Goal: Transaction & Acquisition: Book appointment/travel/reservation

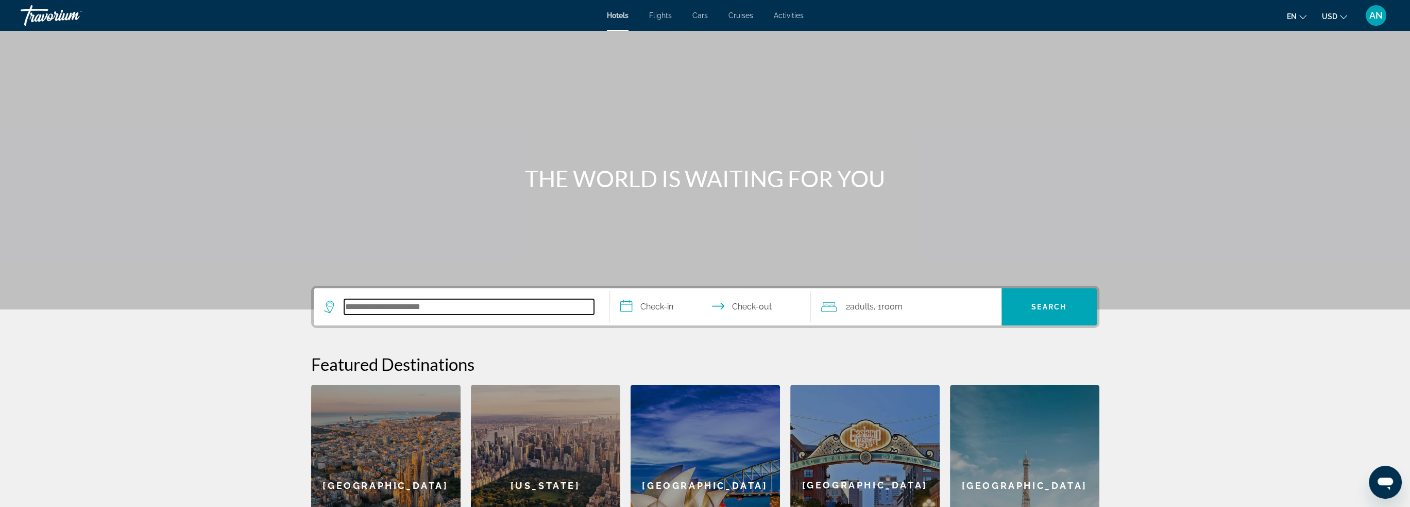
click at [460, 308] on input "Search hotel destination" at bounding box center [469, 306] width 250 height 15
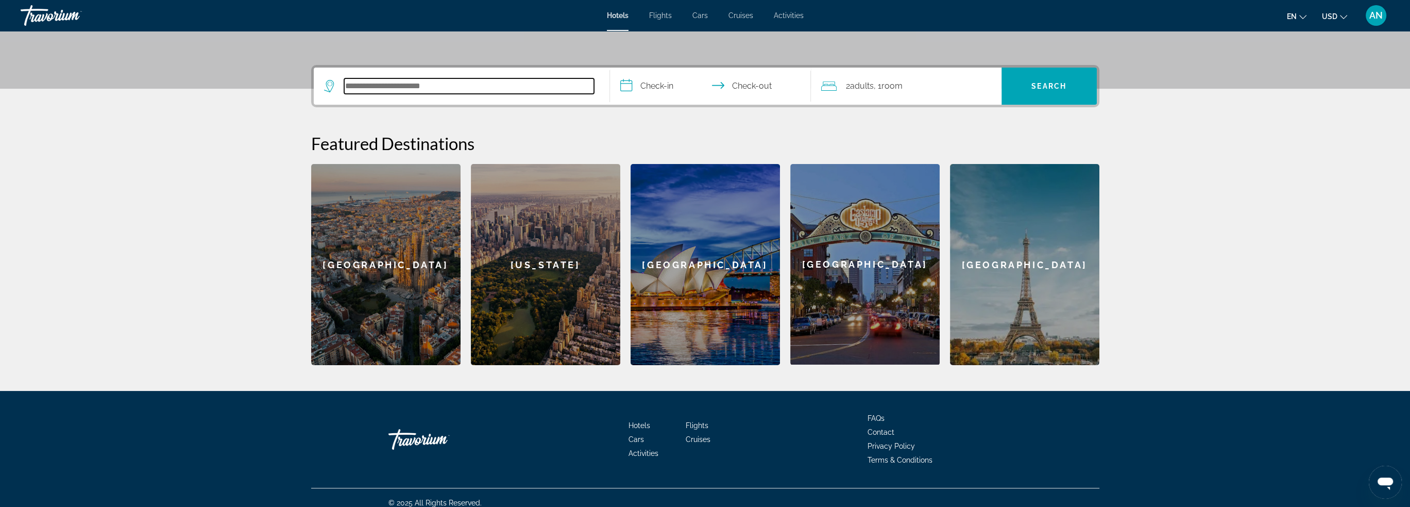
scroll to position [230, 0]
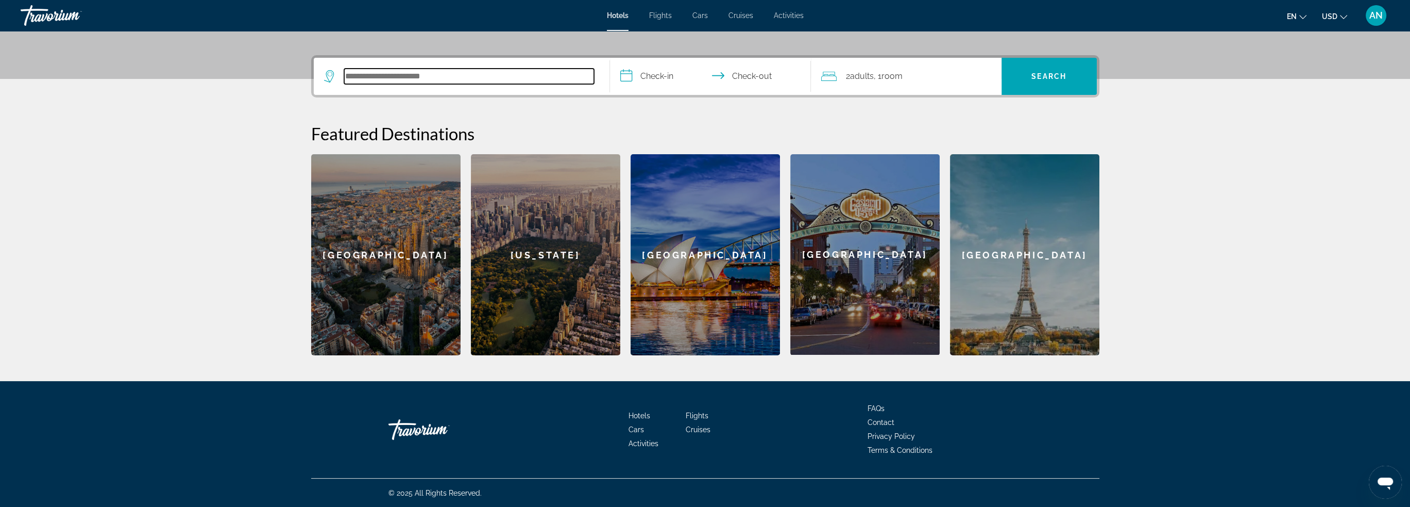
click at [449, 77] on input "Search hotel destination" at bounding box center [469, 76] width 250 height 15
click at [377, 74] on input "Search hotel destination" at bounding box center [469, 76] width 250 height 15
paste input "*********"
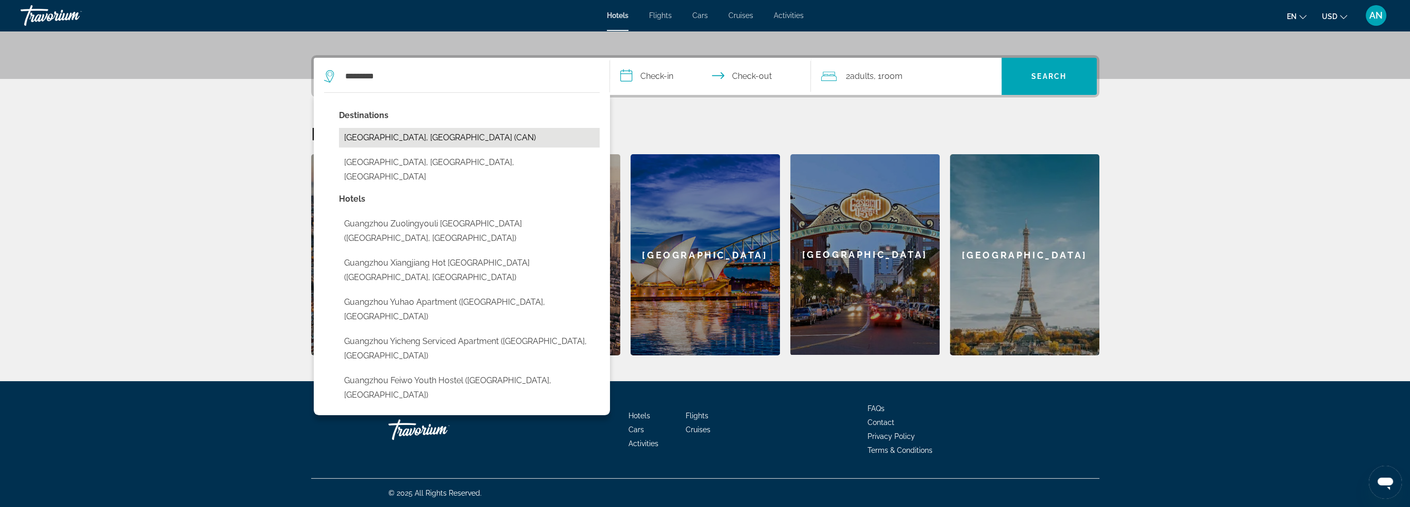
click at [490, 137] on button "Guangzhou, China (CAN)" at bounding box center [469, 138] width 261 height 20
type input "**********"
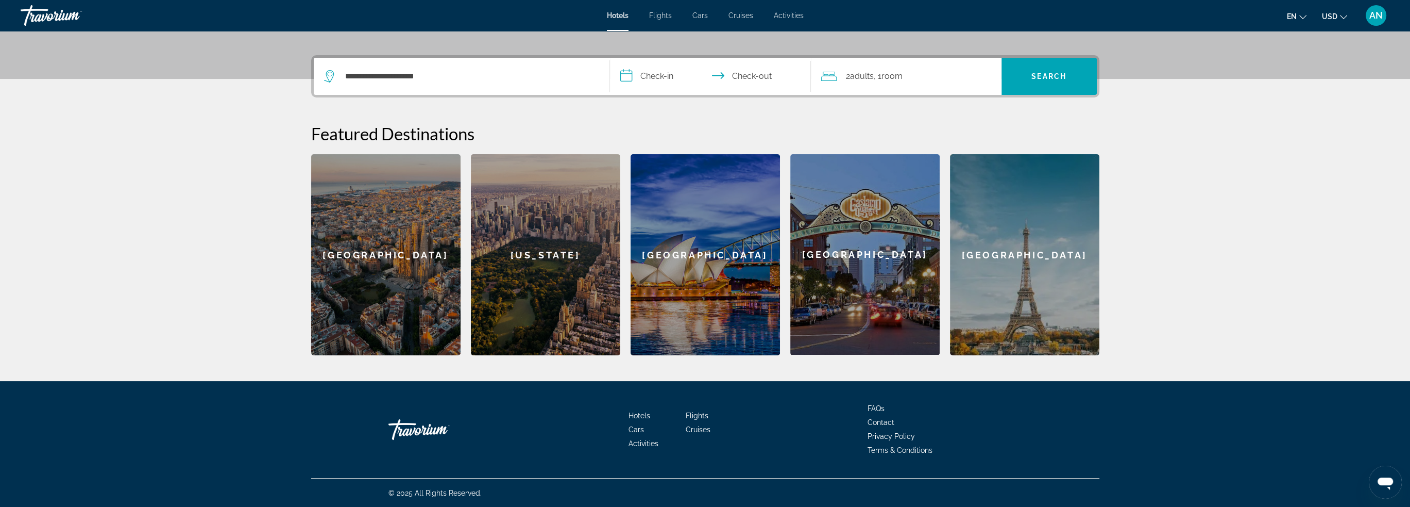
click at [652, 76] on input "**********" at bounding box center [712, 78] width 205 height 40
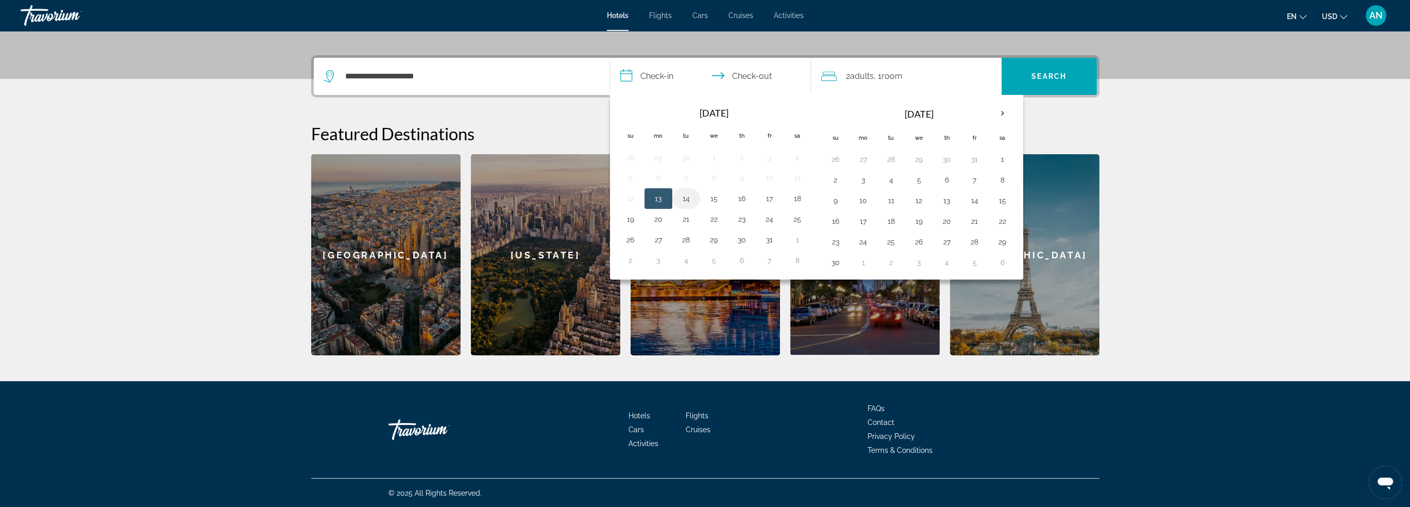
click at [678, 196] on button "14" at bounding box center [686, 198] width 16 height 14
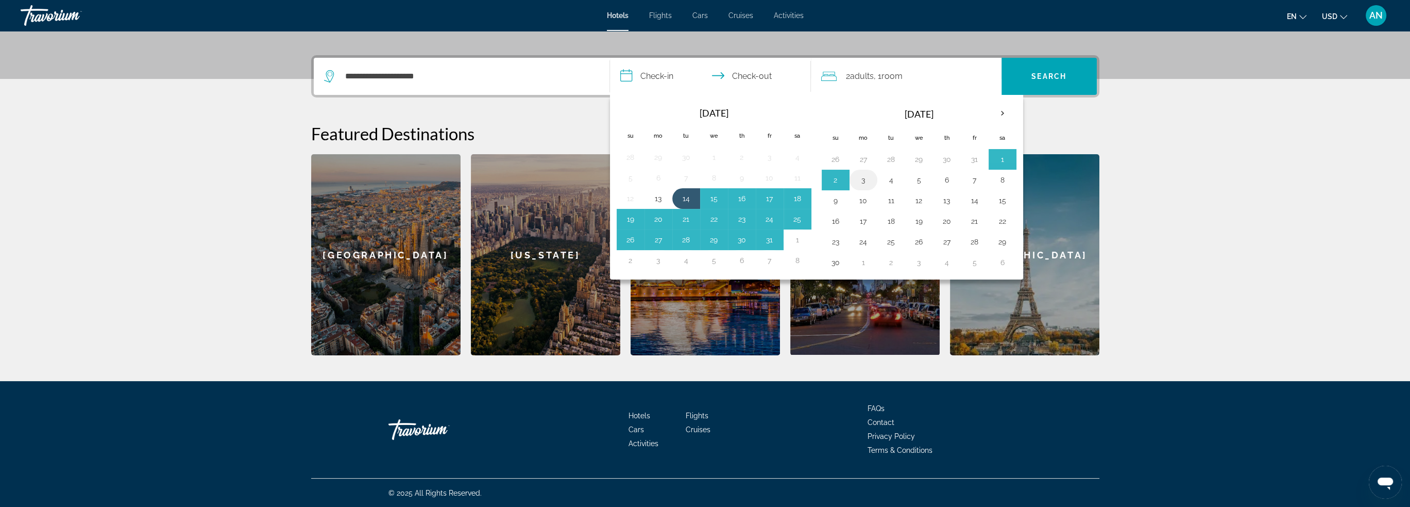
click at [864, 181] on button "3" at bounding box center [863, 180] width 16 height 14
type input "**********"
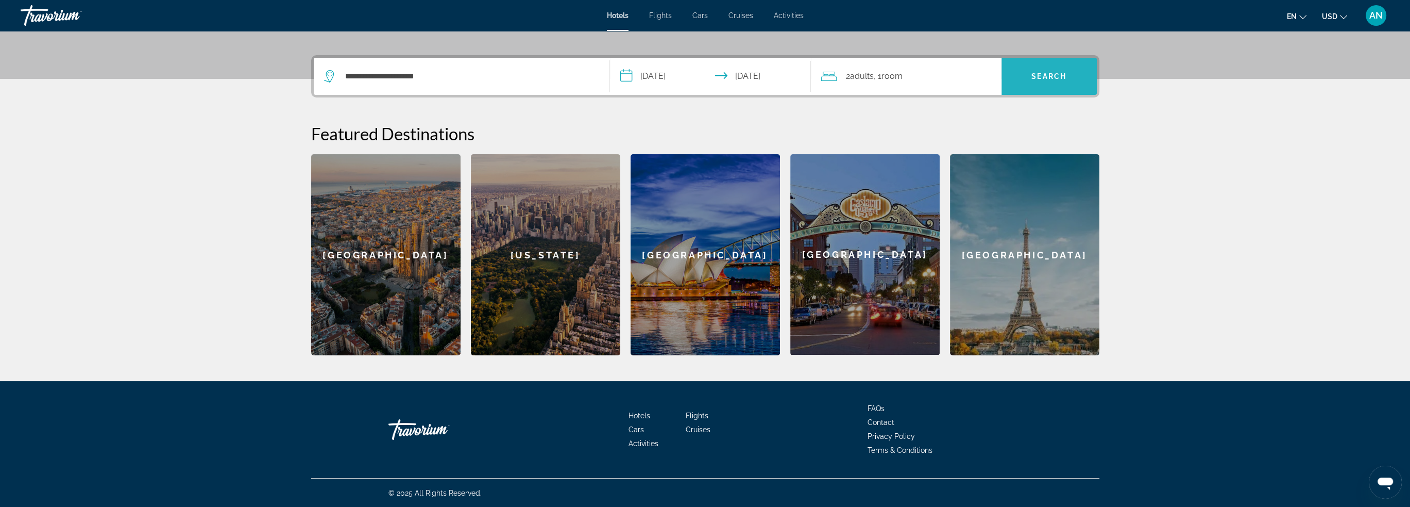
click at [1043, 81] on span "Search" at bounding box center [1049, 76] width 95 height 25
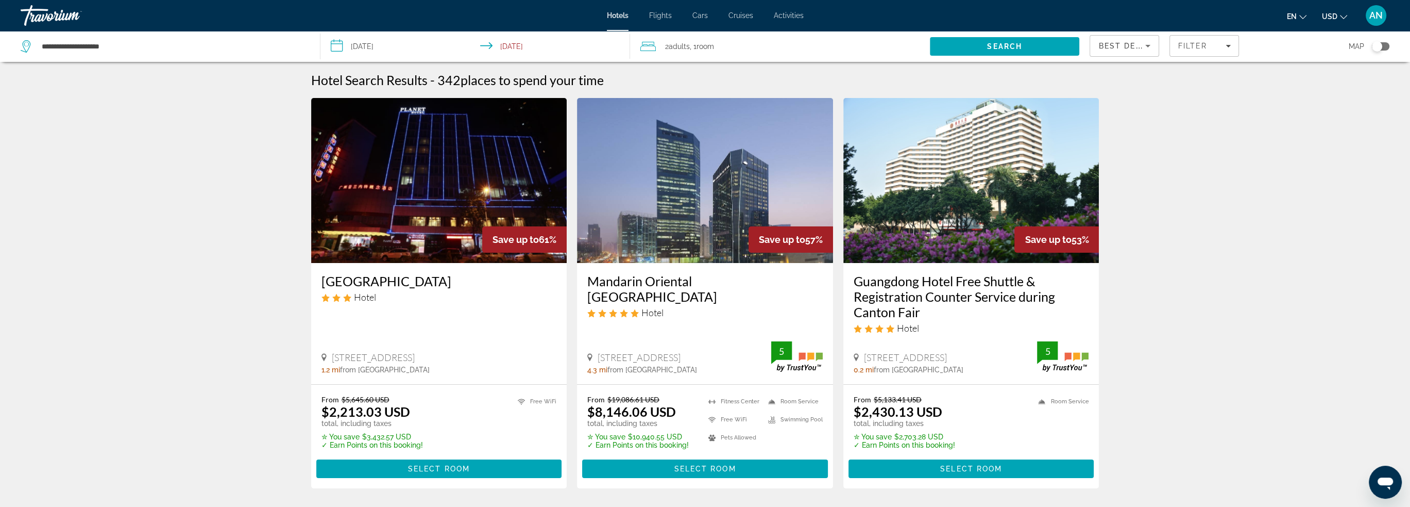
click at [1143, 46] on icon "Sort by" at bounding box center [1148, 46] width 12 height 12
click at [1143, 121] on mat-option "Lowest Price" at bounding box center [1124, 122] width 69 height 25
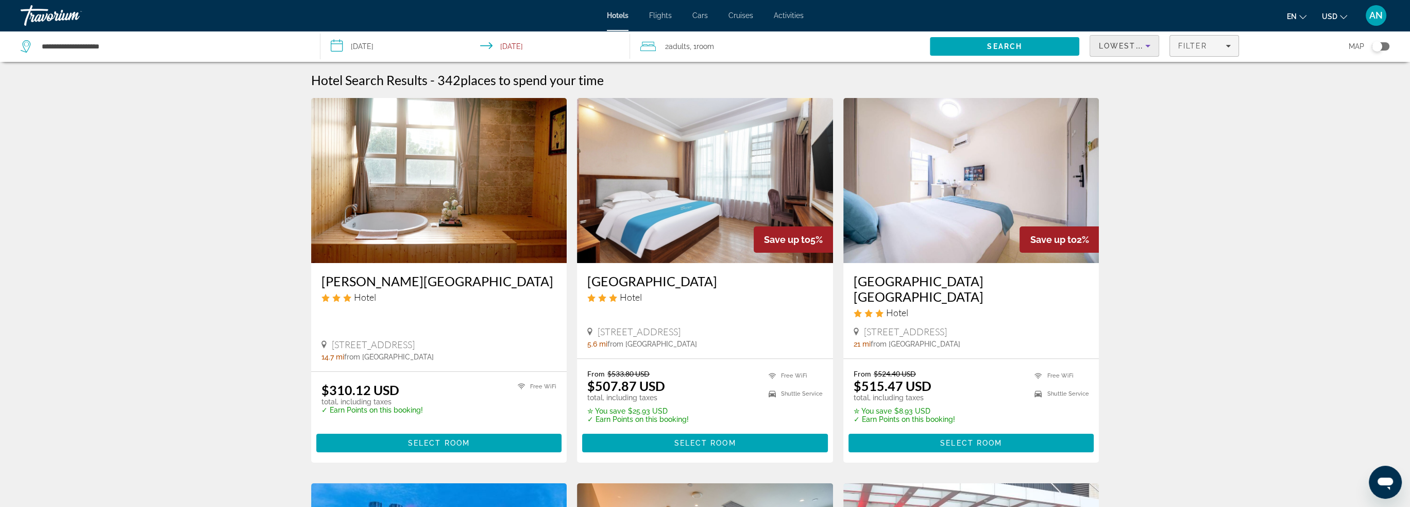
click at [1201, 42] on span "Filter" at bounding box center [1192, 46] width 29 height 8
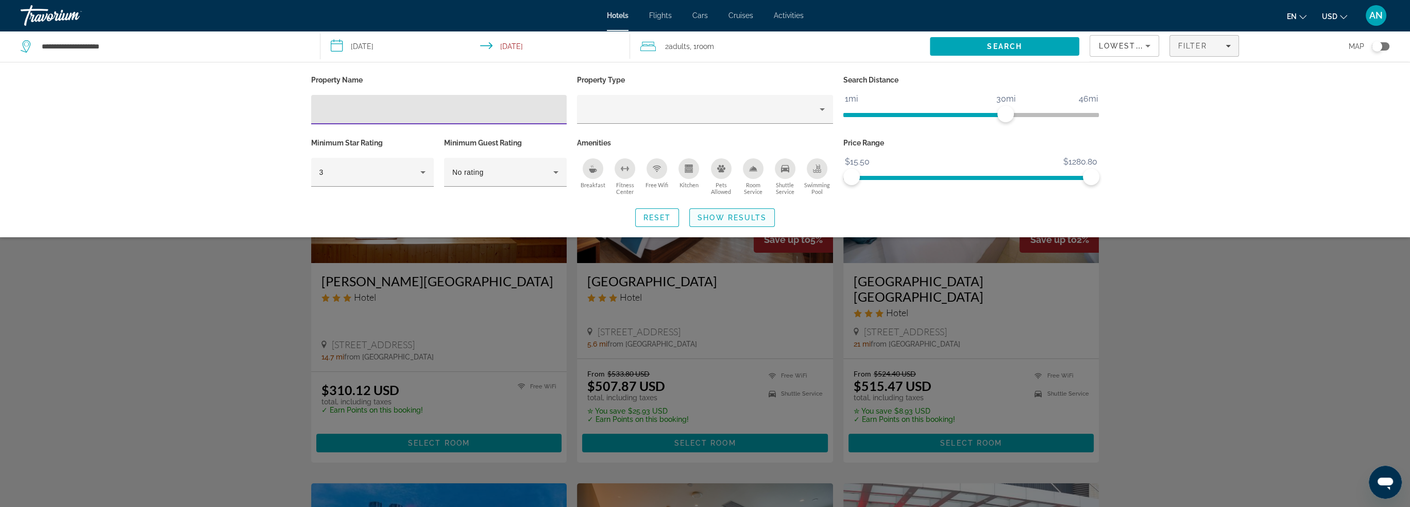
click at [725, 221] on span "Search widget" at bounding box center [732, 217] width 85 height 25
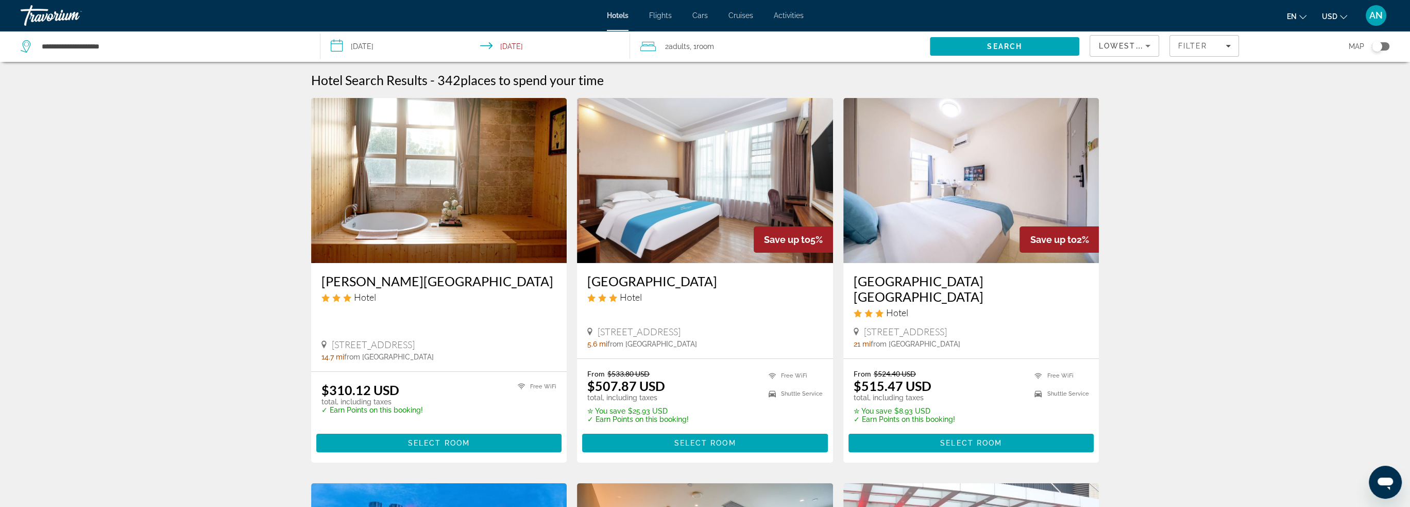
click at [1378, 47] on div "Toggle map" at bounding box center [1377, 46] width 10 height 10
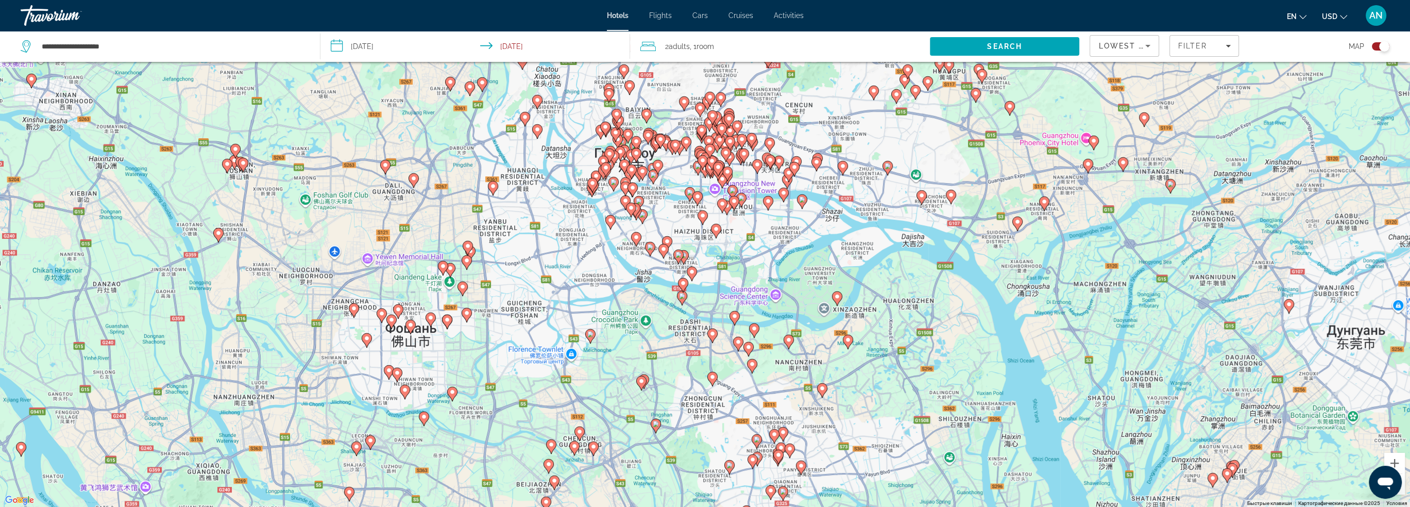
drag, startPoint x: 631, startPoint y: 259, endPoint x: 579, endPoint y: 287, distance: 58.3
click at [579, 287] on div "Чтобы активировать перетаскивание с помощью клавиатуры, нажмите Alt + Ввод. Пос…" at bounding box center [705, 253] width 1410 height 507
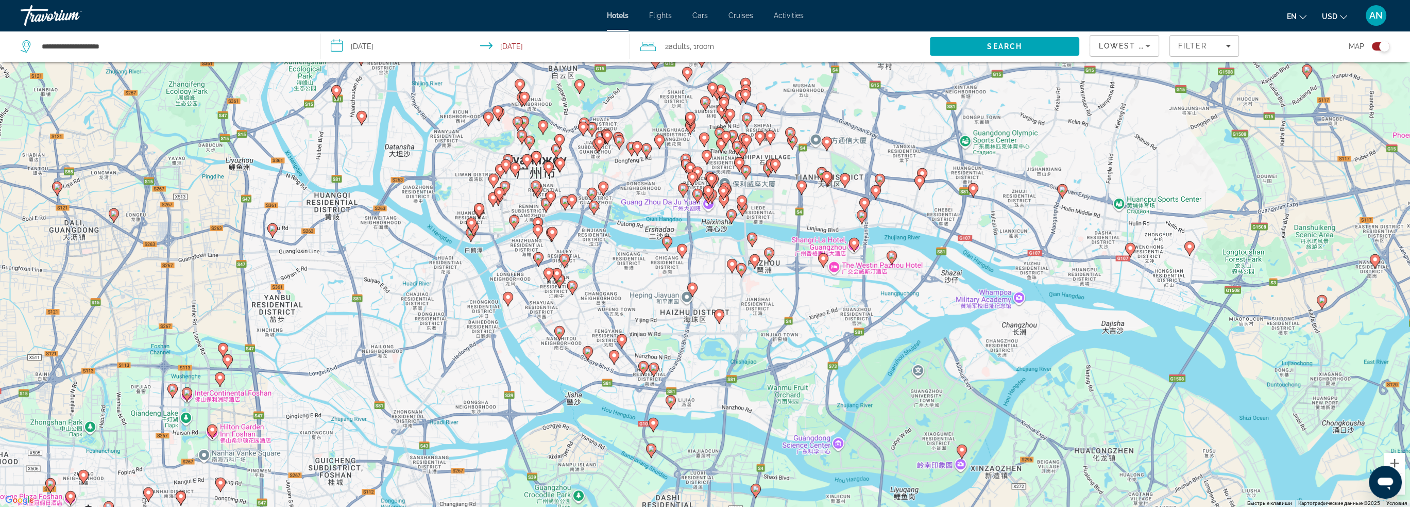
drag, startPoint x: 761, startPoint y: 241, endPoint x: 814, endPoint y: 386, distance: 154.5
click at [814, 386] on div "Чтобы активировать перетаскивание с помощью клавиатуры, нажмите Alt + Ввод. Пос…" at bounding box center [705, 253] width 1410 height 507
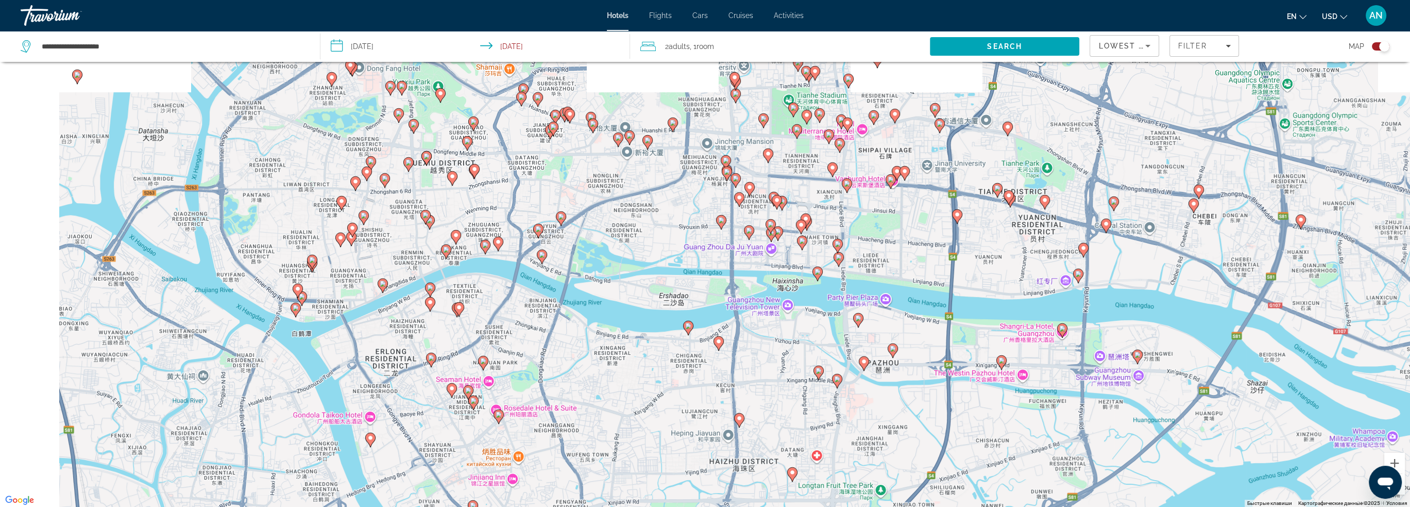
drag, startPoint x: 672, startPoint y: 258, endPoint x: 767, endPoint y: 421, distance: 189.1
click at [765, 426] on div "Чтобы активировать перетаскивание с помощью клавиатуры, нажмите Alt + Ввод. Пос…" at bounding box center [705, 253] width 1410 height 507
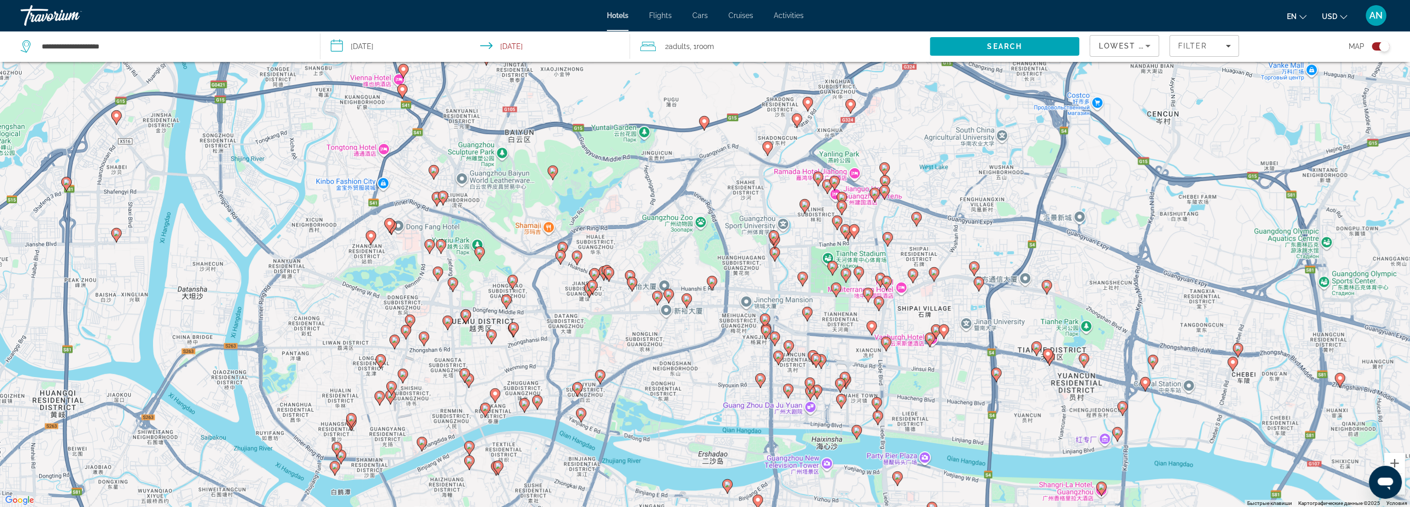
drag, startPoint x: 687, startPoint y: 247, endPoint x: 726, endPoint y: 406, distance: 163.4
click at [726, 406] on div "Чтобы активировать перетаскивание с помощью клавиатуры, нажмите Alt + Ввод. Пос…" at bounding box center [705, 253] width 1410 height 507
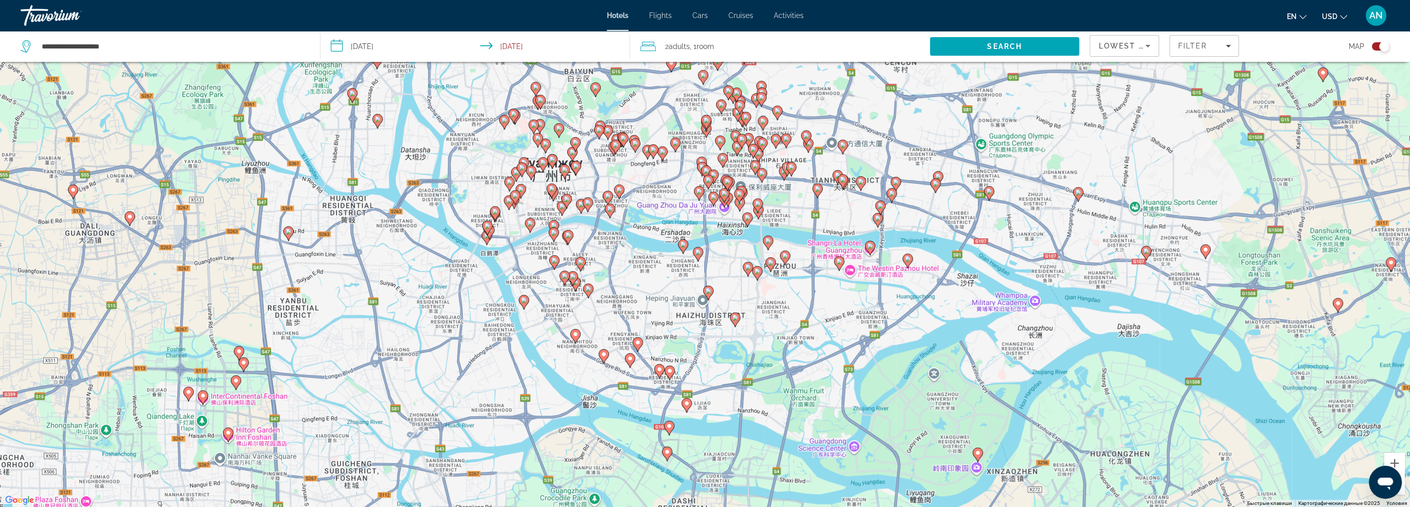
drag, startPoint x: 864, startPoint y: 420, endPoint x: 827, endPoint y: 255, distance: 170.1
click at [827, 255] on div "Чтобы активировать перетаскивание с помощью клавиатуры, нажмите Alt + Ввод. Пос…" at bounding box center [705, 253] width 1410 height 507
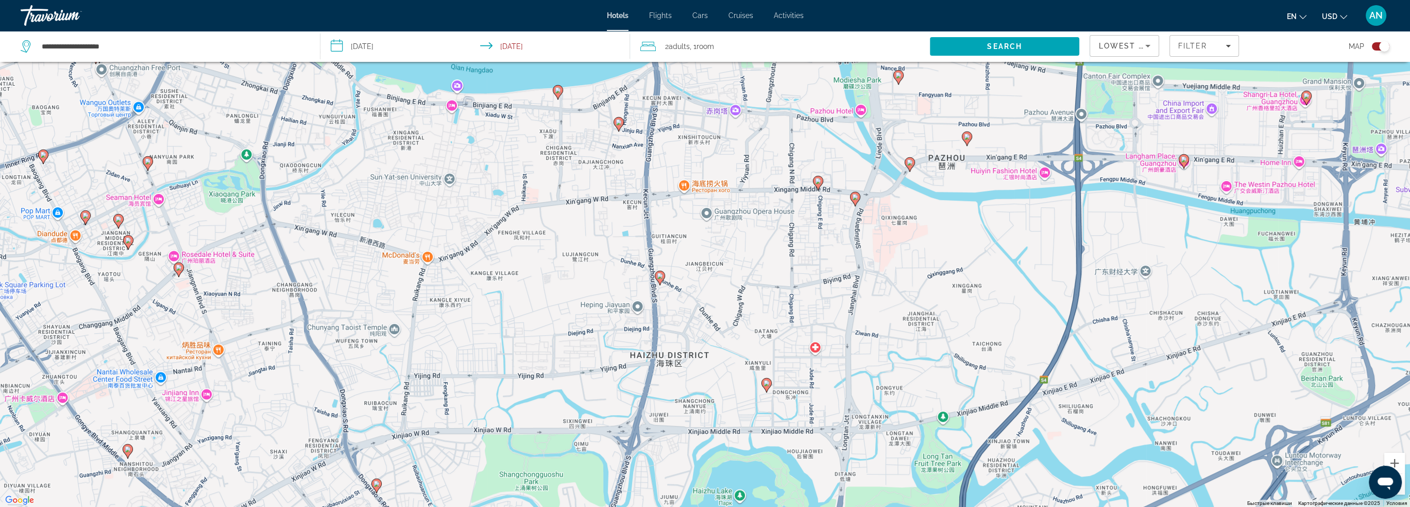
drag, startPoint x: 653, startPoint y: 328, endPoint x: 688, endPoint y: 321, distance: 35.3
click at [688, 321] on div "Чтобы активировать перетаскивание с помощью клавиатуры, нажмите Alt + Ввод. Пос…" at bounding box center [705, 253] width 1410 height 507
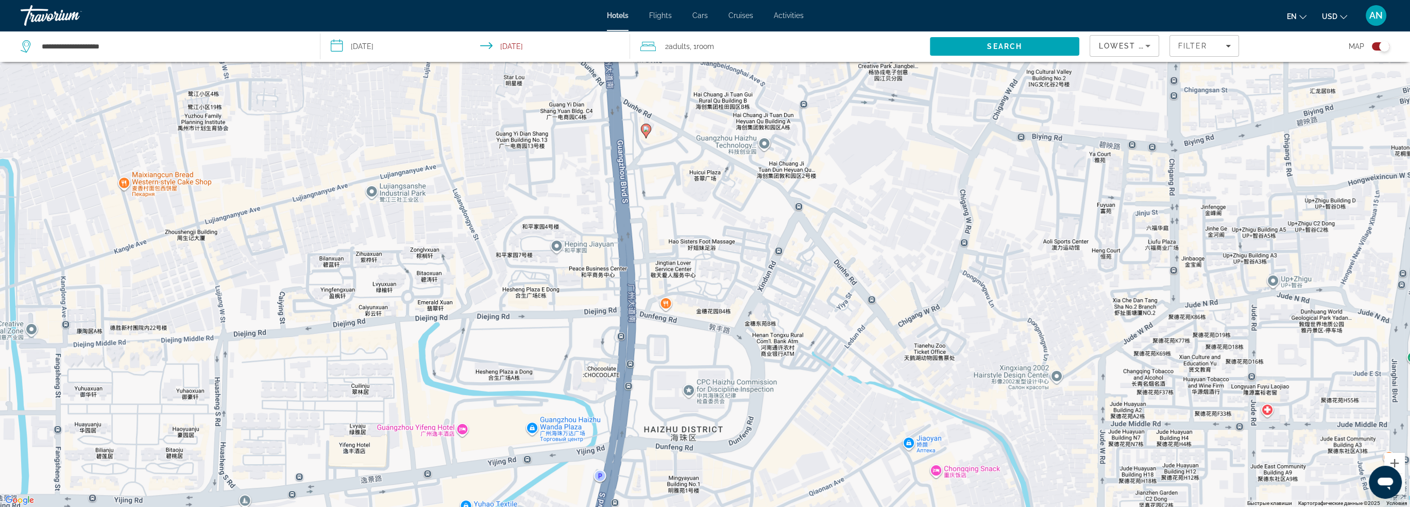
drag, startPoint x: 635, startPoint y: 349, endPoint x: 653, endPoint y: 342, distance: 19.4
click at [653, 342] on div "Чтобы активировать перетаскивание с помощью клавиатуры, нажмите Alt + Ввод. Пос…" at bounding box center [705, 253] width 1410 height 507
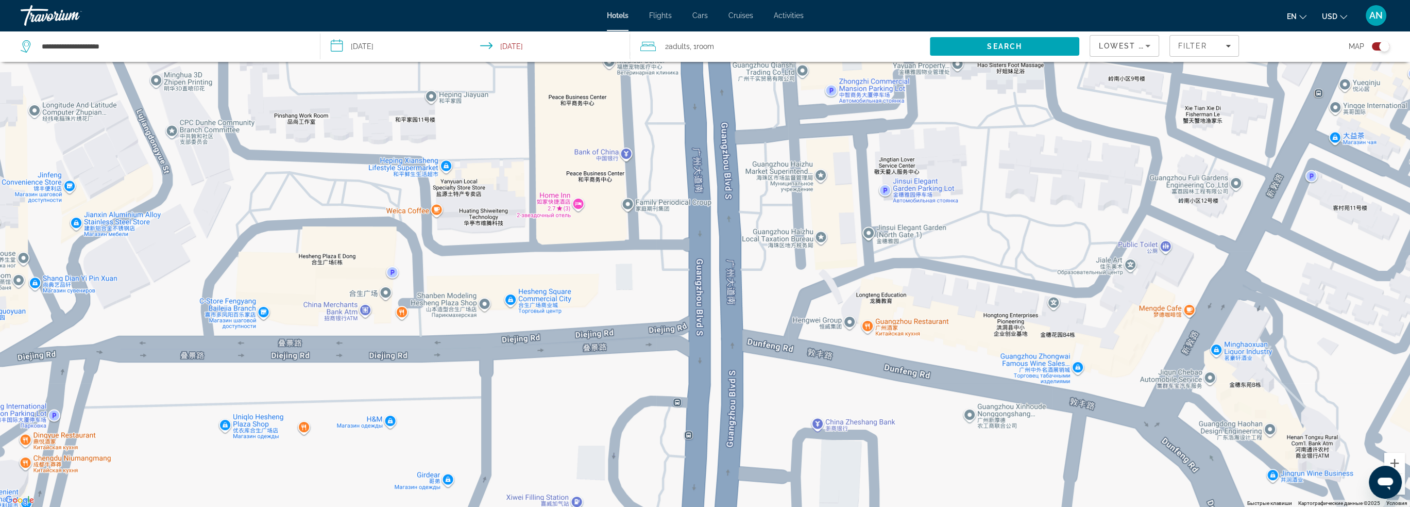
drag, startPoint x: 596, startPoint y: 265, endPoint x: 641, endPoint y: 276, distance: 46.1
click at [641, 276] on div "Main content" at bounding box center [705, 253] width 1410 height 507
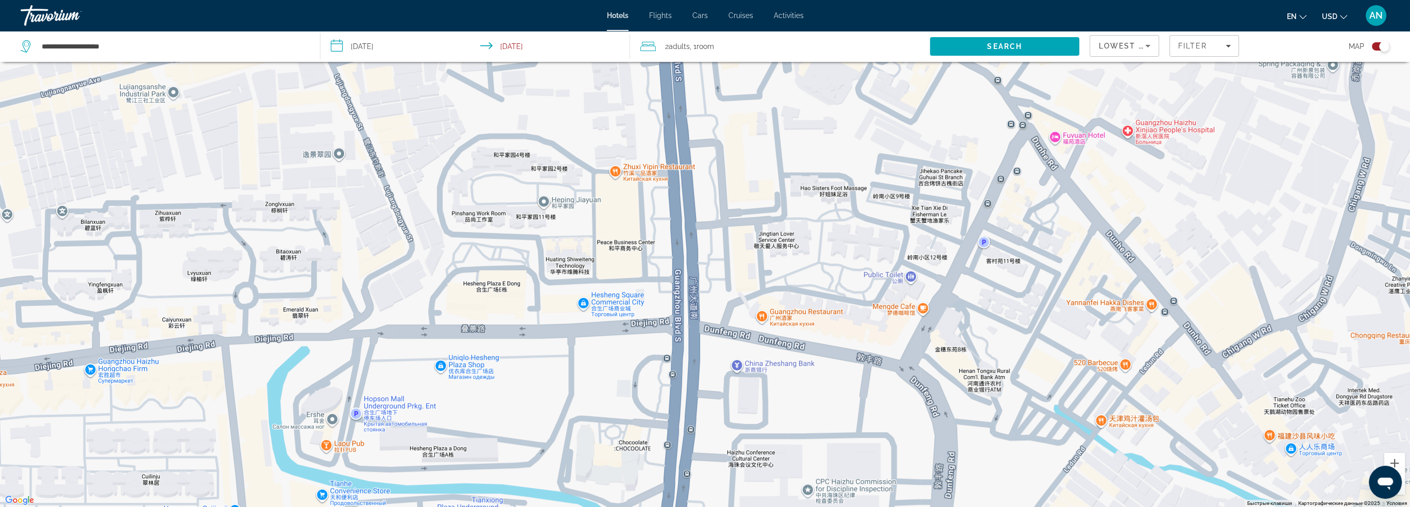
drag, startPoint x: 645, startPoint y: 250, endPoint x: 653, endPoint y: 269, distance: 21.0
click at [653, 269] on div "Чтобы активировать перетаскивание с помощью клавиатуры, нажмите Alt + Ввод. Пос…" at bounding box center [705, 253] width 1410 height 507
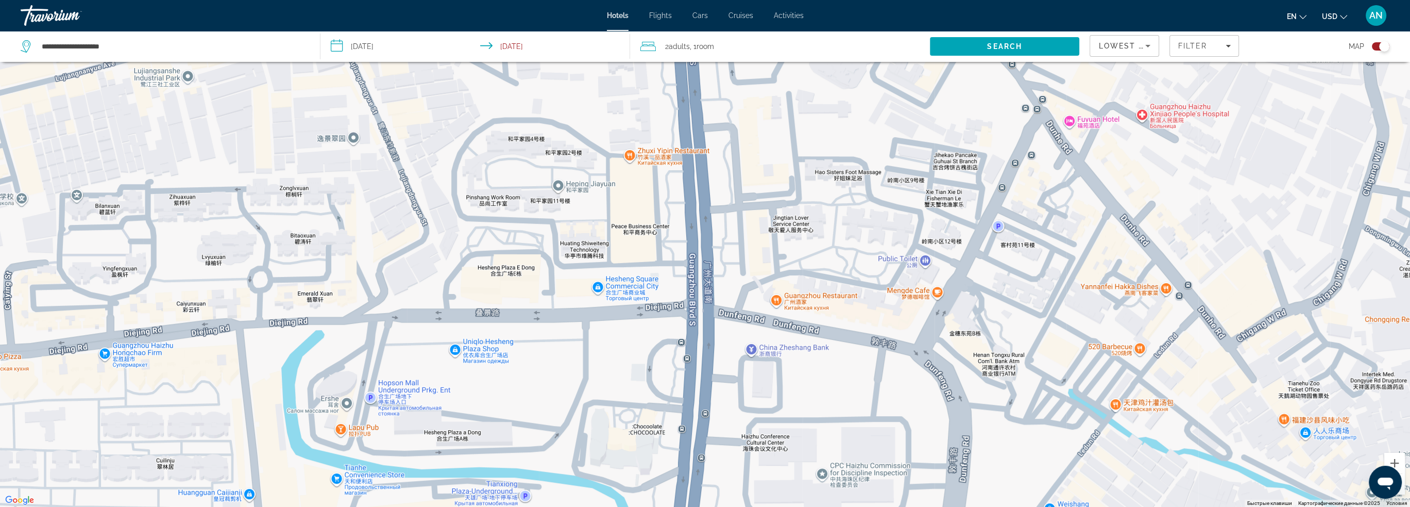
drag, startPoint x: 758, startPoint y: 189, endPoint x: 670, endPoint y: 253, distance: 108.4
click at [637, 241] on div "Чтобы активировать перетаскивание с помощью клавиатуры, нажмите Alt + Ввод. Пос…" at bounding box center [705, 253] width 1410 height 507
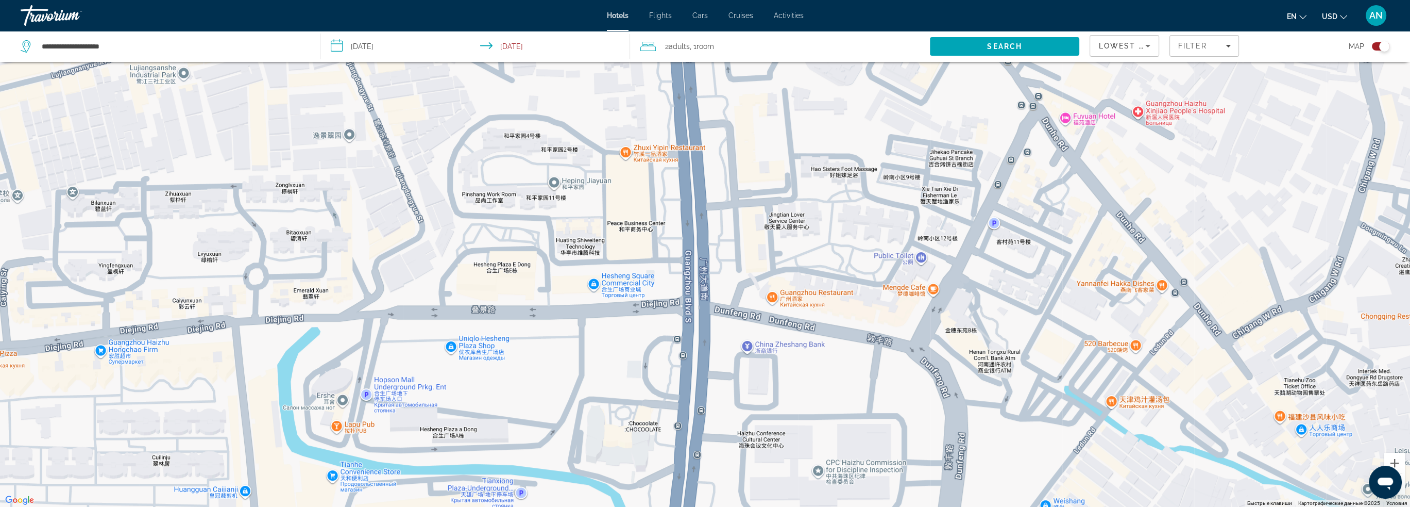
click at [629, 152] on div "Чтобы активировать перетаскивание с помощью клавиатуры, нажмите Alt + Ввод. Пос…" at bounding box center [705, 253] width 1410 height 507
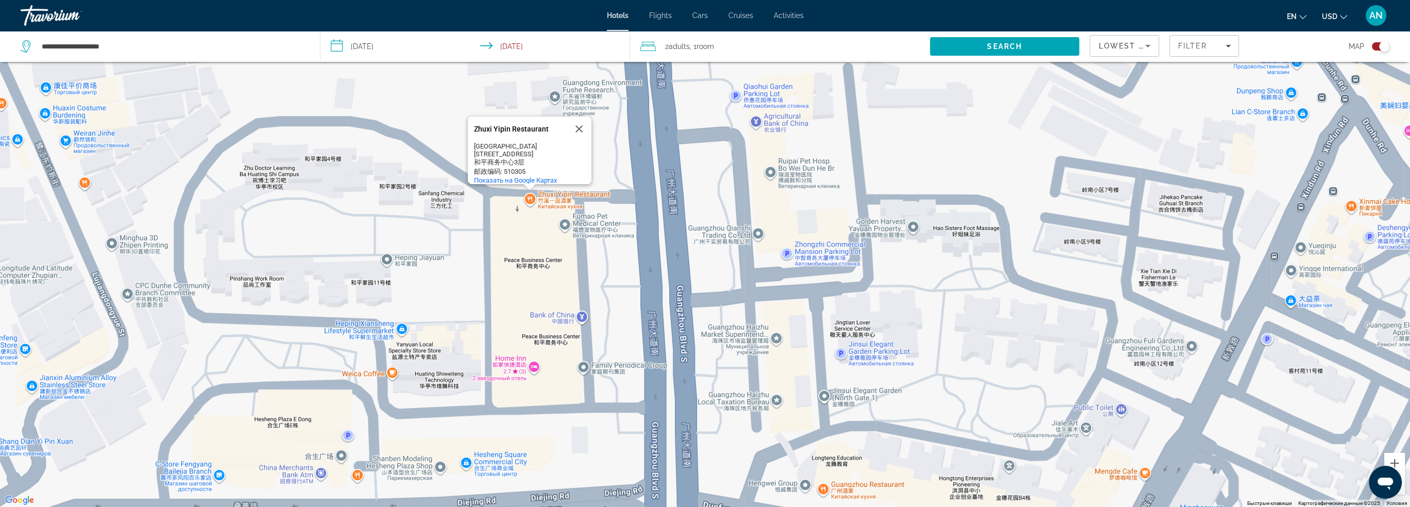
click at [554, 195] on div "Чтобы активировать перетаскивание с помощью клавиатуры, нажмите Alt + Ввод. Пос…" at bounding box center [705, 253] width 1410 height 507
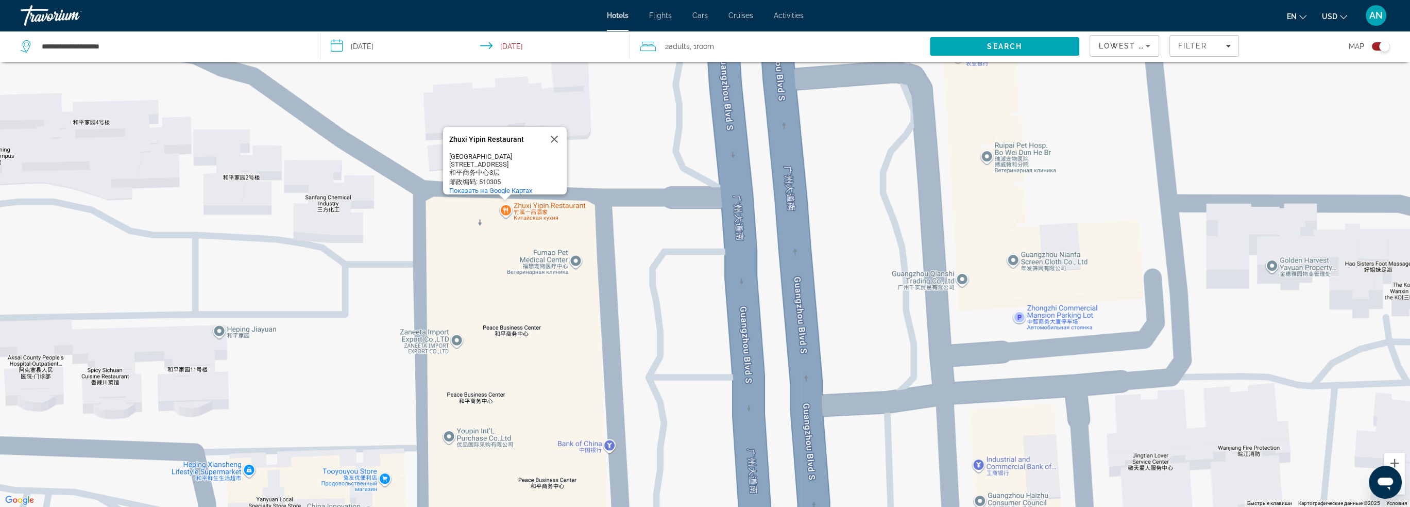
click at [512, 211] on div "Zhuxi Yipin Restaurant Zhuxi Yipin Restaurant Китай Guangdong Province, Guangzh…" at bounding box center [705, 253] width 1410 height 507
click at [506, 210] on div "Zhuxi Yipin Restaurant Zhuxi Yipin Restaurant Китай Guangdong Province, Guangzh…" at bounding box center [705, 253] width 1410 height 507
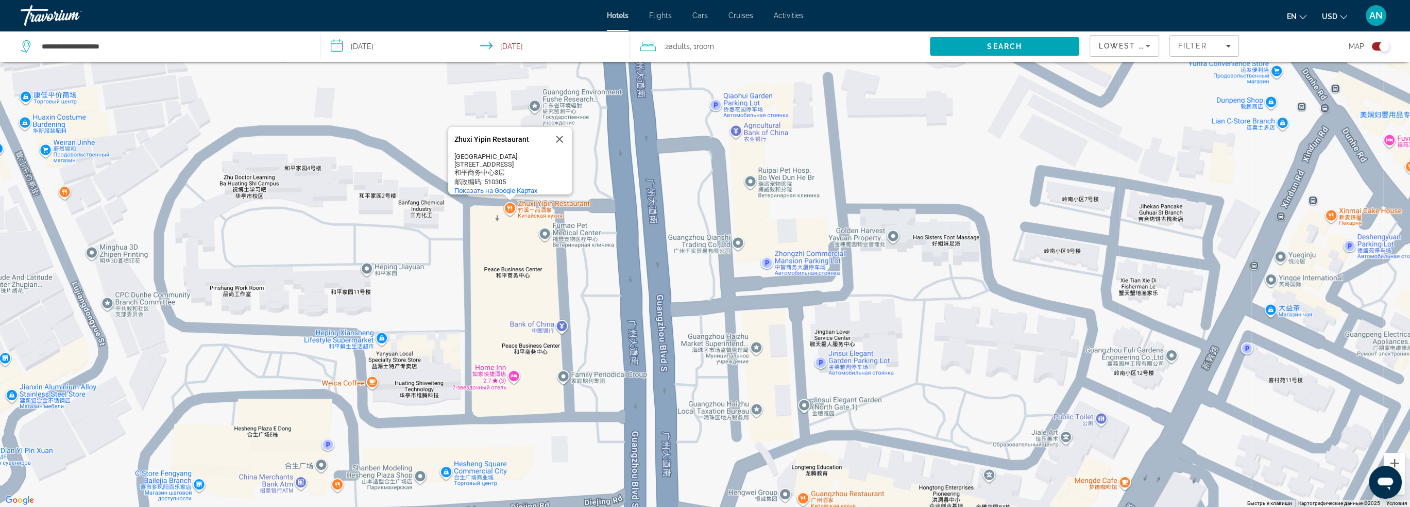
click at [509, 210] on div "Чтобы активировать перетаскивание с помощью клавиатуры, нажмите Alt + Ввод. Пос…" at bounding box center [705, 253] width 1410 height 507
click at [542, 202] on div "Чтобы активировать перетаскивание с помощью клавиатуры, нажмите Alt + Ввод. Пос…" at bounding box center [705, 253] width 1410 height 507
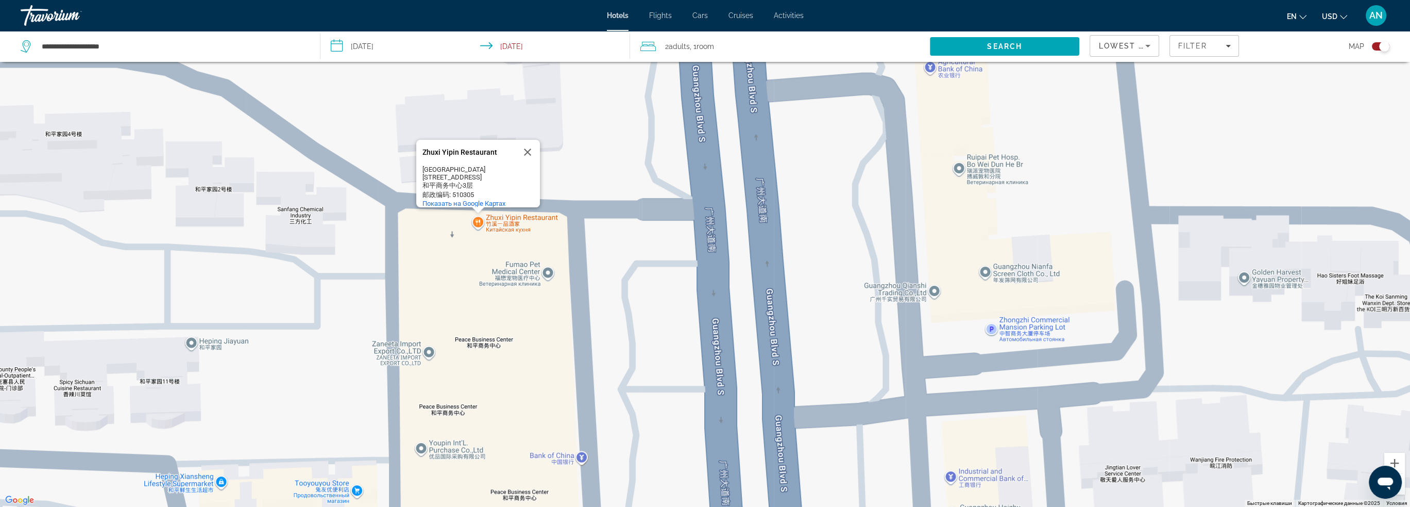
click at [482, 221] on div "Zhuxi Yipin Restaurant Zhuxi Yipin Restaurant Китай Guangdong Province, Guangzh…" at bounding box center [705, 253] width 1410 height 507
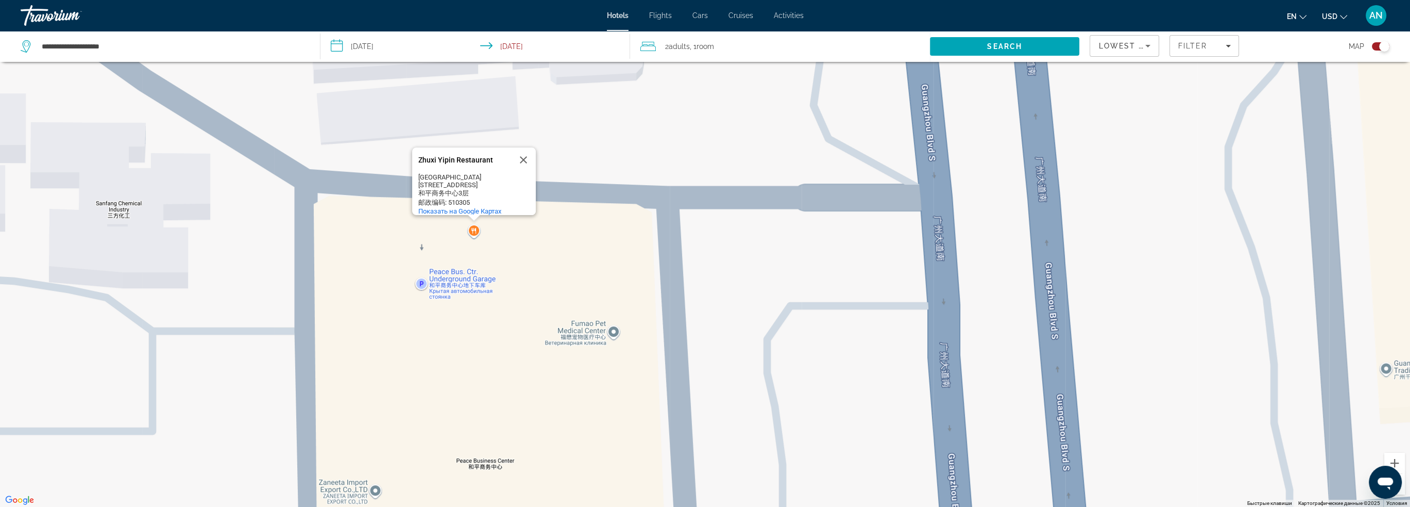
click at [475, 230] on div "Zhuxi Yipin Restaurant Zhuxi Yipin Restaurant Китай Guangdong Province, Guangzh…" at bounding box center [705, 253] width 1410 height 507
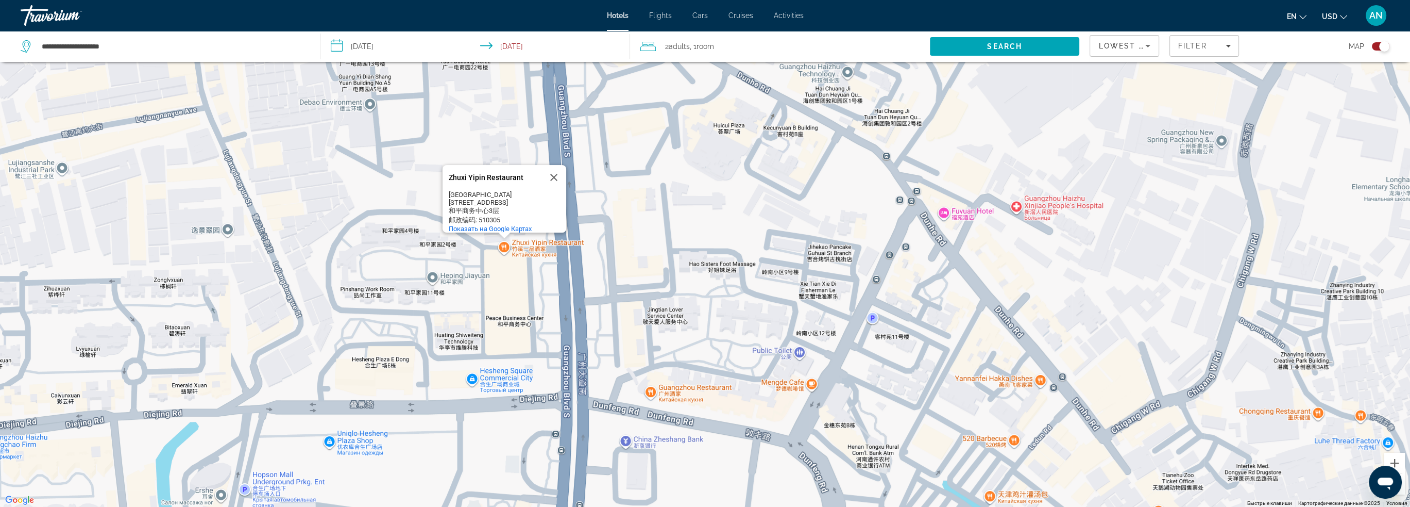
click at [693, 388] on div "Чтобы активировать перетаскивание с помощью клавиатуры, нажмите Alt + Ввод. Пос…" at bounding box center [705, 253] width 1410 height 507
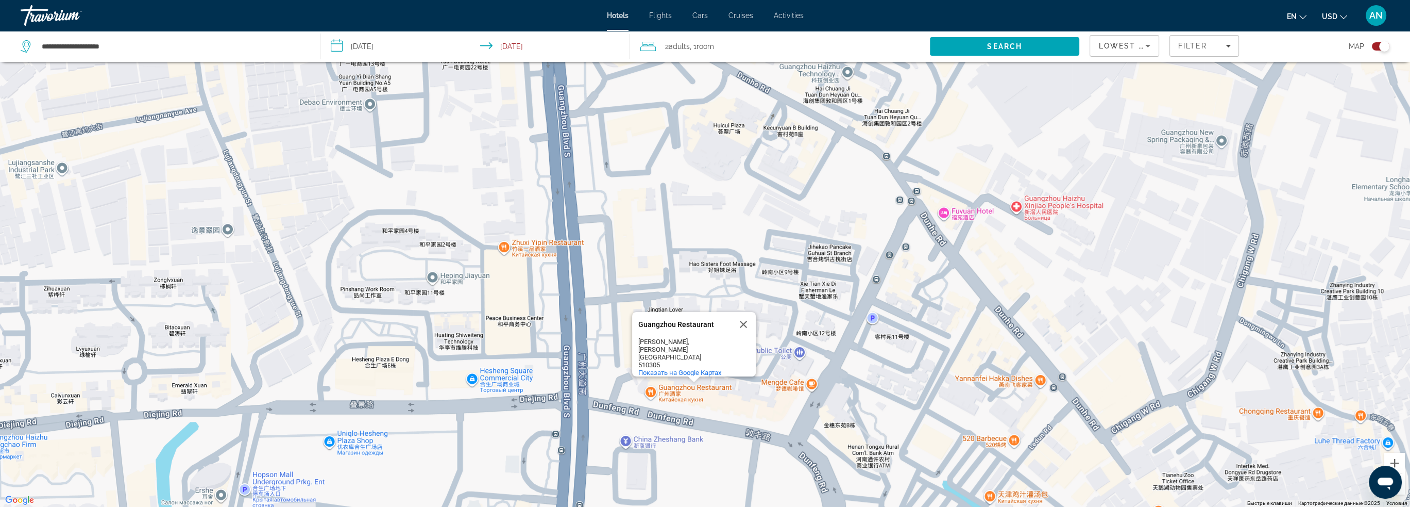
click at [655, 392] on div "Чтобы активировать перетаскивание с помощью клавиатуры, нажмите Alt + Ввод. Пос…" at bounding box center [705, 253] width 1410 height 507
click at [646, 328] on div "Guangzhou Restaurant" at bounding box center [641, 326] width 93 height 8
click at [646, 327] on div "Guangzhou Restaurant" at bounding box center [641, 326] width 93 height 8
drag, startPoint x: 646, startPoint y: 327, endPoint x: 621, endPoint y: 327, distance: 24.7
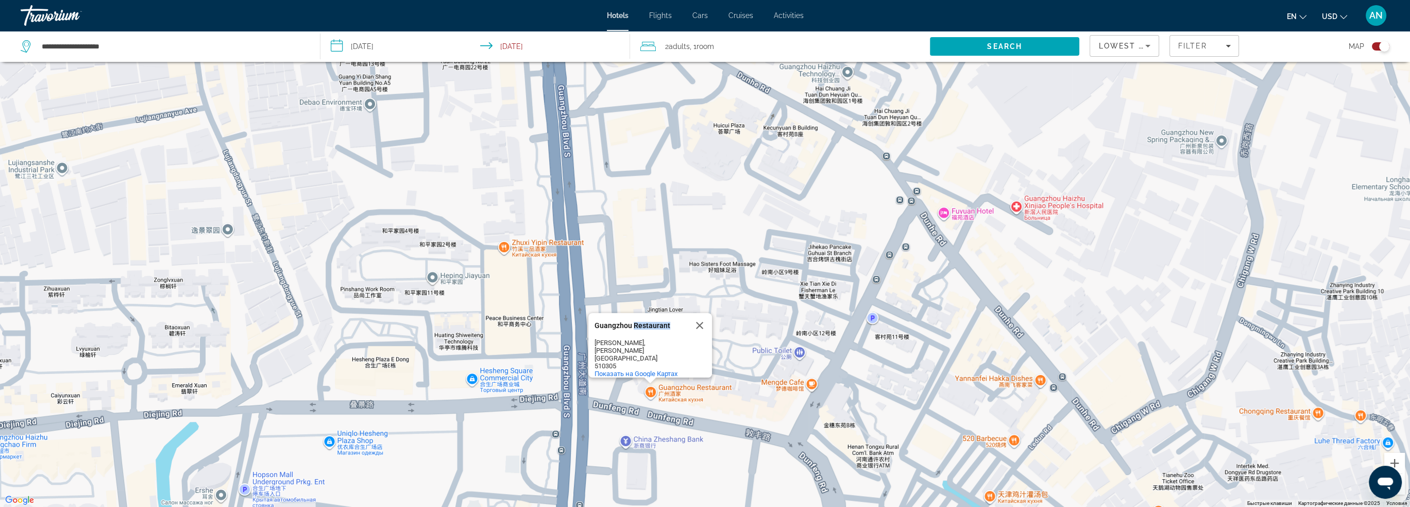
click at [646, 326] on div "Guangzhou Restaurant" at bounding box center [641, 326] width 93 height 8
click at [594, 327] on div "Guangzhou Restaurant Guangzhou Restaurant Hai Zhu Qu, Guang Zhou Shi Китай 5103…" at bounding box center [650, 345] width 124 height 64
click at [648, 321] on div "Guangzhou Restaurant" at bounding box center [641, 325] width 93 height 25
click at [552, 243] on div "Чтобы активировать перетаскивание с помощью клавиатуры, нажмите Alt + Ввод. Пос…" at bounding box center [705, 253] width 1410 height 507
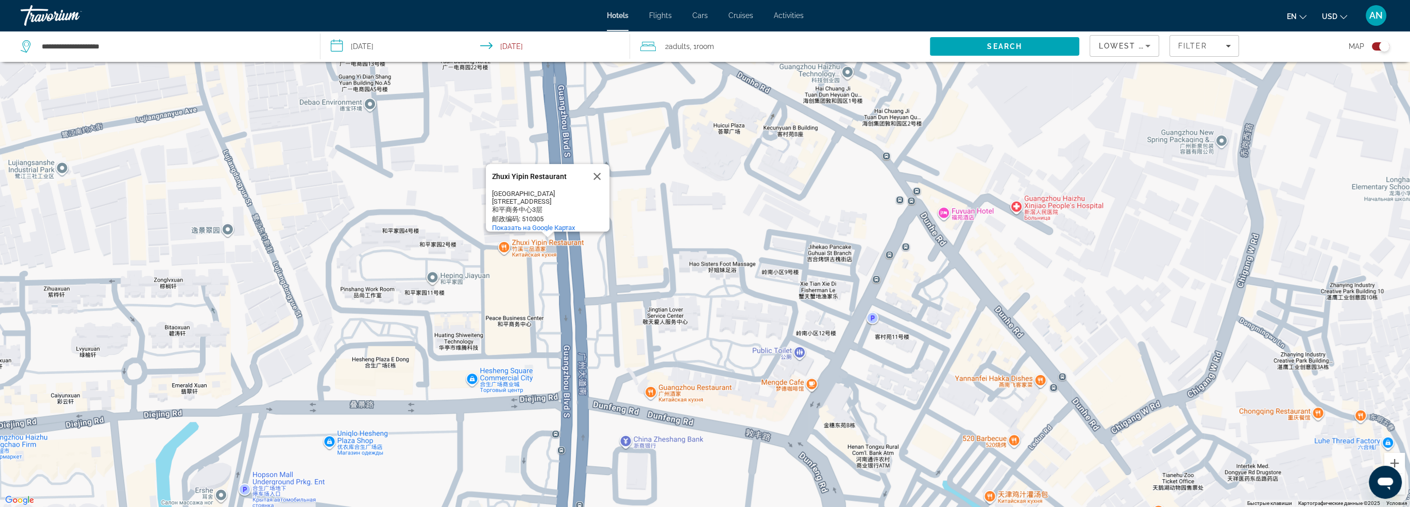
click at [530, 173] on div "Zhuxi Yipin Restaurant" at bounding box center [538, 177] width 93 height 8
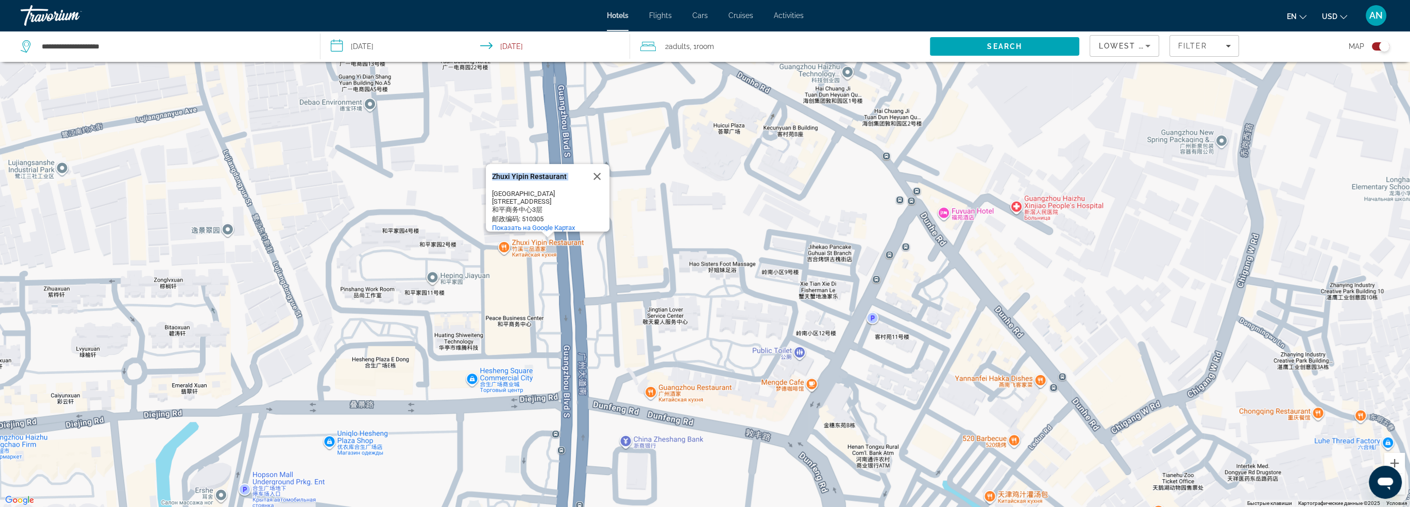
click at [530, 173] on div "Zhuxi Yipin Restaurant" at bounding box center [538, 177] width 93 height 8
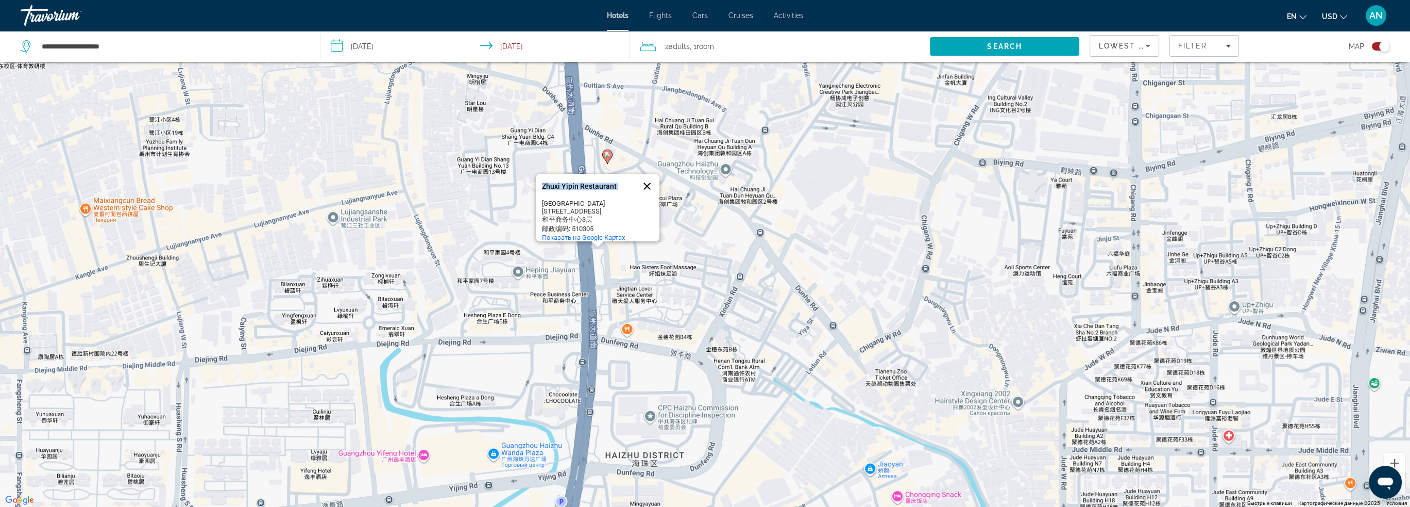
click at [647, 174] on button "Закрыть" at bounding box center [647, 186] width 25 height 25
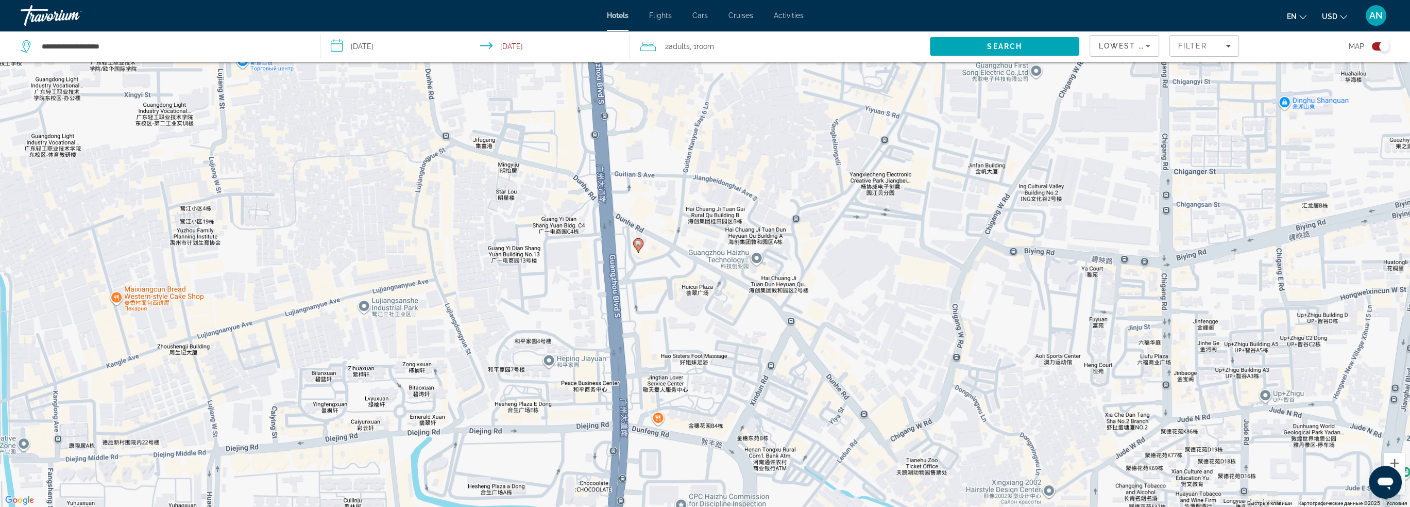
drag, startPoint x: 637, startPoint y: 247, endPoint x: 668, endPoint y: 334, distance: 92.4
click at [668, 334] on div "Чтобы активировать перетаскивание с помощью клавиатуры, нажмите Alt + Ввод. Пос…" at bounding box center [705, 253] width 1410 height 507
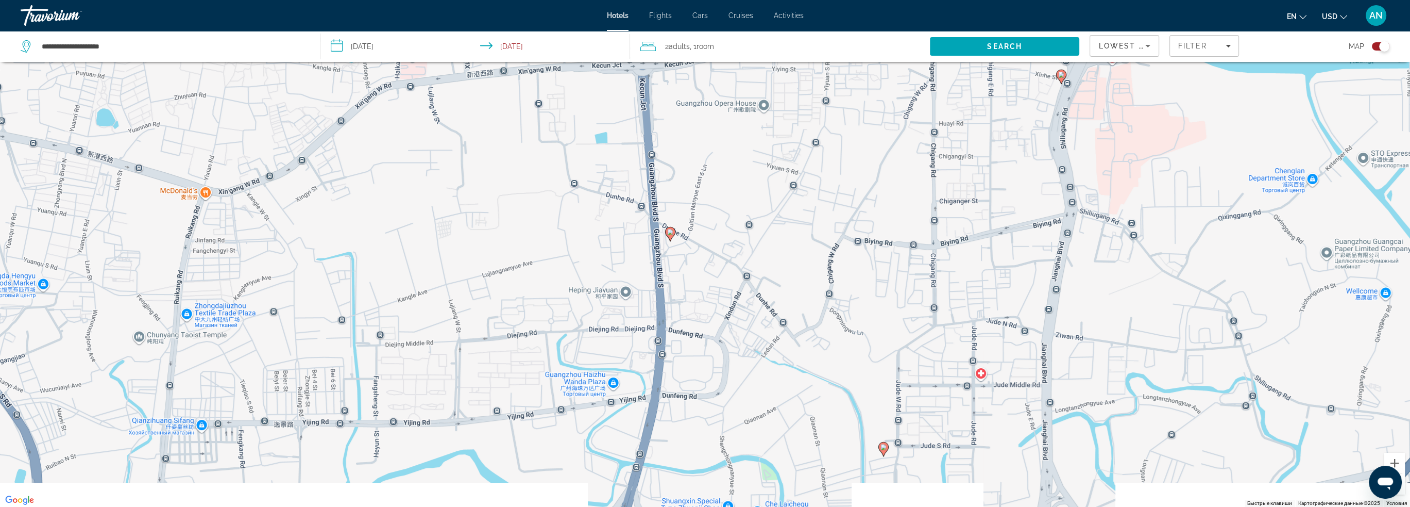
drag, startPoint x: 709, startPoint y: 355, endPoint x: 727, endPoint y: 291, distance: 66.4
click at [727, 291] on div "Чтобы активировать перетаскивание с помощью клавиатуры, нажмите Alt + Ввод. Пос…" at bounding box center [705, 253] width 1410 height 507
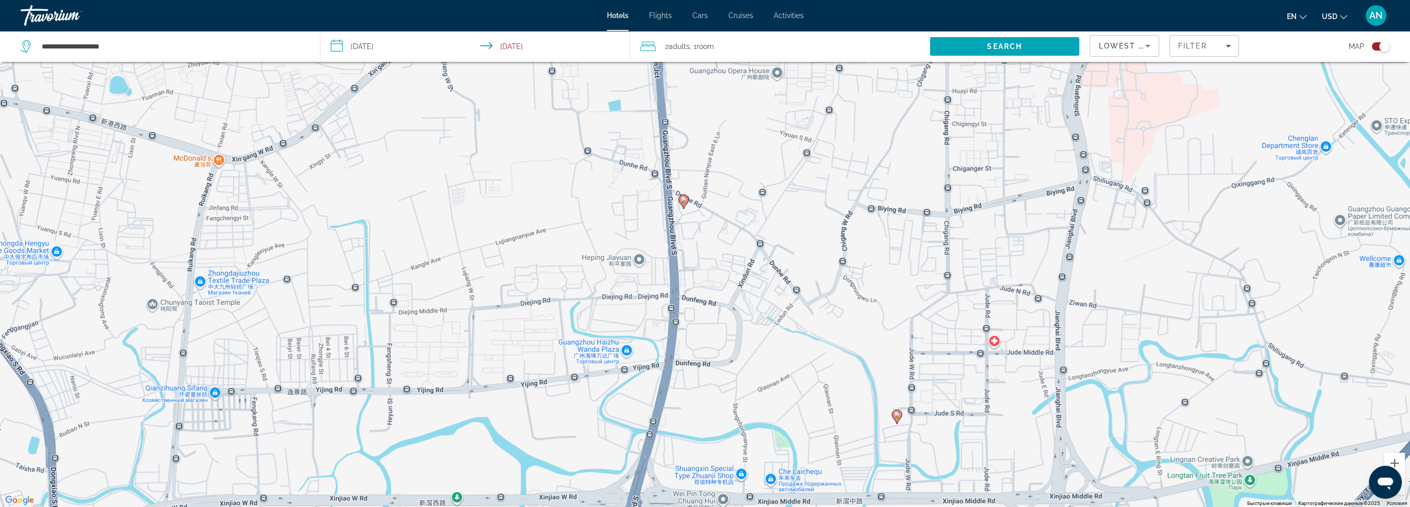
drag, startPoint x: 708, startPoint y: 349, endPoint x: 720, endPoint y: 332, distance: 20.7
click at [720, 332] on div "Чтобы активировать перетаскивание с помощью клавиатуры, нажмите Alt + Ввод. Пос…" at bounding box center [705, 253] width 1410 height 507
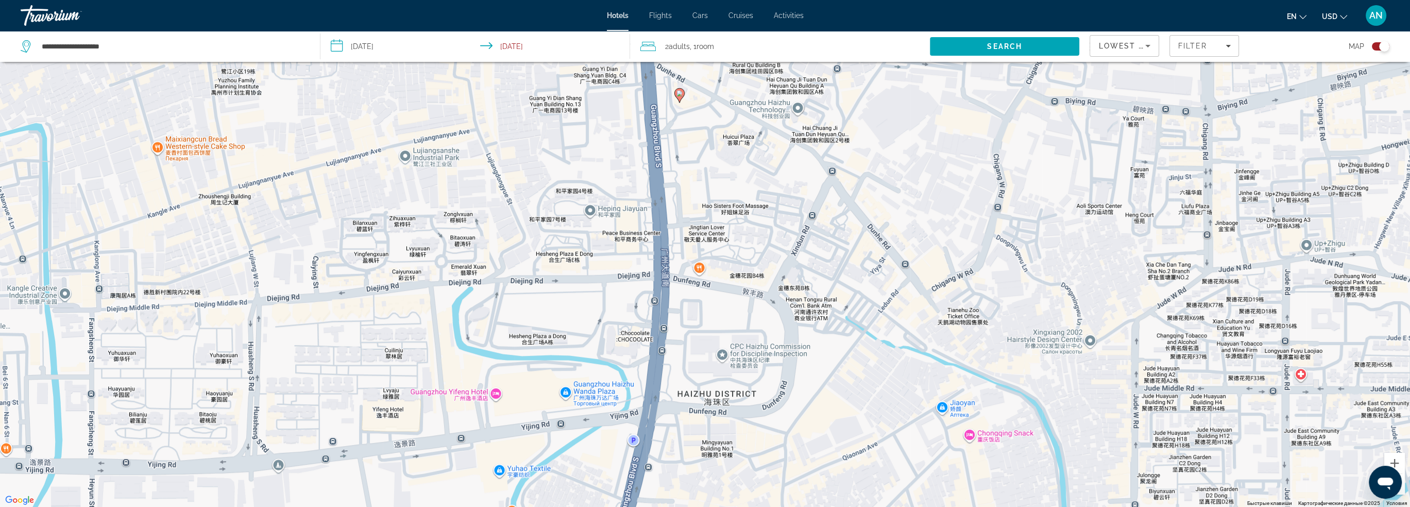
click at [590, 385] on div "Чтобы активировать перетаскивание с помощью клавиатуры, нажмите Alt + Ввод. Пос…" at bounding box center [705, 253] width 1410 height 507
click at [569, 391] on div "Чтобы активировать перетаскивание с помощью клавиатуры, нажмите Alt + Ввод. Пос…" at bounding box center [705, 253] width 1410 height 507
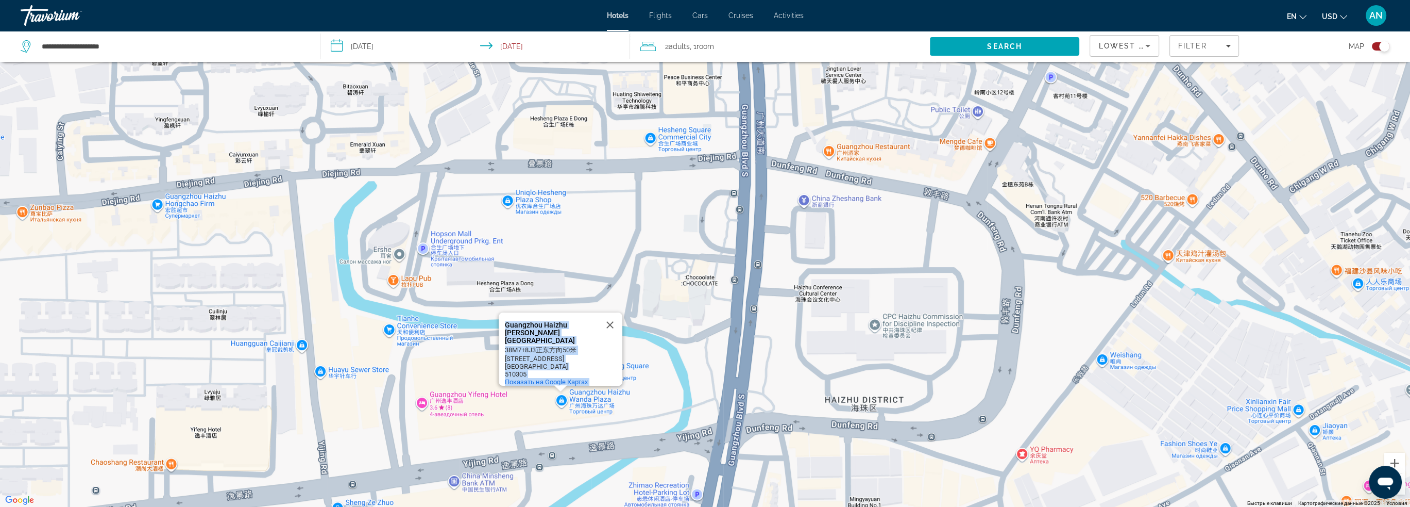
click at [653, 386] on div "Чтобы активировать перетаскивание с помощью клавиатуры, нажмите Alt + Ввод. Пос…" at bounding box center [705, 253] width 1410 height 507
click at [612, 312] on button "Закрыть" at bounding box center [610, 324] width 25 height 25
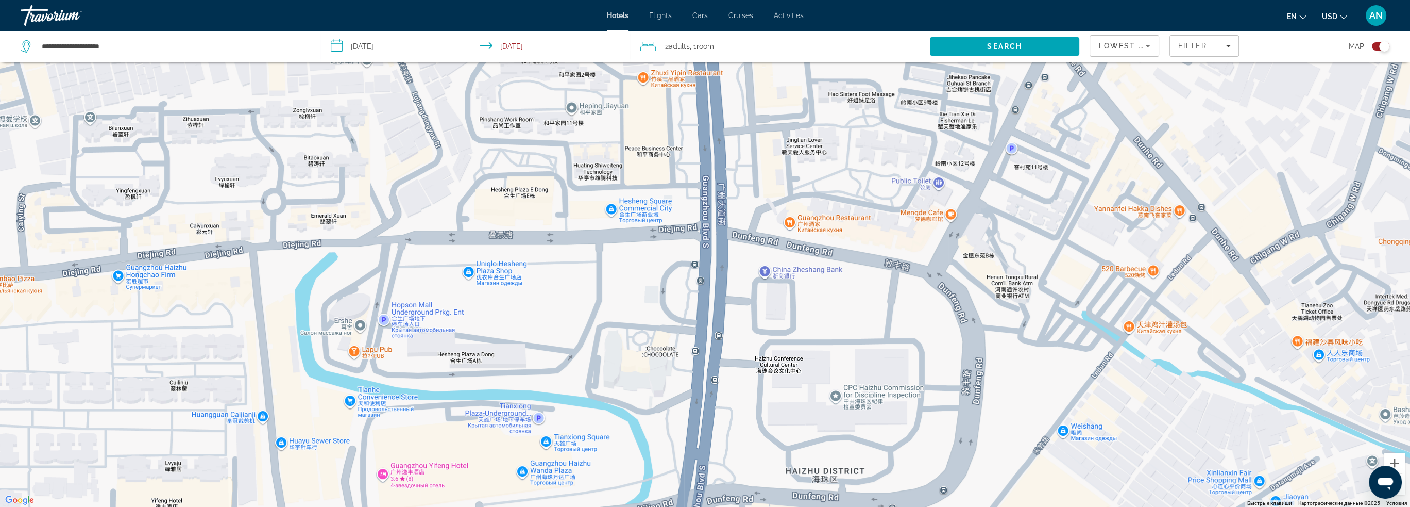
drag, startPoint x: 862, startPoint y: 239, endPoint x: 822, endPoint y: 312, distance: 83.0
click at [822, 312] on div "Чтобы активировать перетаскивание с помощью клавиатуры, нажмите Alt + Ввод. Пос…" at bounding box center [705, 253] width 1410 height 507
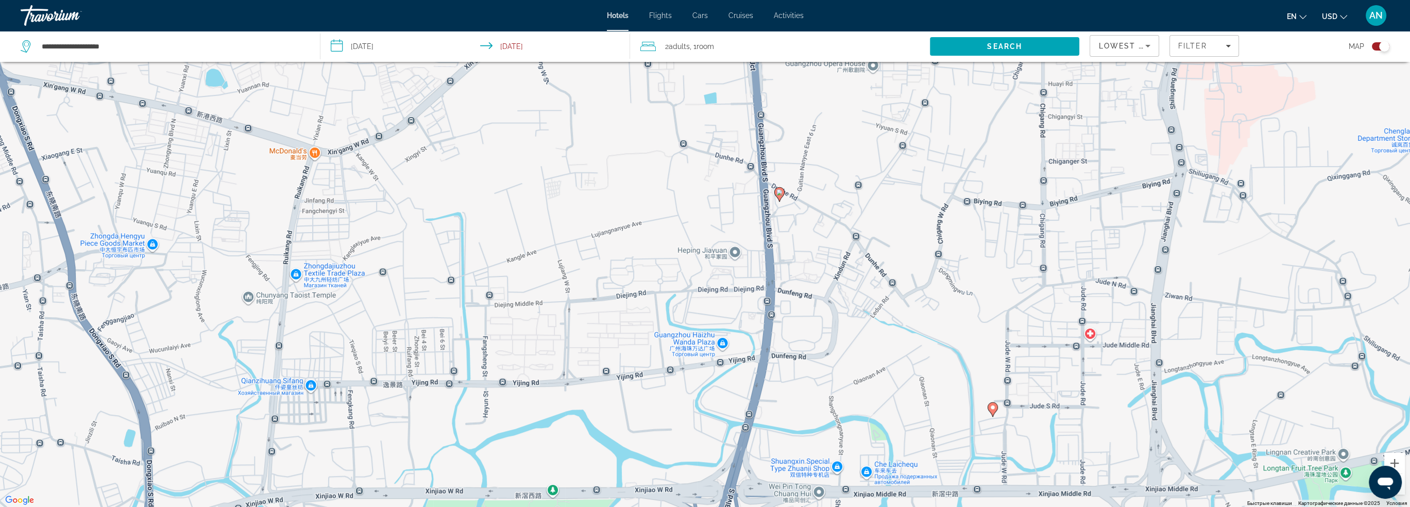
click at [781, 193] on image "Main content" at bounding box center [780, 192] width 6 height 6
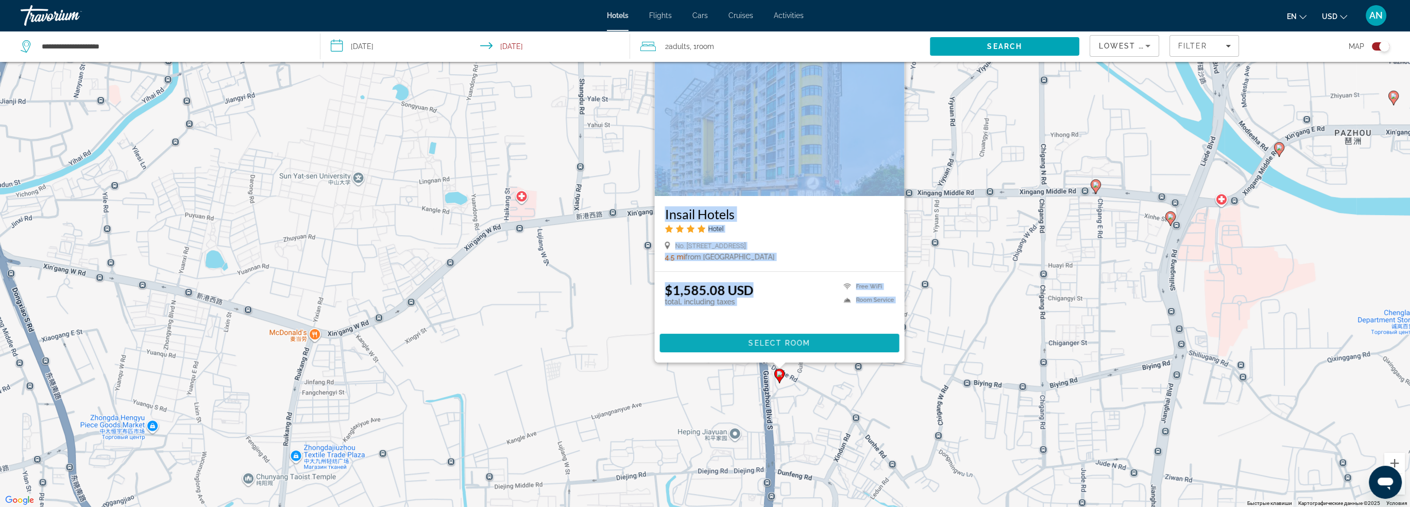
click at [791, 340] on span "Select Room" at bounding box center [779, 343] width 62 height 8
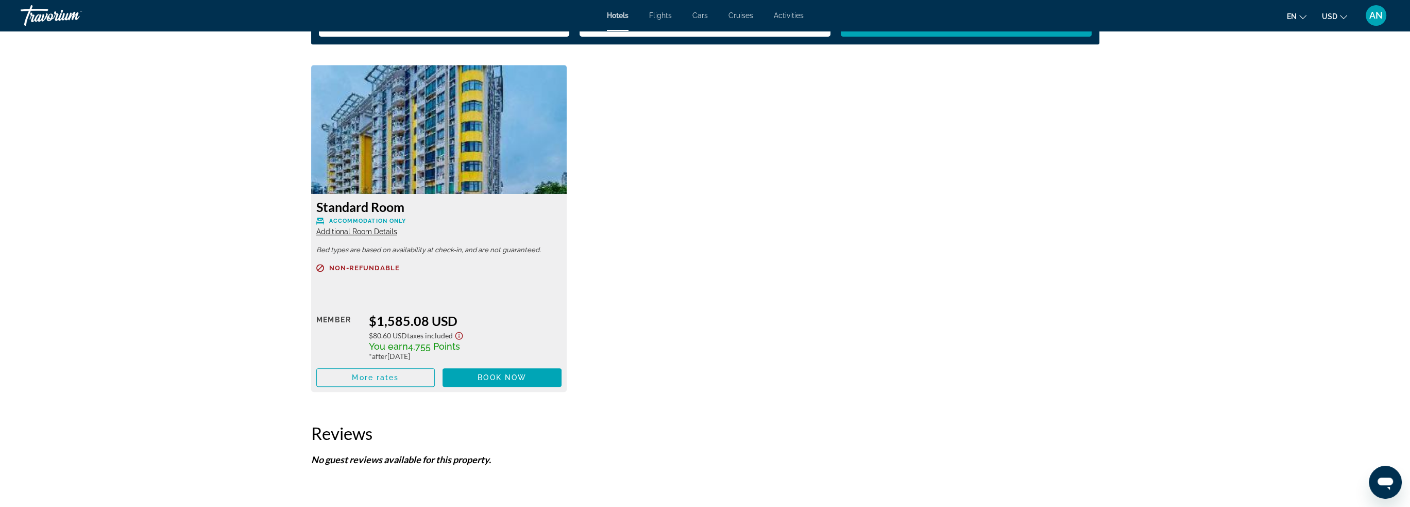
scroll to position [1404, 0]
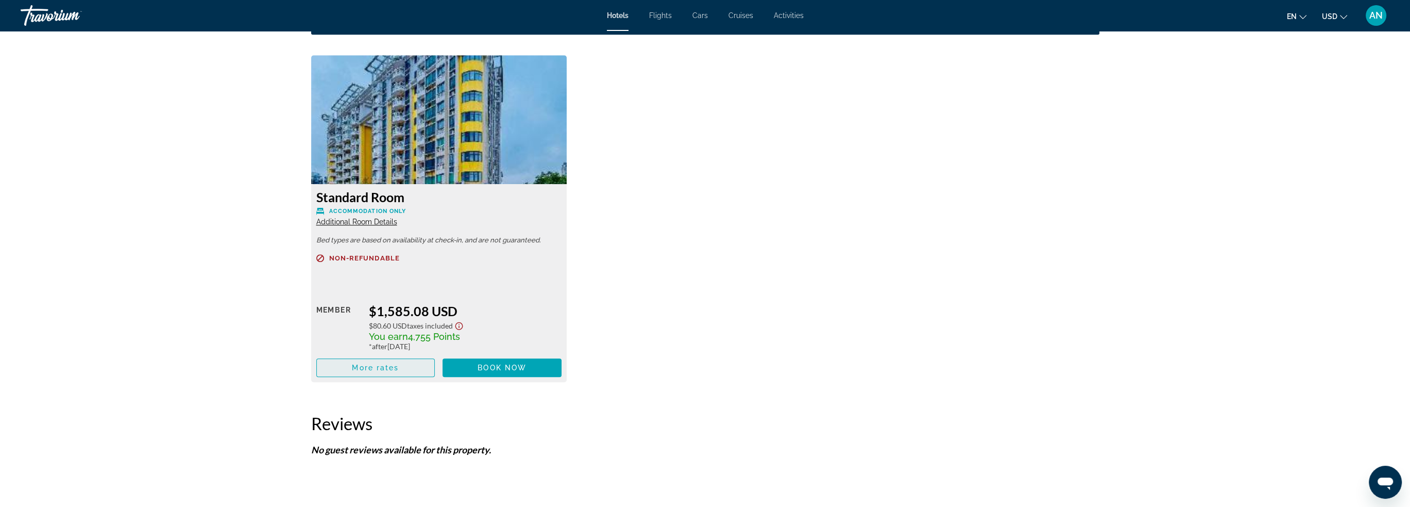
click at [400, 367] on span "Main content" at bounding box center [376, 367] width 118 height 25
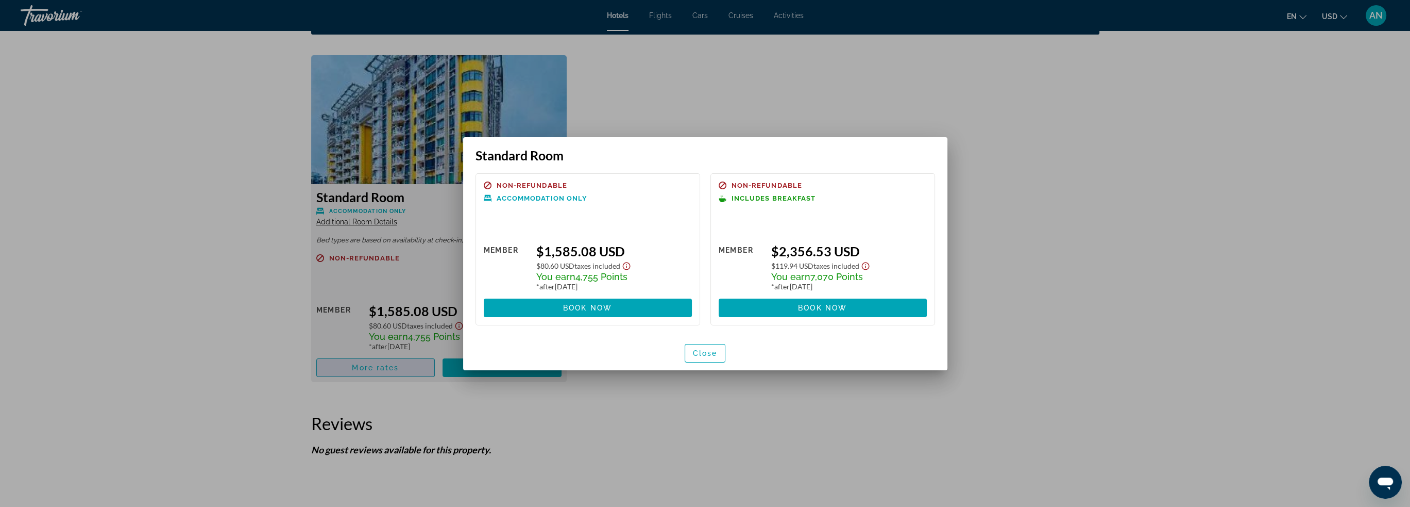
scroll to position [0, 0]
click at [708, 353] on span "Close" at bounding box center [705, 353] width 25 height 8
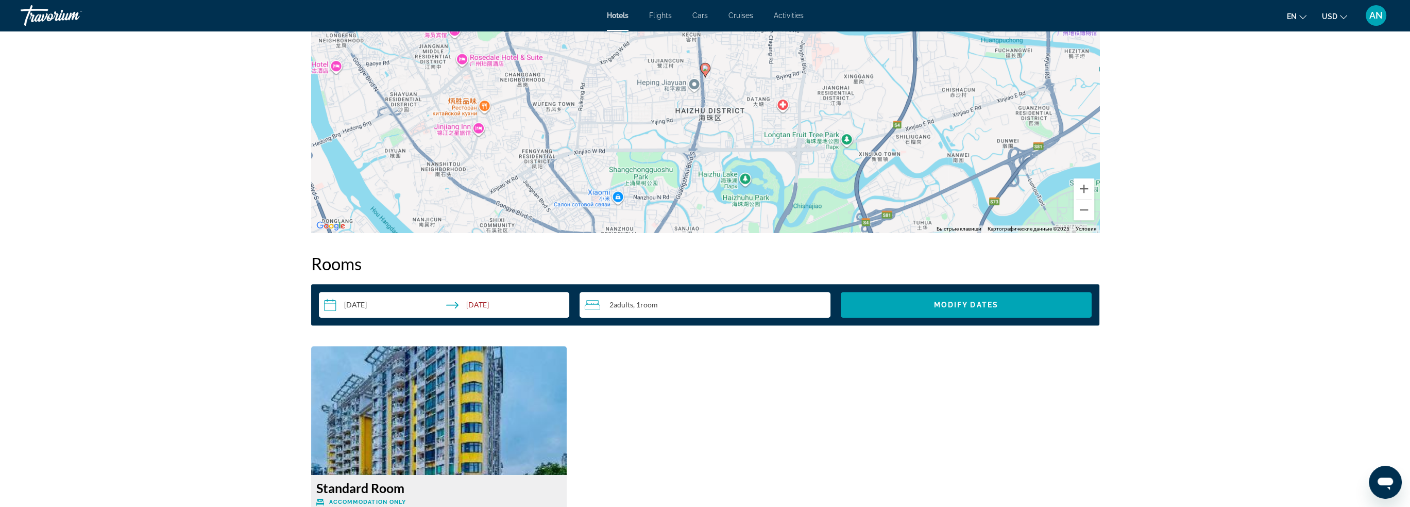
scroll to position [991, 0]
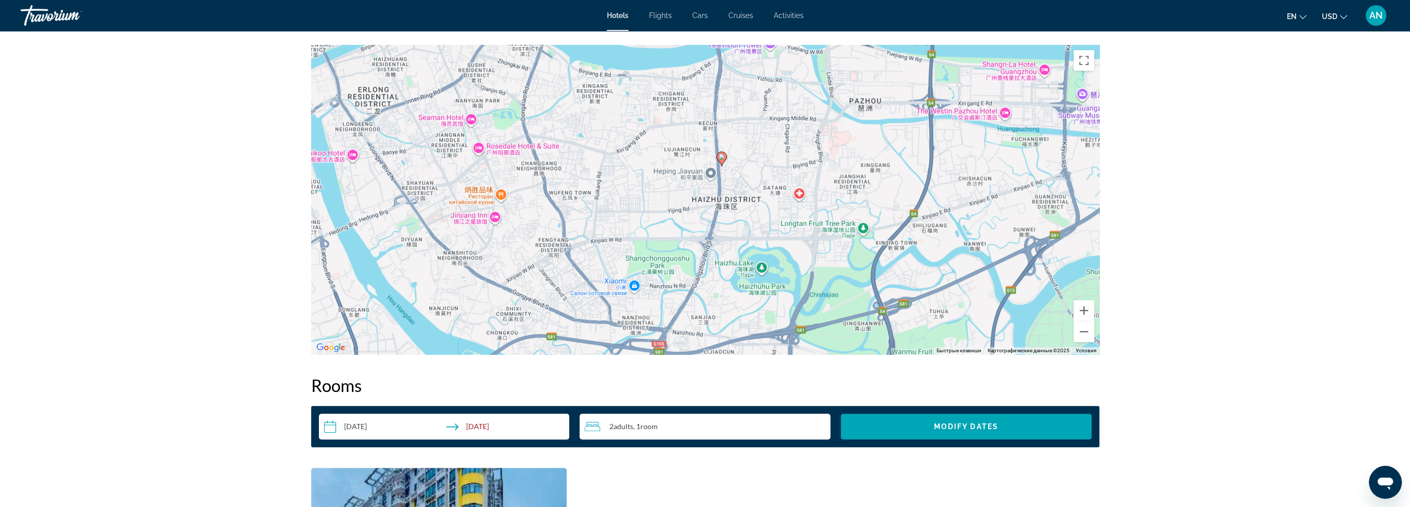
drag, startPoint x: 756, startPoint y: 207, endPoint x: 769, endPoint y: 167, distance: 42.1
click at [769, 167] on div "Чтобы активировать перетаскивание с помощью клавиатуры, нажмите Alt + Ввод. Пос…" at bounding box center [705, 199] width 788 height 309
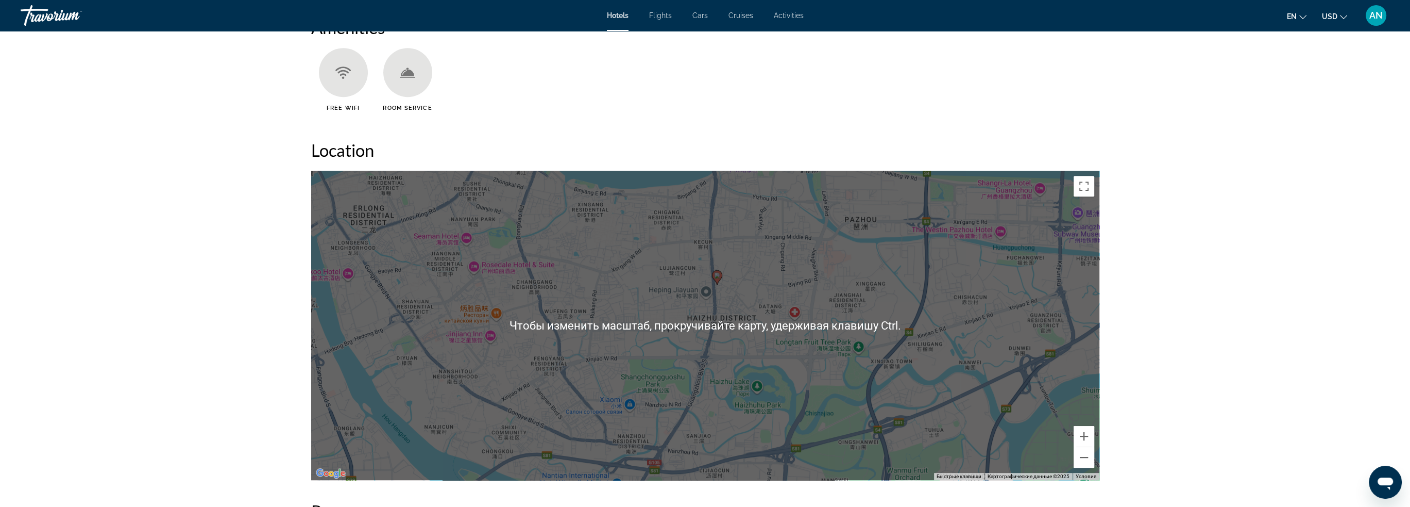
scroll to position [888, 0]
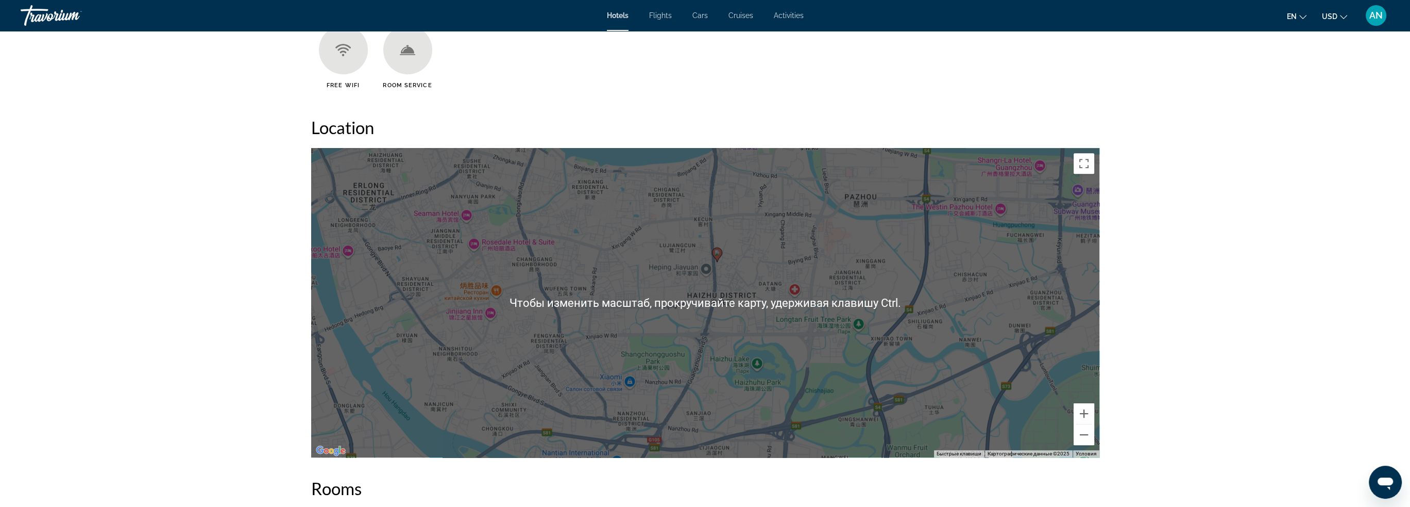
click at [804, 276] on div "Чтобы активировать перетаскивание с помощью клавиатуры, нажмите Alt + Ввод. Пос…" at bounding box center [705, 302] width 788 height 309
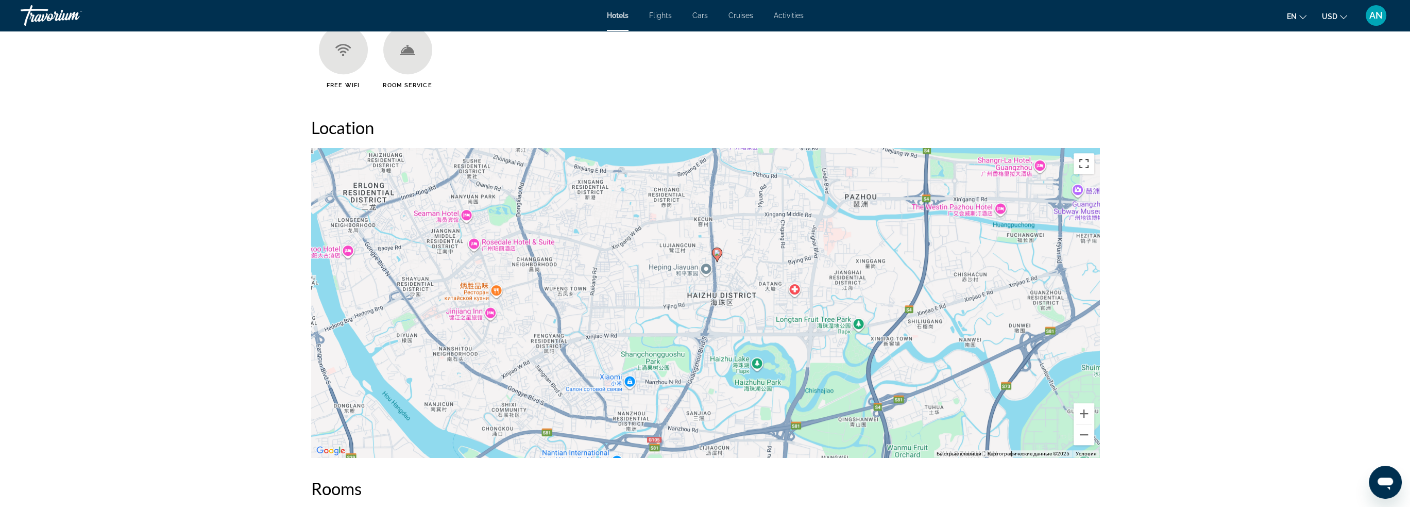
click at [1088, 160] on button "Включить полноэкранный режим" at bounding box center [1084, 163] width 21 height 21
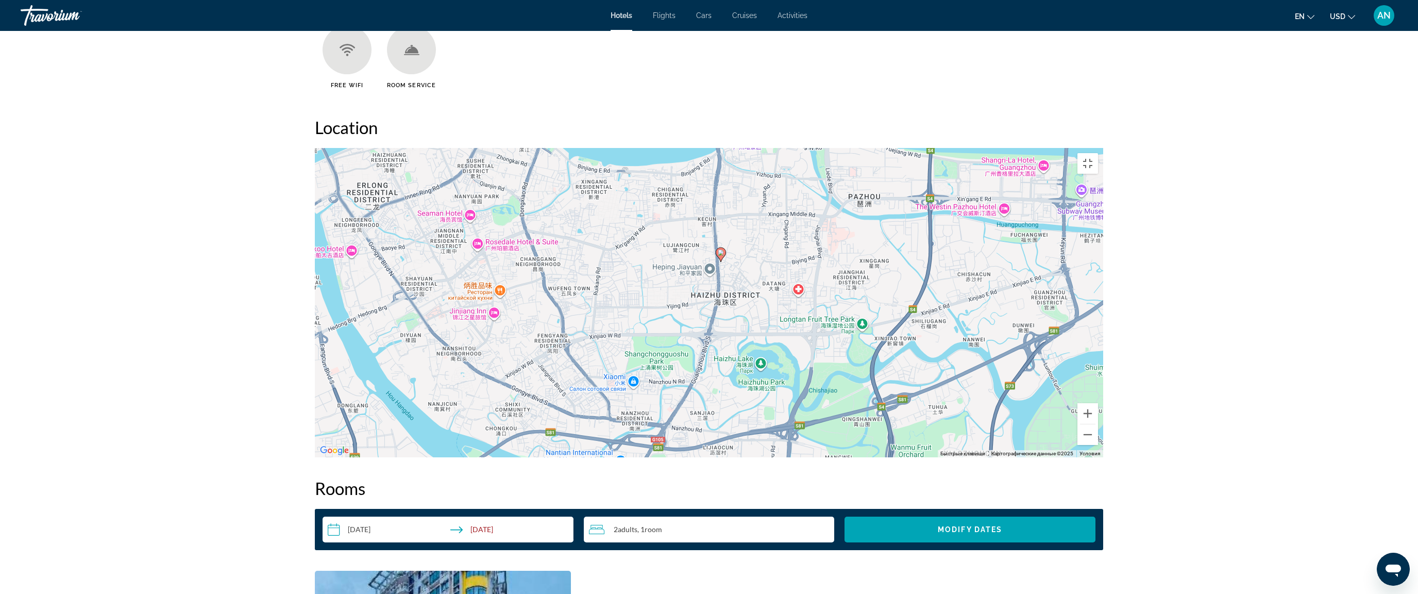
click at [721, 249] on image "Main content" at bounding box center [721, 252] width 6 height 6
click at [719, 249] on image "Main content" at bounding box center [721, 252] width 6 height 6
click at [721, 249] on image "Main content" at bounding box center [721, 252] width 6 height 6
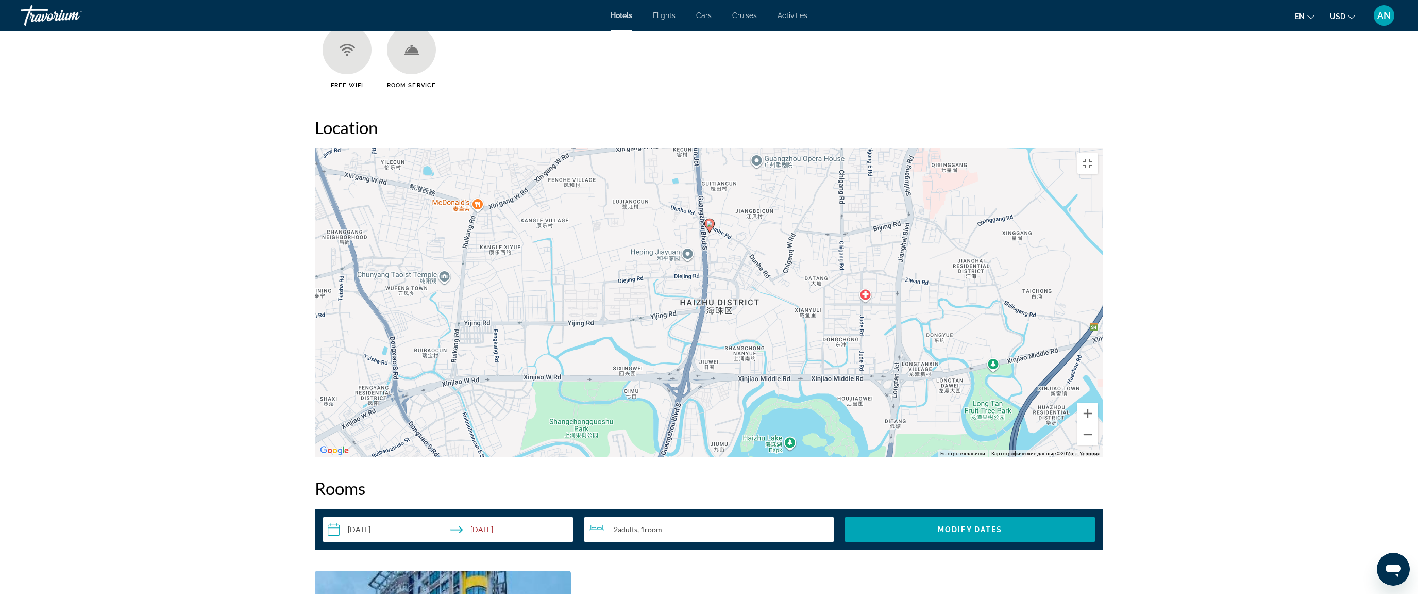
click at [708, 221] on image "Main content" at bounding box center [710, 224] width 6 height 6
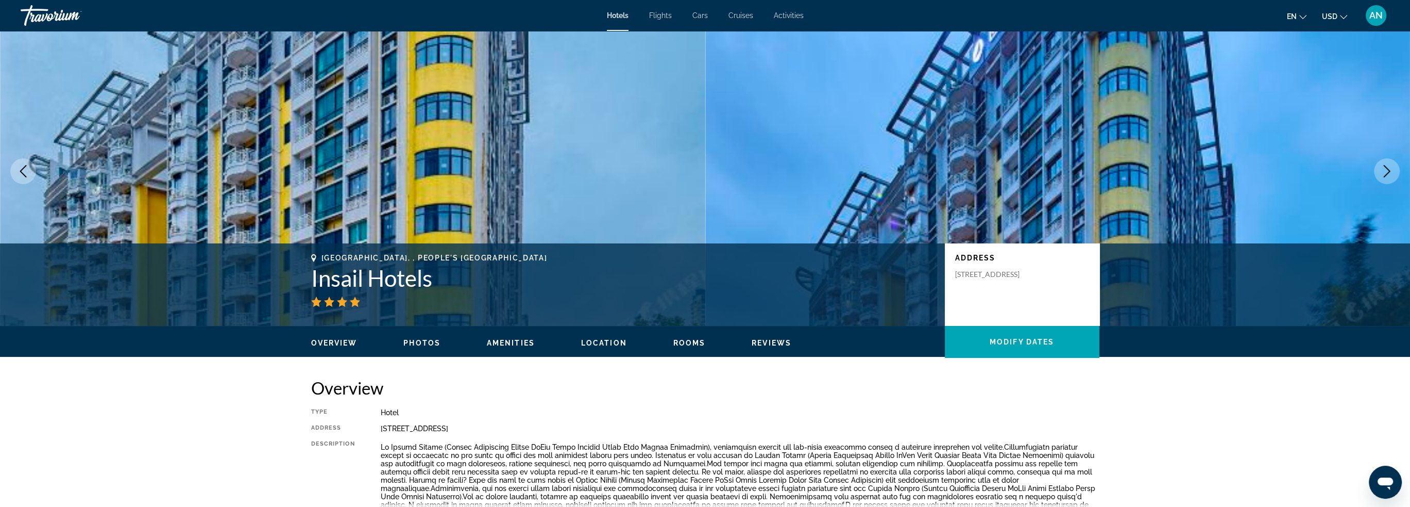
scroll to position [0, 0]
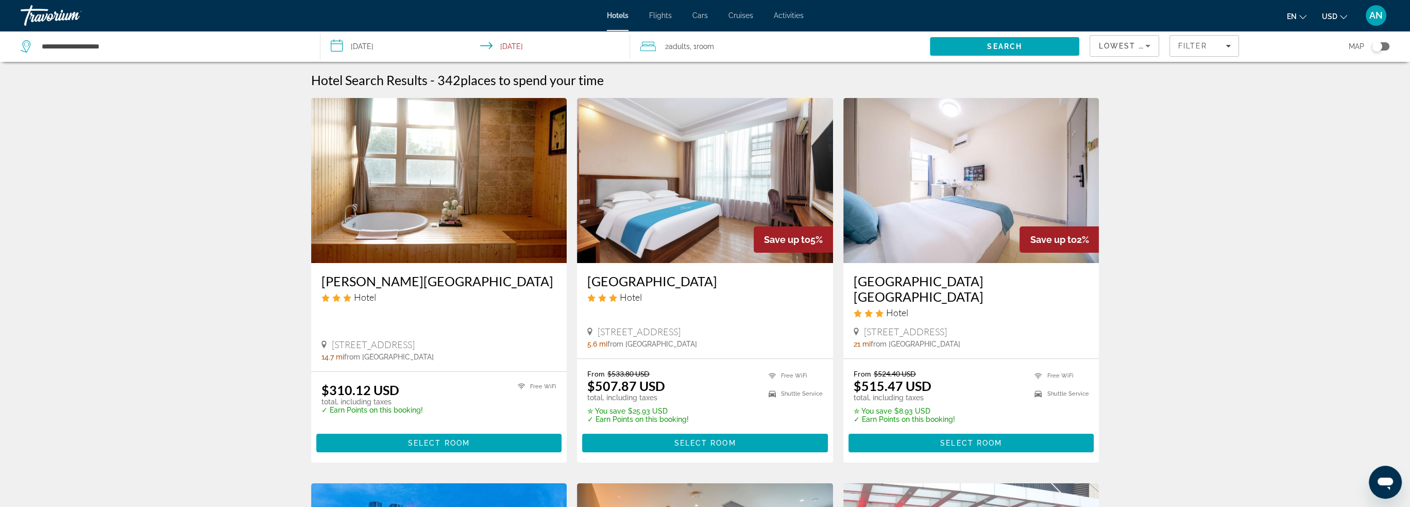
click at [1377, 49] on div "Toggle map" at bounding box center [1377, 46] width 10 height 10
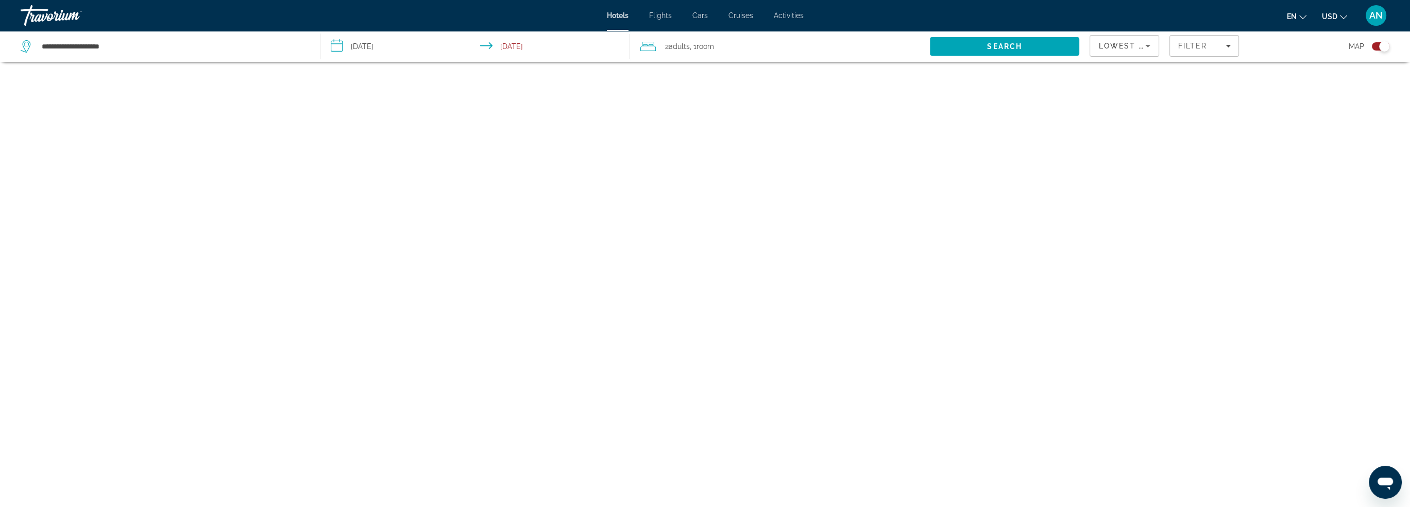
scroll to position [62, 0]
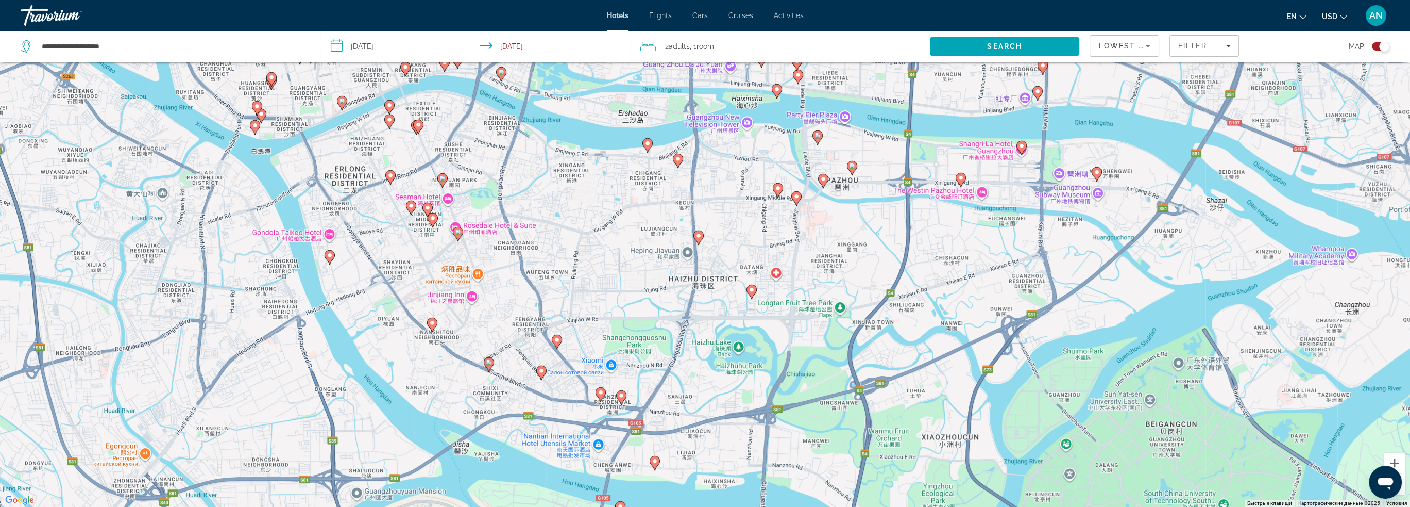
drag, startPoint x: 756, startPoint y: 227, endPoint x: 763, endPoint y: 254, distance: 27.6
click at [763, 254] on div "Чтобы активировать перетаскивание с помощью клавиатуры, нажмите Alt + Ввод. Пос…" at bounding box center [705, 253] width 1410 height 507
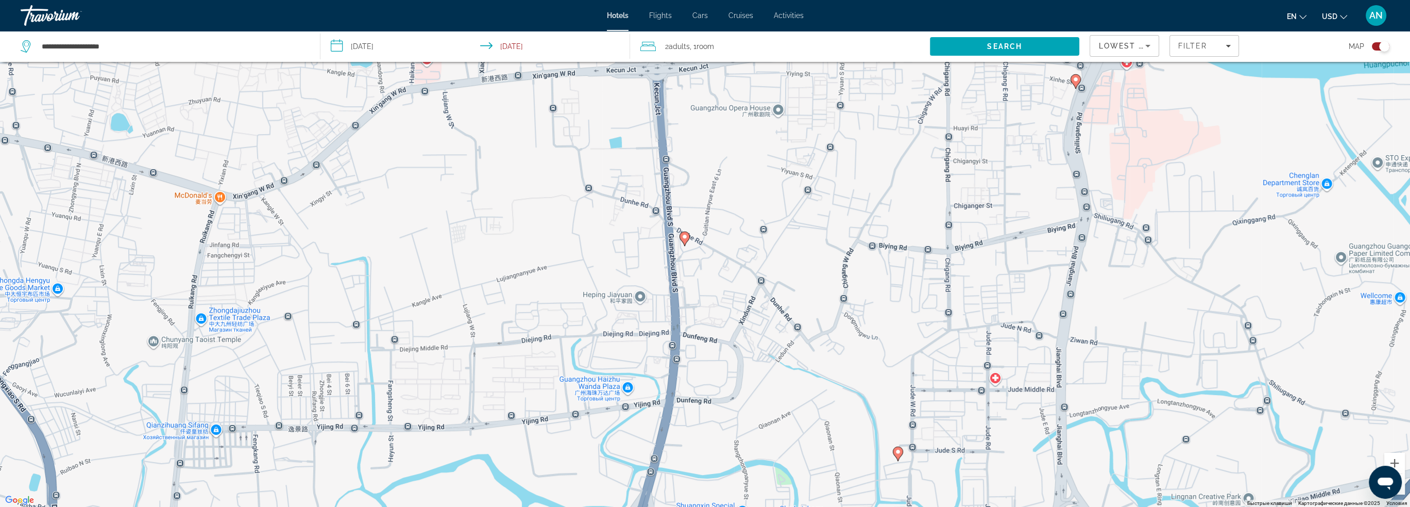
drag, startPoint x: 767, startPoint y: 281, endPoint x: 783, endPoint y: 385, distance: 104.9
click at [783, 385] on div "Чтобы активировать перетаскивание с помощью клавиатуры, нажмите Alt + Ввод. Пос…" at bounding box center [705, 253] width 1410 height 507
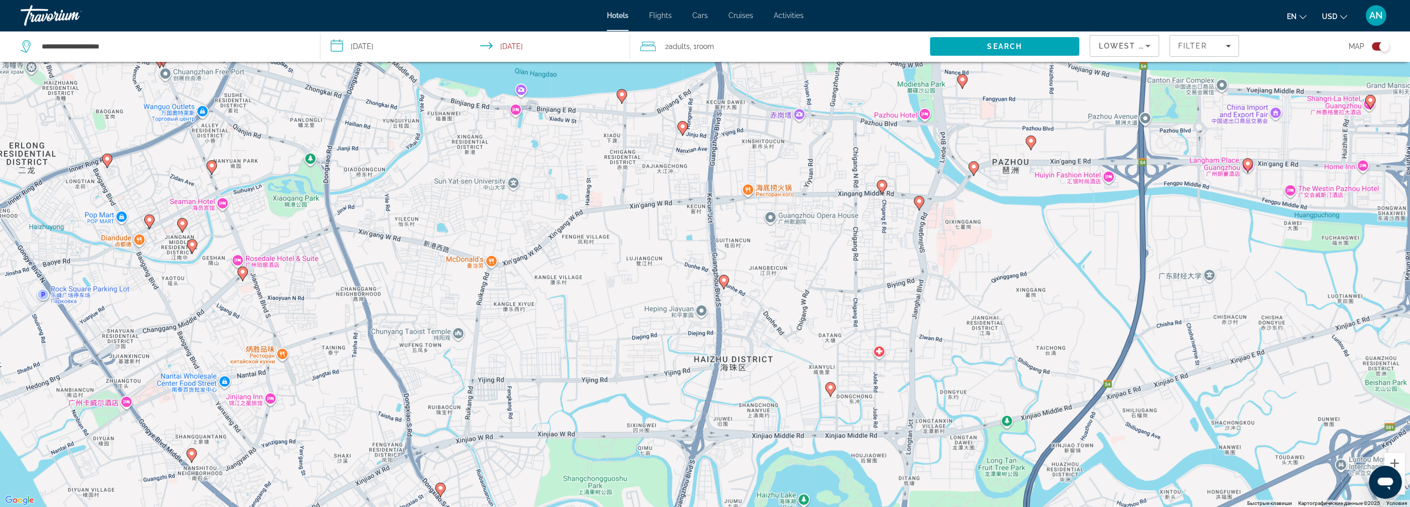
click at [683, 127] on image "Main content" at bounding box center [683, 126] width 6 height 6
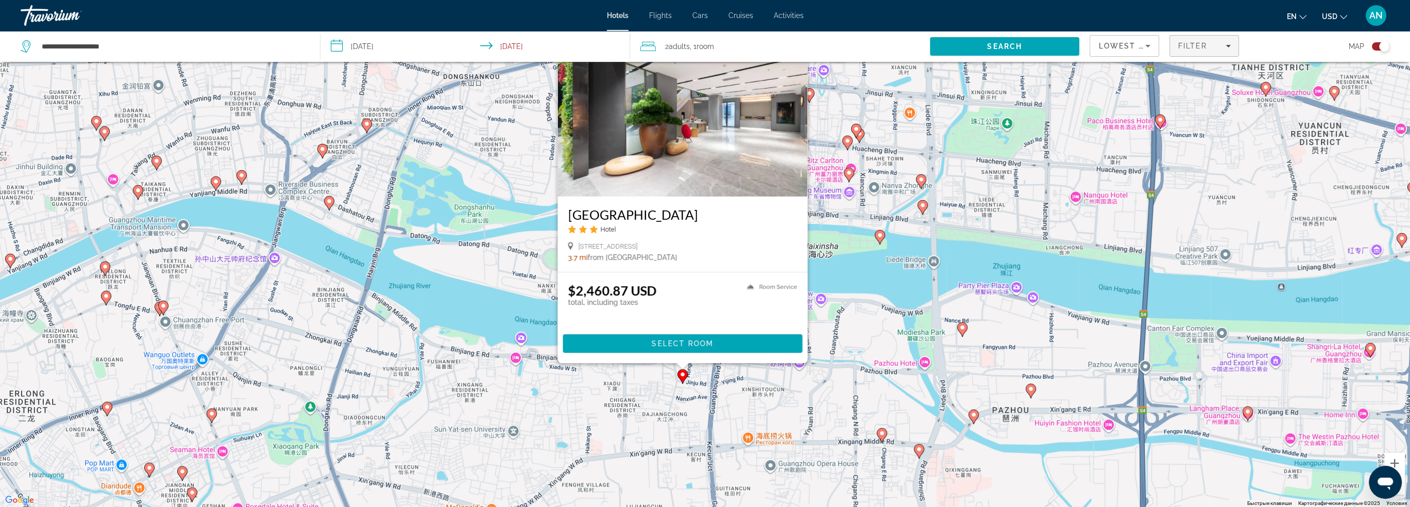
click at [1206, 47] on span "Filter" at bounding box center [1192, 46] width 29 height 8
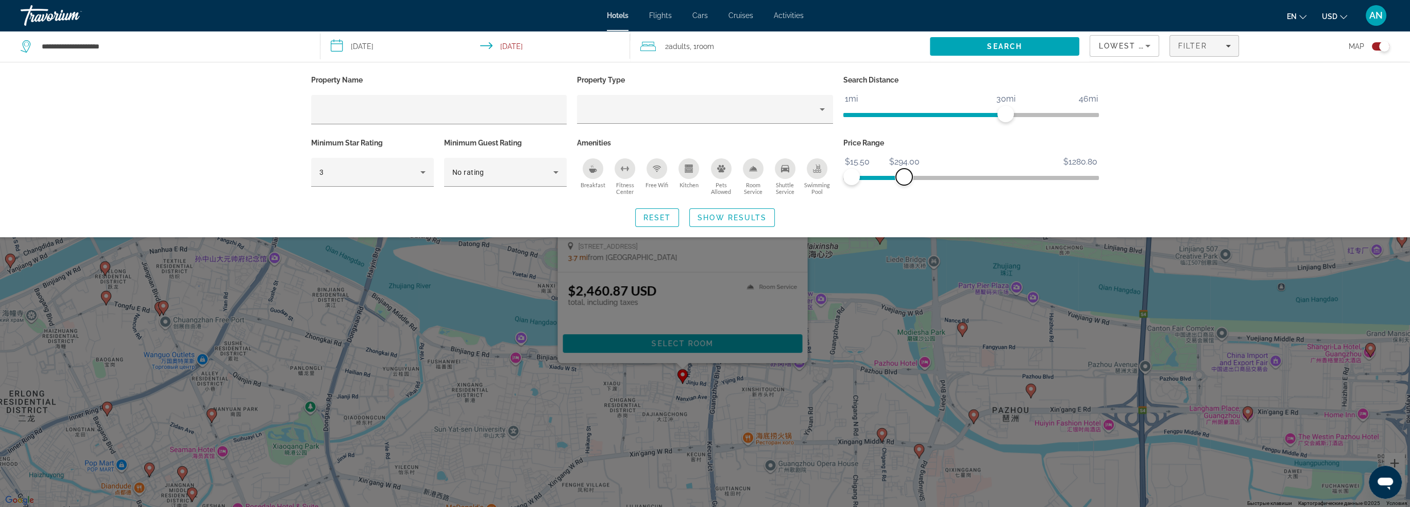
drag, startPoint x: 1091, startPoint y: 173, endPoint x: 904, endPoint y: 175, distance: 186.6
click at [904, 175] on span "ngx-slider-max" at bounding box center [904, 177] width 16 height 16
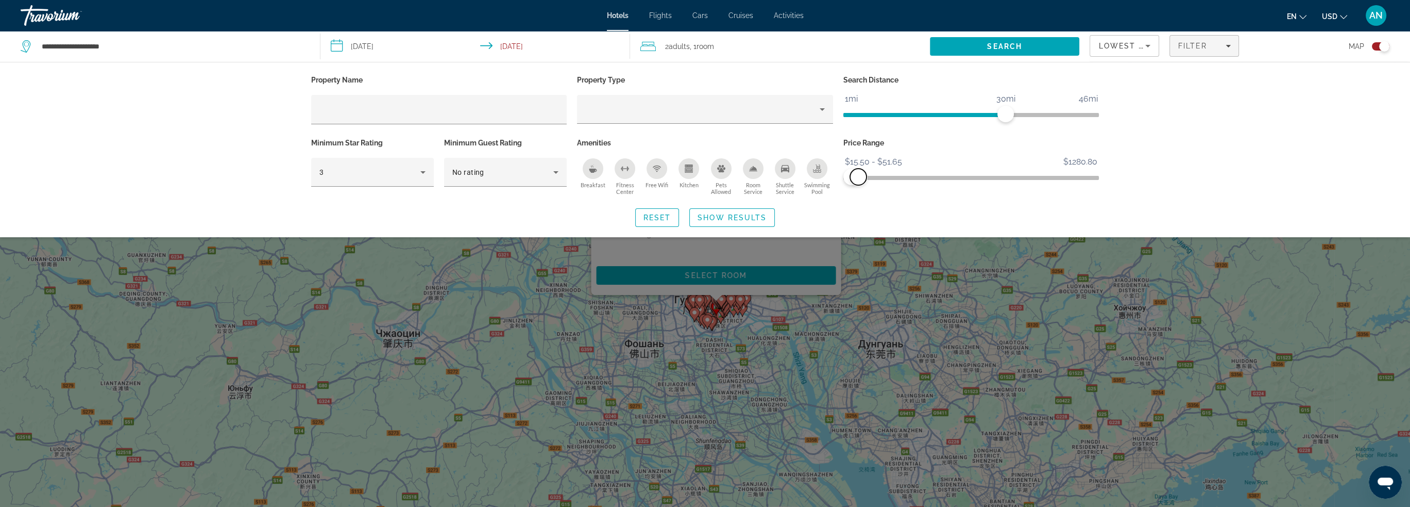
drag, startPoint x: 904, startPoint y: 175, endPoint x: 859, endPoint y: 178, distance: 45.5
click at [859, 178] on span "ngx-slider-max" at bounding box center [858, 177] width 16 height 16
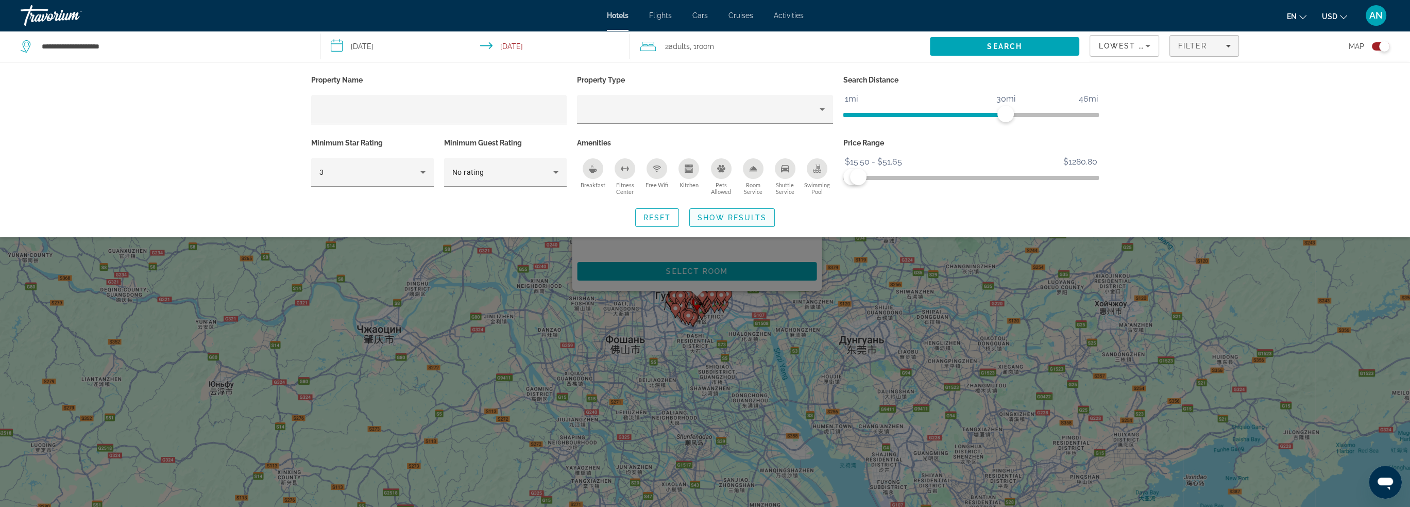
click at [716, 220] on span "Show Results" at bounding box center [732, 217] width 69 height 8
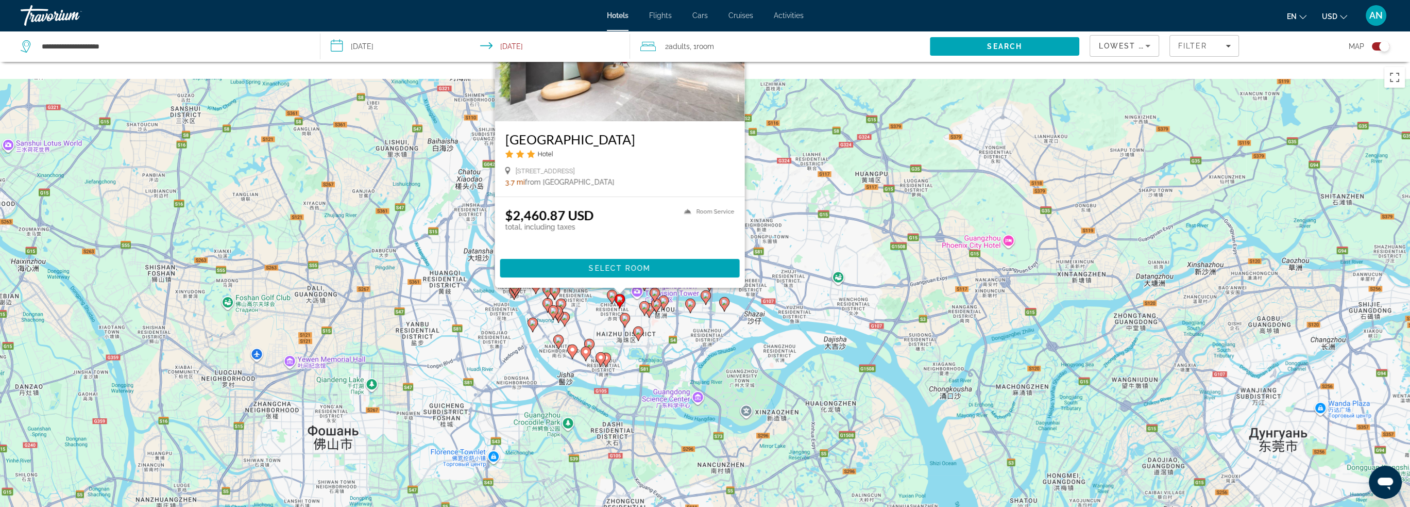
drag, startPoint x: 561, startPoint y: 257, endPoint x: 649, endPoint y: 354, distance: 130.9
click at [644, 367] on div "Чтобы активировать перетаскивание с помощью клавиатуры, нажмите Alt + Ввод. Пос…" at bounding box center [705, 315] width 1410 height 507
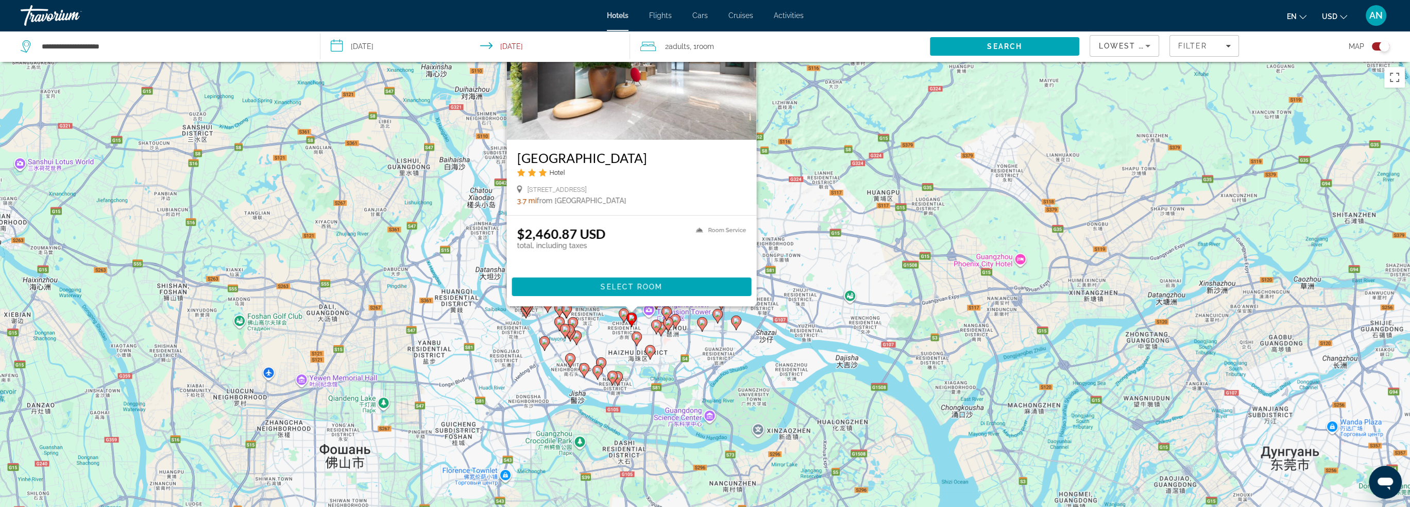
click at [801, 201] on div "Чтобы активировать перетаскивание с помощью клавиатуры, нажмите Alt + Ввод. Пос…" at bounding box center [705, 315] width 1410 height 507
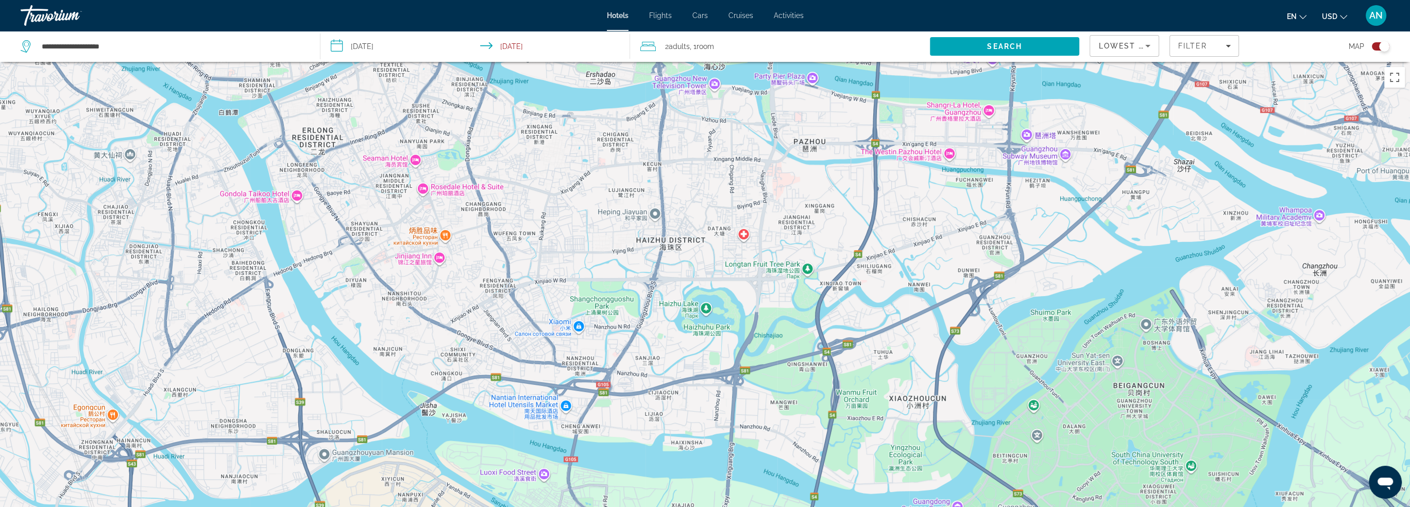
drag, startPoint x: 746, startPoint y: 237, endPoint x: 715, endPoint y: 201, distance: 47.1
click at [715, 201] on div "Чтобы активировать перетаскивание с помощью клавиатуры, нажмите Alt + Ввод. Пос…" at bounding box center [705, 315] width 1410 height 507
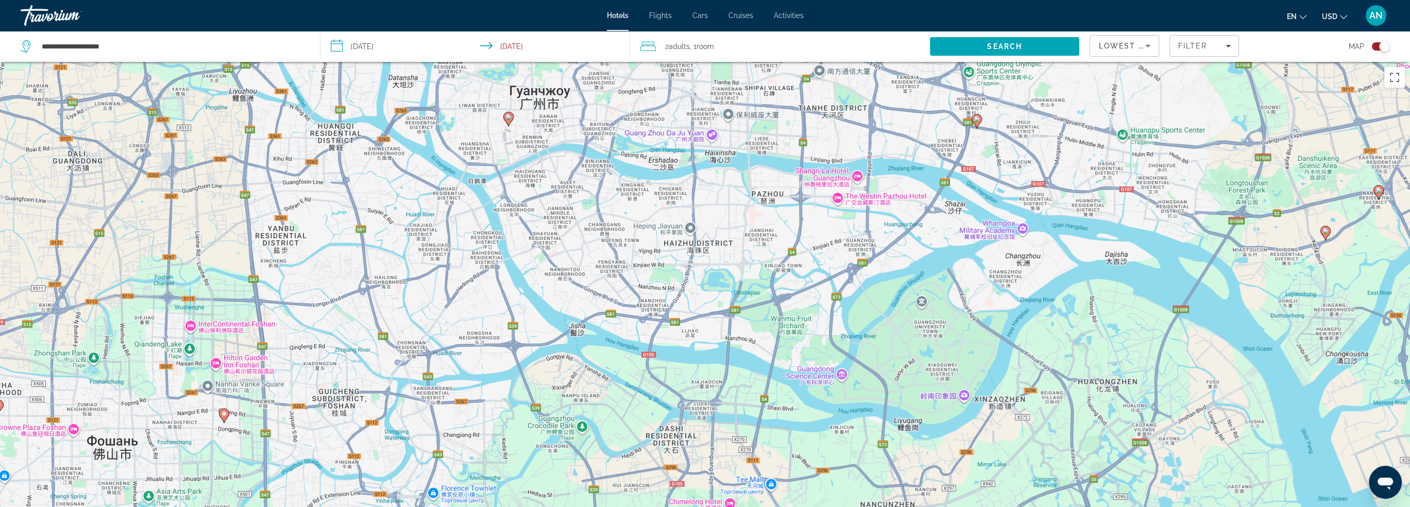
drag, startPoint x: 687, startPoint y: 245, endPoint x: 701, endPoint y: 323, distance: 78.5
click at [701, 323] on div "Чтобы активировать перетаскивание с помощью клавиатуры, нажмите Alt + Ввод. Пос…" at bounding box center [705, 315] width 1410 height 507
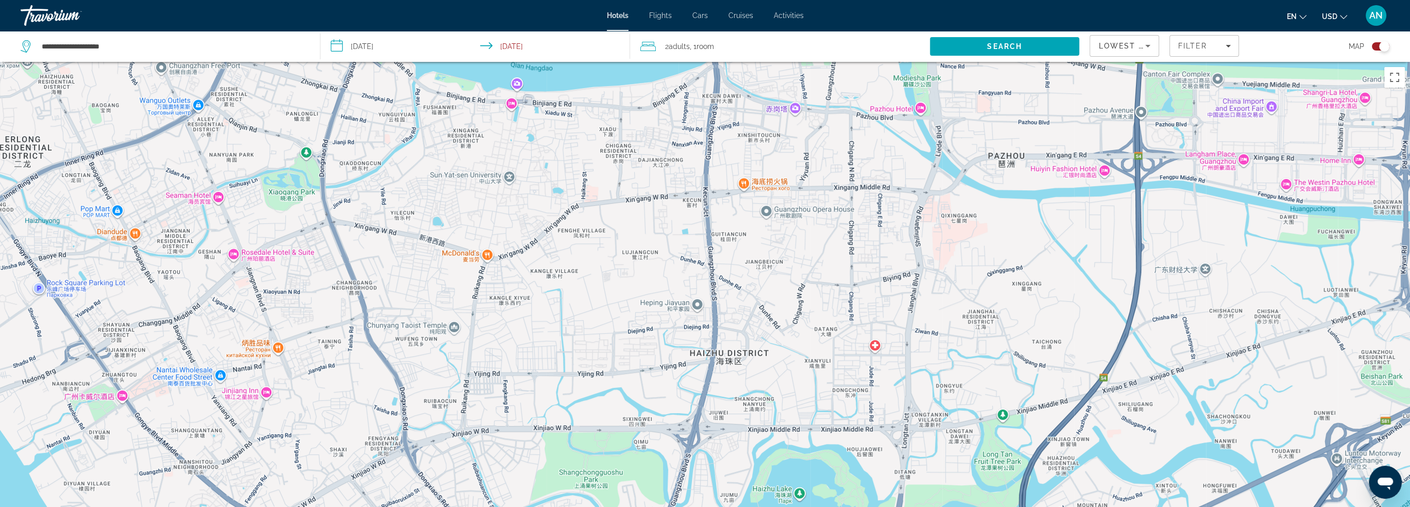
click at [697, 304] on div "Main content" at bounding box center [705, 315] width 1410 height 507
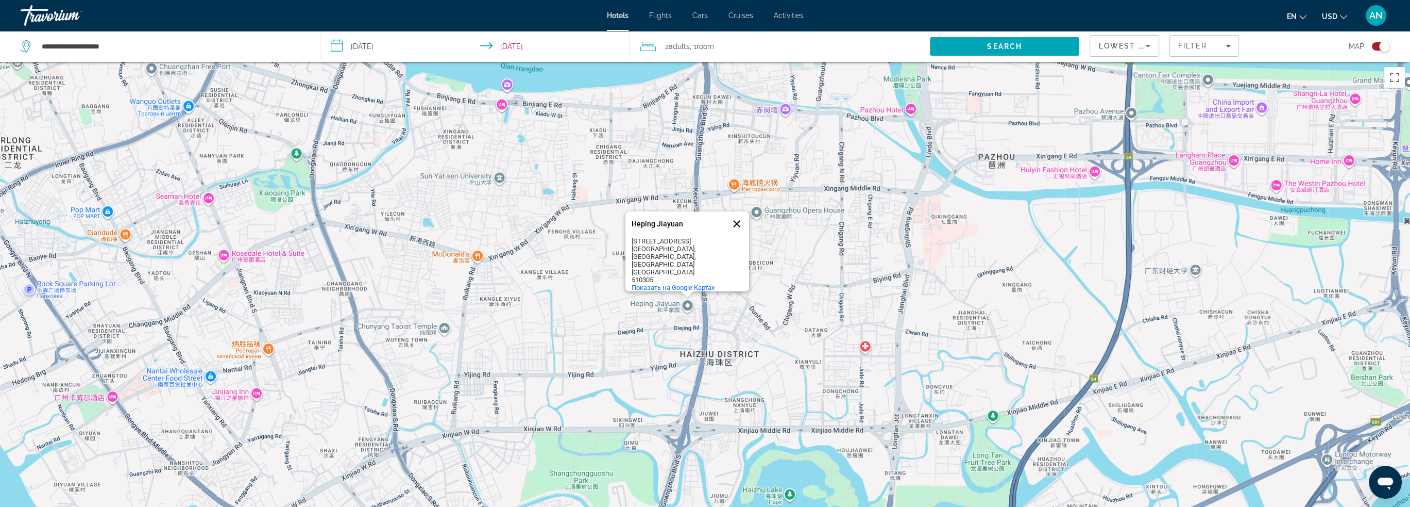
click at [736, 225] on button "Закрыть" at bounding box center [737, 223] width 25 height 25
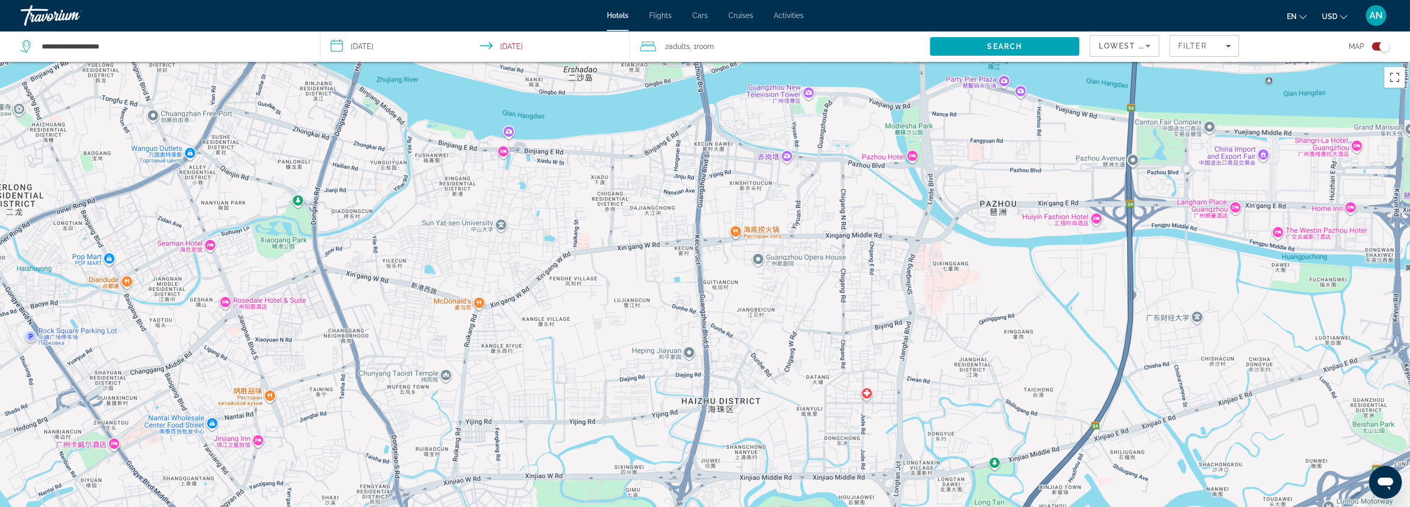
drag, startPoint x: 752, startPoint y: 241, endPoint x: 754, endPoint y: 291, distance: 50.0
click at [754, 291] on div "Main content" at bounding box center [705, 315] width 1410 height 507
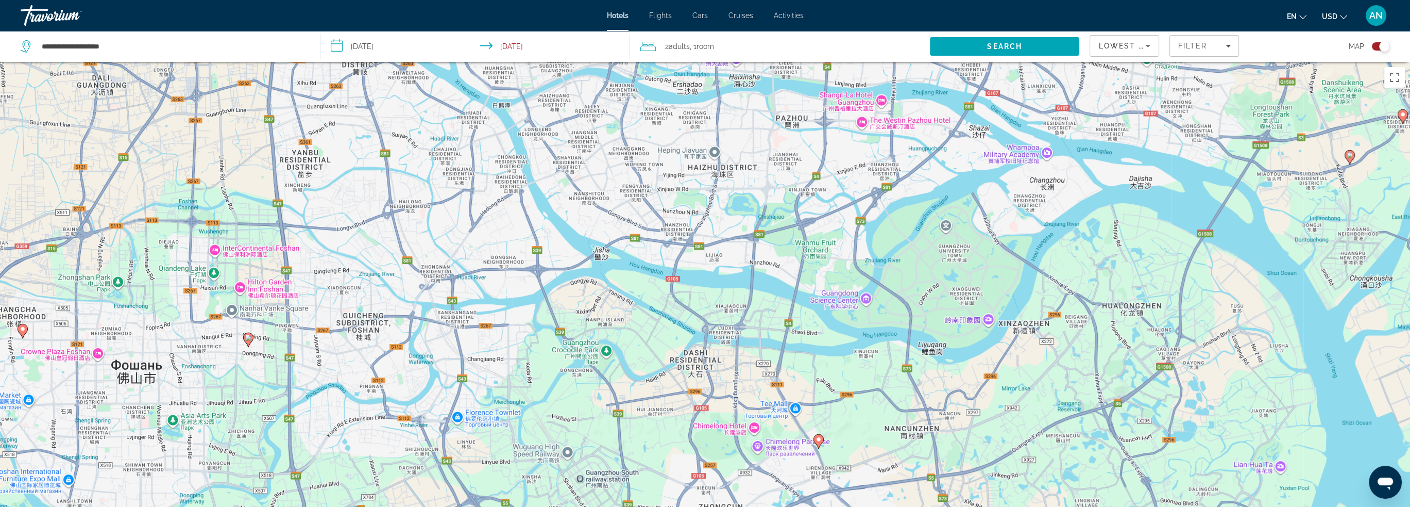
drag, startPoint x: 856, startPoint y: 345, endPoint x: 808, endPoint y: 206, distance: 147.6
click at [808, 206] on div "Чтобы активировать перетаскивание с помощью клавиатуры, нажмите Alt + Ввод. Пос…" at bounding box center [705, 315] width 1410 height 507
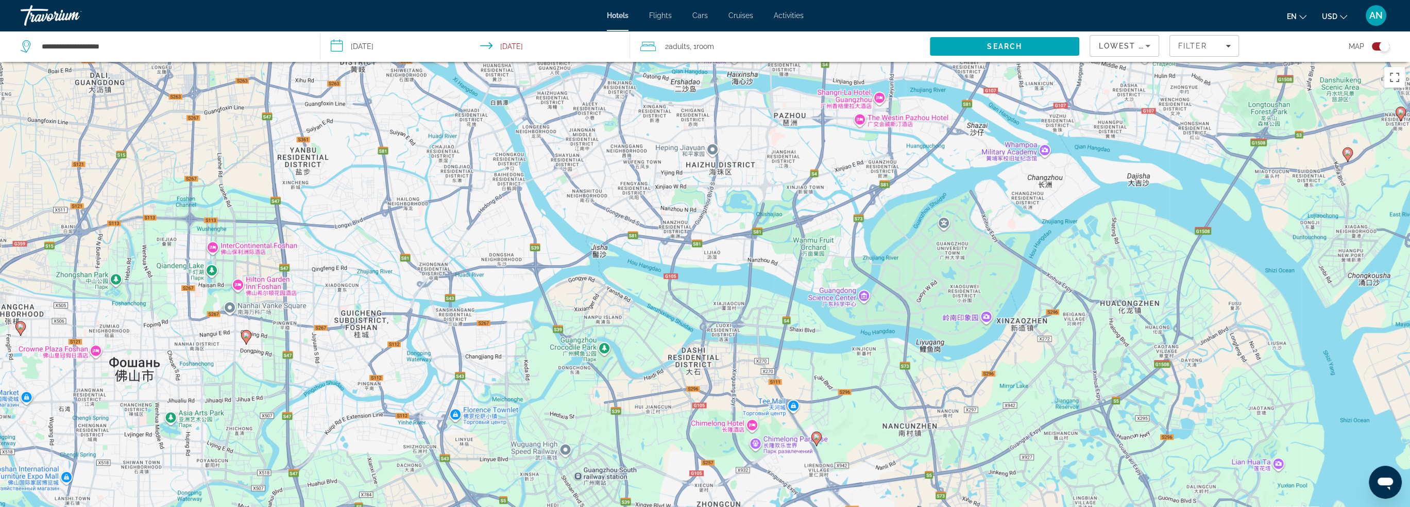
drag, startPoint x: 819, startPoint y: 275, endPoint x: 817, endPoint y: 270, distance: 5.8
click at [817, 270] on div "Чтобы активировать перетаскивание с помощью клавиатуры, нажмите Alt + Ввод. Пос…" at bounding box center [705, 315] width 1410 height 507
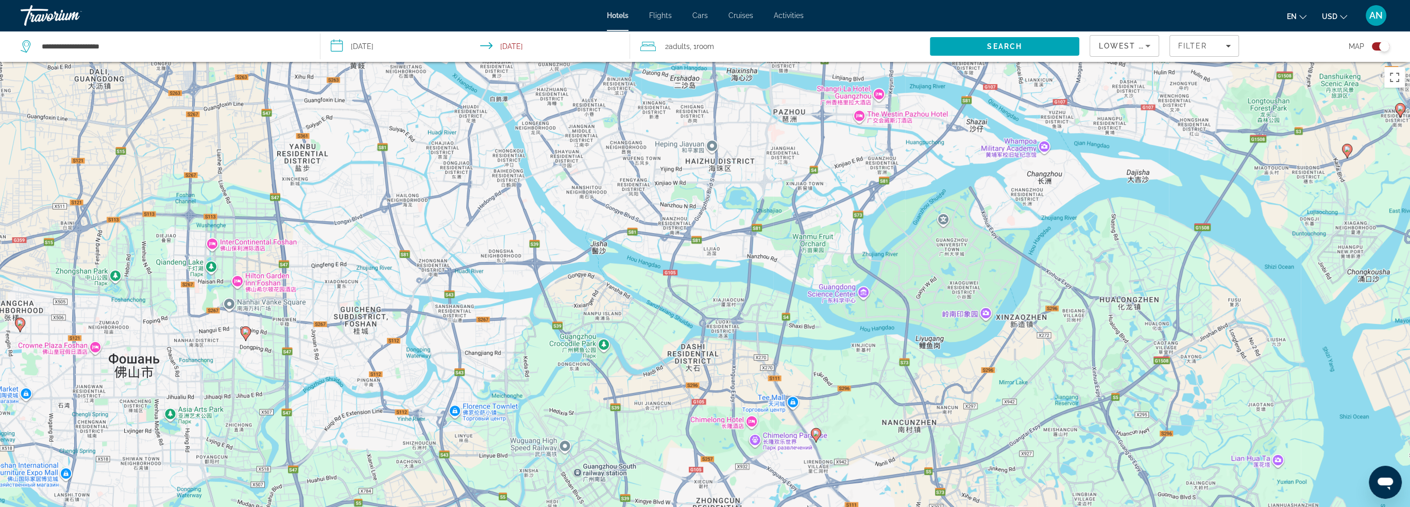
click at [816, 434] on image "Main content" at bounding box center [816, 433] width 6 height 6
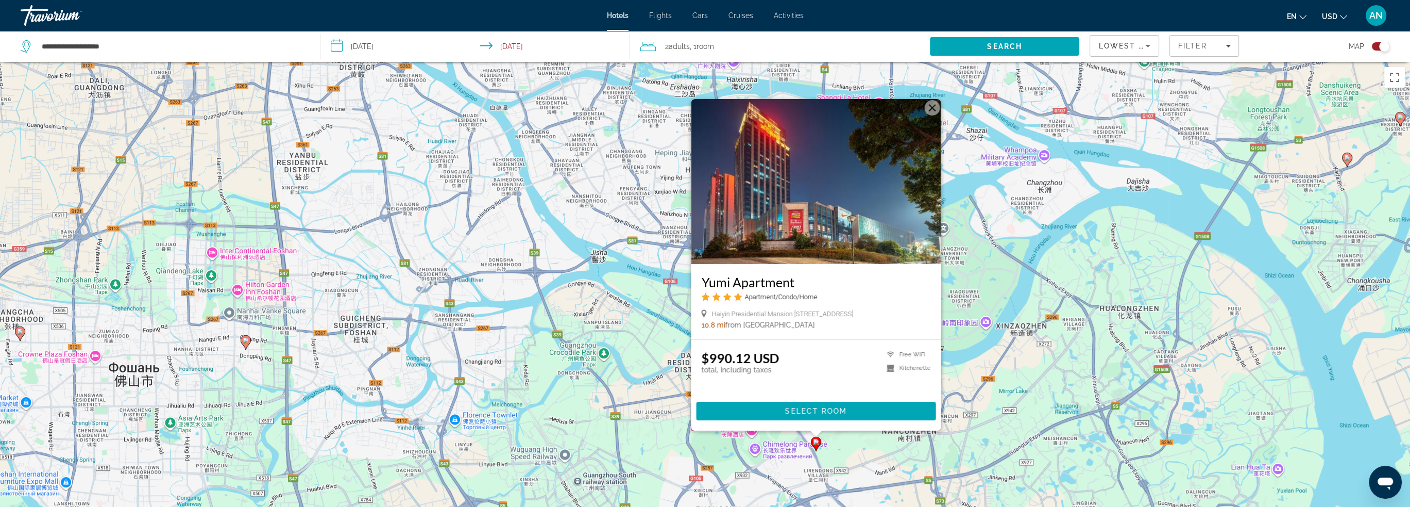
click at [746, 277] on h3 "Yumi Apartment" at bounding box center [815, 281] width 229 height 15
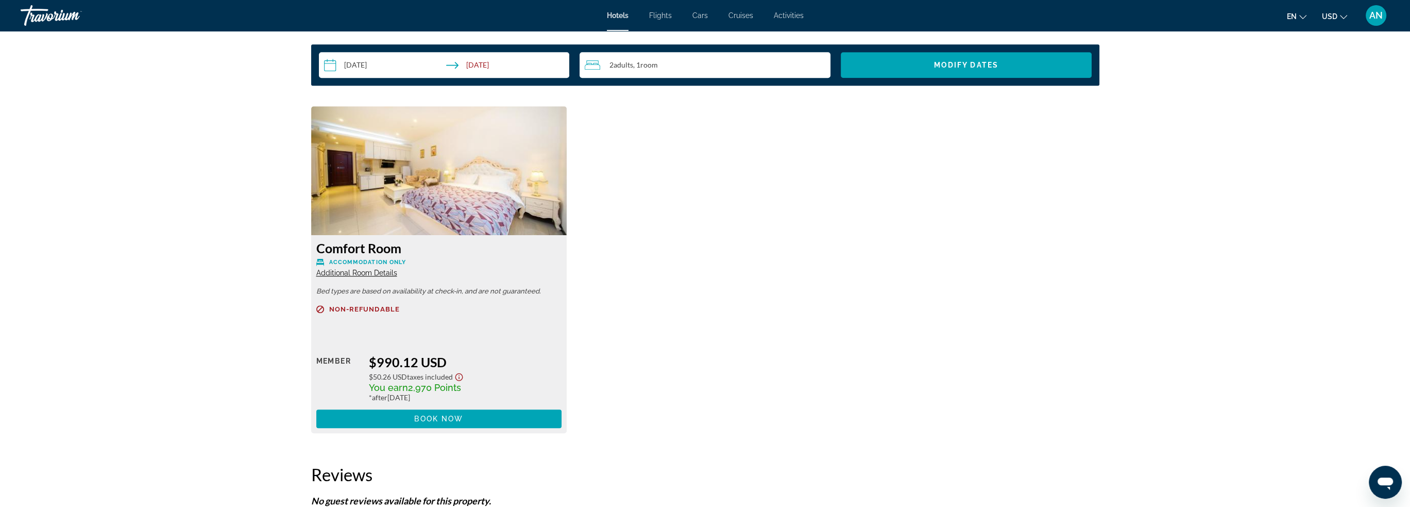
scroll to position [1313, 0]
drag, startPoint x: 408, startPoint y: 314, endPoint x: 328, endPoint y: 306, distance: 79.8
click at [328, 306] on div "Non-refundable" at bounding box center [439, 316] width 246 height 20
copy div "Non-refundable"
click at [506, 312] on p "Non-refundable" at bounding box center [439, 310] width 246 height 8
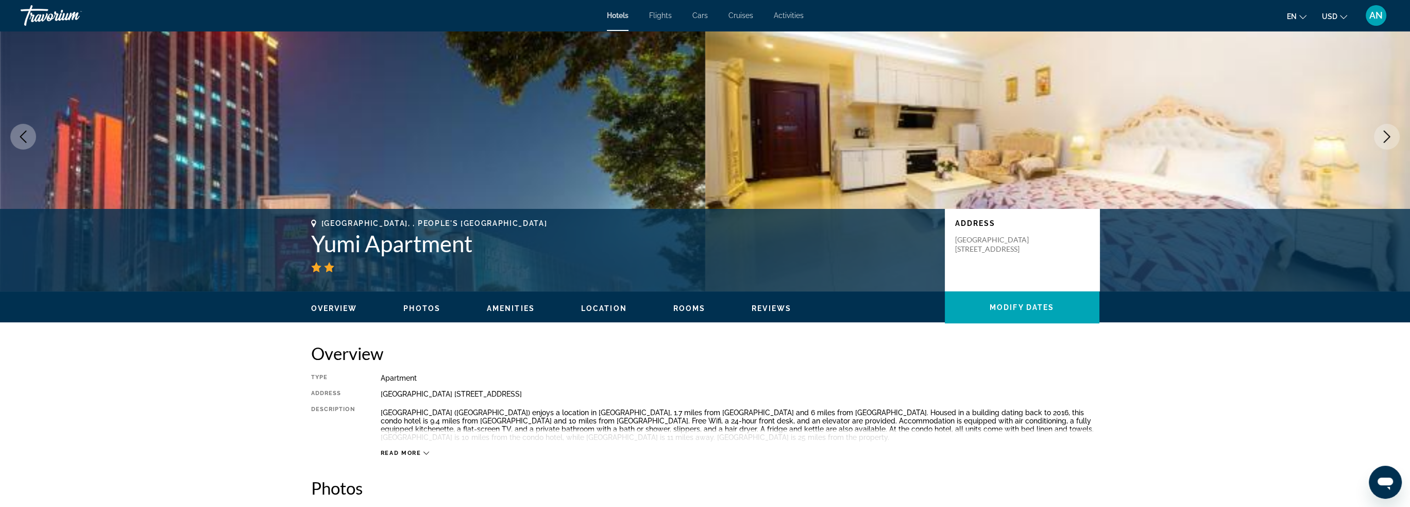
scroll to position [0, 0]
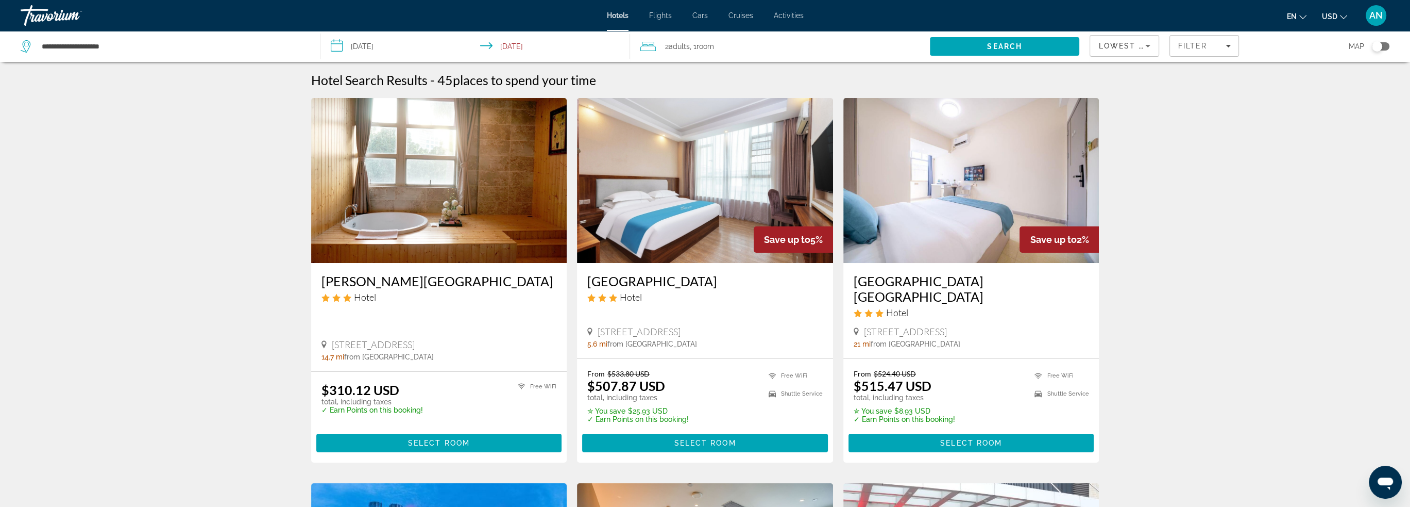
click at [1377, 46] on div "Toggle map" at bounding box center [1377, 46] width 10 height 10
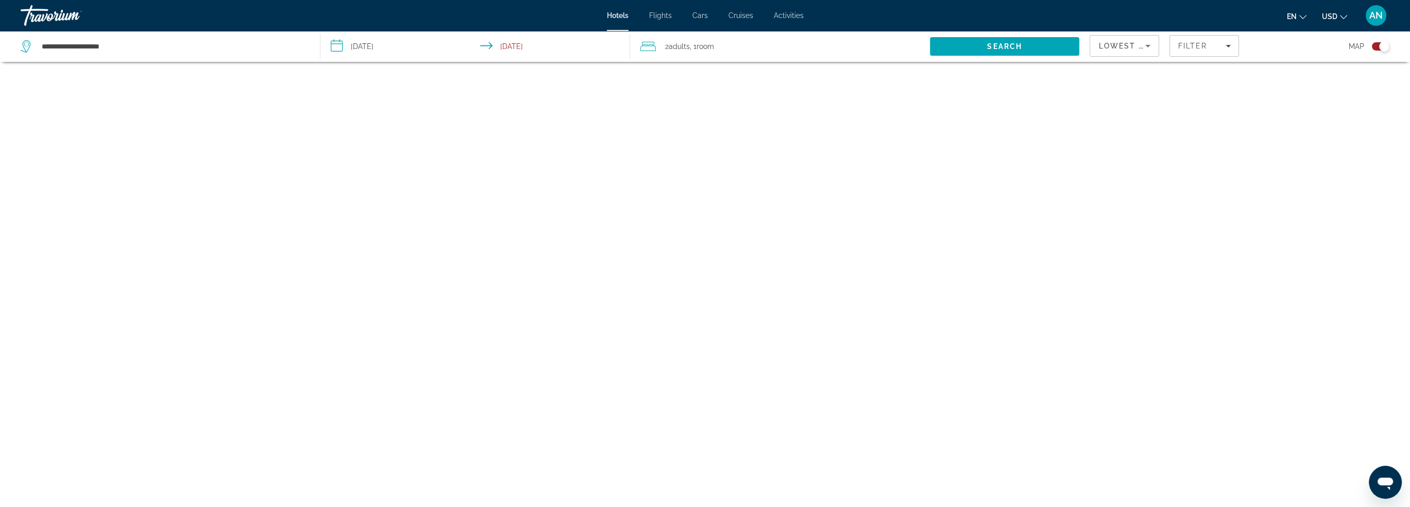
scroll to position [62, 0]
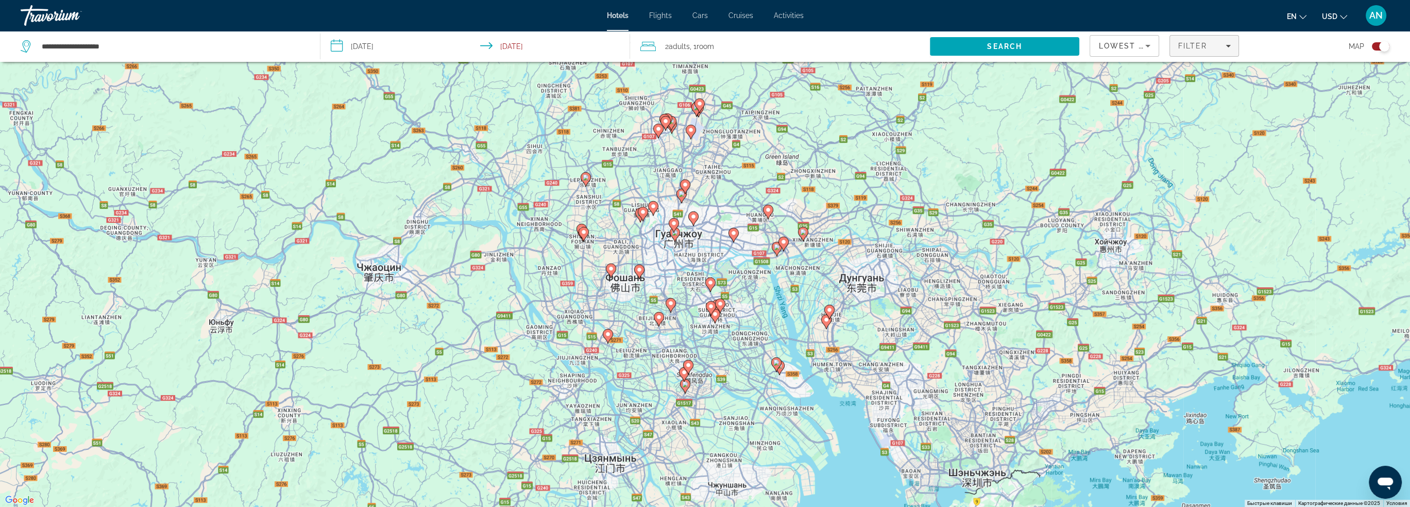
click at [1210, 51] on span "Filters" at bounding box center [1204, 45] width 69 height 25
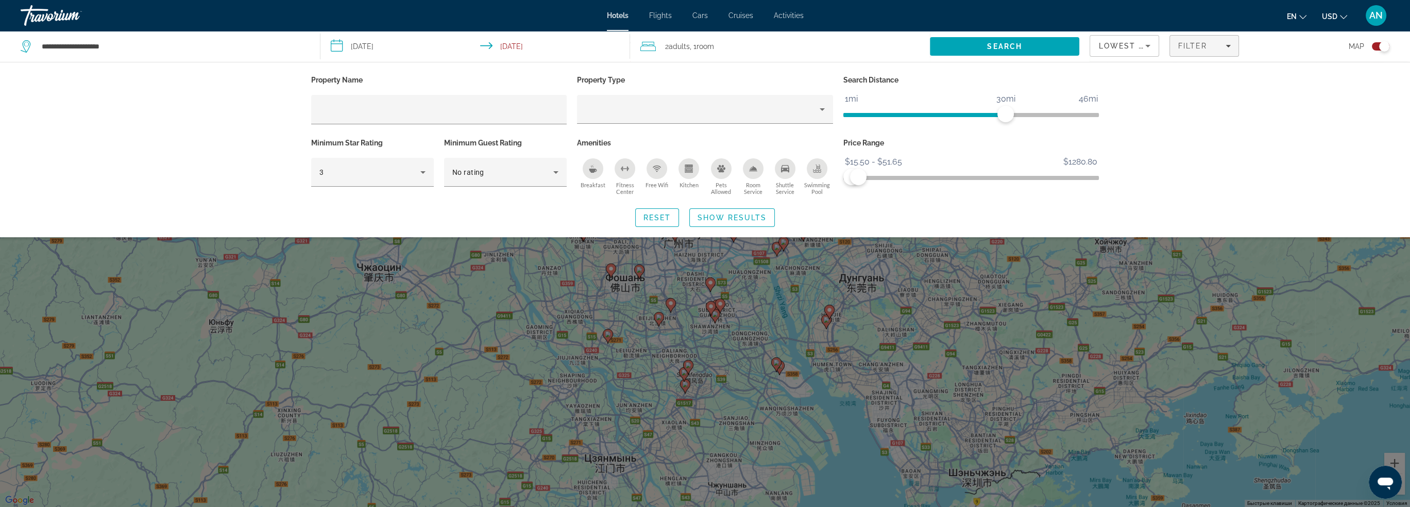
click at [1333, 95] on div "Property Name Property Type Search Distance 1mi 46mi 30mi Minimum Star Rating 3…" at bounding box center [705, 149] width 1410 height 175
click at [1336, 333] on div "Search widget" at bounding box center [705, 331] width 1410 height 352
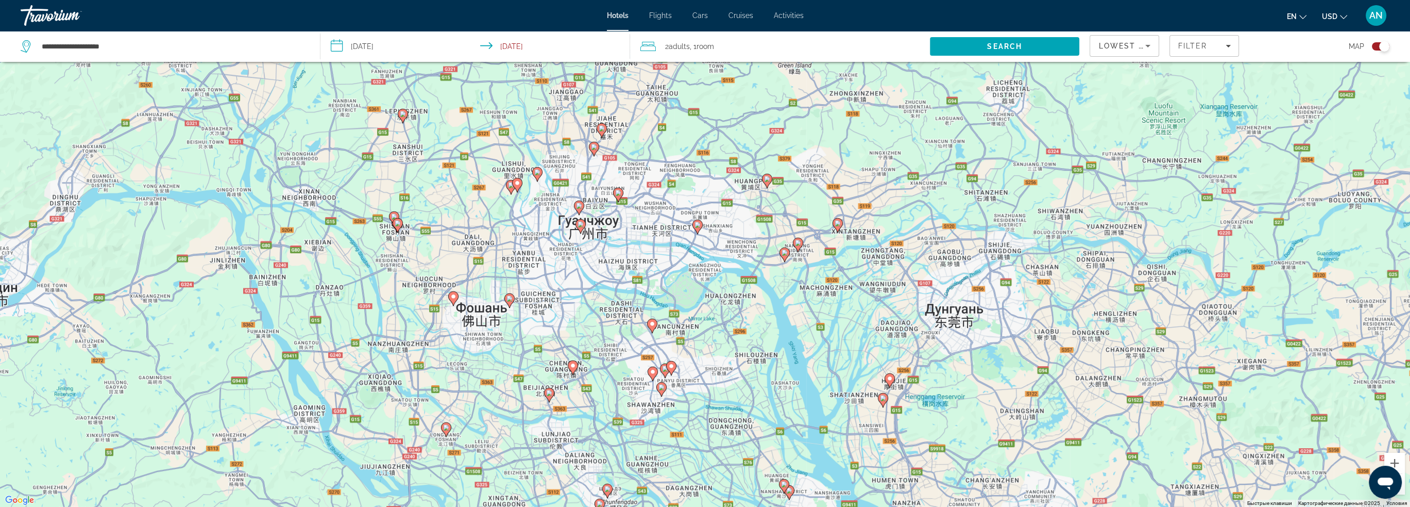
drag, startPoint x: 574, startPoint y: 231, endPoint x: 543, endPoint y: 327, distance: 100.9
click at [543, 327] on div "Чтобы активировать перетаскивание с помощью клавиатуры, нажмите Alt + Ввод. Пос…" at bounding box center [705, 253] width 1410 height 507
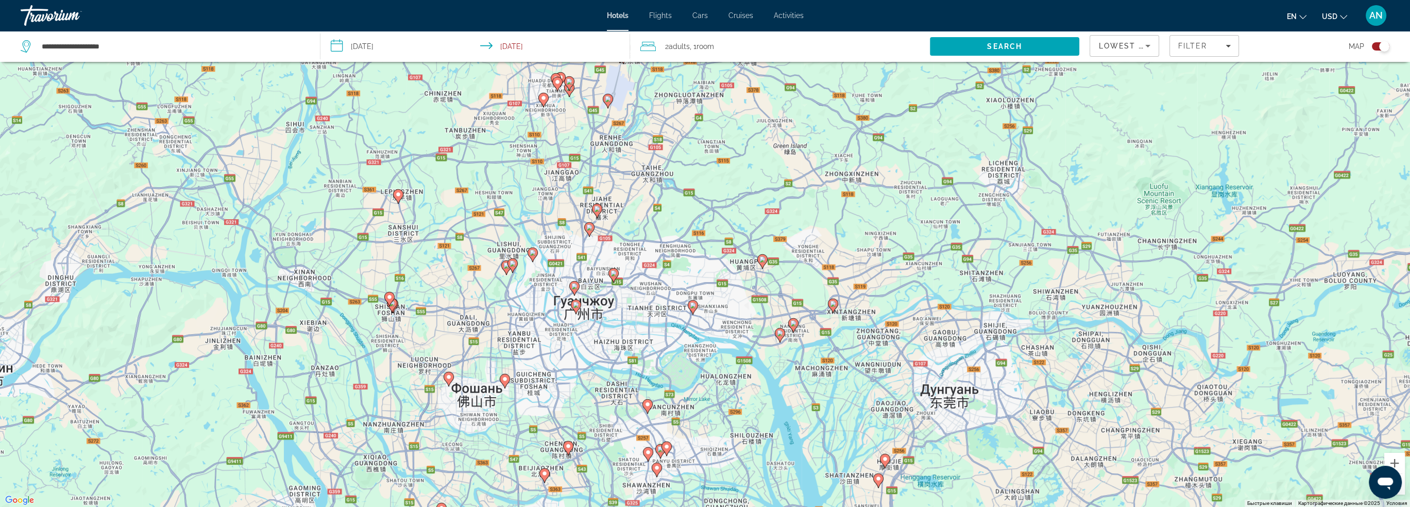
drag, startPoint x: 730, startPoint y: 362, endPoint x: 712, endPoint y: 389, distance: 32.0
click at [715, 389] on div "Чтобы активировать перетаскивание с помощью клавиатуры, нажмите Alt + Ввод. Пос…" at bounding box center [705, 253] width 1410 height 507
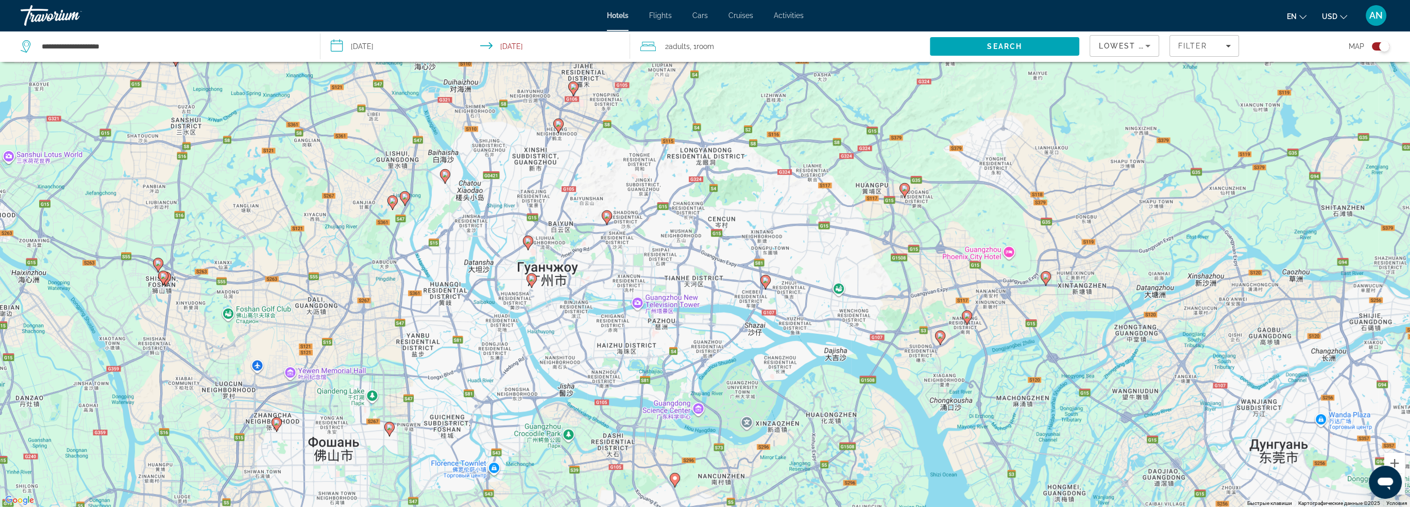
drag, startPoint x: 737, startPoint y: 261, endPoint x: 796, endPoint y: 229, distance: 66.9
click at [805, 221] on div "Чтобы активировать перетаскивание с помощью клавиатуры, нажмите Alt + Ввод. Пос…" at bounding box center [705, 253] width 1410 height 507
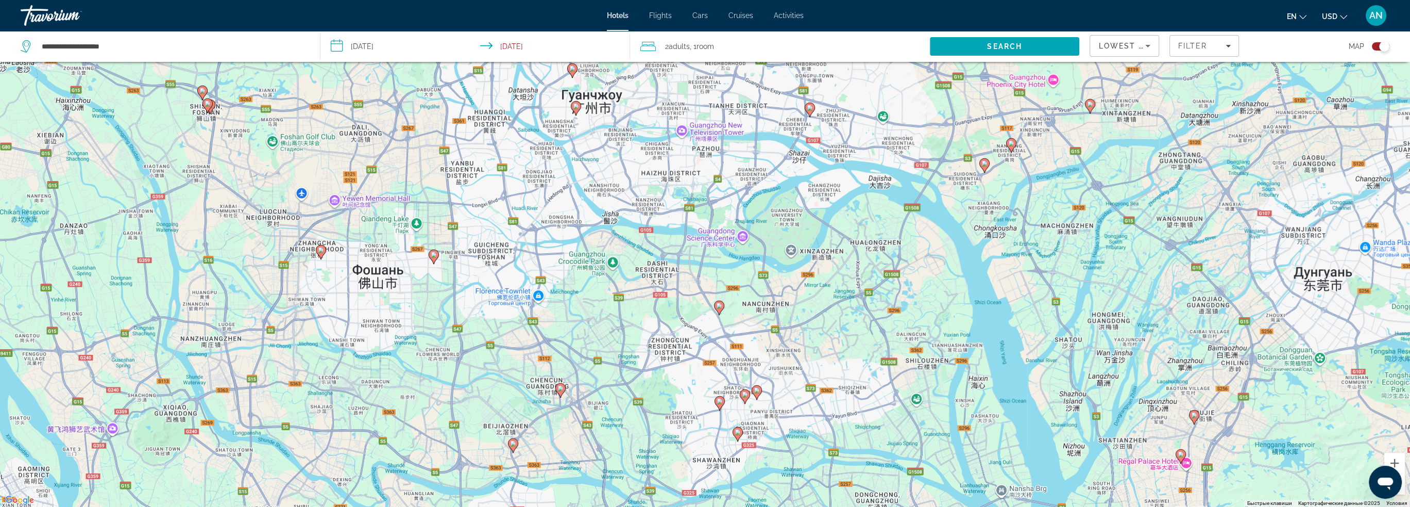
drag, startPoint x: 847, startPoint y: 333, endPoint x: 893, endPoint y: 241, distance: 103.0
click at [893, 241] on div "Чтобы активировать перетаскивание с помощью клавиатуры, нажмите Alt + Ввод. Пос…" at bounding box center [705, 253] width 1410 height 507
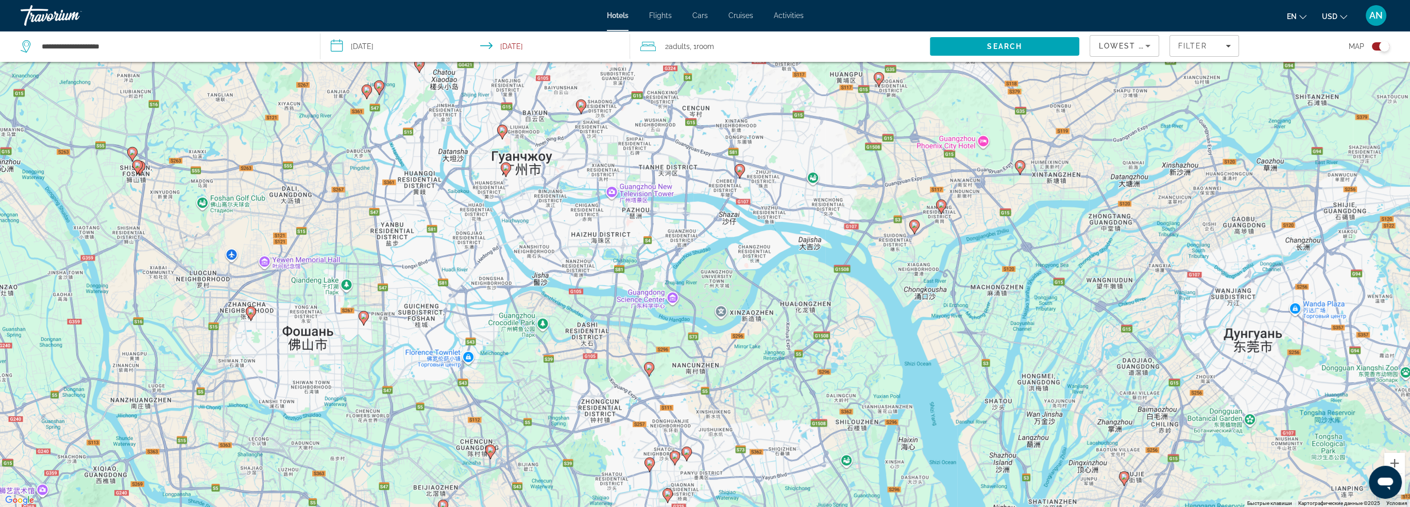
drag, startPoint x: 662, startPoint y: 267, endPoint x: 590, endPoint y: 329, distance: 95.4
click at [590, 329] on div "Чтобы активировать перетаскивание с помощью клавиатуры, нажмите Alt + Ввод. Пос…" at bounding box center [705, 253] width 1410 height 507
click at [648, 370] on icon "Main content" at bounding box center [648, 368] width 9 height 13
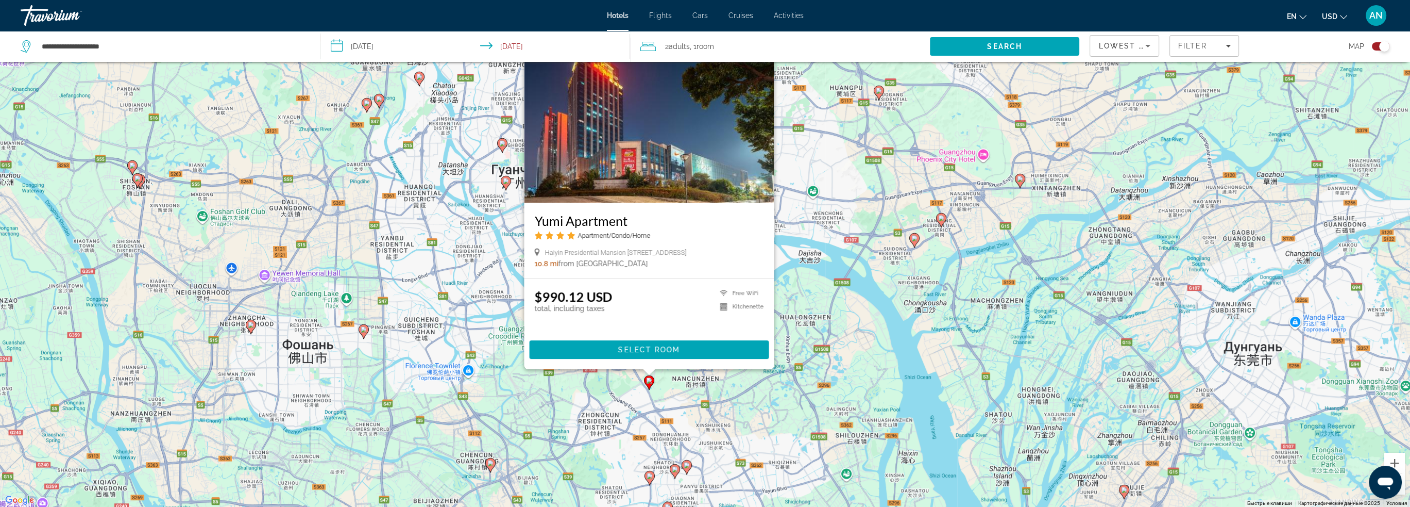
drag, startPoint x: 530, startPoint y: 214, endPoint x: 606, endPoint y: 216, distance: 76.3
click at [651, 217] on div "Yumi Apartment Apartment/Condo/Home Haiyin Presidential Mansion No. 16 Haishun …" at bounding box center [649, 240] width 250 height 75
copy h3 "Yumi Apartment"
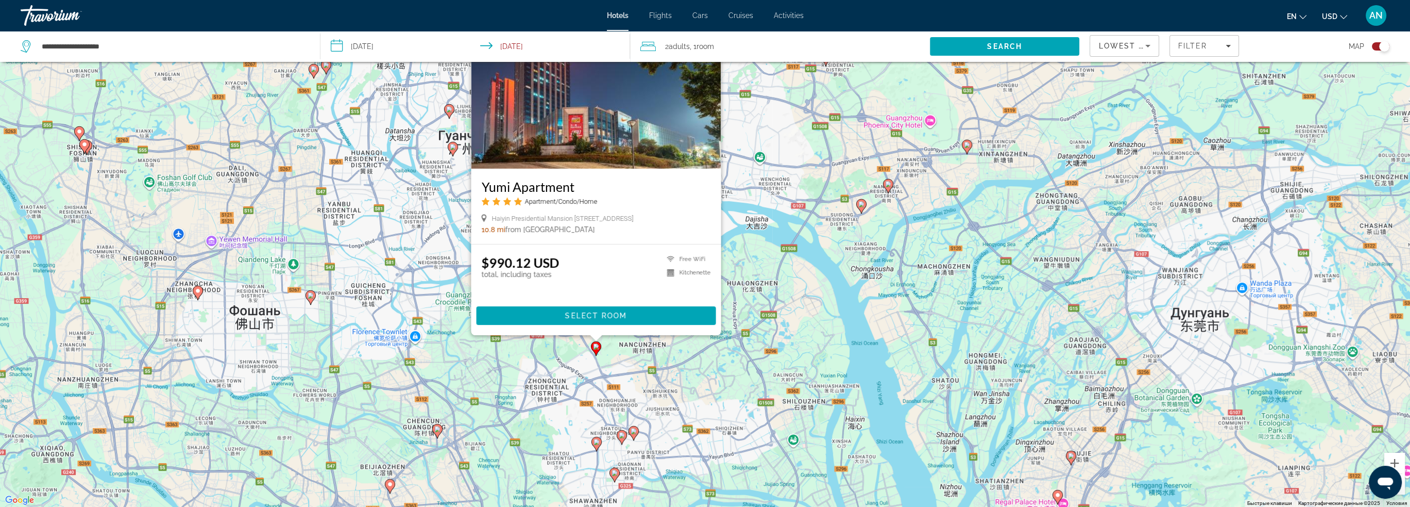
scroll to position [10, 0]
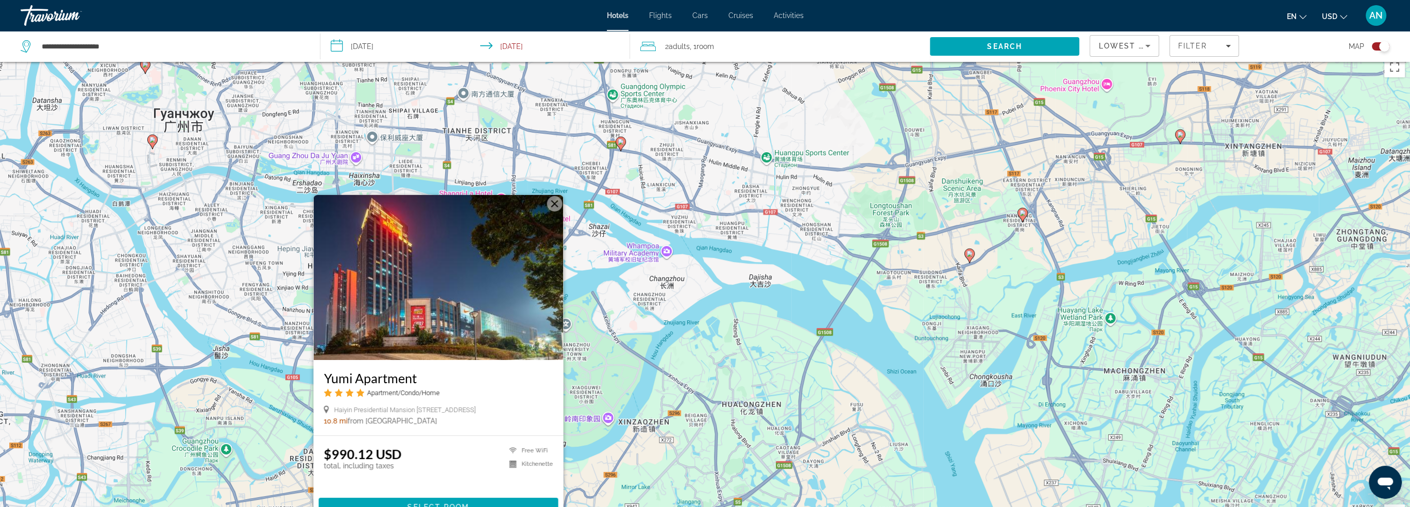
click at [556, 196] on button "Закрыть" at bounding box center [554, 203] width 15 height 15
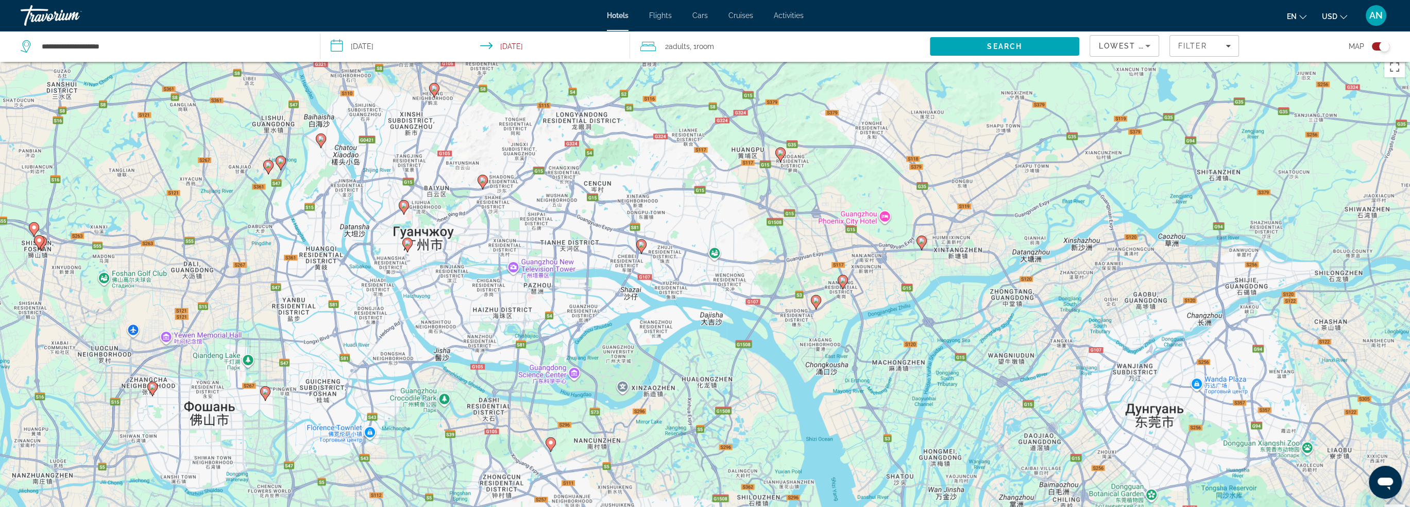
drag, startPoint x: 501, startPoint y: 253, endPoint x: 550, endPoint y: 293, distance: 63.7
click at [554, 293] on div "Чтобы активировать перетаскивание с помощью клавиатуры, нажмите Alt + Ввод. Пос…" at bounding box center [705, 305] width 1410 height 507
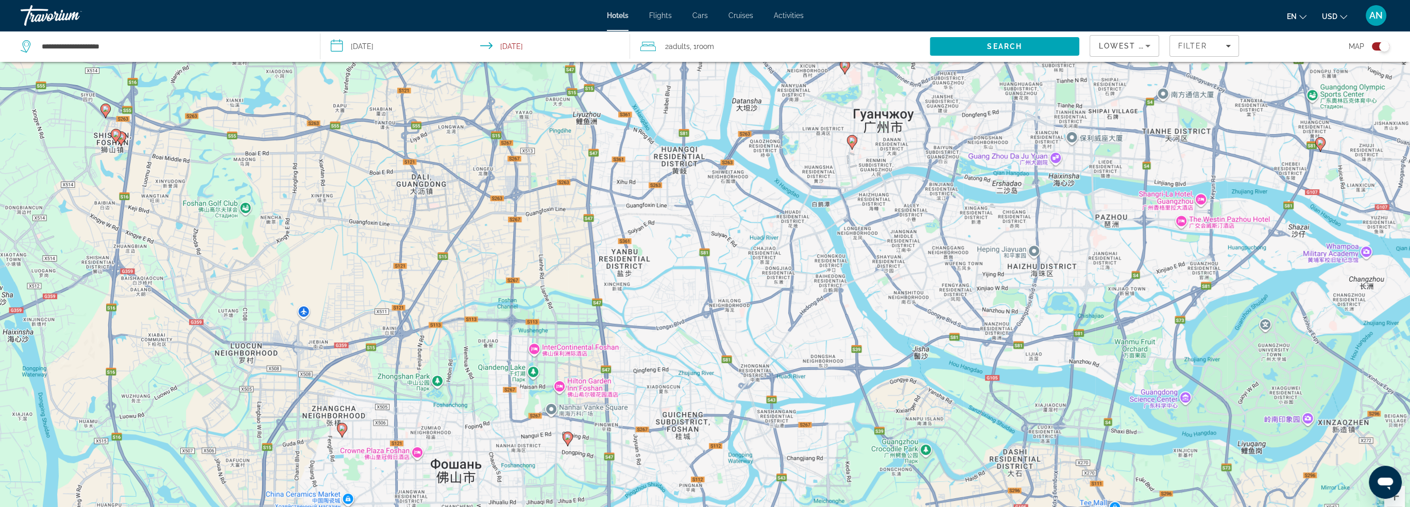
scroll to position [0, 0]
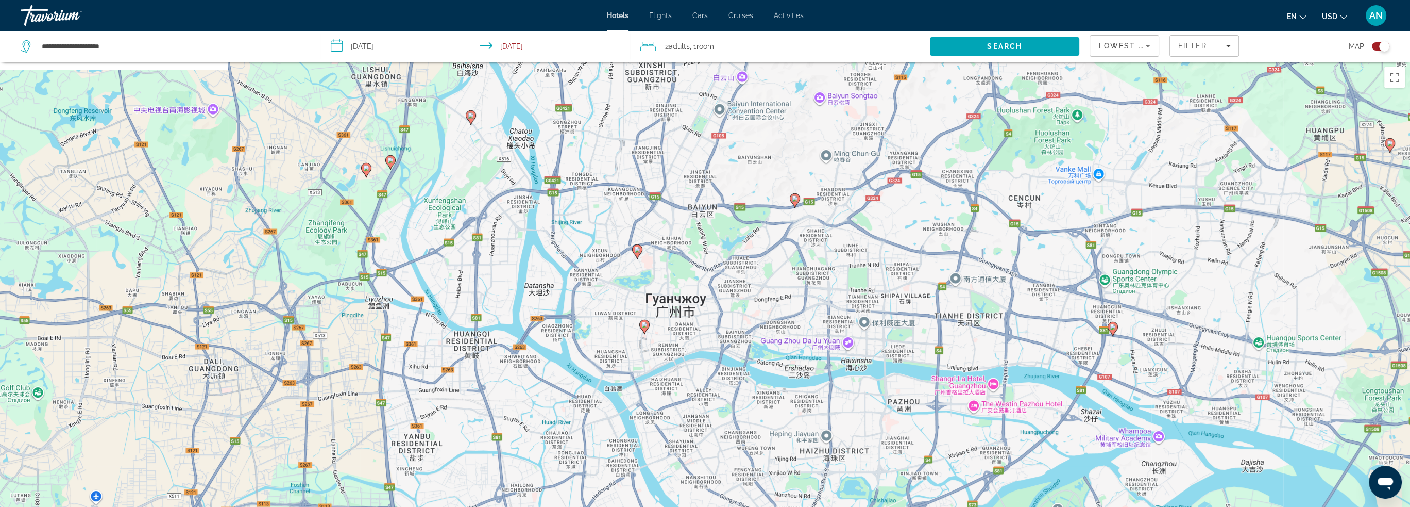
drag, startPoint x: 783, startPoint y: 217, endPoint x: 668, endPoint y: 363, distance: 185.7
click at [668, 363] on div "Чтобы активировать перетаскивание с помощью клавиатуры, нажмите Alt + Ввод. Пос…" at bounding box center [705, 315] width 1410 height 507
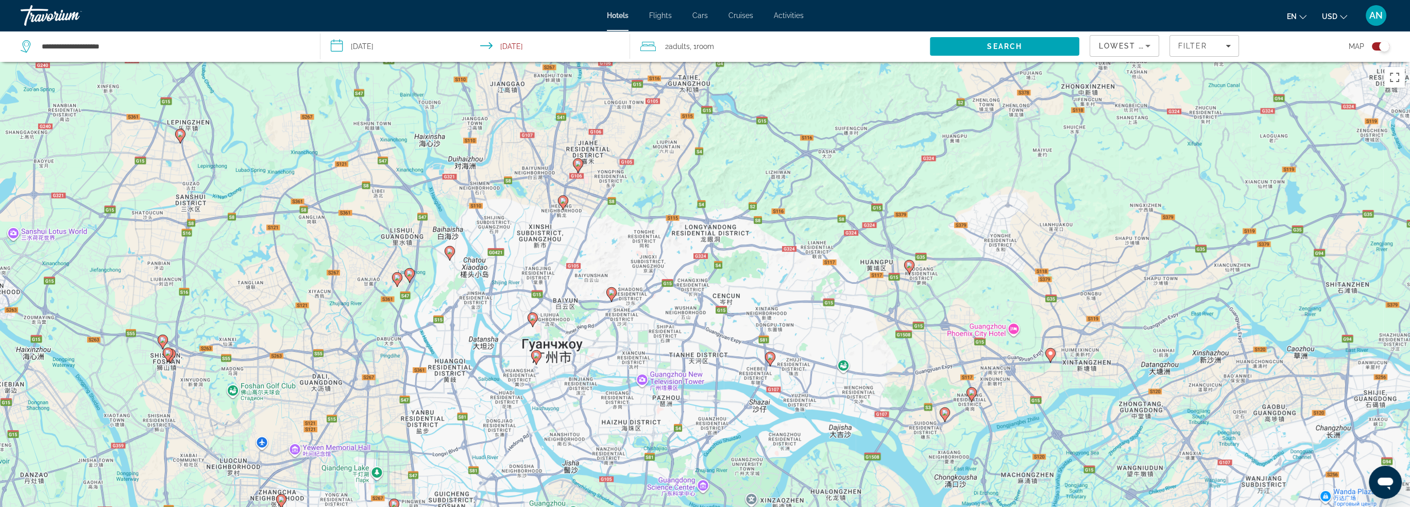
drag, startPoint x: 563, startPoint y: 192, endPoint x: 500, endPoint y: 262, distance: 93.4
click at [501, 263] on div "Чтобы активировать перетаскивание с помощью клавиатуры, нажмите Alt + Ввод. Пос…" at bounding box center [705, 315] width 1410 height 507
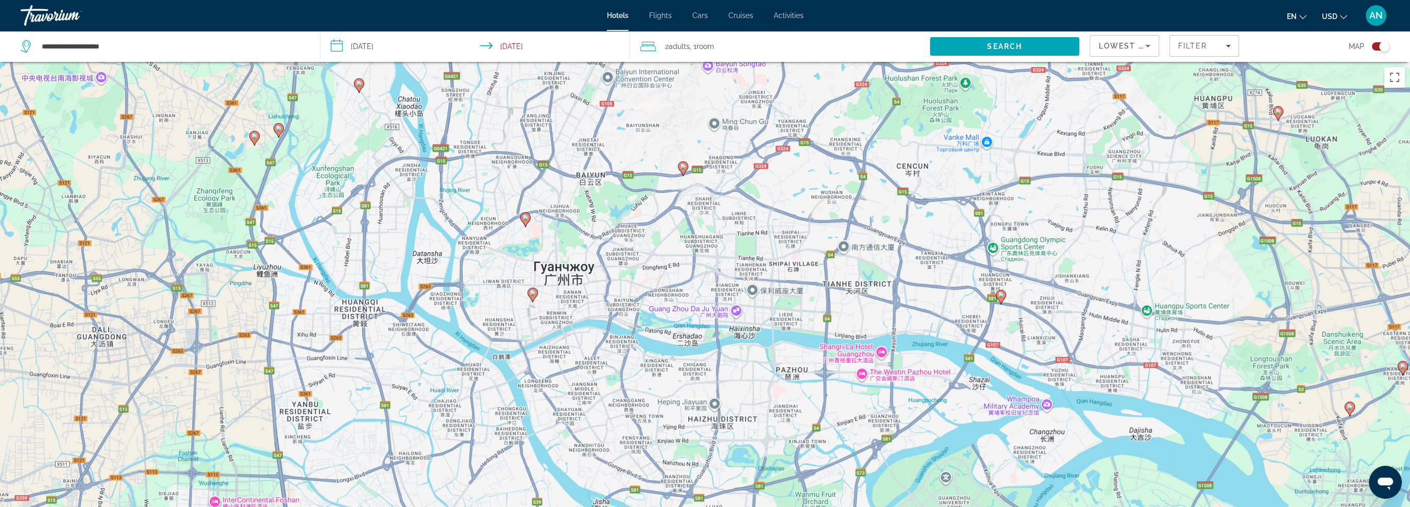
drag, startPoint x: 566, startPoint y: 368, endPoint x: 611, endPoint y: 285, distance: 94.8
click at [611, 285] on div "Чтобы активировать перетаскивание с помощью клавиатуры, нажмите Alt + Ввод. Пос…" at bounding box center [705, 315] width 1410 height 507
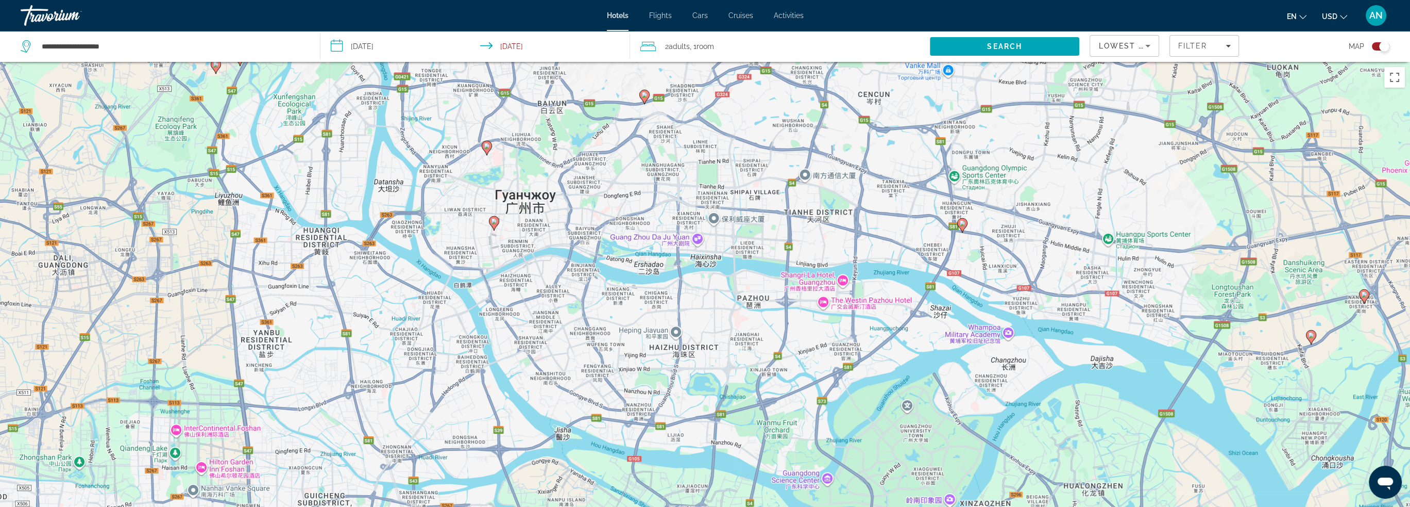
click at [497, 222] on g "Main content" at bounding box center [494, 222] width 10 height 14
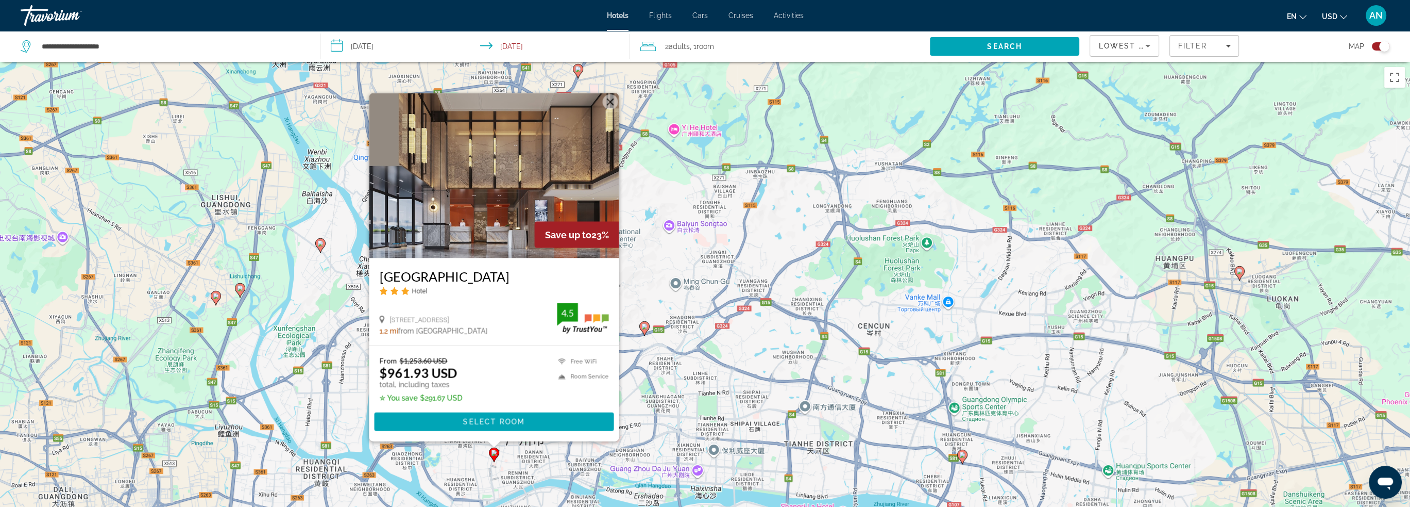
click at [516, 282] on h3 "[GEOGRAPHIC_DATA]" at bounding box center [493, 275] width 229 height 15
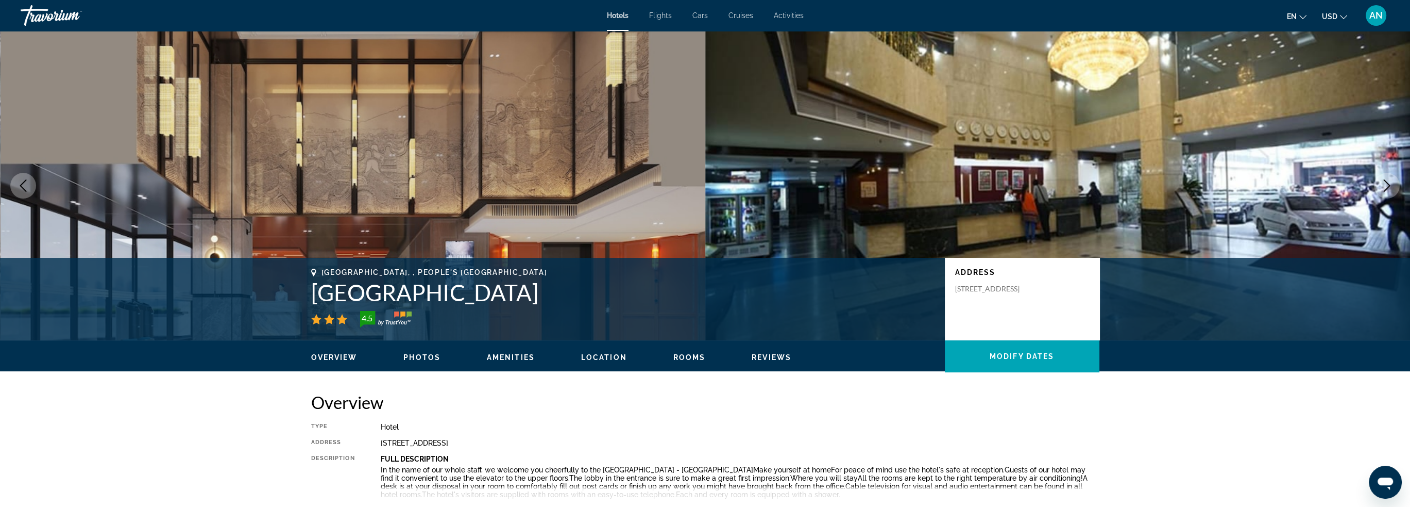
drag, startPoint x: 309, startPoint y: 290, endPoint x: 528, endPoint y: 300, distance: 218.7
click at [528, 300] on div "Guangzhou, , People's Republic of China Five Rams City Hotel 4.5 Address No.322…" at bounding box center [706, 299] width 830 height 62
copy h1 "[GEOGRAPHIC_DATA]"
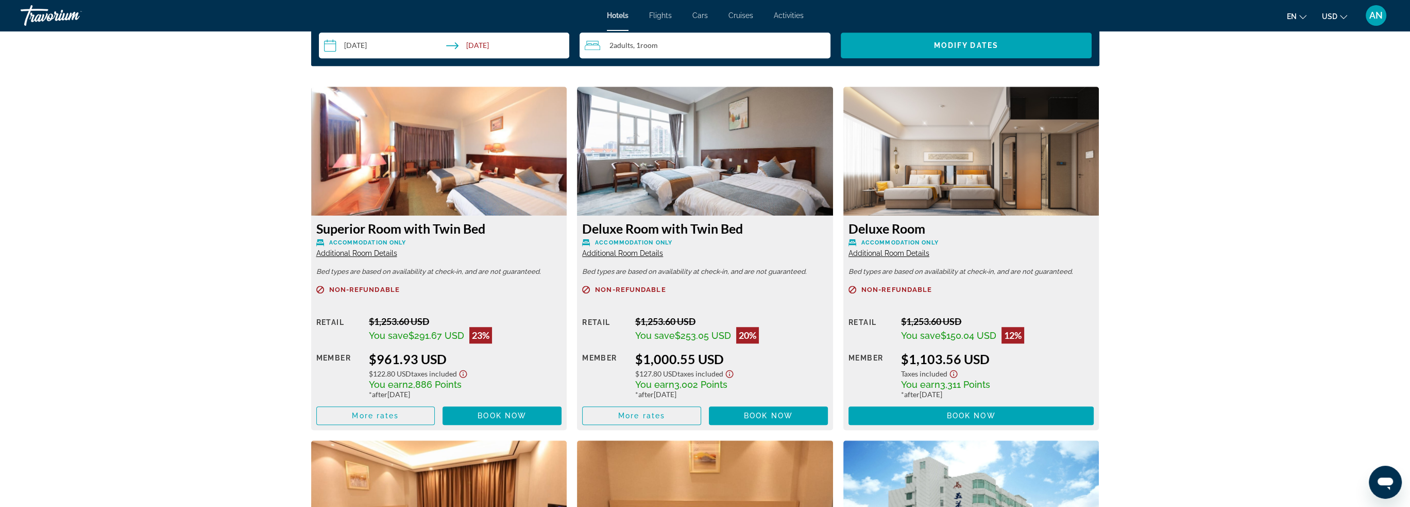
scroll to position [1340, 0]
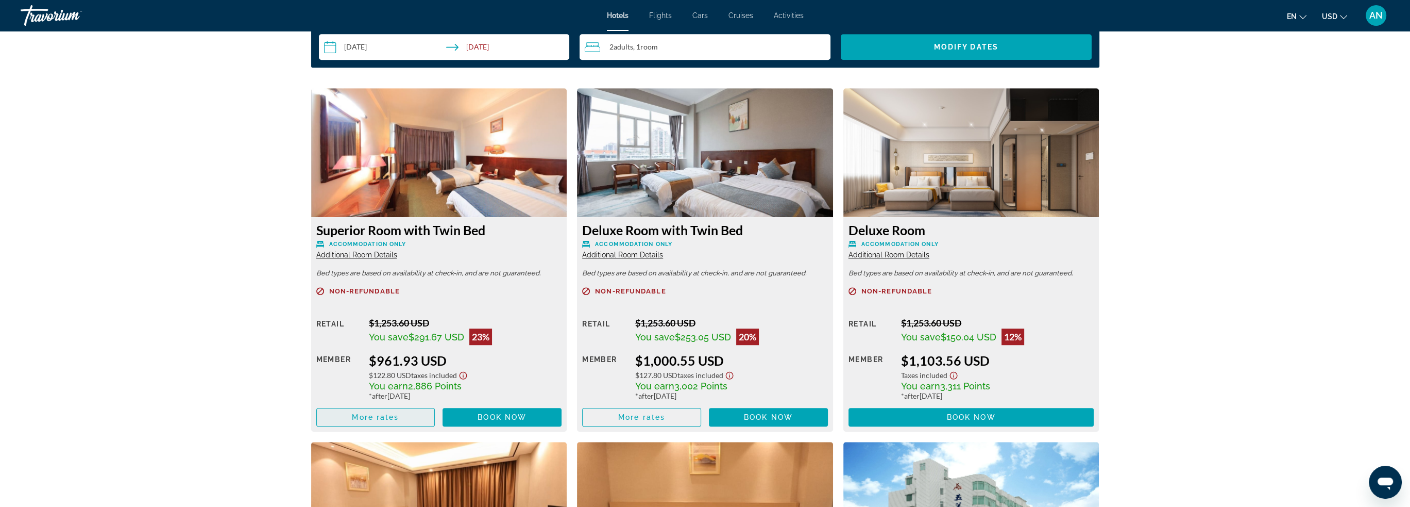
click at [408, 415] on span "Main content" at bounding box center [376, 417] width 118 height 25
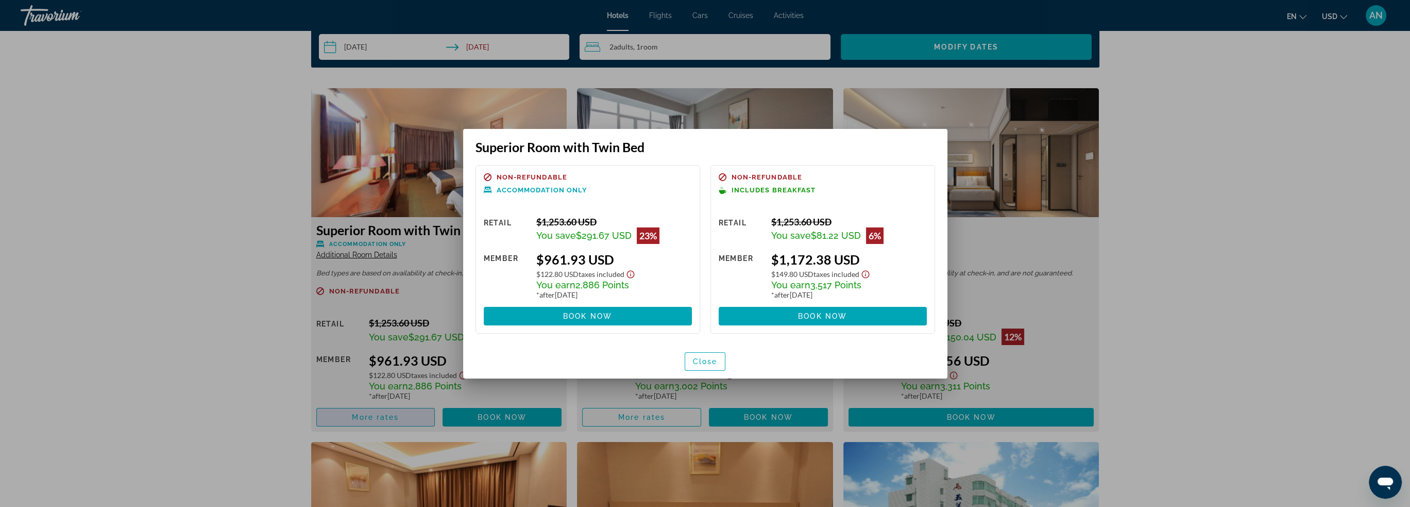
scroll to position [0, 0]
click at [613, 315] on span at bounding box center [588, 316] width 208 height 25
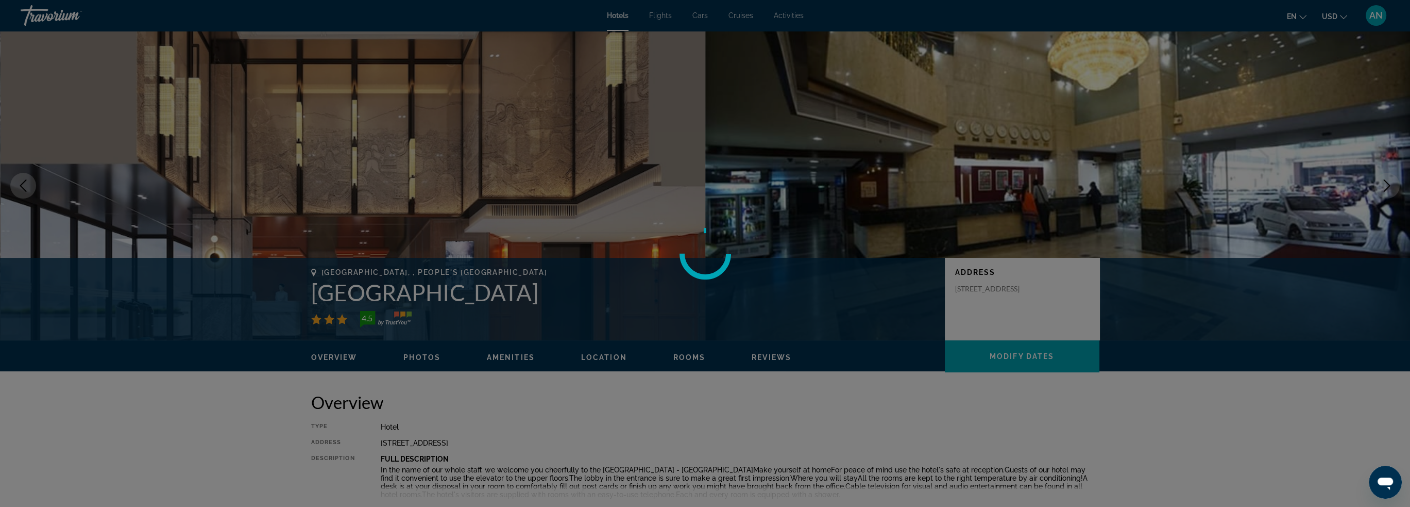
scroll to position [1340, 0]
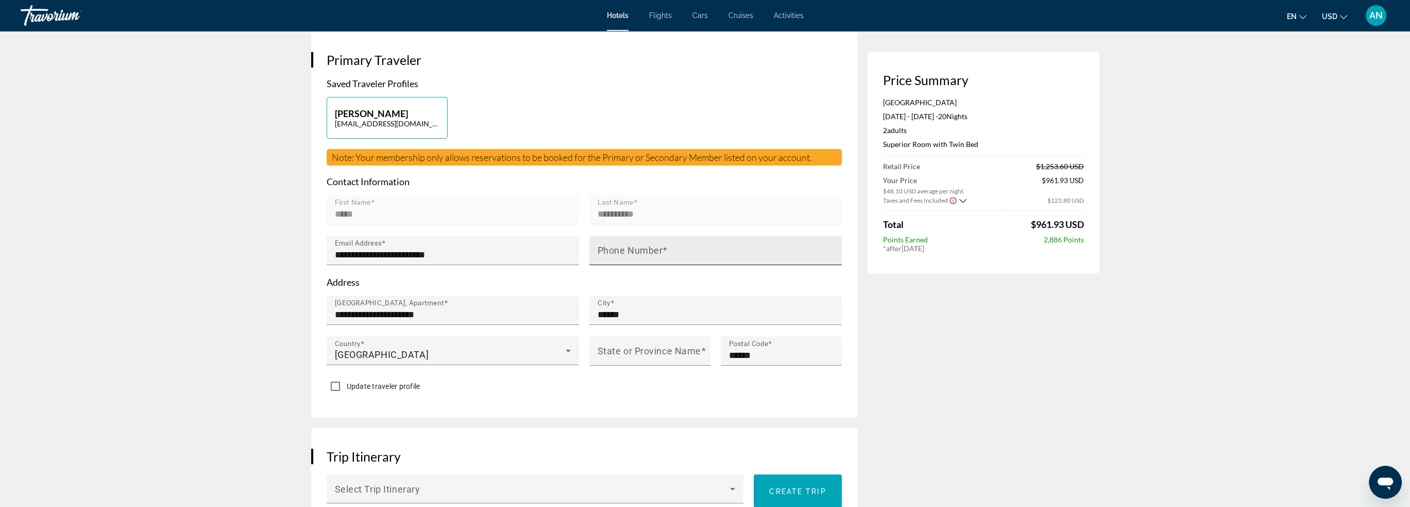
scroll to position [412, 0]
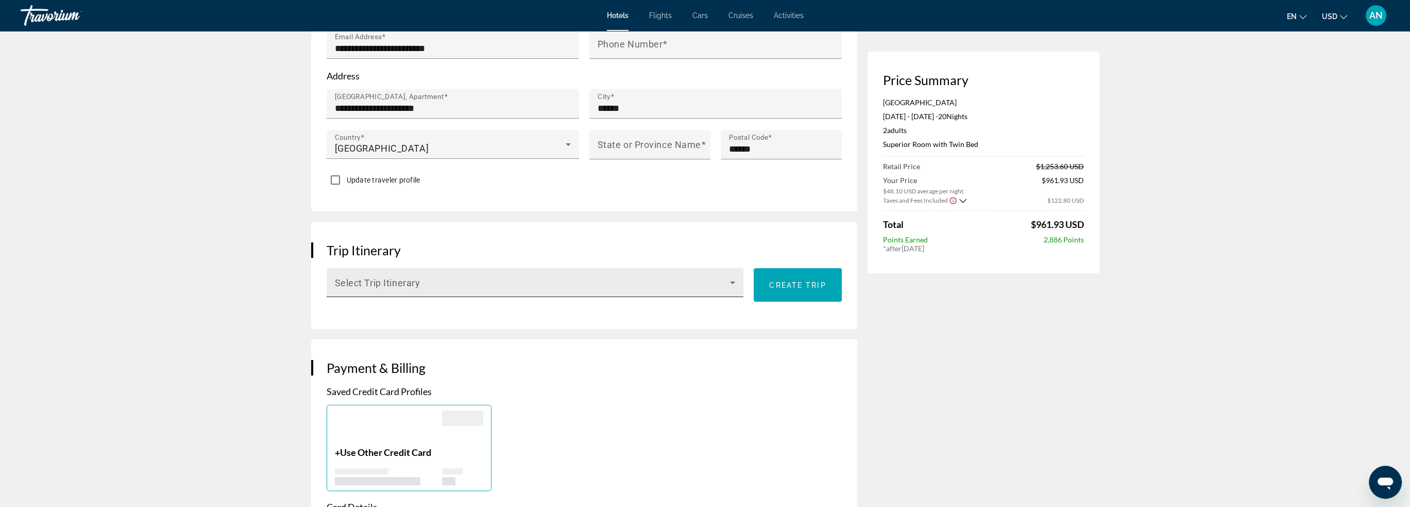
click at [729, 278] on icon "Main content" at bounding box center [733, 282] width 12 height 12
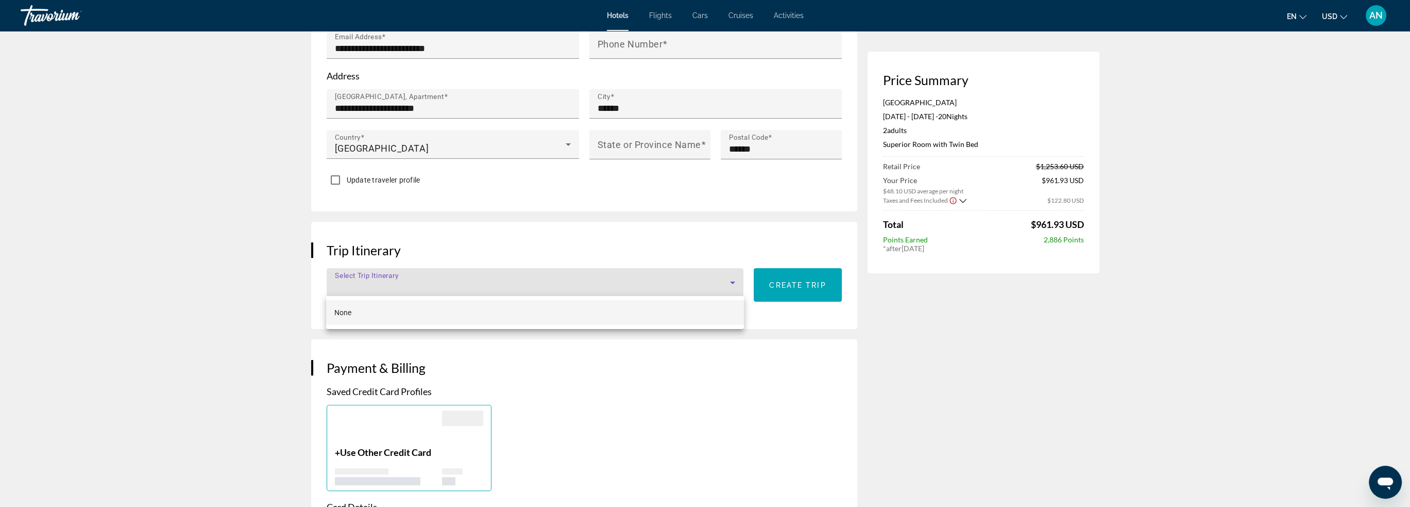
click at [729, 278] on div at bounding box center [705, 253] width 1410 height 507
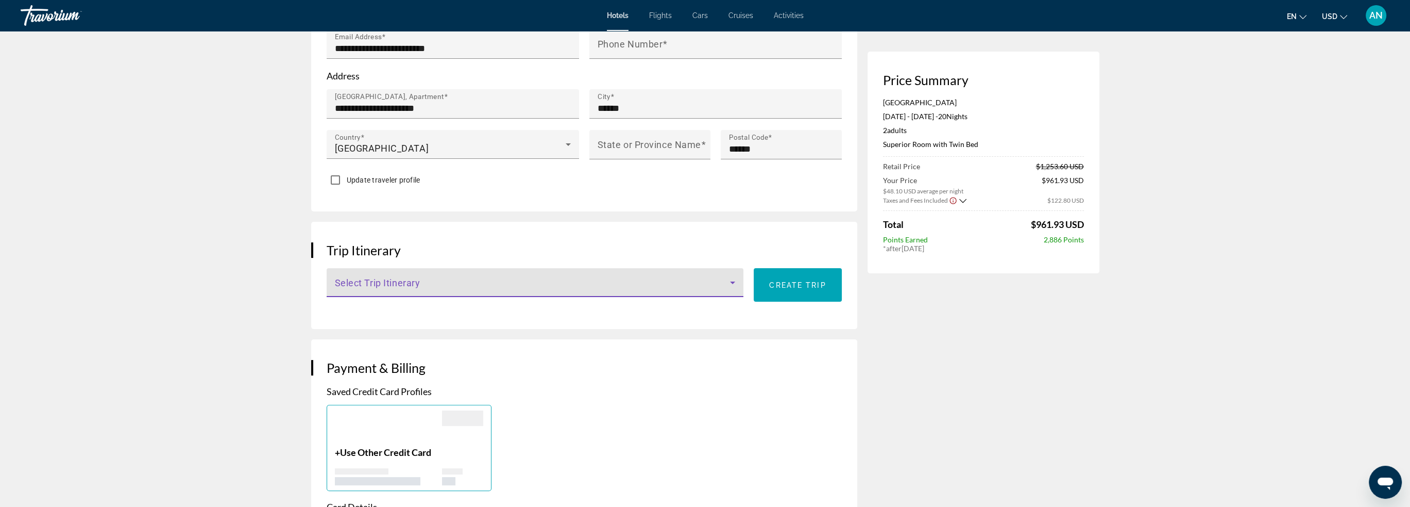
click at [731, 278] on icon "Main content" at bounding box center [733, 282] width 12 height 12
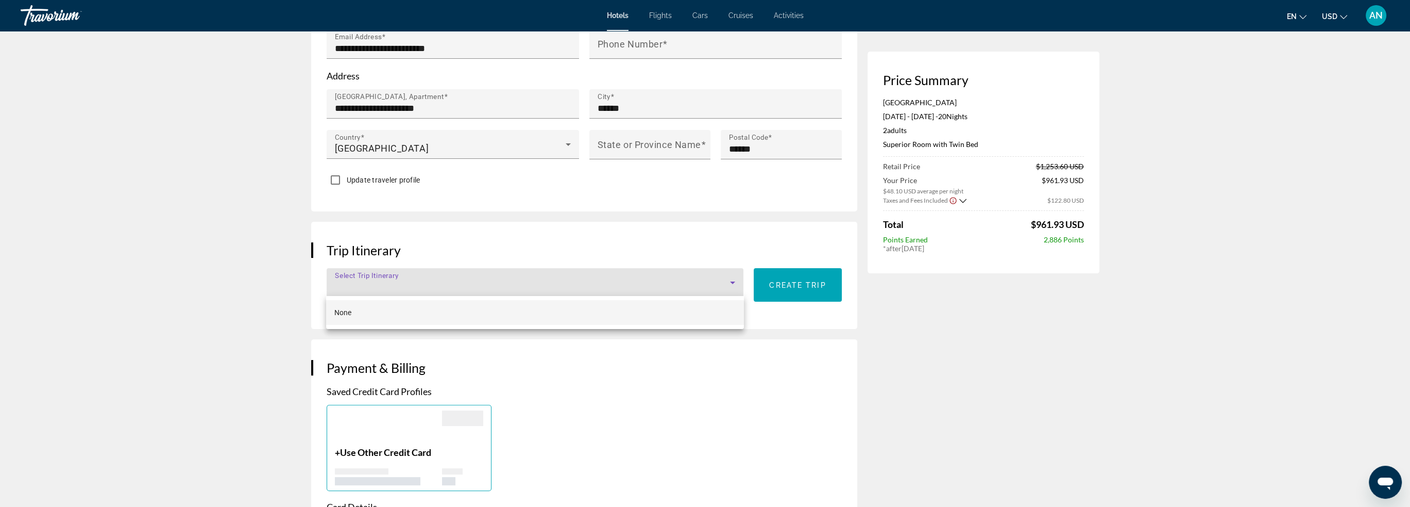
click at [731, 278] on div at bounding box center [705, 253] width 1410 height 507
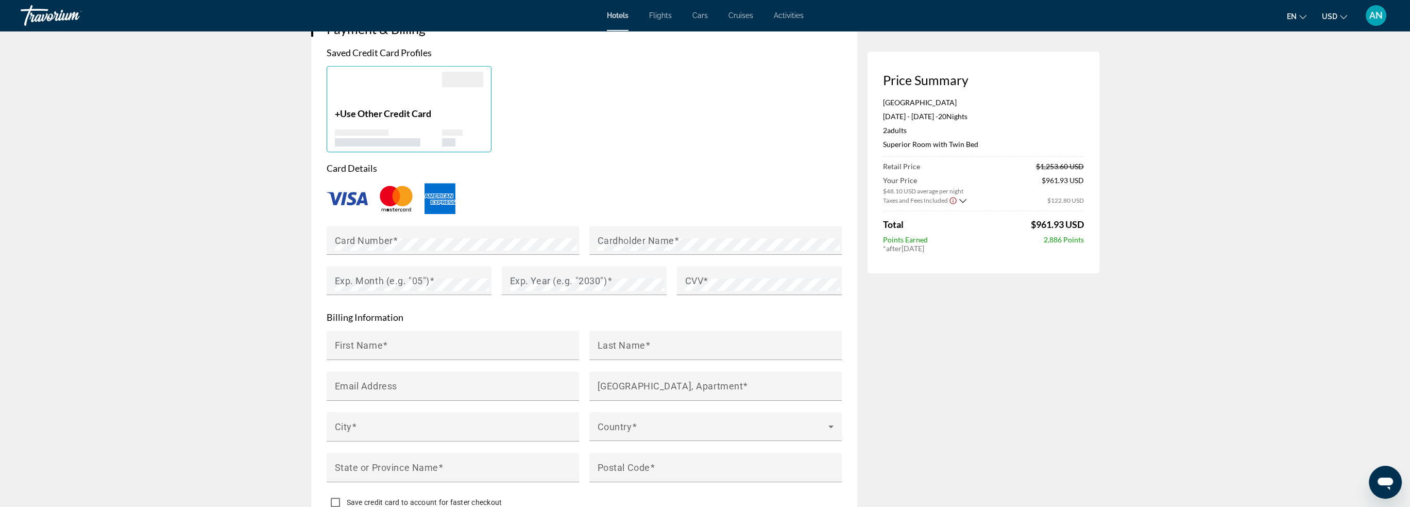
scroll to position [825, 0]
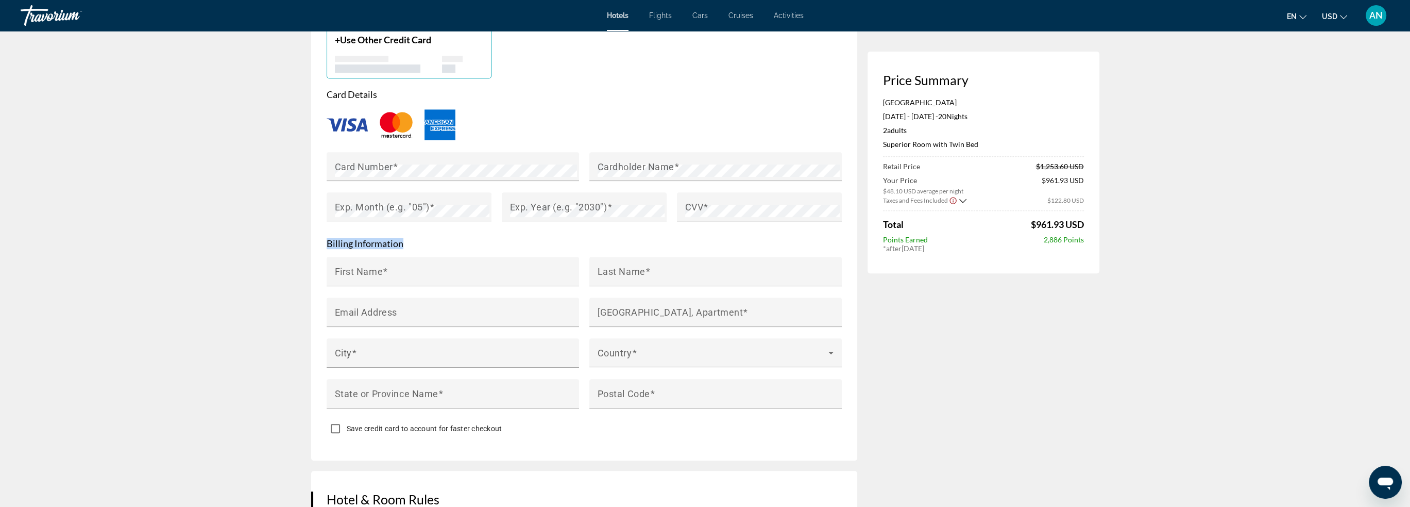
drag, startPoint x: 323, startPoint y: 241, endPoint x: 414, endPoint y: 244, distance: 91.8
click at [414, 244] on div "Payment & Billing Saved Credit Card Profiles + Use Other Credit Card Card Detai…" at bounding box center [584, 193] width 546 height 533
click at [419, 244] on p "Billing Information" at bounding box center [584, 243] width 515 height 11
click at [367, 240] on p "Billing Information" at bounding box center [584, 243] width 515 height 11
click at [372, 239] on p "Billing Information" at bounding box center [584, 243] width 515 height 11
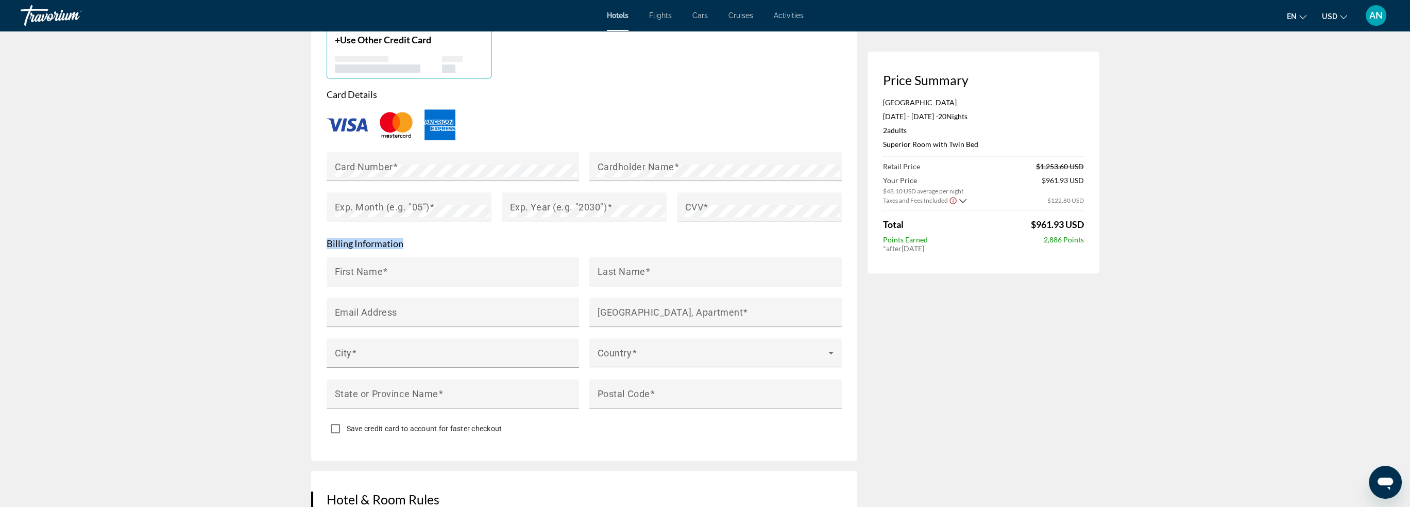
drag, startPoint x: 412, startPoint y: 242, endPoint x: 327, endPoint y: 236, distance: 85.8
click at [327, 236] on form "Card Details Card Number Cardholder Name Exp. Month (e.g. "05") Exp. Year (e.g.…" at bounding box center [584, 264] width 515 height 351
copy p "Billing Information"
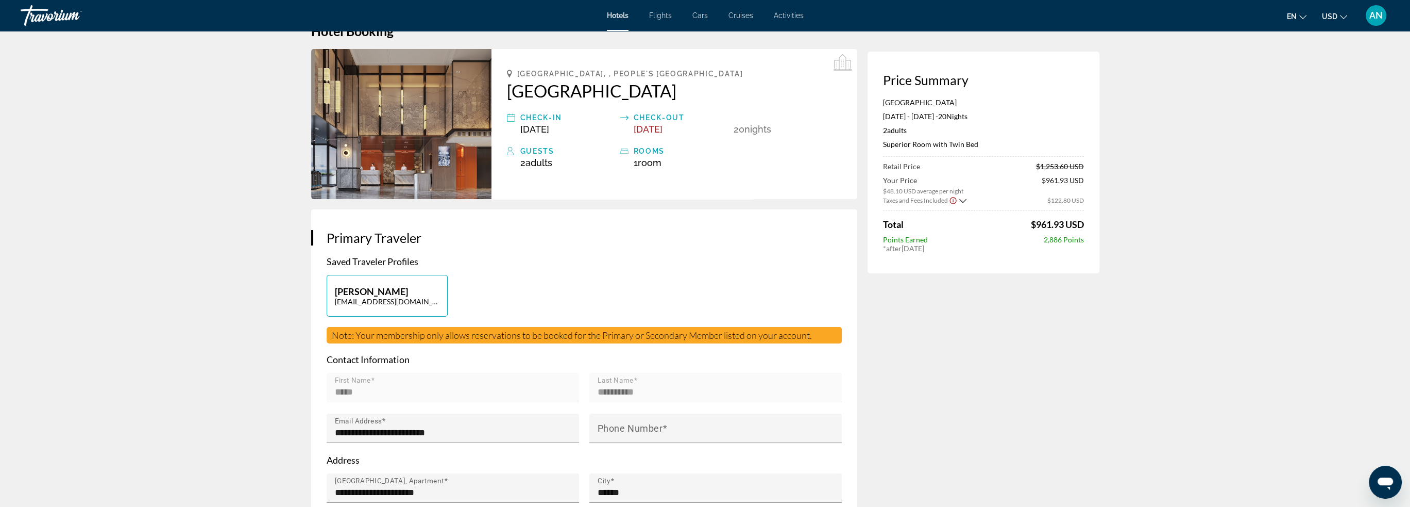
scroll to position [0, 0]
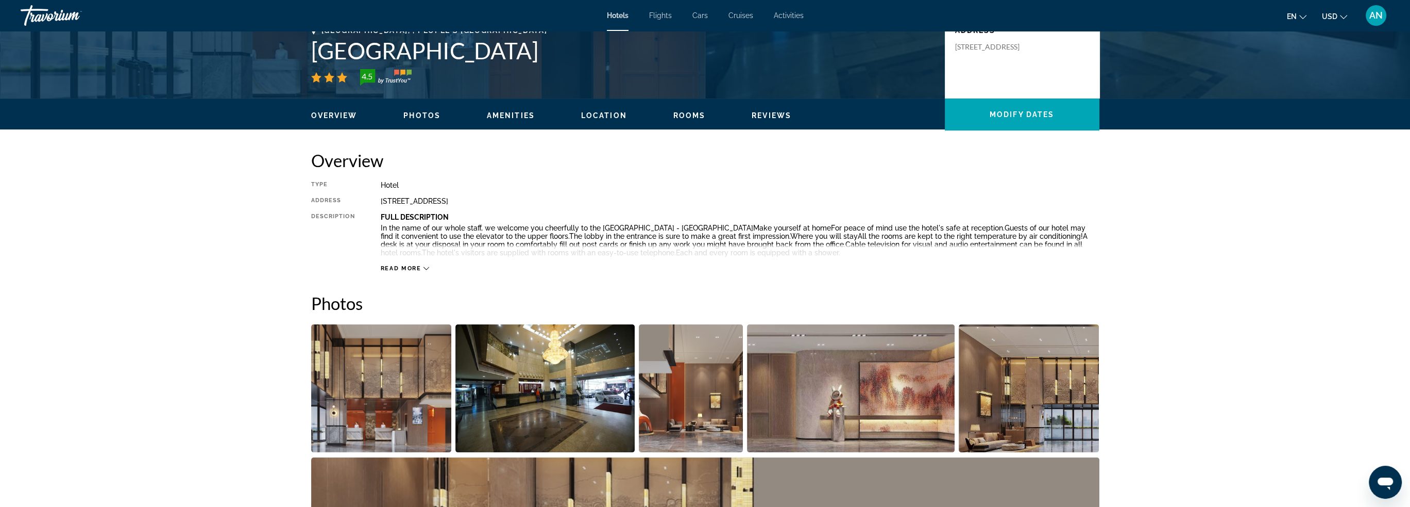
scroll to position [258, 0]
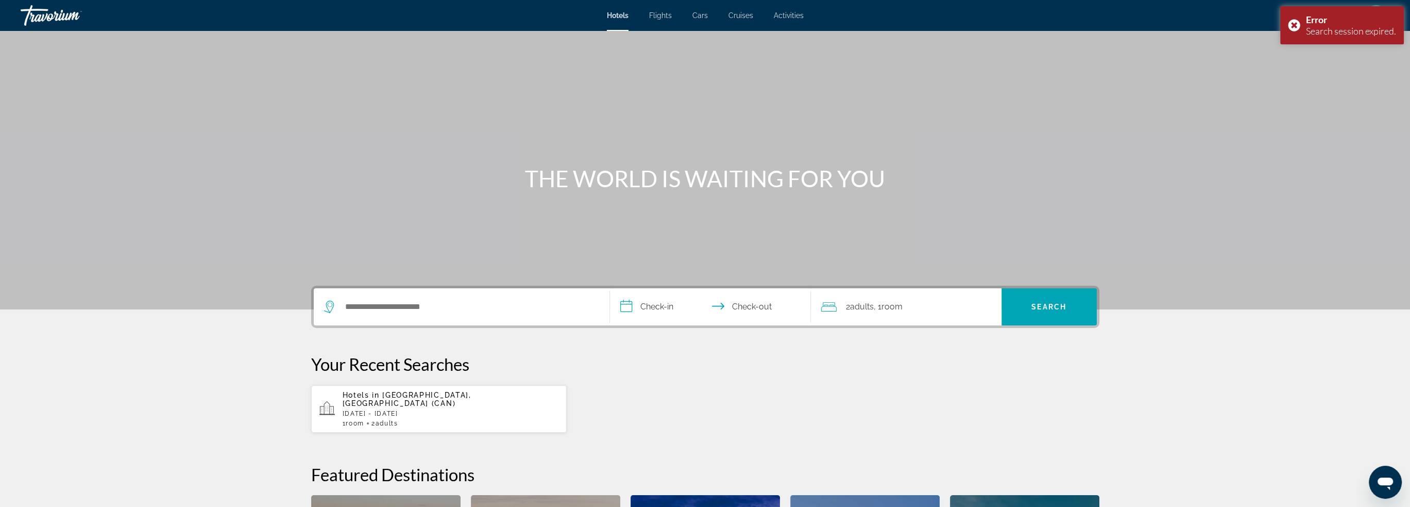
scroll to position [206, 0]
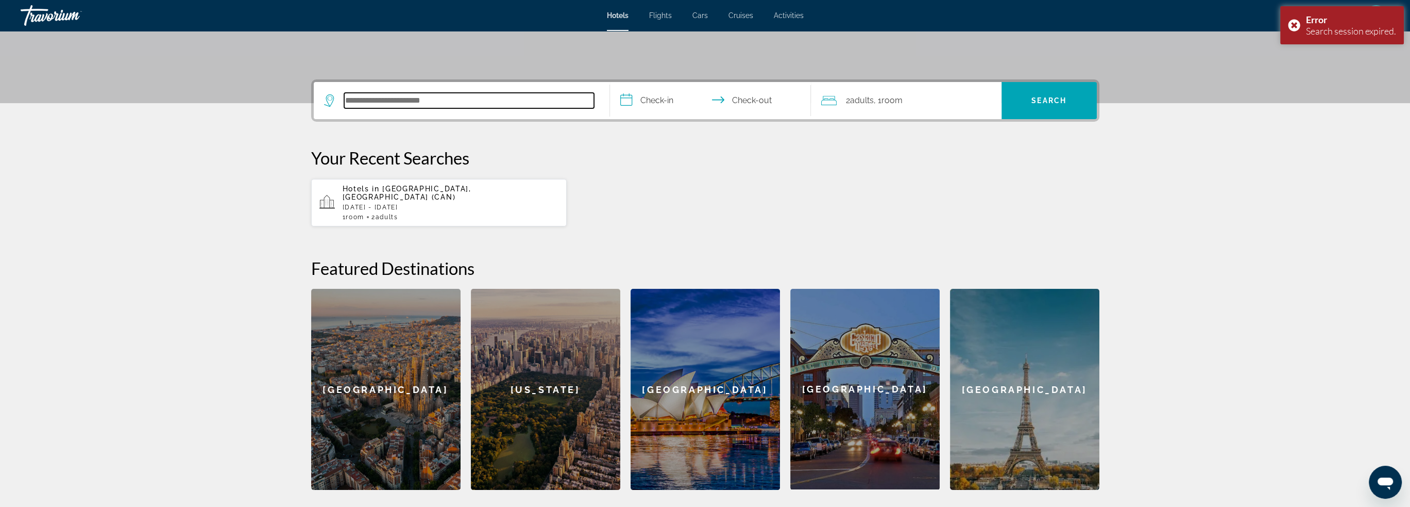
click at [405, 106] on input "Search hotel destination" at bounding box center [469, 100] width 250 height 15
paste input "**********"
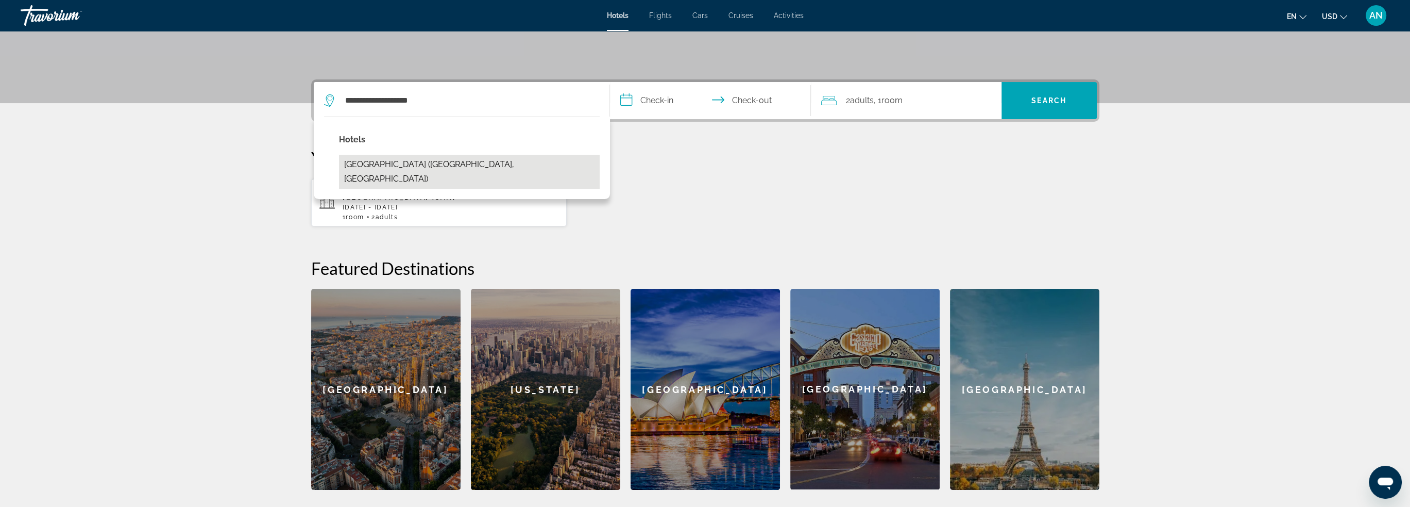
click at [471, 162] on button "Five Rams City Hotel (Guangzhou, CN)" at bounding box center [469, 172] width 261 height 34
type input "**********"
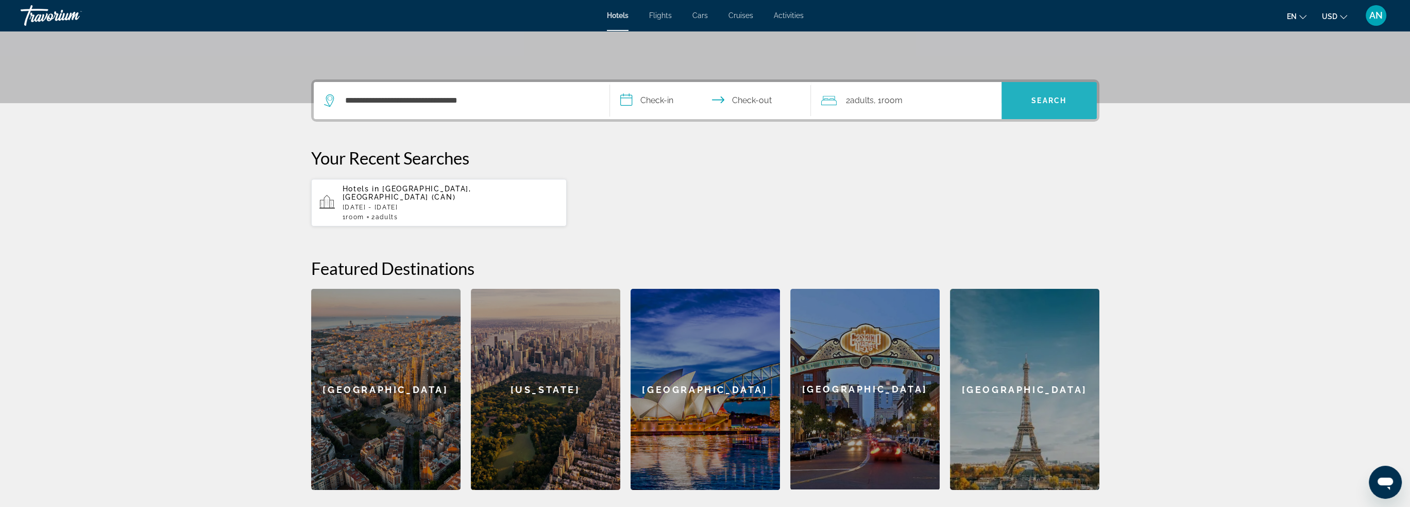
click at [1069, 100] on span "Search" at bounding box center [1049, 100] width 95 height 25
click at [448, 191] on span "Guangzhou, China (CAN)" at bounding box center [407, 192] width 129 height 16
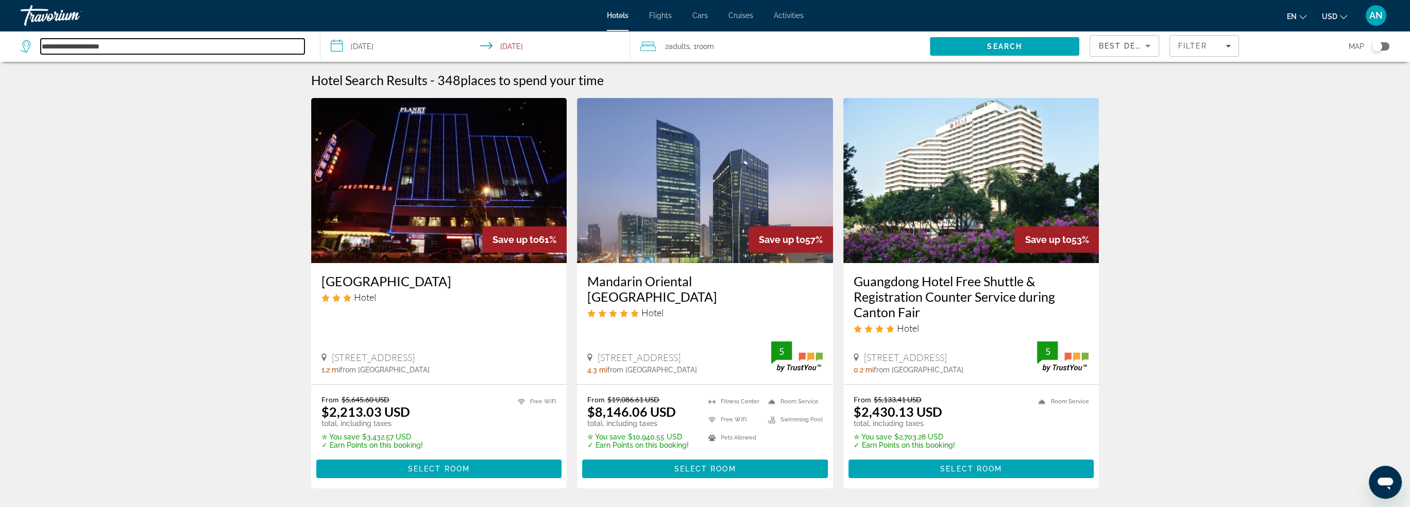
click at [157, 43] on input "**********" at bounding box center [173, 46] width 264 height 15
drag, startPoint x: 157, startPoint y: 43, endPoint x: 0, endPoint y: 48, distance: 156.7
click at [0, 48] on app-destination-search "**********" at bounding box center [160, 46] width 321 height 31
paste input "Search hotel destination"
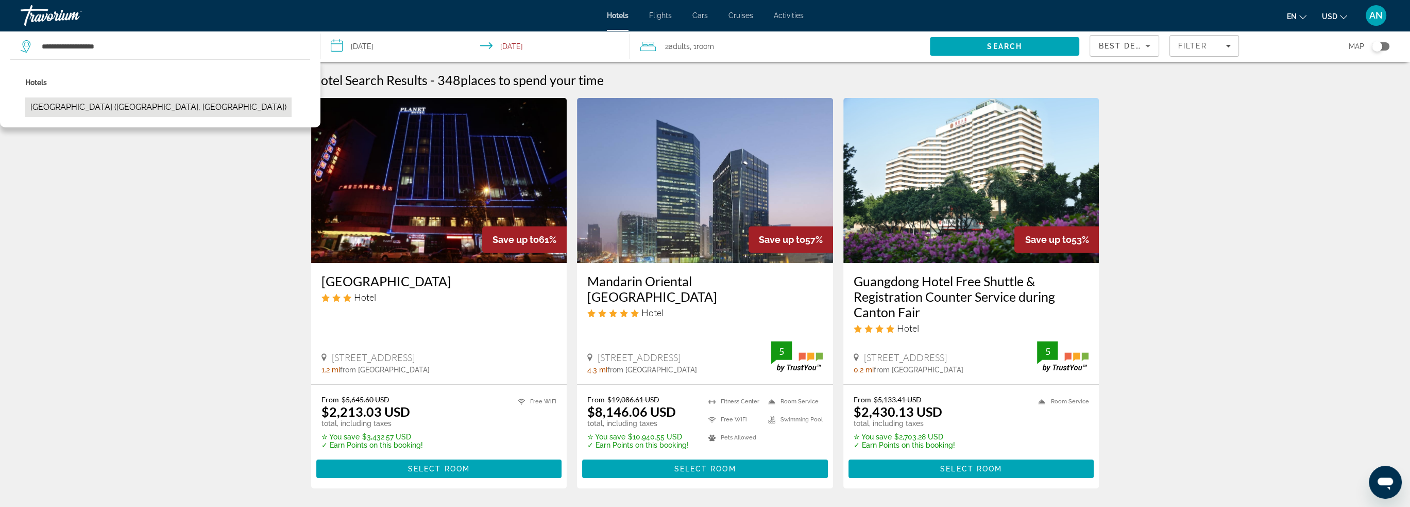
click at [126, 106] on button "Five Rams City Hotel (Guangzhou, CN)" at bounding box center [158, 107] width 266 height 20
type input "**********"
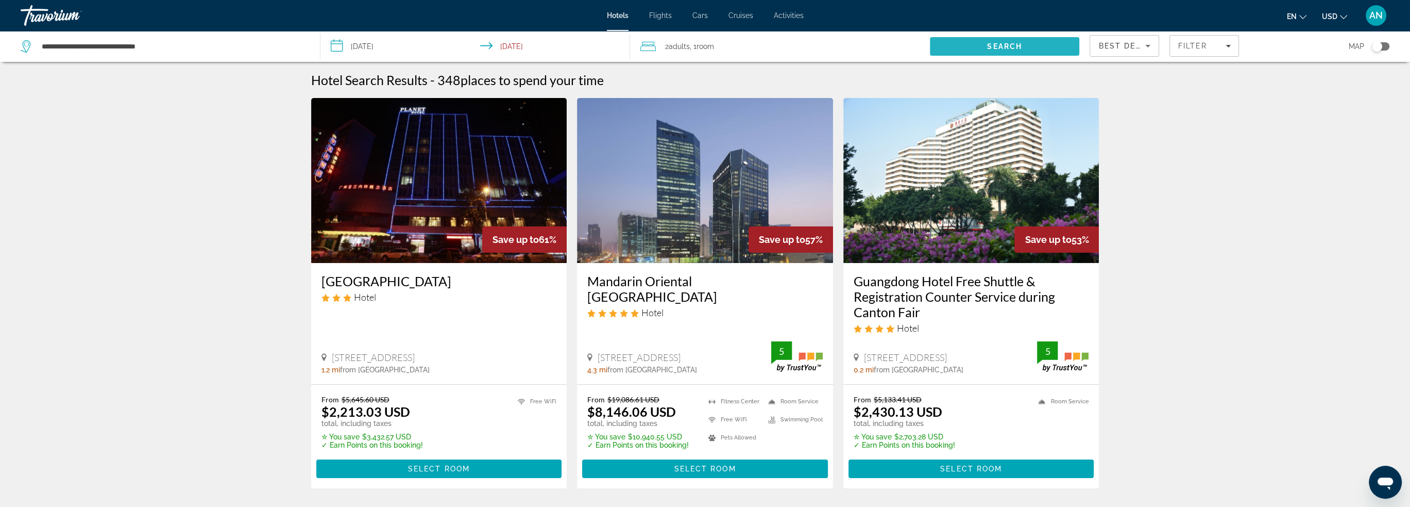
click at [1031, 46] on span "Search" at bounding box center [1005, 46] width 150 height 25
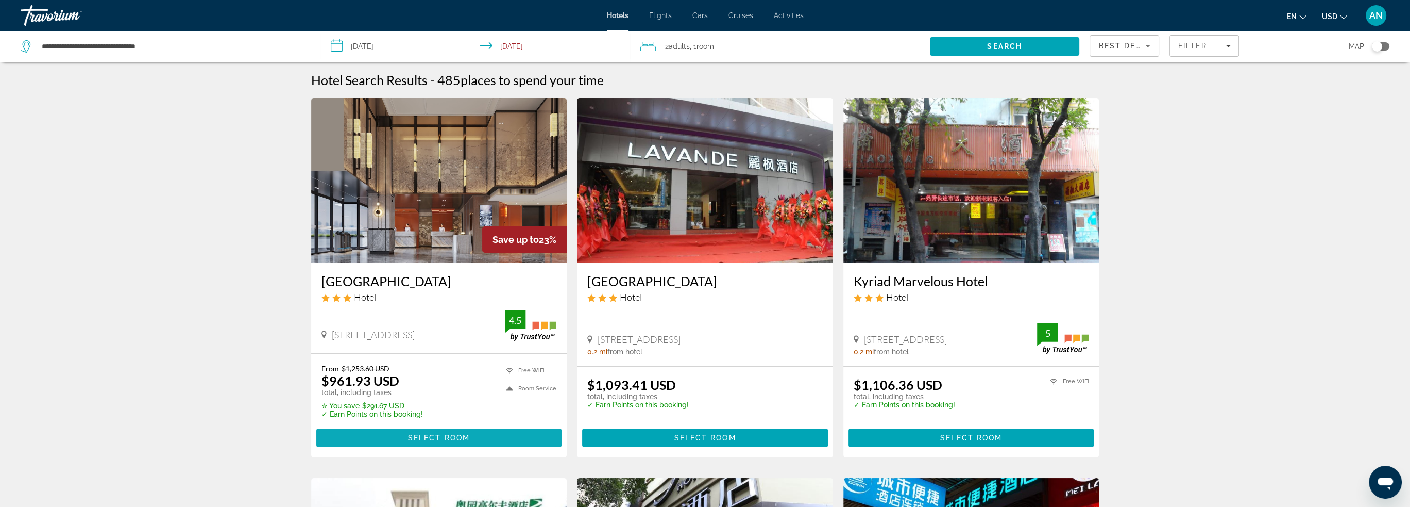
click at [450, 439] on span "Select Room" at bounding box center [439, 437] width 62 height 8
click at [225, 55] on div "**********" at bounding box center [165, 46] width 289 height 31
click at [205, 48] on input "**********" at bounding box center [173, 46] width 264 height 15
drag, startPoint x: 205, startPoint y: 48, endPoint x: 31, endPoint y: 46, distance: 173.7
click at [31, 46] on div "**********" at bounding box center [163, 46] width 284 height 15
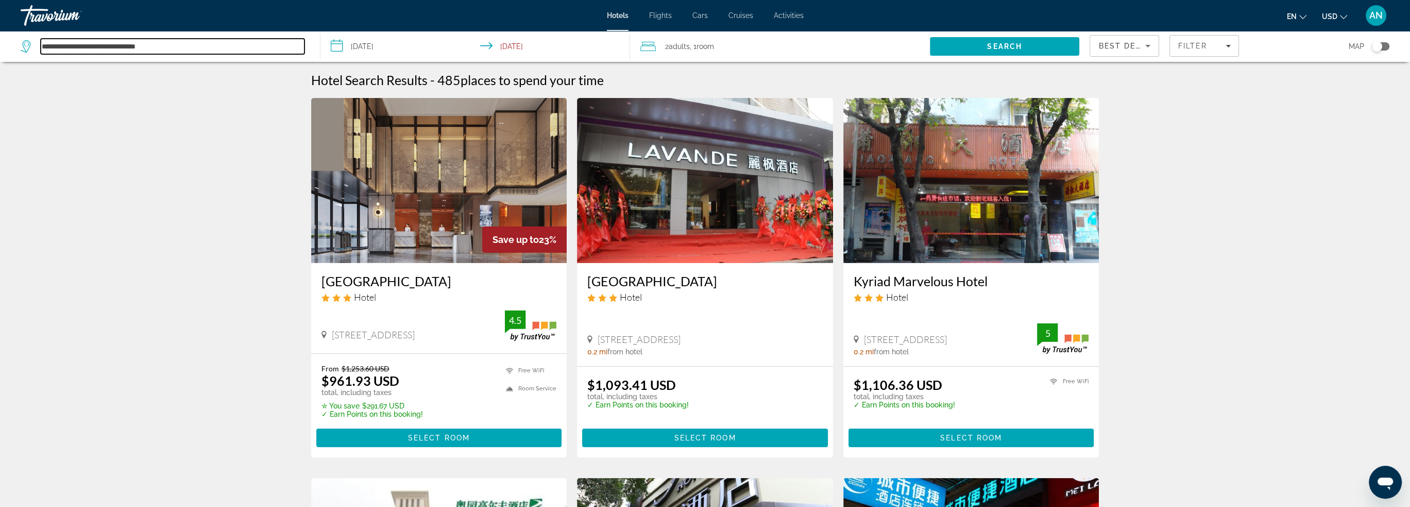
paste input "Search hotel destination"
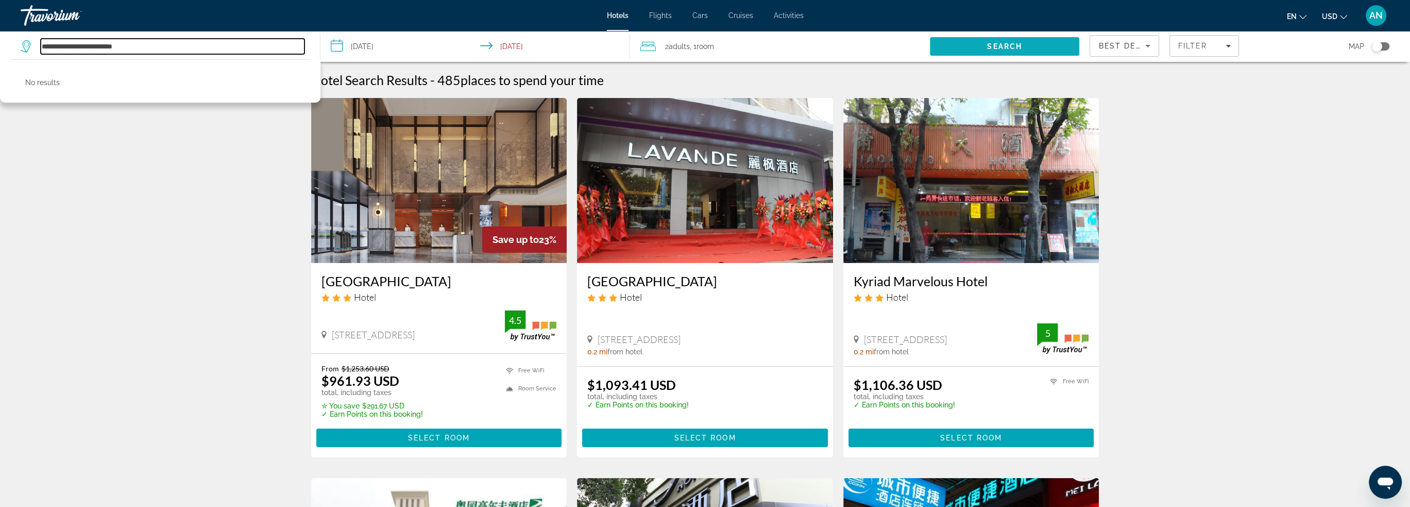
type input "**********"
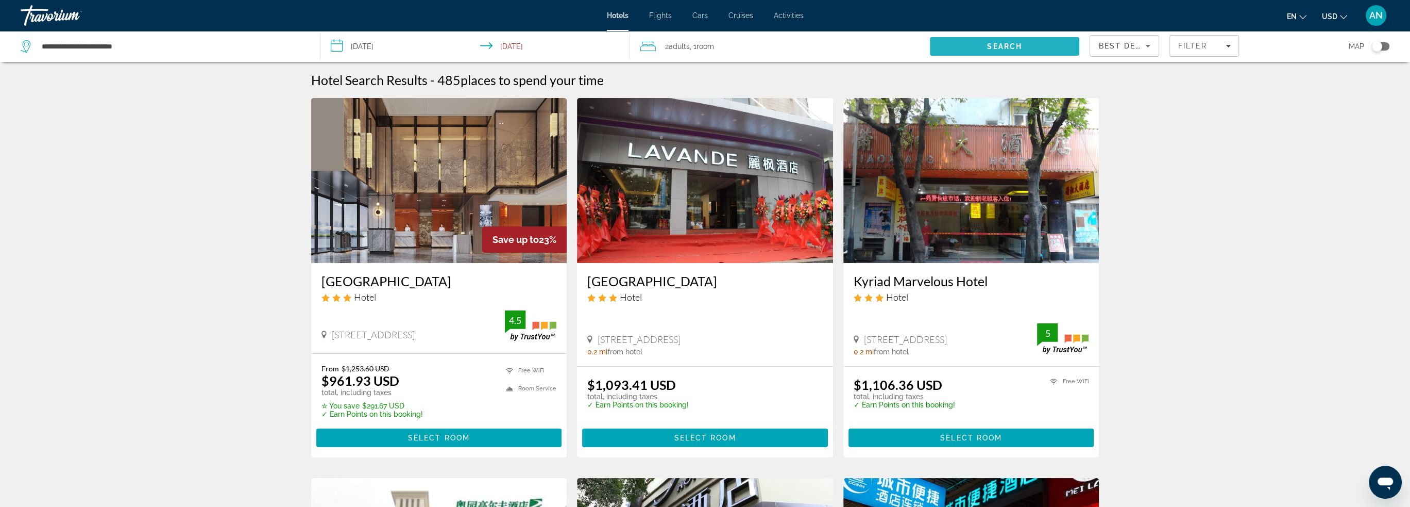
click at [988, 40] on span "Search" at bounding box center [1005, 46] width 150 height 25
click at [1376, 49] on div "Toggle map" at bounding box center [1377, 46] width 10 height 10
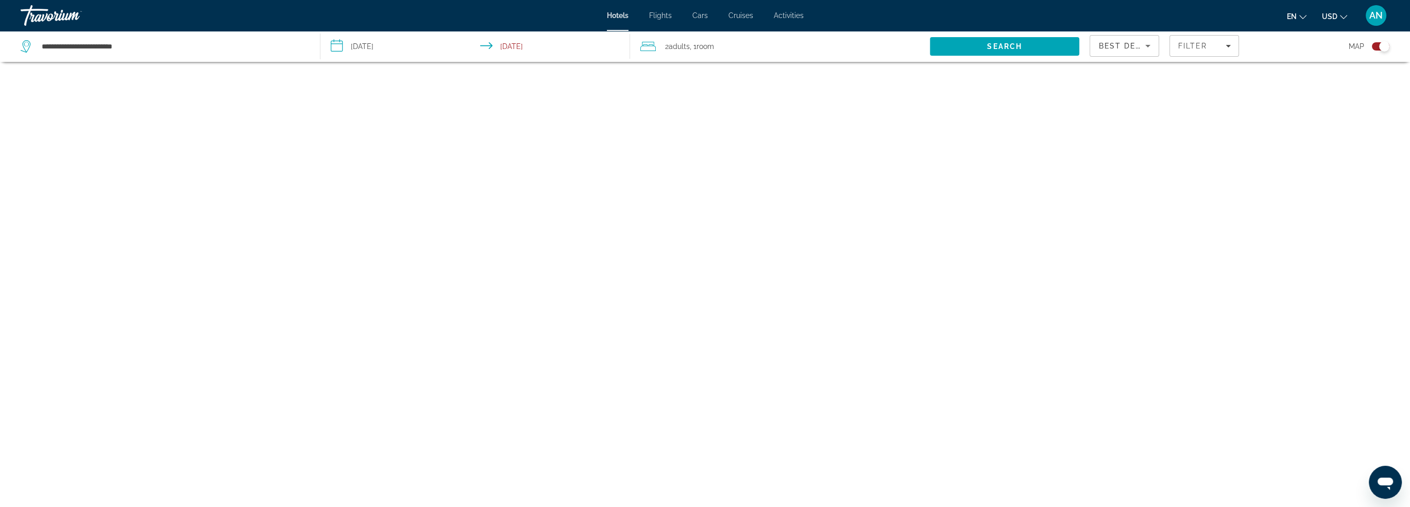
scroll to position [62, 0]
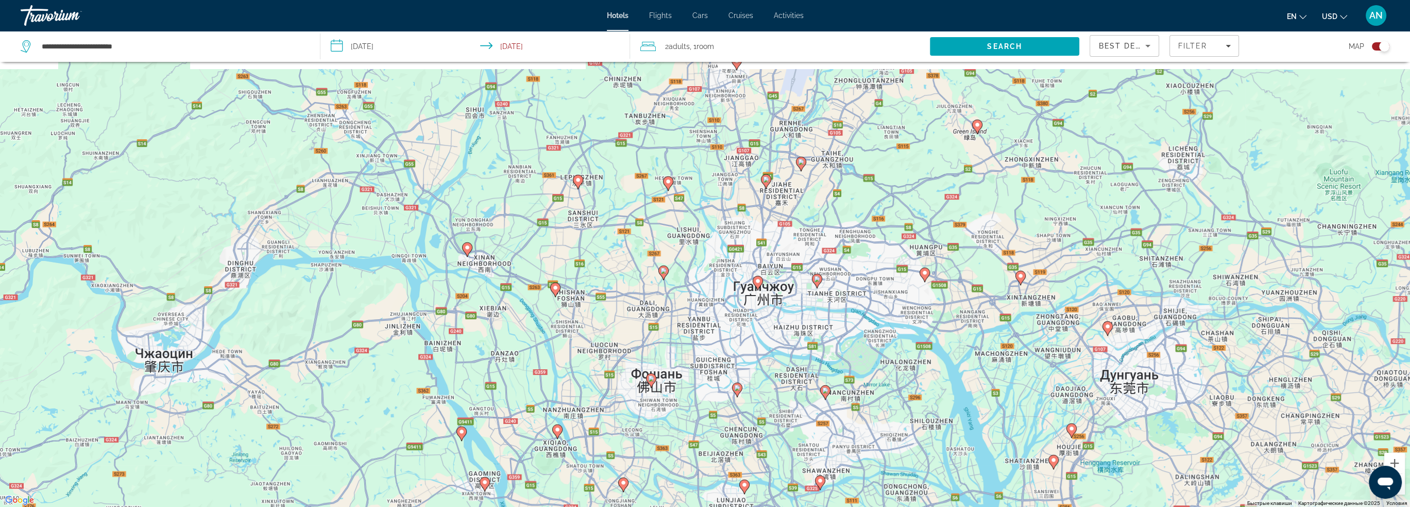
drag, startPoint x: 658, startPoint y: 223, endPoint x: 765, endPoint y: 334, distance: 154.2
click at [765, 334] on div "Чтобы активировать перетаскивание с помощью клавиатуры, нажмите Alt + Ввод. Пос…" at bounding box center [705, 253] width 1410 height 507
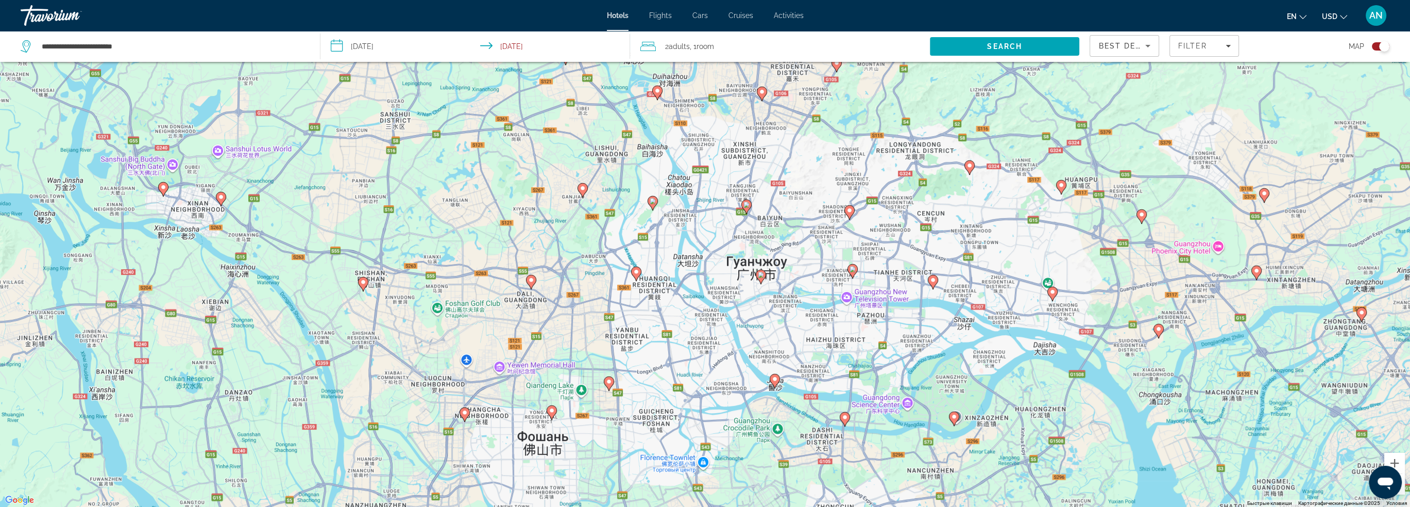
click at [787, 315] on div "Чтобы активировать перетаскивание с помощью клавиатуры, нажмите Alt + Ввод. Пос…" at bounding box center [705, 253] width 1410 height 507
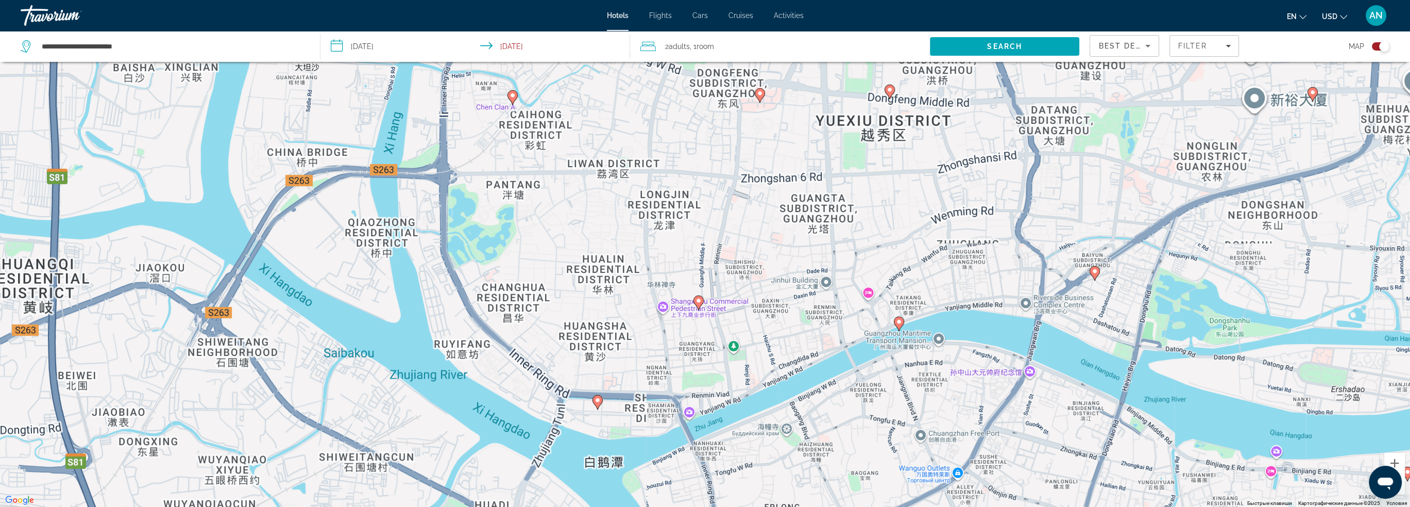
drag, startPoint x: 843, startPoint y: 224, endPoint x: 829, endPoint y: 267, distance: 46.0
click at [829, 267] on div "Чтобы активировать перетаскивание с помощью клавиатуры, нажмите Alt + Ввод. Пос…" at bounding box center [705, 253] width 1410 height 507
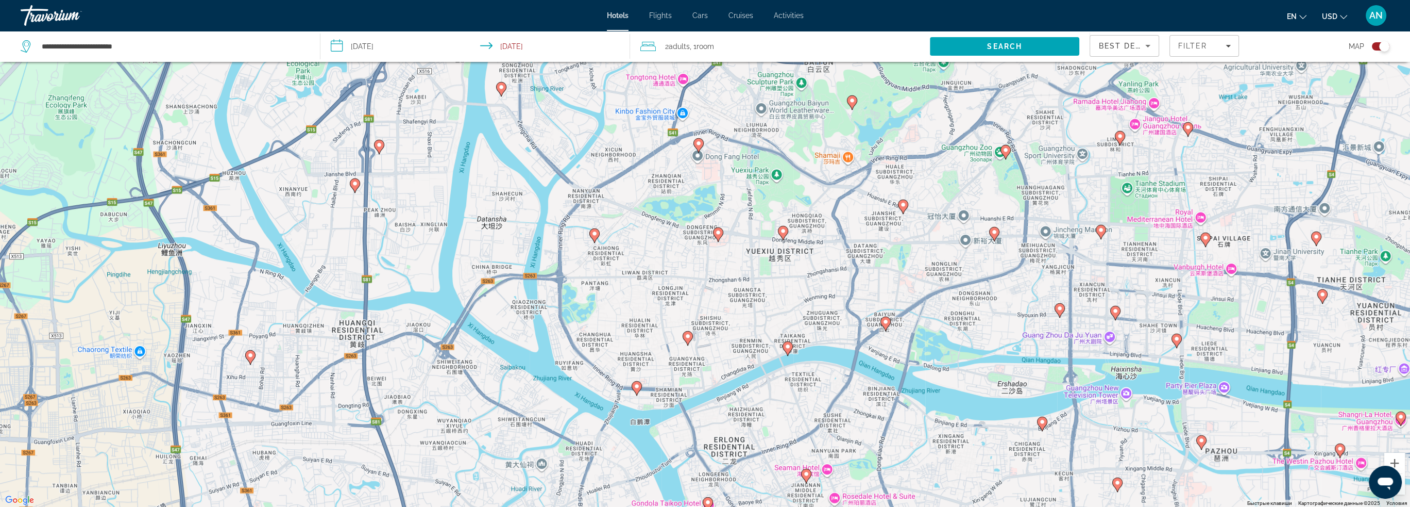
drag, startPoint x: 970, startPoint y: 252, endPoint x: 963, endPoint y: 342, distance: 90.0
click at [963, 342] on div "Чтобы активировать перетаскивание с помощью клавиатуры, нажмите Alt + Ввод. Пос…" at bounding box center [705, 253] width 1410 height 507
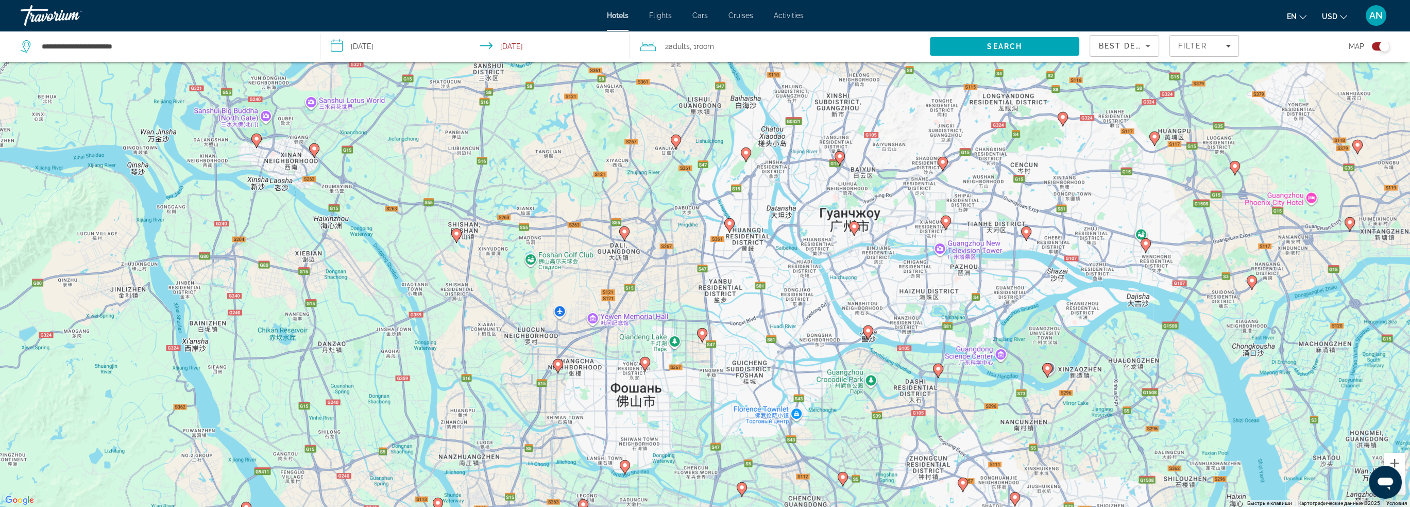
drag, startPoint x: 1037, startPoint y: 386, endPoint x: 950, endPoint y: 280, distance: 137.0
click at [950, 280] on div "Чтобы активировать перетаскивание с помощью клавиатуры, нажмите Alt + Ввод. Пос…" at bounding box center [705, 253] width 1410 height 507
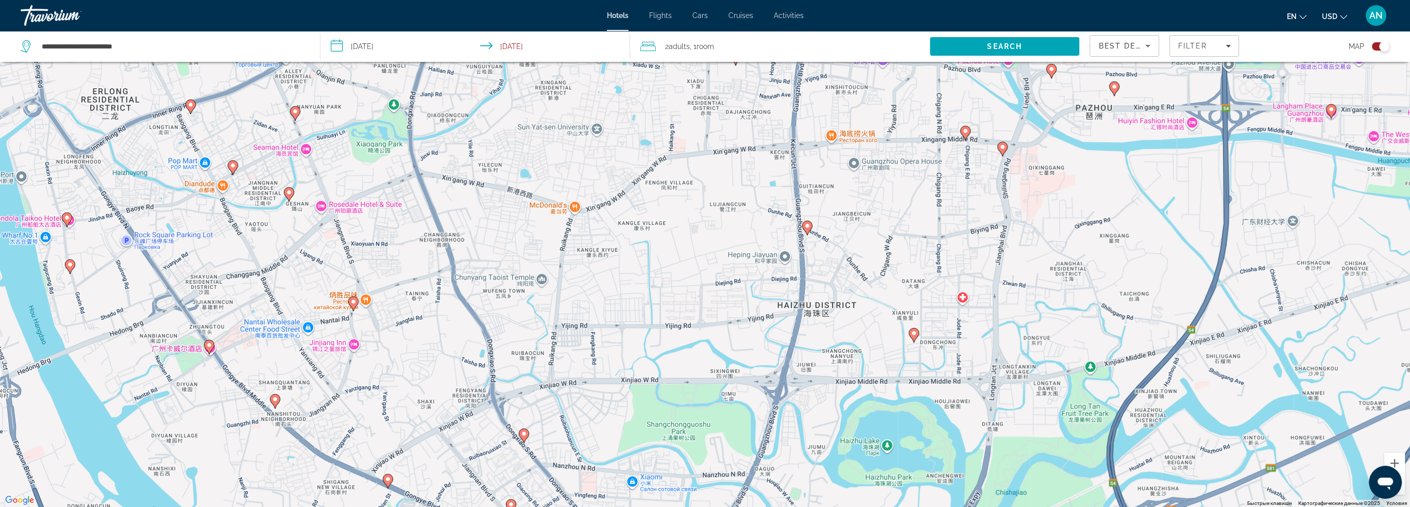
click at [805, 227] on image "Main content" at bounding box center [807, 226] width 6 height 6
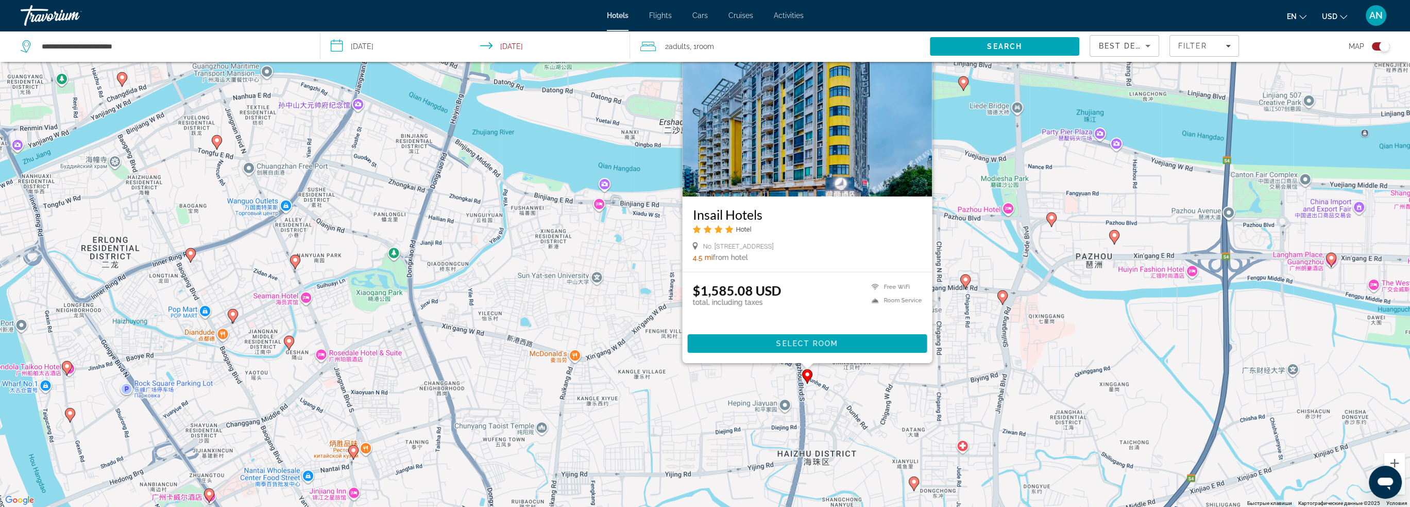
click at [878, 391] on div "Чтобы активировать перетаскивание с помощью клавиатуры, нажмите Alt + Ввод. Пос…" at bounding box center [705, 253] width 1410 height 507
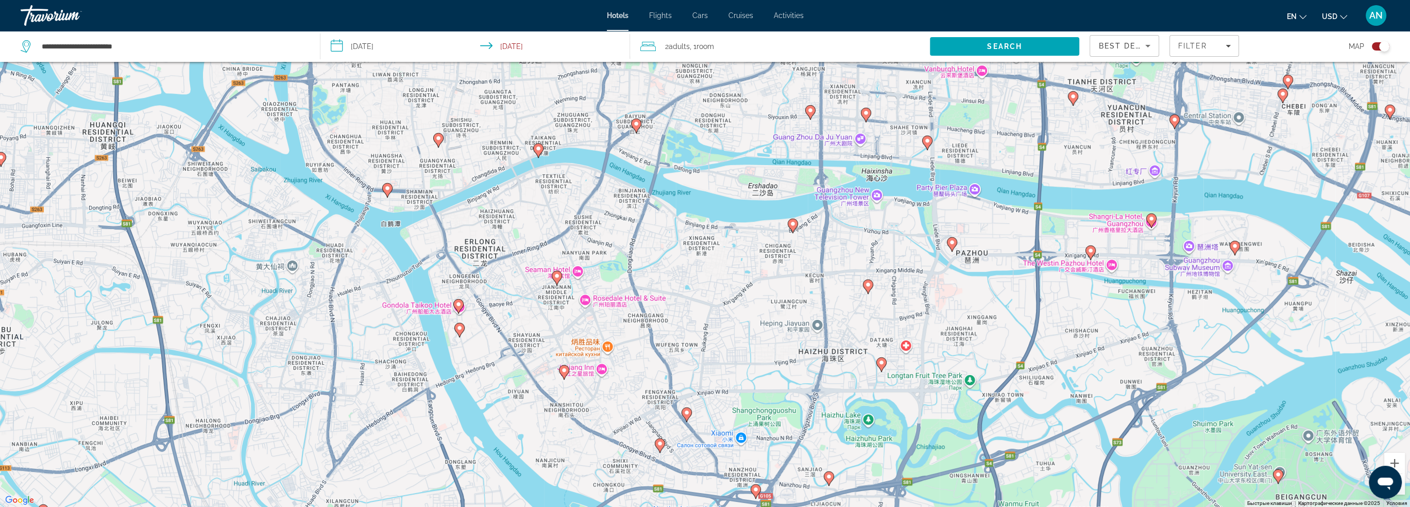
drag, startPoint x: 886, startPoint y: 384, endPoint x: 866, endPoint y: 302, distance: 84.0
click at [866, 302] on div "Чтобы активировать перетаскивание с помощью клавиатуры, нажмите Alt + Ввод. Пос…" at bounding box center [705, 253] width 1410 height 507
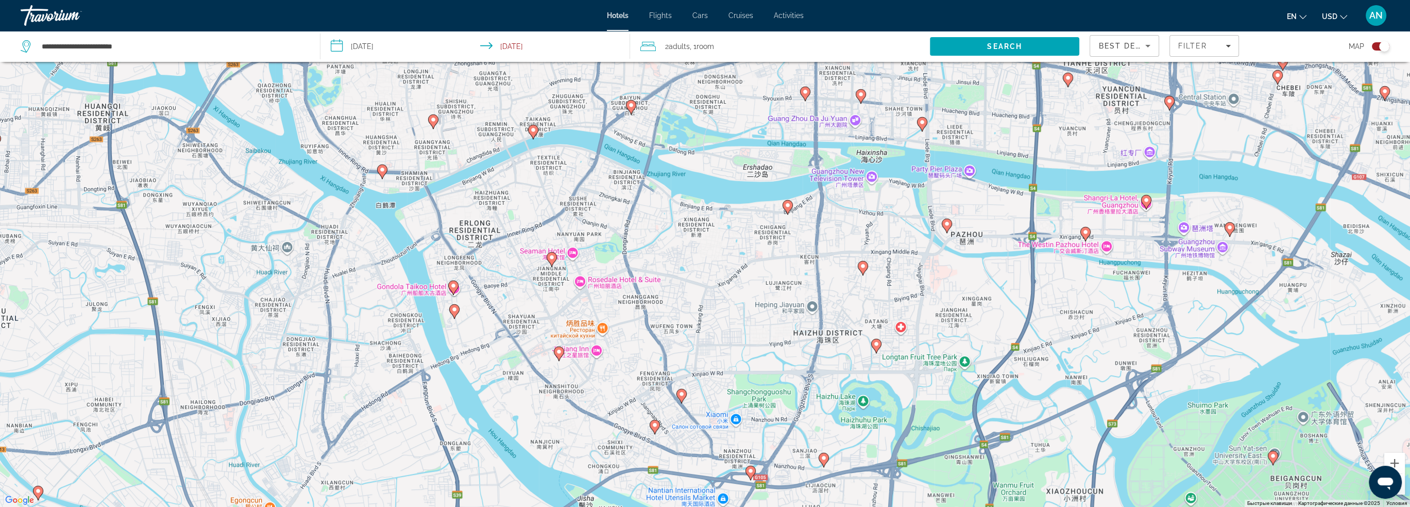
click at [878, 346] on image "Main content" at bounding box center [876, 344] width 6 height 6
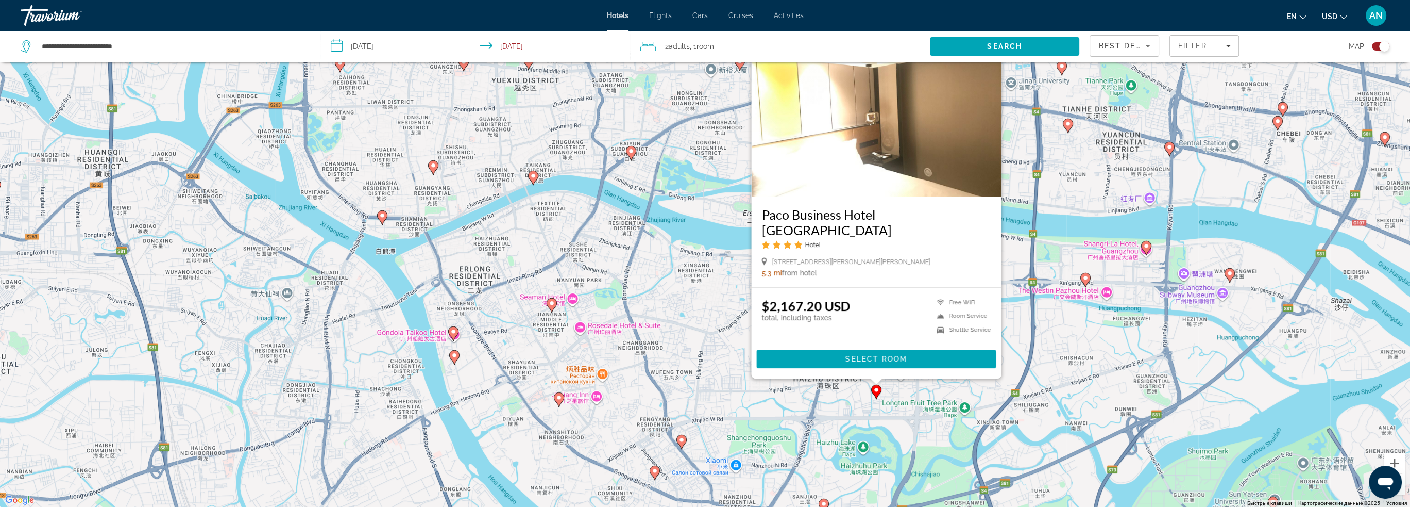
click at [922, 393] on div "Чтобы активировать перетаскивание с помощью клавиатуры, нажмите Alt + Ввод. Пос…" at bounding box center [705, 253] width 1410 height 507
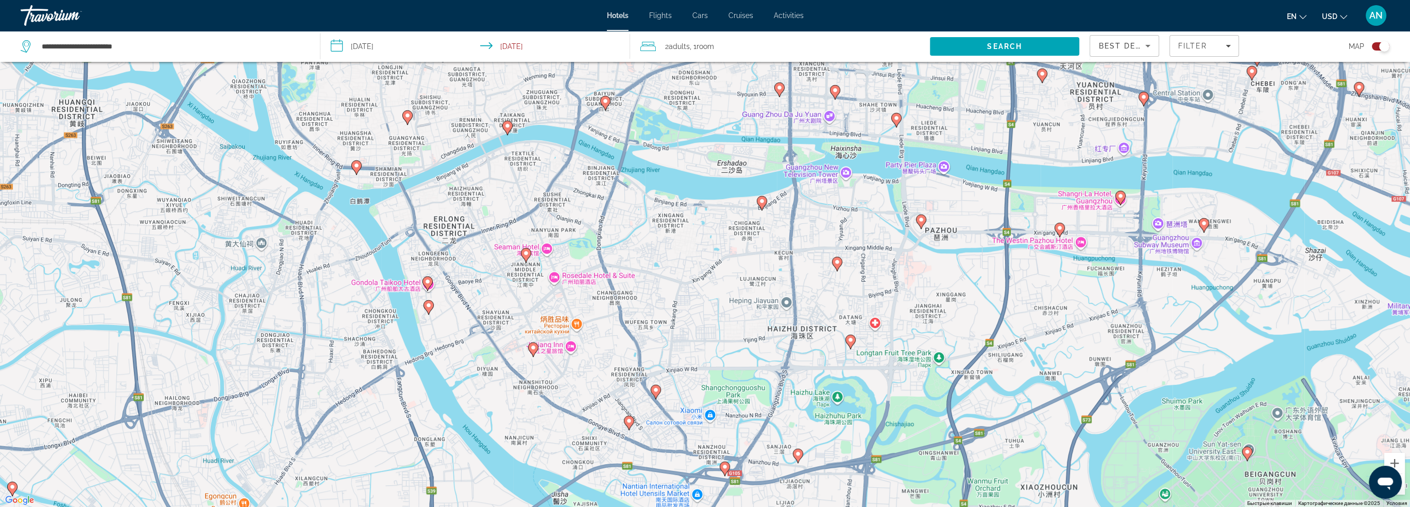
drag, startPoint x: 945, startPoint y: 326, endPoint x: 918, endPoint y: 275, distance: 58.1
click at [918, 275] on div "Чтобы активировать перетаскивание с помощью клавиатуры, нажмите Alt + Ввод. Пос…" at bounding box center [705, 253] width 1410 height 507
click at [919, 220] on image "Main content" at bounding box center [921, 219] width 6 height 6
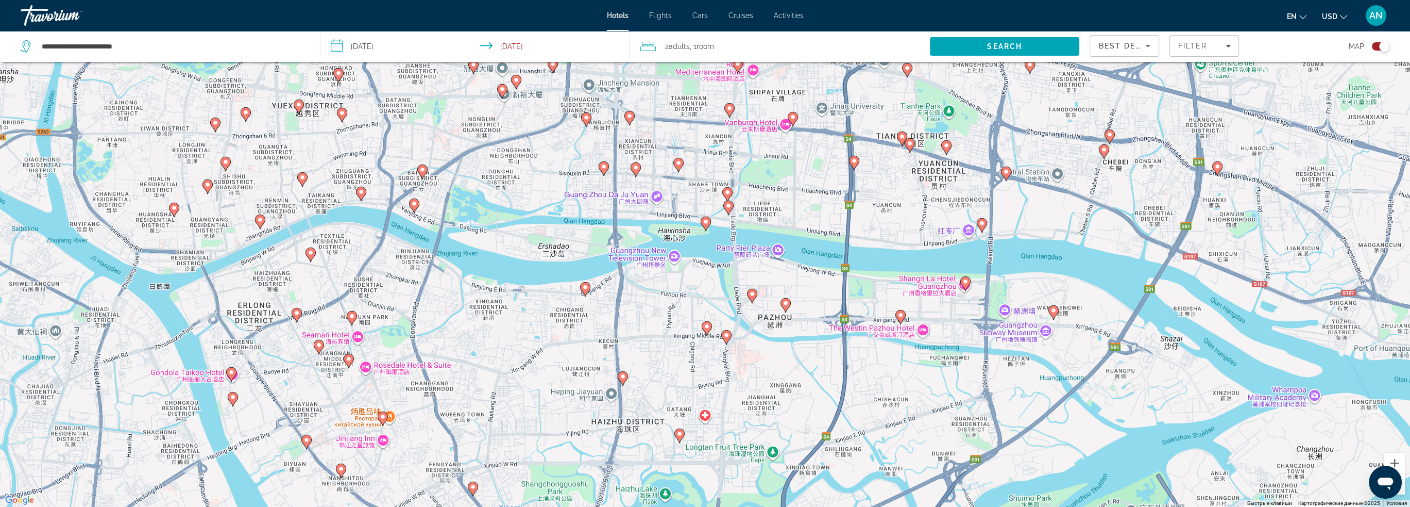
drag, startPoint x: 726, startPoint y: 447, endPoint x: 807, endPoint y: 347, distance: 128.2
click at [807, 347] on div "Чтобы активировать перетаскивание с помощью клавиатуры, нажмите Alt + Ввод. Пос…" at bounding box center [705, 253] width 1410 height 507
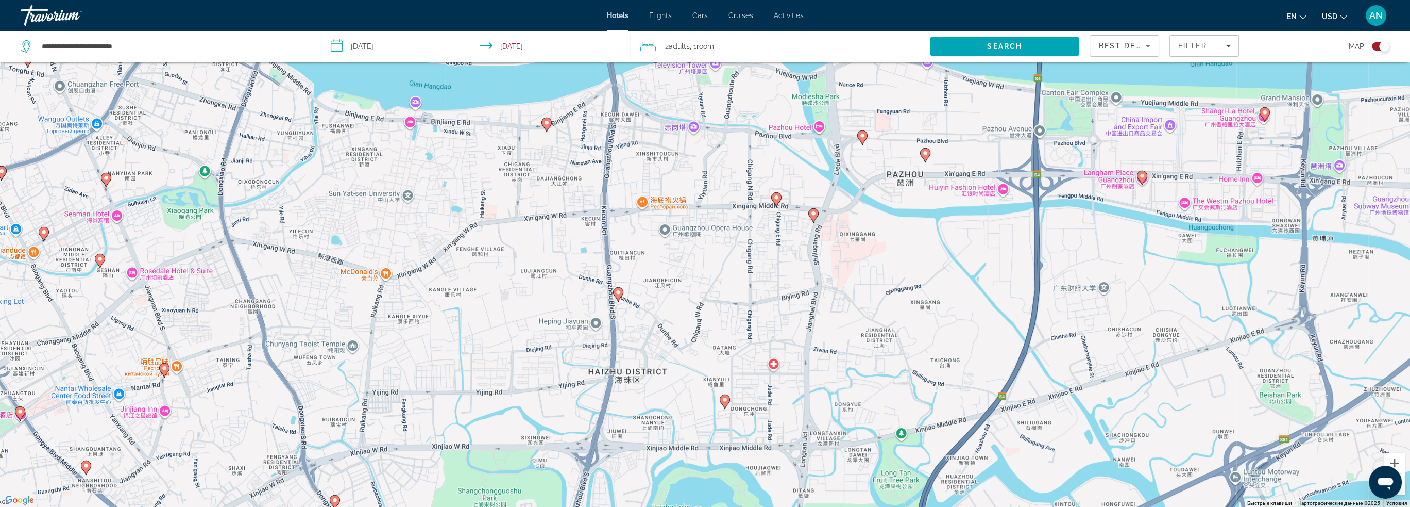
drag, startPoint x: 694, startPoint y: 393, endPoint x: 735, endPoint y: 323, distance: 80.9
click at [735, 323] on div "Чтобы активировать перетаскивание с помощью клавиатуры, нажмите Alt + Ввод. Пос…" at bounding box center [705, 253] width 1410 height 507
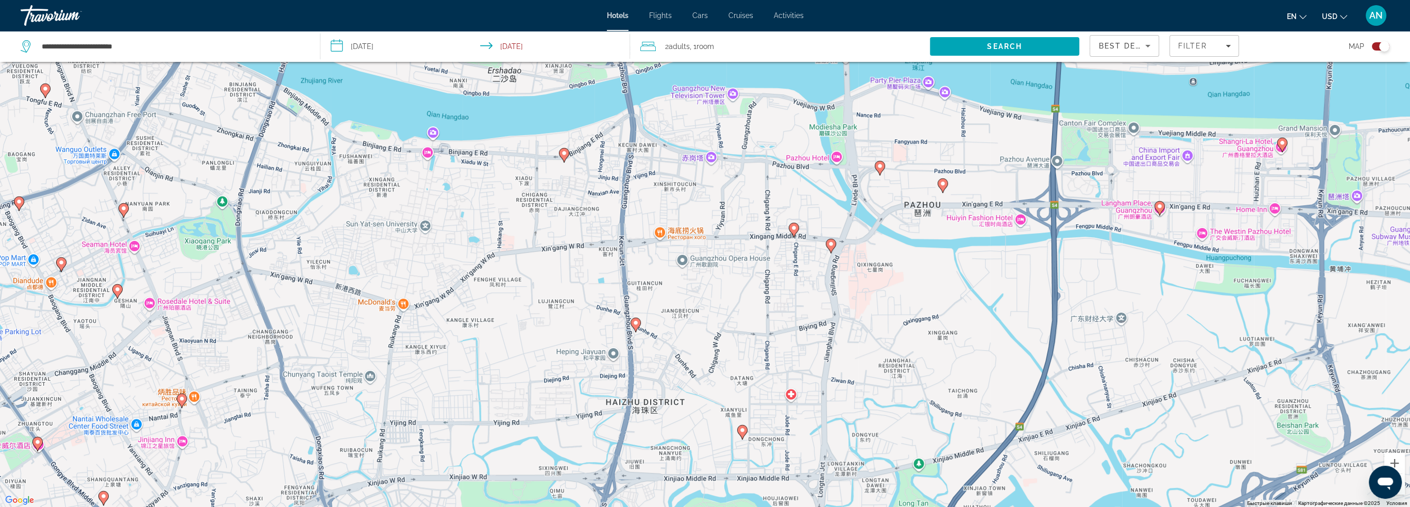
drag, startPoint x: 833, startPoint y: 257, endPoint x: 850, endPoint y: 288, distance: 36.0
click at [850, 288] on div "Чтобы активировать перетаскивание с помощью клавиатуры, нажмите Alt + Ввод. Пос…" at bounding box center [705, 253] width 1410 height 507
click at [831, 244] on image "Main content" at bounding box center [831, 244] width 6 height 6
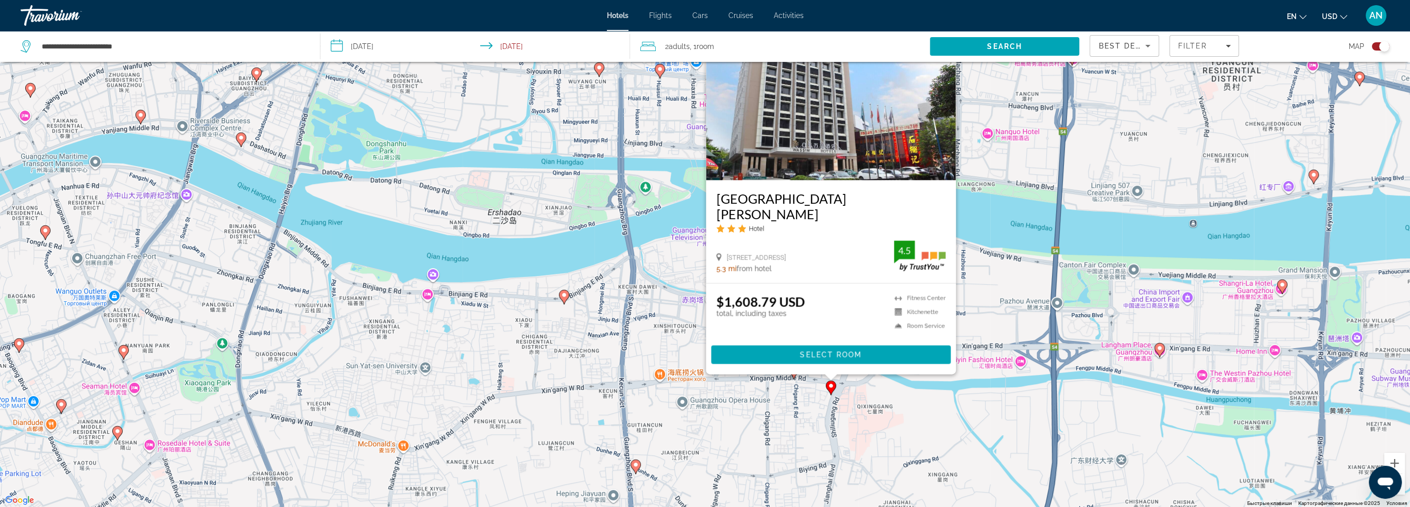
click at [906, 402] on div "Чтобы активировать перетаскивание с помощью клавиатуры, нажмите Alt + Ввод. Пос…" at bounding box center [705, 253] width 1410 height 507
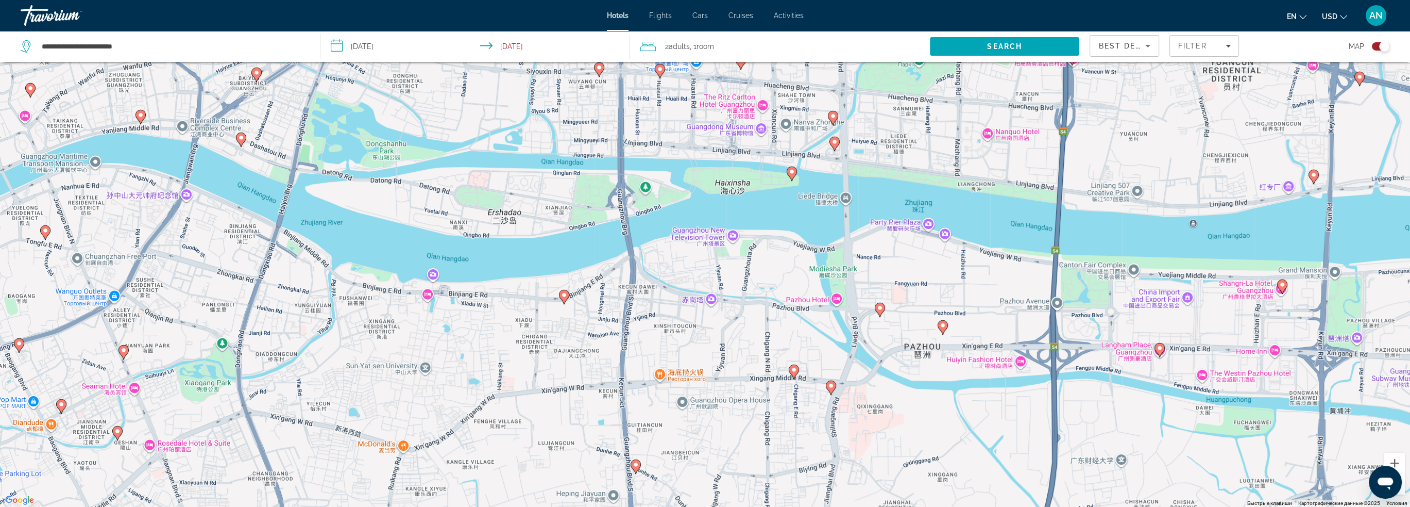
click at [790, 374] on gmp-advanced-marker "Main content" at bounding box center [794, 371] width 10 height 15
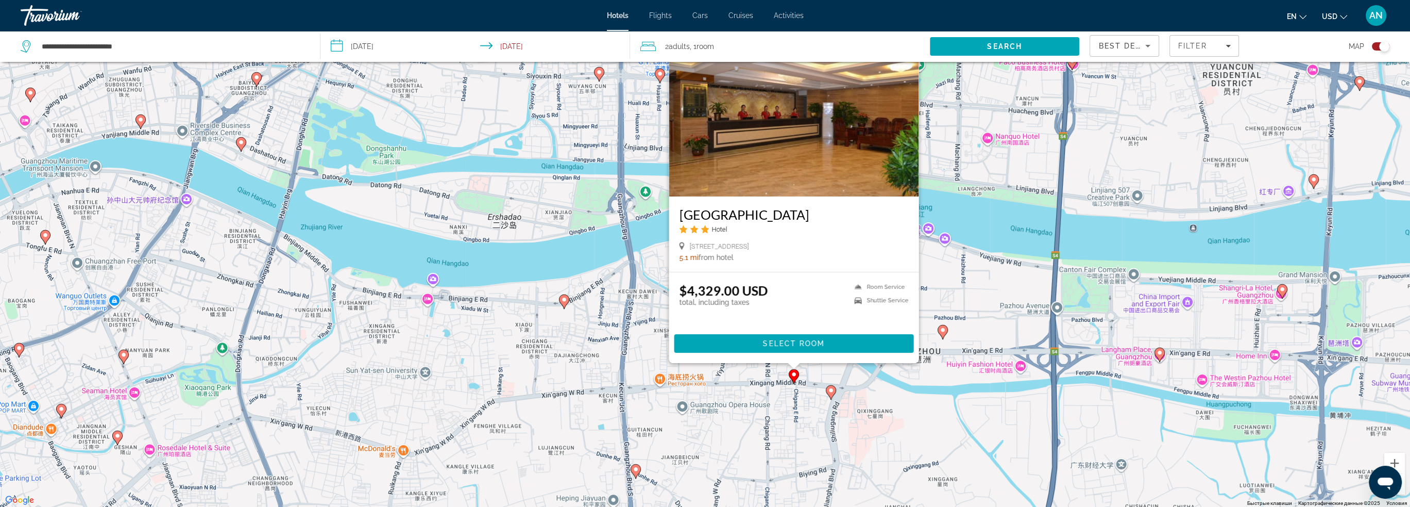
click at [919, 418] on div "Чтобы активировать перетаскивание с помощью клавиатуры, нажмите Alt + Ввод. Пос…" at bounding box center [705, 253] width 1410 height 507
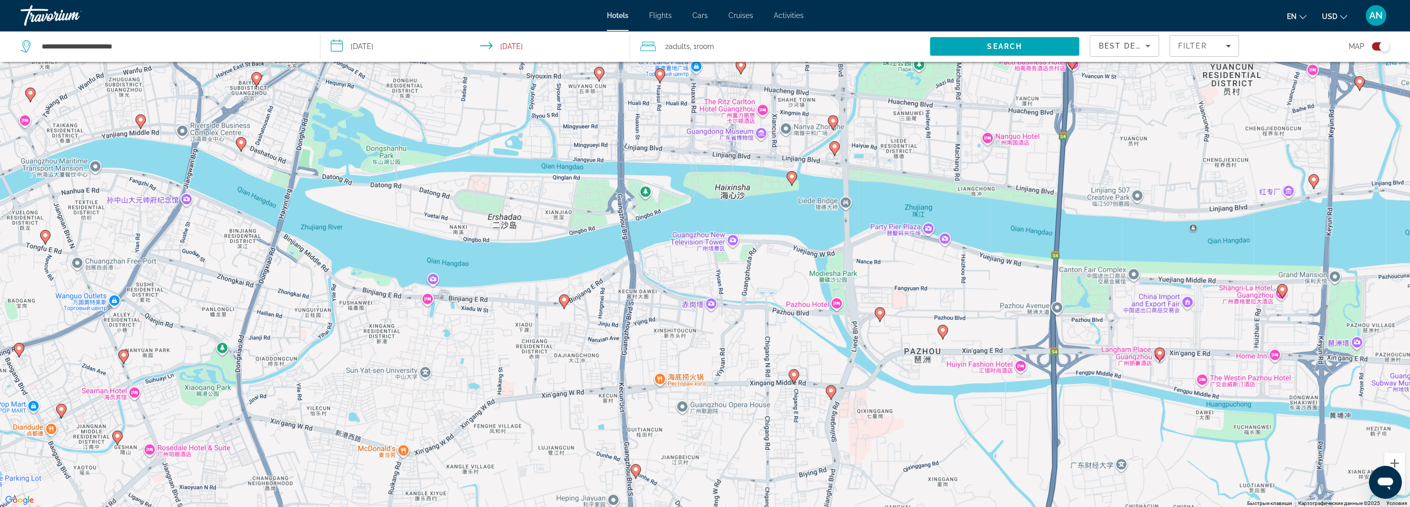
click at [944, 327] on image "Main content" at bounding box center [943, 330] width 6 height 6
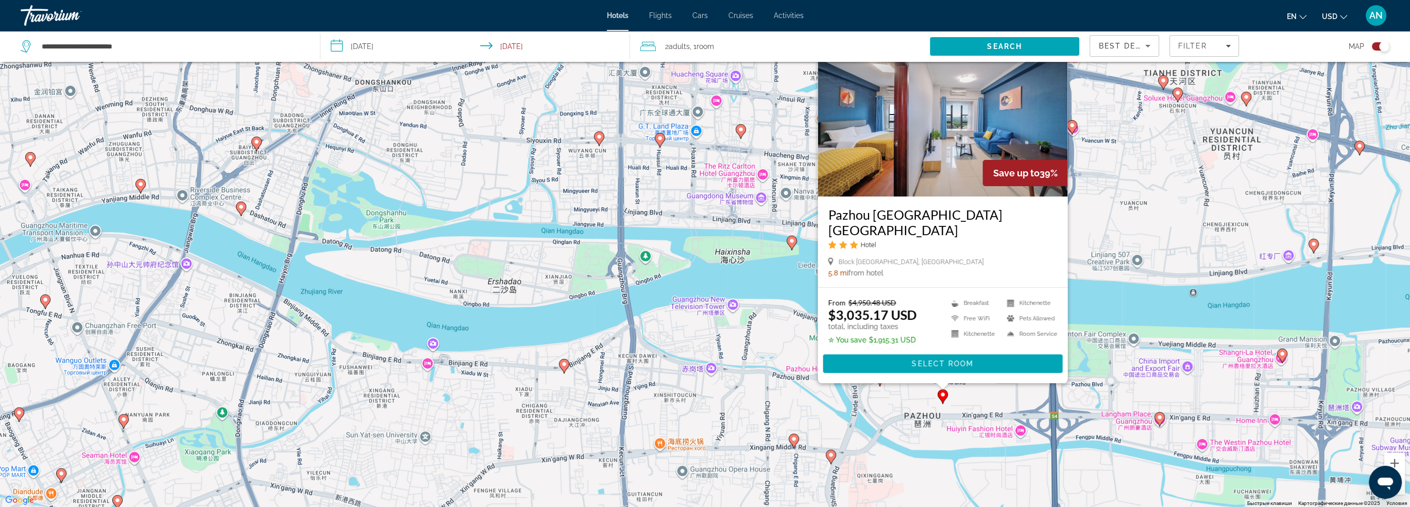
click at [940, 449] on div "Чтобы активировать перетаскивание с помощью клавиатуры, нажмите Alt + Ввод. Пос…" at bounding box center [705, 253] width 1410 height 507
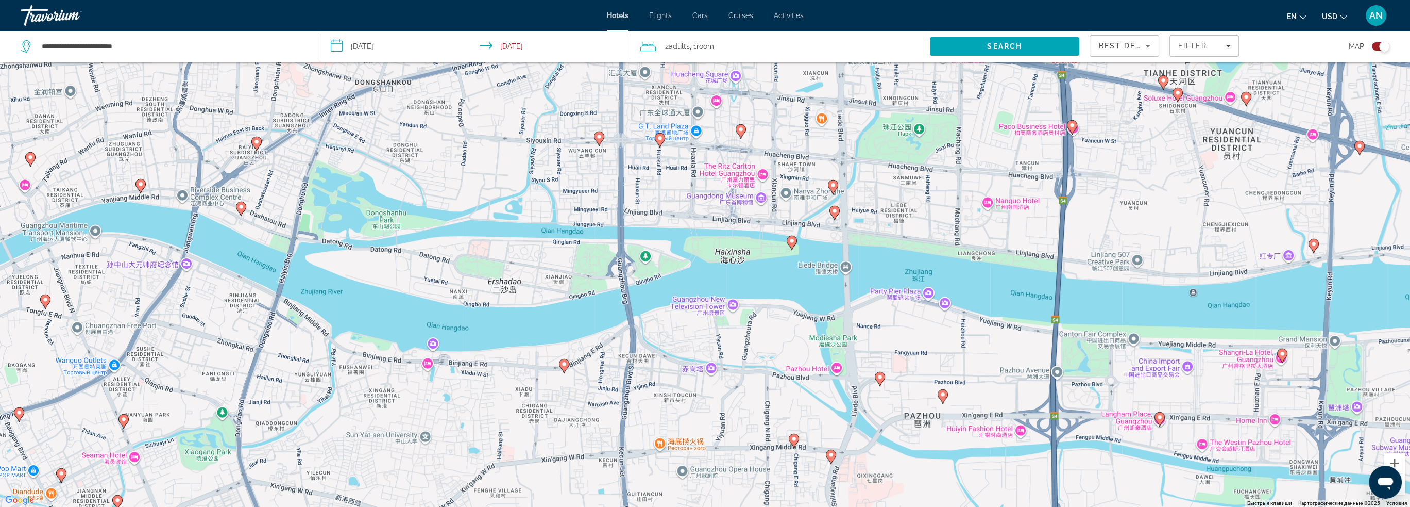
click at [880, 379] on image "Main content" at bounding box center [880, 377] width 6 height 6
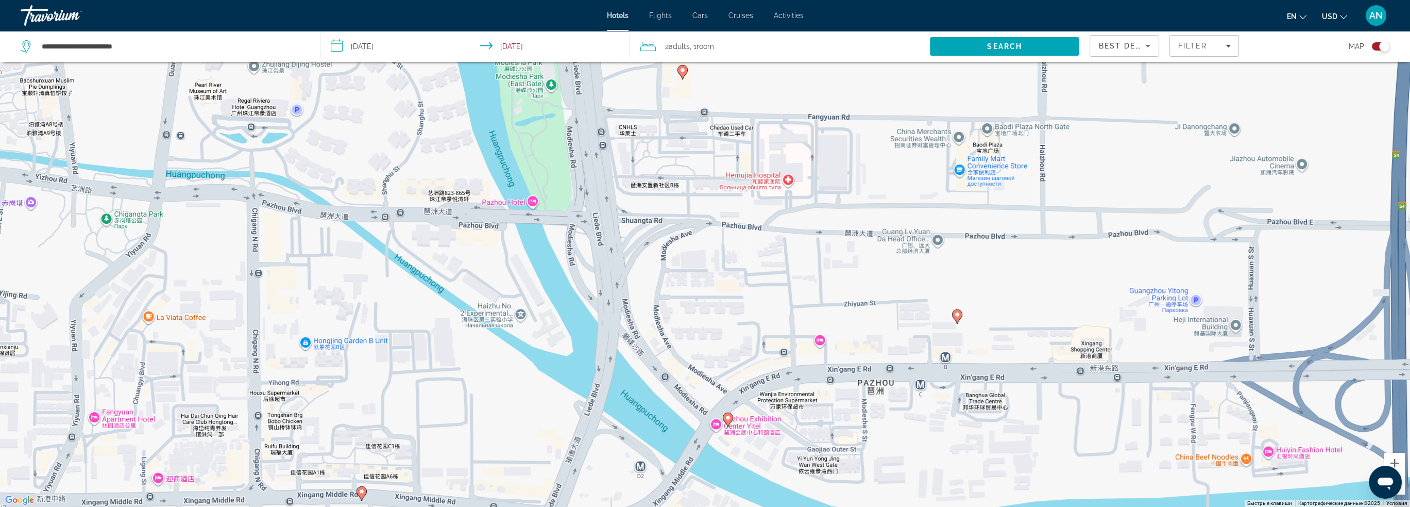
click at [960, 316] on image "Main content" at bounding box center [957, 314] width 6 height 6
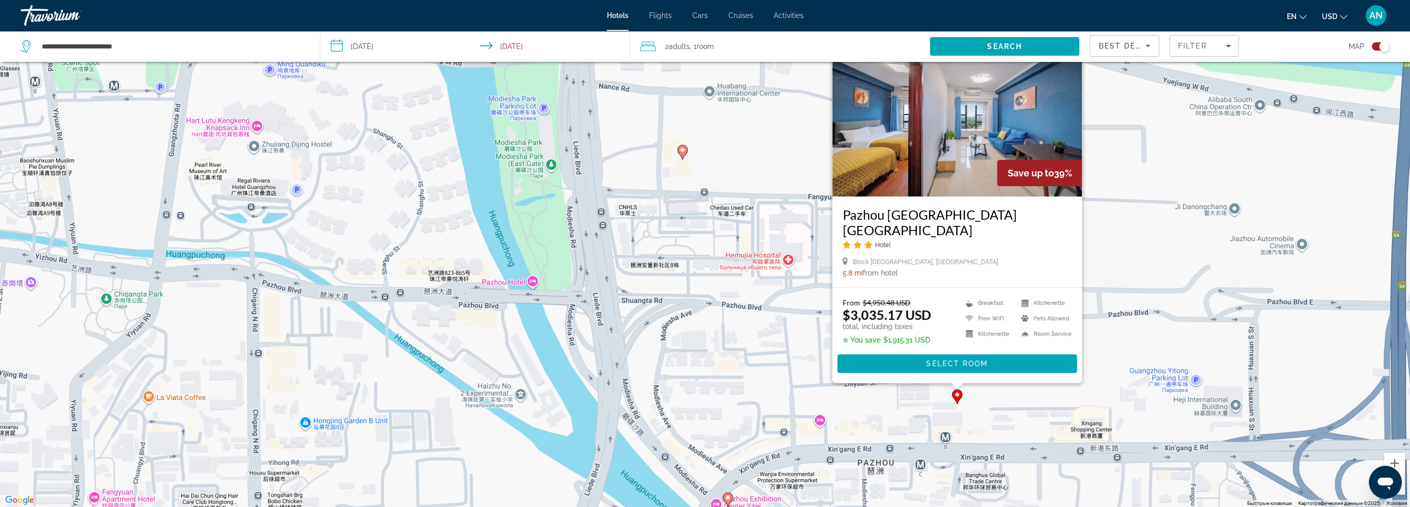
click at [731, 500] on icon "Main content" at bounding box center [727, 498] width 9 height 13
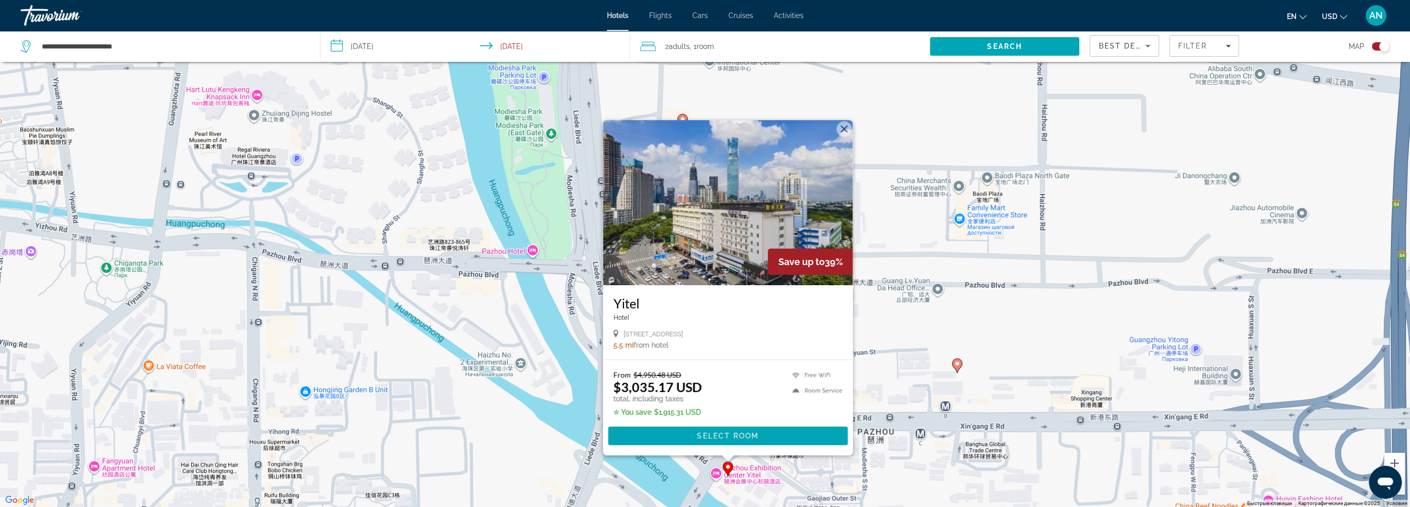
click at [1012, 352] on div "Чтобы активировать перетаскивание с помощью клавиатуры, нажмите Alt + Ввод. Пос…" at bounding box center [705, 253] width 1410 height 507
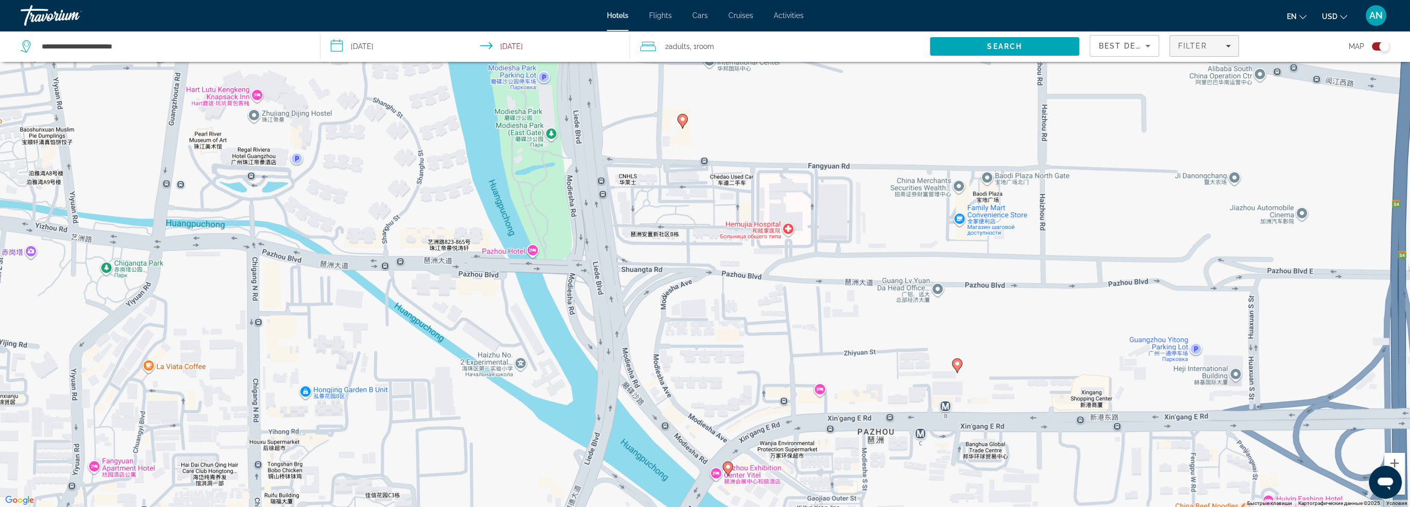
click at [1216, 49] on div "Filter" at bounding box center [1204, 46] width 53 height 8
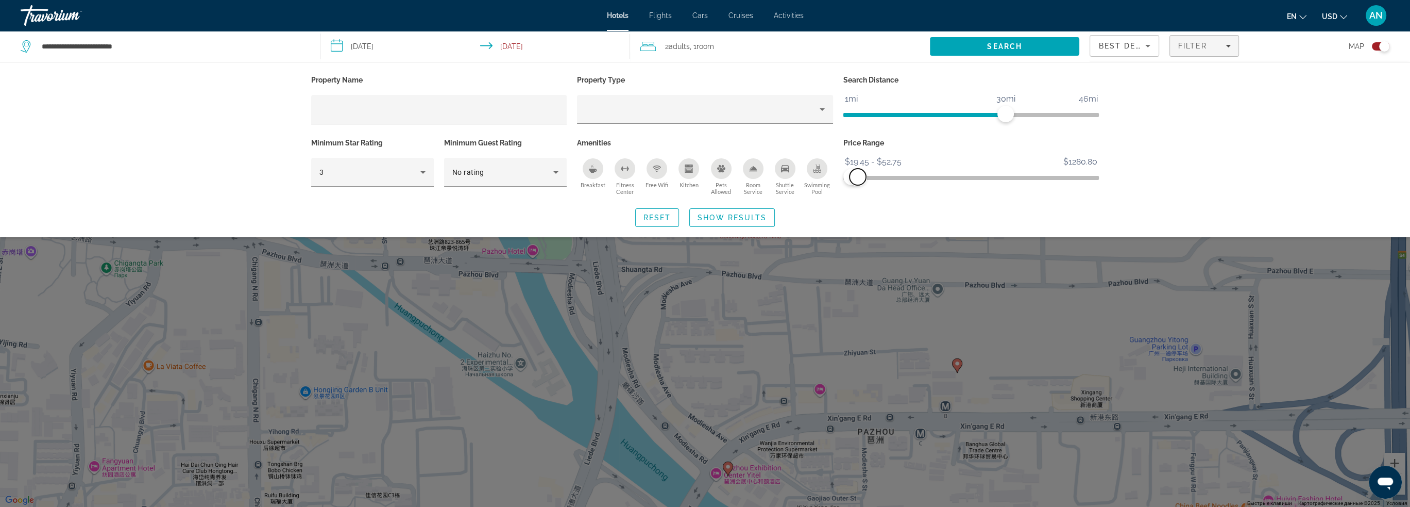
drag, startPoint x: 1086, startPoint y: 175, endPoint x: 858, endPoint y: 187, distance: 228.6
click at [858, 187] on div "Price Range $19.45 $1280.80 $19.45 $52.75 $19.45 - $52.75" at bounding box center [971, 167] width 266 height 62
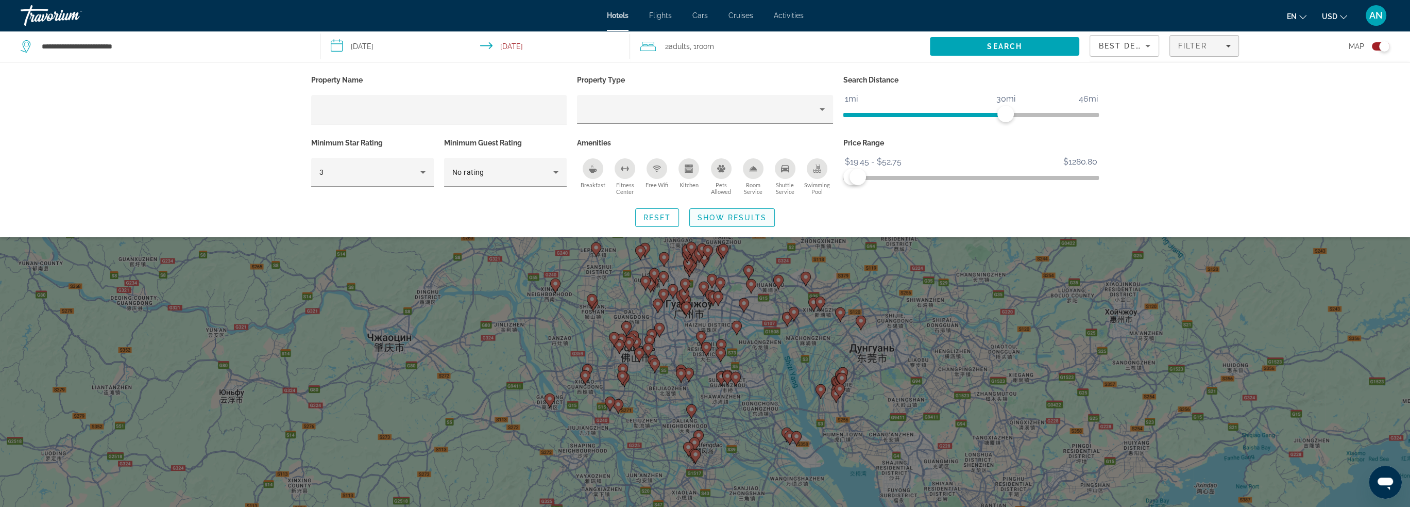
click at [742, 216] on span "Show Results" at bounding box center [732, 217] width 69 height 8
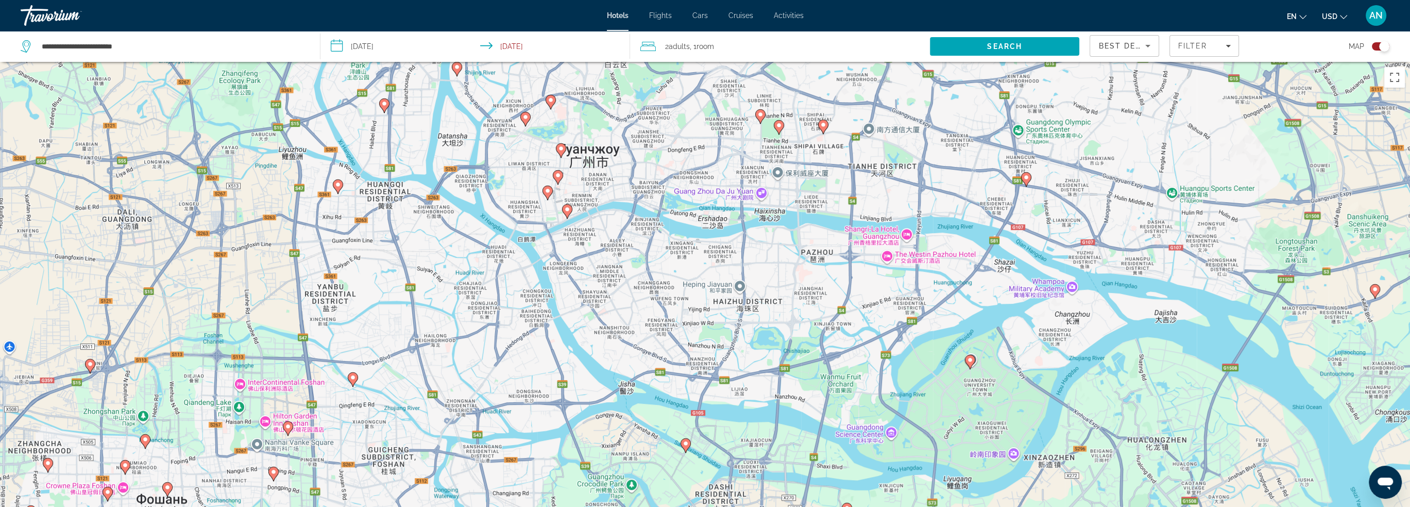
click at [970, 361] on image "Main content" at bounding box center [970, 360] width 6 height 6
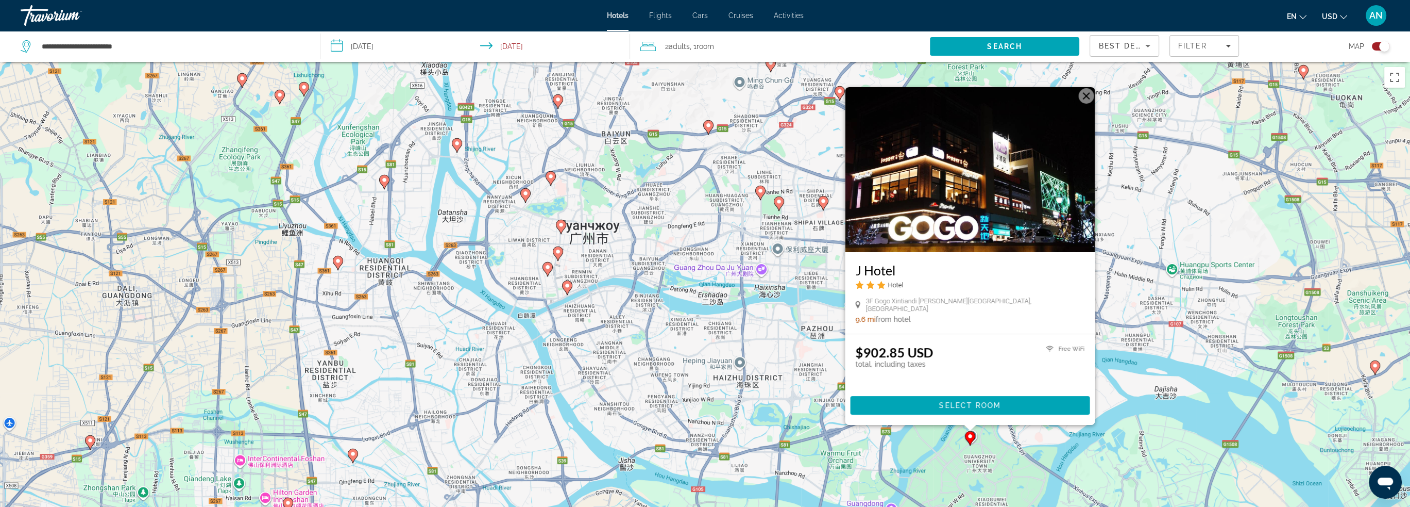
click at [1087, 104] on button "Закрыть" at bounding box center [1086, 95] width 15 height 15
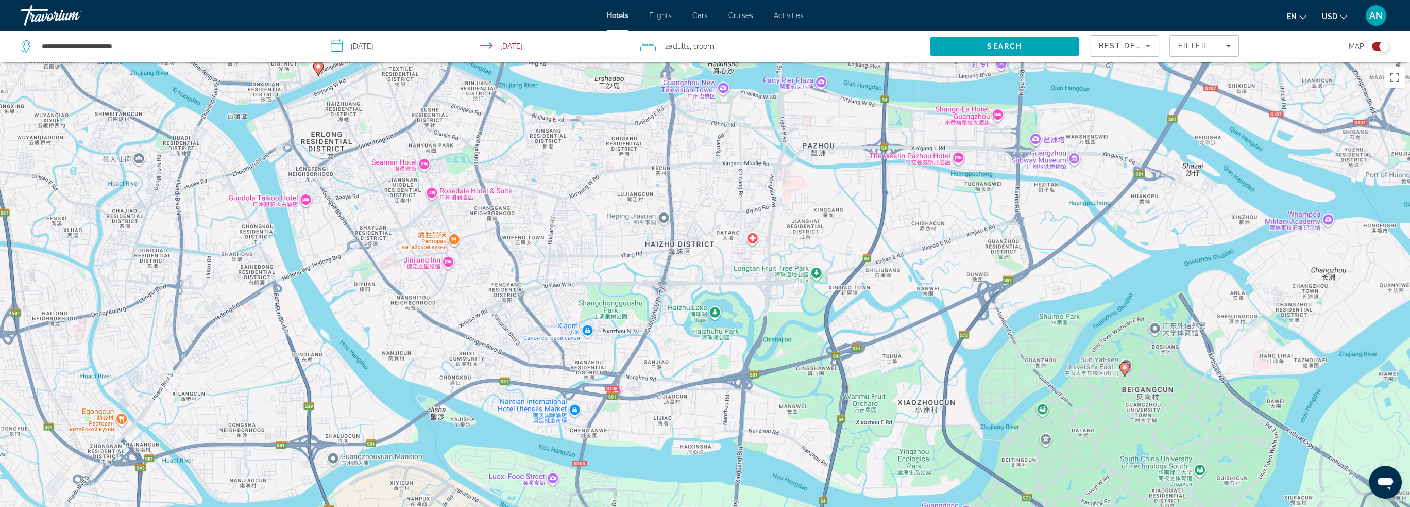
drag, startPoint x: 733, startPoint y: 319, endPoint x: 635, endPoint y: 138, distance: 206.1
click at [635, 138] on div "Чтобы активировать перетаскивание с помощью клавиатуры, нажмите Alt + Ввод. Пос…" at bounding box center [705, 315] width 1410 height 507
click at [1123, 366] on image "Main content" at bounding box center [1125, 367] width 6 height 6
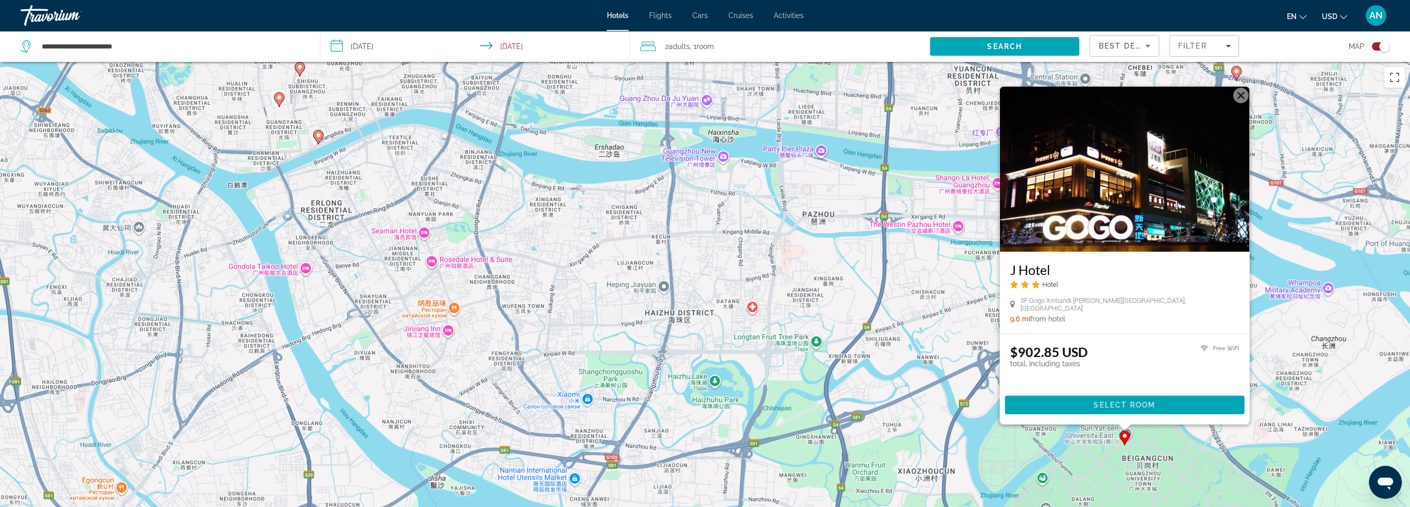
drag, startPoint x: 1016, startPoint y: 279, endPoint x: 1077, endPoint y: 279, distance: 61.3
click at [1077, 279] on div "J Hotel Hotel 3F Gogo Xintiandi Xin Yi Plaza, Guangzhou 9.6 mi from hotel" at bounding box center [1125, 291] width 250 height 81
click at [1153, 318] on div "9.6 mi from hotel" at bounding box center [1124, 318] width 229 height 8
drag, startPoint x: 1163, startPoint y: 308, endPoint x: 1021, endPoint y: 307, distance: 141.7
click at [1021, 307] on div "3F Gogo Xintiandi Xin Yi Plaza, Guangzhou" at bounding box center [1124, 303] width 229 height 15
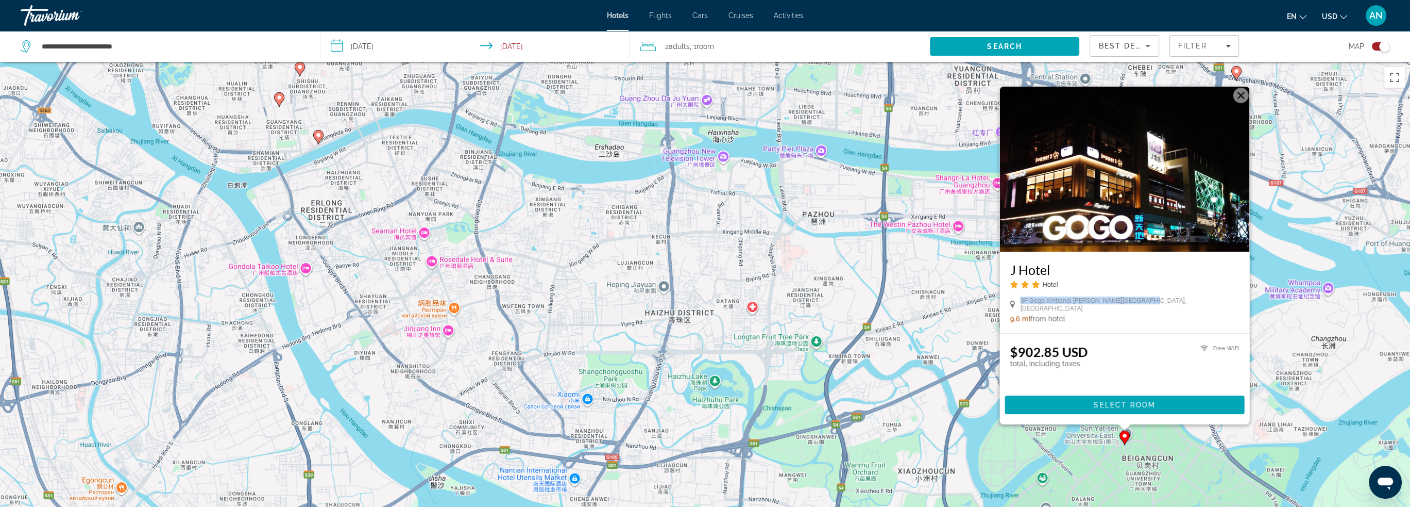
copy span "3F Gogo Xintiandi Xin Yi Plaza, Guangzhou"
click at [1111, 327] on div "J Hotel Hotel 3F Gogo Xintiandi Xin Yi Plaza, Guangzhou 9.6 mi from hotel" at bounding box center [1125, 291] width 250 height 81
drag, startPoint x: 1007, startPoint y: 276, endPoint x: 1068, endPoint y: 282, distance: 61.2
click at [1067, 282] on div "J Hotel Hotel 3F Gogo Xintiandi Xin Yi Plaza, Guangzhou 9.6 mi from hotel" at bounding box center [1125, 291] width 250 height 81
copy h3 "J Hotel"
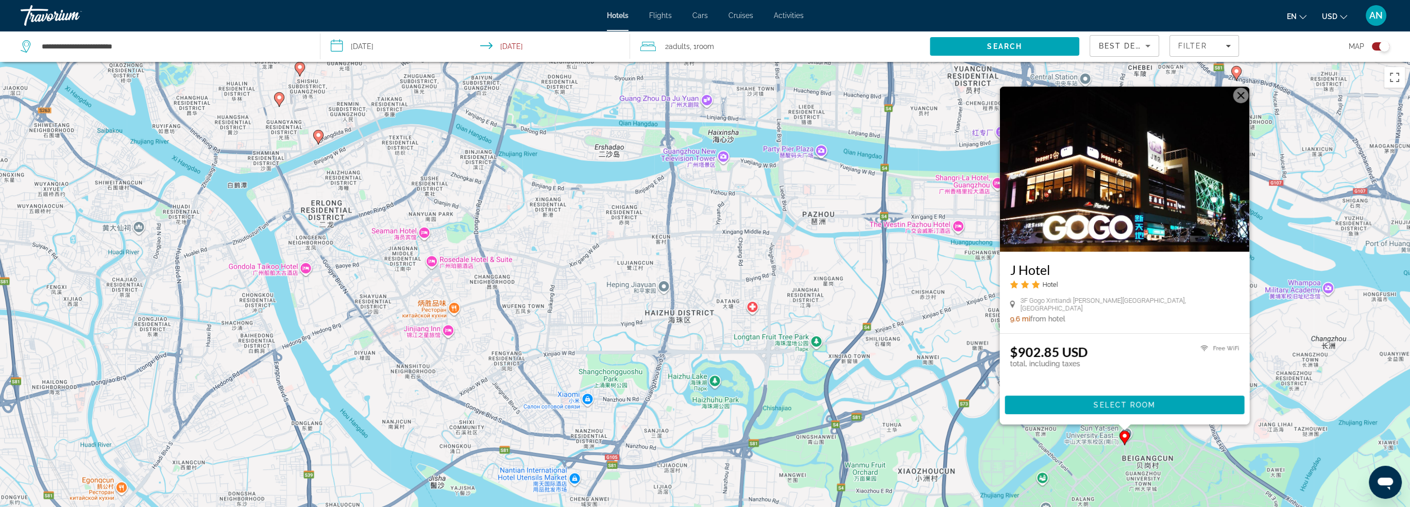
copy h3 "J Hotel"
click at [1237, 103] on button "Закрыть" at bounding box center [1240, 95] width 15 height 15
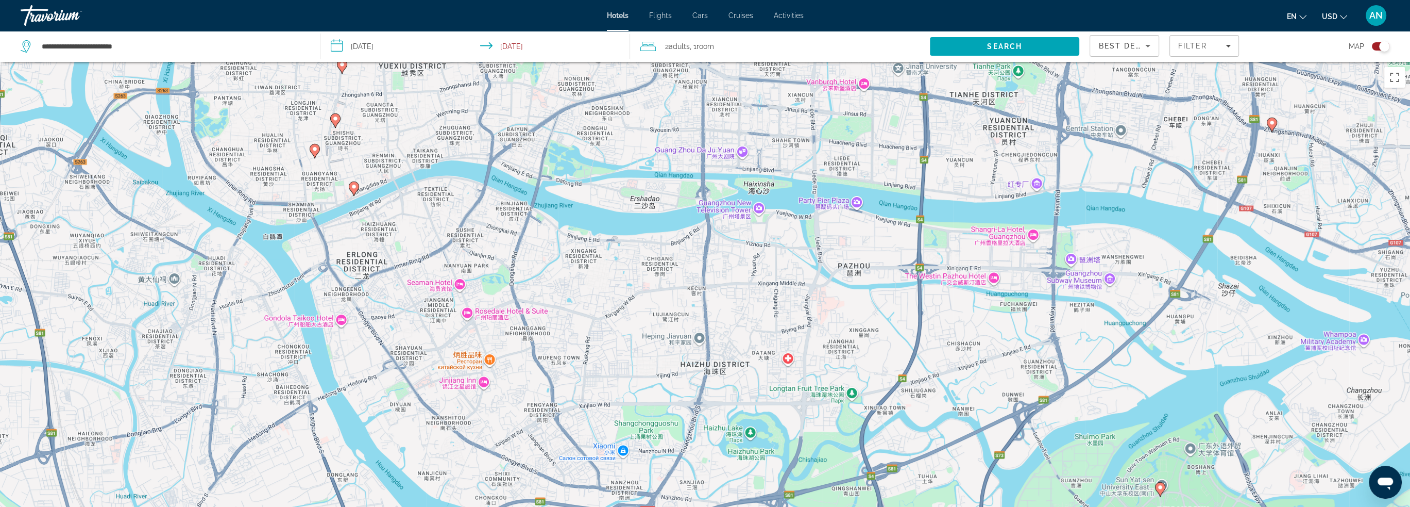
drag, startPoint x: 716, startPoint y: 267, endPoint x: 753, endPoint y: 321, distance: 65.5
click at [753, 321] on div "Чтобы активировать перетаскивание с помощью клавиатуры, нажмите Alt + Ввод. Пос…" at bounding box center [705, 315] width 1410 height 507
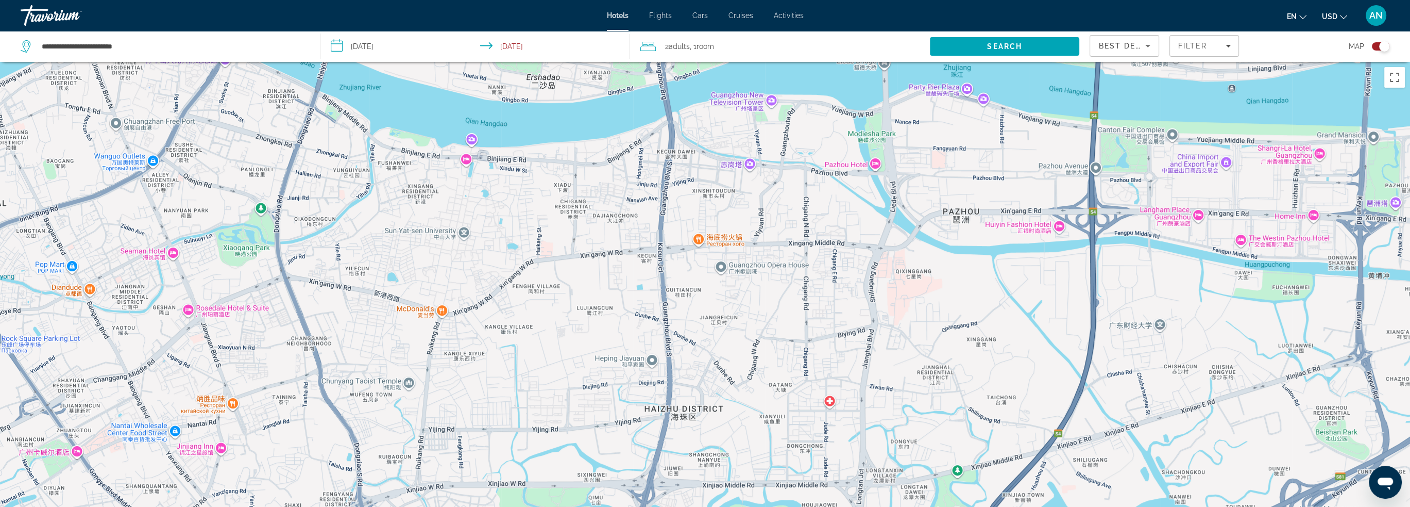
click at [876, 164] on div "Чтобы активировать перетаскивание с помощью клавиатуры, нажмите Alt + Ввод. Пос…" at bounding box center [705, 315] width 1410 height 507
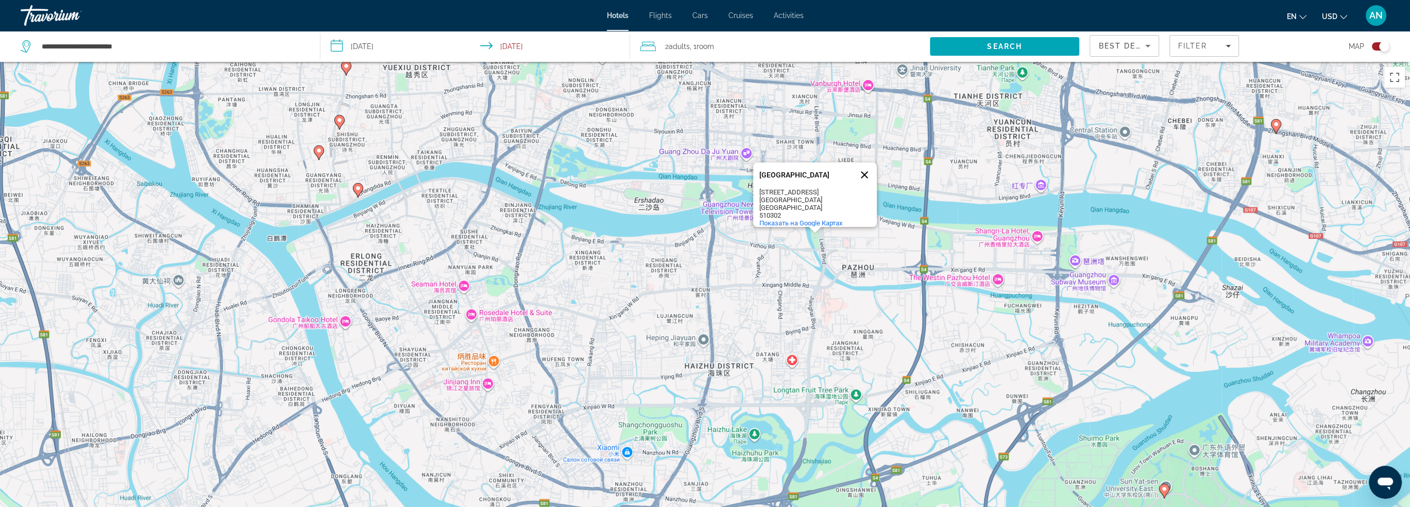
click at [864, 166] on button "Закрыть" at bounding box center [864, 174] width 25 height 25
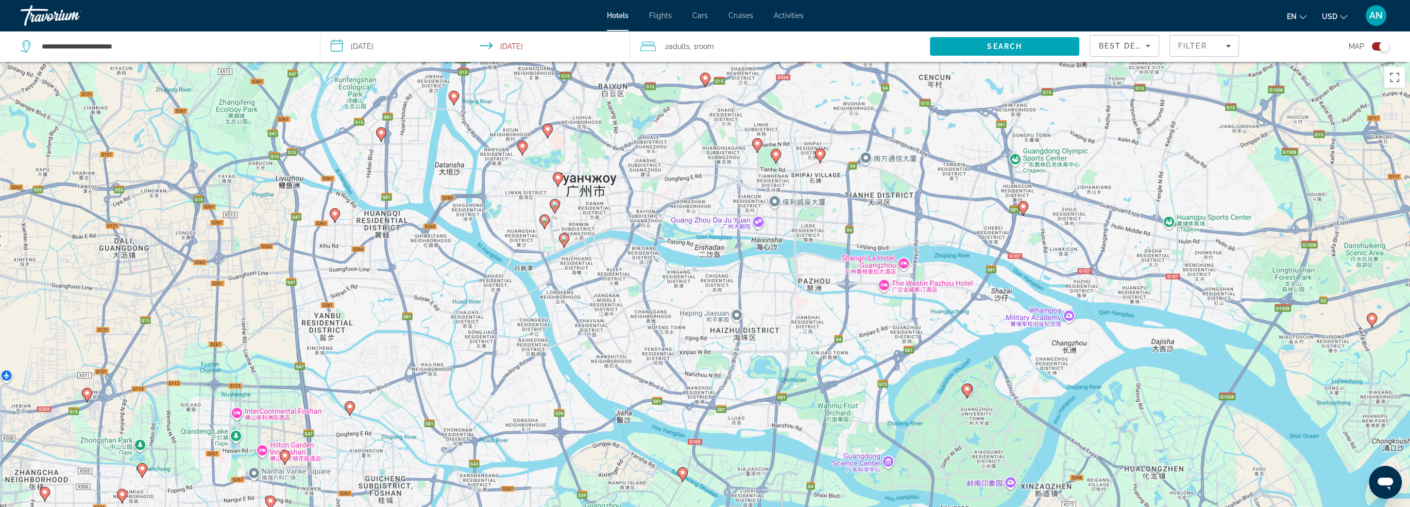
drag, startPoint x: 761, startPoint y: 358, endPoint x: 770, endPoint y: 350, distance: 12.8
click at [770, 350] on div "Чтобы активировать перетаскивание с помощью клавиатуры, нажмите Alt + Ввод. Пос…" at bounding box center [705, 315] width 1410 height 507
click at [565, 242] on icon "Main content" at bounding box center [563, 239] width 9 height 13
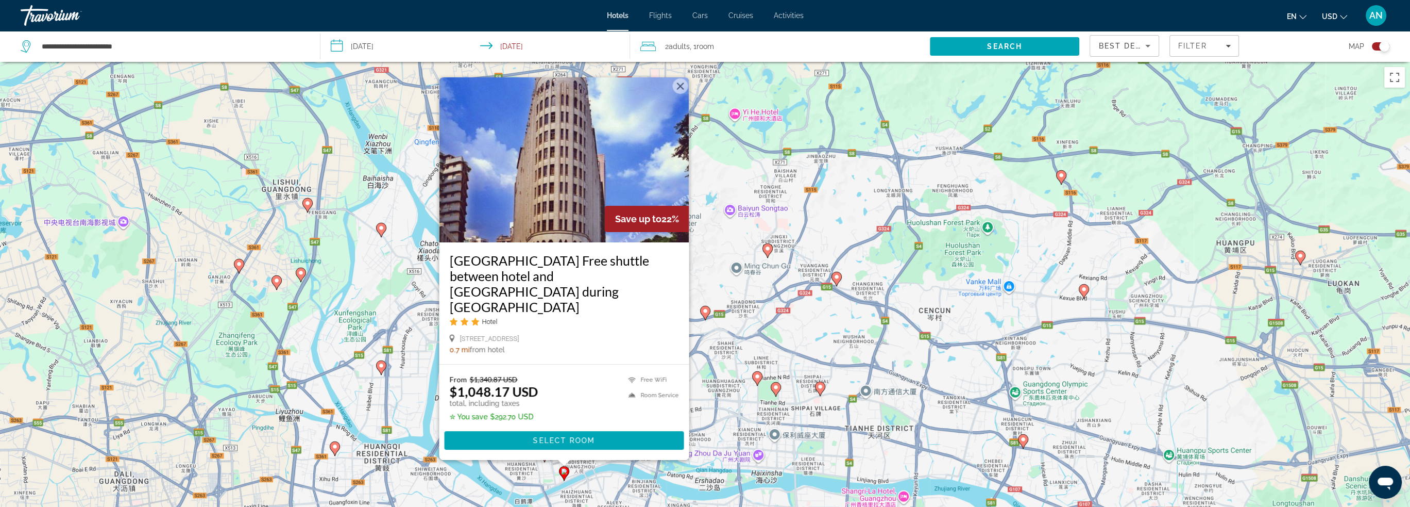
click at [827, 244] on div "Чтобы активировать перетаскивание с помощью клавиатуры, нажмите Alt + Ввод. Пос…" at bounding box center [705, 315] width 1410 height 507
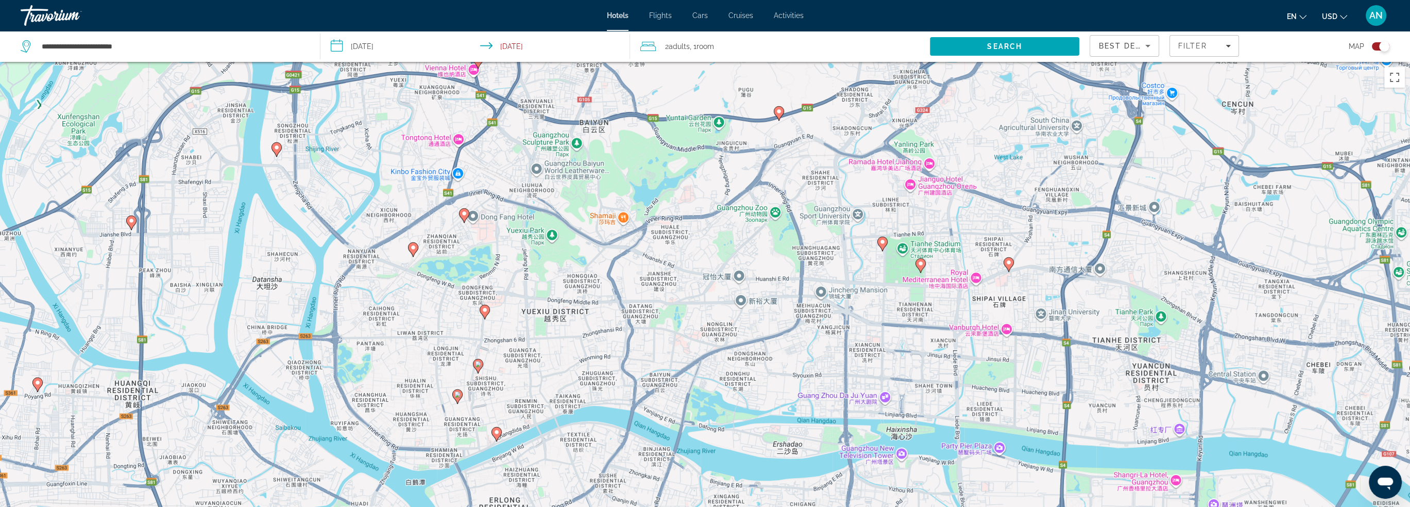
drag, startPoint x: 668, startPoint y: 373, endPoint x: 727, endPoint y: 228, distance: 156.3
click at [726, 229] on div "Чтобы активировать перетаскивание с помощью клавиатуры, нажмите Alt + Ввод. Пос…" at bounding box center [705, 315] width 1410 height 507
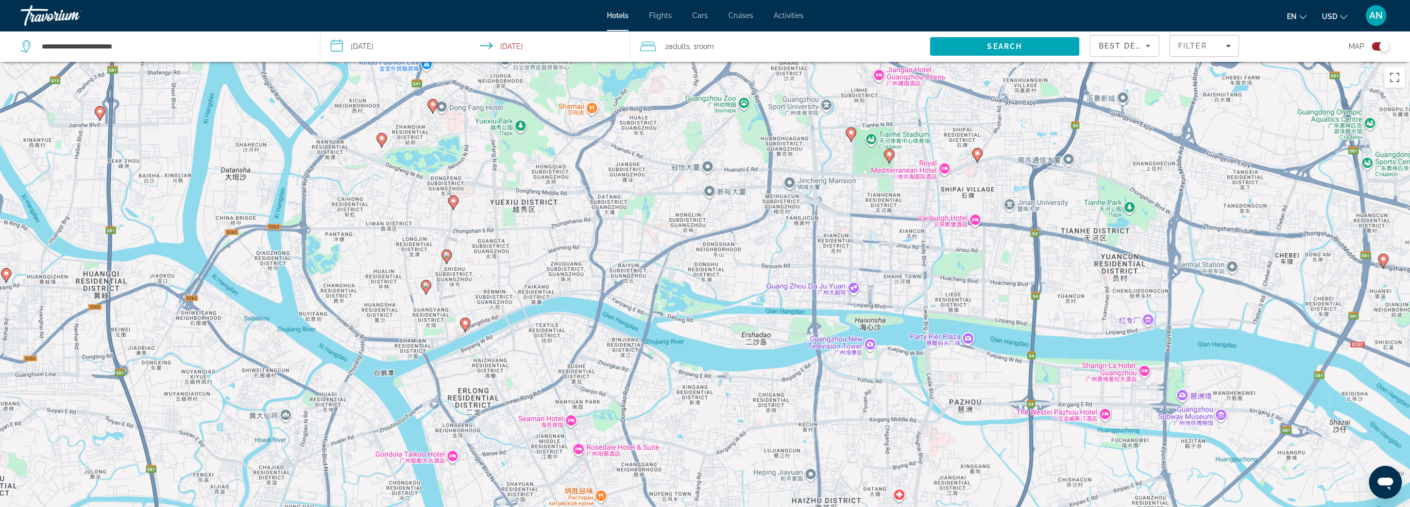
drag, startPoint x: 699, startPoint y: 344, endPoint x: 651, endPoint y: 226, distance: 127.2
click at [652, 226] on div "Чтобы активировать перетаскивание с помощью клавиатуры, нажмите Alt + Ввод. Пос…" at bounding box center [705, 315] width 1410 height 507
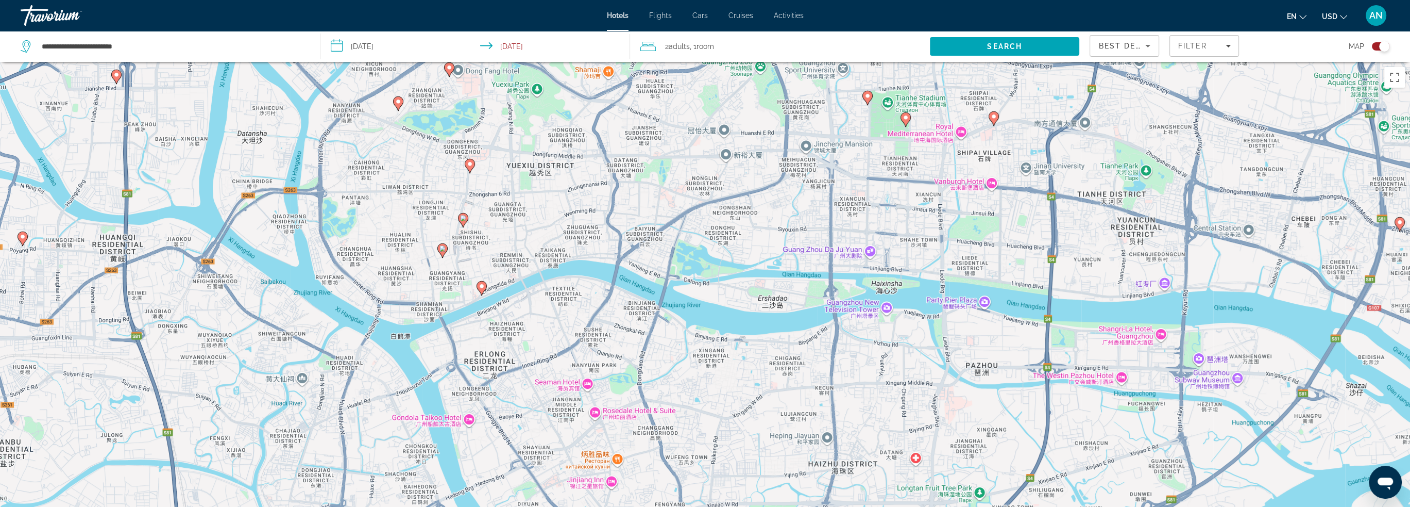
drag, startPoint x: 585, startPoint y: 327, endPoint x: 651, endPoint y: 309, distance: 68.9
click at [651, 309] on div "Чтобы активировать перетаскивание с помощью клавиатуры, нажмите Alt + Ввод. Пос…" at bounding box center [705, 315] width 1410 height 507
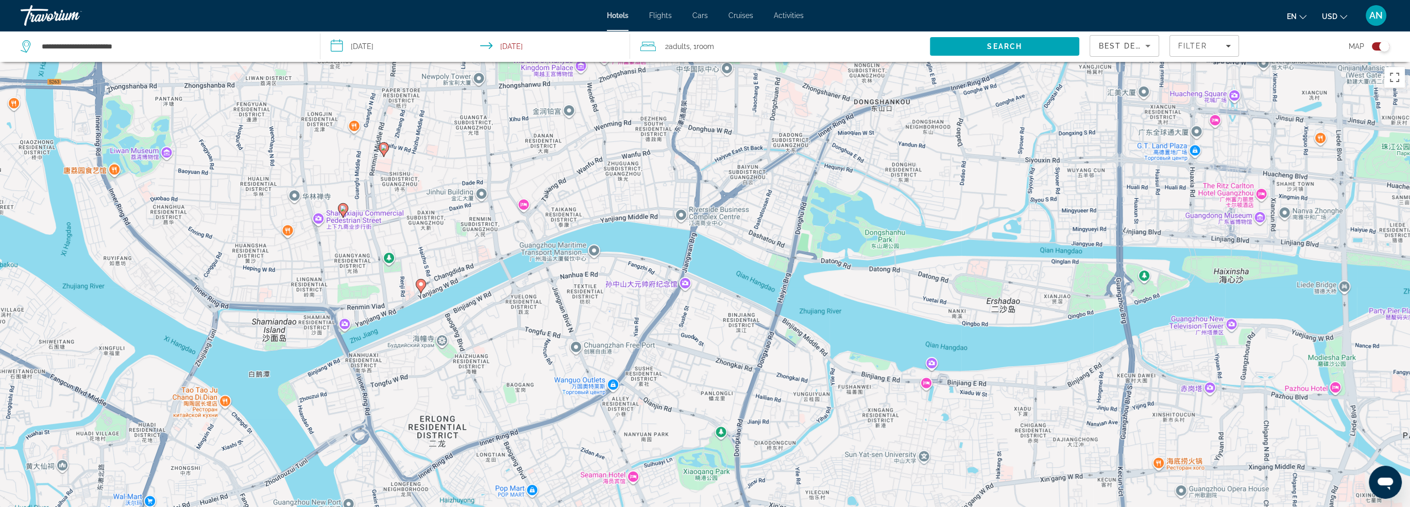
click at [342, 204] on icon "Main content" at bounding box center [342, 209] width 9 height 13
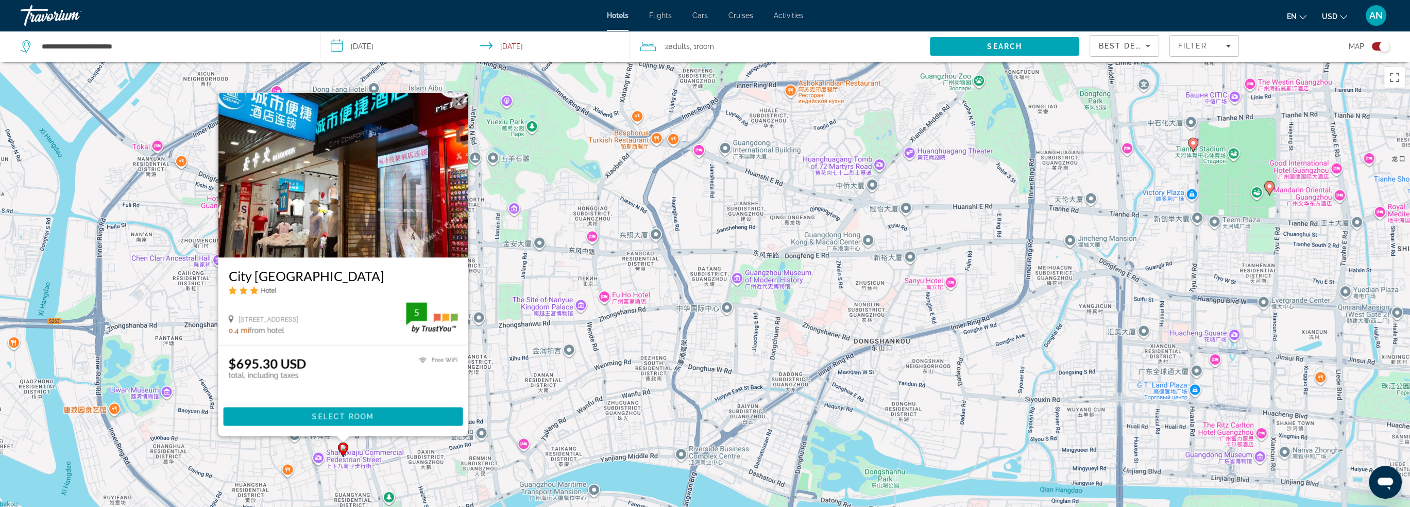
click at [503, 342] on div "Чтобы активировать перетаскивание с помощью клавиатуры, нажмите Alt + Ввод. Пос…" at bounding box center [705, 315] width 1410 height 507
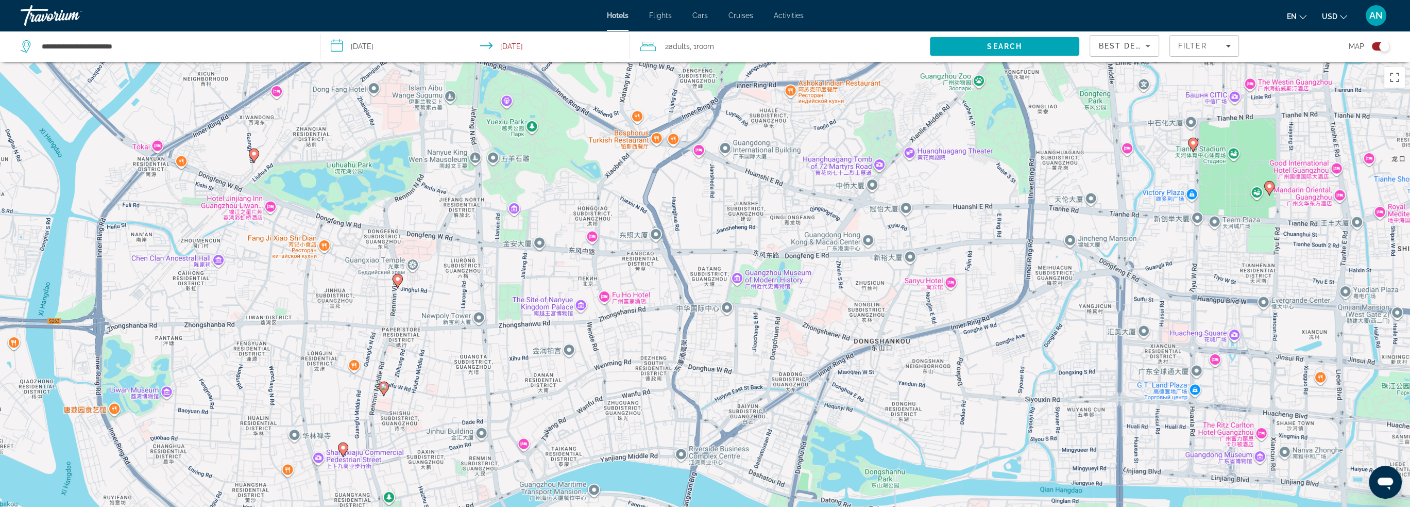
click at [400, 278] on image "Main content" at bounding box center [398, 279] width 6 height 6
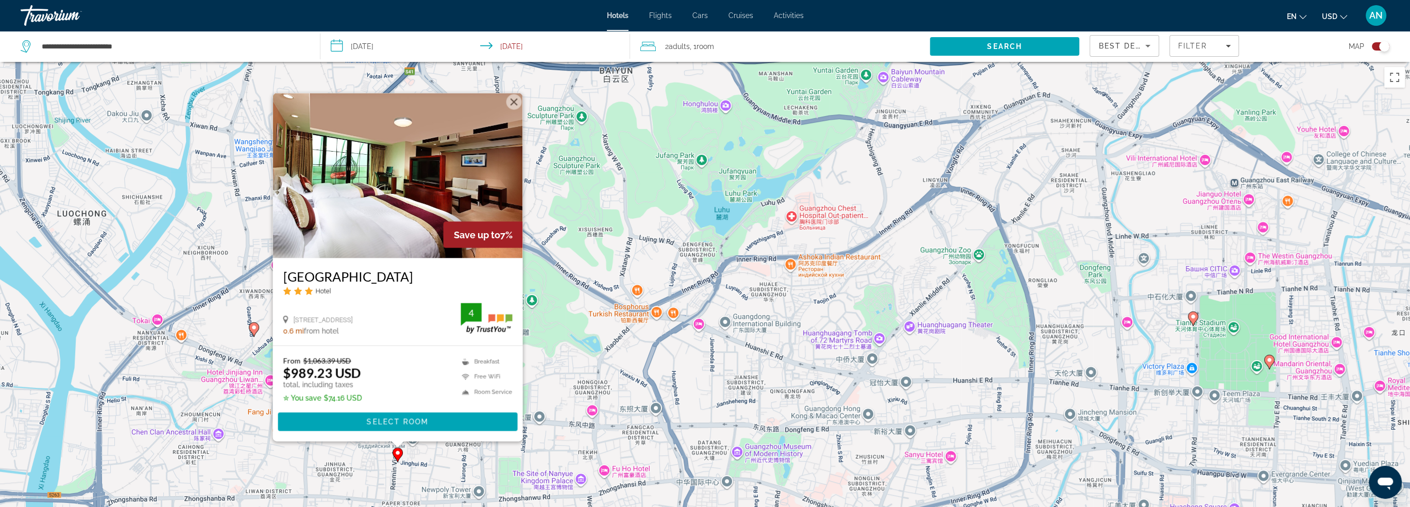
click at [541, 286] on div "Чтобы активировать перетаскивание с помощью клавиатуры, нажмите Alt + Ввод. Пос…" at bounding box center [705, 315] width 1410 height 507
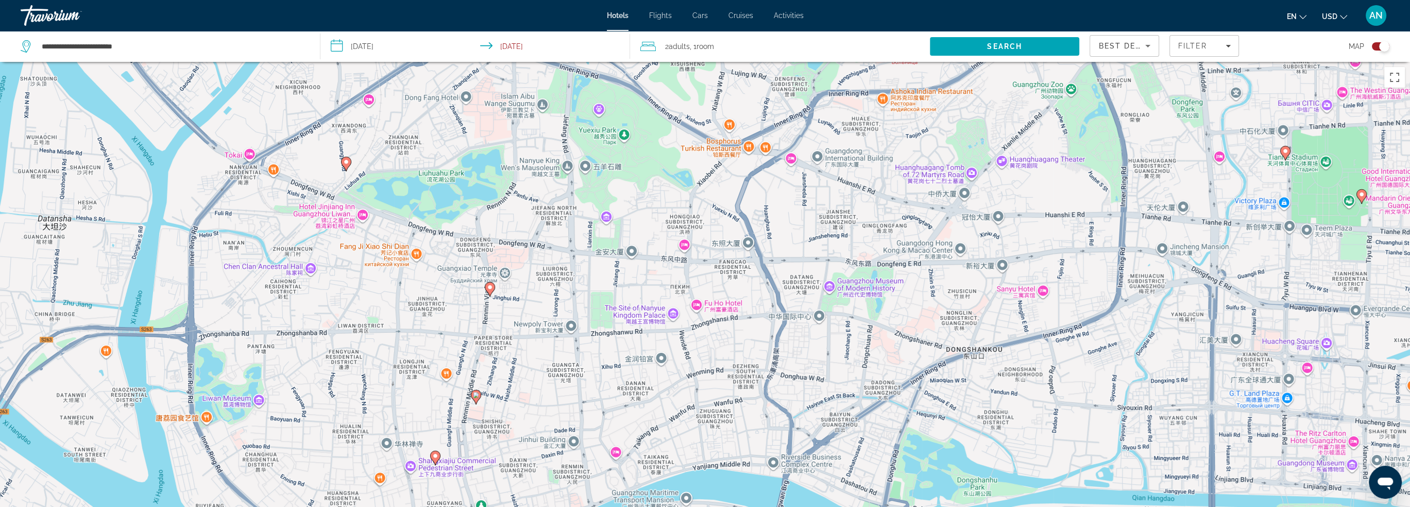
drag, startPoint x: 560, startPoint y: 339, endPoint x: 651, endPoint y: 175, distance: 187.8
click at [651, 175] on div "Чтобы активировать перетаскивание с помощью клавиатуры, нажмите Alt + Ввод. Пос…" at bounding box center [705, 315] width 1410 height 507
click at [476, 394] on image "Main content" at bounding box center [476, 395] width 6 height 6
drag, startPoint x: 759, startPoint y: 286, endPoint x: 646, endPoint y: 289, distance: 112.4
click at [646, 289] on div "Чтобы активировать перетаскивание с помощью клавиатуры, нажмите Alt + Ввод. Пос…" at bounding box center [705, 315] width 1410 height 507
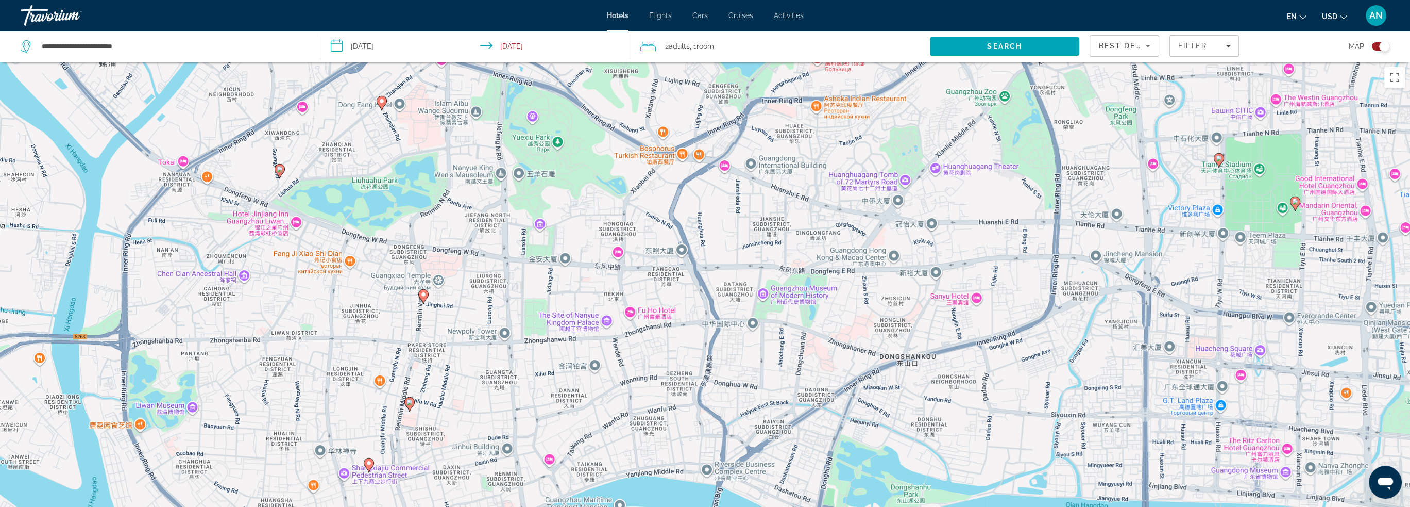
drag, startPoint x: 707, startPoint y: 283, endPoint x: 631, endPoint y: 284, distance: 76.3
click at [632, 288] on div "Чтобы активировать перетаскивание с помощью клавиатуры, нажмите Alt + Ввод. Пос…" at bounding box center [705, 315] width 1410 height 507
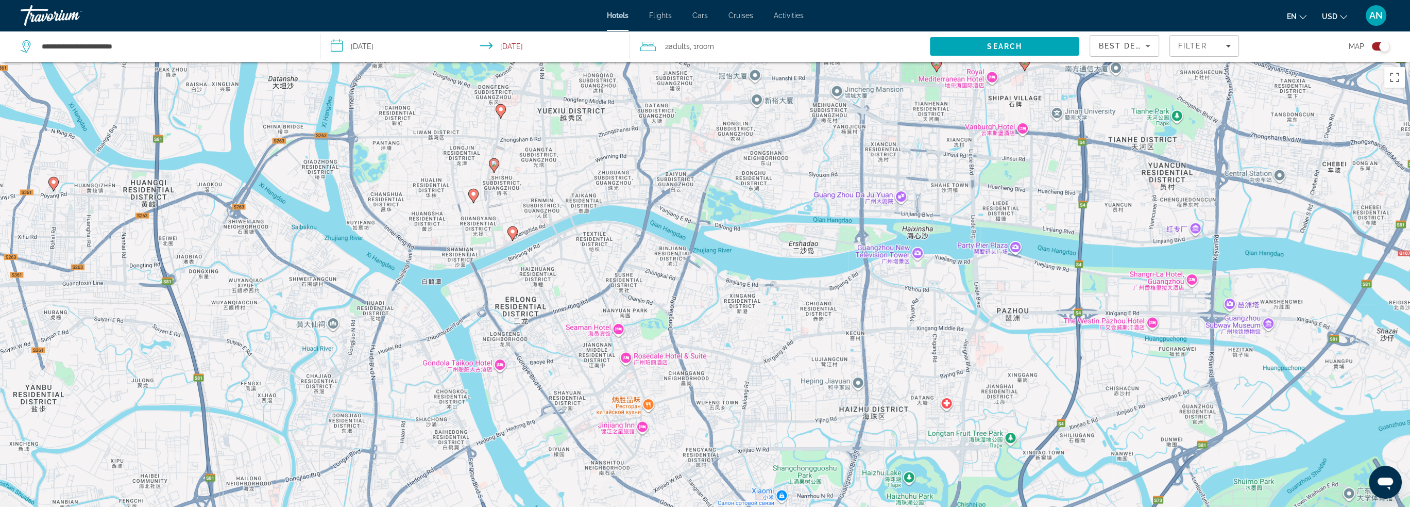
drag, startPoint x: 740, startPoint y: 344, endPoint x: 704, endPoint y: 173, distance: 174.8
click at [704, 173] on div "Чтобы активировать перетаскивание с помощью клавиатуры, нажмите Alt + Ввод. Пос…" at bounding box center [705, 315] width 1410 height 507
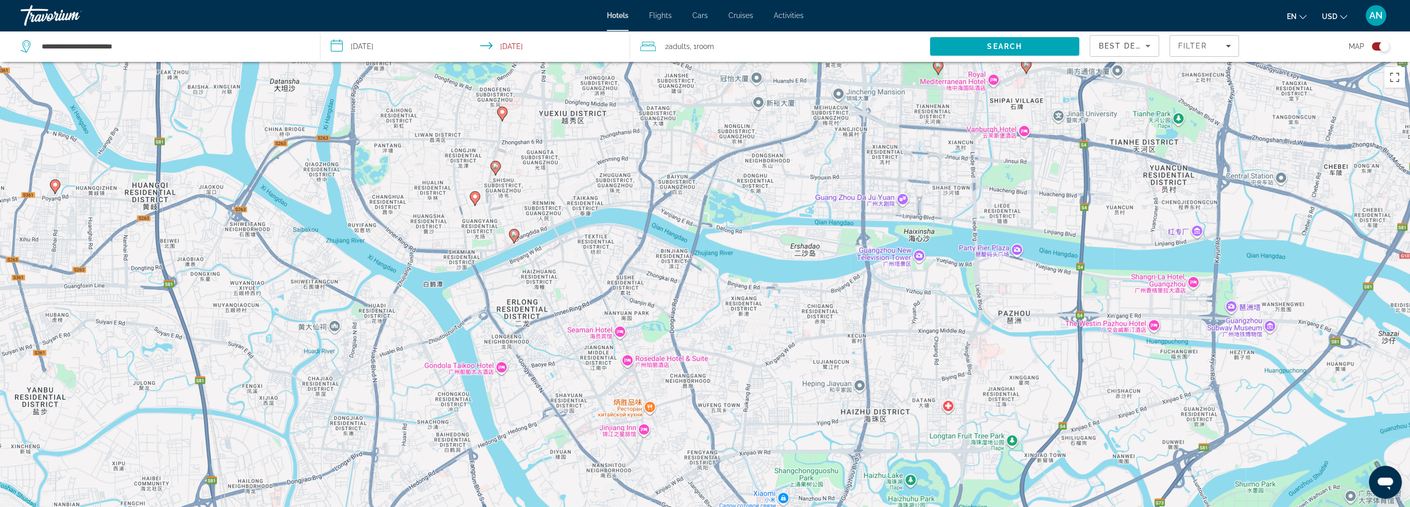
click at [495, 169] on icon "Main content" at bounding box center [495, 167] width 9 height 13
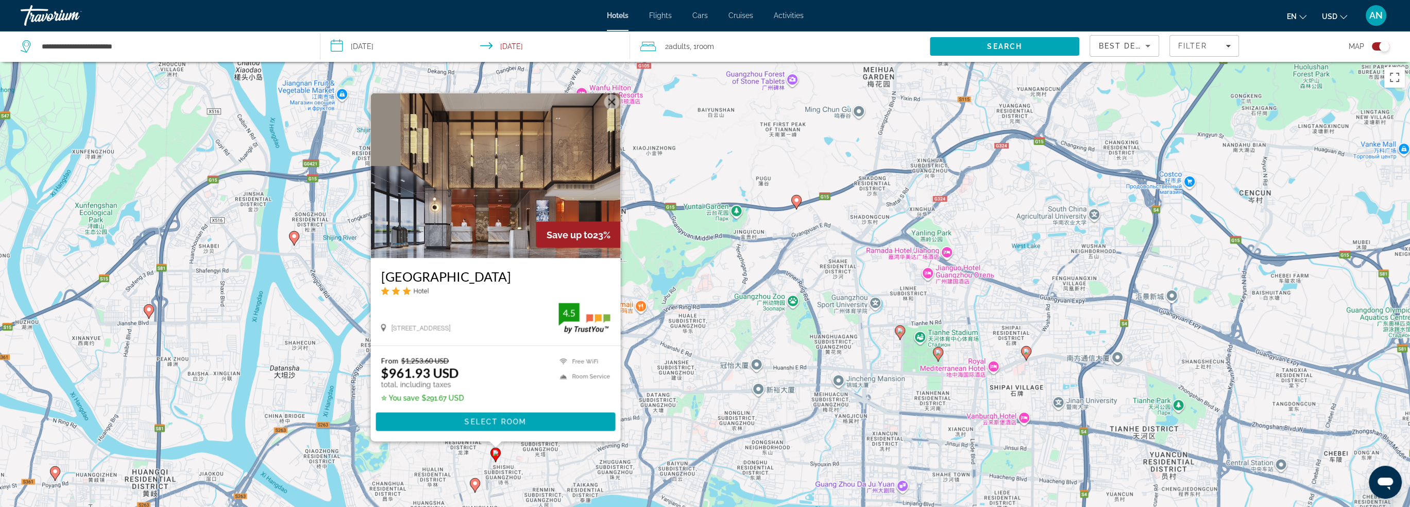
drag, startPoint x: 401, startPoint y: 329, endPoint x: 553, endPoint y: 328, distance: 152.5
click at [450, 328] on span "No.322 Renmin Middle Road Yuexiu District, Guangzhou" at bounding box center [420, 328] width 59 height 8
copy span "322 Renmin Middle Road Yuexiu District, Guangzhou"
drag, startPoint x: 377, startPoint y: 276, endPoint x: 501, endPoint y: 277, distance: 124.2
click at [501, 277] on div "Five Rams City Hotel Hotel No.322 Renmin Middle Road Yuexiu District, Guangzhou…" at bounding box center [496, 301] width 250 height 87
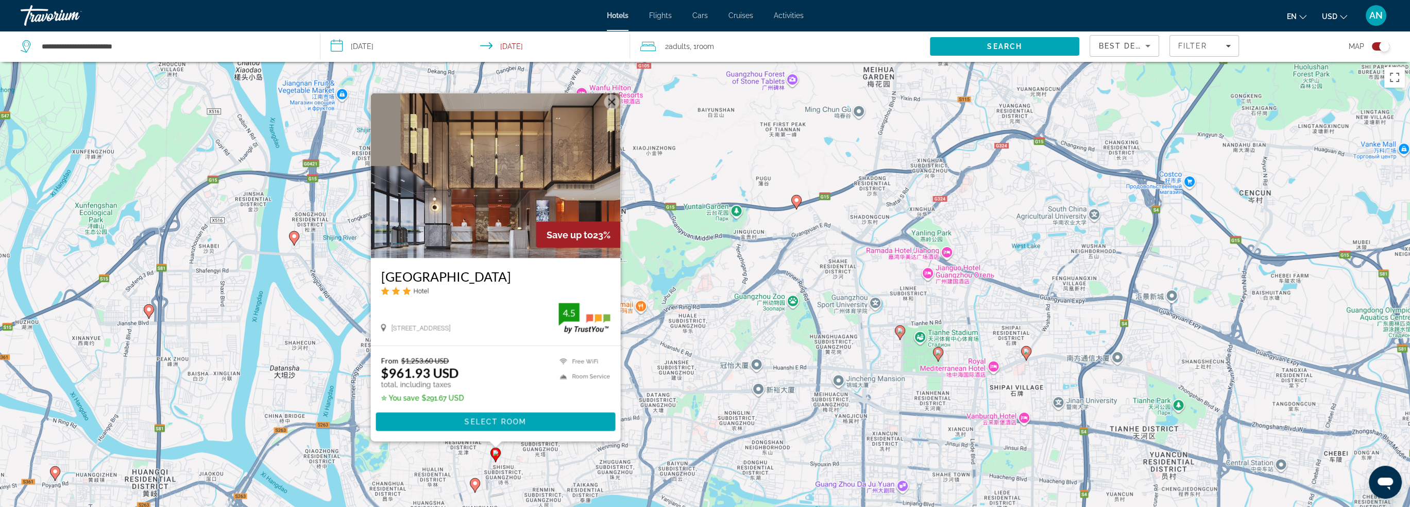
click at [496, 313] on div "No.322 Renmin Middle Road Yuexiu District, Guangzhou 0 mi from hotel 4.5" at bounding box center [495, 318] width 229 height 32
drag, startPoint x: 403, startPoint y: 329, endPoint x: 557, endPoint y: 331, distance: 154.1
click at [557, 331] on div "No.322 Renmin Middle Road Yuexiu District, Guangzhou" at bounding box center [470, 327] width 178 height 9
copy span "322 Renmin Middle Road Yuexiu District, Guangzhou"
click at [614, 105] on button "Закрыть" at bounding box center [611, 101] width 15 height 15
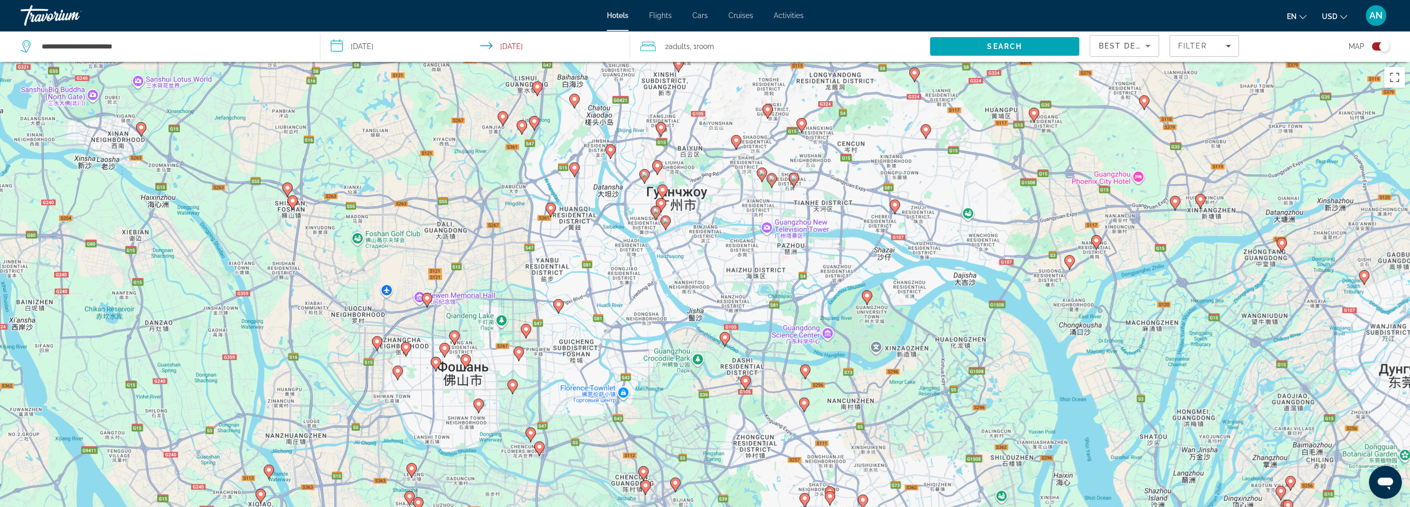
drag, startPoint x: 801, startPoint y: 379, endPoint x: 777, endPoint y: 249, distance: 132.2
click at [777, 249] on div "Чтобы активировать перетаскивание с помощью клавиатуры, нажмите Alt + Ввод. Пос…" at bounding box center [705, 315] width 1410 height 507
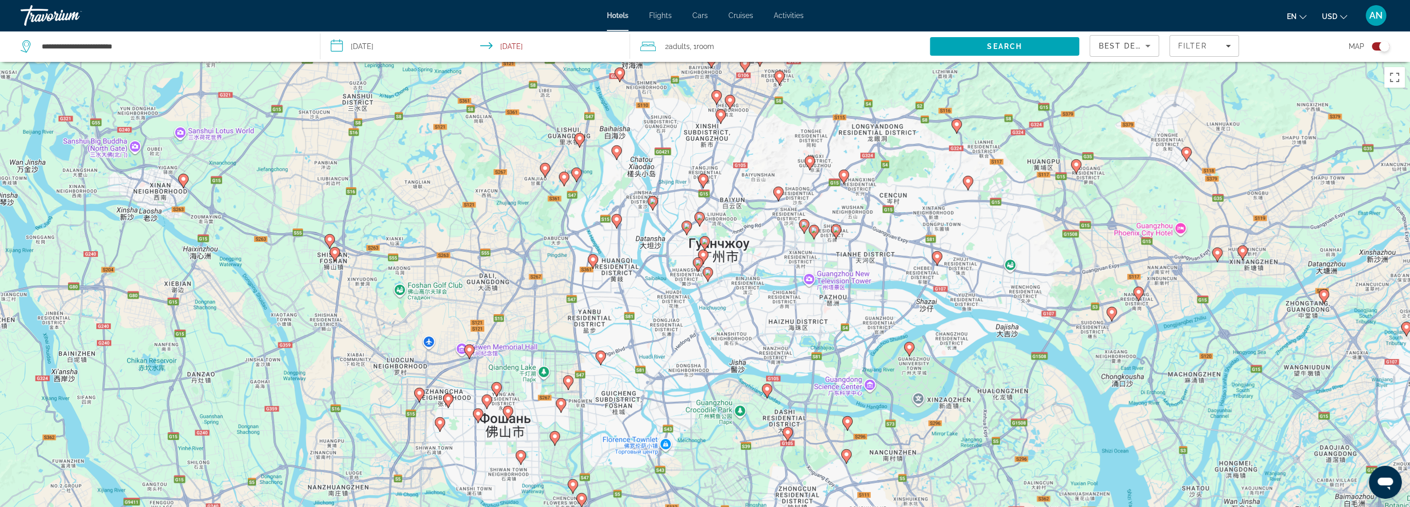
drag, startPoint x: 752, startPoint y: 233, endPoint x: 796, endPoint y: 284, distance: 67.3
click at [796, 284] on div "Чтобы активировать перетаскивание с помощью клавиатуры, нажмите Alt + Ввод. Пос…" at bounding box center [705, 315] width 1410 height 507
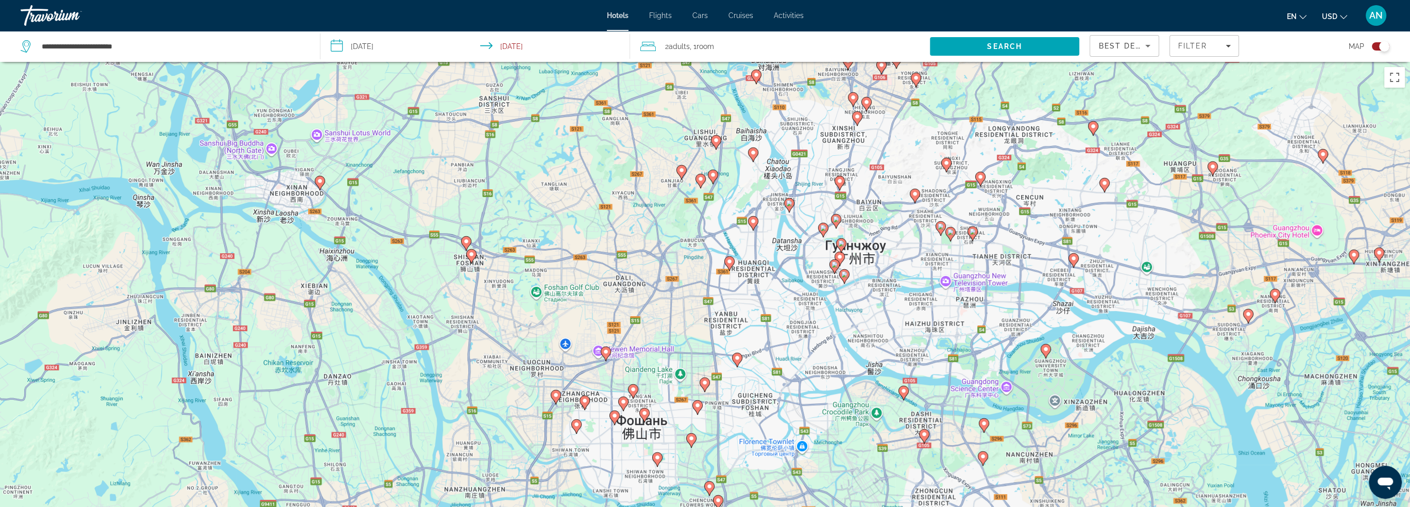
drag, startPoint x: 937, startPoint y: 354, endPoint x: 1041, endPoint y: 340, distance: 104.5
click at [1041, 340] on div "Для навигации используйте клавиши со стрелками. Чтобы активировать перетаскиван…" at bounding box center [705, 315] width 1410 height 507
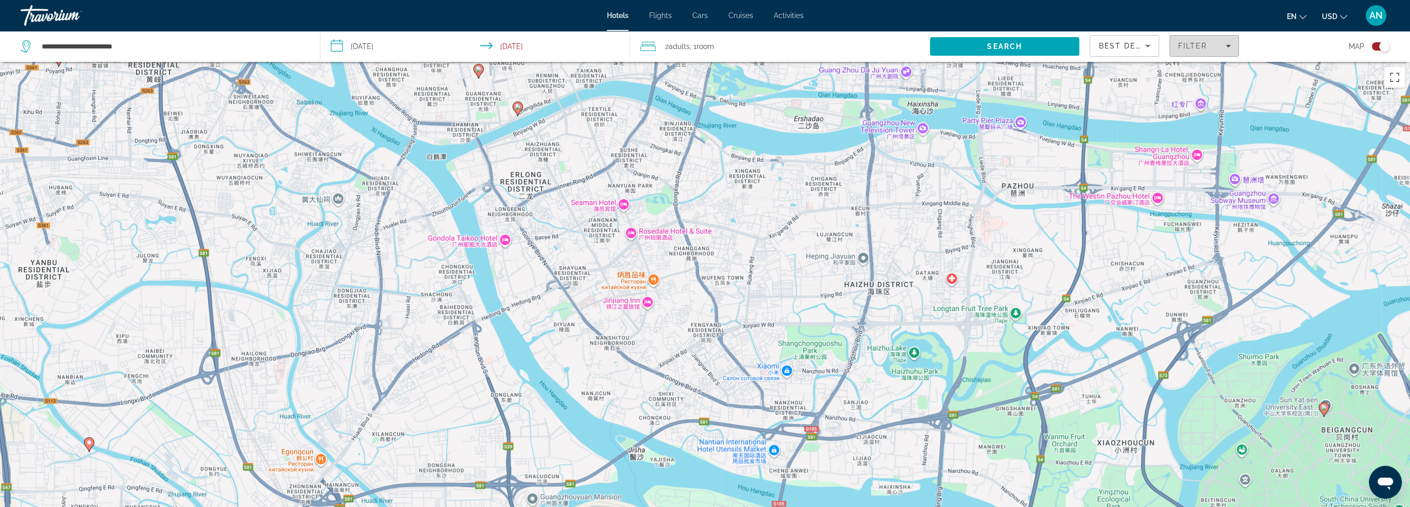
click at [1203, 47] on span "Filter" at bounding box center [1192, 46] width 29 height 8
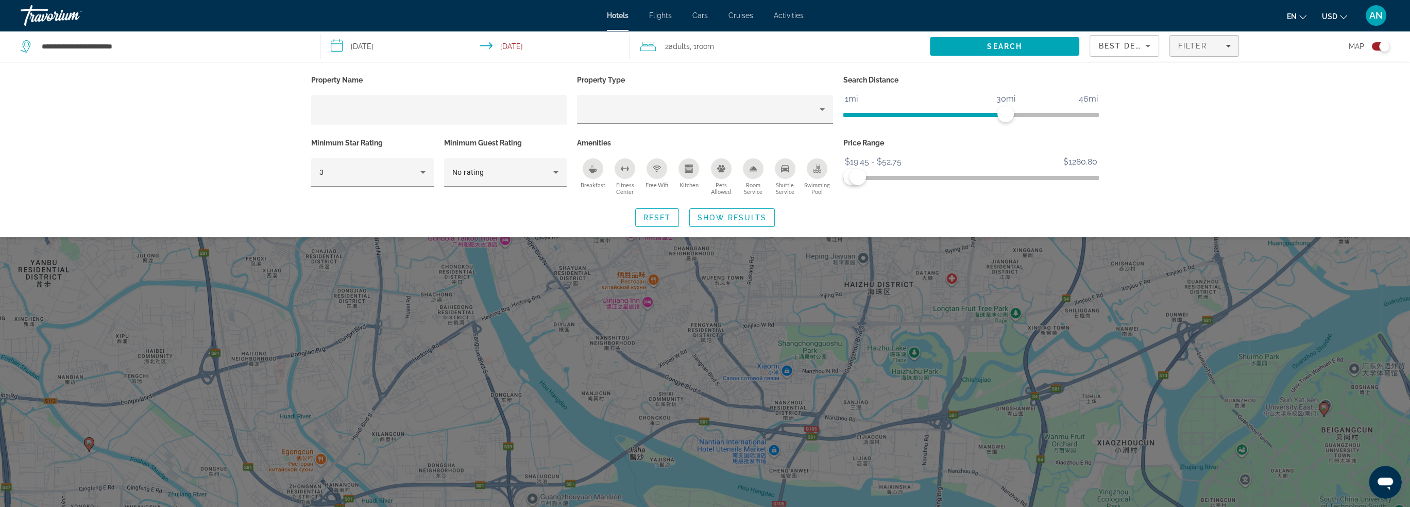
click at [948, 210] on div "Reset Show Results" at bounding box center [705, 217] width 788 height 19
click at [861, 177] on span "ngx-slider-max" at bounding box center [861, 177] width 16 height 16
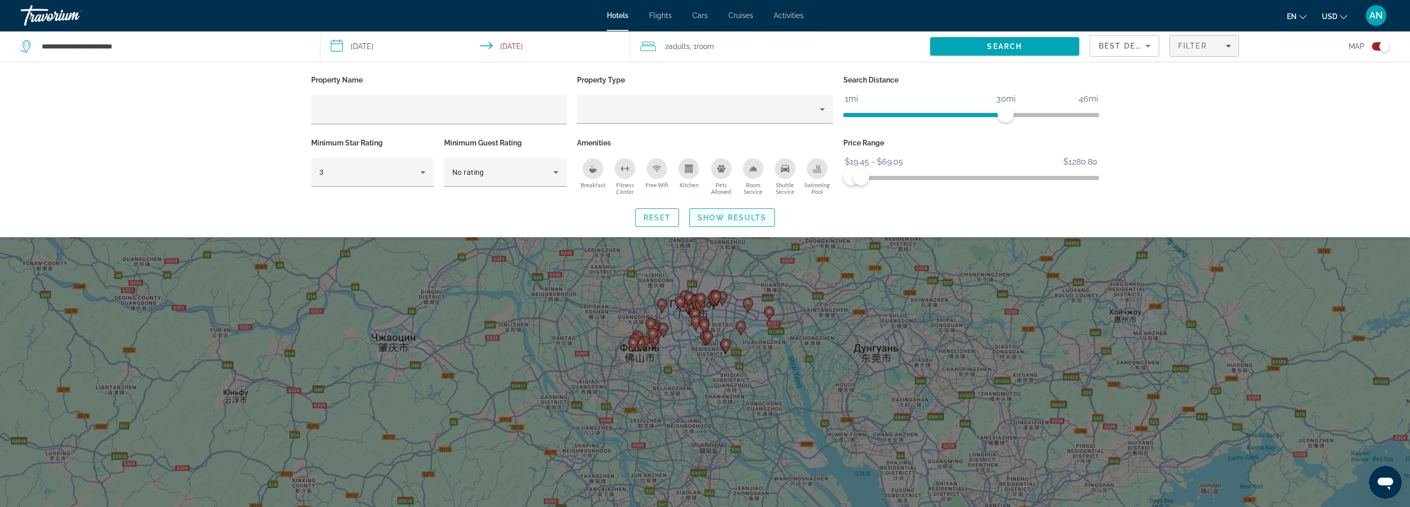
click at [717, 218] on span "Show Results" at bounding box center [732, 217] width 69 height 8
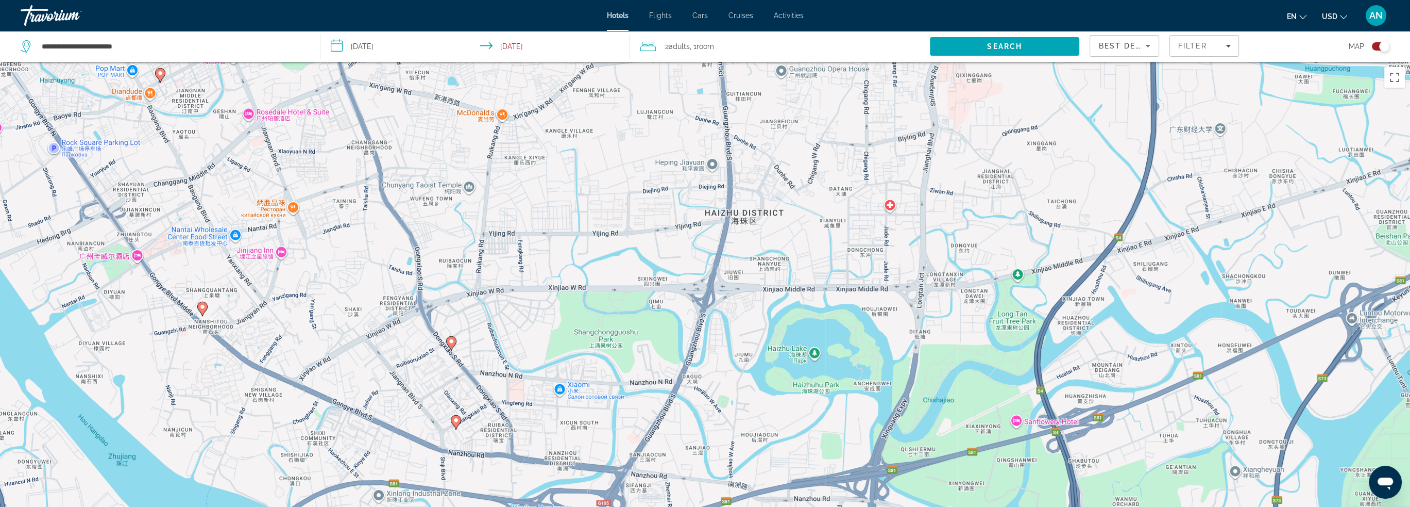
drag, startPoint x: 770, startPoint y: 301, endPoint x: 788, endPoint y: 261, distance: 43.8
click at [788, 261] on div "Чтобы активировать перетаскивание с помощью клавиатуры, нажмите Alt + Ввод. Пос…" at bounding box center [705, 315] width 1410 height 507
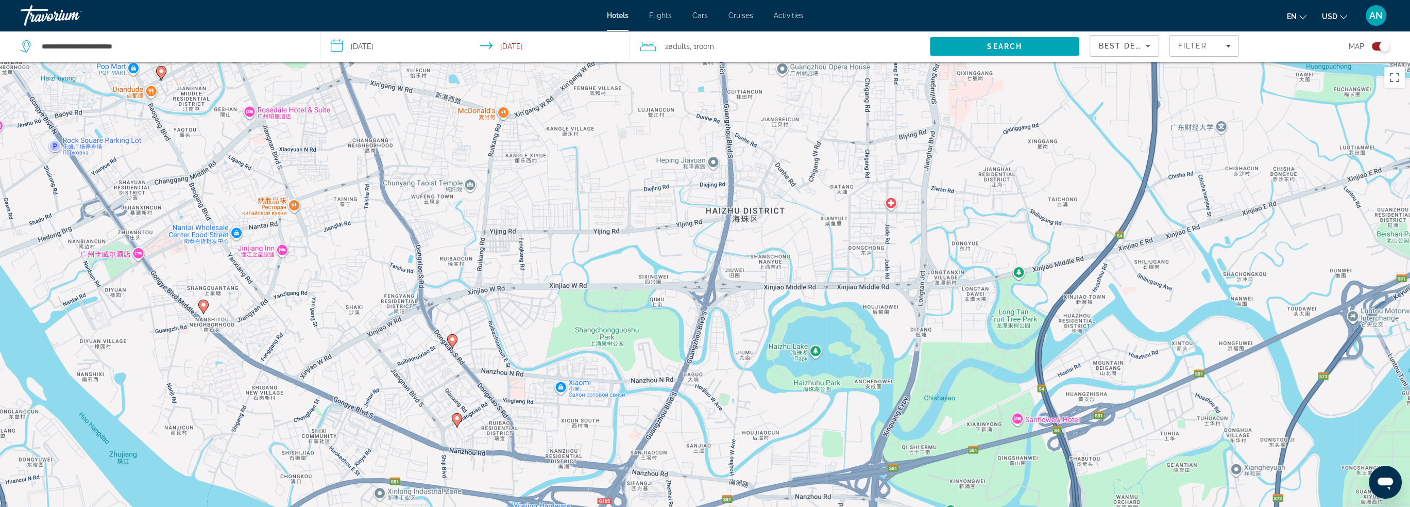
click at [455, 342] on image "Main content" at bounding box center [452, 339] width 6 height 6
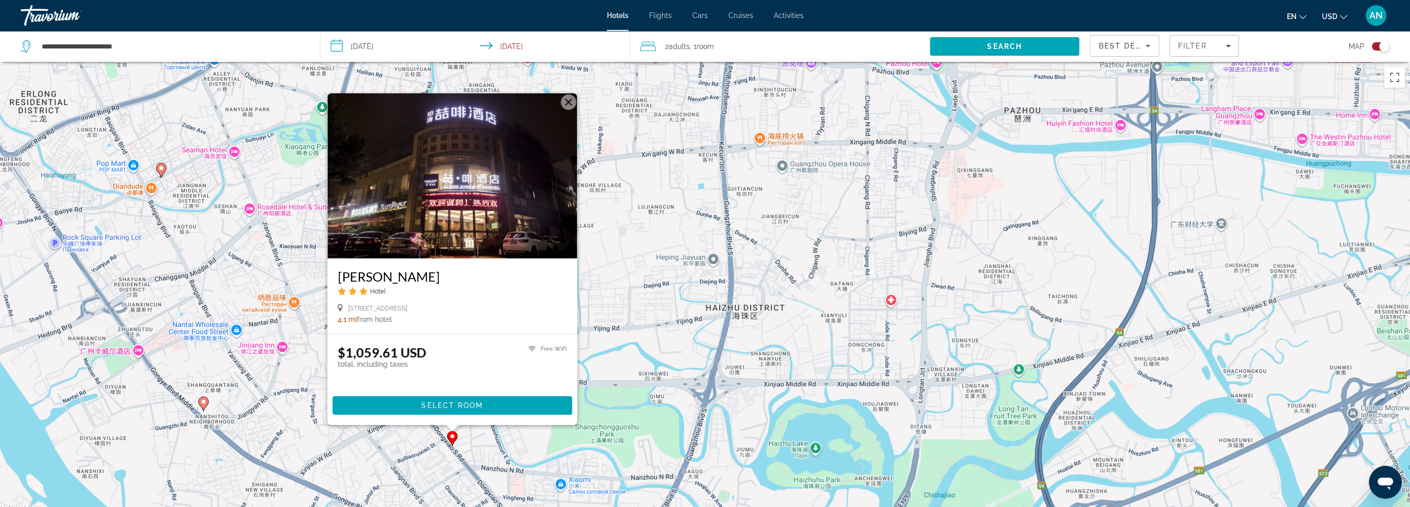
click at [633, 374] on div "Чтобы активировать перетаскивание с помощью клавиатуры, нажмите Alt + Ввод. Пос…" at bounding box center [705, 315] width 1410 height 507
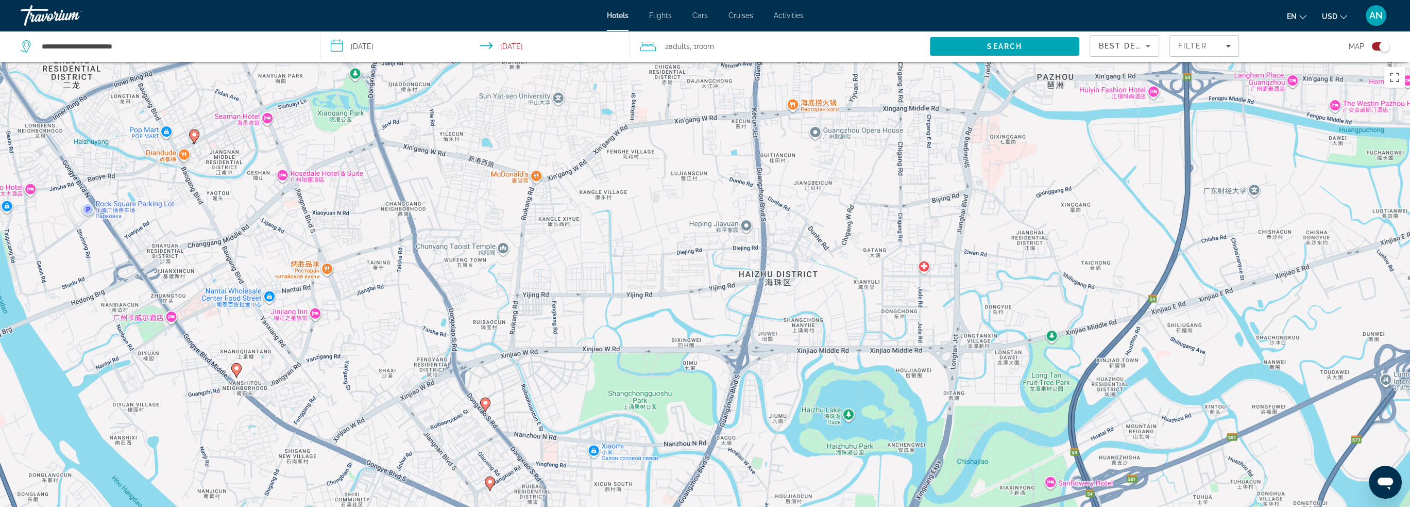
drag, startPoint x: 595, startPoint y: 366, endPoint x: 633, endPoint y: 327, distance: 54.7
click at [633, 327] on div "Чтобы активировать перетаскивание с помощью клавиатуры, нажмите Alt + Ввод. Пос…" at bounding box center [705, 315] width 1410 height 507
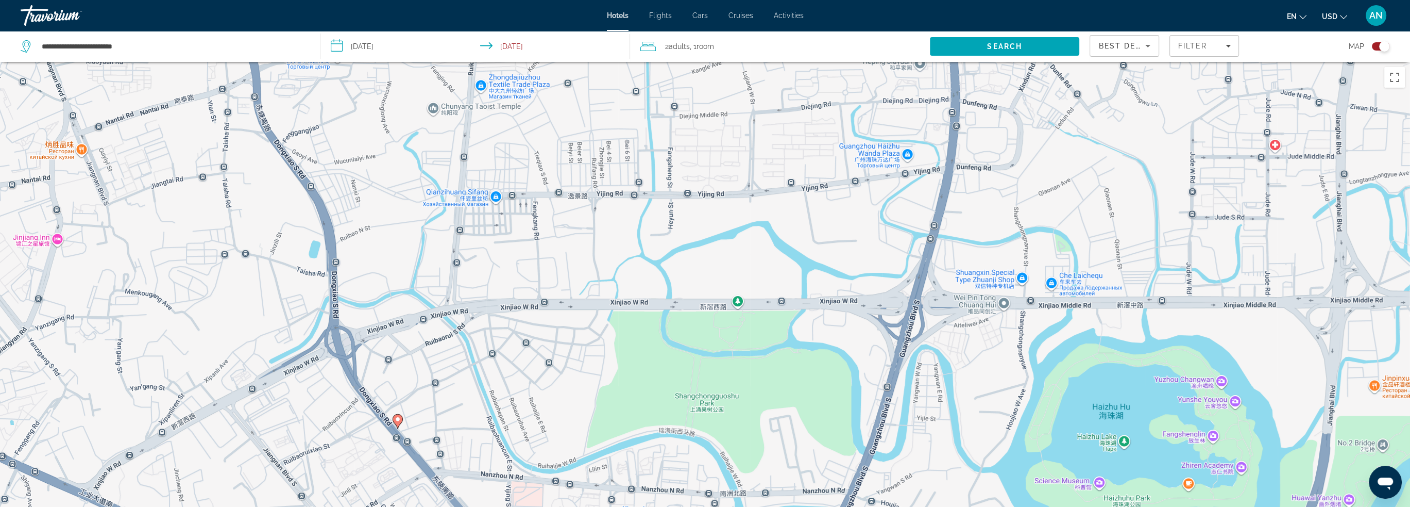
drag, startPoint x: 653, startPoint y: 315, endPoint x: 704, endPoint y: 255, distance: 78.6
click at [704, 255] on div "Чтобы активировать перетаскивание с помощью клавиатуры, нажмите Alt + Ввод. Пос…" at bounding box center [705, 315] width 1410 height 507
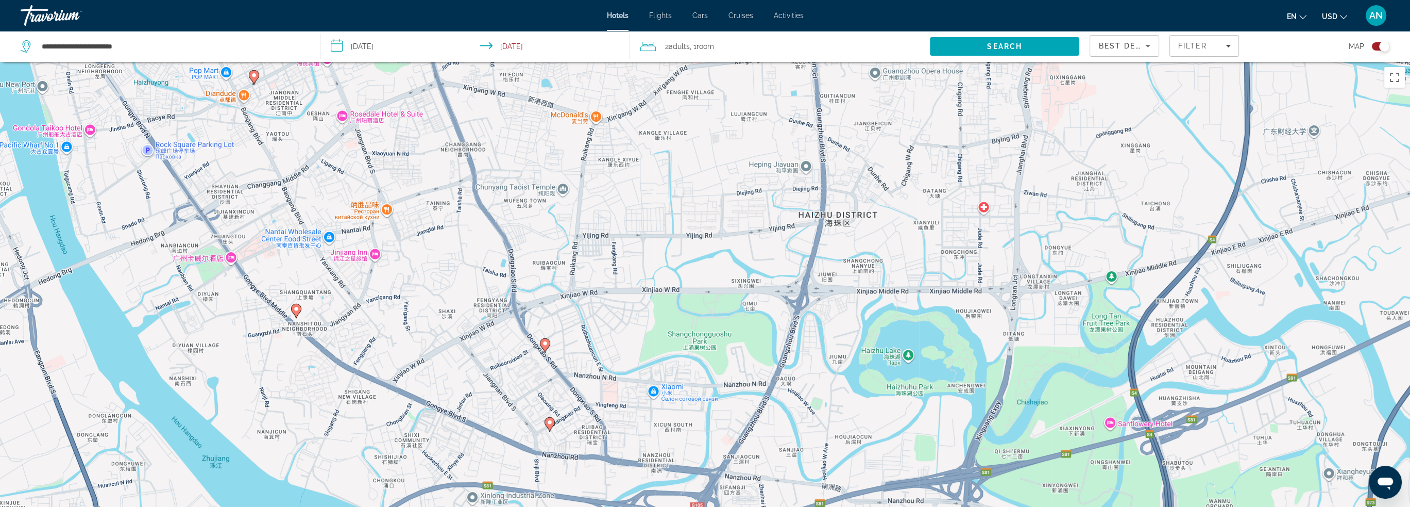
click at [544, 347] on icon "Main content" at bounding box center [544, 344] width 9 height 13
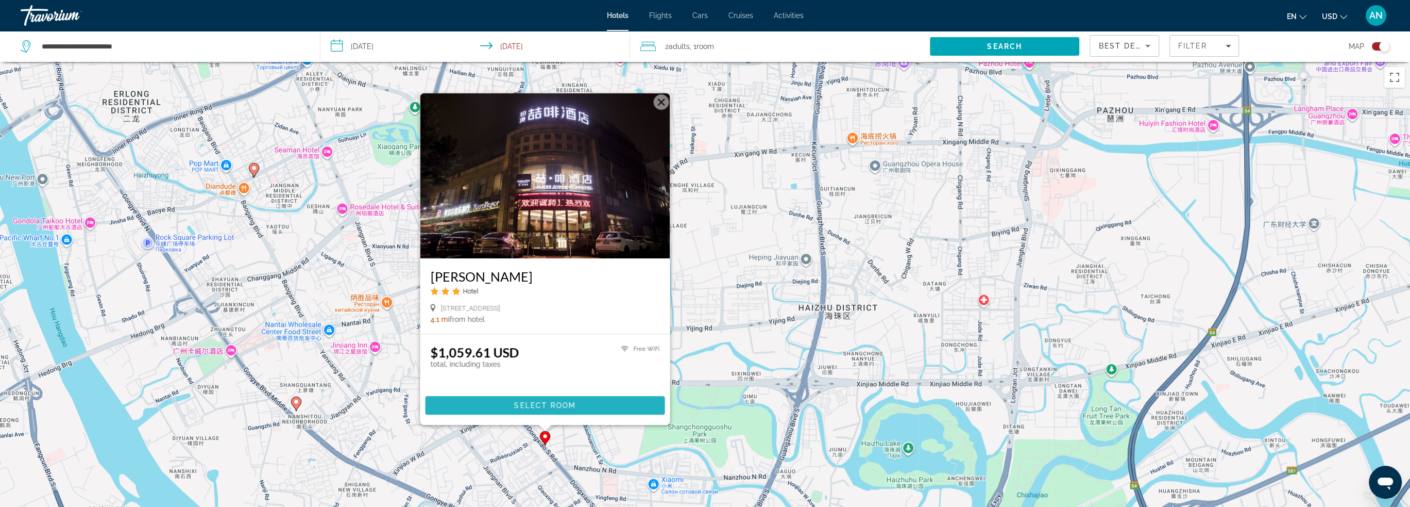
click at [552, 408] on span "Select Room" at bounding box center [545, 405] width 62 height 8
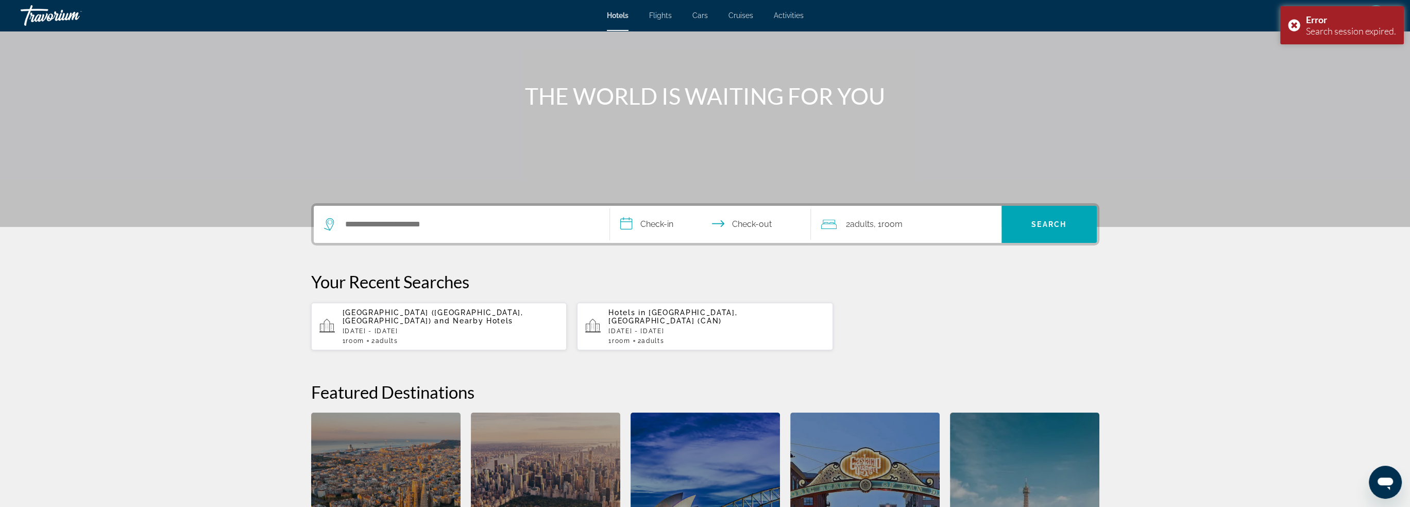
scroll to position [60, 0]
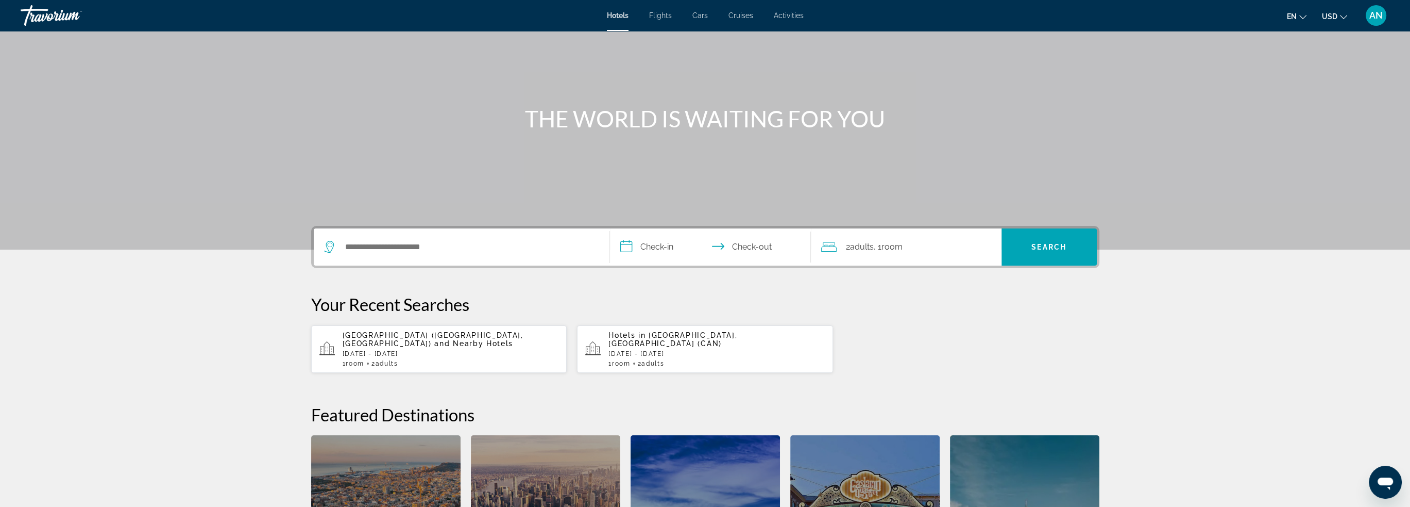
click at [674, 344] on div "Hotels in Guangzhou, China (CAN) Tue, 14 Oct - Mon, 03 Nov 1 Room rooms 2 Adult…" at bounding box center [717, 349] width 216 height 36
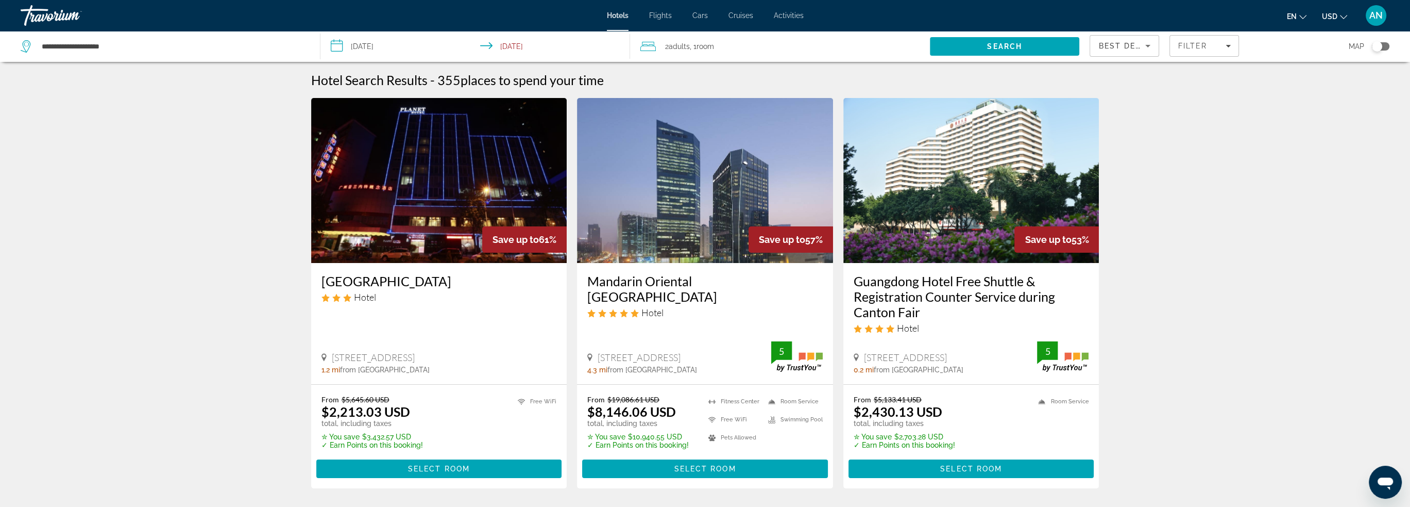
click at [1380, 45] on div "Toggle map" at bounding box center [1377, 46] width 10 height 10
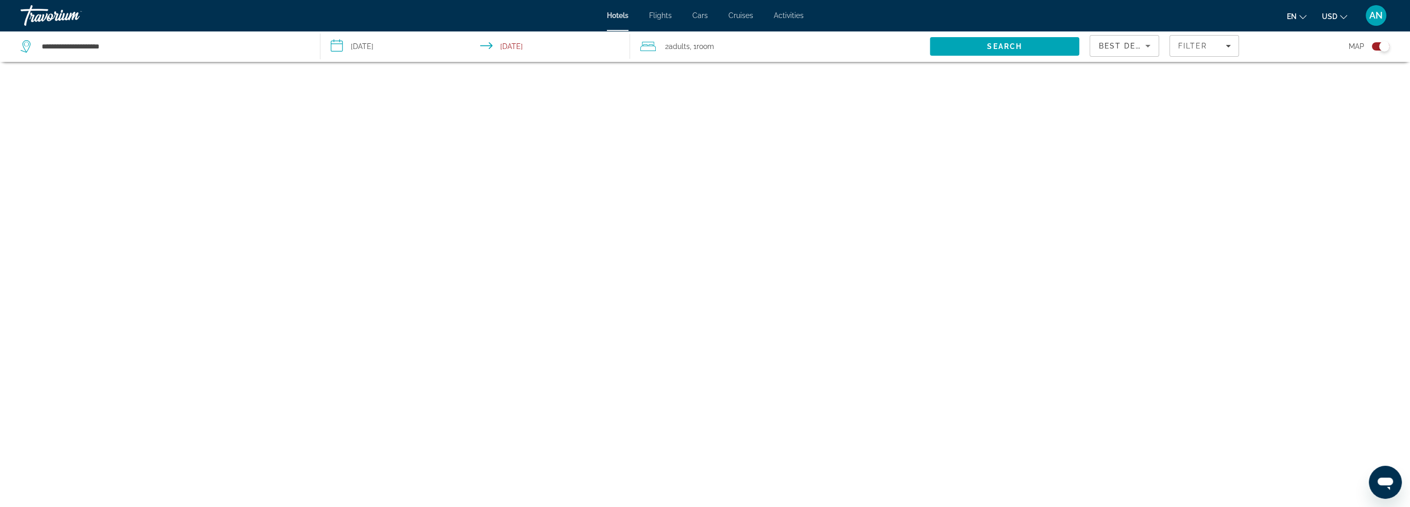
scroll to position [62, 0]
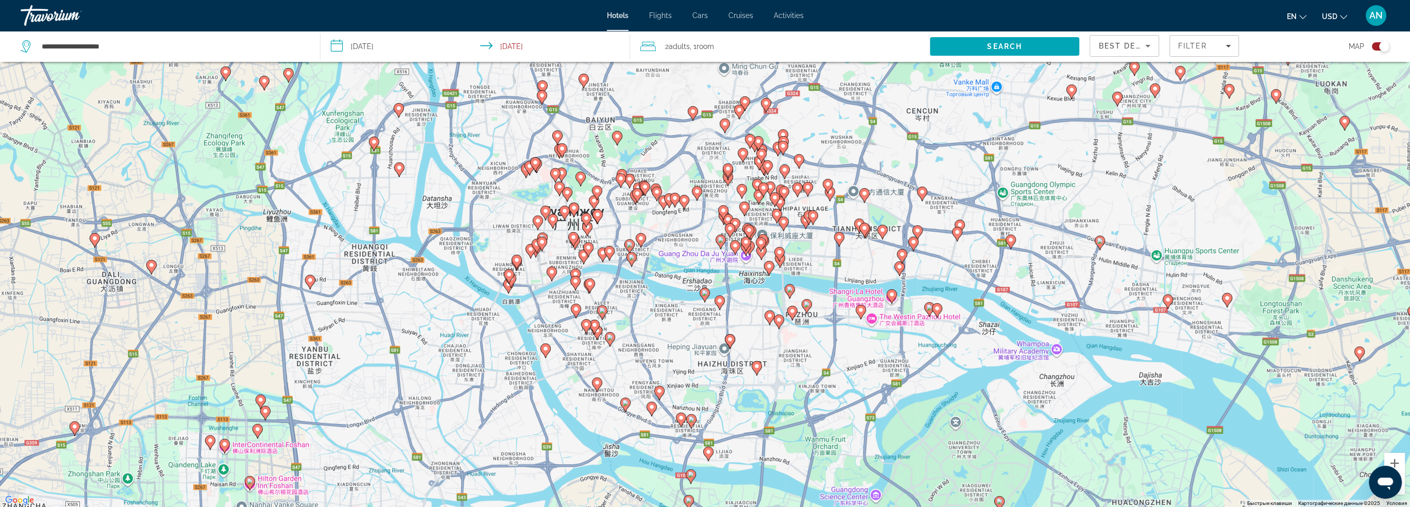
drag, startPoint x: 833, startPoint y: 418, endPoint x: 792, endPoint y: 330, distance: 97.3
click at [792, 330] on div "Чтобы активировать перетаскивание с помощью клавиатуры, нажмите Alt + Ввод. Пос…" at bounding box center [705, 253] width 1410 height 507
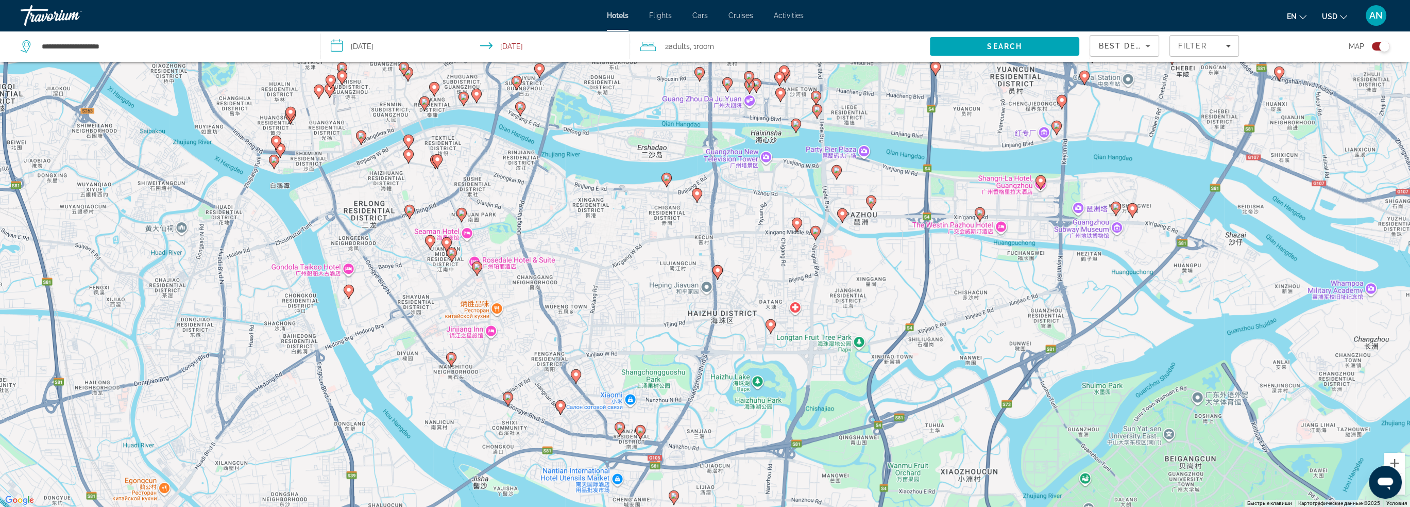
drag, startPoint x: 755, startPoint y: 362, endPoint x: 774, endPoint y: 287, distance: 77.6
click at [774, 287] on div "Чтобы активировать перетаскивание с помощью клавиатуры, нажмите Alt + Ввод. Пос…" at bounding box center [705, 253] width 1410 height 507
click at [771, 323] on image "Main content" at bounding box center [771, 324] width 6 height 6
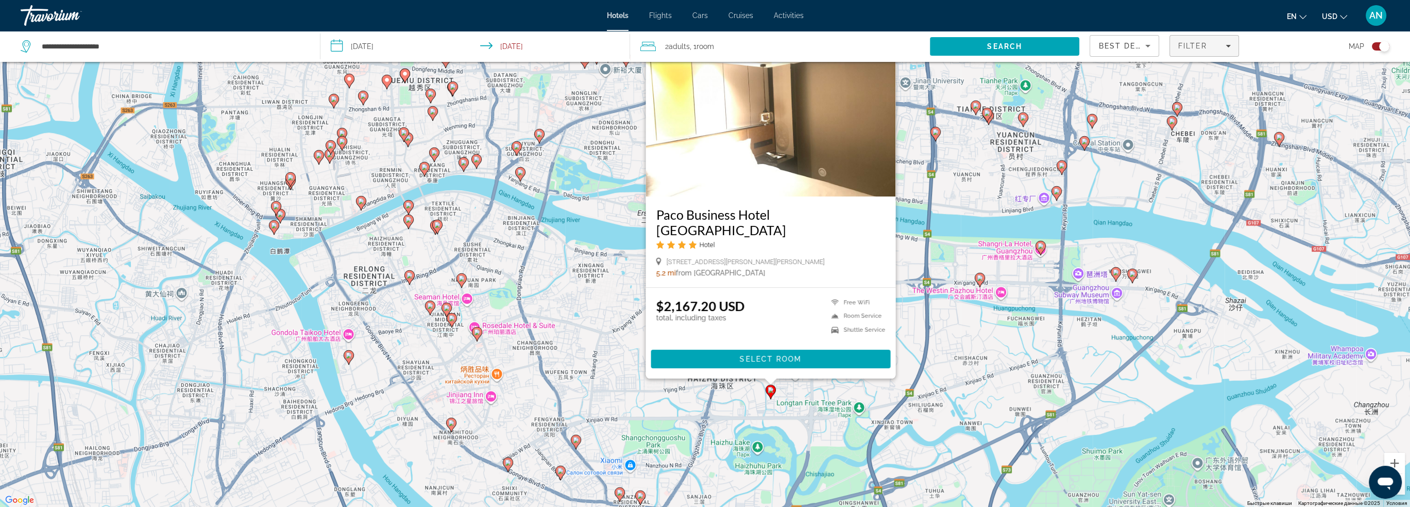
click at [1207, 53] on span "Filters" at bounding box center [1204, 45] width 69 height 25
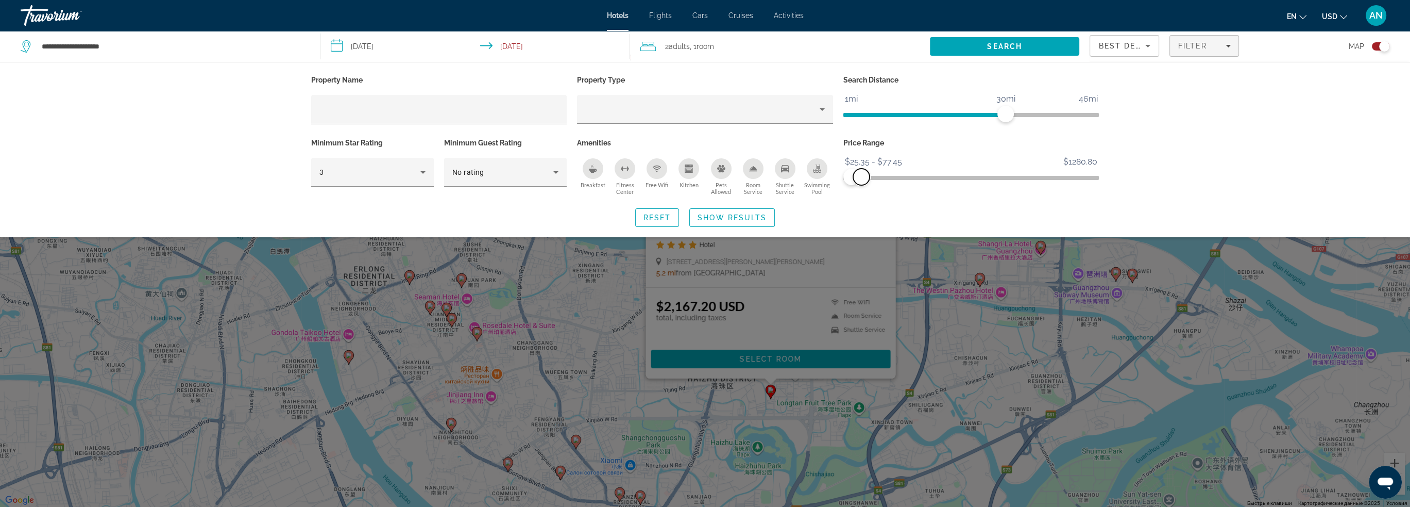
drag, startPoint x: 1088, startPoint y: 175, endPoint x: 862, endPoint y: 185, distance: 227.0
click at [862, 185] on div "Price Range $25.35 $1280.80 $25.35 $77.45 $25.35 - $77.45" at bounding box center [971, 167] width 266 height 62
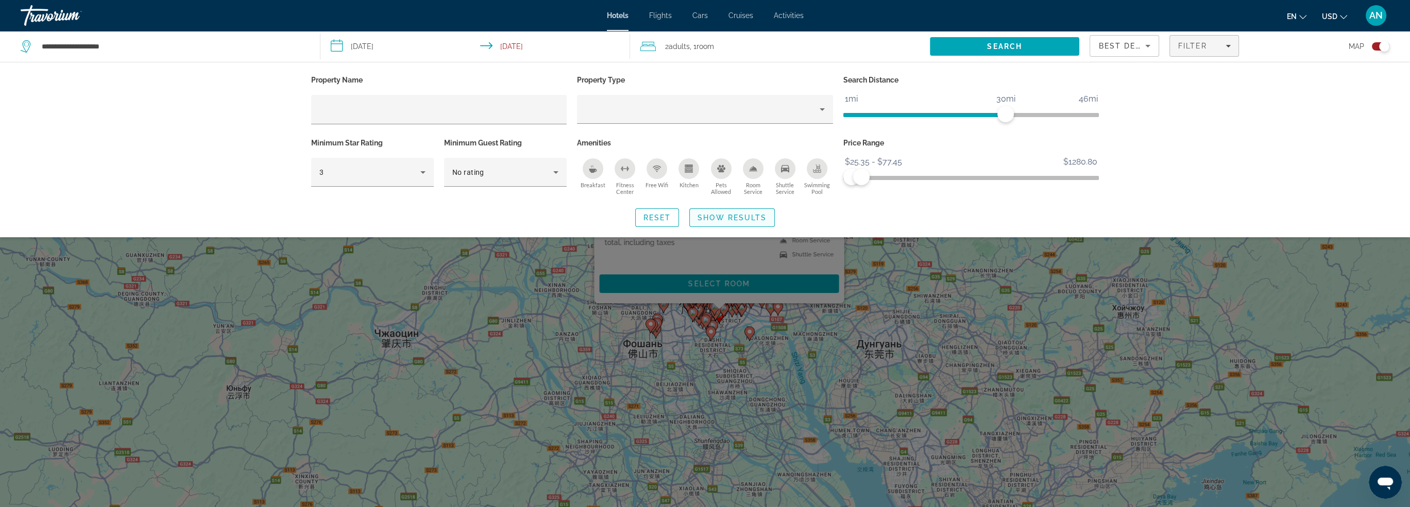
click at [734, 216] on span "Show Results" at bounding box center [732, 217] width 69 height 8
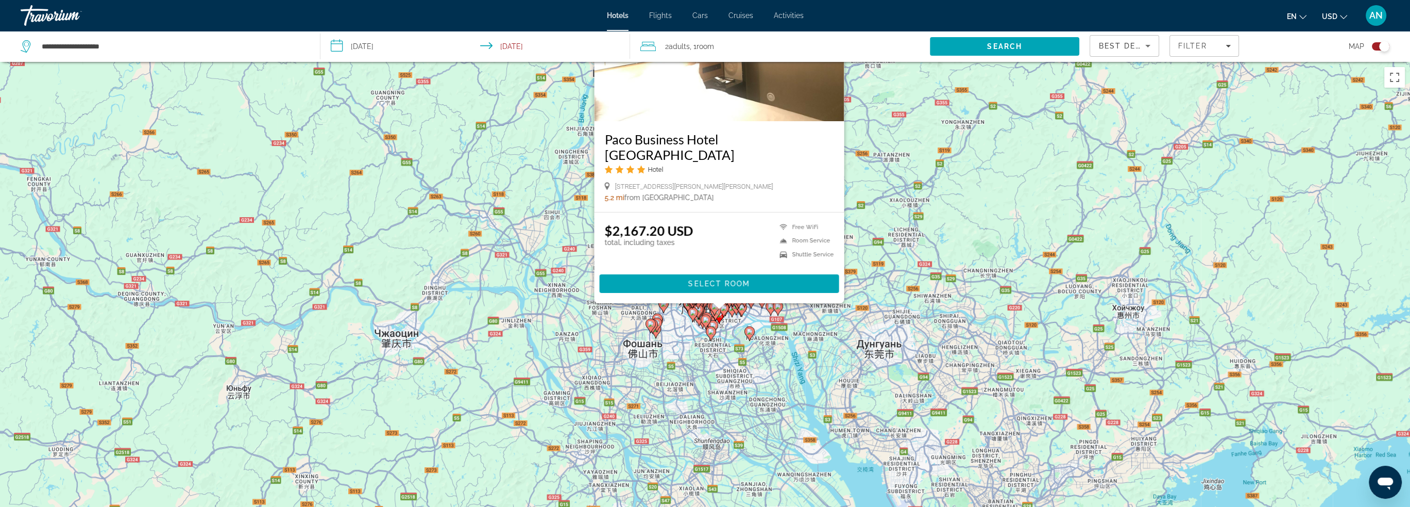
click at [951, 216] on div "Чтобы активировать перетаскивание с помощью клавиатуры, нажмите Alt + Ввод. Пос…" at bounding box center [705, 315] width 1410 height 507
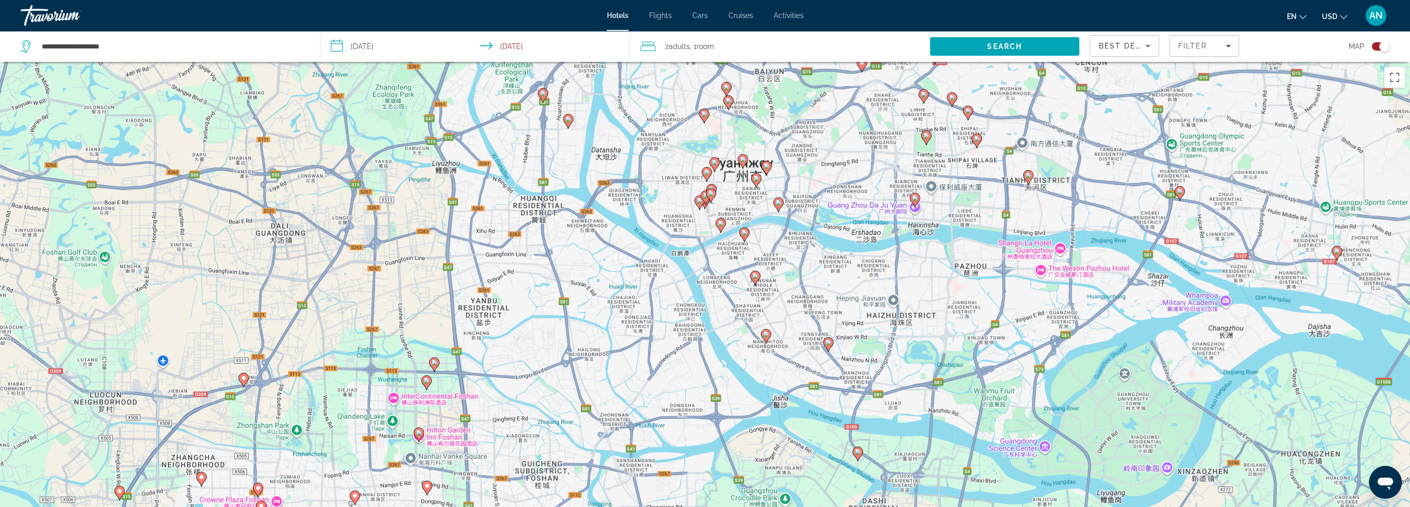
drag, startPoint x: 935, startPoint y: 385, endPoint x: 906, endPoint y: 257, distance: 131.0
click at [906, 257] on div "Чтобы активировать перетаскивание с помощью клавиатуры, нажмите Alt + Ввод. Пос…" at bounding box center [705, 315] width 1410 height 507
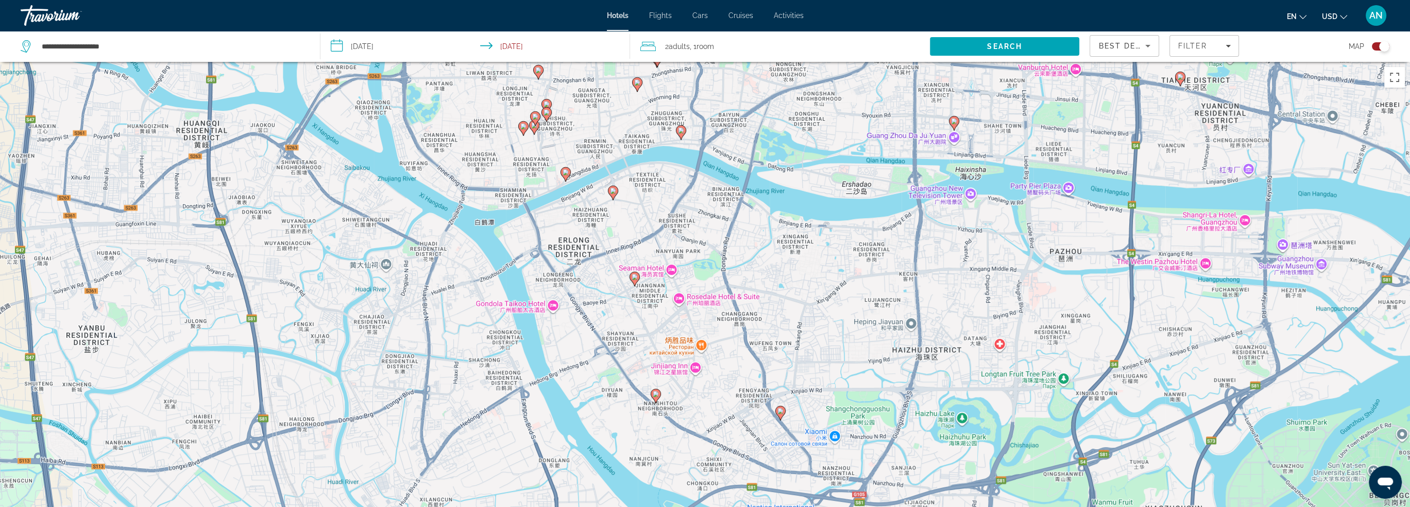
drag, startPoint x: 931, startPoint y: 231, endPoint x: 929, endPoint y: 258, distance: 26.4
click at [929, 258] on div "Чтобы активировать перетаскивание с помощью клавиатуры, нажмите Alt + Ввод. Пос…" at bounding box center [705, 315] width 1410 height 507
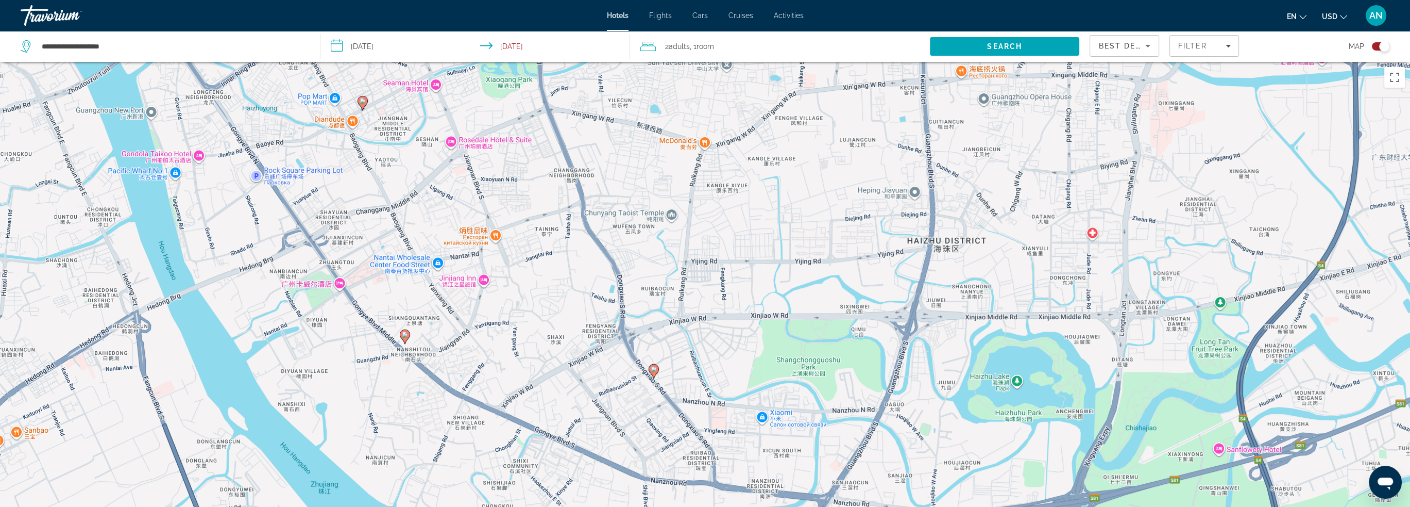
drag, startPoint x: 885, startPoint y: 398, endPoint x: 899, endPoint y: 322, distance: 78.0
click at [899, 322] on div "Чтобы активировать перетаскивание с помощью клавиатуры, нажмите Alt + Ввод. Пос…" at bounding box center [705, 315] width 1410 height 507
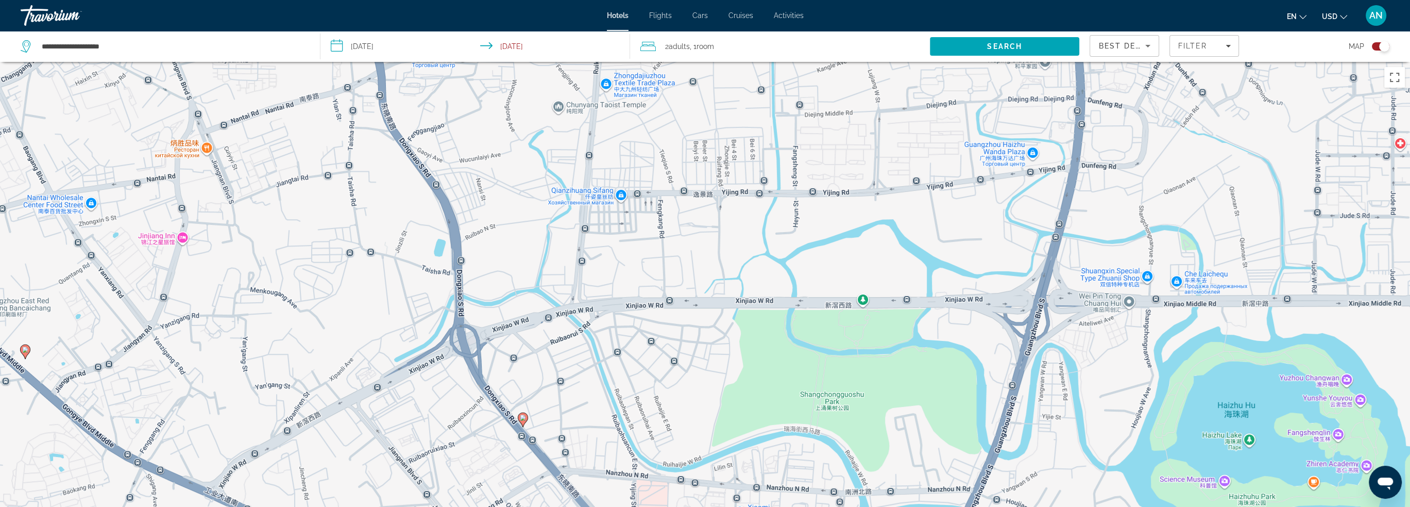
click at [844, 372] on div "Чтобы активировать перетаскивание с помощью клавиатуры, нажмите Alt + Ввод. Пос…" at bounding box center [705, 315] width 1410 height 507
click at [521, 417] on image "Main content" at bounding box center [524, 416] width 6 height 6
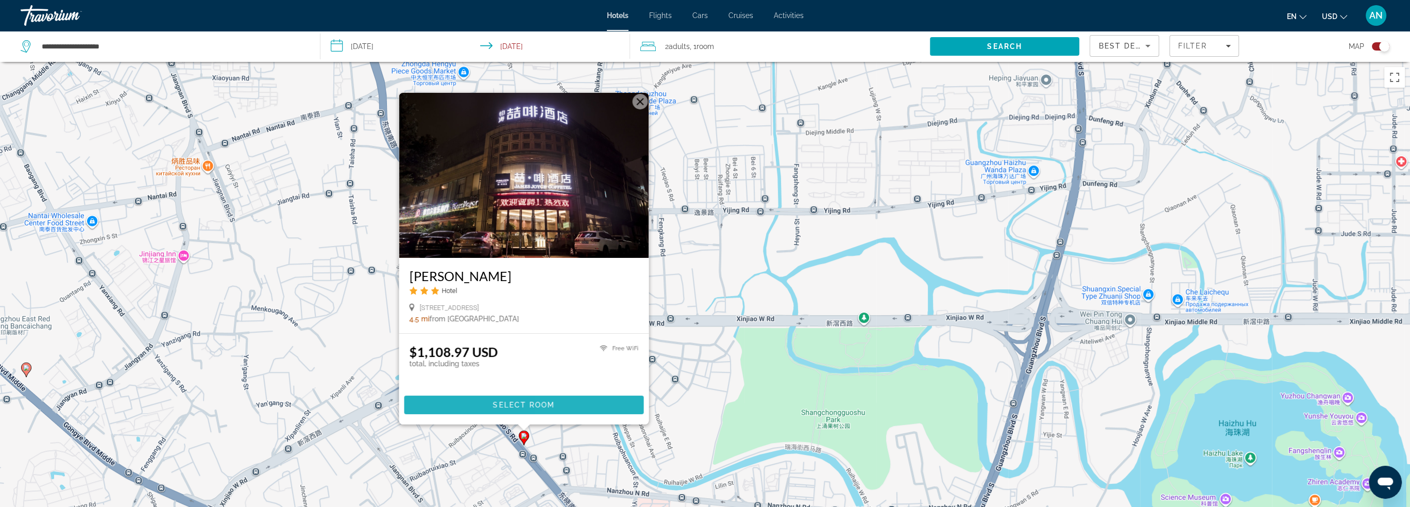
click at [569, 407] on span "Main content" at bounding box center [524, 404] width 240 height 25
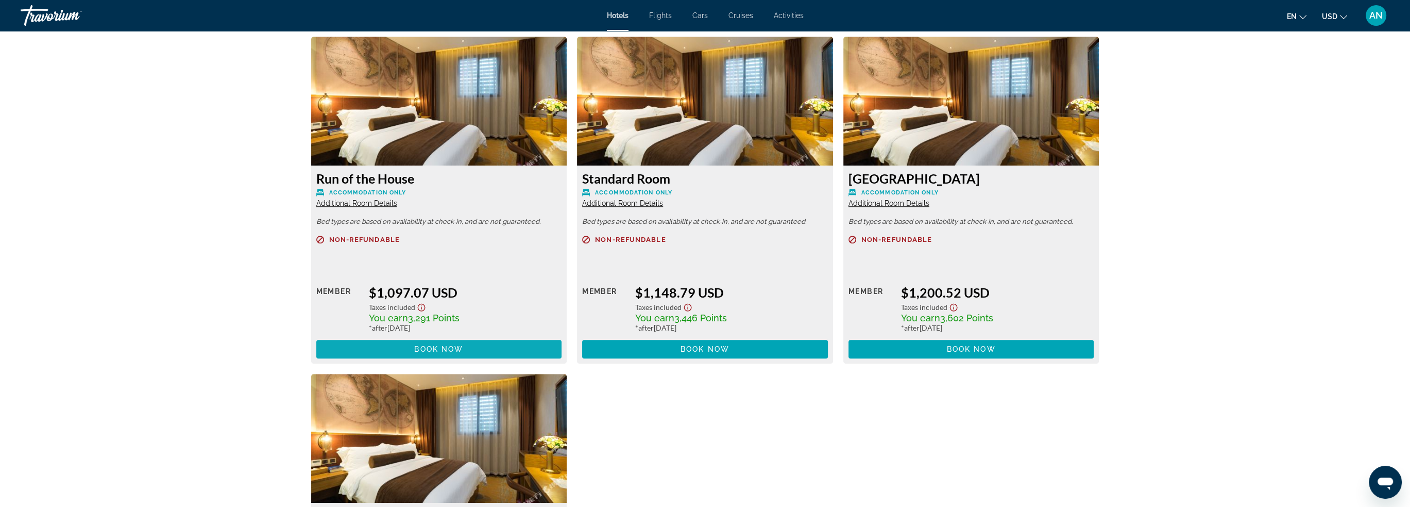
scroll to position [1432, 0]
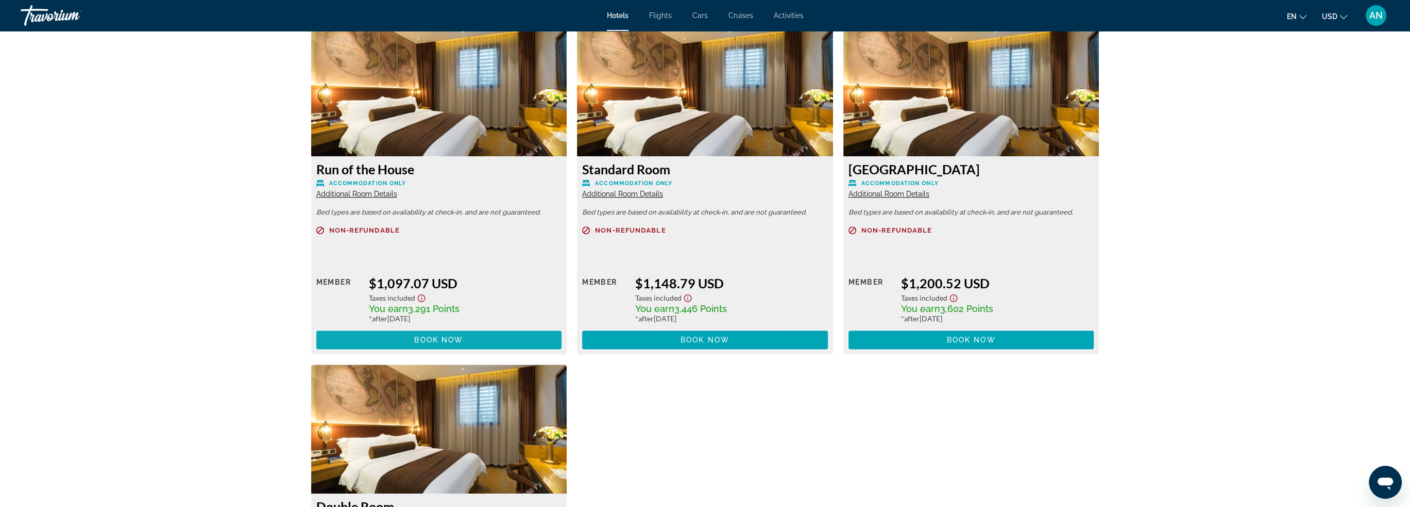
click at [486, 340] on span "Main content" at bounding box center [439, 339] width 246 height 25
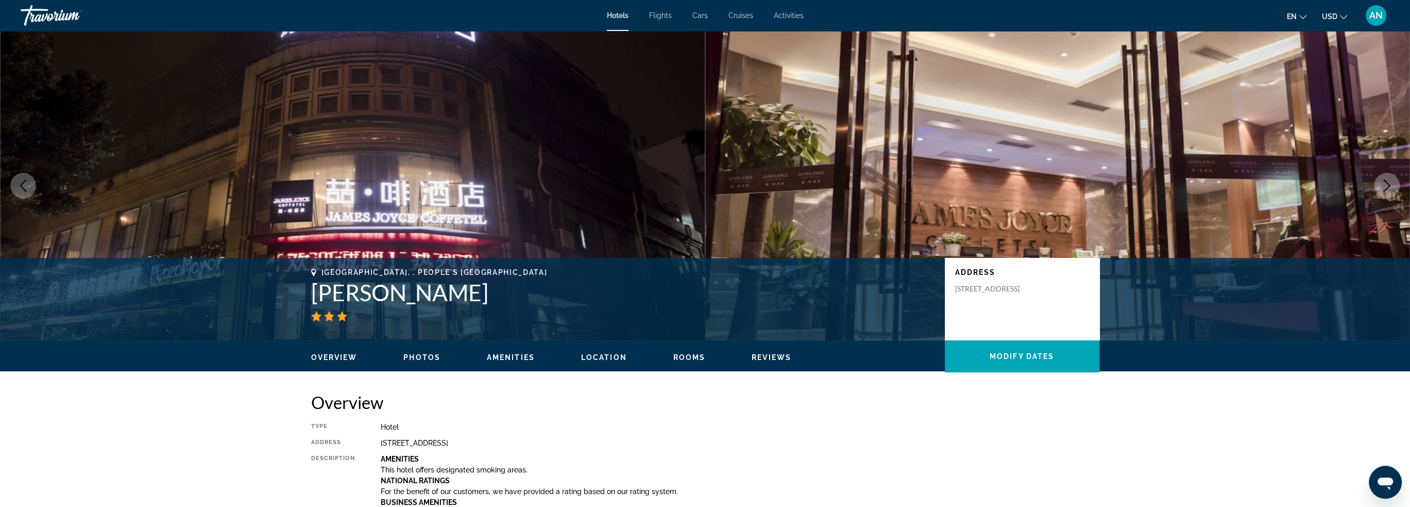
drag, startPoint x: 315, startPoint y: 298, endPoint x: 660, endPoint y: 300, distance: 344.2
click at [660, 300] on h1 "[PERSON_NAME]" at bounding box center [623, 292] width 624 height 27
copy h1 "[PERSON_NAME]"
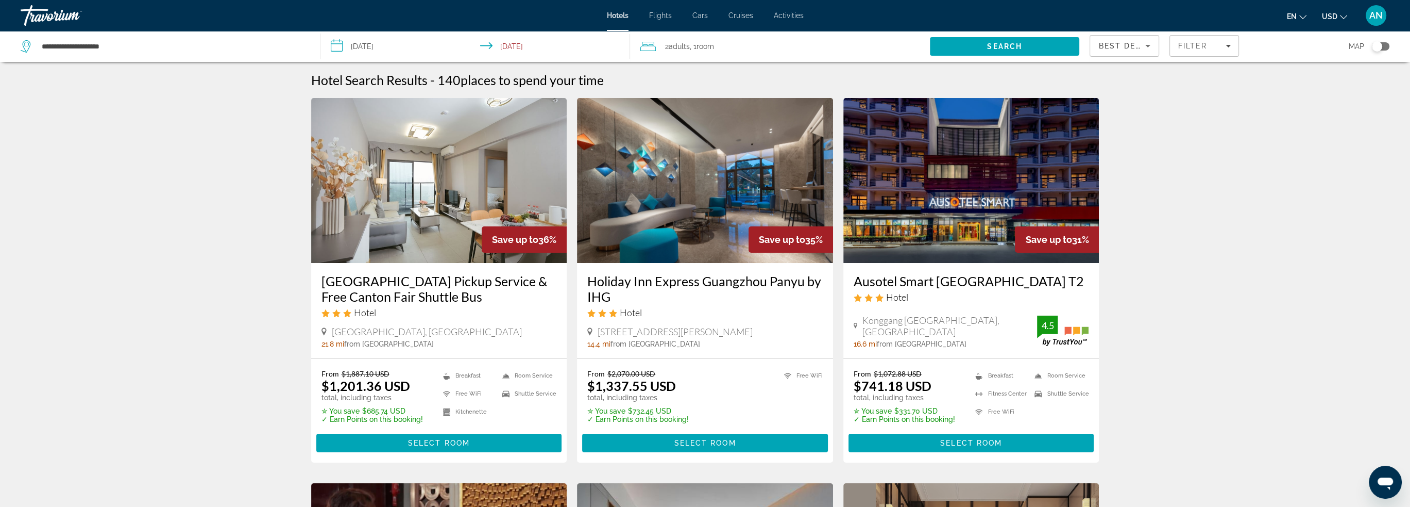
click at [1380, 49] on div "Toggle map" at bounding box center [1377, 46] width 10 height 10
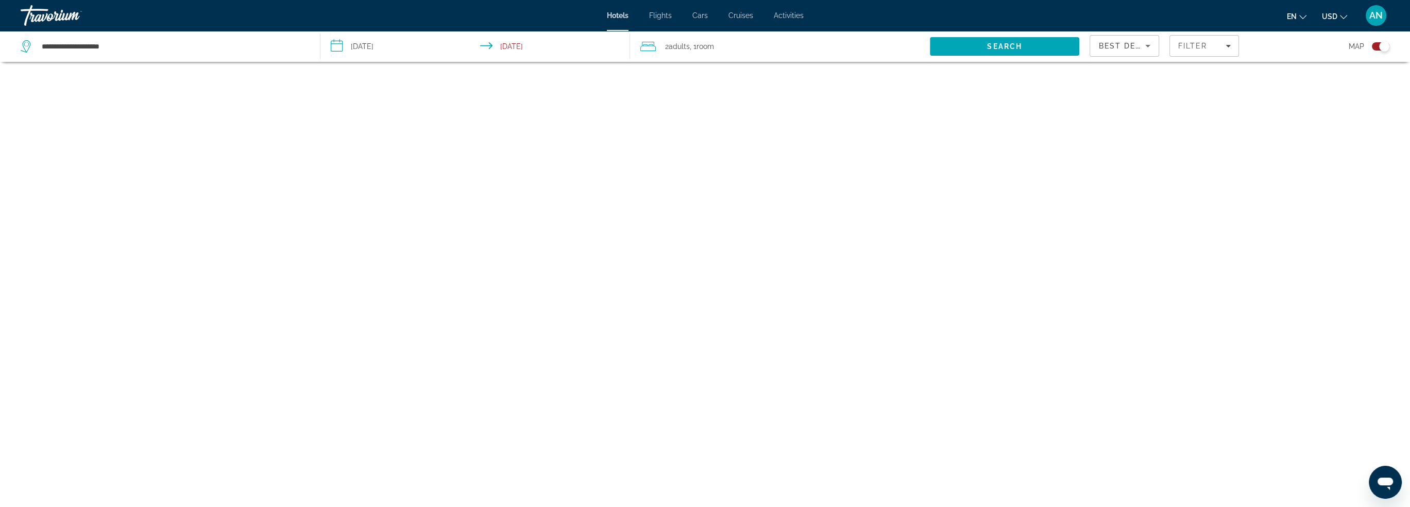
scroll to position [62, 0]
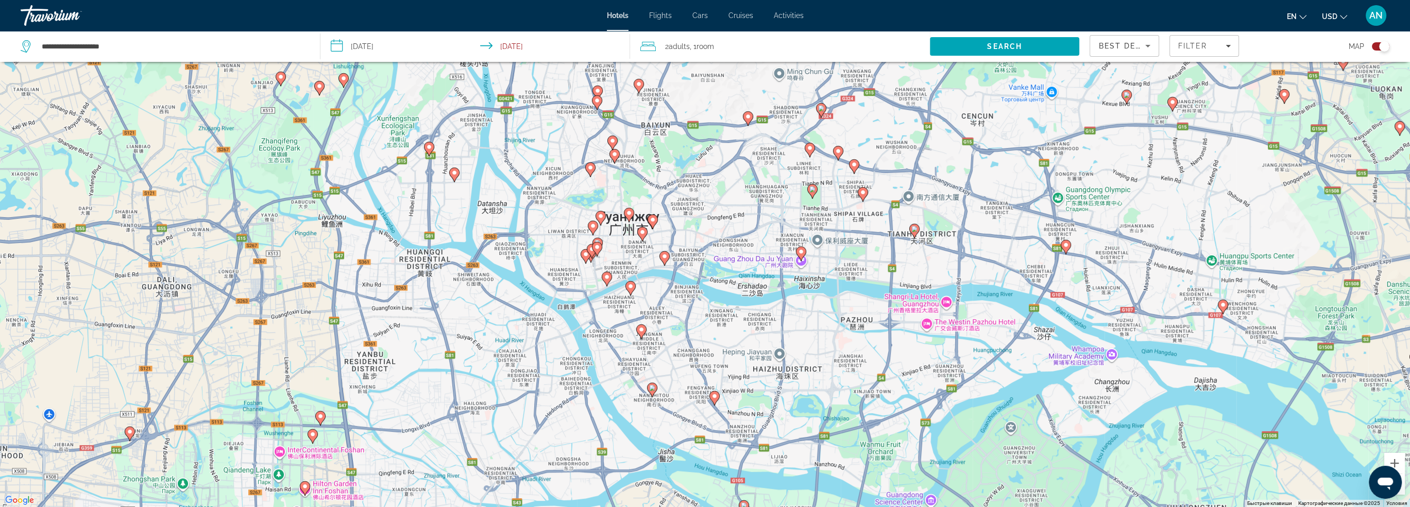
drag, startPoint x: 595, startPoint y: 212, endPoint x: 659, endPoint y: 307, distance: 114.3
click at [659, 308] on div "Чтобы активировать перетаскивание с помощью клавиатуры, нажмите Alt + Ввод. Пос…" at bounding box center [705, 253] width 1410 height 507
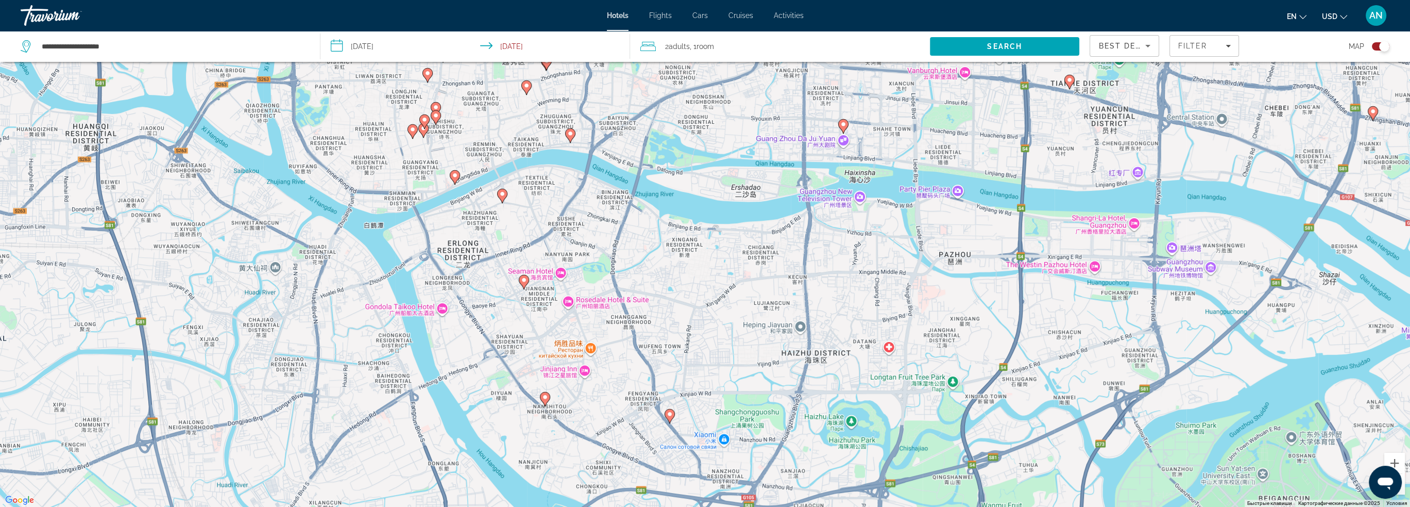
drag, startPoint x: 840, startPoint y: 355, endPoint x: 839, endPoint y: 346, distance: 8.8
click at [839, 346] on div "Чтобы активировать перетаскивание с помощью клавиатуры, нажмите Alt + Ввод. Пос…" at bounding box center [705, 253] width 1410 height 507
click at [1212, 51] on span "Filters" at bounding box center [1204, 45] width 69 height 25
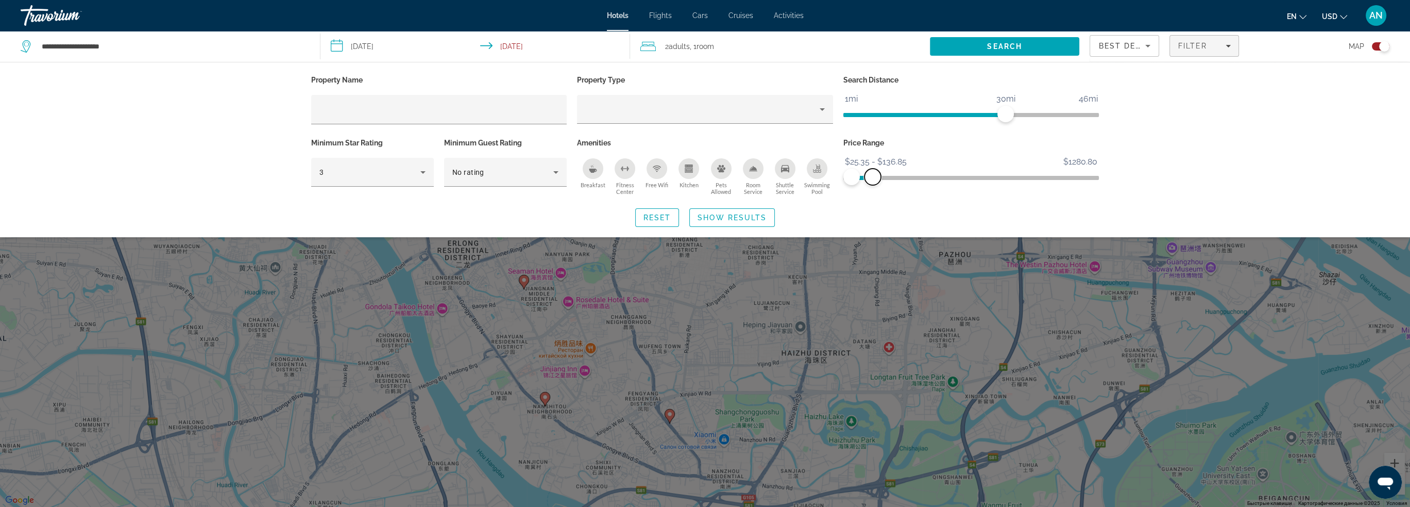
drag, startPoint x: 866, startPoint y: 178, endPoint x: 873, endPoint y: 179, distance: 7.2
click at [873, 179] on span "ngx-slider-max" at bounding box center [873, 177] width 16 height 16
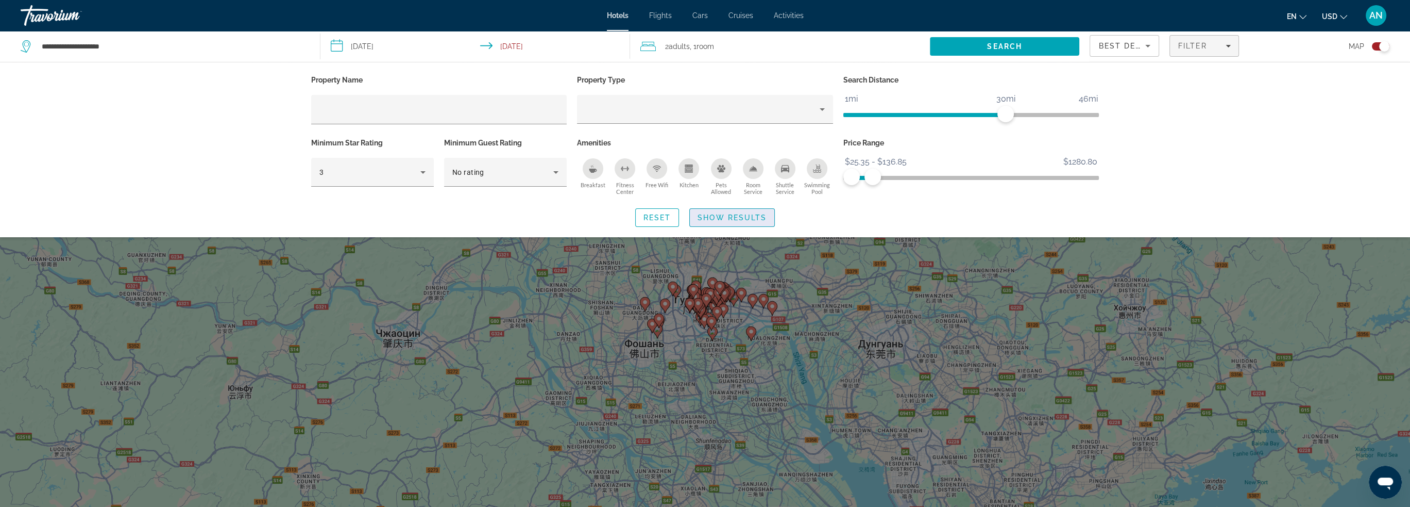
click at [731, 215] on span "Show Results" at bounding box center [732, 217] width 69 height 8
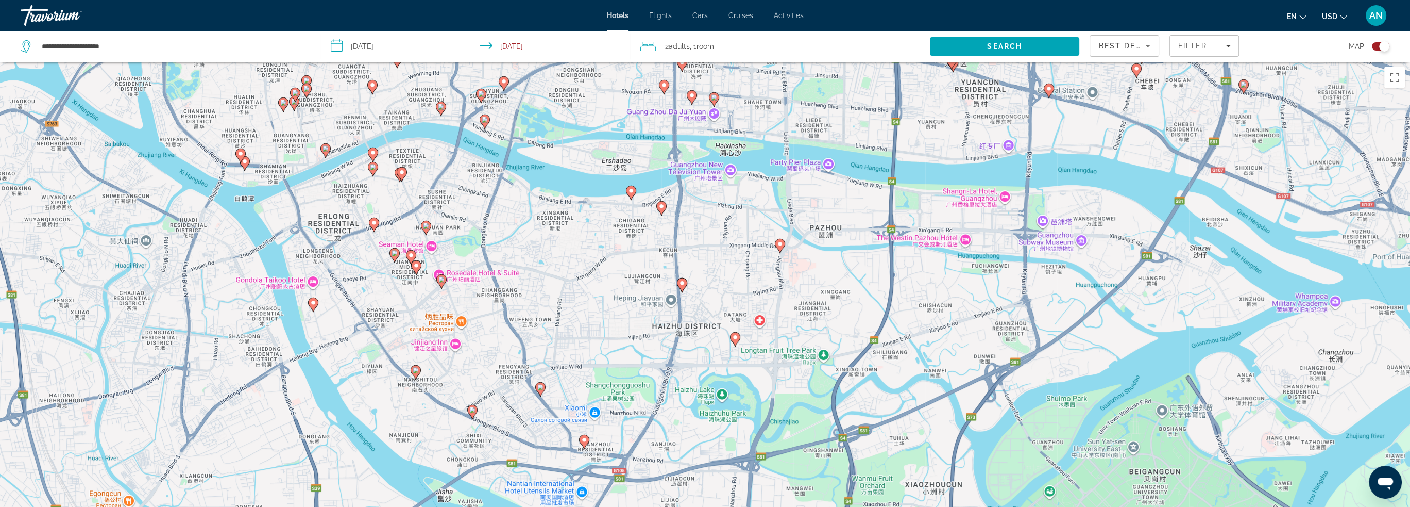
drag, startPoint x: 658, startPoint y: 359, endPoint x: 717, endPoint y: 306, distance: 79.2
click at [717, 306] on div "Чтобы активировать перетаскивание с помощью клавиатуры, нажмите Alt + Ввод. Пос…" at bounding box center [705, 315] width 1410 height 507
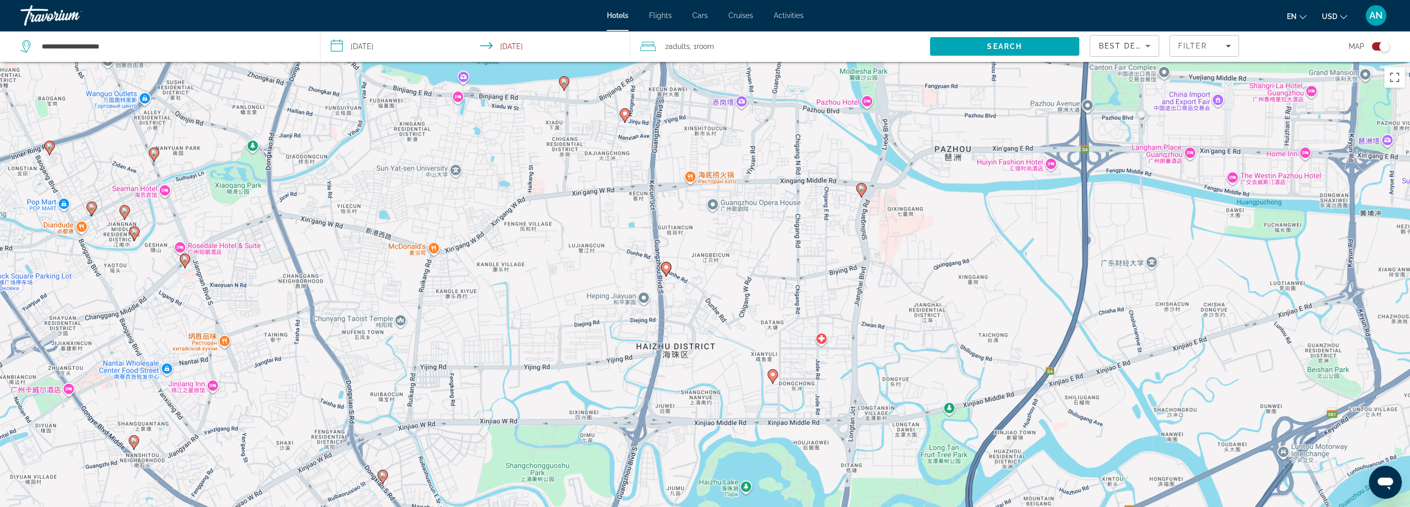
drag, startPoint x: 716, startPoint y: 294, endPoint x: 732, endPoint y: 305, distance: 19.3
click at [732, 305] on div "Чтобы активировать перетаскивание с помощью клавиатуры, нажмите Alt + Ввод. Пос…" at bounding box center [705, 315] width 1410 height 507
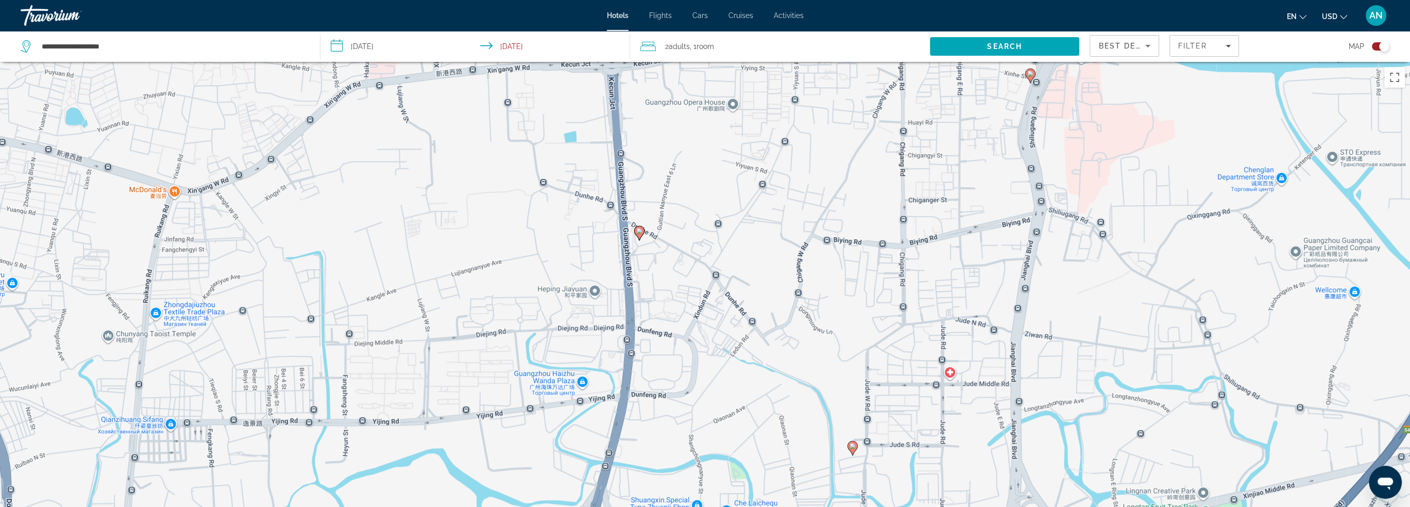
click at [639, 232] on image "Main content" at bounding box center [639, 231] width 6 height 6
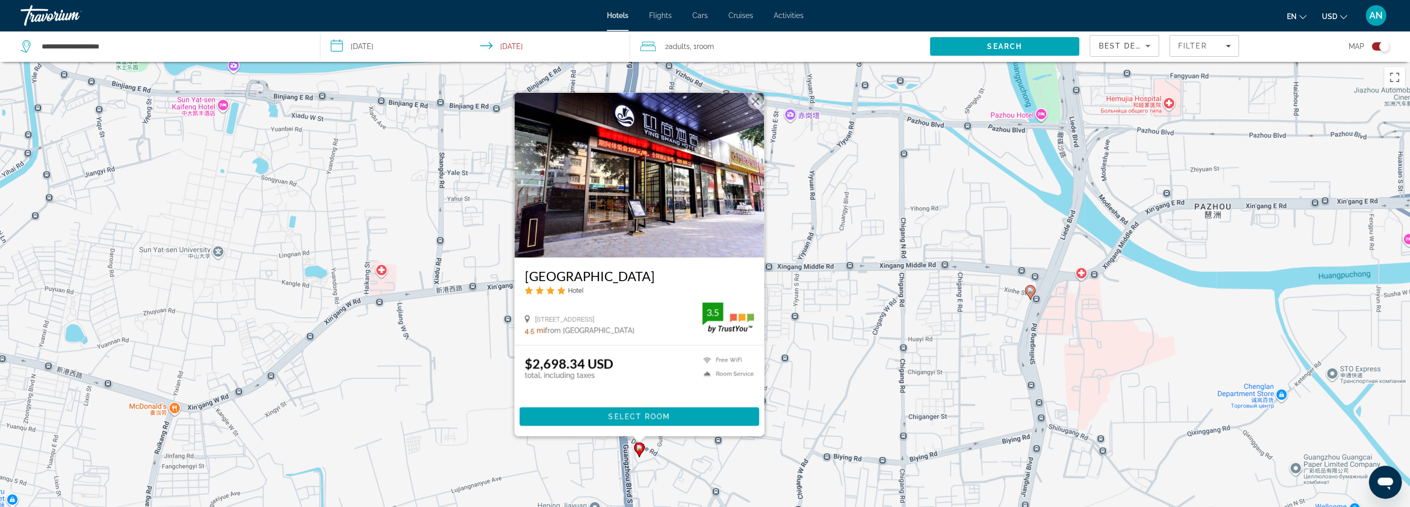
click at [754, 102] on button "Закрыть" at bounding box center [755, 100] width 15 height 15
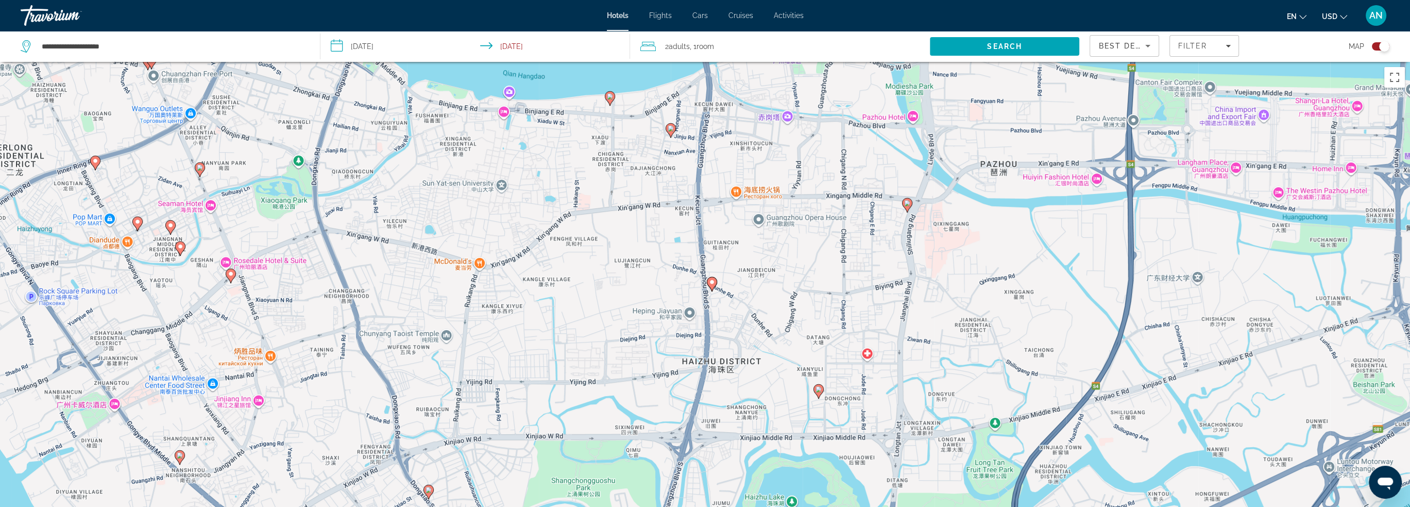
drag, startPoint x: 763, startPoint y: 371, endPoint x: 766, endPoint y: 243, distance: 127.8
click at [766, 243] on div "Чтобы активировать перетаскивание с помощью клавиатуры, нажмите Alt + Ввод. Пос…" at bounding box center [705, 315] width 1410 height 507
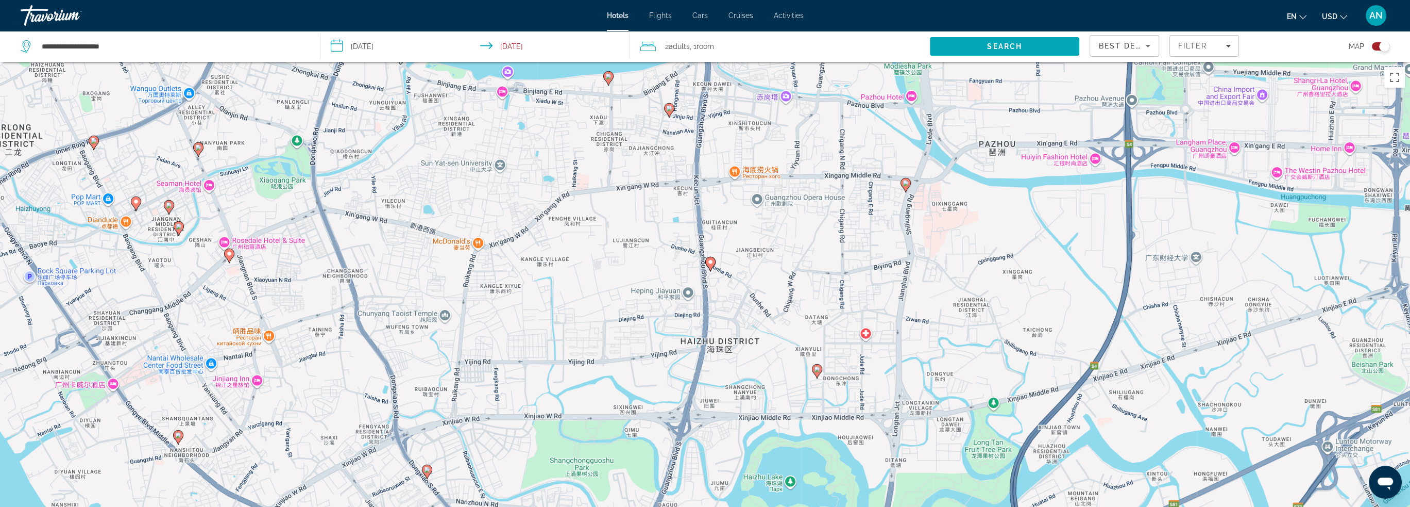
click at [818, 369] on image "Main content" at bounding box center [817, 369] width 6 height 6
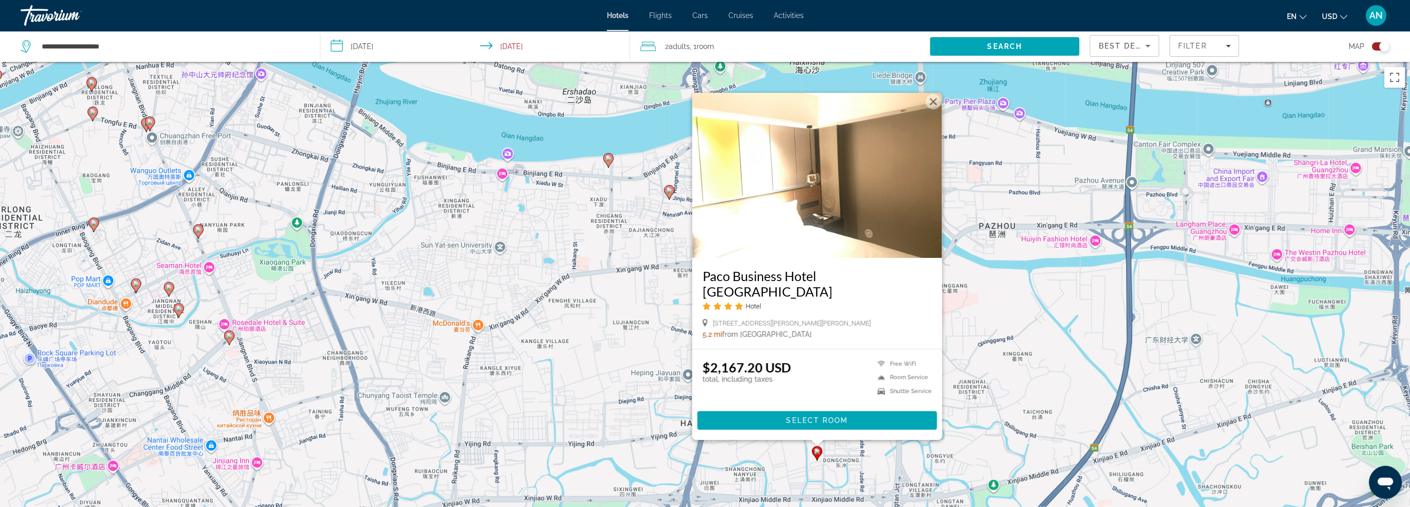
click at [953, 359] on div "Чтобы активировать перетаскивание с помощью клавиатуры, нажмите Alt + Ввод. Пос…" at bounding box center [705, 315] width 1410 height 507
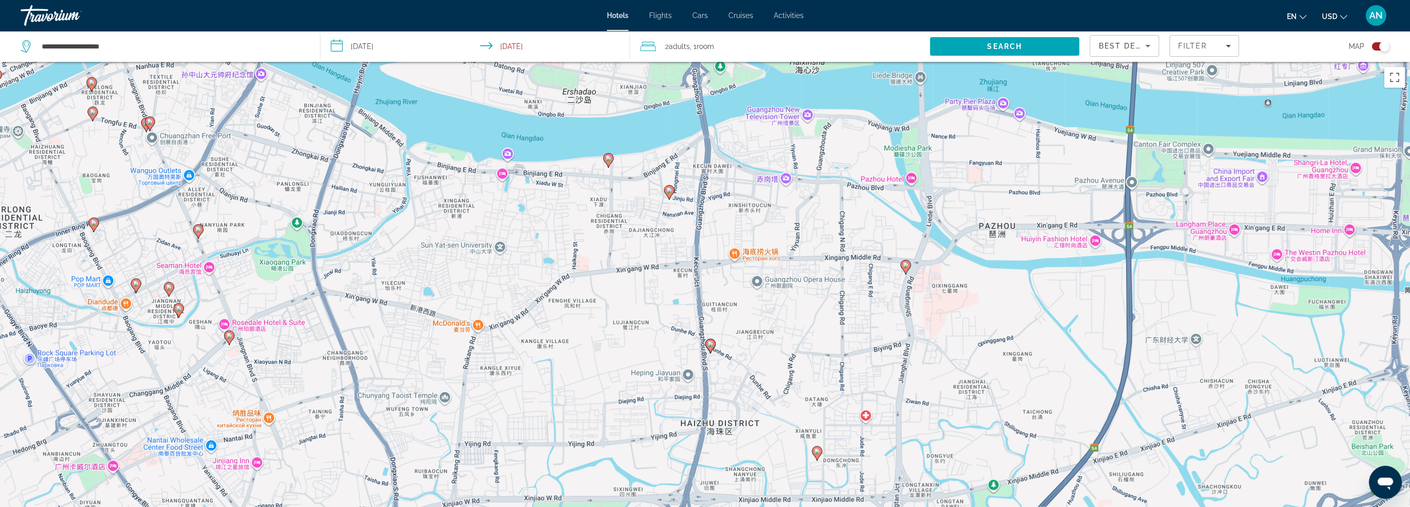
click at [670, 194] on icon "Main content" at bounding box center [668, 191] width 9 height 13
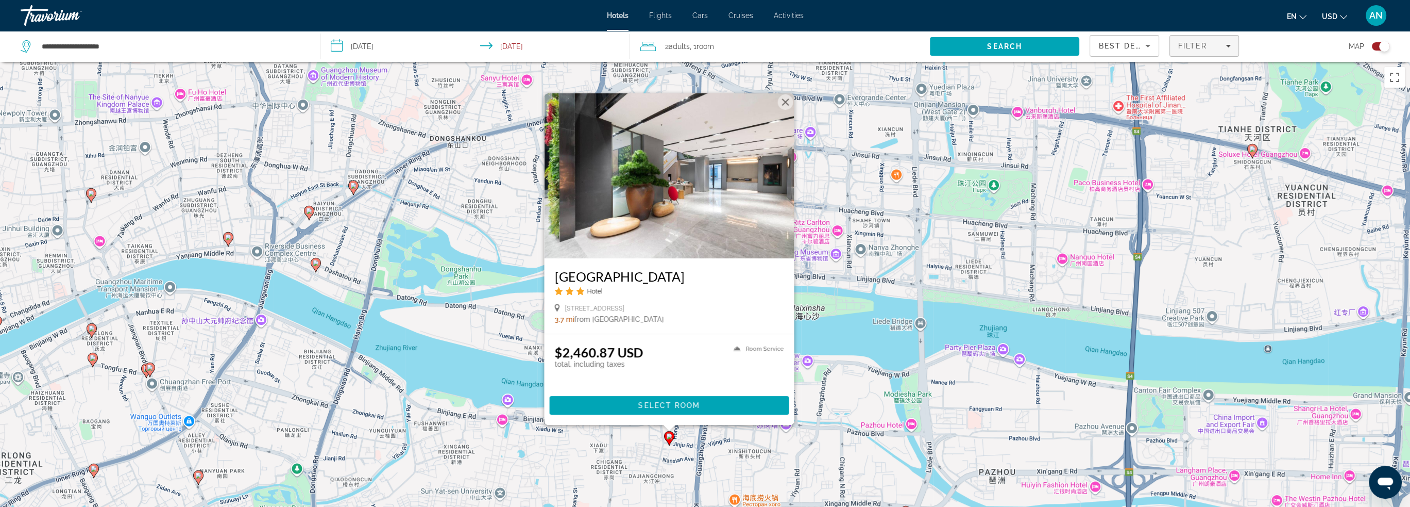
click at [1210, 50] on span "Filters" at bounding box center [1204, 45] width 69 height 25
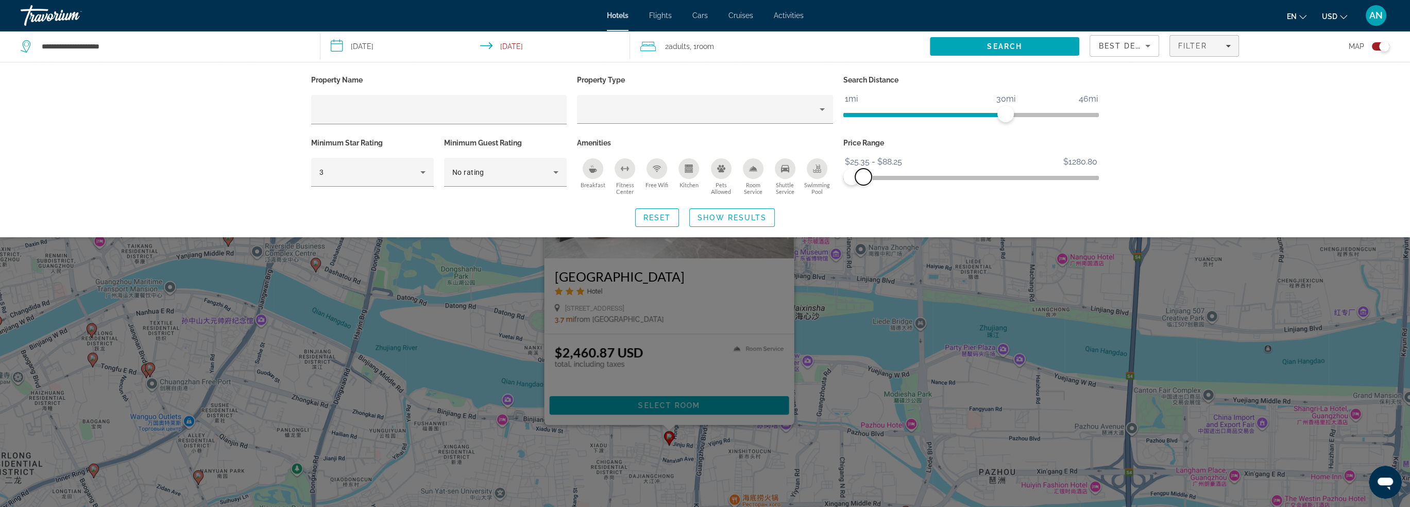
drag, startPoint x: 874, startPoint y: 176, endPoint x: 864, endPoint y: 178, distance: 11.0
click at [864, 178] on span "ngx-slider-max" at bounding box center [863, 177] width 16 height 16
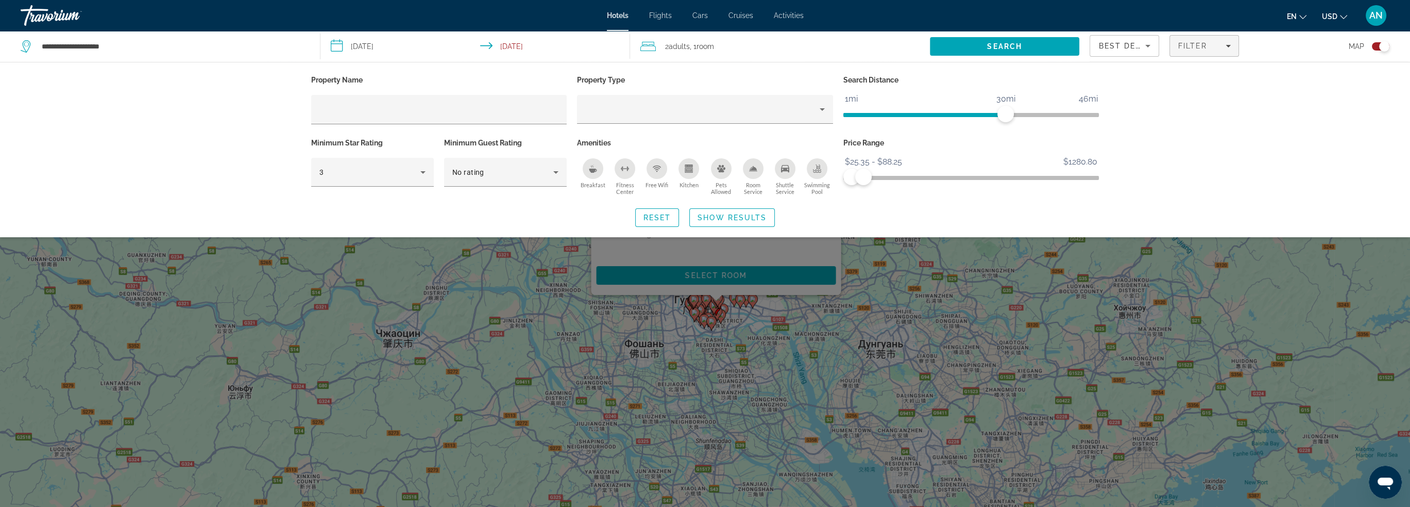
click at [750, 214] on span "Show Results" at bounding box center [732, 217] width 69 height 8
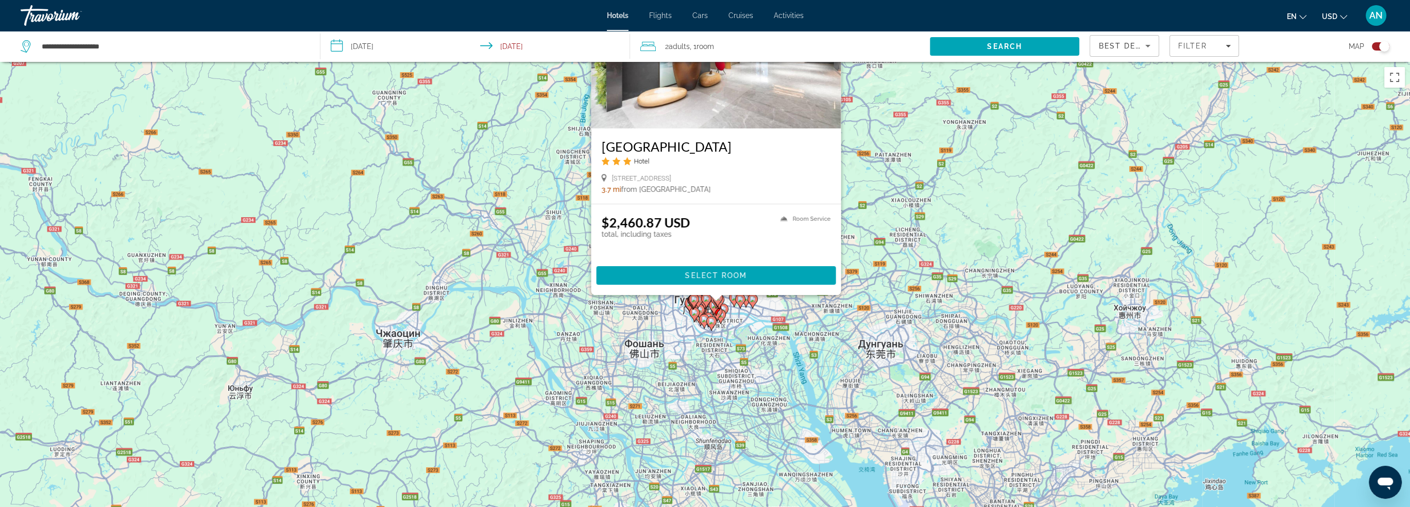
click at [973, 238] on div "Чтобы активировать перетаскивание с помощью клавиатуры, нажмите Alt + Ввод. Пос…" at bounding box center [705, 315] width 1410 height 507
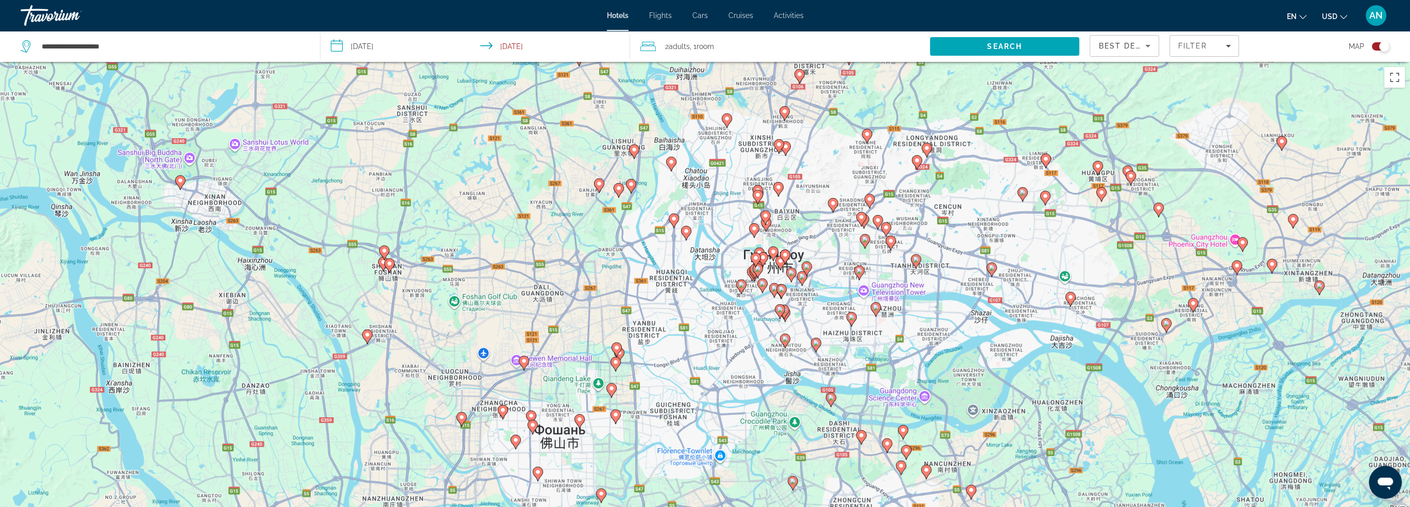
drag, startPoint x: 844, startPoint y: 354, endPoint x: 800, endPoint y: 274, distance: 91.1
click at [800, 274] on div "Чтобы активировать перетаскивание с помощью клавиатуры, нажмите Alt + Ввод. Пос…" at bounding box center [705, 315] width 1410 height 507
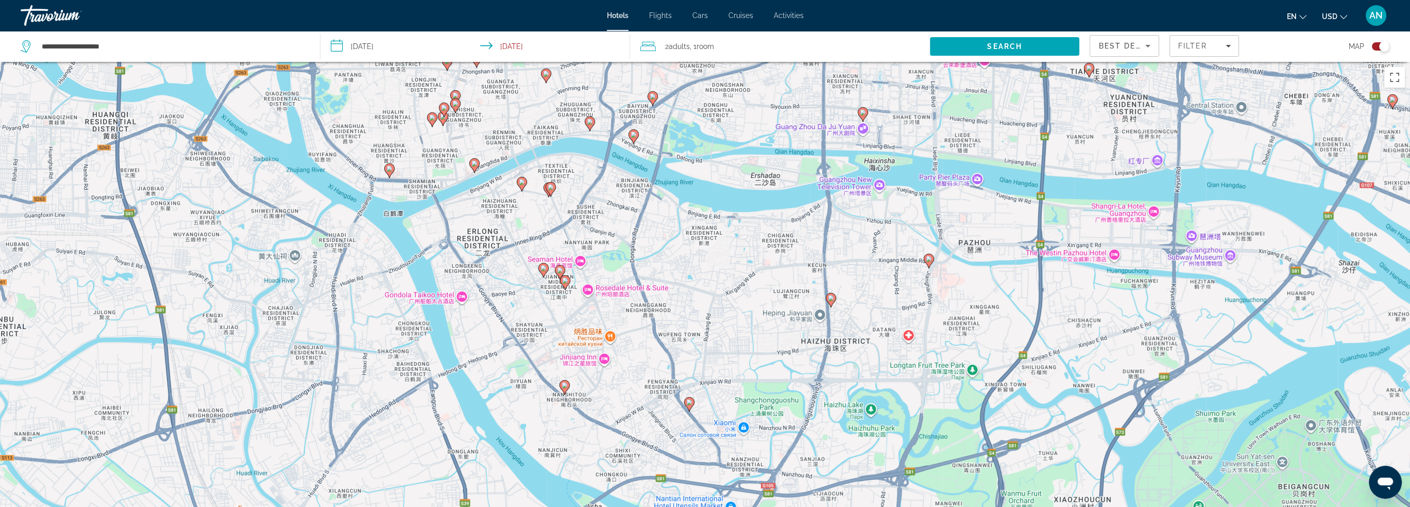
click at [835, 300] on icon "Main content" at bounding box center [831, 299] width 10 height 14
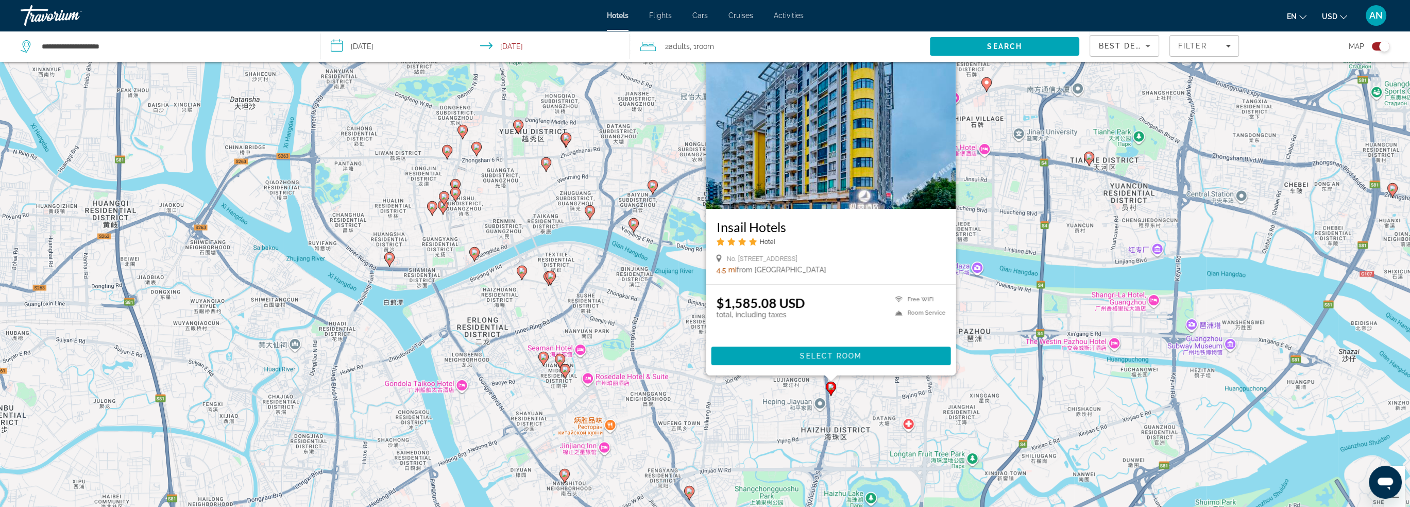
scroll to position [52, 0]
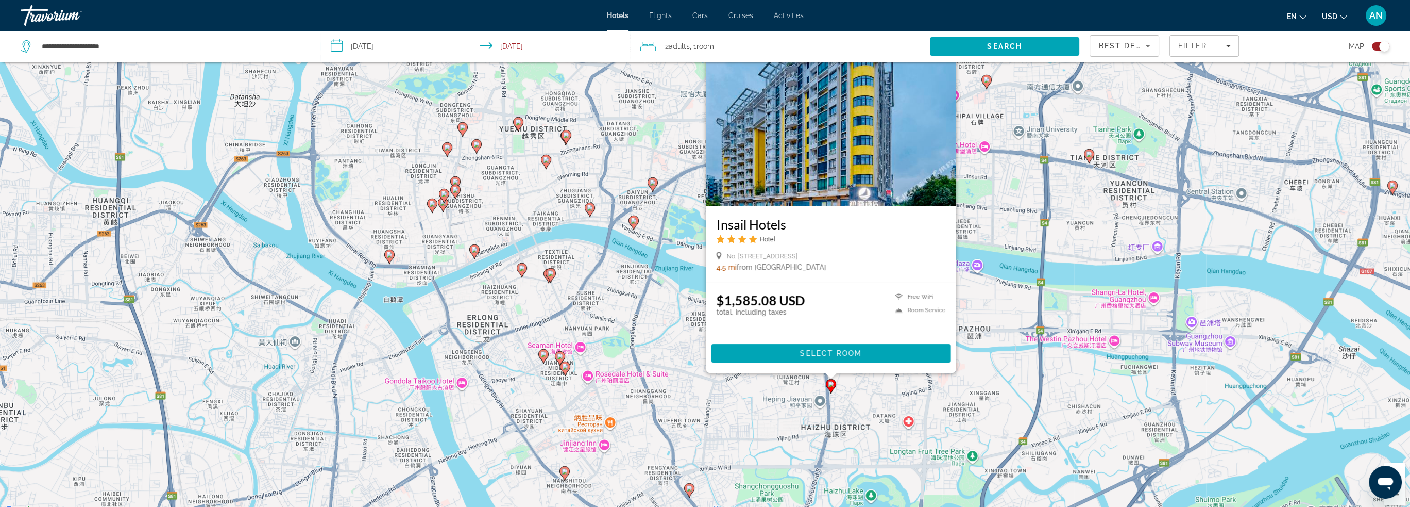
click at [870, 390] on div "Чтобы активировать перетаскивание с помощью клавиатуры, нажмите Alt + Ввод. Пос…" at bounding box center [705, 263] width 1410 height 507
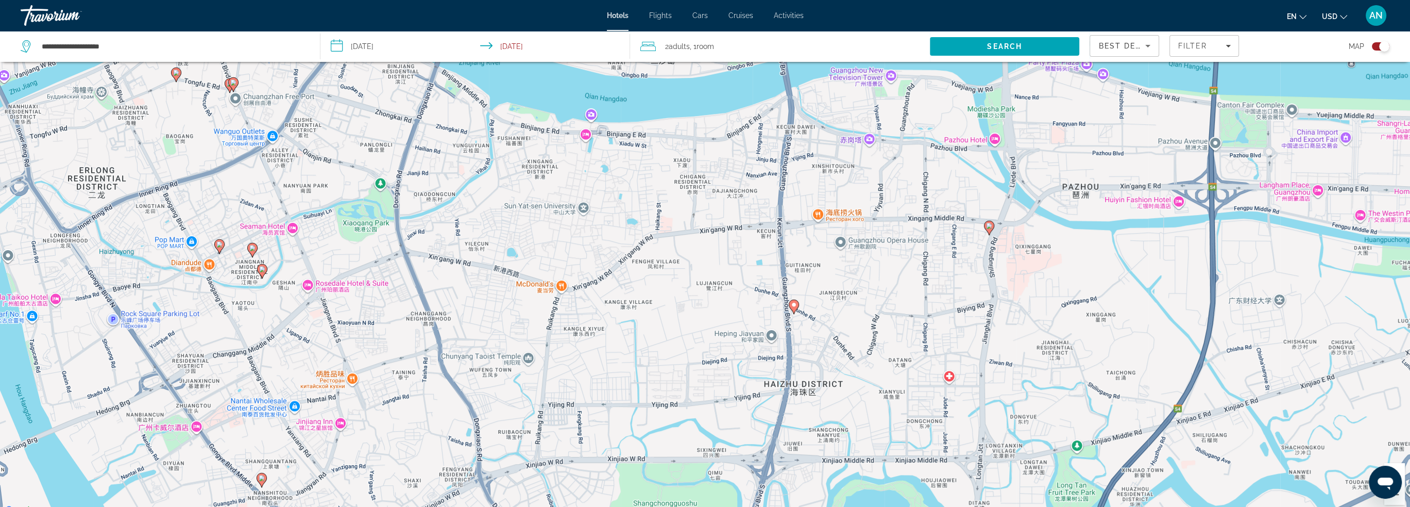
drag, startPoint x: 843, startPoint y: 395, endPoint x: 845, endPoint y: 267, distance: 127.8
click at [845, 268] on div "Чтобы активировать перетаскивание с помощью клавиатуры, нажмите Alt + Ввод. Пос…" at bounding box center [705, 263] width 1410 height 507
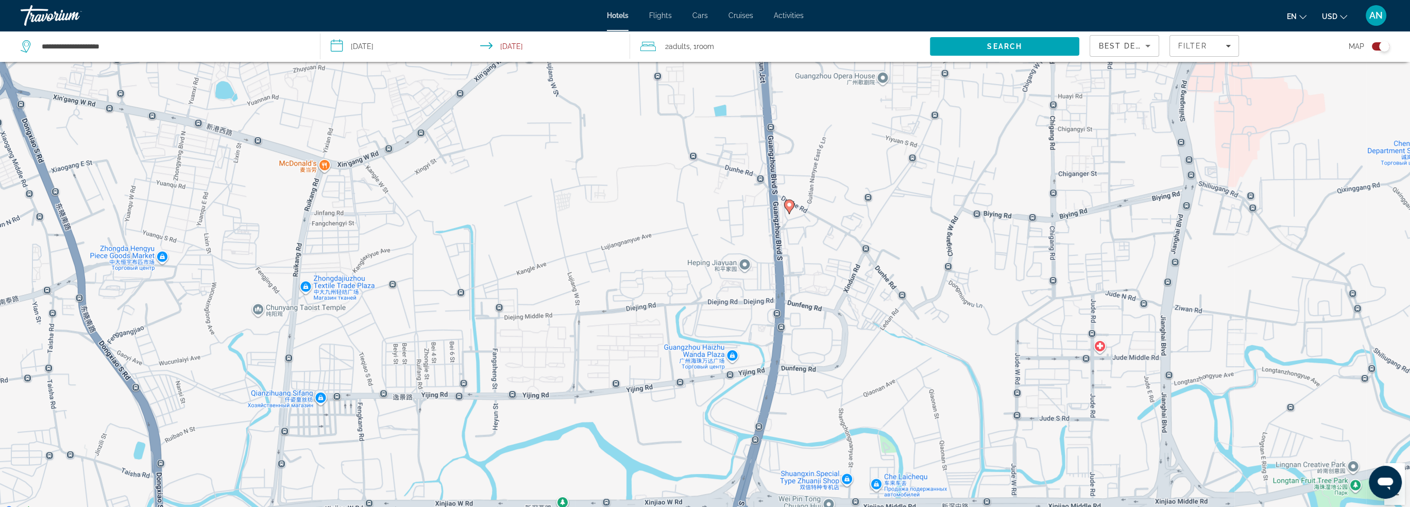
click at [789, 208] on icon "Main content" at bounding box center [788, 205] width 9 height 13
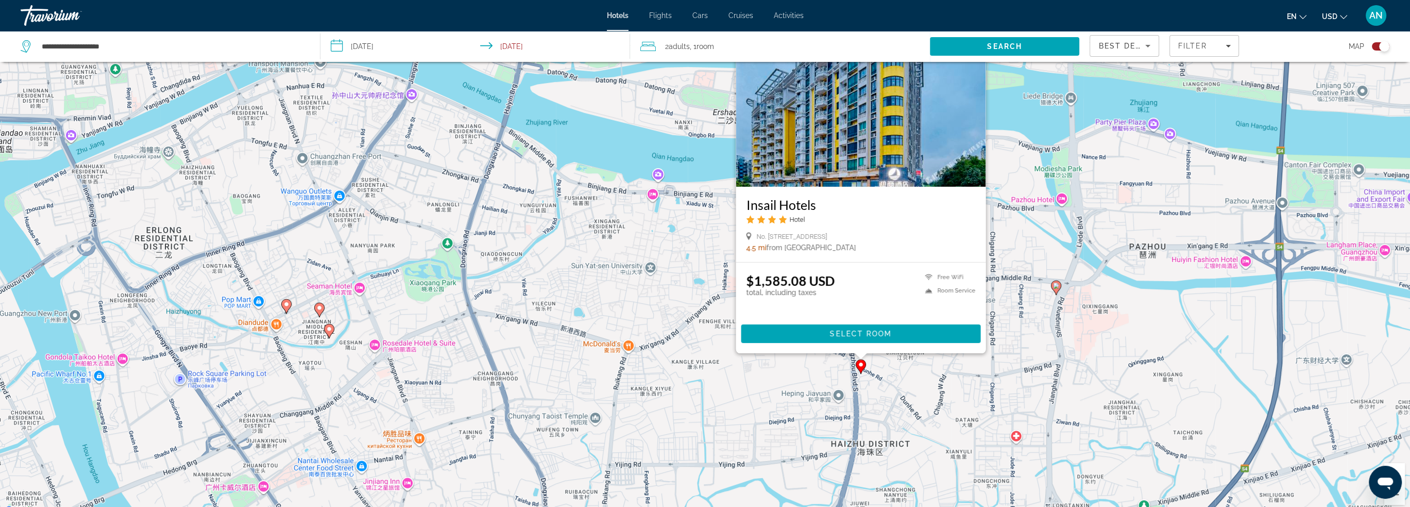
click at [902, 382] on div "Чтобы активировать перетаскивание с помощью клавиатуры, нажмите Alt + Ввод. Пос…" at bounding box center [705, 263] width 1410 height 507
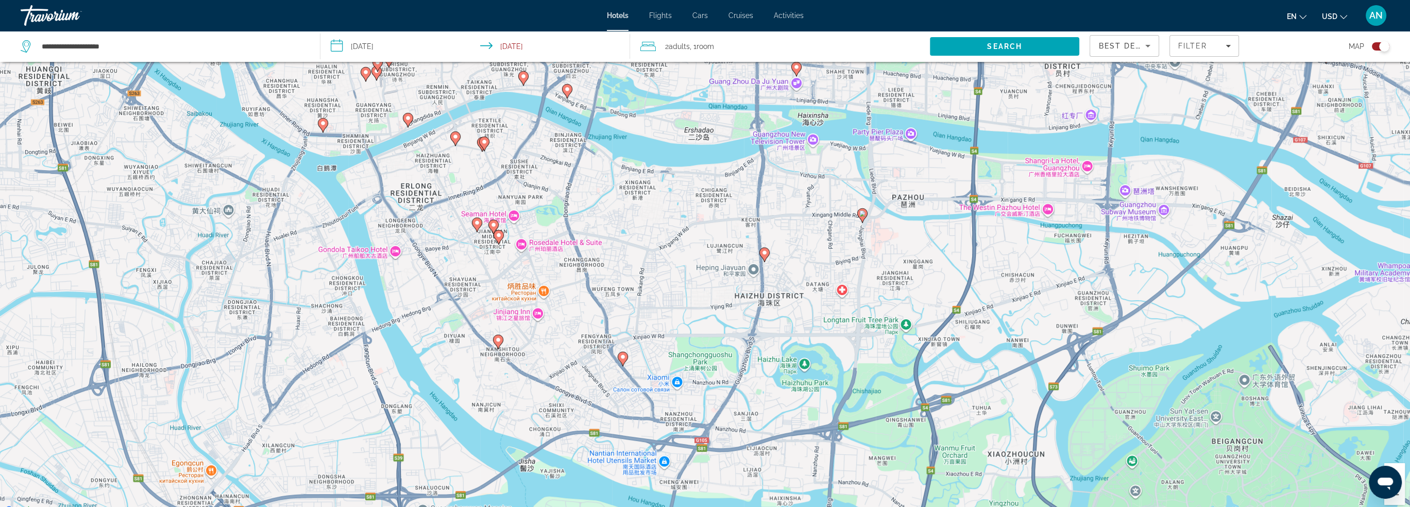
drag, startPoint x: 906, startPoint y: 328, endPoint x: 812, endPoint y: 265, distance: 113.3
click at [812, 265] on div "Чтобы активировать перетаскивание с помощью клавиатуры, нажмите Alt + Ввод. Пос…" at bounding box center [705, 263] width 1410 height 507
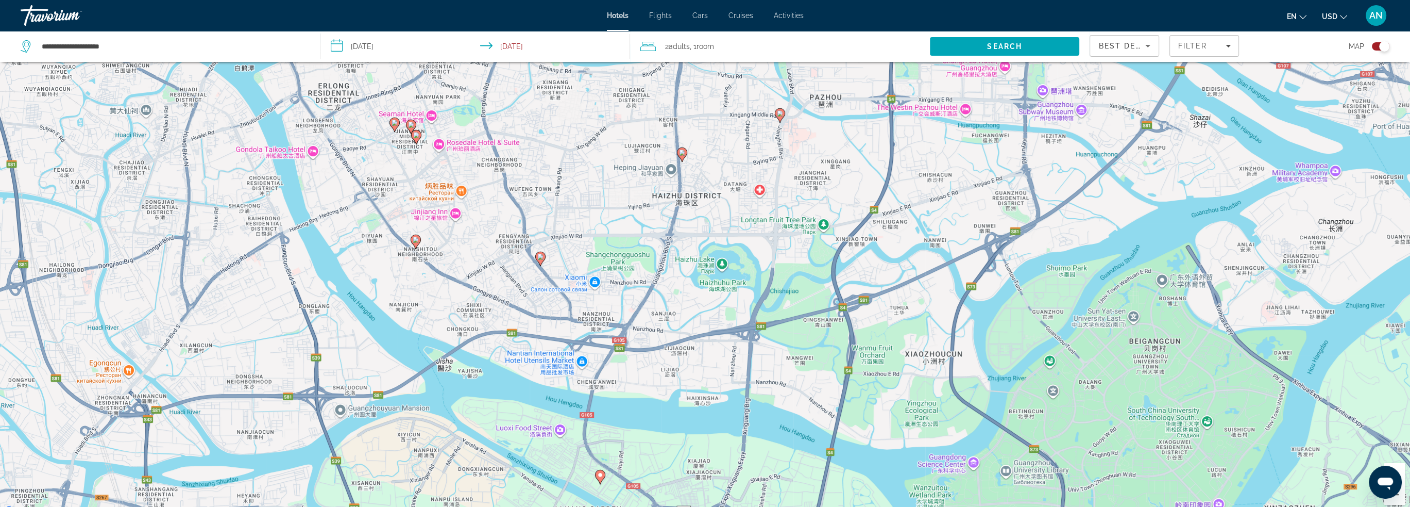
drag, startPoint x: 1096, startPoint y: 377, endPoint x: 1039, endPoint y: 323, distance: 78.0
click at [1039, 323] on div "Чтобы активировать перетаскивание с помощью клавиатуры, нажмите Alt + Ввод. Пос…" at bounding box center [705, 263] width 1410 height 507
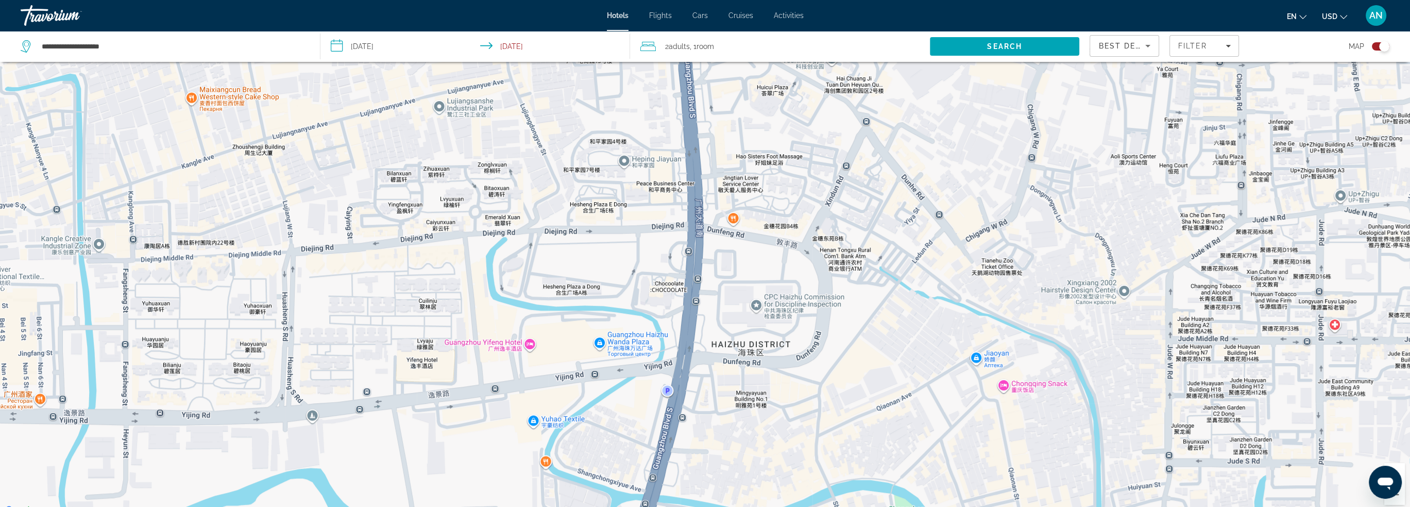
drag, startPoint x: 762, startPoint y: 188, endPoint x: 720, endPoint y: 271, distance: 92.9
click at [720, 271] on div "Чтобы активировать перетаскивание с помощью клавиатуры, нажмите Alt + Ввод. Пос…" at bounding box center [705, 263] width 1410 height 507
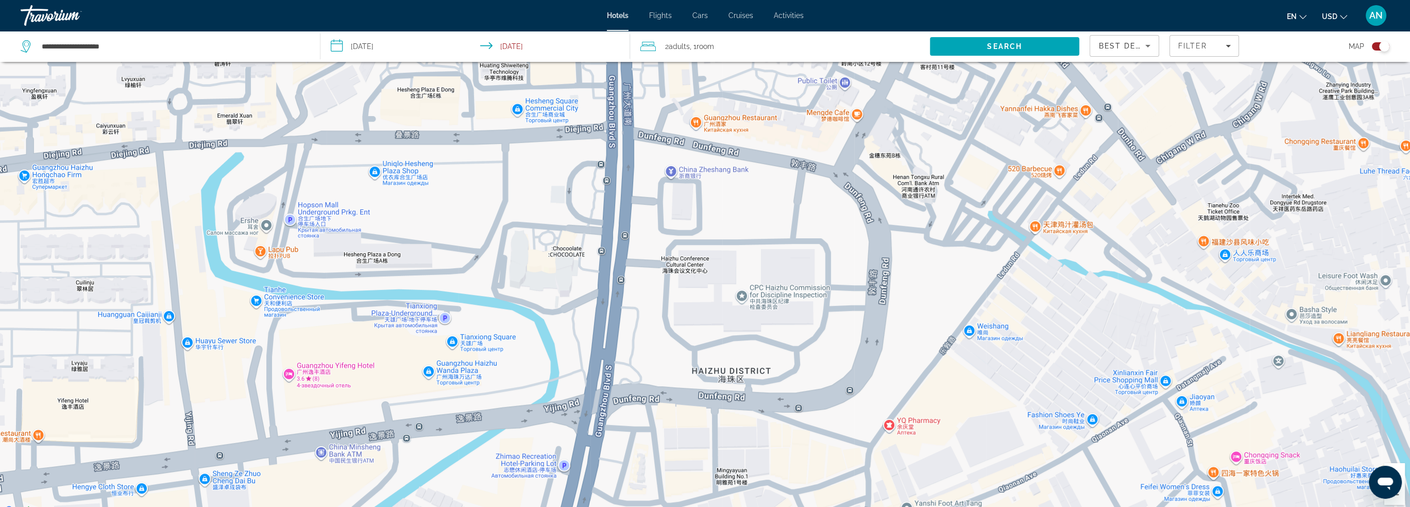
click at [519, 267] on div "Main content" at bounding box center [705, 263] width 1410 height 507
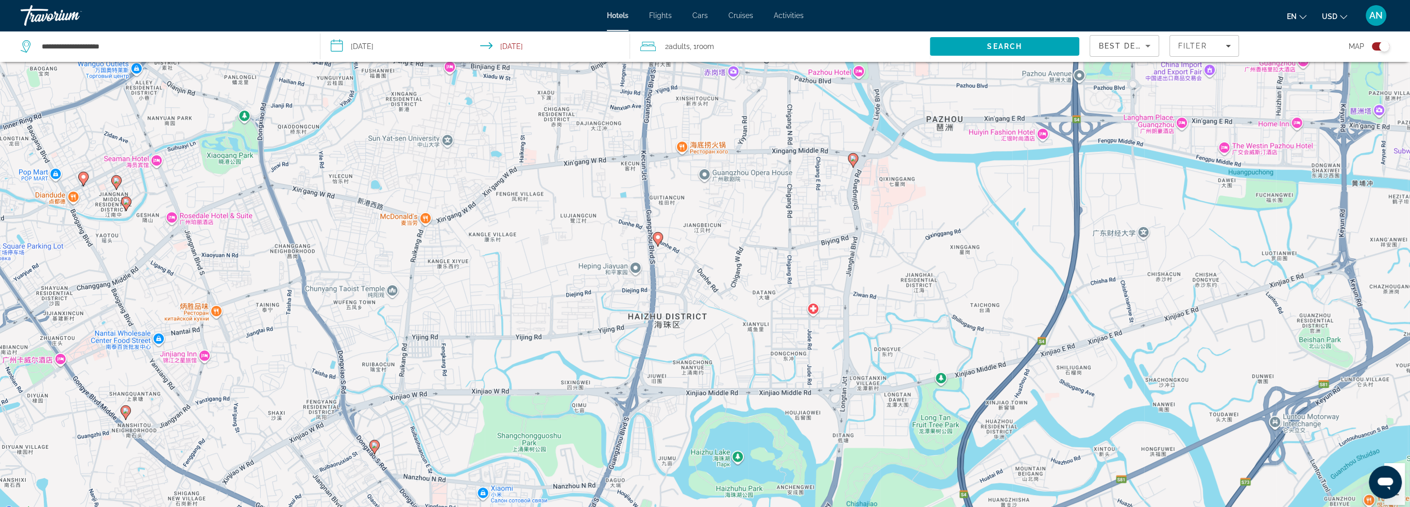
drag, startPoint x: 351, startPoint y: 229, endPoint x: 490, endPoint y: 265, distance: 143.4
click at [490, 265] on div "Чтобы активировать перетаскивание с помощью клавиатуры, нажмите Alt + Ввод. Пос…" at bounding box center [705, 263] width 1410 height 507
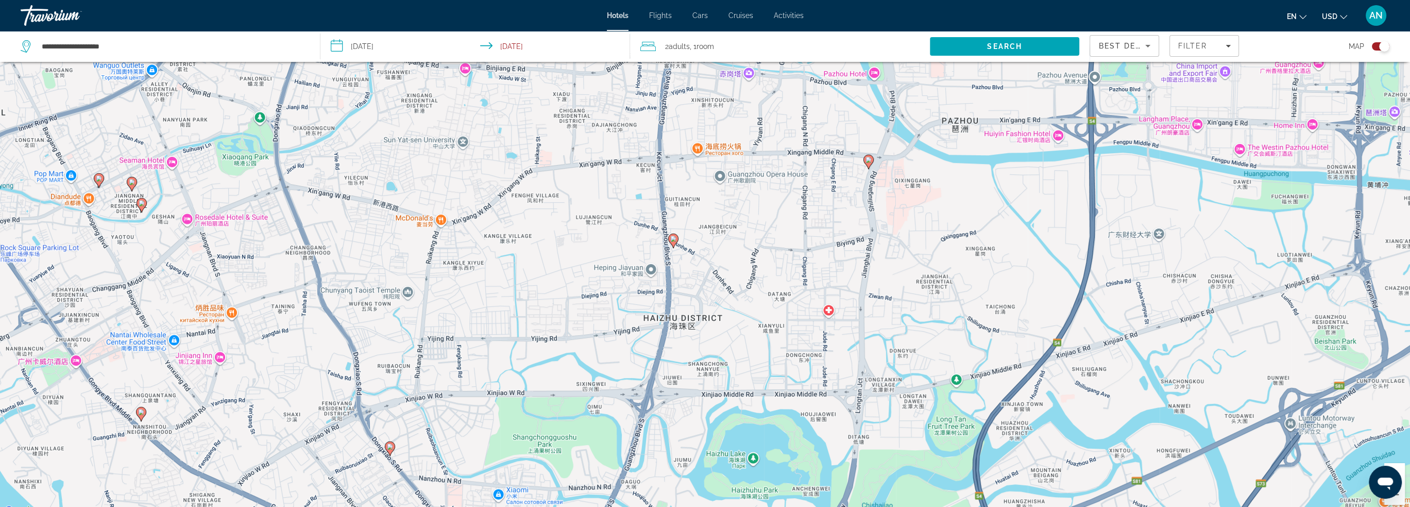
click at [389, 449] on image "Main content" at bounding box center [390, 446] width 6 height 6
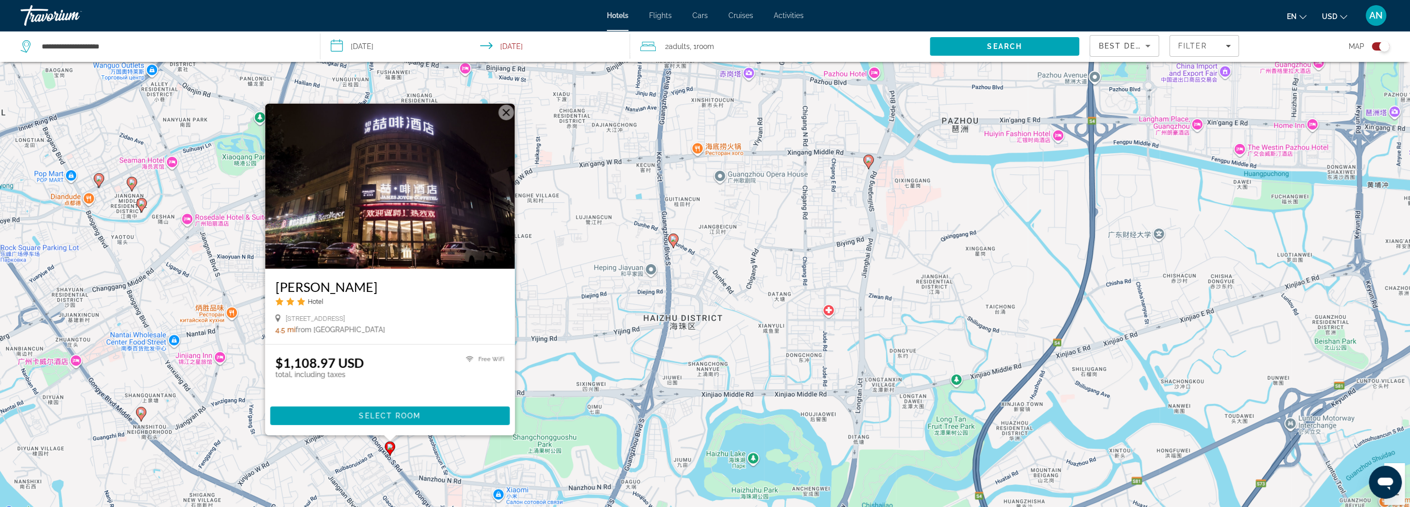
drag, startPoint x: 271, startPoint y: 288, endPoint x: 475, endPoint y: 291, distance: 204.6
click at [475, 291] on div "James Joyce Coffetel Dongxiaonan Hotel No 26 28 Ruibao Rd Haizhu District, Guan…" at bounding box center [390, 305] width 250 height 75
copy h3 "James Joyce Coffetel Dongxiaonan"
click at [627, 375] on div "Чтобы активировать перетаскивание с помощью клавиатуры, нажмите Alt + Ввод. Пос…" at bounding box center [705, 263] width 1410 height 507
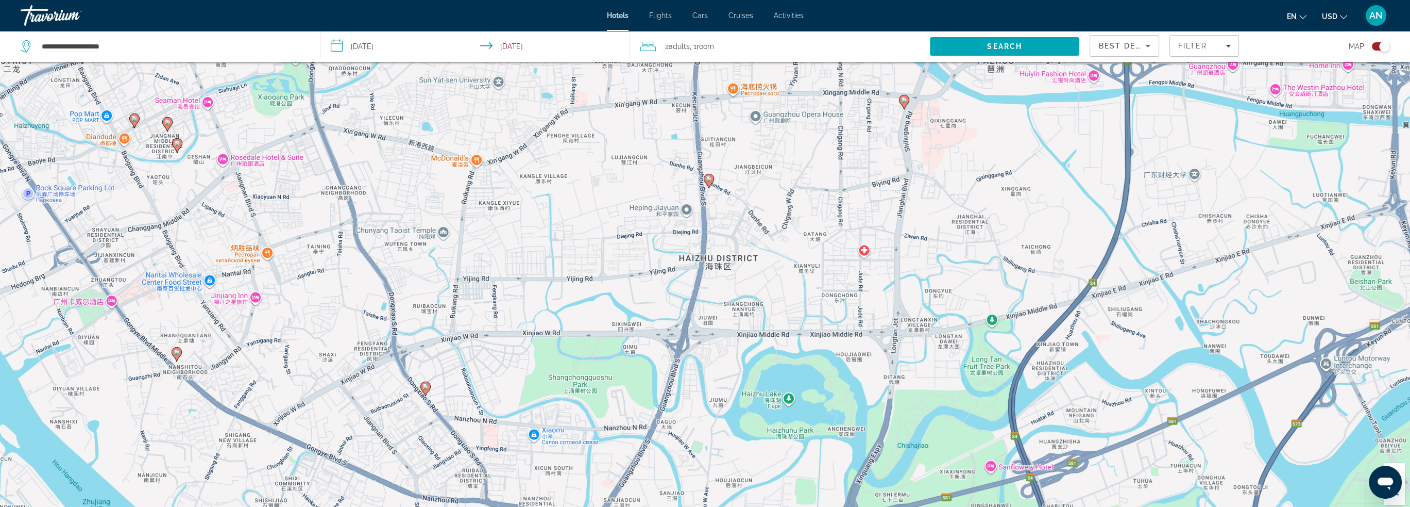
drag, startPoint x: 421, startPoint y: 409, endPoint x: 458, endPoint y: 348, distance: 71.7
click at [458, 348] on div "Чтобы активировать перетаскивание с помощью клавиатуры, нажмите Alt + Ввод. Пос…" at bounding box center [705, 263] width 1410 height 507
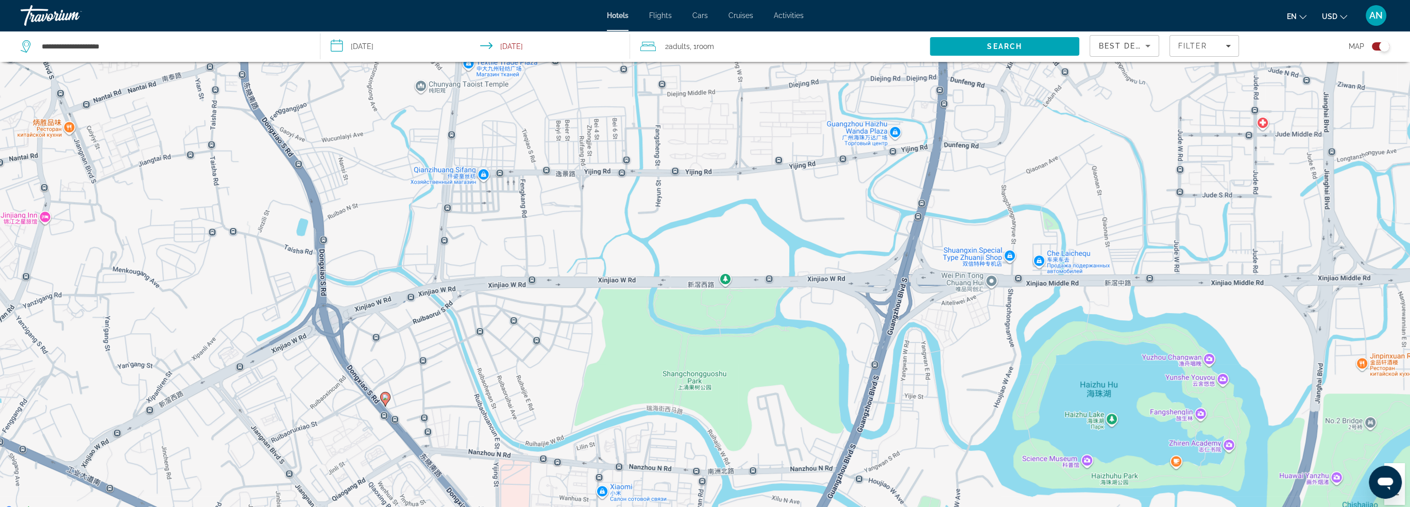
click at [385, 397] on image "Main content" at bounding box center [385, 397] width 6 height 6
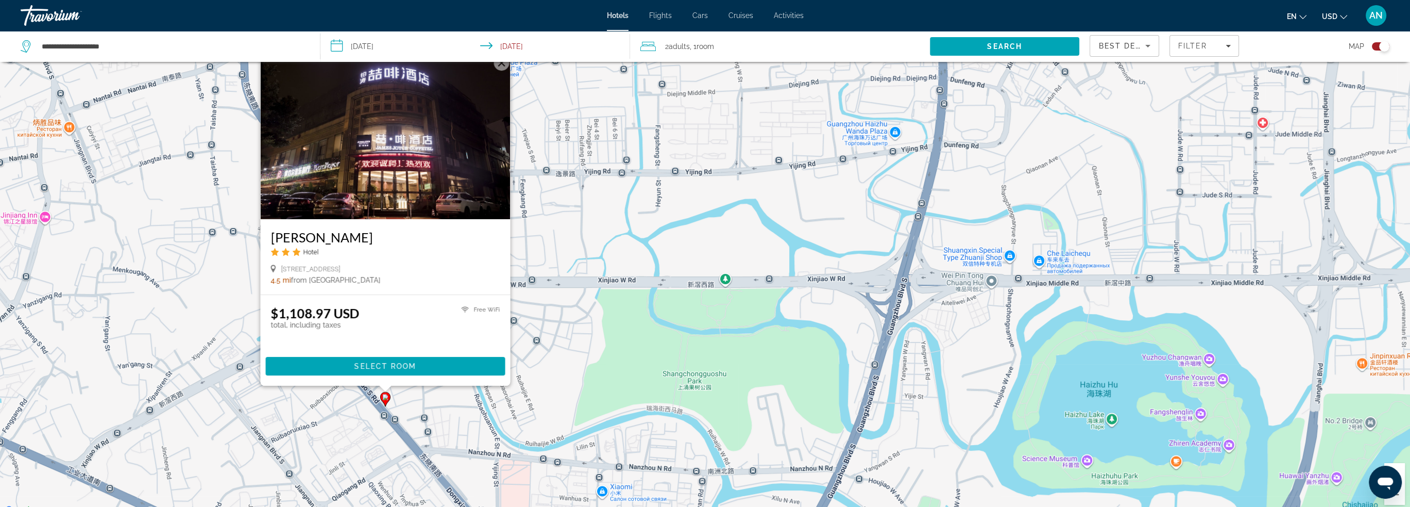
click at [394, 234] on h3 "James Joyce Coffetel Dongxiaonan" at bounding box center [385, 236] width 229 height 15
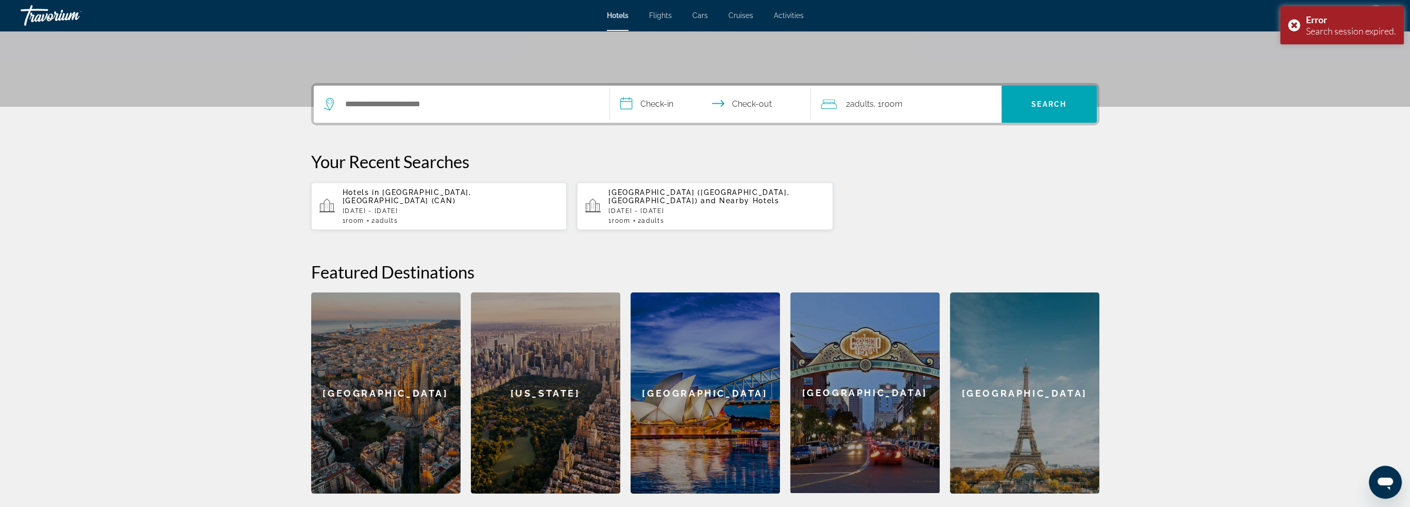
scroll to position [206, 0]
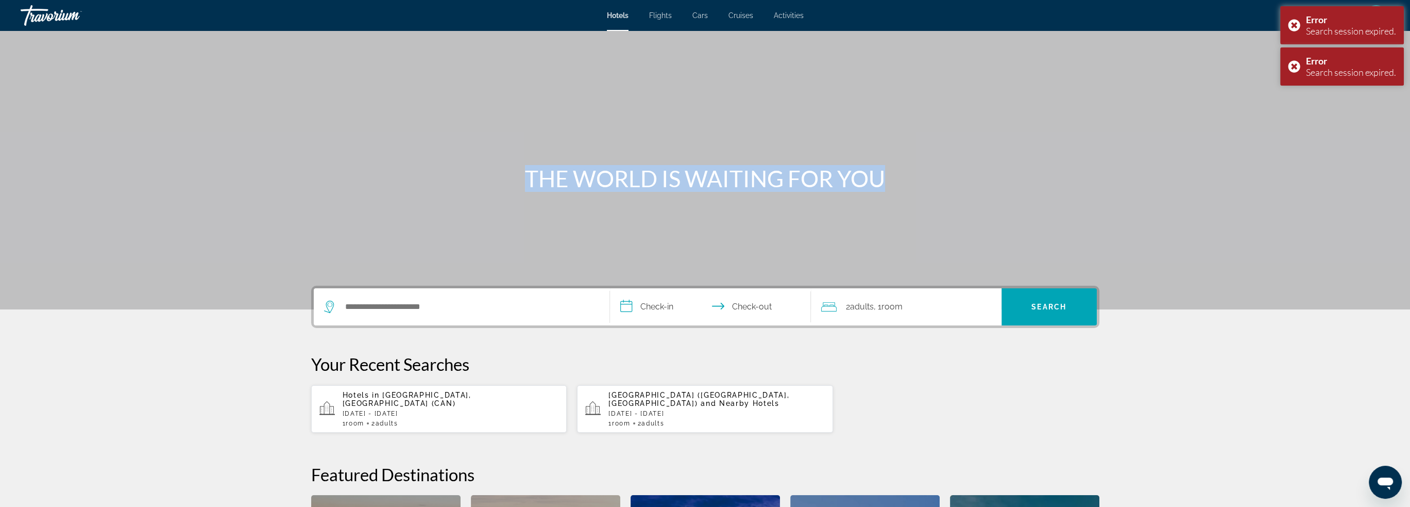
click at [443, 276] on section "**********" at bounding box center [705, 348] width 1410 height 696
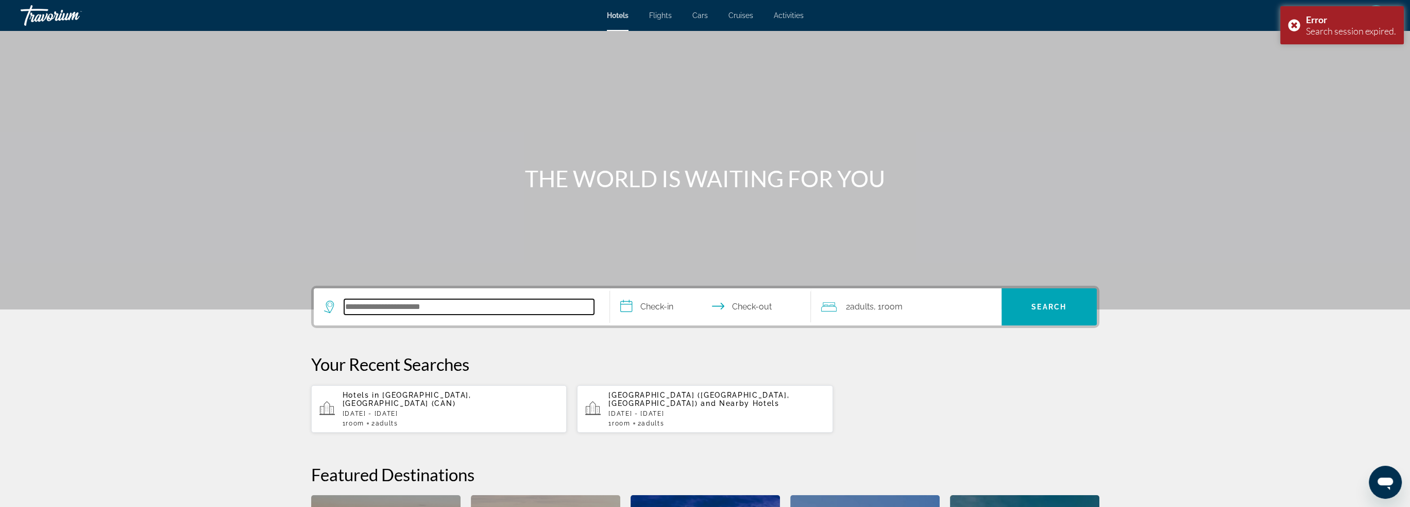
click at [388, 307] on input "Search hotel destination" at bounding box center [469, 306] width 250 height 15
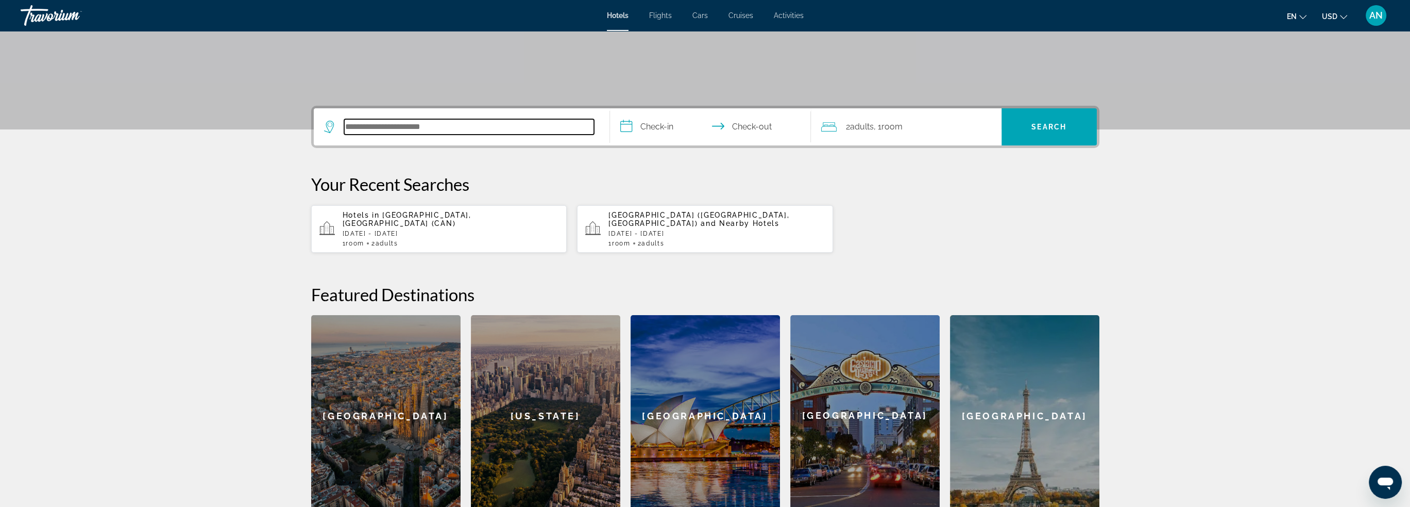
scroll to position [214, 0]
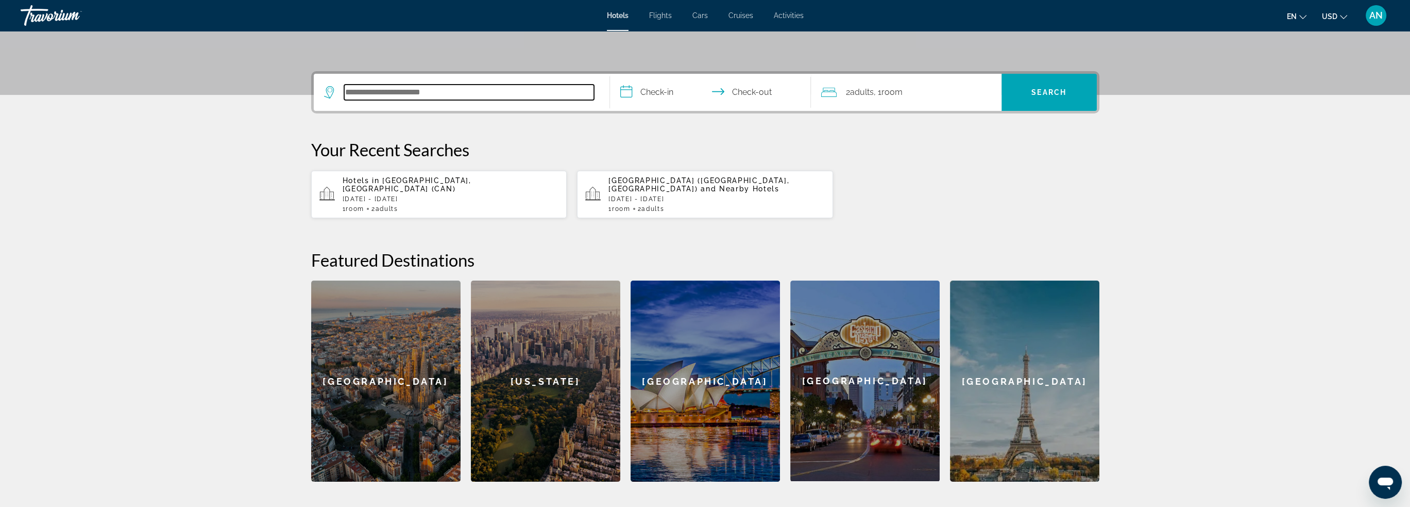
paste input "**********"
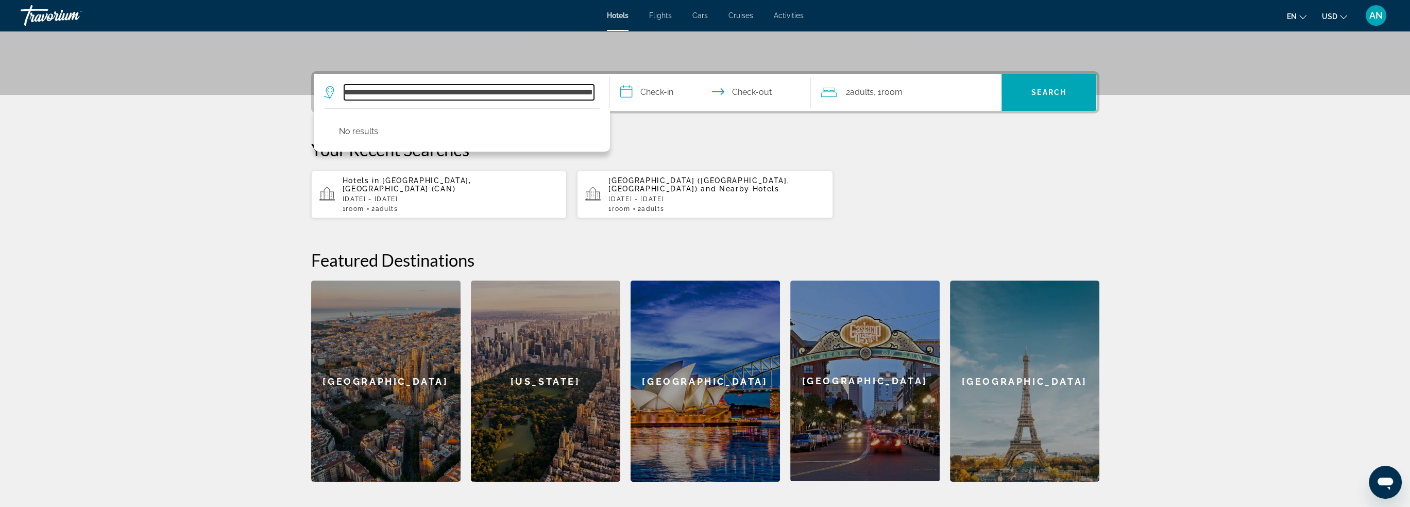
click at [558, 89] on input "**********" at bounding box center [469, 92] width 250 height 15
click at [374, 92] on input "**********" at bounding box center [469, 92] width 250 height 15
type input "**********"
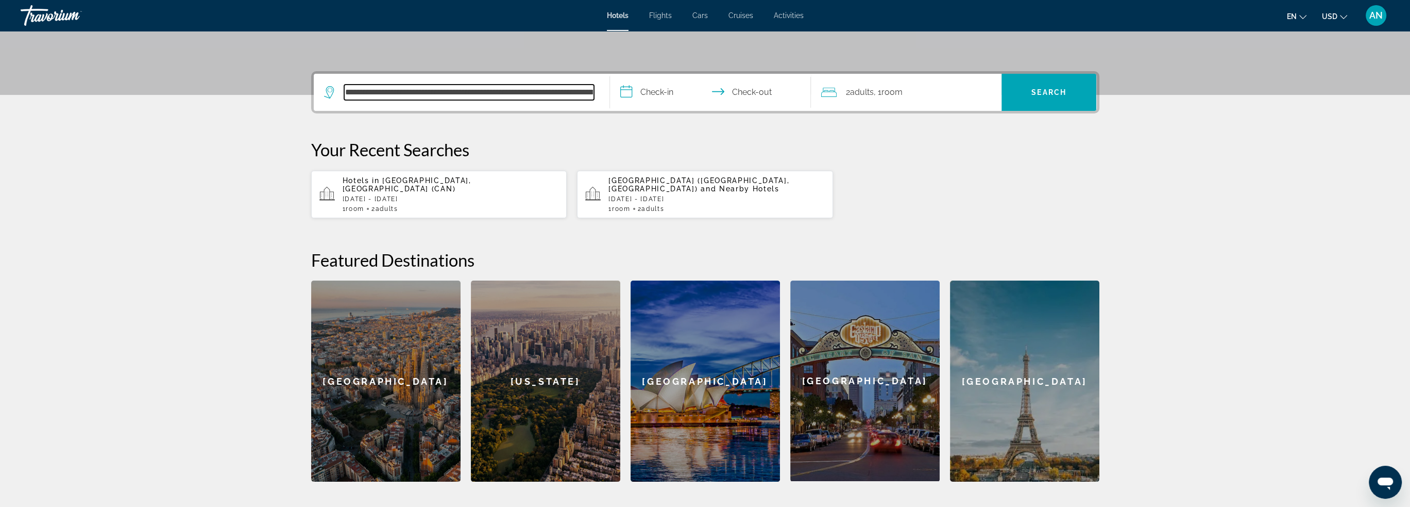
click at [428, 95] on input "**********" at bounding box center [469, 92] width 250 height 15
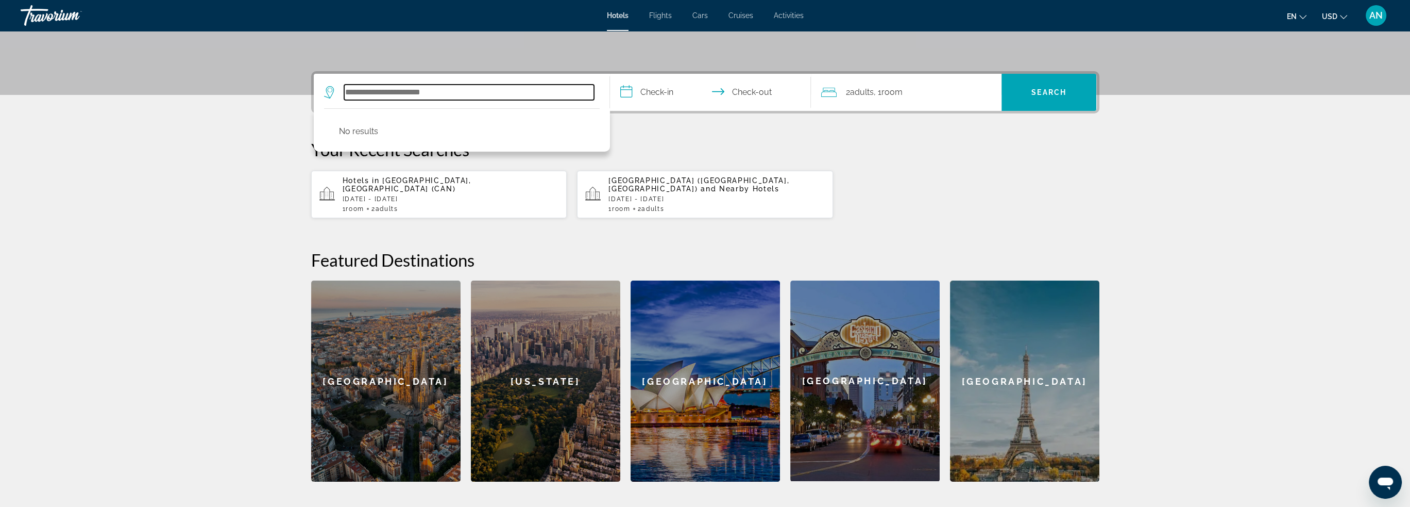
click at [440, 91] on input "Search hotel destination" at bounding box center [469, 92] width 250 height 15
paste input "**********"
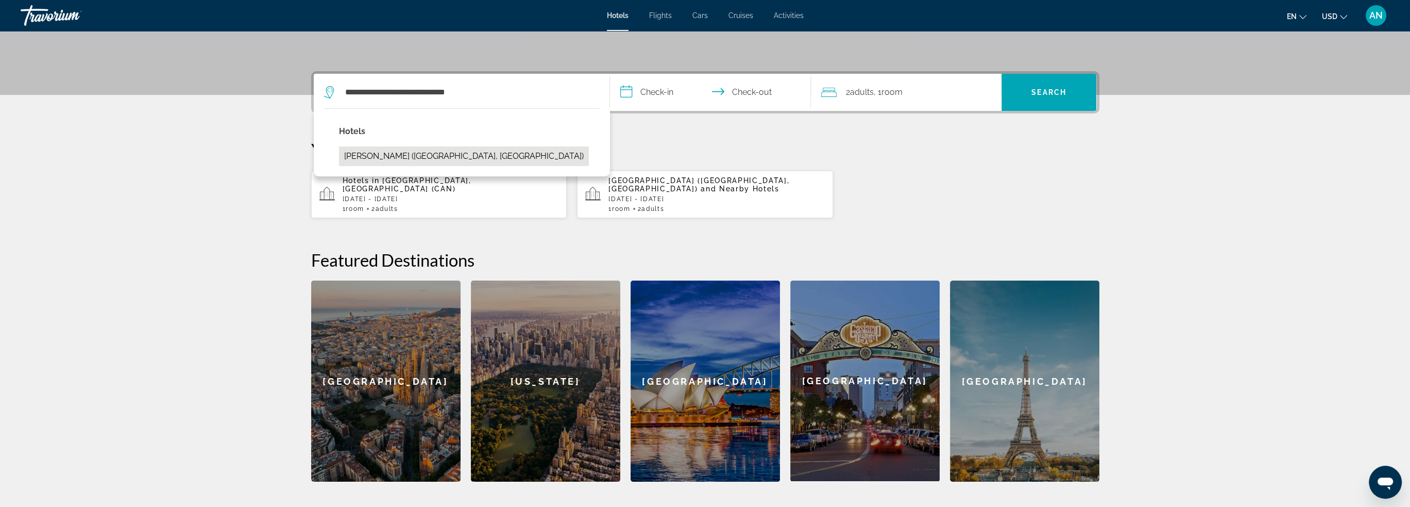
click at [492, 156] on button "[PERSON_NAME] ([GEOGRAPHIC_DATA], [GEOGRAPHIC_DATA])" at bounding box center [464, 156] width 250 height 20
type input "**********"
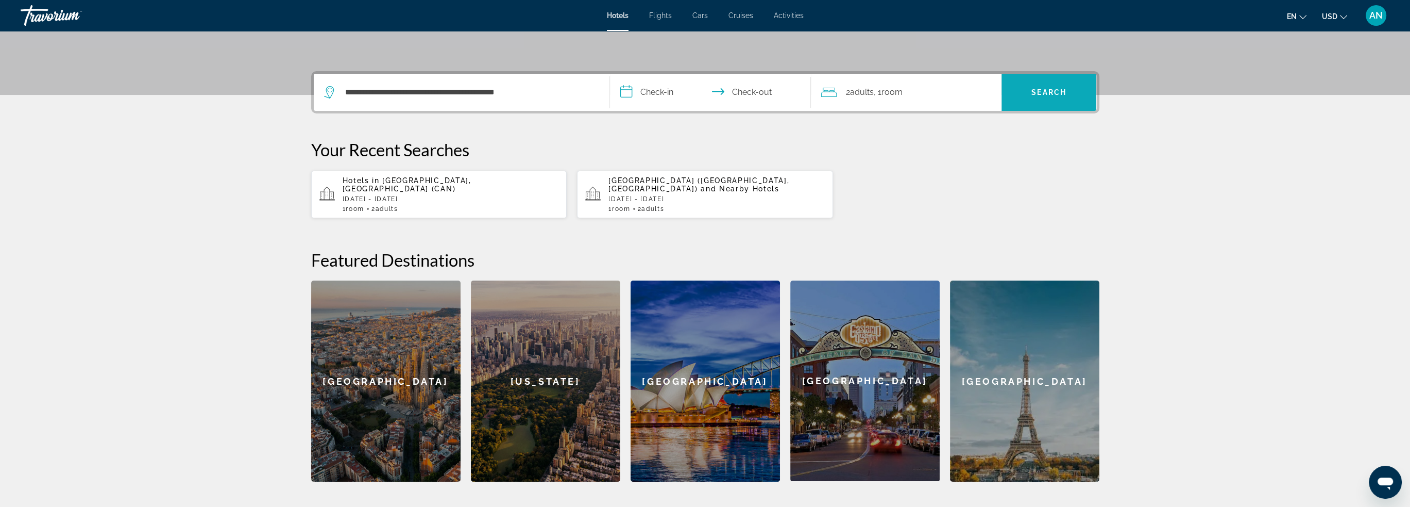
click at [1038, 98] on span "Search" at bounding box center [1049, 92] width 95 height 25
click at [662, 94] on input "**********" at bounding box center [712, 94] width 205 height 40
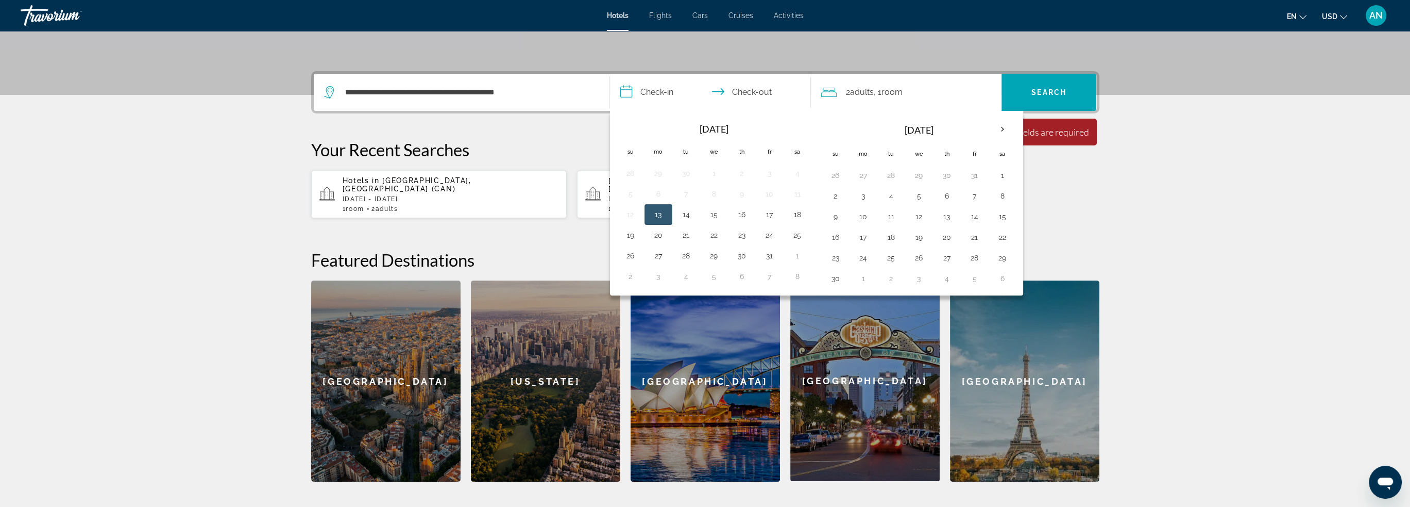
click at [658, 214] on button "13" at bounding box center [658, 214] width 16 height 14
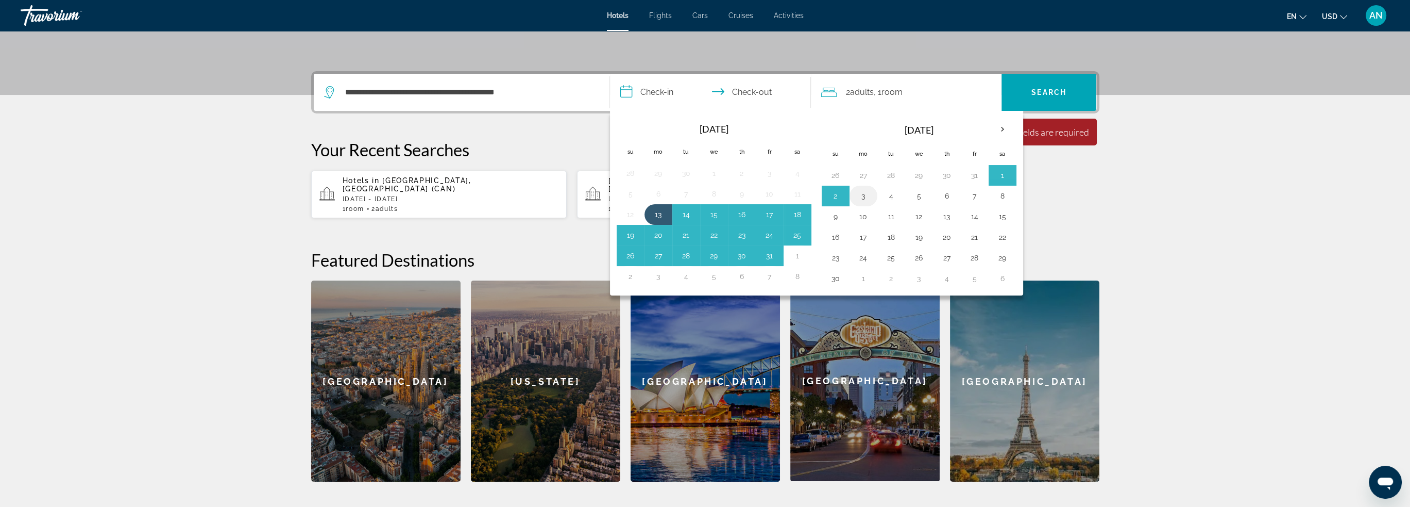
click at [866, 196] on button "3" at bounding box center [863, 196] width 16 height 14
type input "**********"
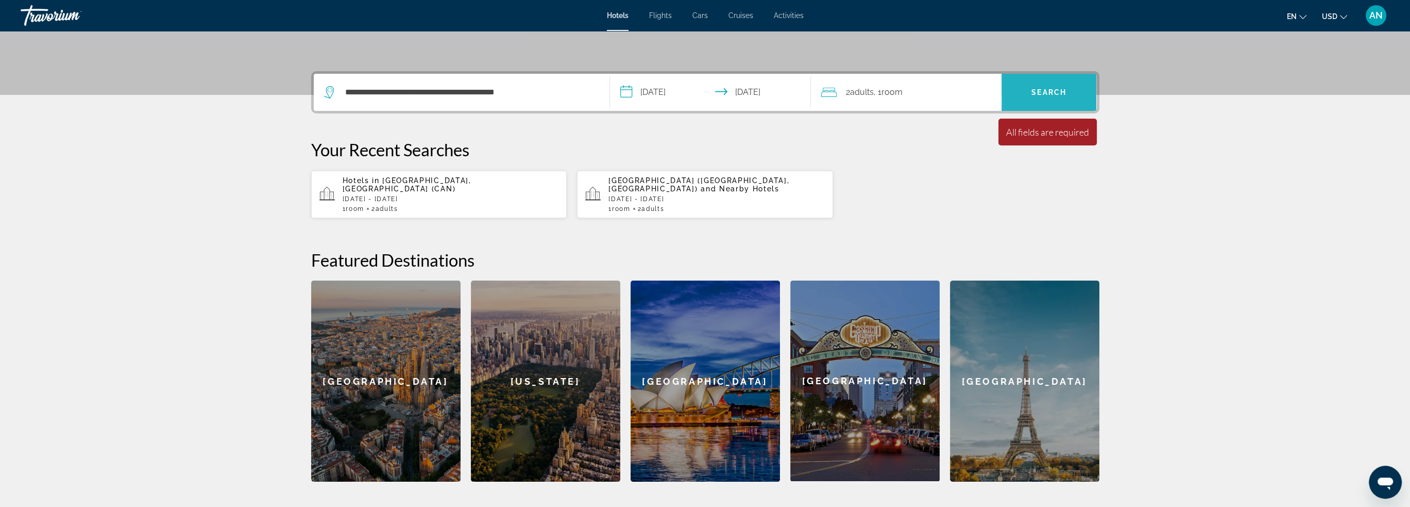
click at [1034, 92] on span "Search" at bounding box center [1049, 92] width 35 height 8
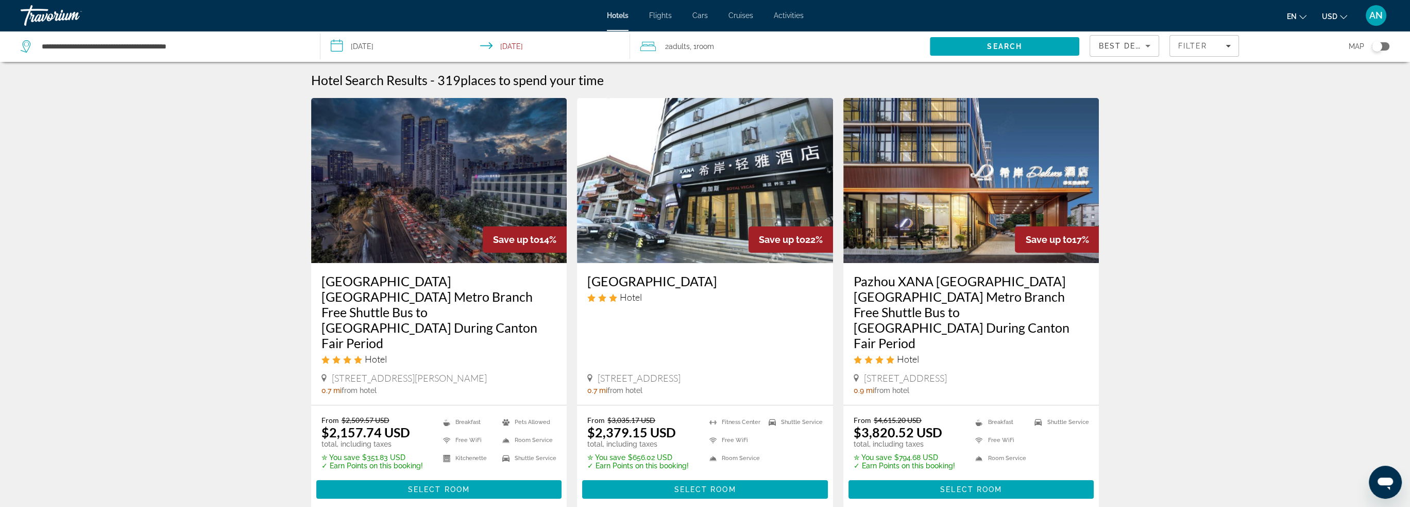
click at [1376, 48] on div "Toggle map" at bounding box center [1377, 46] width 10 height 10
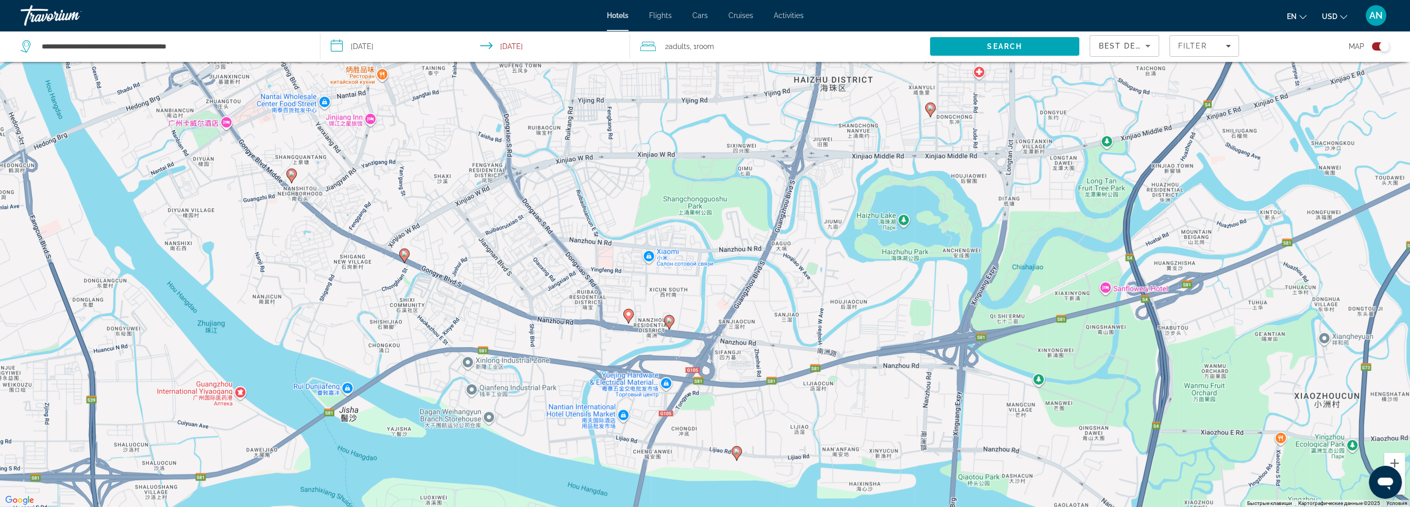
click at [406, 256] on image "Main content" at bounding box center [404, 253] width 6 height 6
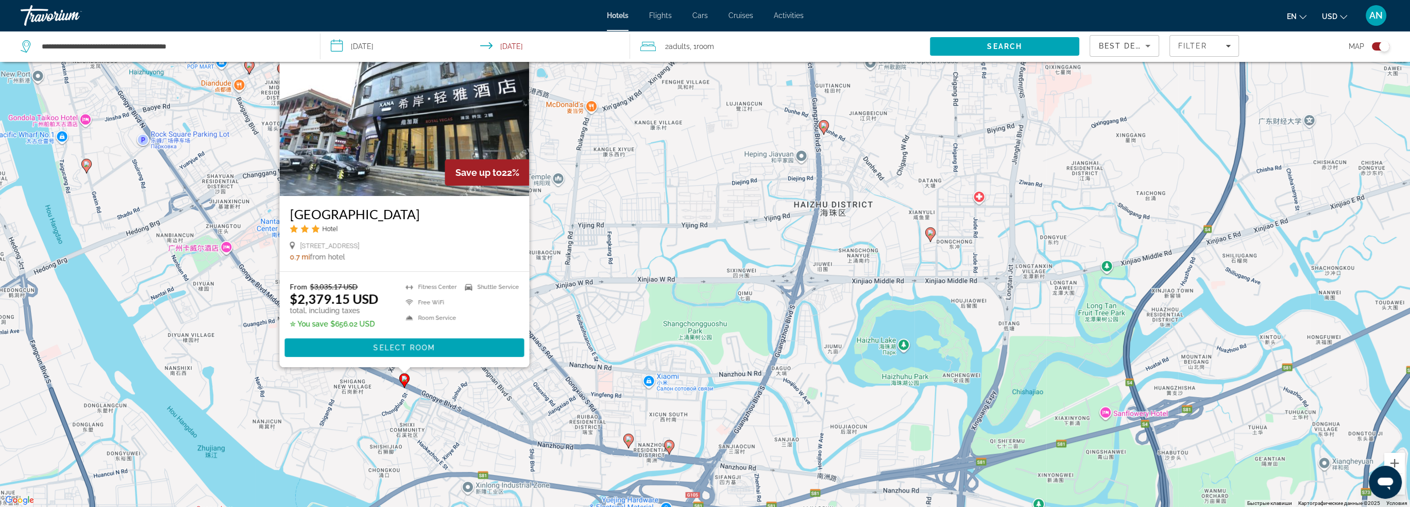
click at [678, 259] on div "Чтобы активировать перетаскивание с помощью клавиатуры, нажмите Alt + Ввод. Пос…" at bounding box center [705, 253] width 1410 height 507
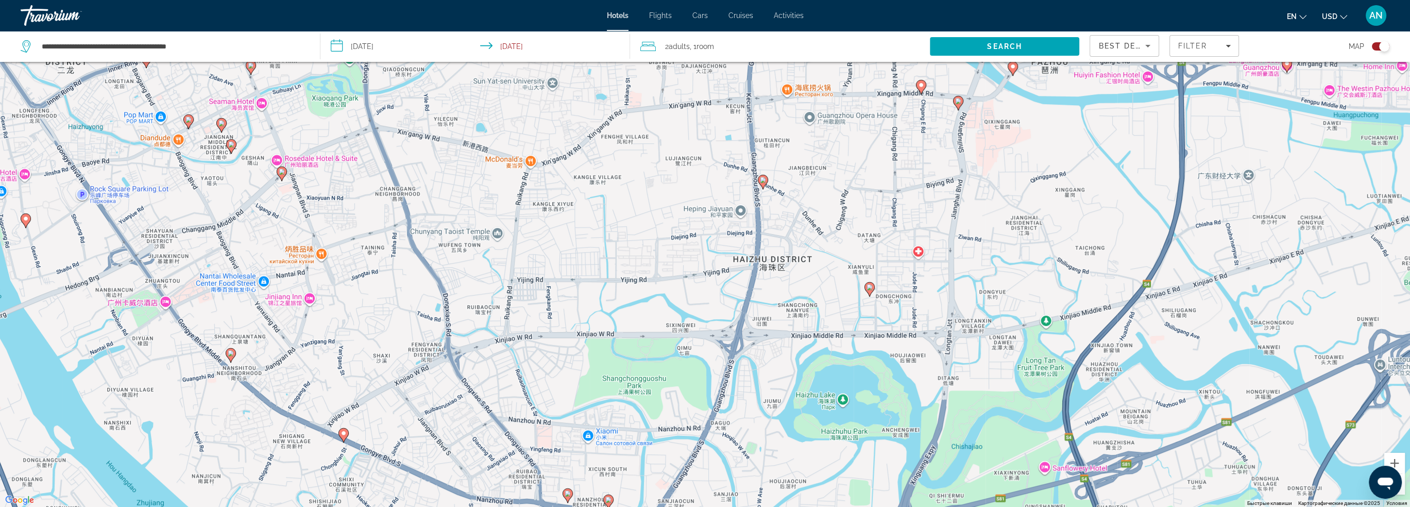
drag, startPoint x: 748, startPoint y: 230, endPoint x: 686, endPoint y: 284, distance: 82.5
click at [686, 284] on div "Чтобы активировать перетаскивание с помощью клавиатуры, нажмите Alt + Ввод. Пос…" at bounding box center [705, 253] width 1410 height 507
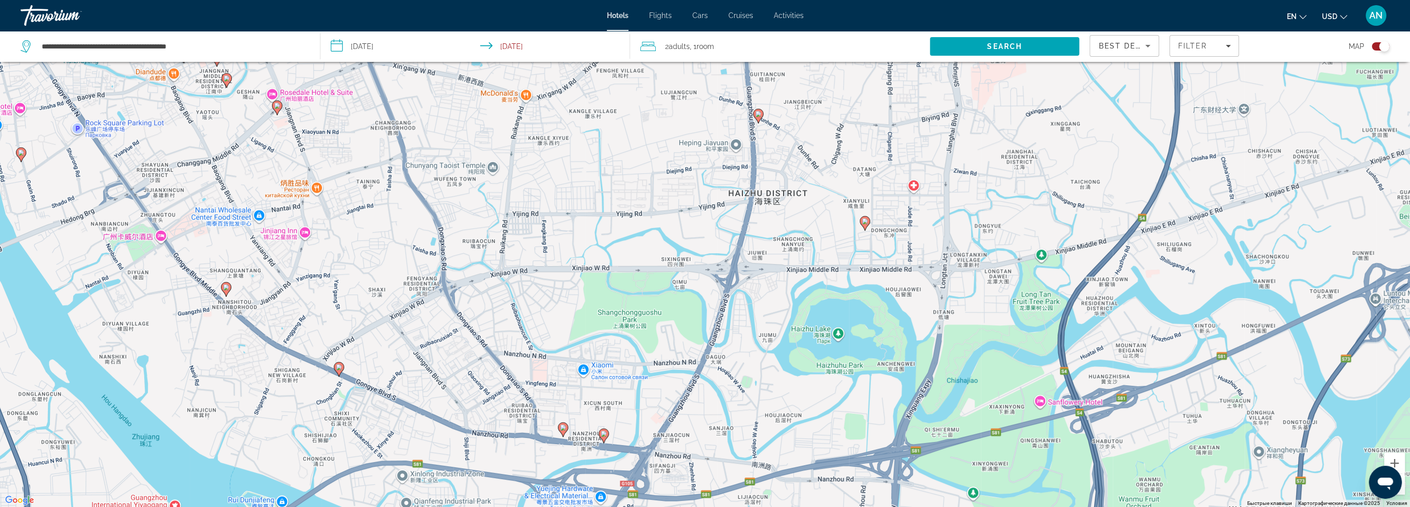
drag, startPoint x: 712, startPoint y: 309, endPoint x: 685, endPoint y: 237, distance: 77.3
click at [685, 237] on div "Чтобы активировать перетаскивание с помощью клавиатуры, нажмите Alt + Ввод. Пос…" at bounding box center [705, 253] width 1410 height 507
click at [602, 434] on image "Main content" at bounding box center [604, 433] width 6 height 6
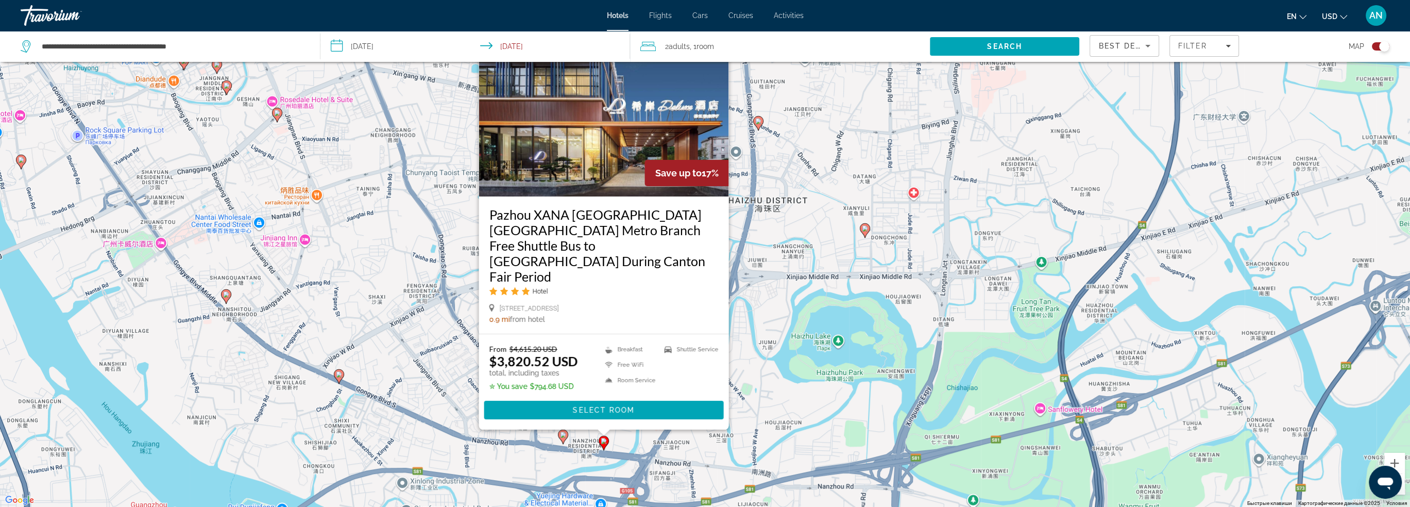
click at [563, 438] on icon "Main content" at bounding box center [562, 435] width 9 height 13
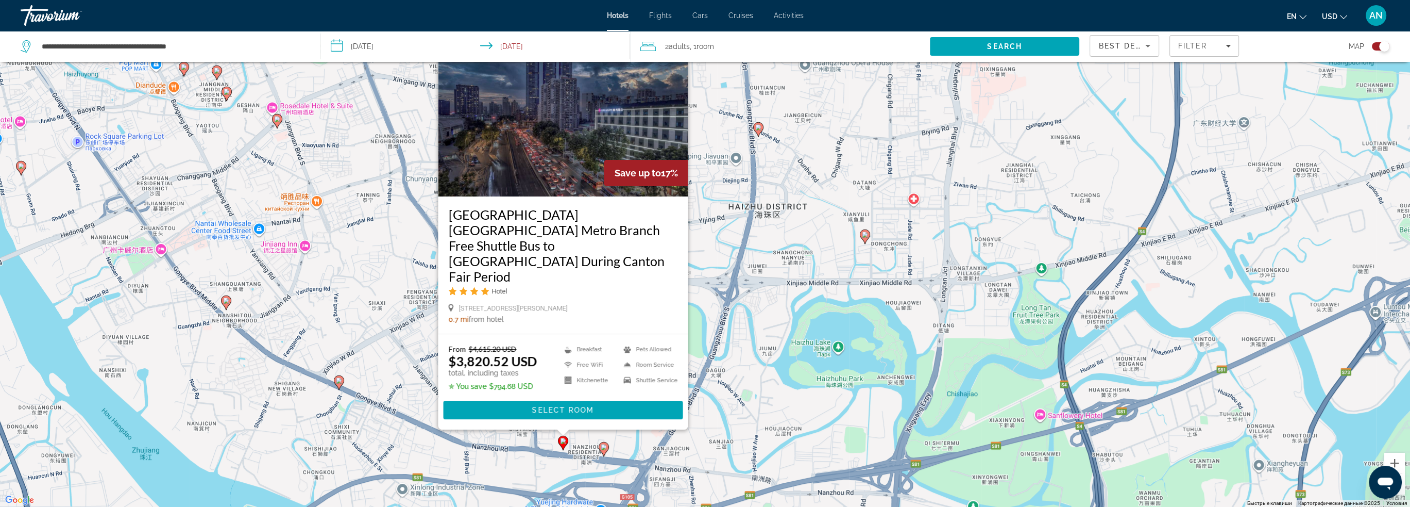
click at [715, 425] on div "Чтобы активировать перетаскивание с помощью клавиатуры, нажмите Alt + Ввод. Пос…" at bounding box center [705, 253] width 1410 height 507
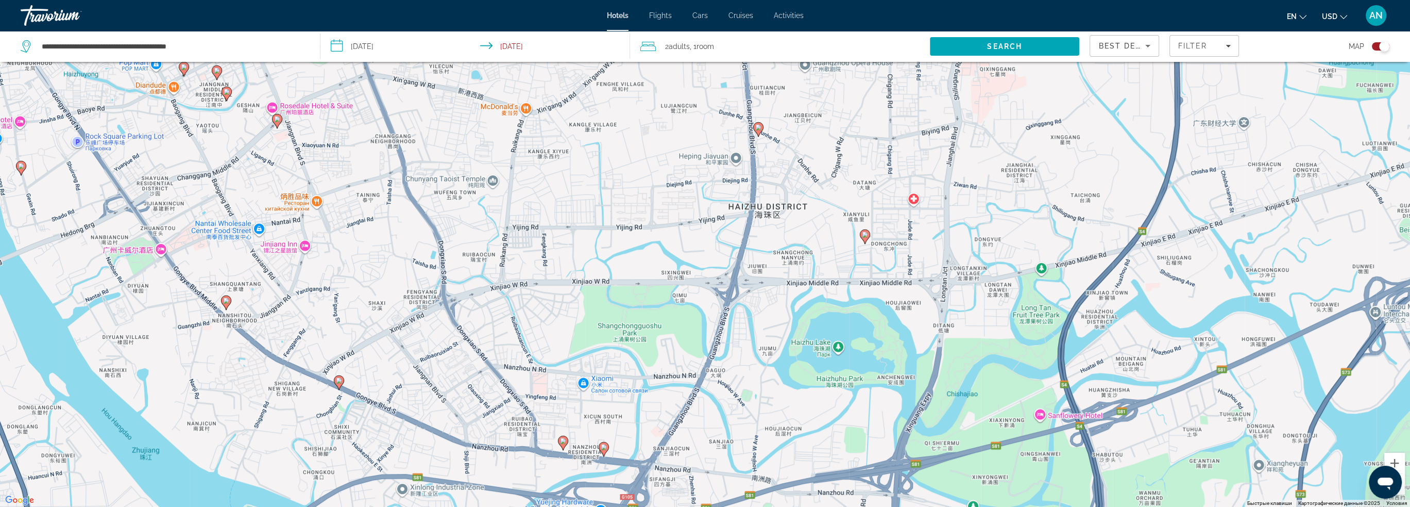
click at [340, 383] on image "Main content" at bounding box center [339, 380] width 6 height 6
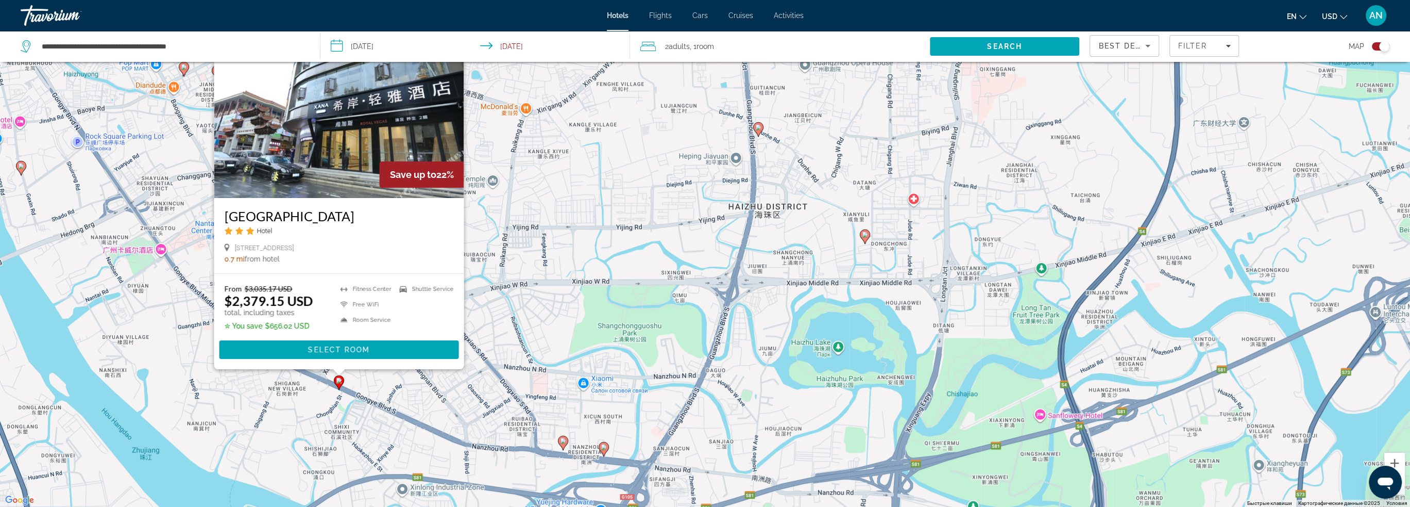
click at [505, 342] on div "Чтобы активировать перетаскивание с помощью клавиатуры, нажмите Alt + Ввод. Пос…" at bounding box center [705, 253] width 1410 height 507
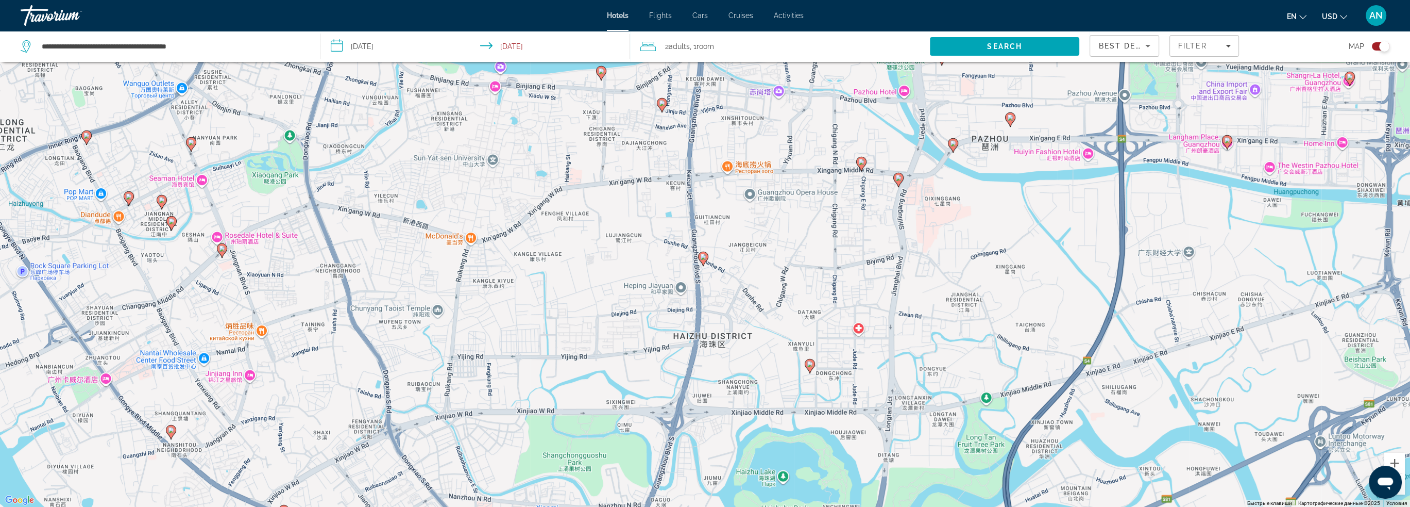
drag, startPoint x: 501, startPoint y: 224, endPoint x: 446, endPoint y: 356, distance: 142.5
click at [446, 356] on div "Чтобы активировать перетаскивание с помощью клавиатуры, нажмите Alt + Ввод. Пос…" at bounding box center [705, 253] width 1410 height 507
click at [1205, 47] on span "Filter" at bounding box center [1192, 46] width 29 height 8
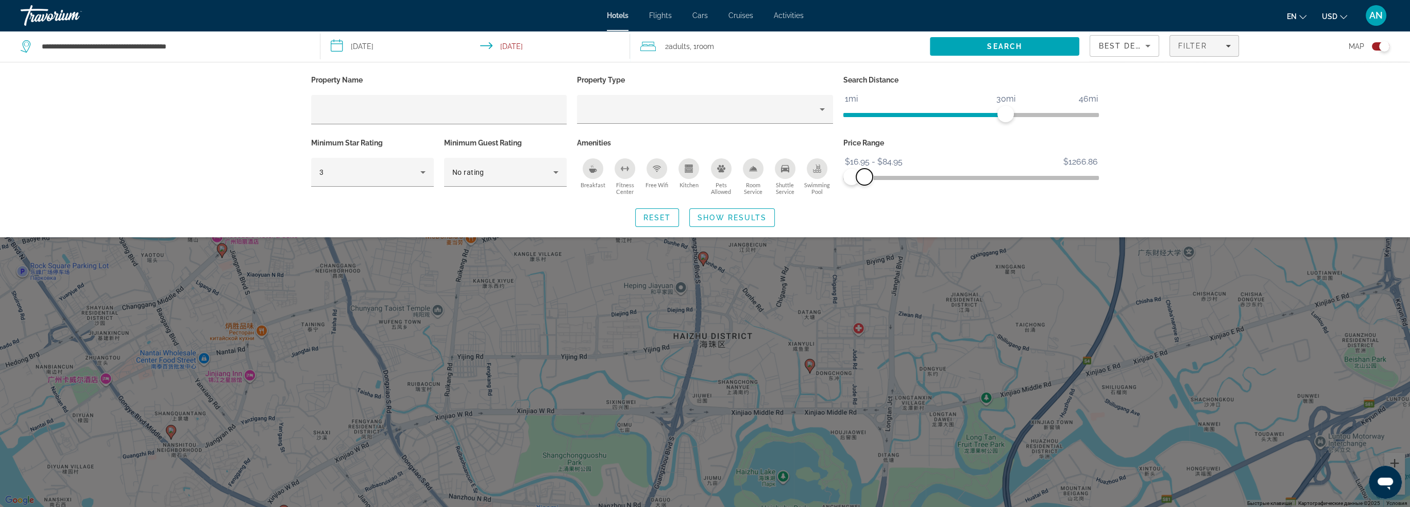
drag, startPoint x: 1090, startPoint y: 173, endPoint x: 865, endPoint y: 185, distance: 226.0
click at [865, 185] on div "Price Range $16.95 $1266.86 $16.95 $84.95 $16.95 - $84.95" at bounding box center [971, 167] width 266 height 62
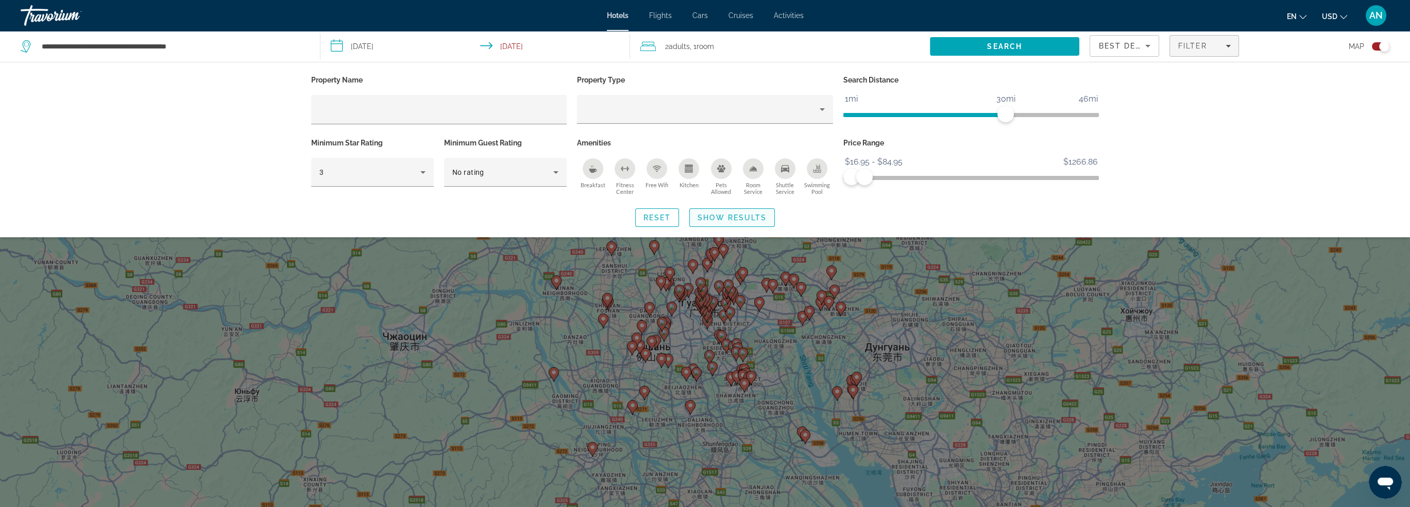
click at [744, 210] on span "Search widget" at bounding box center [732, 217] width 85 height 25
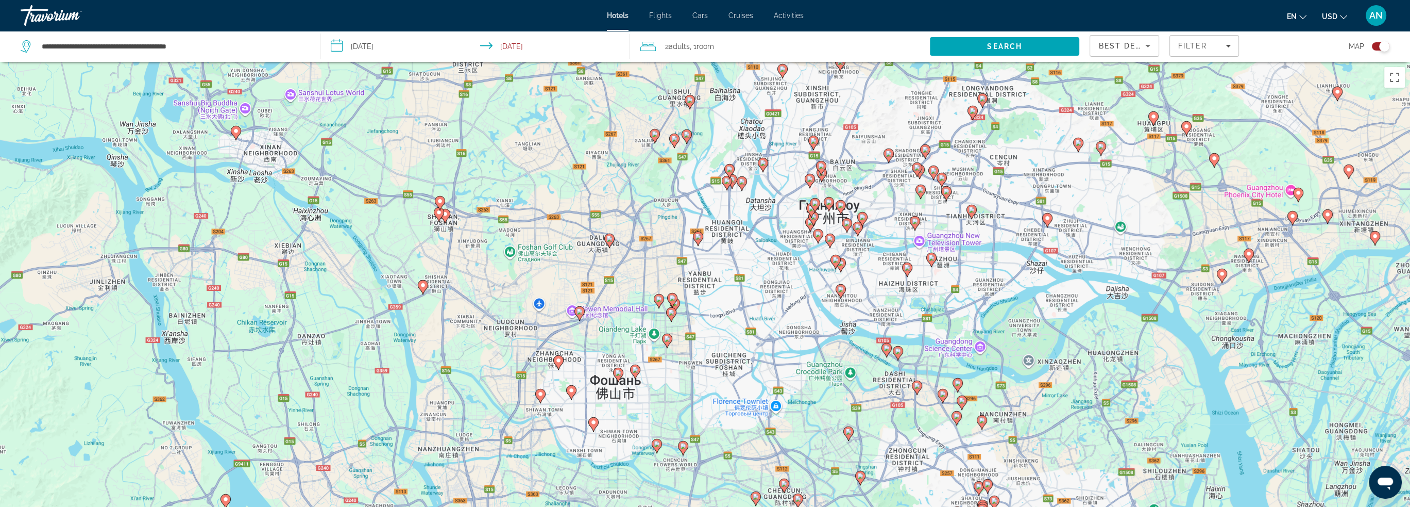
drag, startPoint x: 929, startPoint y: 164, endPoint x: 868, endPoint y: 283, distance: 133.0
click at [868, 283] on div "Чтобы активировать перетаскивание с помощью клавиатуры, нажмите Alt + Ввод. Пос…" at bounding box center [705, 315] width 1410 height 507
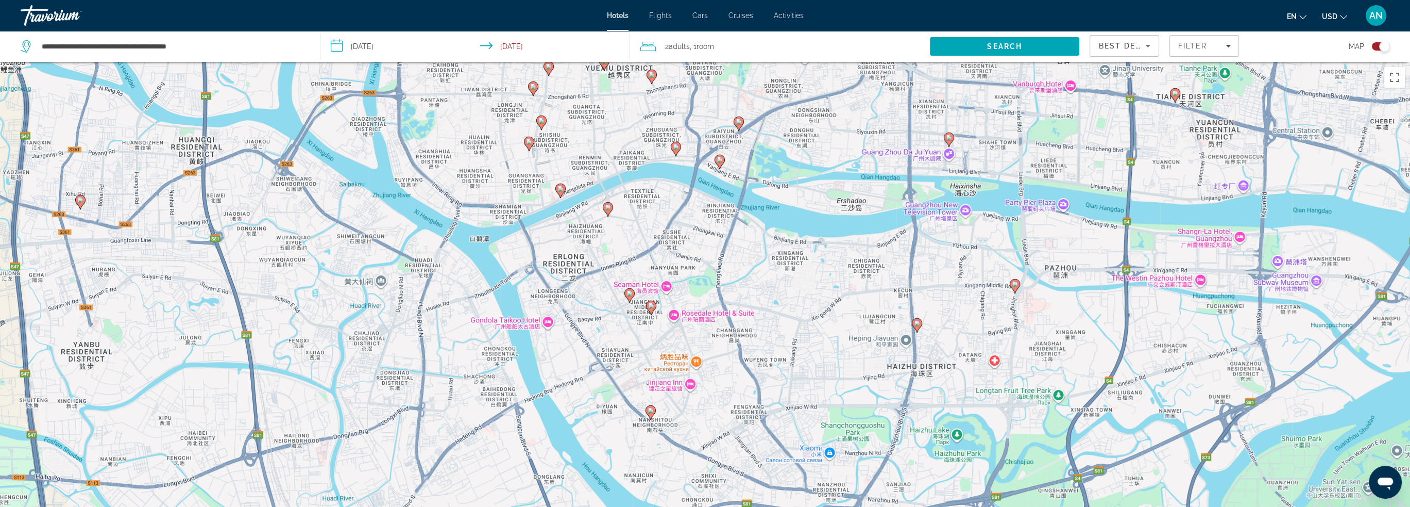
drag, startPoint x: 868, startPoint y: 192, endPoint x: 805, endPoint y: 313, distance: 136.4
click at [805, 313] on div "Чтобы активировать перетаскивание с помощью клавиатуры, нажмите Alt + Ввод. Пос…" at bounding box center [705, 315] width 1410 height 507
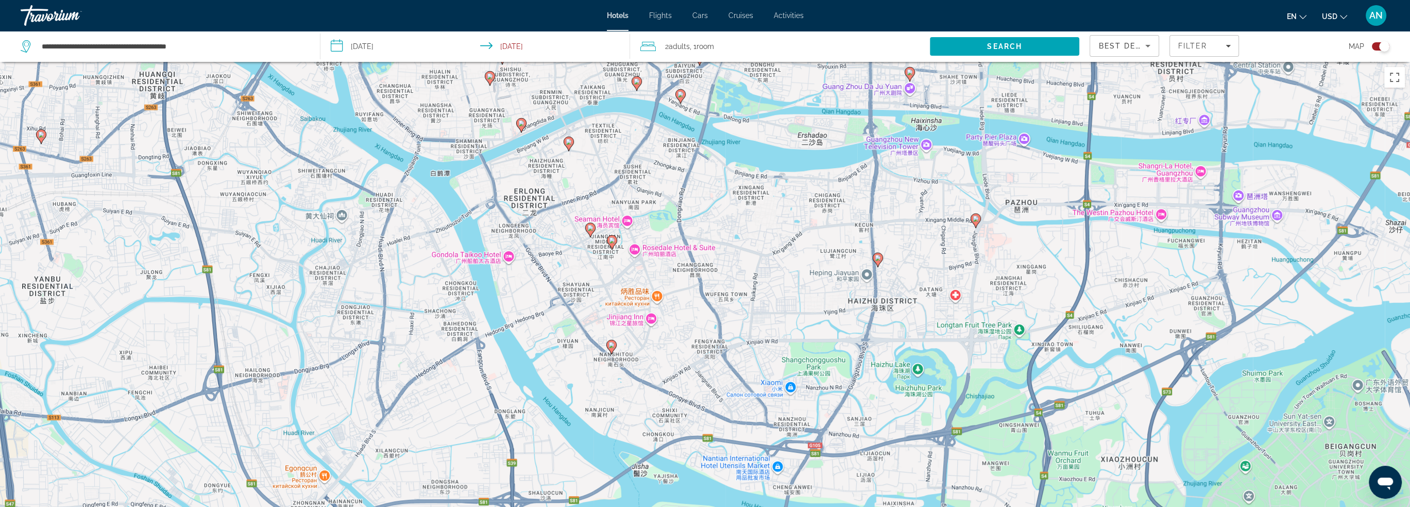
drag, startPoint x: 890, startPoint y: 385, endPoint x: 849, endPoint y: 317, distance: 79.5
click at [850, 317] on div "Чтобы активировать перетаскивание с помощью клавиатуры, нажмите Alt + Ввод. Пос…" at bounding box center [705, 315] width 1410 height 507
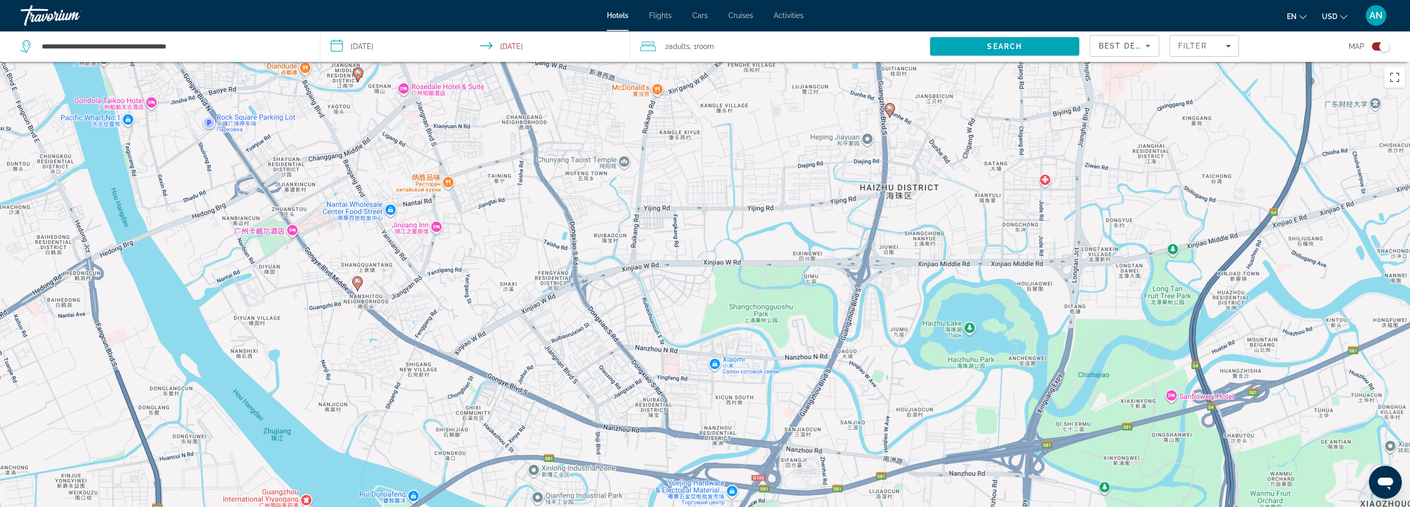
drag, startPoint x: 821, startPoint y: 329, endPoint x: 794, endPoint y: 246, distance: 87.8
click at [794, 246] on div "Чтобы активировать перетаскивание с помощью клавиатуры, нажмите Alt + Ввод. Пос…" at bounding box center [705, 315] width 1410 height 507
click at [359, 285] on icon "Main content" at bounding box center [356, 282] width 9 height 13
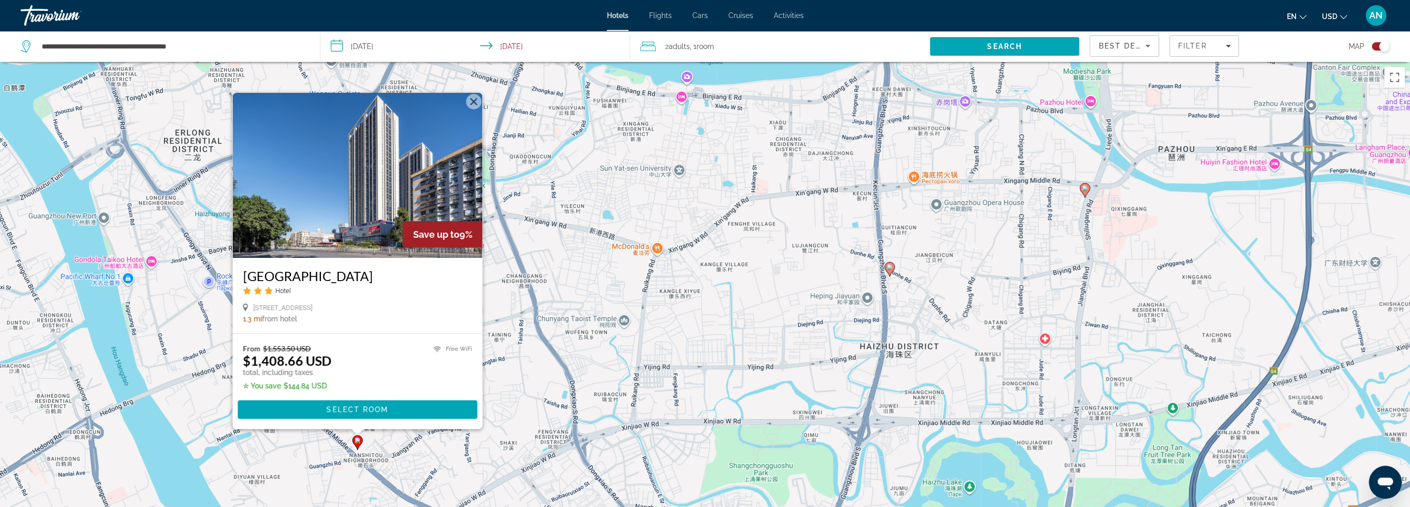
click at [538, 369] on div "Чтобы активировать перетаскивание с помощью клавиатуры, нажмите Alt + Ввод. Пос…" at bounding box center [705, 315] width 1410 height 507
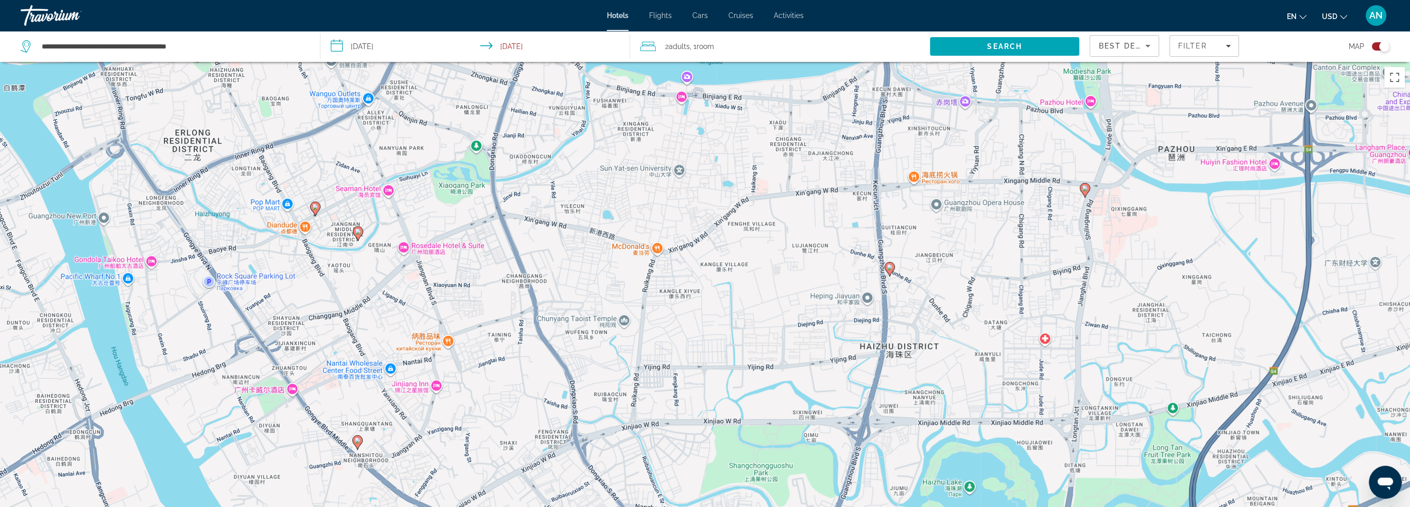
click at [318, 208] on icon "Main content" at bounding box center [314, 207] width 9 height 13
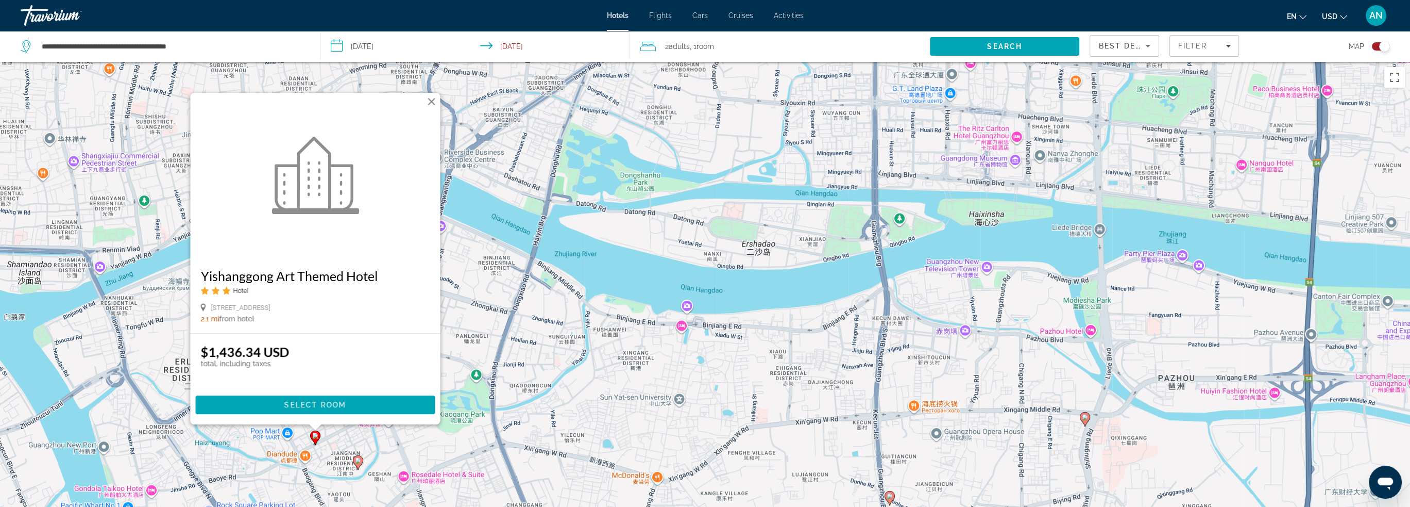
click at [585, 374] on div "Чтобы активировать перетаскивание с помощью клавиатуры, нажмите Alt + Ввод. Пос…" at bounding box center [705, 315] width 1410 height 507
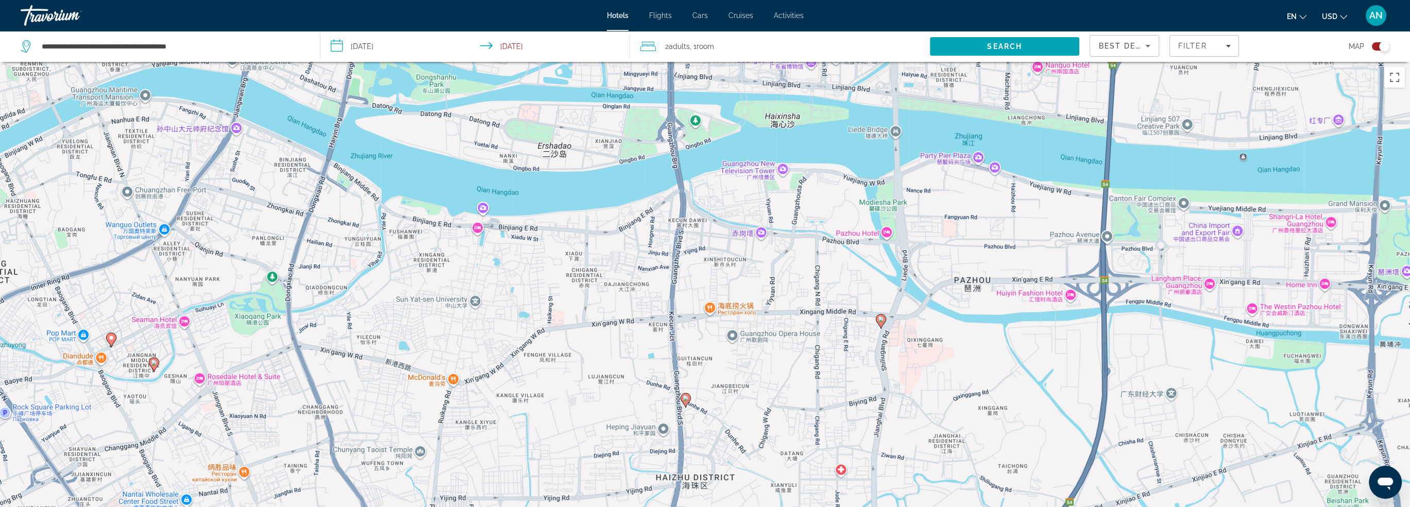
drag, startPoint x: 921, startPoint y: 370, endPoint x: 726, endPoint y: 281, distance: 215.2
click at [726, 281] on div "Чтобы активировать перетаскивание с помощью клавиатуры, нажмите Alt + Ввод. Пос…" at bounding box center [705, 315] width 1410 height 507
click at [879, 322] on image "Main content" at bounding box center [881, 319] width 6 height 6
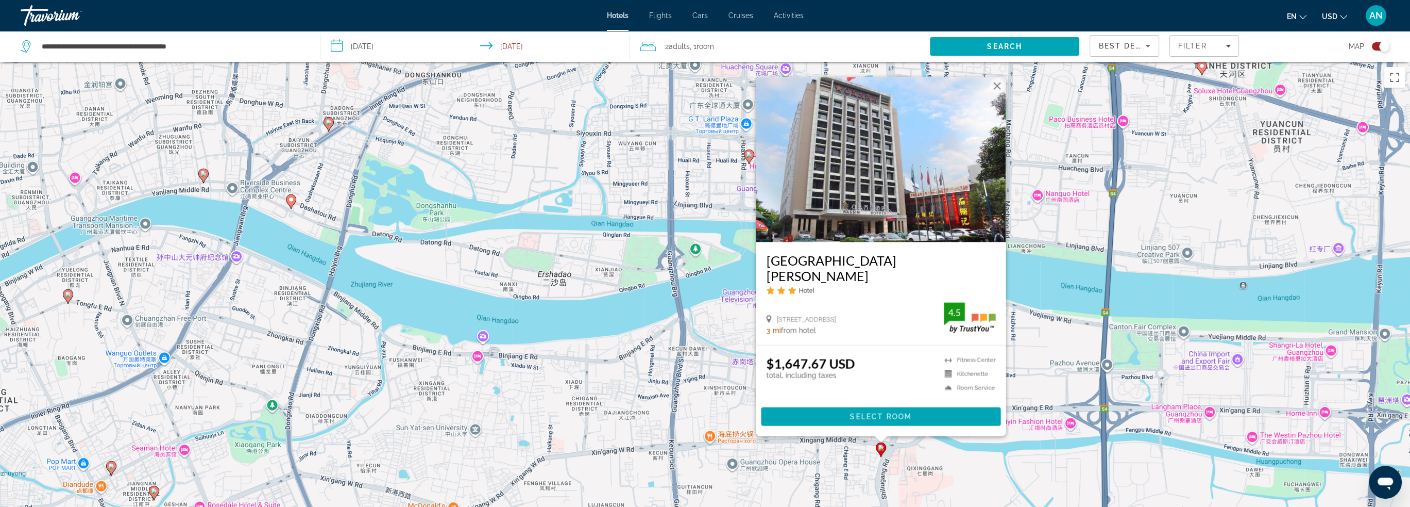
click at [711, 379] on div "Чтобы активировать перетаскивание с помощью клавиатуры, нажмите Alt + Ввод. Пос…" at bounding box center [705, 315] width 1410 height 507
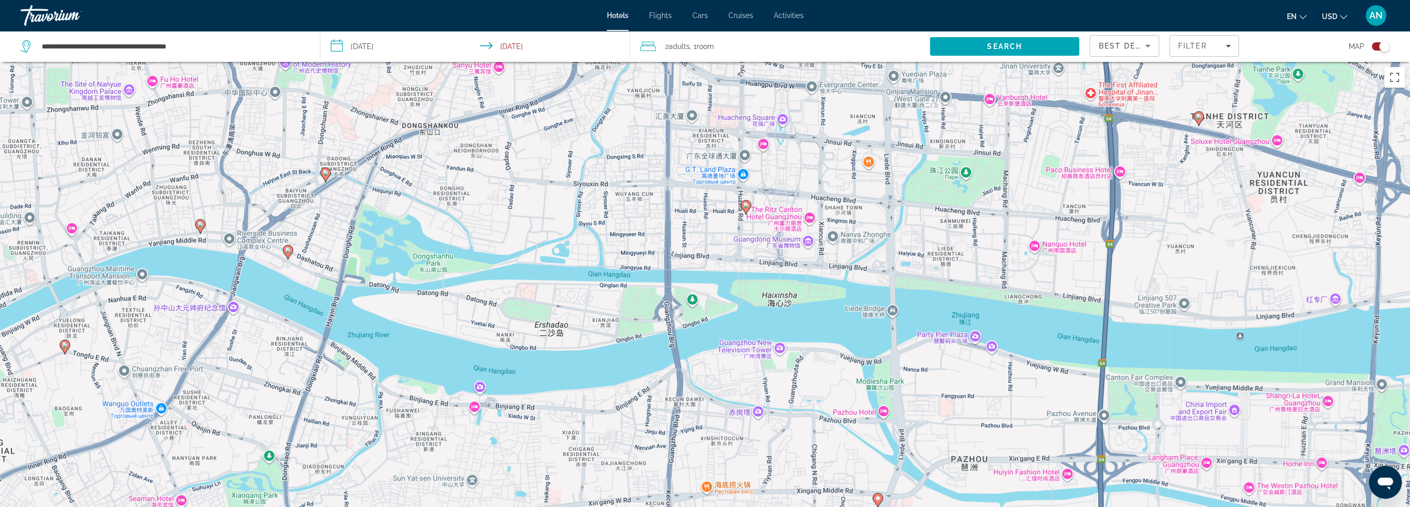
drag, startPoint x: 716, startPoint y: 199, endPoint x: 713, endPoint y: 251, distance: 51.6
click at [713, 251] on div "Чтобы активировать перетаскивание с помощью клавиатуры, нажмите Alt + Ввод. Пос…" at bounding box center [705, 315] width 1410 height 507
click at [748, 208] on icon "Main content" at bounding box center [745, 206] width 9 height 13
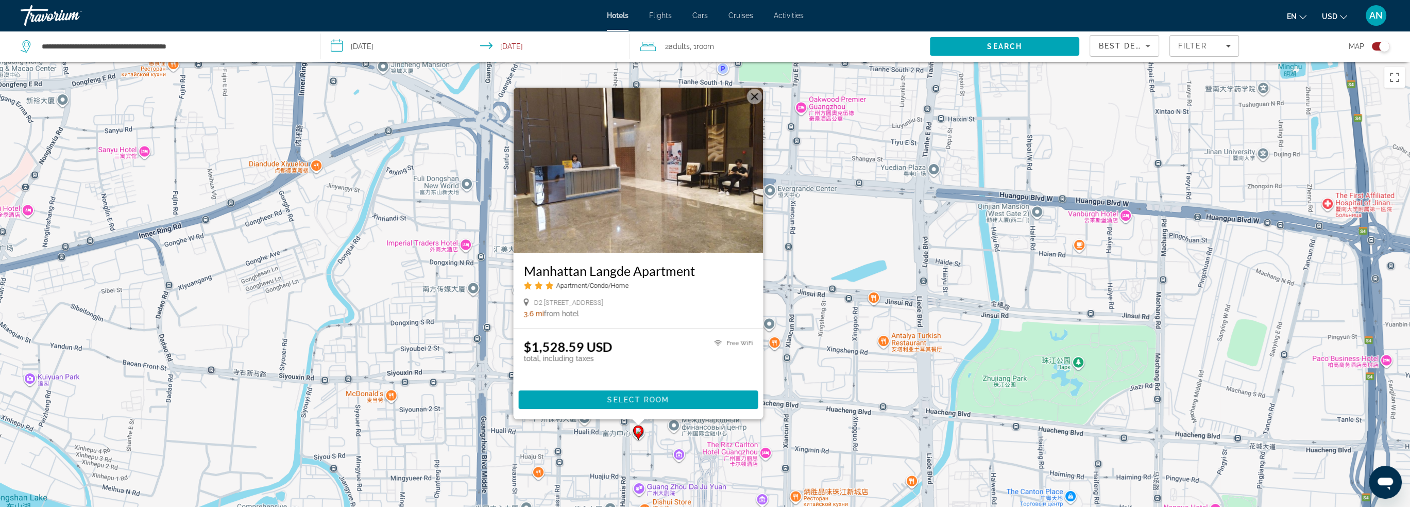
click at [779, 371] on div "Чтобы активировать перетаскивание с помощью клавиатуры, нажмите Alt + Ввод. Пос…" at bounding box center [705, 315] width 1410 height 507
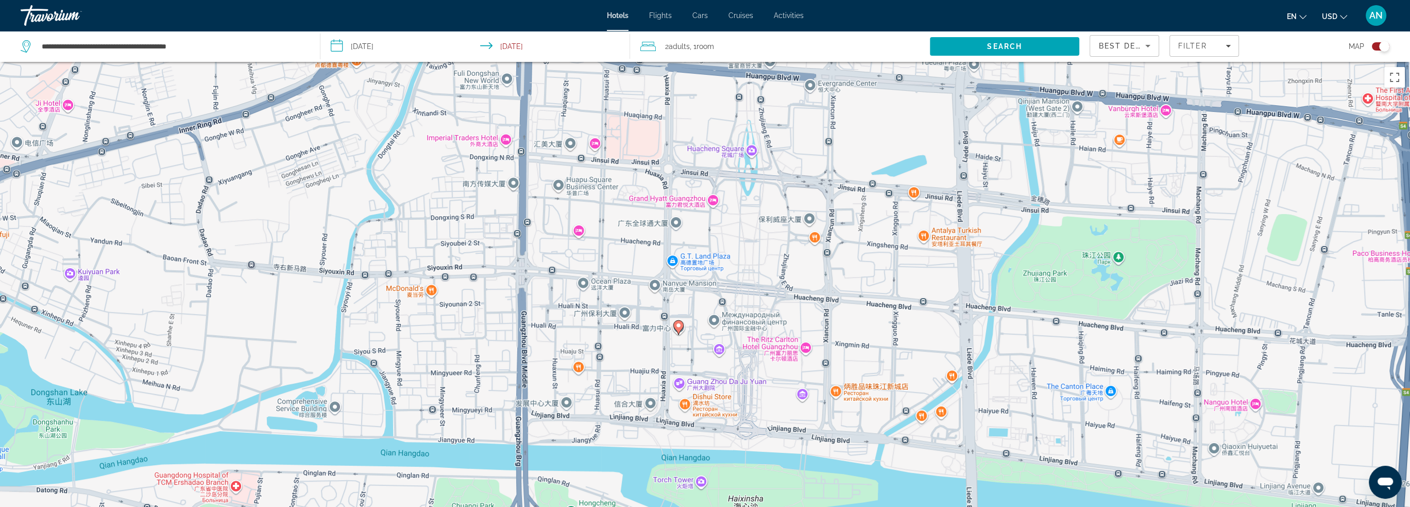
drag, startPoint x: 757, startPoint y: 390, endPoint x: 803, endPoint y: 281, distance: 118.7
click at [799, 280] on div "Чтобы активировать перетаскивание с помощью клавиатуры, нажмите Alt + Ввод. Пос…" at bounding box center [705, 315] width 1410 height 507
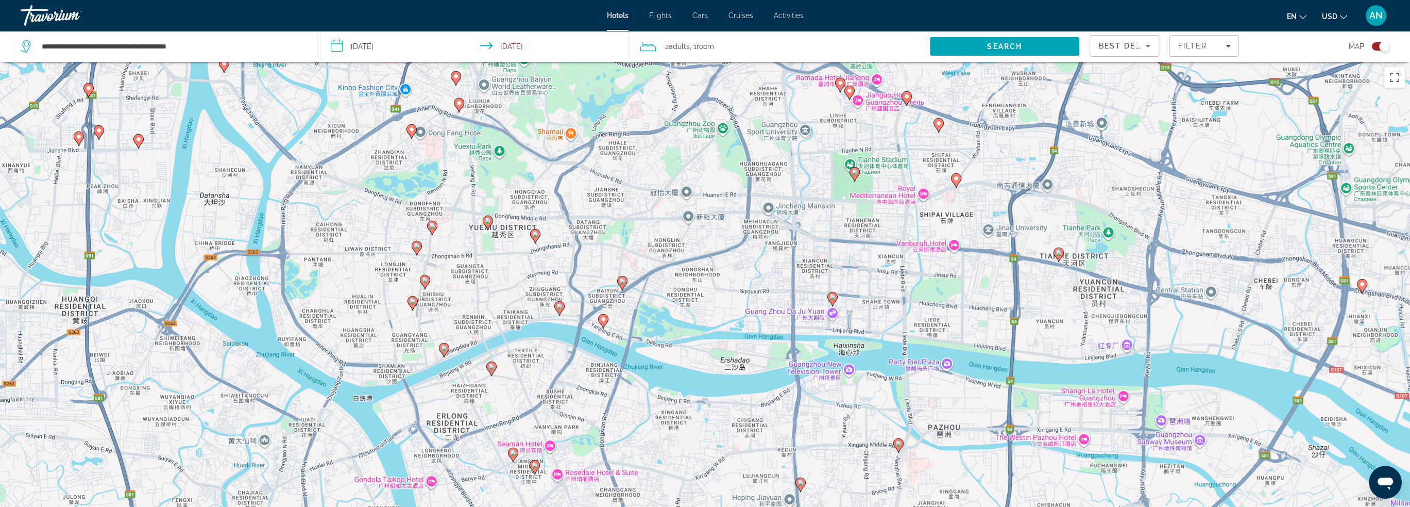
click at [561, 307] on image "Main content" at bounding box center [560, 306] width 6 height 6
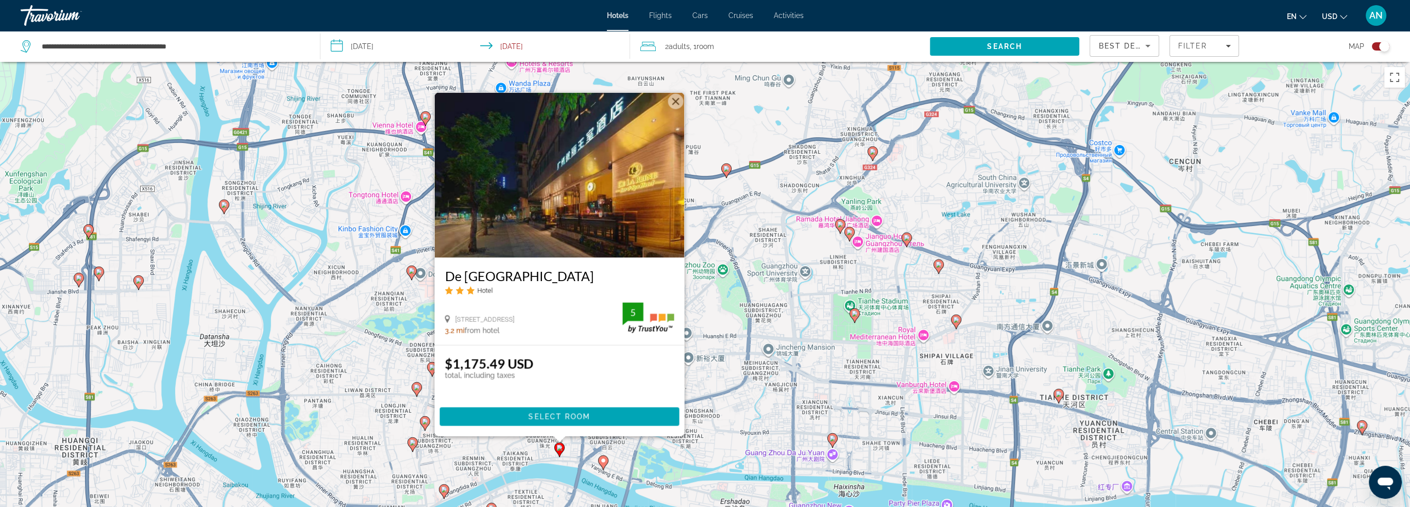
click at [698, 391] on div "Чтобы активировать перетаскивание с помощью клавиатуры, нажмите Alt + Ввод. Пос…" at bounding box center [705, 315] width 1410 height 507
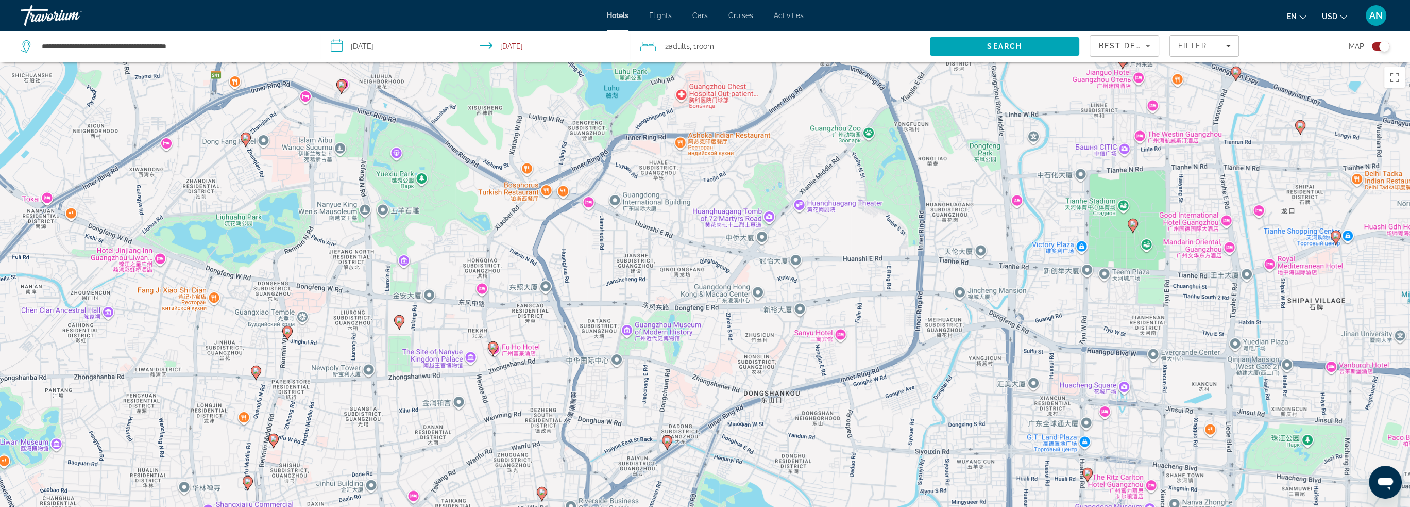
drag, startPoint x: 588, startPoint y: 409, endPoint x: 626, endPoint y: 375, distance: 51.4
click at [626, 375] on div "Чтобы активировать перетаскивание с помощью клавиатуры, нажмите Alt + Ввод. Пос…" at bounding box center [705, 315] width 1410 height 507
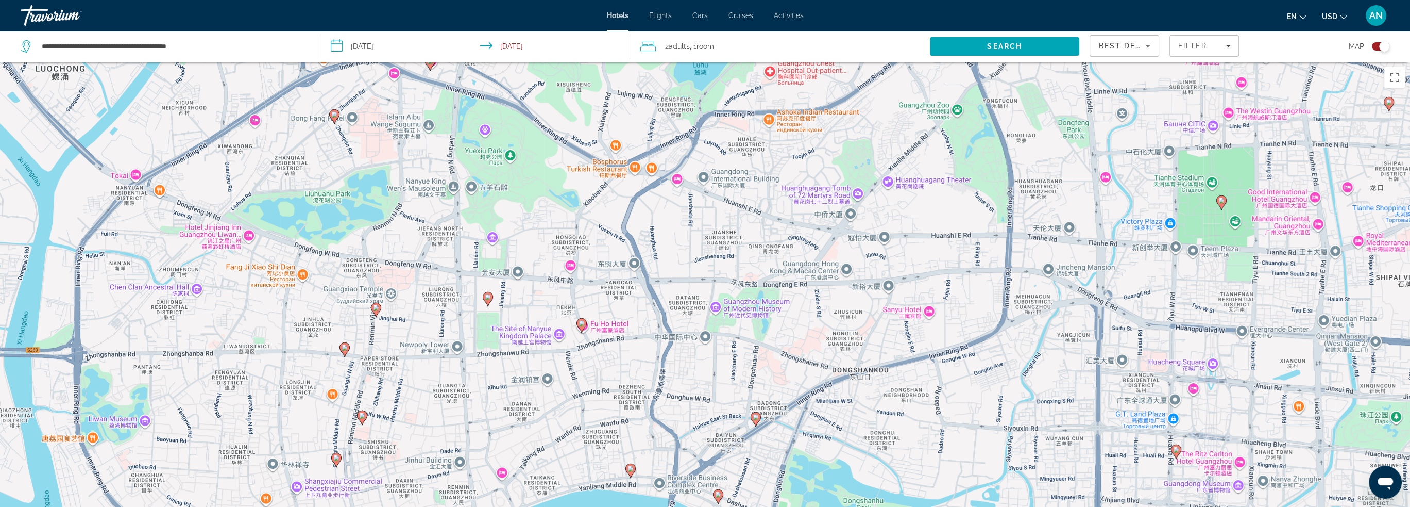
drag, startPoint x: 537, startPoint y: 333, endPoint x: 524, endPoint y: 313, distance: 24.6
click at [524, 313] on div "Чтобы активировать перетаскивание с помощью клавиатуры, нажмите Alt + Ввод. Пос…" at bounding box center [705, 315] width 1410 height 507
click at [488, 299] on image "Main content" at bounding box center [488, 296] width 6 height 6
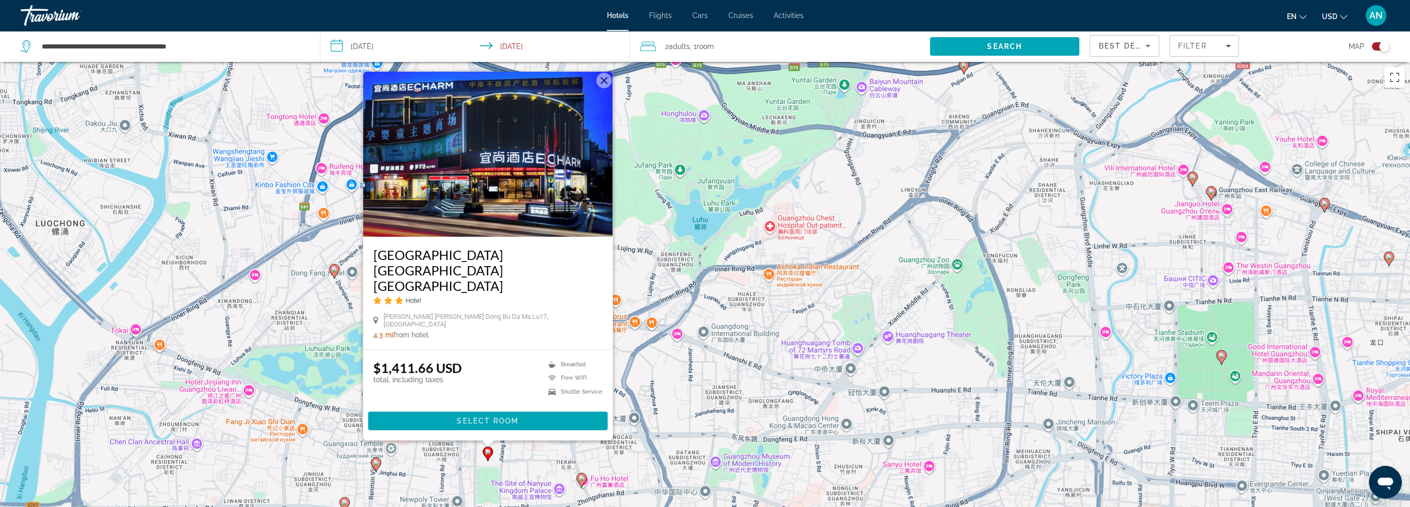
click at [602, 88] on button "Закрыть" at bounding box center [603, 80] width 15 height 15
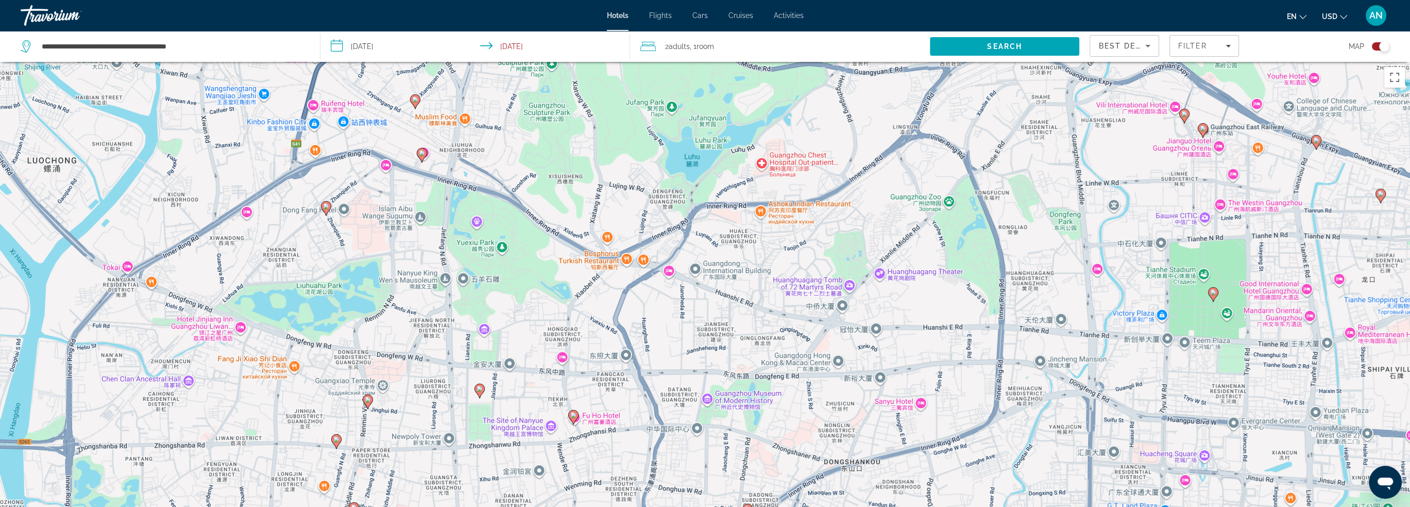
drag, startPoint x: 535, startPoint y: 406, endPoint x: 527, endPoint y: 342, distance: 64.5
click at [527, 342] on div "Чтобы активировать перетаскивание с помощью клавиатуры, нажмите Alt + Ввод. Пос…" at bounding box center [705, 315] width 1410 height 507
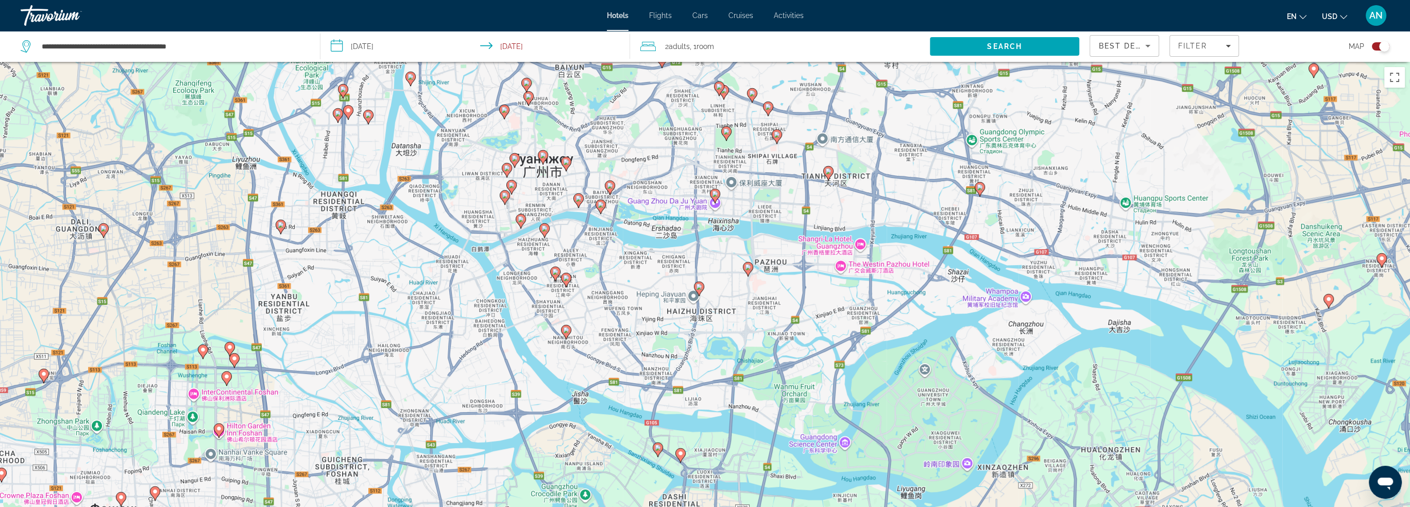
drag, startPoint x: 665, startPoint y: 362, endPoint x: 611, endPoint y: 154, distance: 215.1
click at [611, 154] on div "Чтобы активировать перетаскивание с помощью клавиатуры, нажмите Alt + Ввод. Пос…" at bounding box center [705, 315] width 1410 height 507
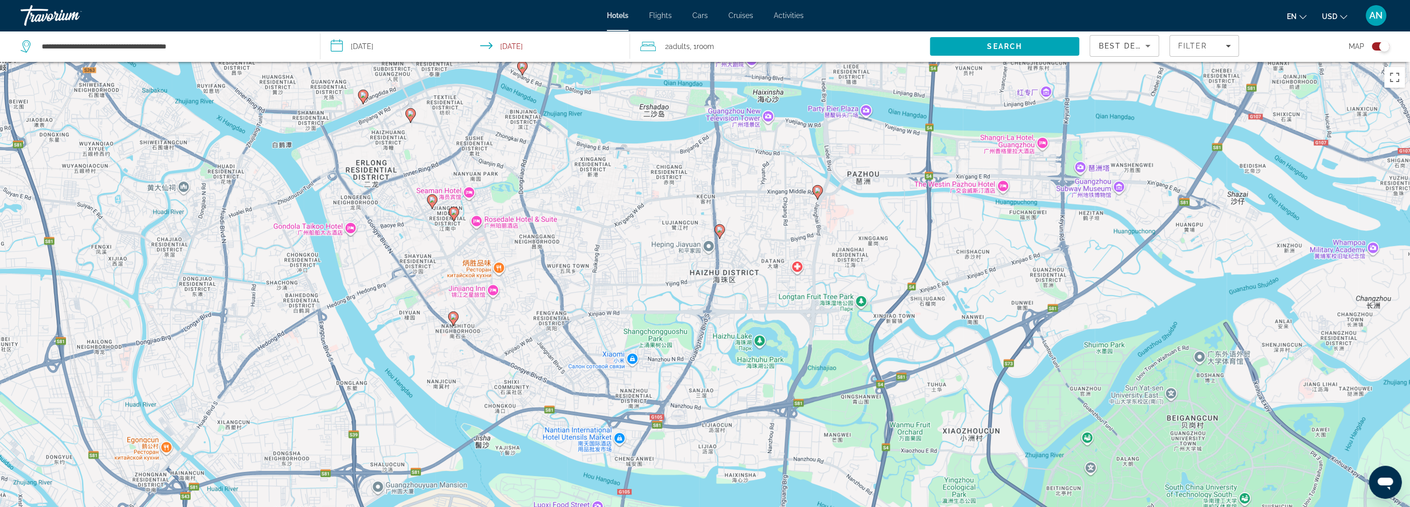
click at [719, 229] on image "Main content" at bounding box center [720, 229] width 6 height 6
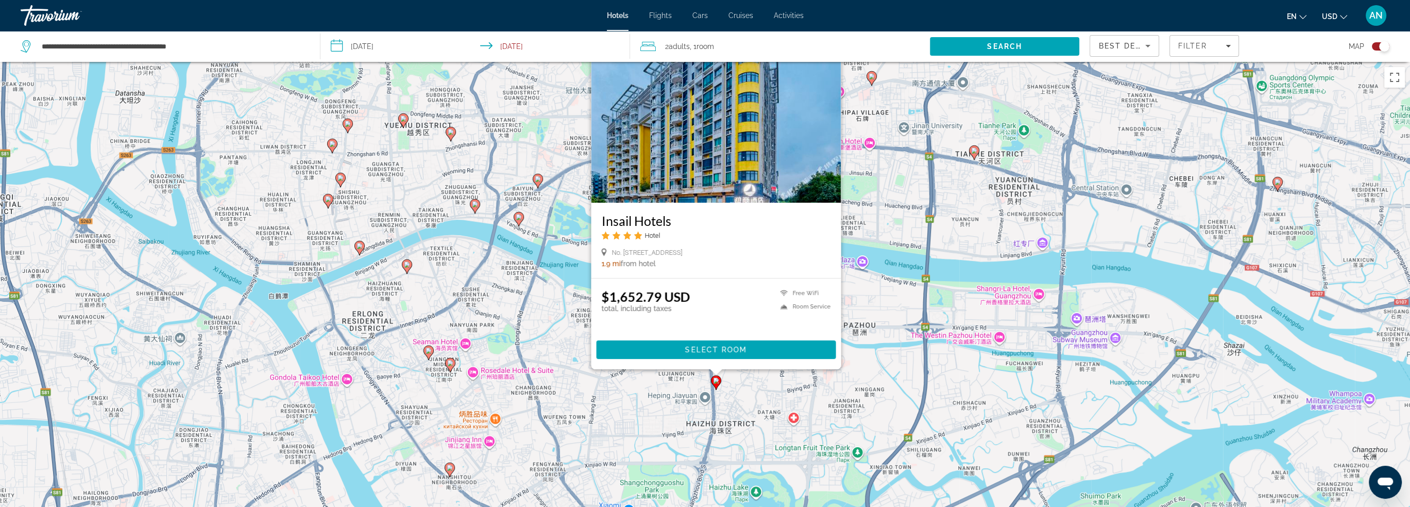
drag, startPoint x: 637, startPoint y: 441, endPoint x: 633, endPoint y: 368, distance: 72.8
click at [633, 368] on div "Чтобы активировать перетаскивание с помощью клавиатуры, нажмите Alt + Ввод. Пос…" at bounding box center [705, 315] width 1410 height 507
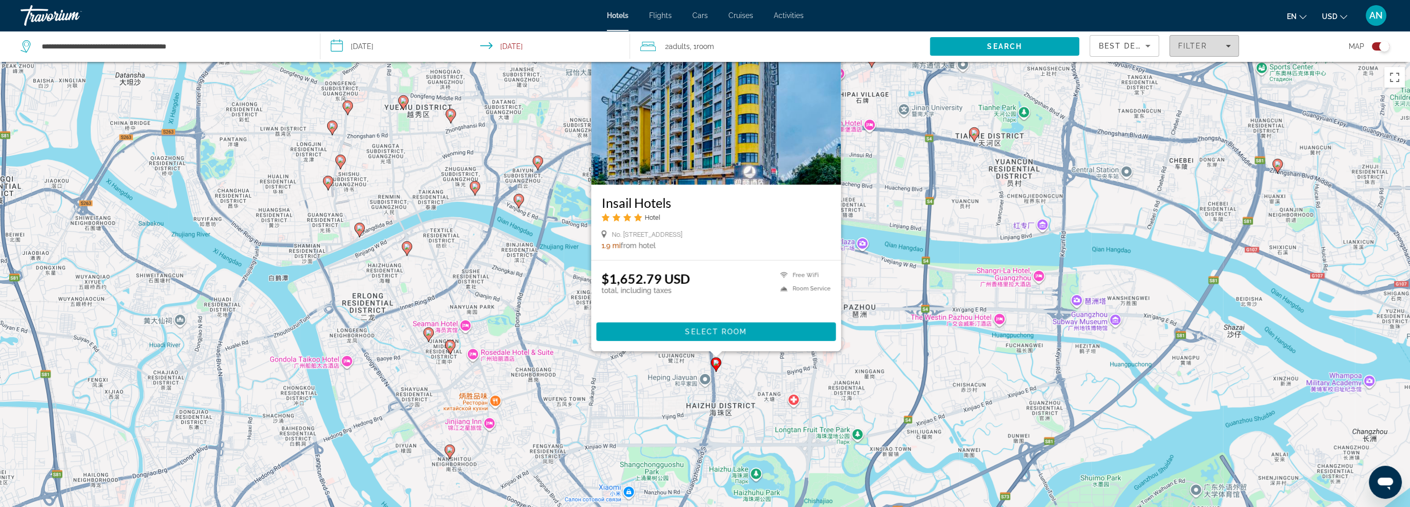
click at [1216, 49] on div "Filter" at bounding box center [1204, 46] width 53 height 8
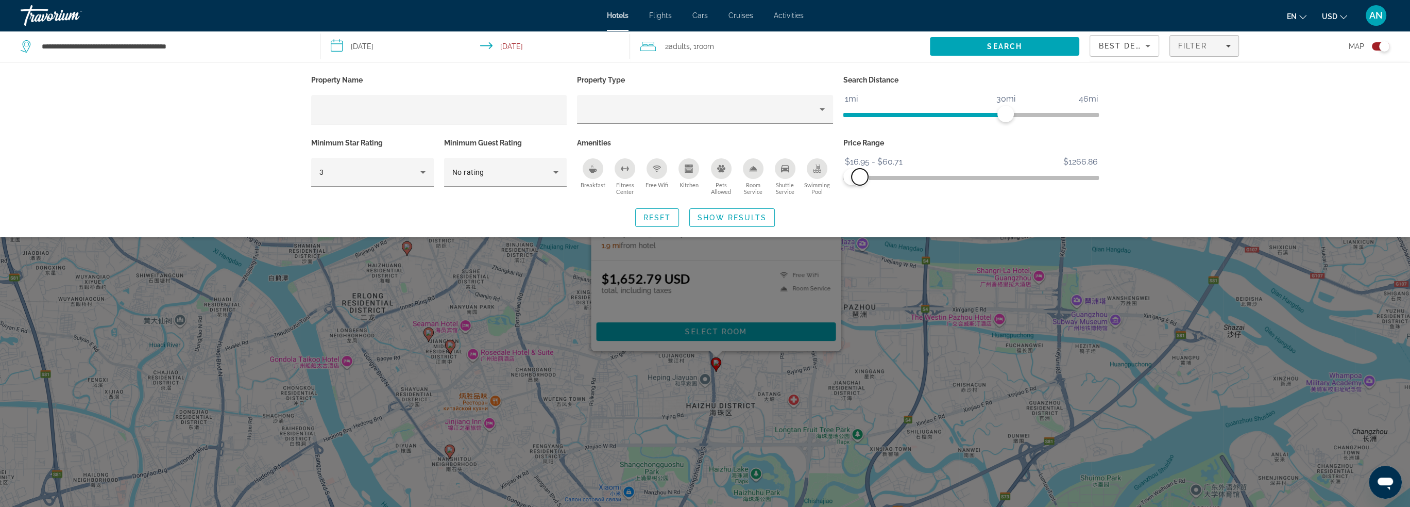
click at [860, 177] on span "ngx-slider-max" at bounding box center [860, 177] width 16 height 16
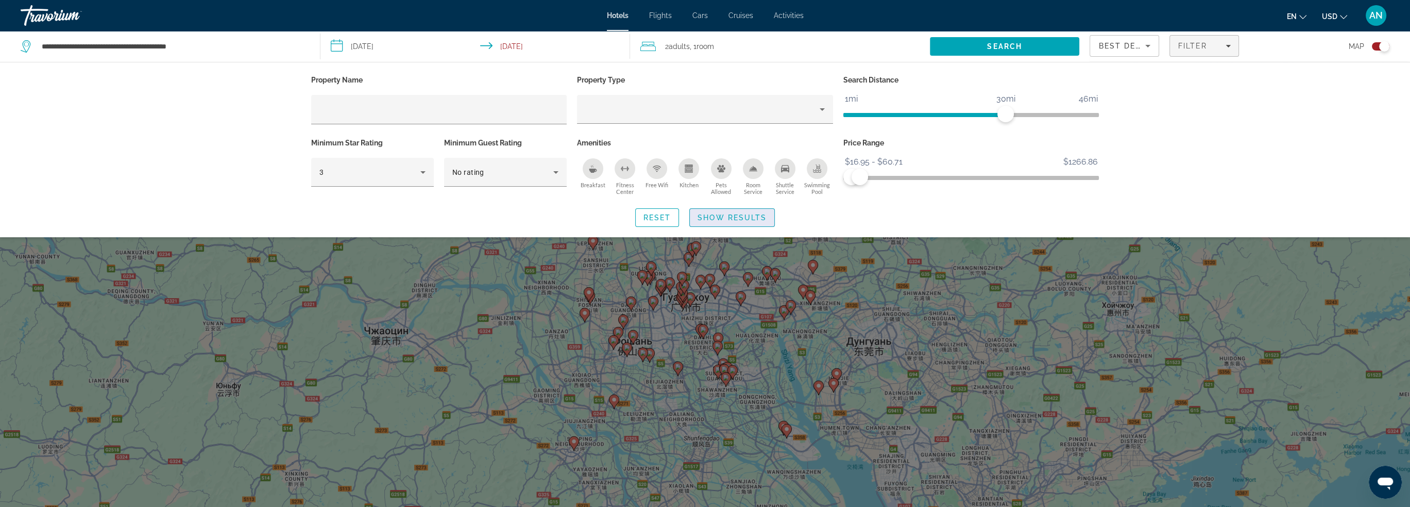
click at [747, 214] on span "Show Results" at bounding box center [732, 217] width 69 height 8
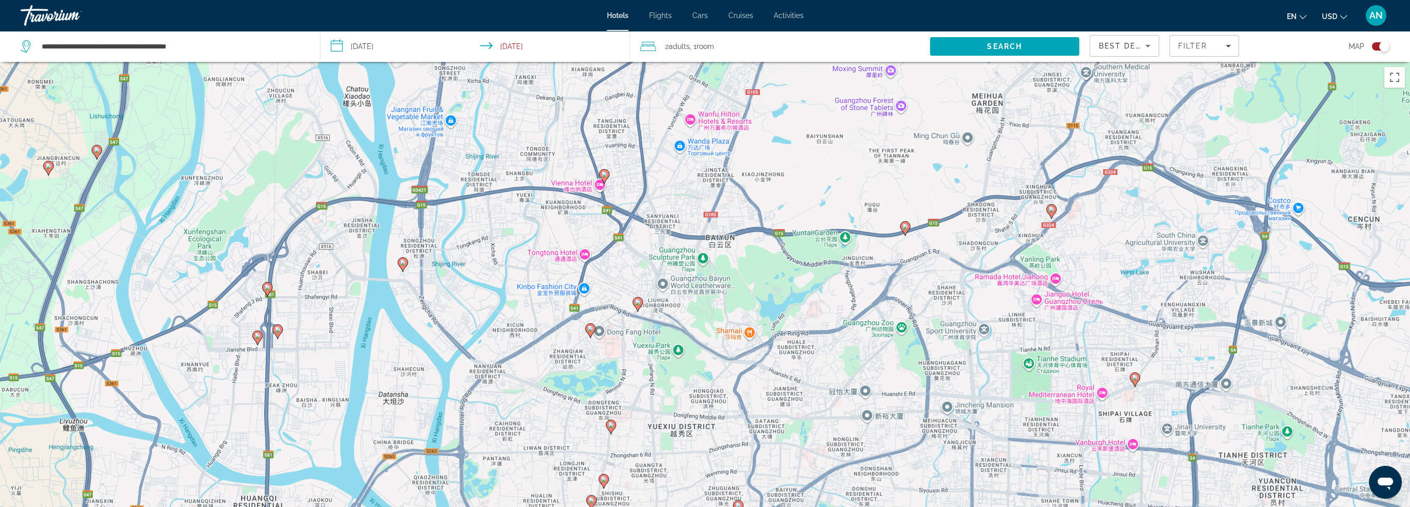
drag, startPoint x: 588, startPoint y: 355, endPoint x: 714, endPoint y: 525, distance: 211.1
click at [714, 506] on html "**********" at bounding box center [705, 253] width 1410 height 507
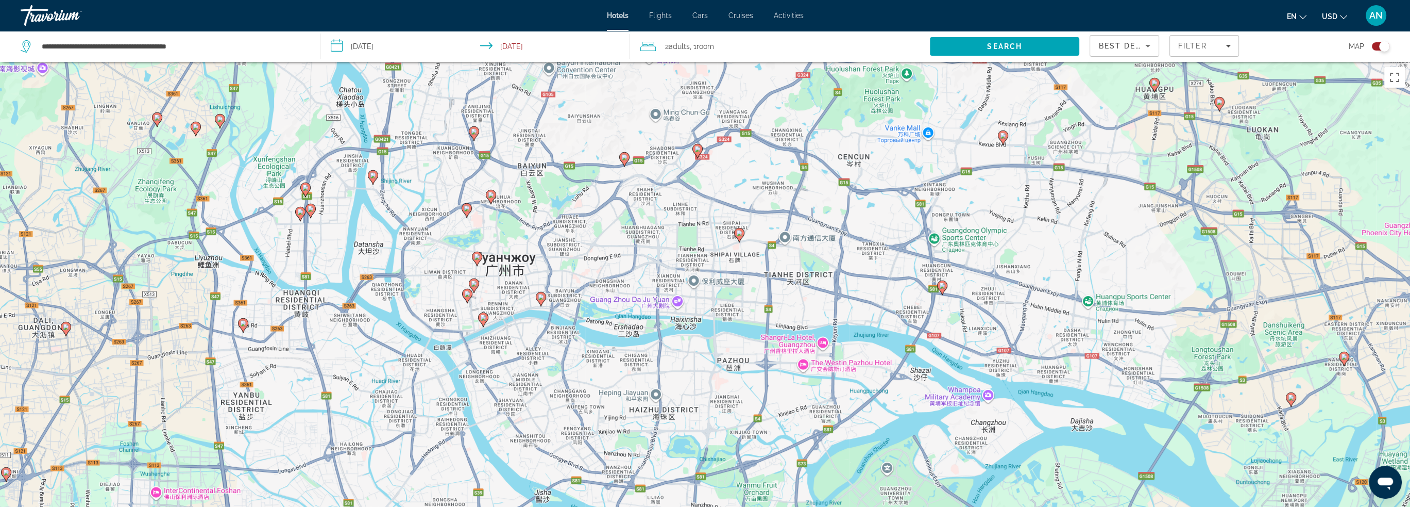
drag, startPoint x: 649, startPoint y: 396, endPoint x: 515, endPoint y: 221, distance: 220.9
click at [515, 222] on div "Чтобы активировать перетаскивание с помощью клавиатуры, нажмите Alt + Ввод. Пос…" at bounding box center [705, 315] width 1410 height 507
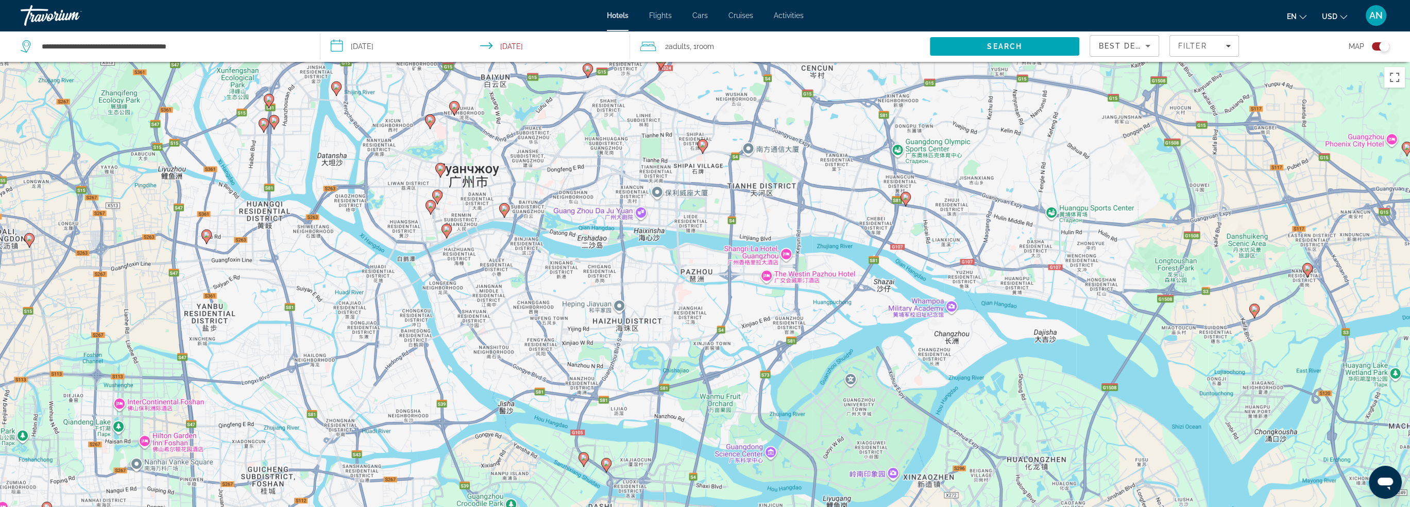
drag, startPoint x: 689, startPoint y: 402, endPoint x: 654, endPoint y: 320, distance: 89.6
click at [654, 320] on div "Чтобы активировать перетаскивание с помощью клавиатуры, нажмите Alt + Ввод. Пос…" at bounding box center [705, 315] width 1410 height 507
click at [445, 232] on icon "Main content" at bounding box center [446, 230] width 9 height 13
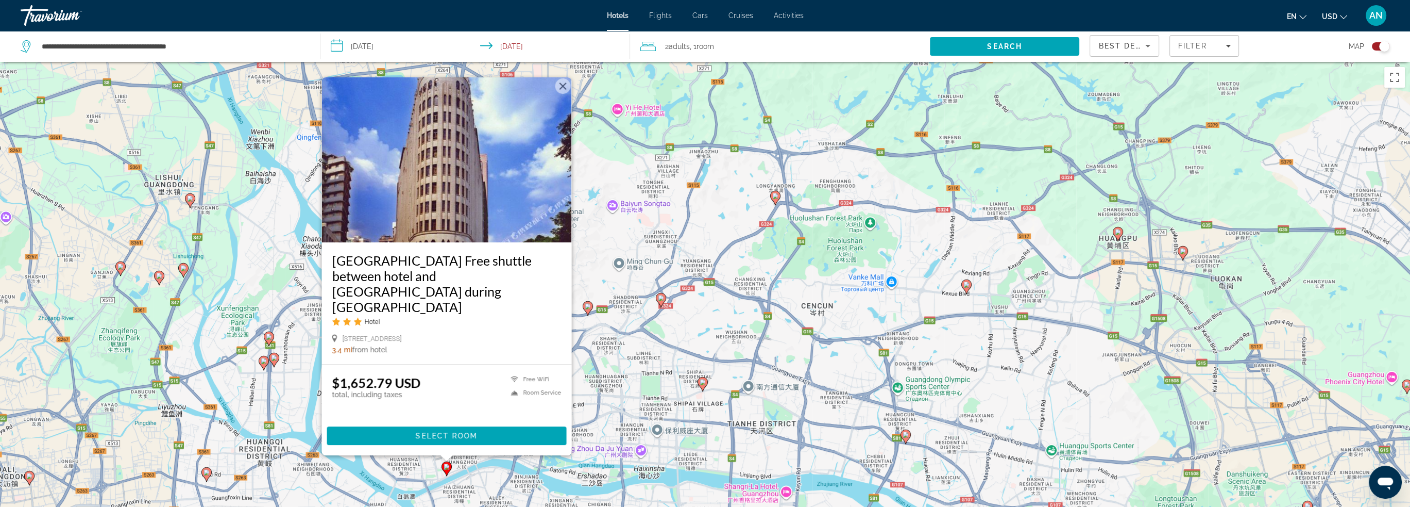
click at [604, 410] on div "Чтобы активировать перетаскивание с помощью клавиатуры, нажмите Alt + Ввод. Пос…" at bounding box center [705, 315] width 1410 height 507
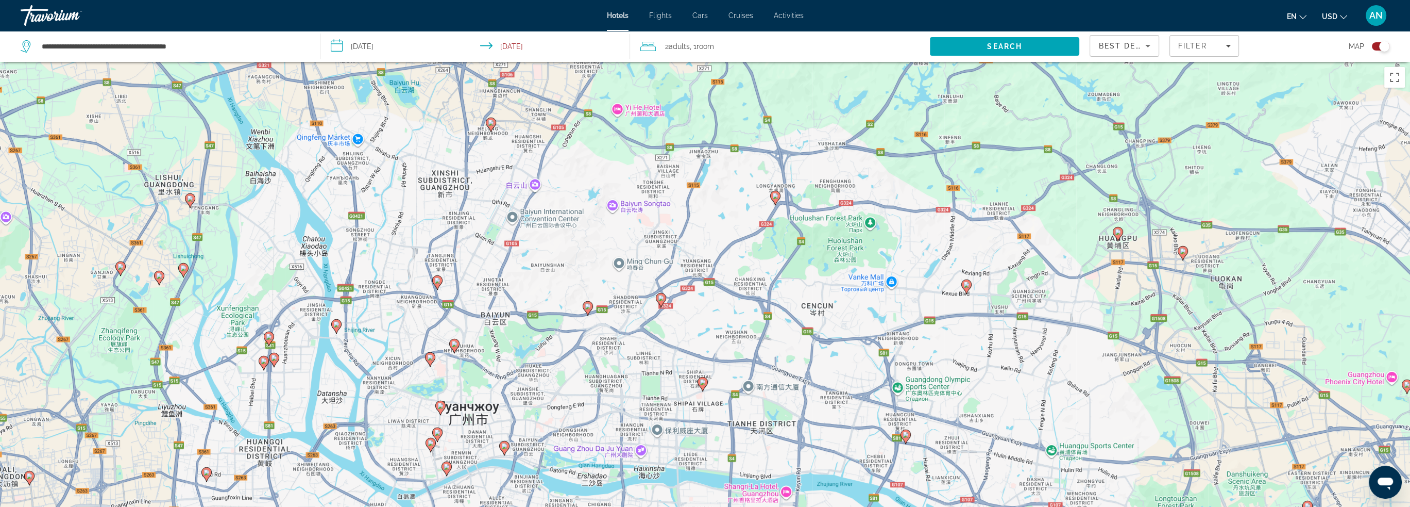
click at [505, 448] on image "Main content" at bounding box center [504, 446] width 6 height 6
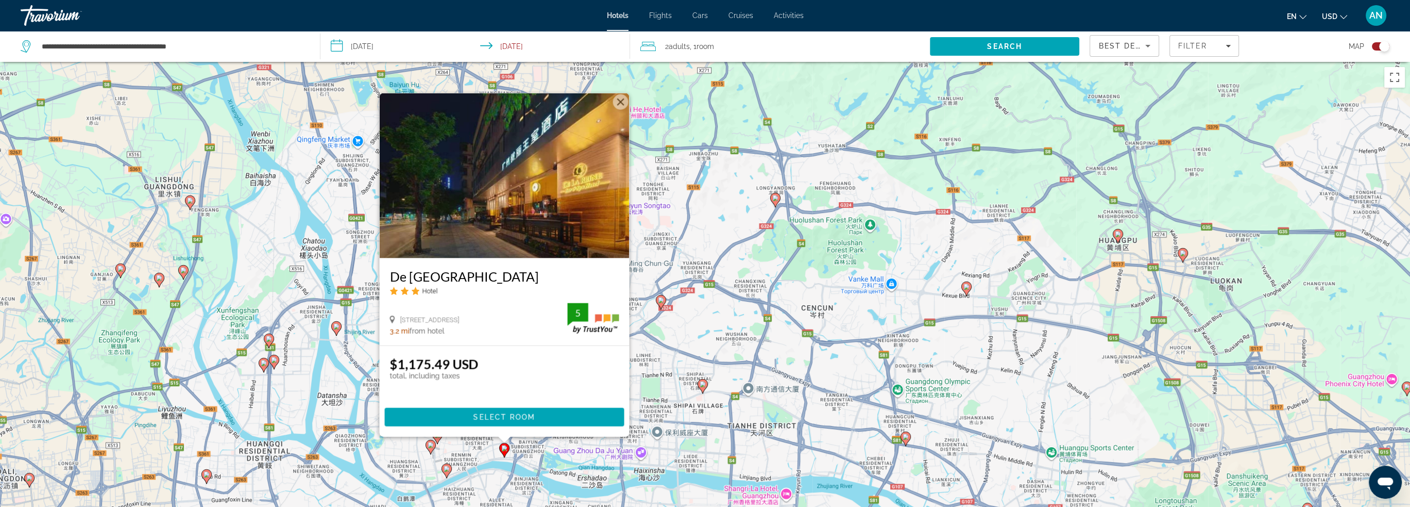
click at [616, 99] on button "Закрыть" at bounding box center [620, 101] width 15 height 15
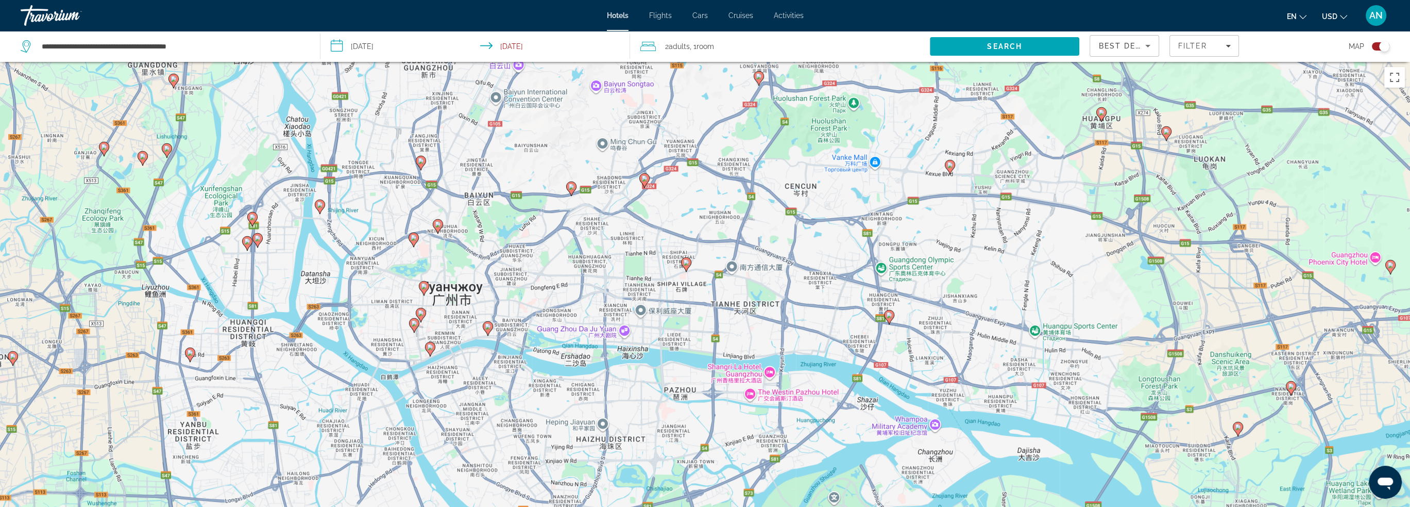
drag, startPoint x: 608, startPoint y: 385, endPoint x: 590, endPoint y: 259, distance: 127.6
click at [590, 259] on div "Чтобы активировать перетаскивание с помощью клавиатуры, нажмите Alt + Ввод. Пос…" at bounding box center [705, 315] width 1410 height 507
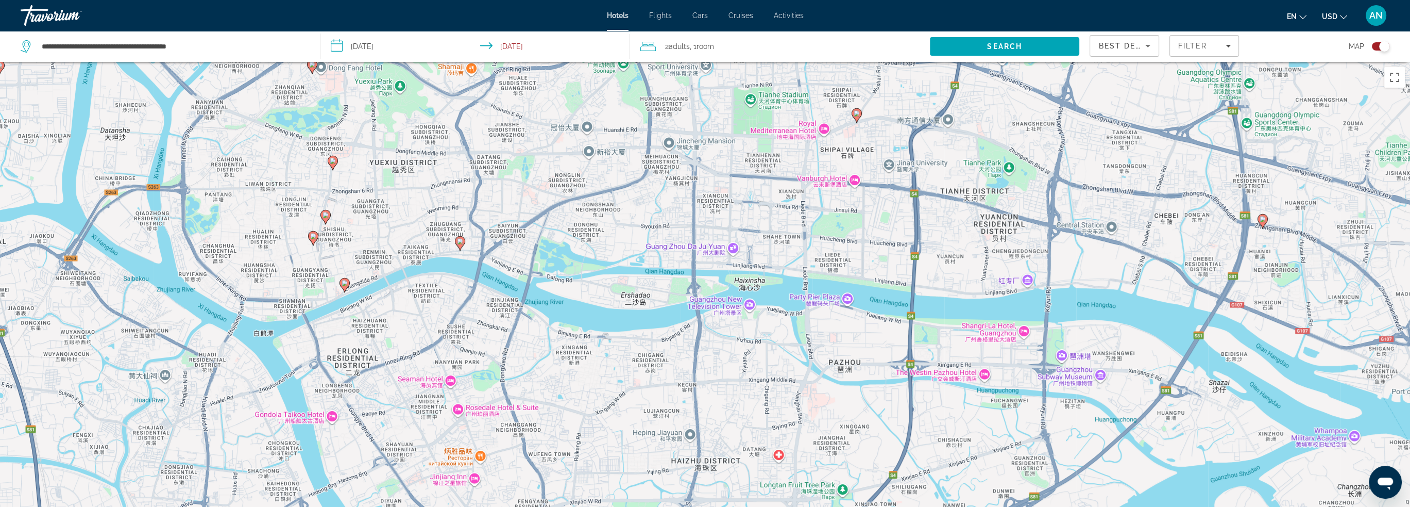
drag, startPoint x: 553, startPoint y: 393, endPoint x: 614, endPoint y: 391, distance: 60.8
click at [614, 391] on div "Чтобы активировать перетаскивание с помощью клавиатуры, нажмите Alt + Ввод. Пос…" at bounding box center [705, 315] width 1410 height 507
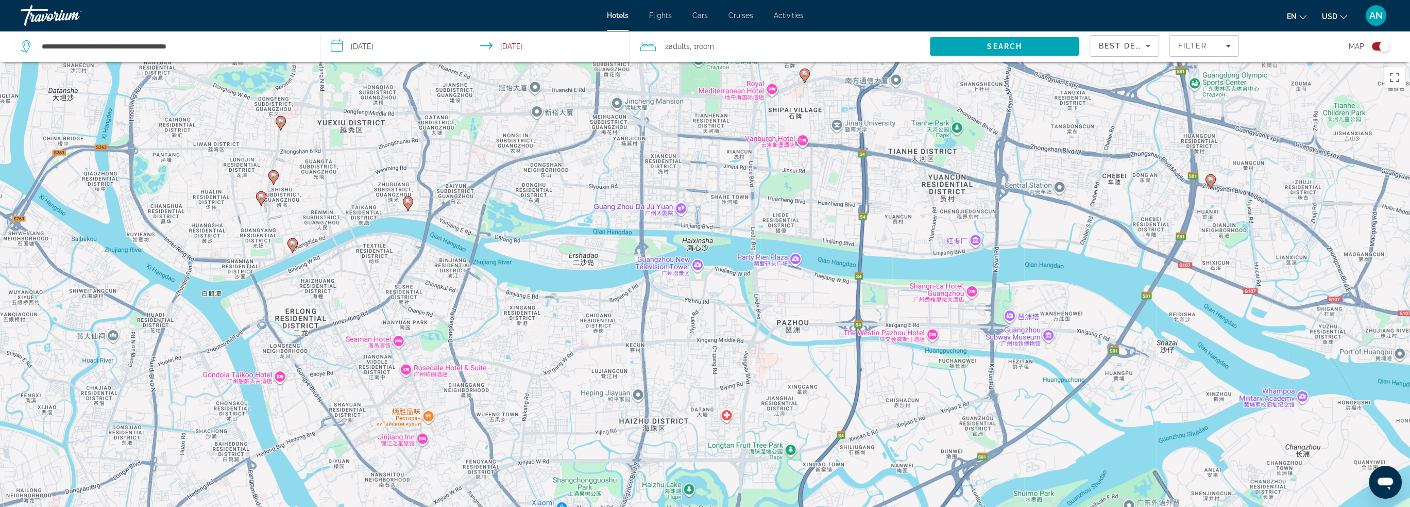
drag, startPoint x: 606, startPoint y: 386, endPoint x: 555, endPoint y: 347, distance: 64.0
click at [555, 347] on div "Чтобы активировать перетаскивание с помощью клавиатуры, нажмите Alt + Ввод. Пос…" at bounding box center [705, 315] width 1410 height 507
click at [295, 245] on image "Main content" at bounding box center [293, 243] width 6 height 6
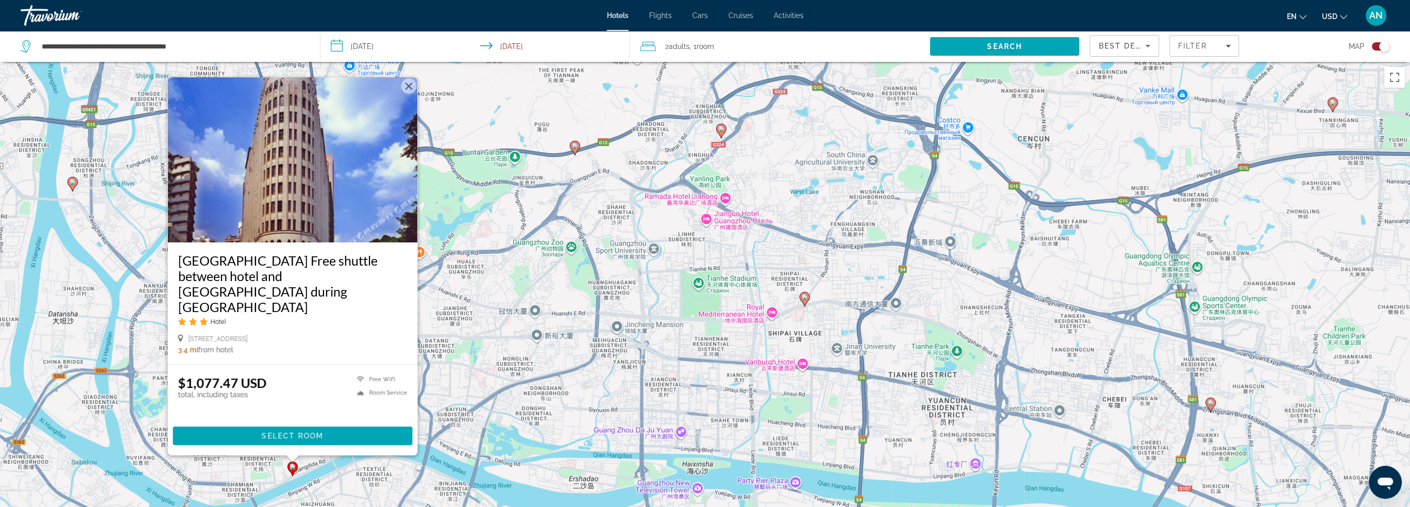
click at [461, 379] on div "Чтобы активировать перетаскивание с помощью клавиатуры, нажмите Alt + Ввод. Пос…" at bounding box center [705, 315] width 1410 height 507
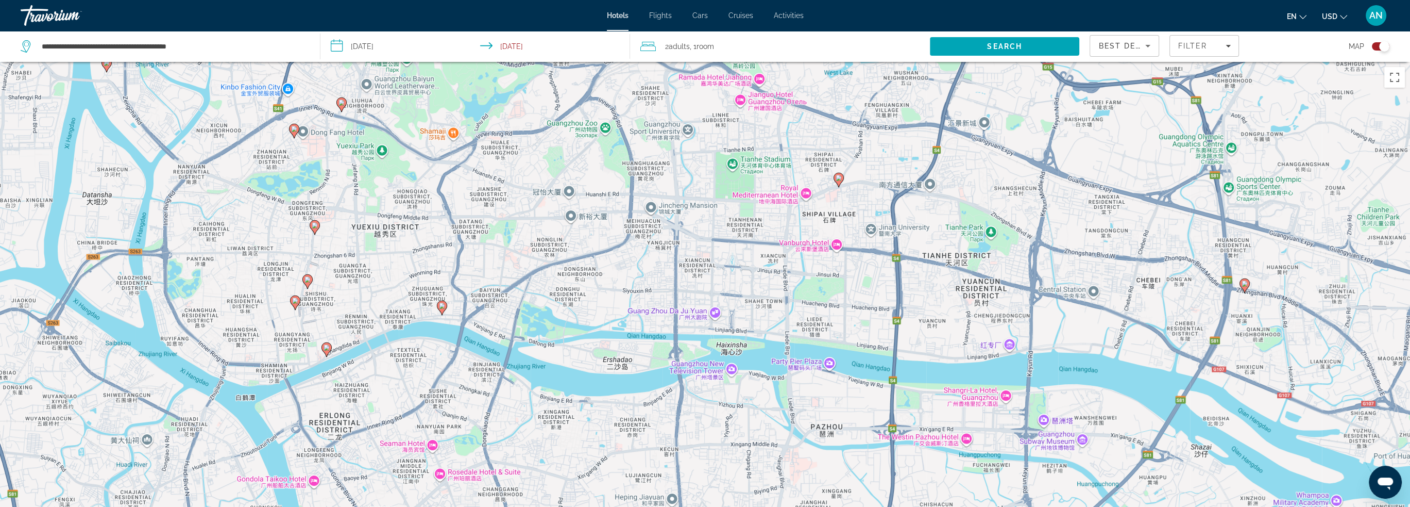
drag, startPoint x: 463, startPoint y: 387, endPoint x: 508, endPoint y: 245, distance: 148.8
click at [508, 245] on div "Чтобы активировать перетаскивание с помощью клавиатуры, нажмите Alt + Ввод. Пос…" at bounding box center [705, 315] width 1410 height 507
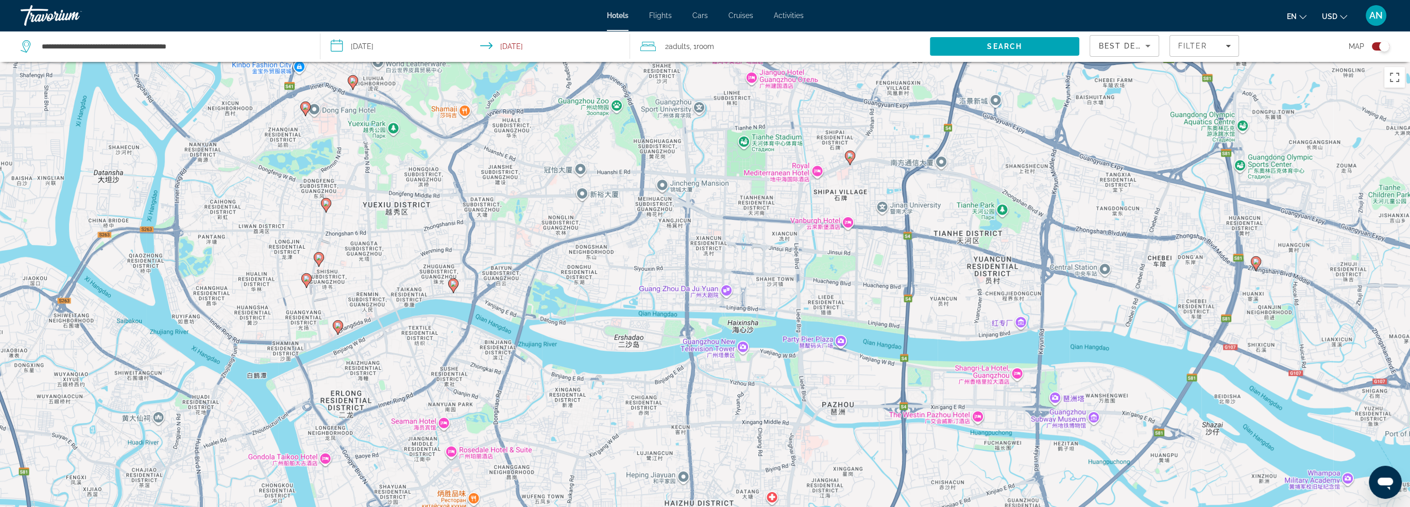
click at [457, 288] on gmp-advanced-marker "Main content" at bounding box center [453, 285] width 10 height 15
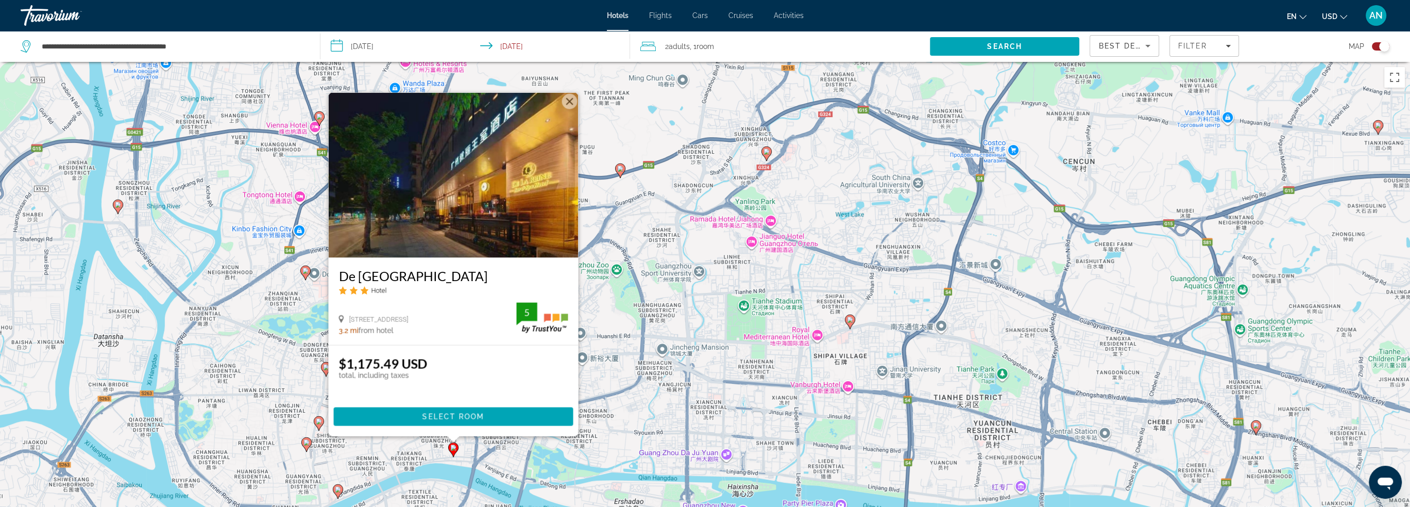
click at [573, 99] on button "Закрыть" at bounding box center [569, 100] width 15 height 15
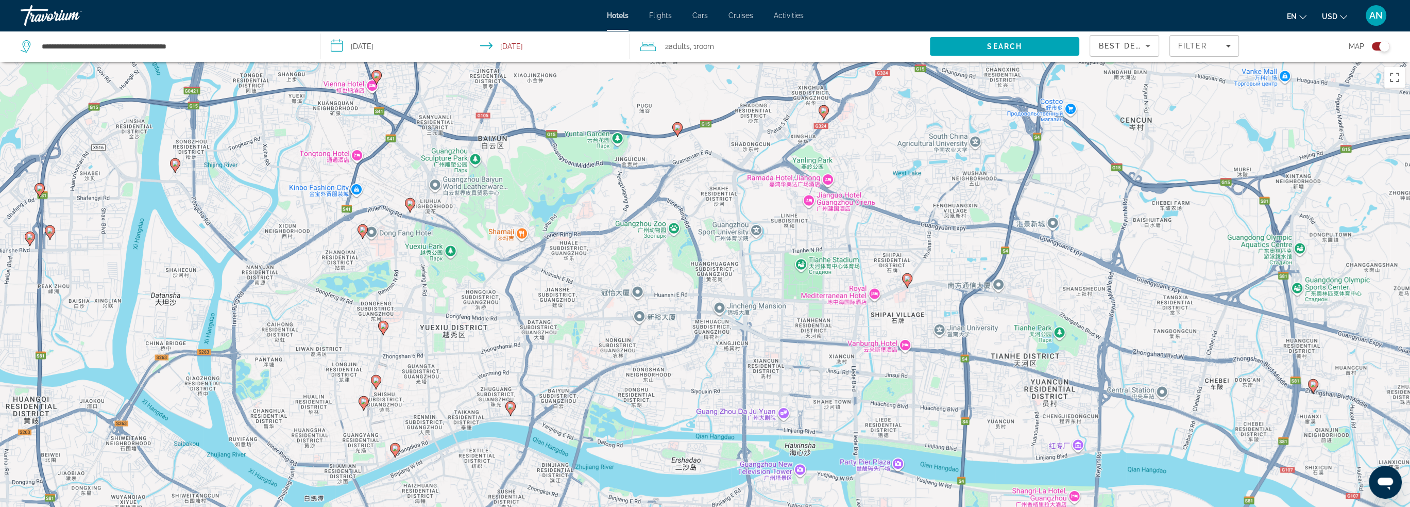
drag, startPoint x: 380, startPoint y: 404, endPoint x: 453, endPoint y: 356, distance: 87.5
click at [447, 357] on div "Чтобы активировать перетаскивание с помощью клавиатуры, нажмите Alt + Ввод. Пос…" at bounding box center [705, 315] width 1410 height 507
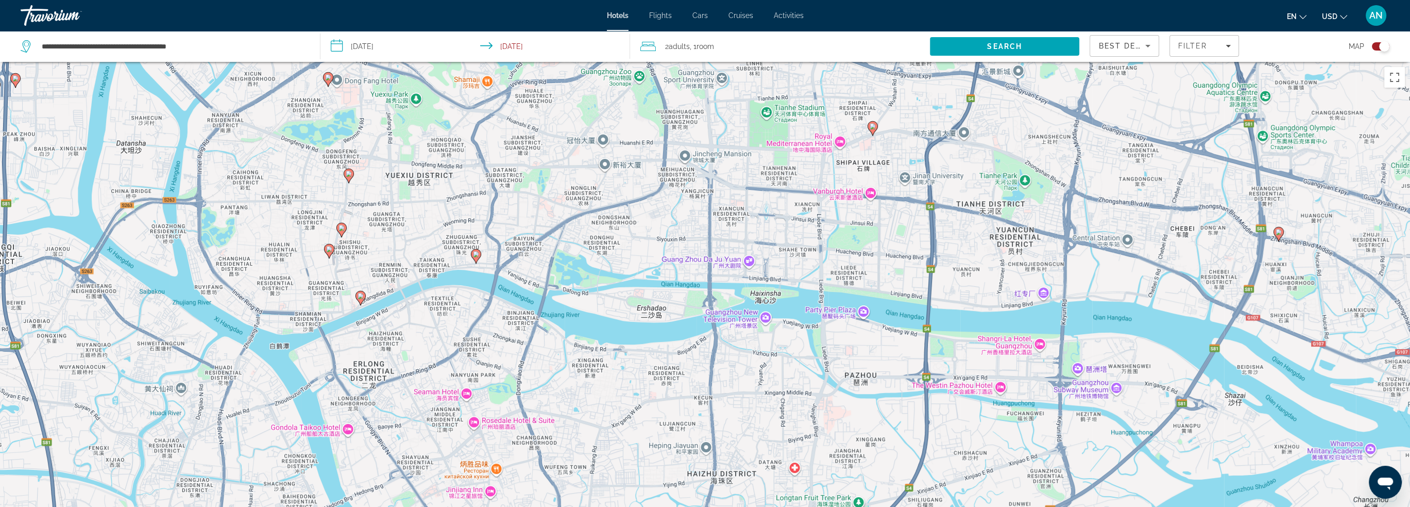
drag, startPoint x: 470, startPoint y: 335, endPoint x: 417, endPoint y: 263, distance: 89.6
click at [417, 263] on div "Чтобы активировать перетаскивание с помощью клавиатуры, нажмите Alt + Ввод. Пос…" at bounding box center [705, 315] width 1410 height 507
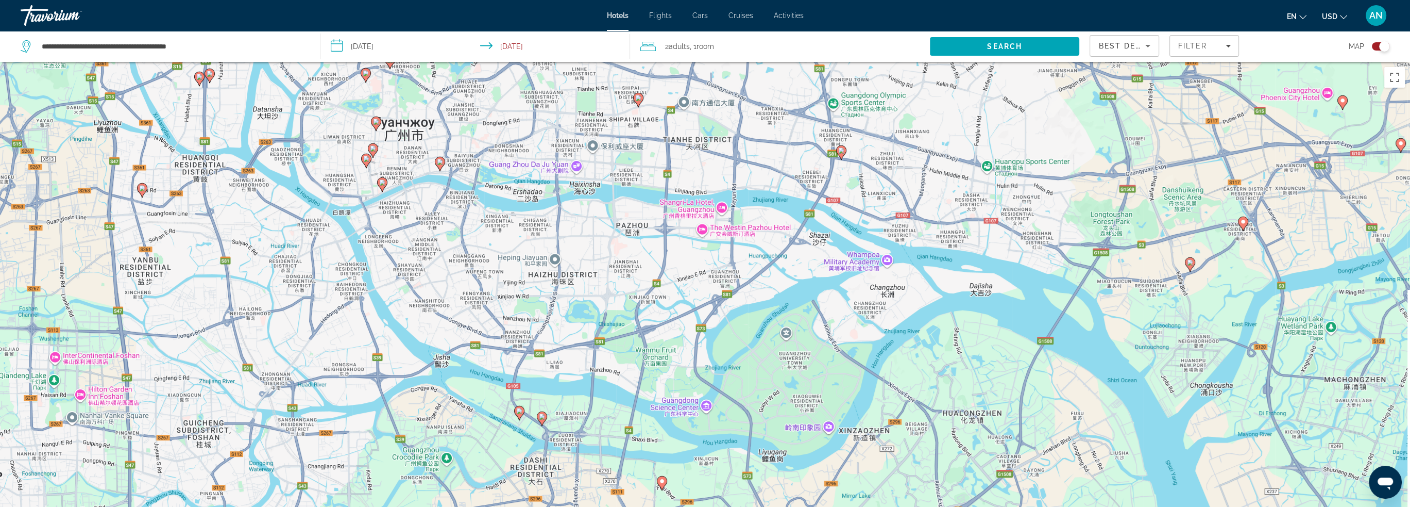
drag, startPoint x: 655, startPoint y: 385, endPoint x: 575, endPoint y: 300, distance: 116.6
click at [575, 300] on div "Чтобы активировать перетаскивание с помощью клавиатуры, нажмите Alt + Ввод. Пос…" at bounding box center [705, 315] width 1410 height 507
click at [519, 412] on image "Main content" at bounding box center [519, 411] width 6 height 6
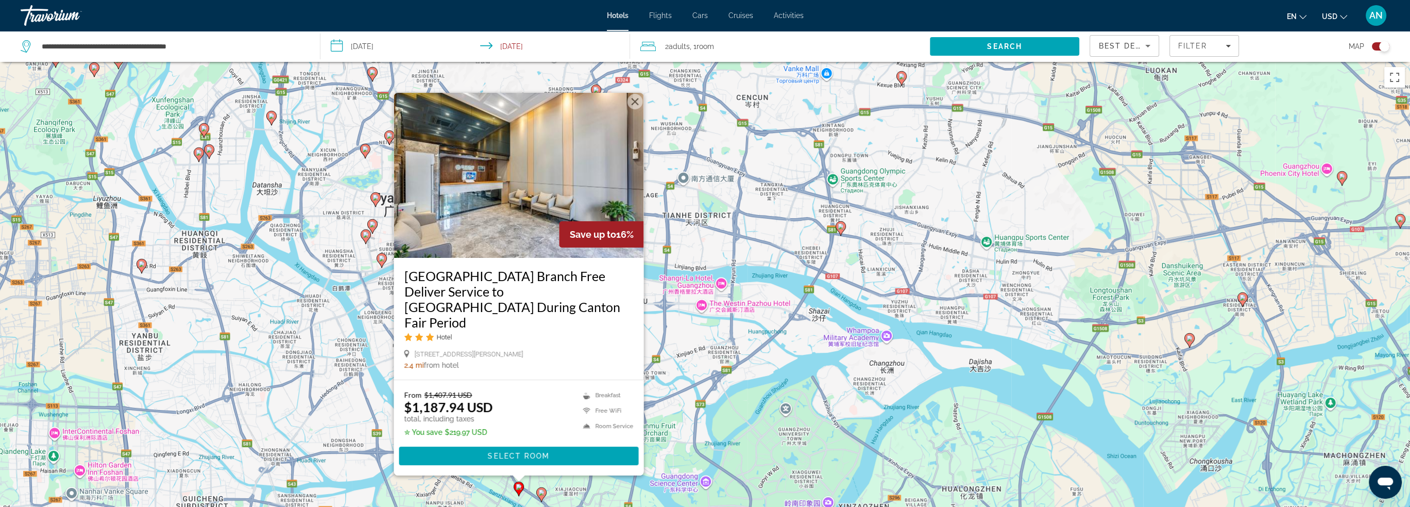
click at [542, 493] on image "Main content" at bounding box center [542, 492] width 6 height 6
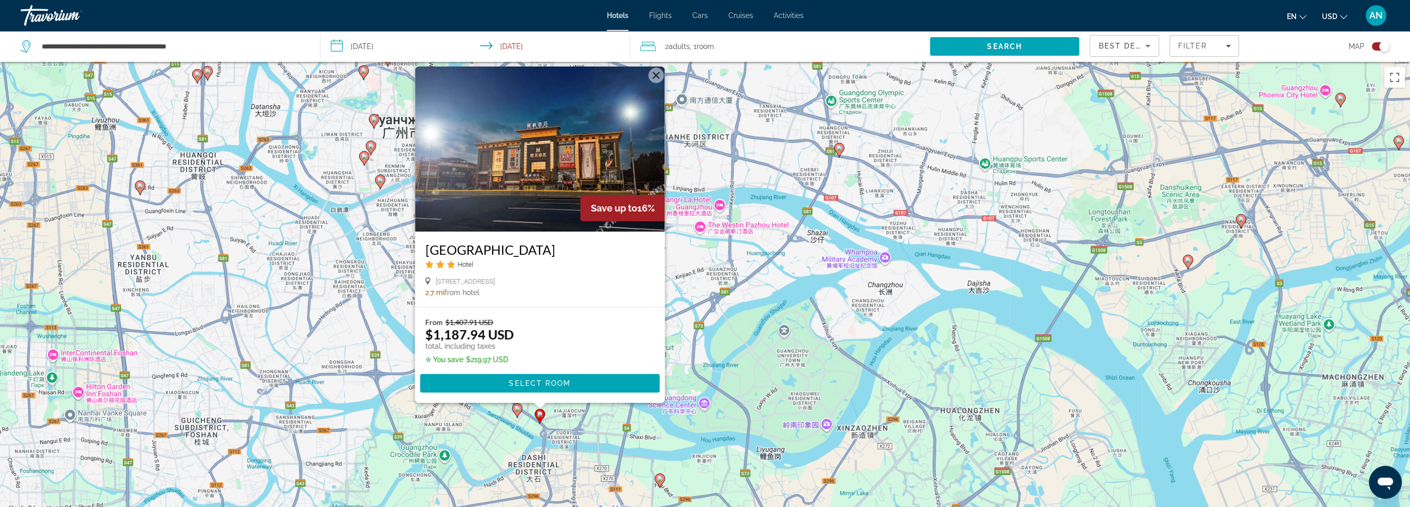
drag, startPoint x: 730, startPoint y: 450, endPoint x: 728, endPoint y: 360, distance: 90.2
click at [728, 360] on div "Чтобы активировать перетаскивание с помощью клавиатуры, нажмите Alt + Ввод. Пос…" at bounding box center [705, 315] width 1410 height 507
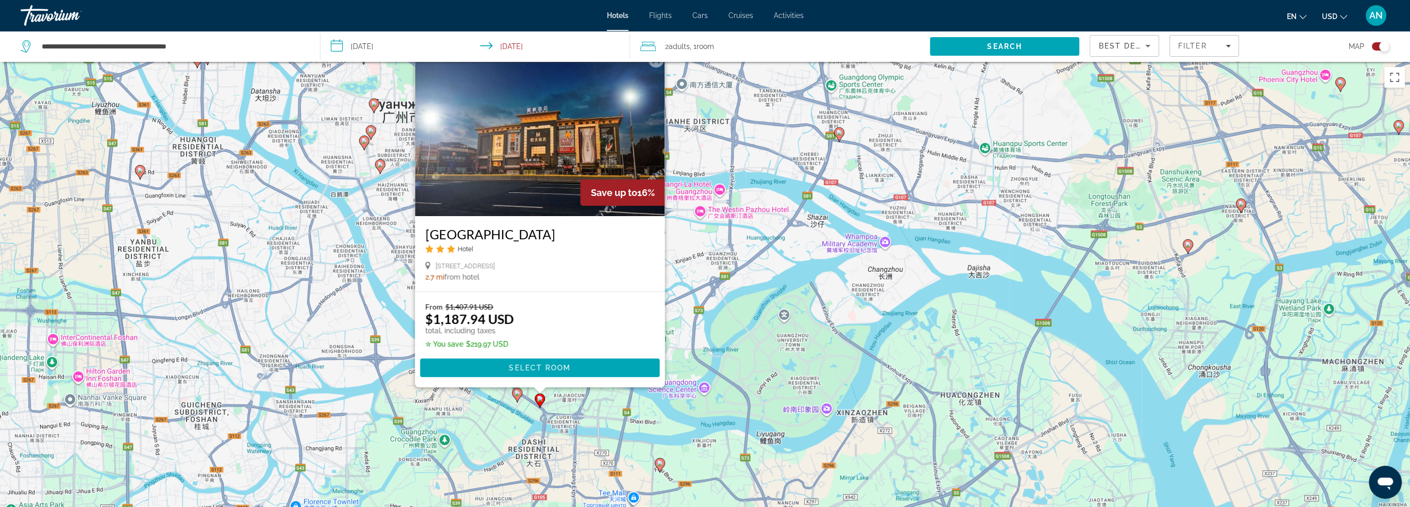
click at [513, 392] on icon "Main content" at bounding box center [516, 394] width 9 height 13
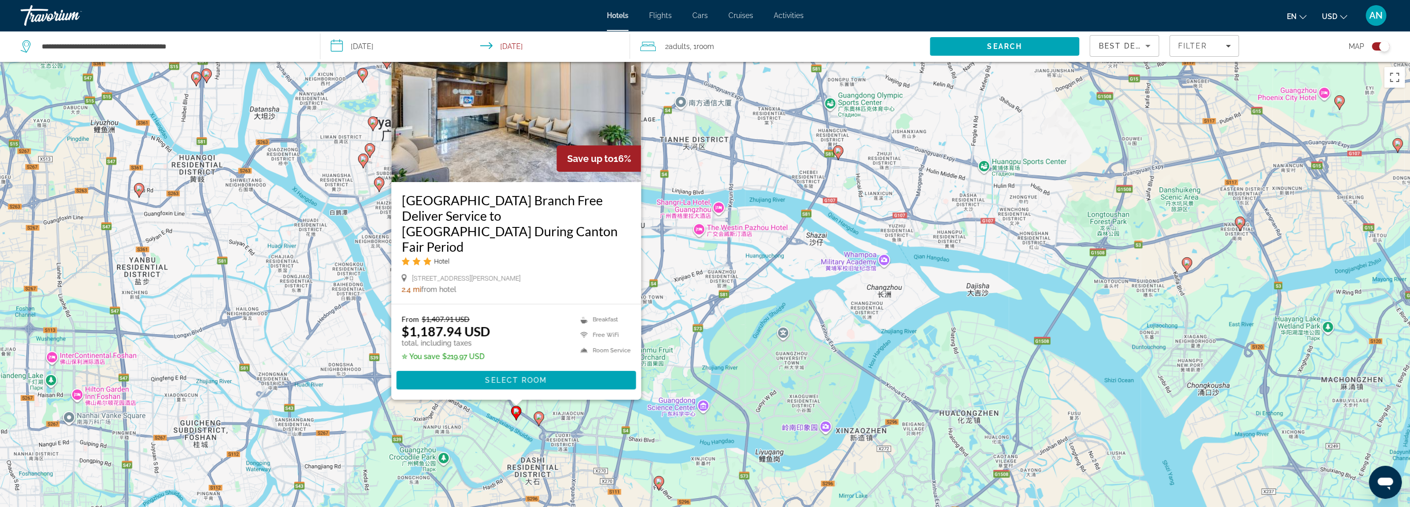
drag, startPoint x: 708, startPoint y: 408, endPoint x: 705, endPoint y: 319, distance: 88.7
click at [705, 319] on div "Чтобы активировать перетаскивание с помощью клавиатуры, нажмите Alt + Ввод. Пос…" at bounding box center [705, 315] width 1410 height 507
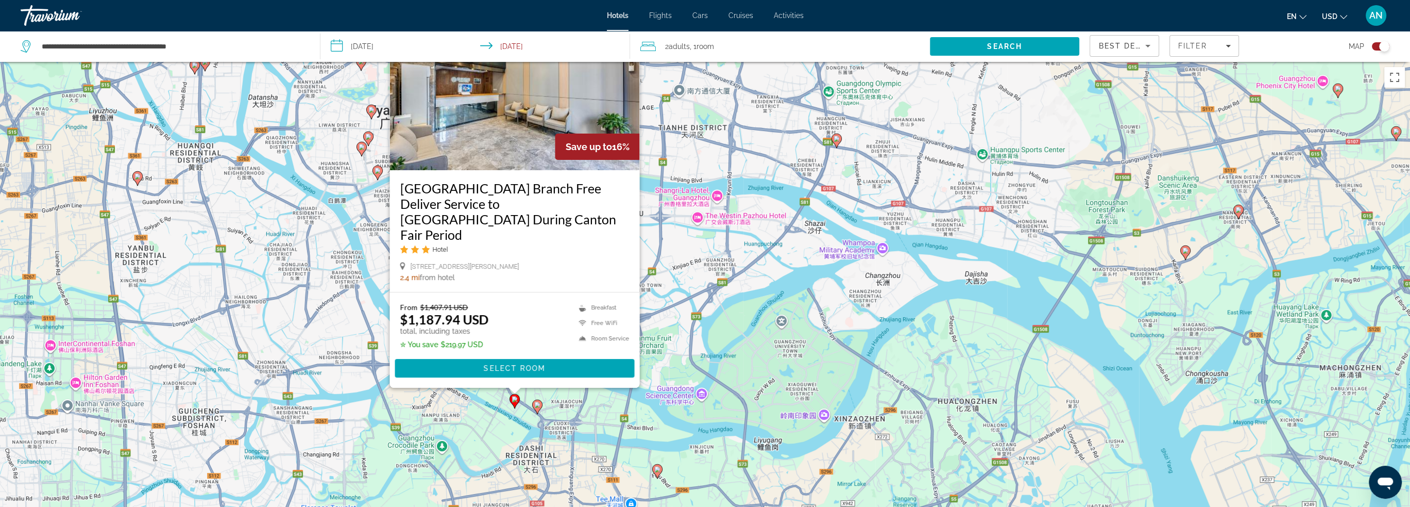
click at [643, 418] on div "Чтобы активировать перетаскивание с помощью клавиатуры, нажмите Alt + Ввод. Пос…" at bounding box center [705, 315] width 1410 height 507
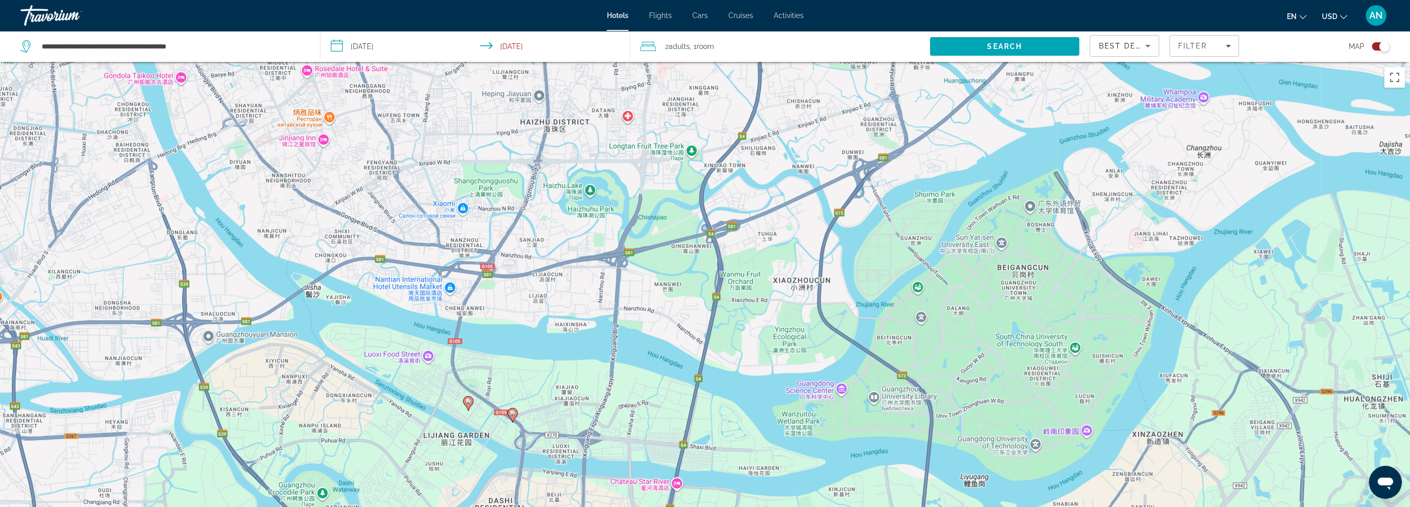
drag, startPoint x: 575, startPoint y: 282, endPoint x: 569, endPoint y: 283, distance: 5.3
click at [569, 283] on div "Чтобы активировать перетаскивание с помощью клавиатуры, нажмите Alt + Ввод. Пос…" at bounding box center [705, 315] width 1410 height 507
click at [517, 411] on div "Чтобы активировать перетаскивание с помощью клавиатуры, нажмите Alt + Ввод. Пос…" at bounding box center [705, 315] width 1410 height 507
click at [515, 415] on image "Main content" at bounding box center [513, 413] width 6 height 6
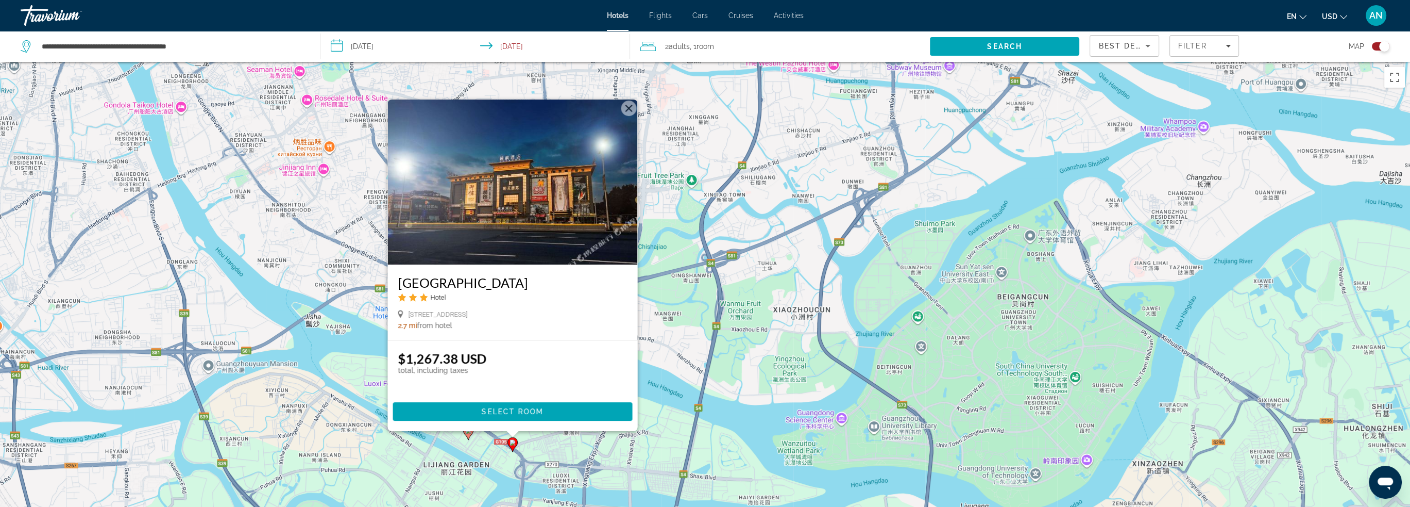
click at [468, 436] on icon "Main content" at bounding box center [467, 431] width 9 height 13
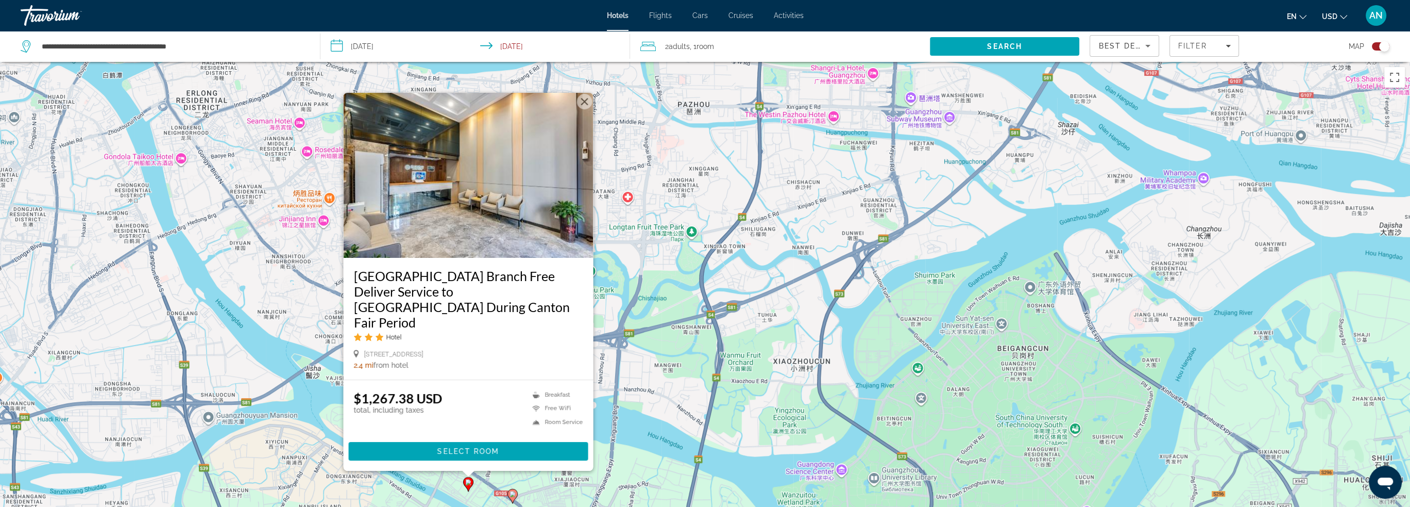
click at [654, 400] on div "Чтобы активировать перетаскивание с помощью клавиатуры, нажмите Alt + Ввод. Пос…" at bounding box center [705, 315] width 1410 height 507
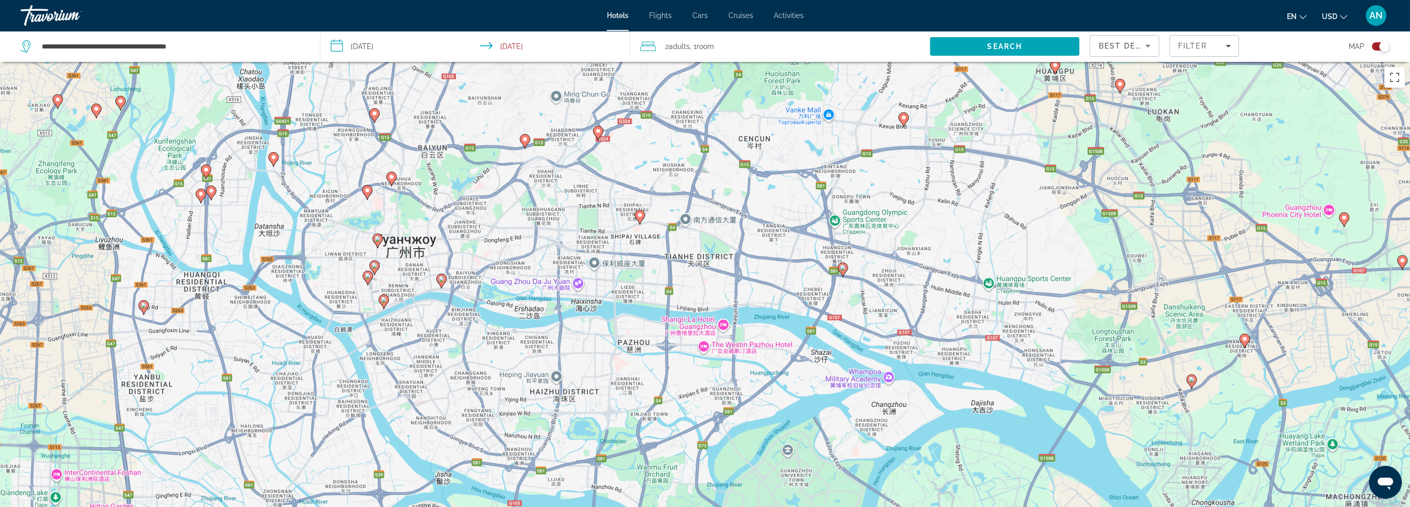
drag, startPoint x: 643, startPoint y: 407, endPoint x: 611, endPoint y: 522, distance: 119.8
click at [611, 506] on html "**********" at bounding box center [705, 253] width 1410 height 507
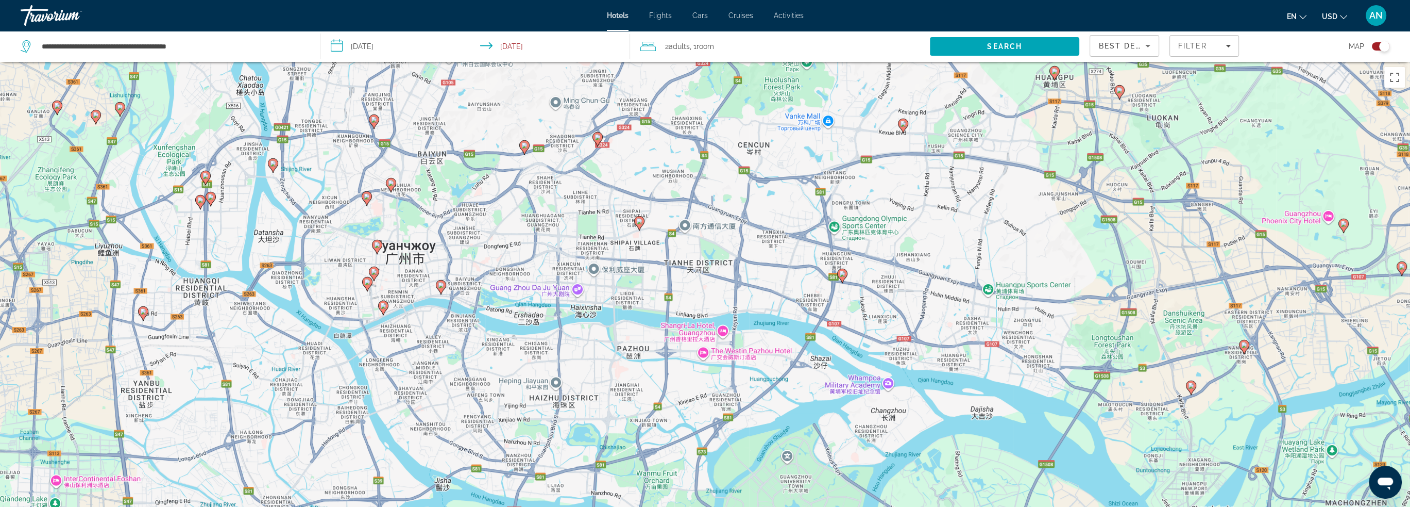
click at [438, 285] on icon "Main content" at bounding box center [440, 286] width 9 height 13
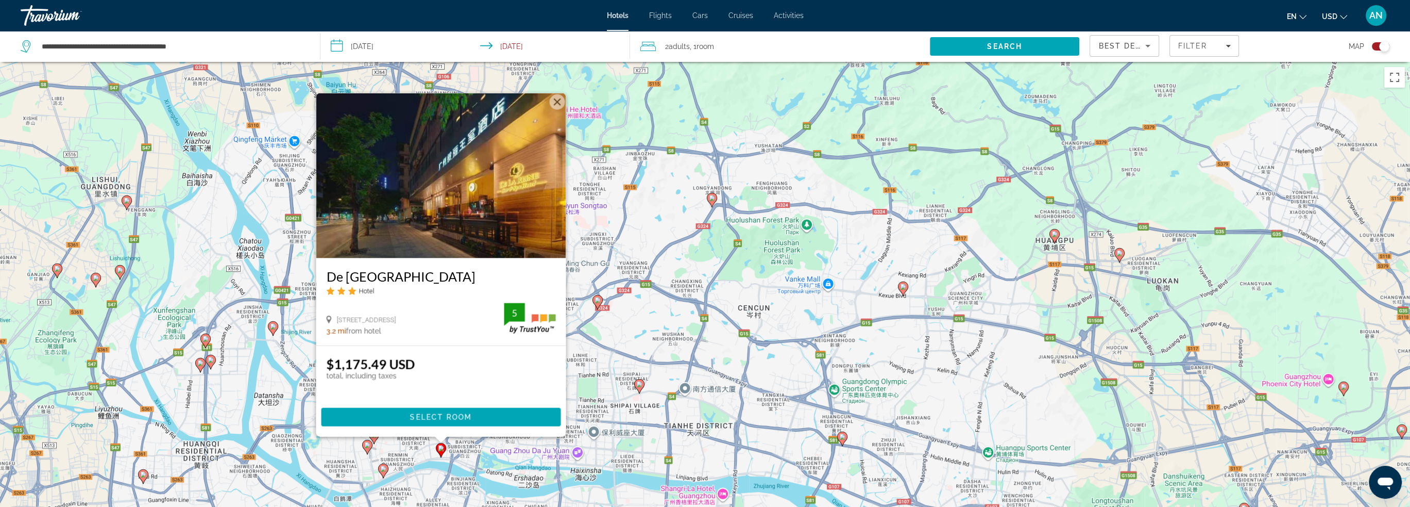
click at [589, 364] on div "Чтобы активировать перетаскивание с помощью клавиатуры, нажмите Alt + Ввод. Пос…" at bounding box center [705, 315] width 1410 height 507
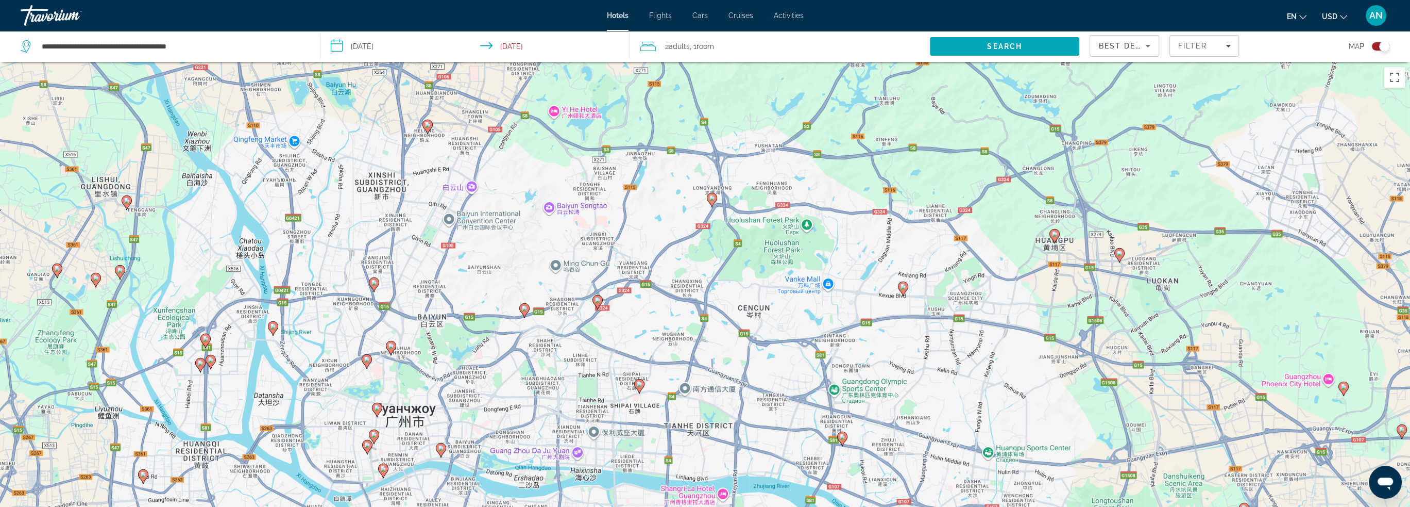
click at [374, 413] on gmp-advanced-marker "Main content" at bounding box center [377, 409] width 10 height 15
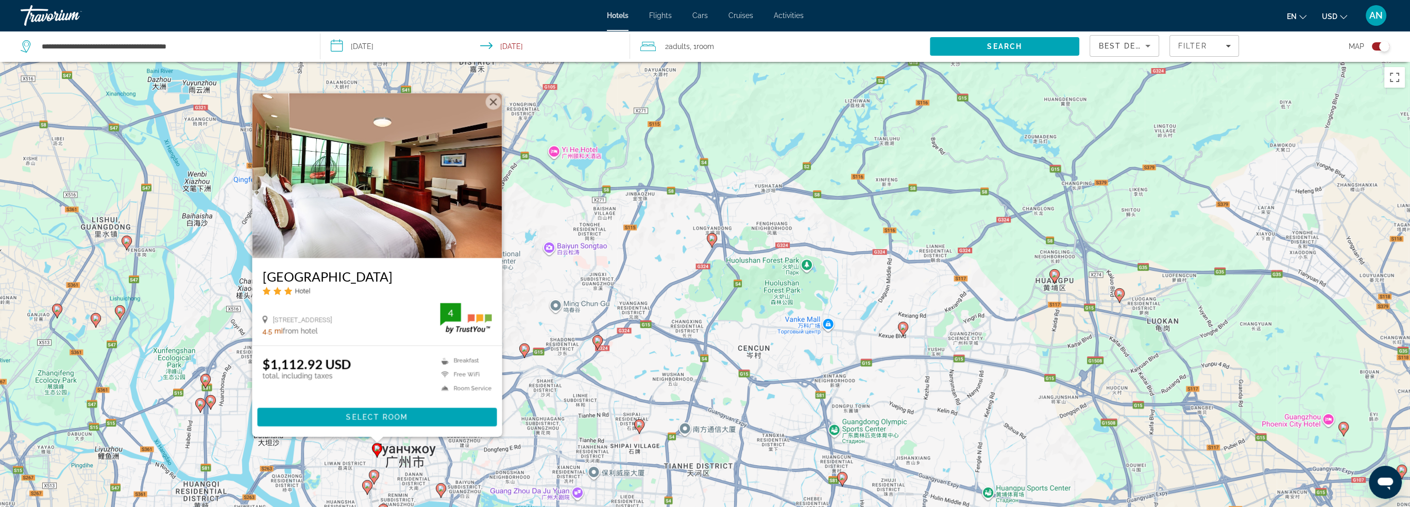
click at [374, 476] on image "Main content" at bounding box center [374, 475] width 6 height 6
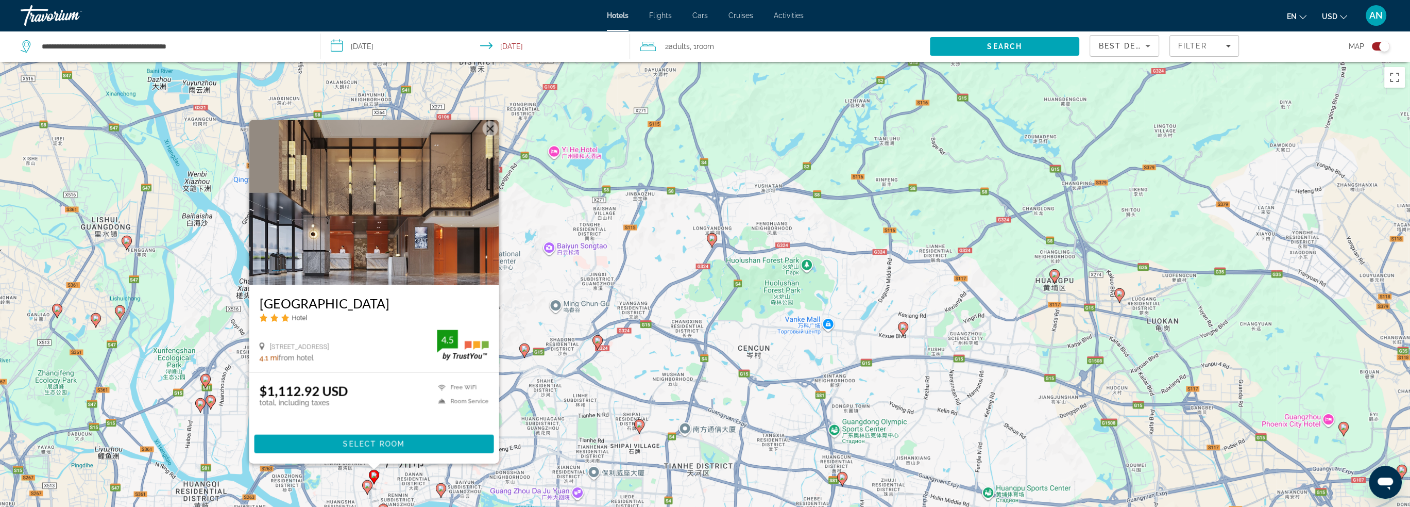
click at [369, 485] on image "Main content" at bounding box center [367, 485] width 6 height 6
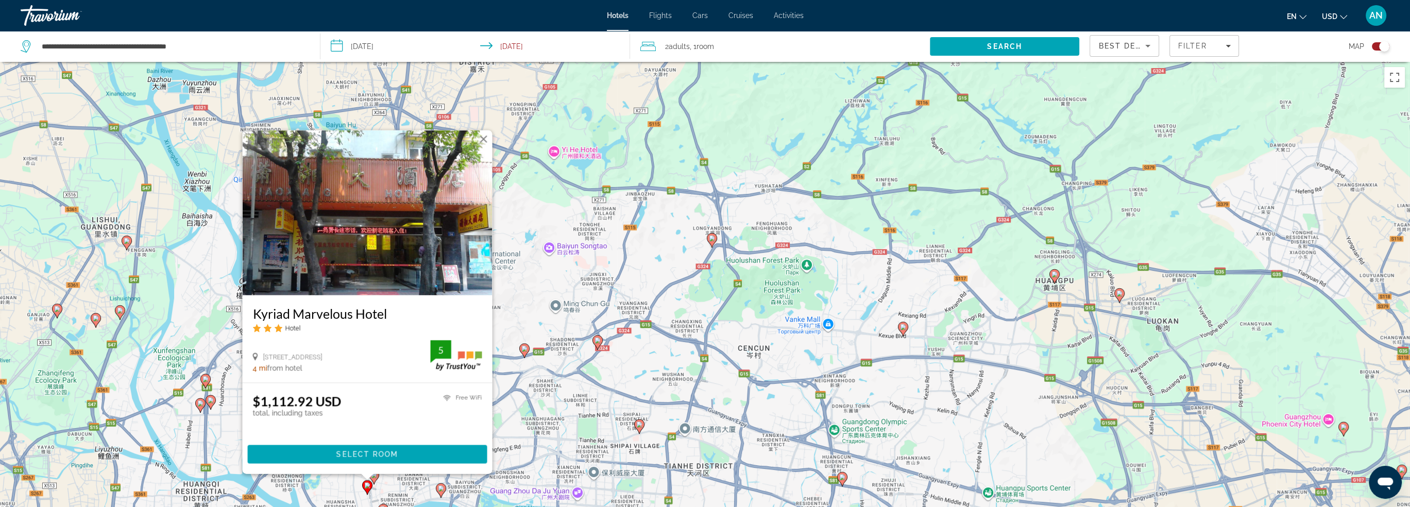
click at [375, 476] on image "Main content" at bounding box center [374, 475] width 6 height 6
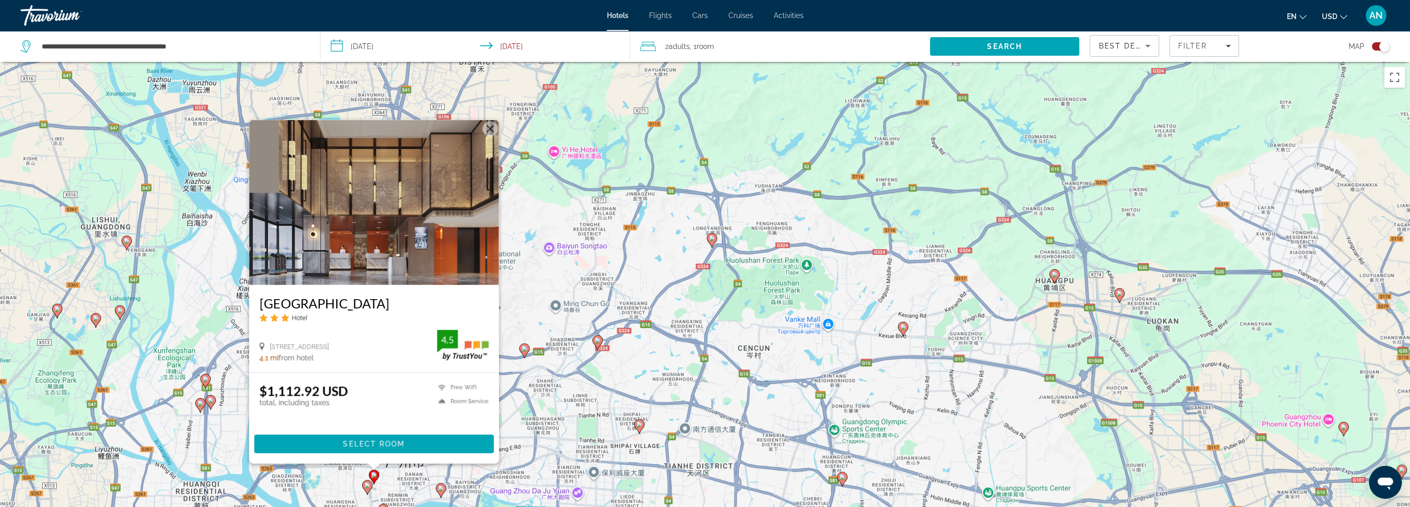
drag, startPoint x: 258, startPoint y: 302, endPoint x: 381, endPoint y: 305, distance: 123.7
click at [381, 305] on div "[GEOGRAPHIC_DATA] Hotel [STREET_ADDRESS] 4.1 mi from hotel 4.5" at bounding box center [374, 327] width 250 height 87
click at [493, 129] on button "Закрыть" at bounding box center [489, 128] width 15 height 15
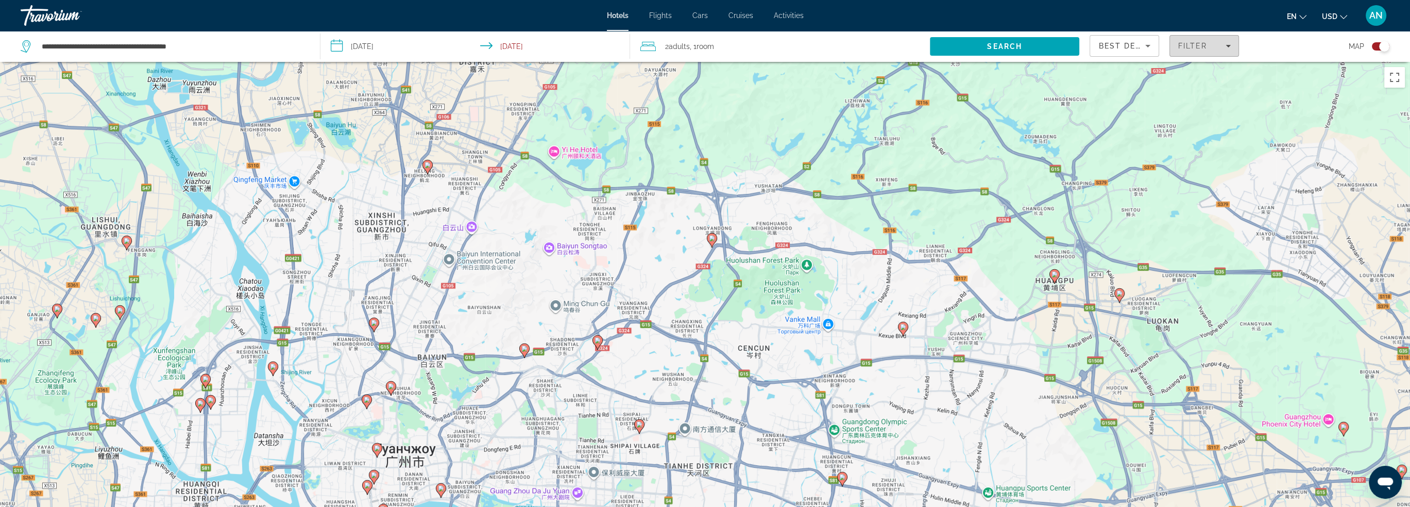
click at [1188, 49] on span "Filter" at bounding box center [1192, 46] width 29 height 8
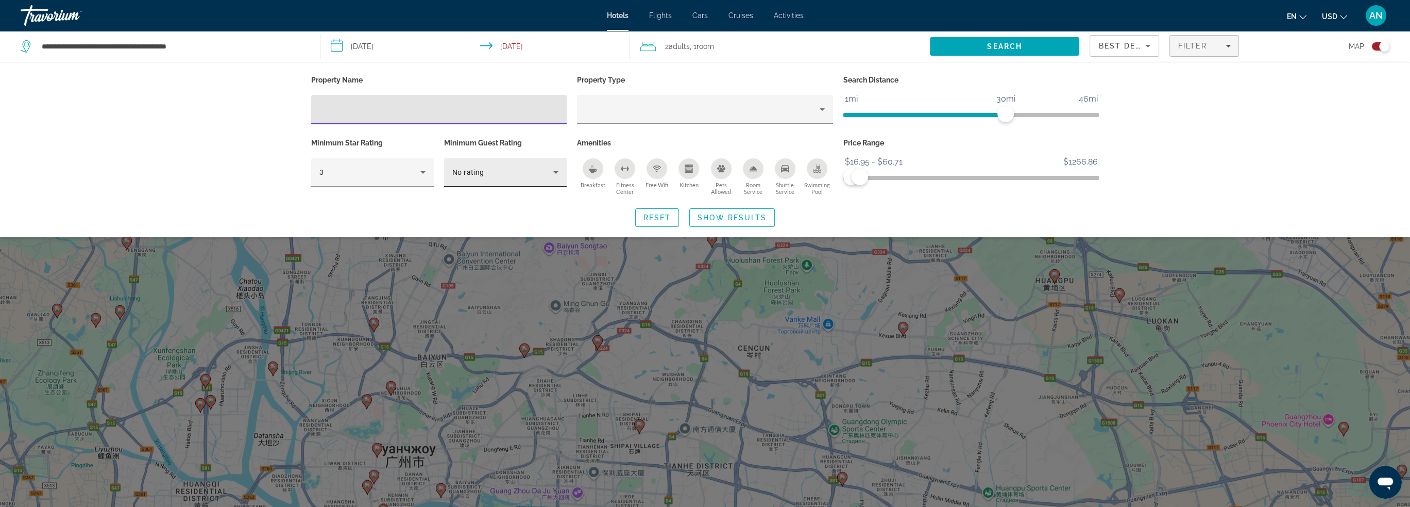
click at [555, 173] on icon "Hotel Filters" at bounding box center [556, 172] width 12 height 12
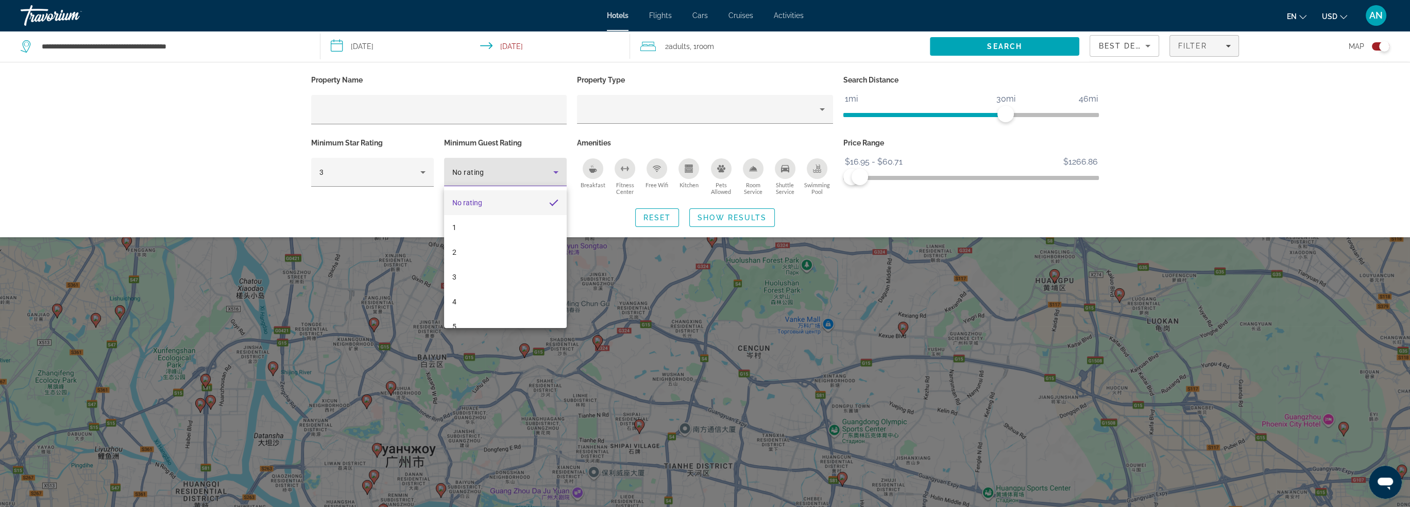
click at [555, 173] on div at bounding box center [705, 253] width 1410 height 507
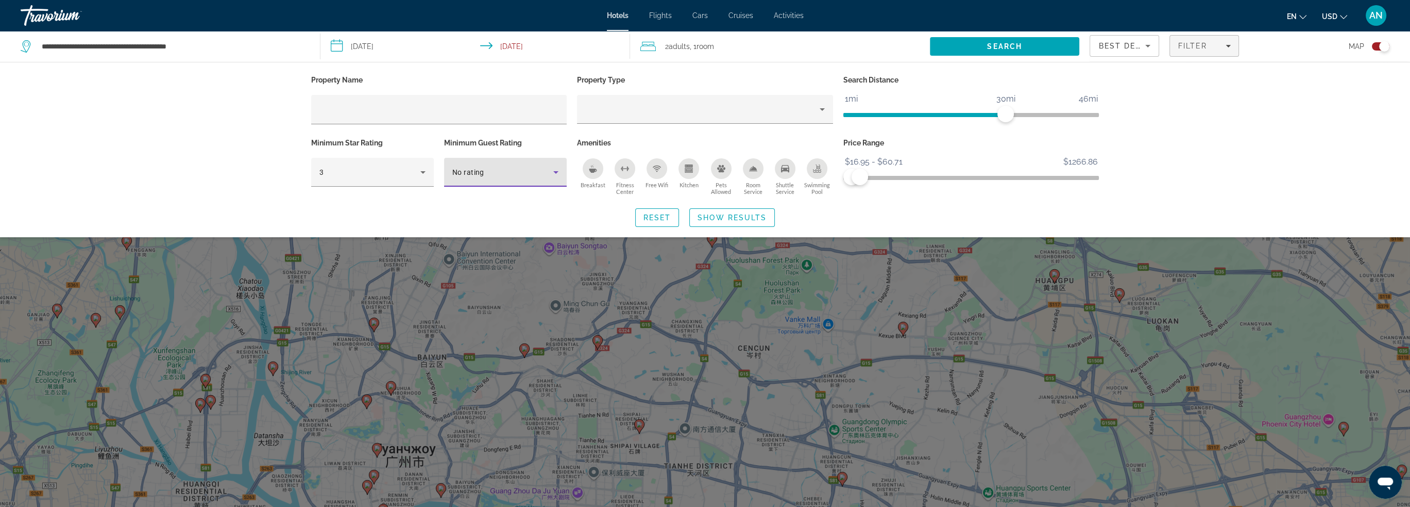
click at [555, 173] on icon "Hotel Filters" at bounding box center [556, 172] width 12 height 12
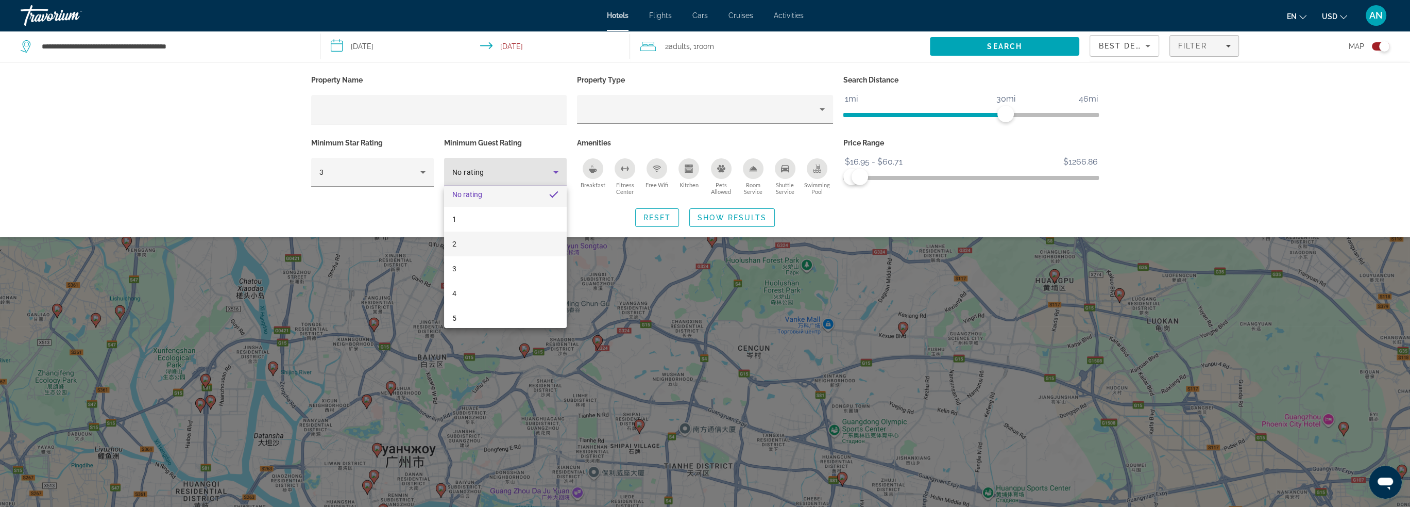
scroll to position [14, 0]
click at [522, 277] on mat-option "4" at bounding box center [505, 287] width 123 height 25
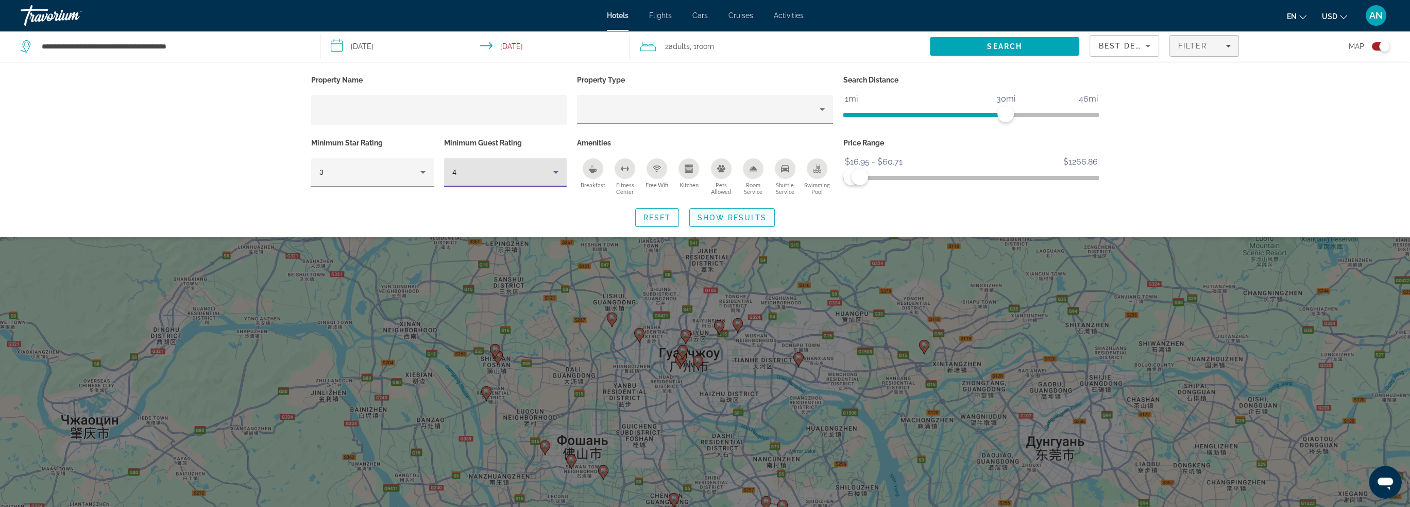
click at [726, 216] on span "Show Results" at bounding box center [732, 217] width 69 height 8
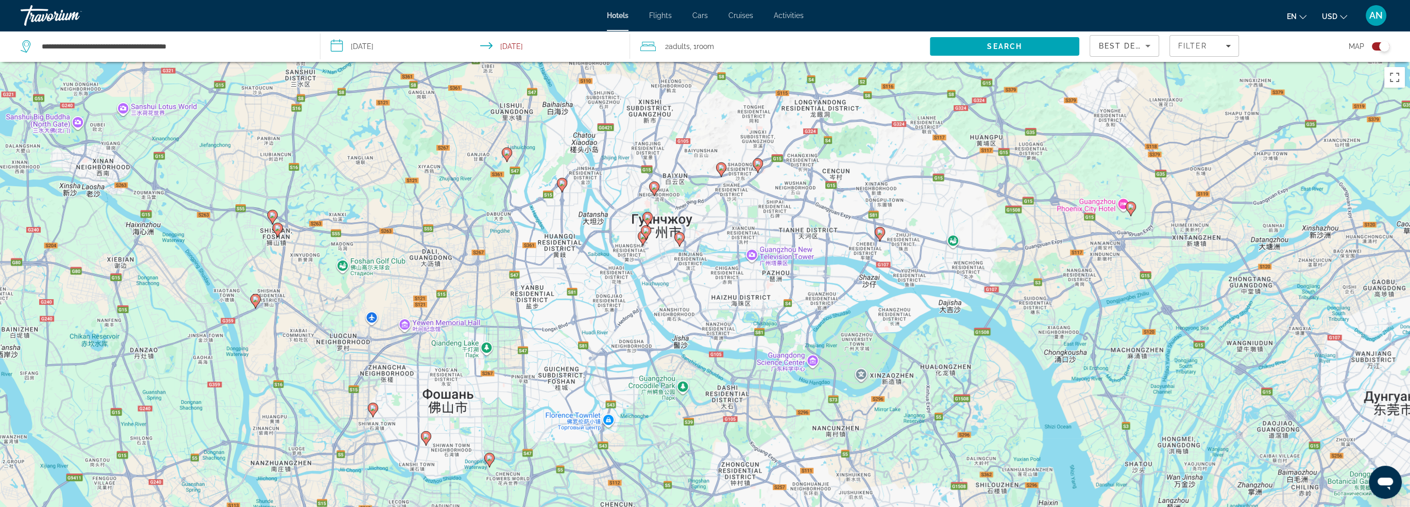
drag, startPoint x: 713, startPoint y: 343, endPoint x: 689, endPoint y: 195, distance: 149.2
click at [689, 195] on div "Чтобы активировать перетаскивание с помощью клавиатуры, нажмите Alt + Ввод. Пос…" at bounding box center [705, 315] width 1410 height 507
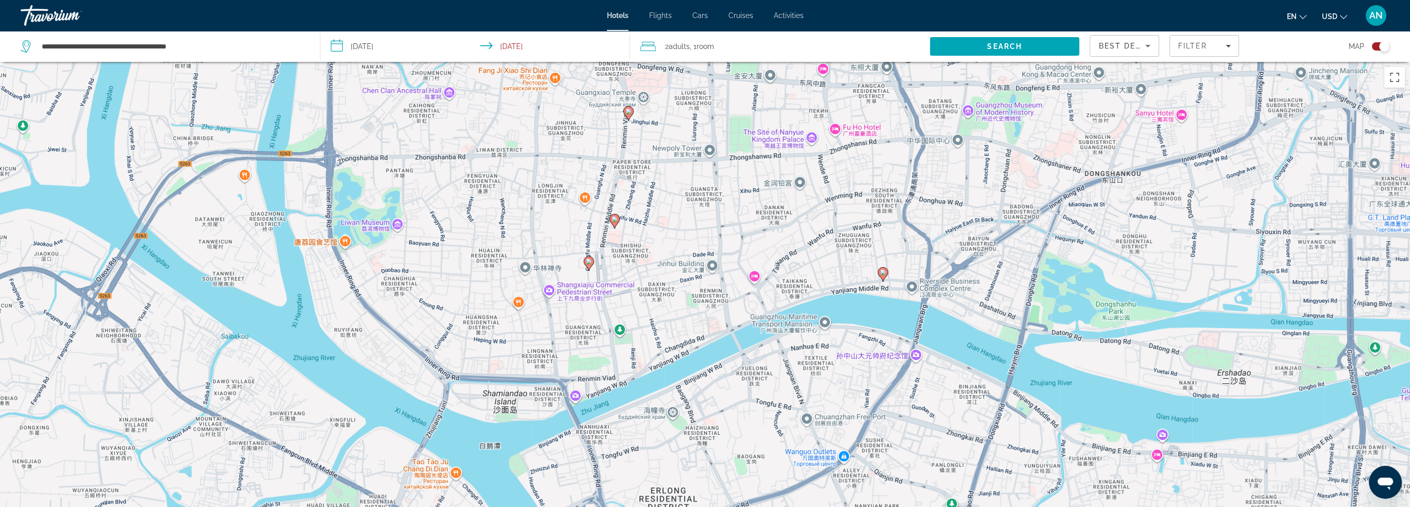
drag, startPoint x: 655, startPoint y: 257, endPoint x: 684, endPoint y: 218, distance: 48.3
click at [684, 218] on div "Чтобы активировать перетаскивание с помощью клавиатуры, нажмите Alt + Ввод. Пос…" at bounding box center [705, 315] width 1410 height 507
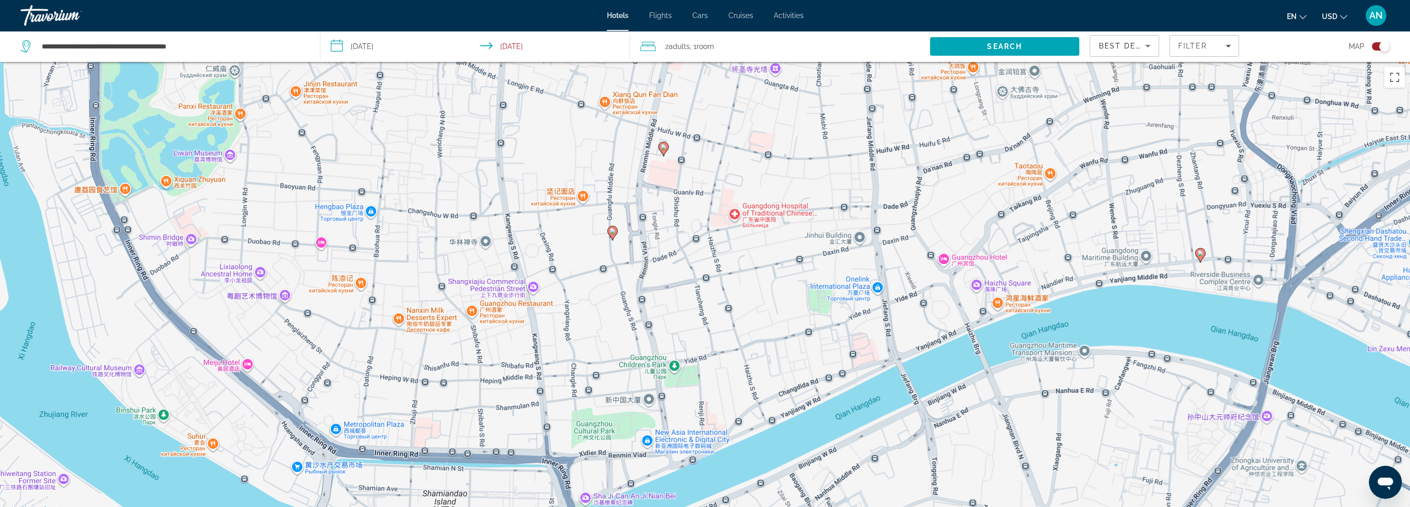
drag, startPoint x: 555, startPoint y: 260, endPoint x: 664, endPoint y: 239, distance: 110.9
click at [663, 239] on div "Чтобы активировать перетаскивание с помощью клавиатуры, нажмите Alt + Ввод. Пос…" at bounding box center [705, 315] width 1410 height 507
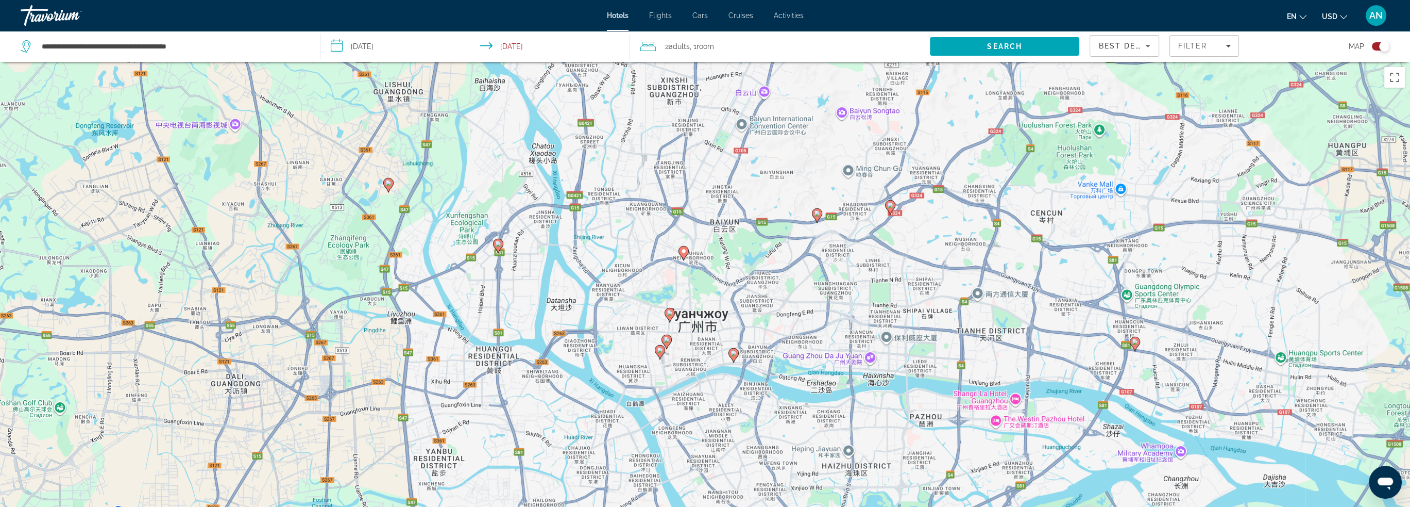
drag, startPoint x: 789, startPoint y: 196, endPoint x: 789, endPoint y: 319, distance: 123.2
click at [789, 319] on div "Чтобы активировать перетаскивание с помощью клавиатуры, нажмите Alt + Ввод. Пос…" at bounding box center [705, 315] width 1410 height 507
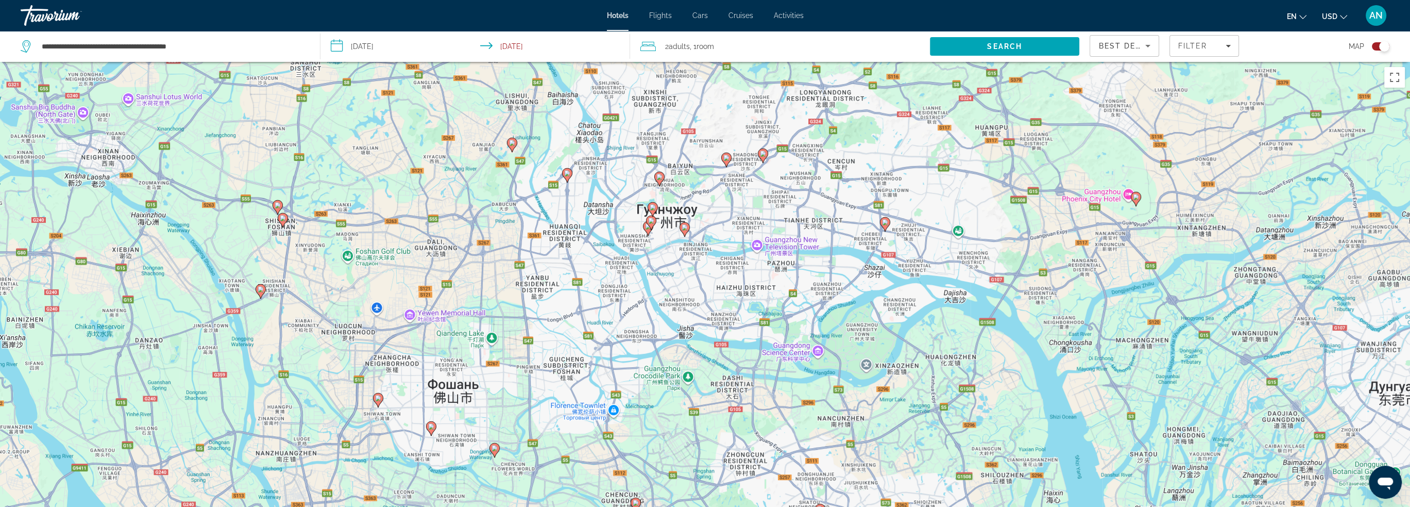
drag, startPoint x: 769, startPoint y: 361, endPoint x: 750, endPoint y: 265, distance: 97.6
click at [750, 265] on div "Чтобы активировать перетаскивание с помощью клавиатуры, нажмите Alt + Ввод. Пос…" at bounding box center [705, 315] width 1410 height 507
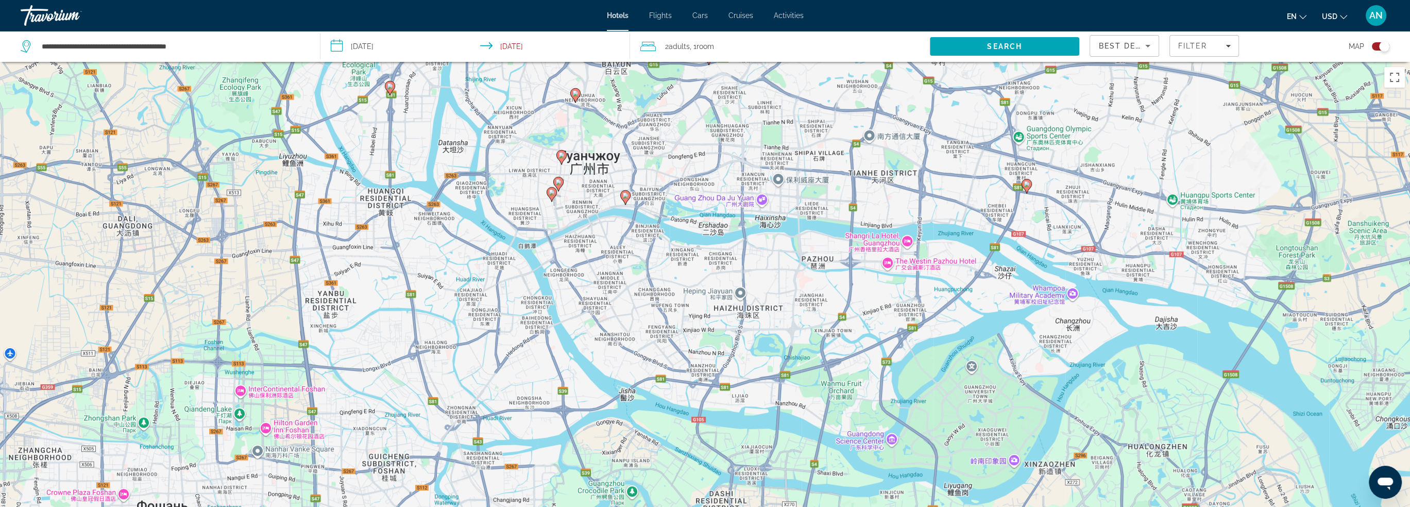
click at [1028, 185] on image "Main content" at bounding box center [1027, 184] width 6 height 6
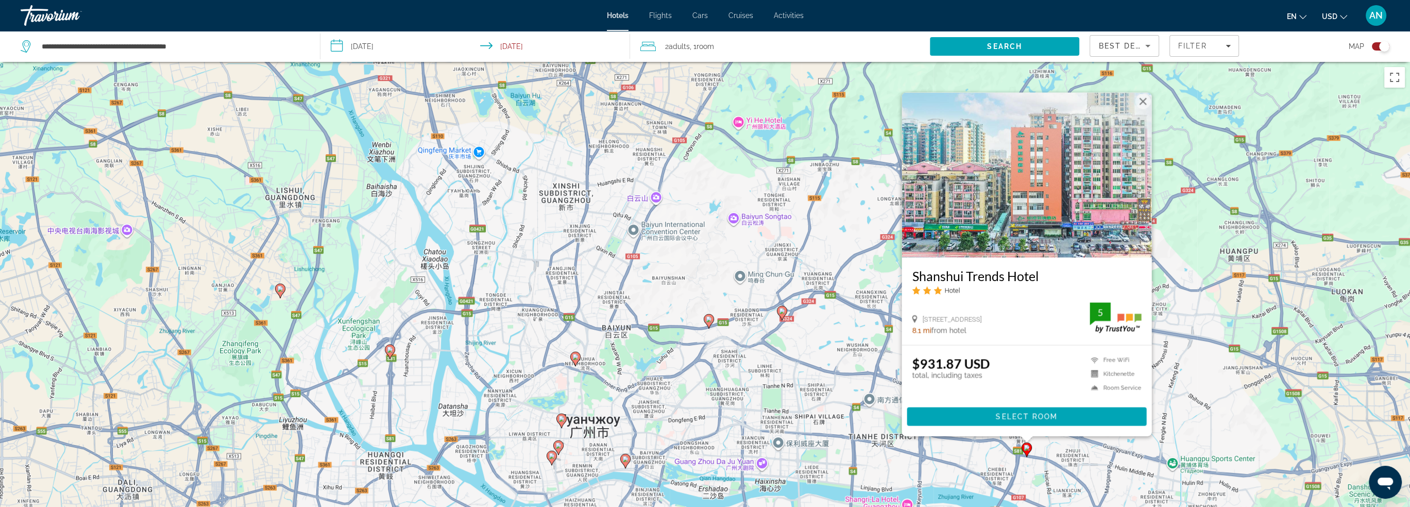
drag, startPoint x: 907, startPoint y: 275, endPoint x: 1050, endPoint y: 276, distance: 143.3
click at [1050, 276] on div "Shanshui Trends Hotel Hotel [STREET_ADDRESS] 8.1 mi from hotel 5" at bounding box center [1027, 300] width 250 height 87
copy h3 "Shanshui Trends Hotel"
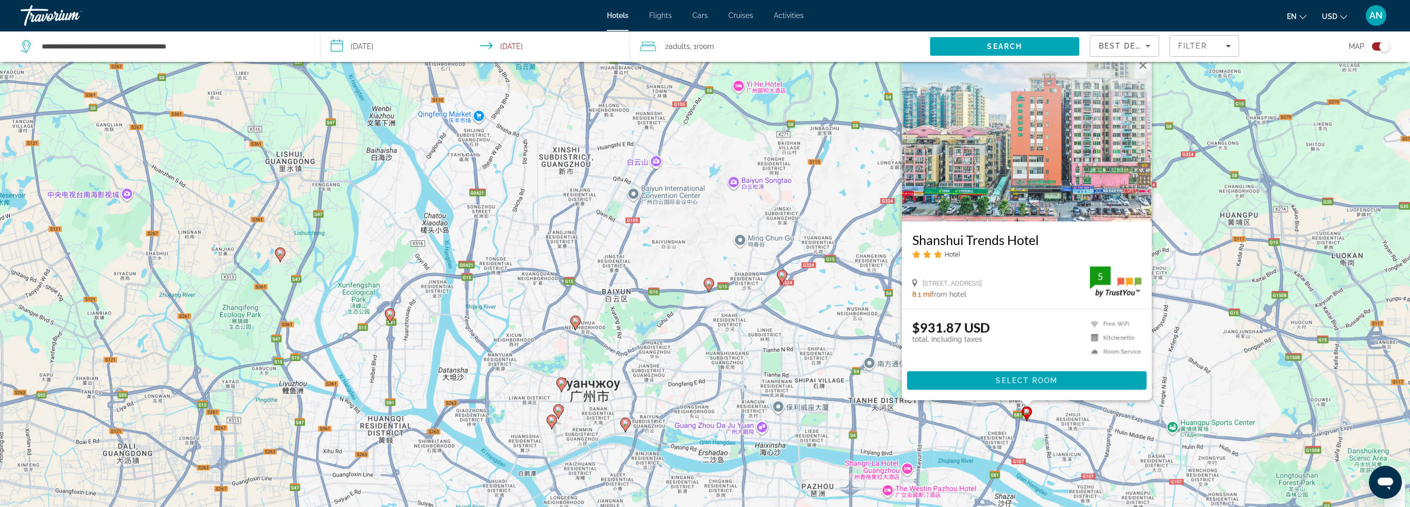
scroll to position [124, 0]
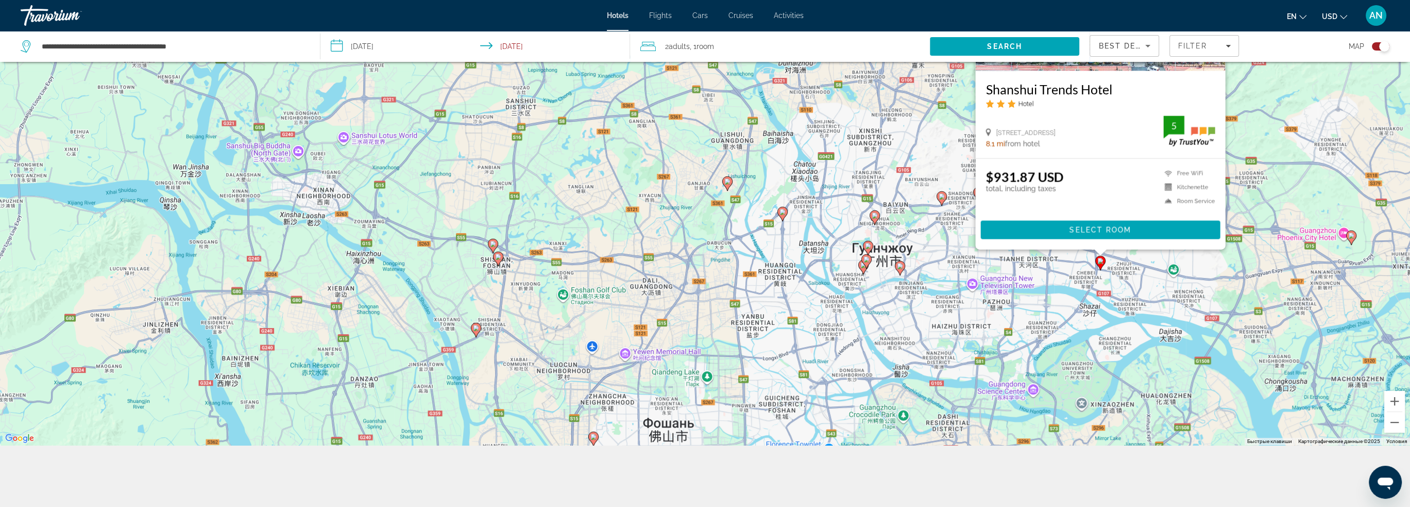
click at [1319, 103] on div "Чтобы активировать перетаскивание с помощью клавиатуры, нажмите Alt + Ввод. Пос…" at bounding box center [705, 191] width 1410 height 507
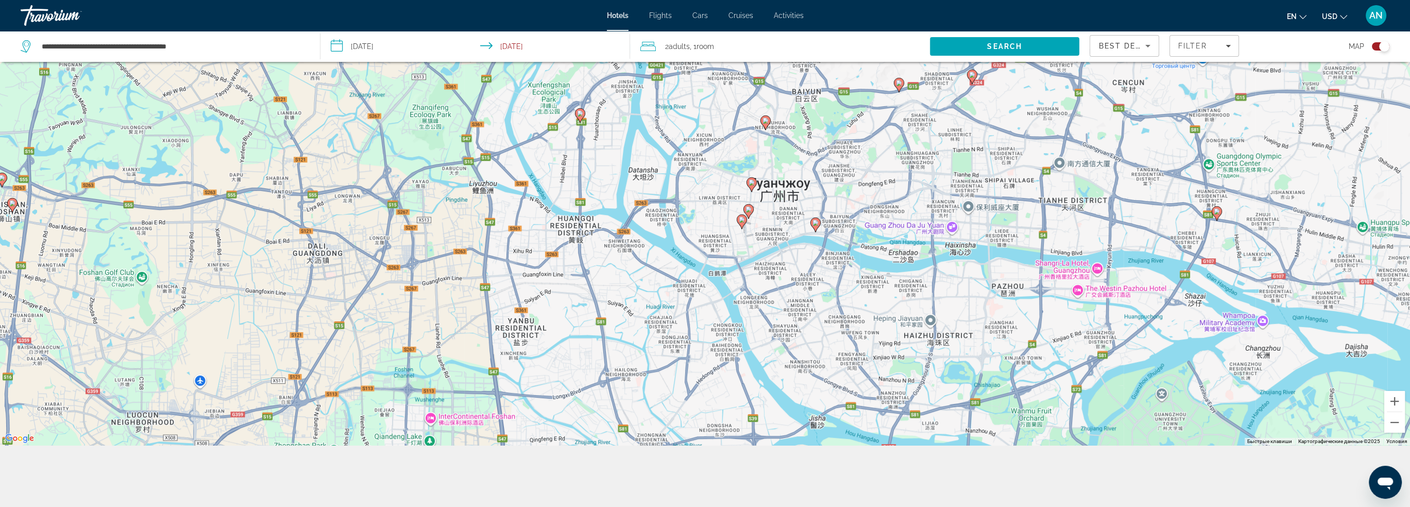
click at [1217, 214] on image "Main content" at bounding box center [1217, 211] width 6 height 6
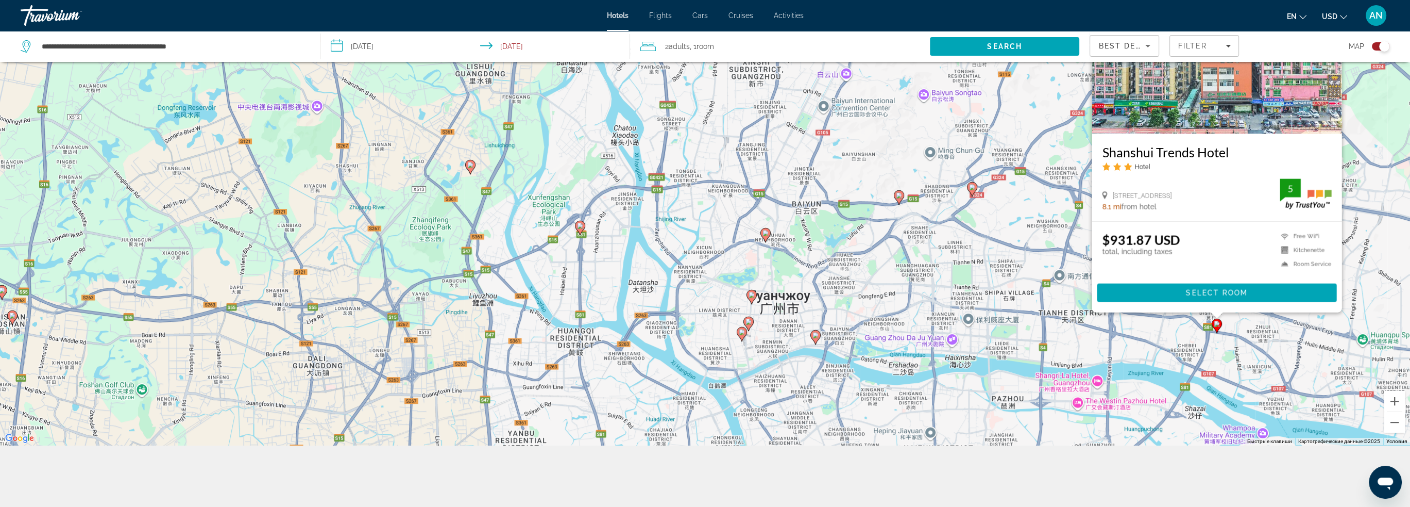
click at [814, 333] on image "Main content" at bounding box center [816, 335] width 6 height 6
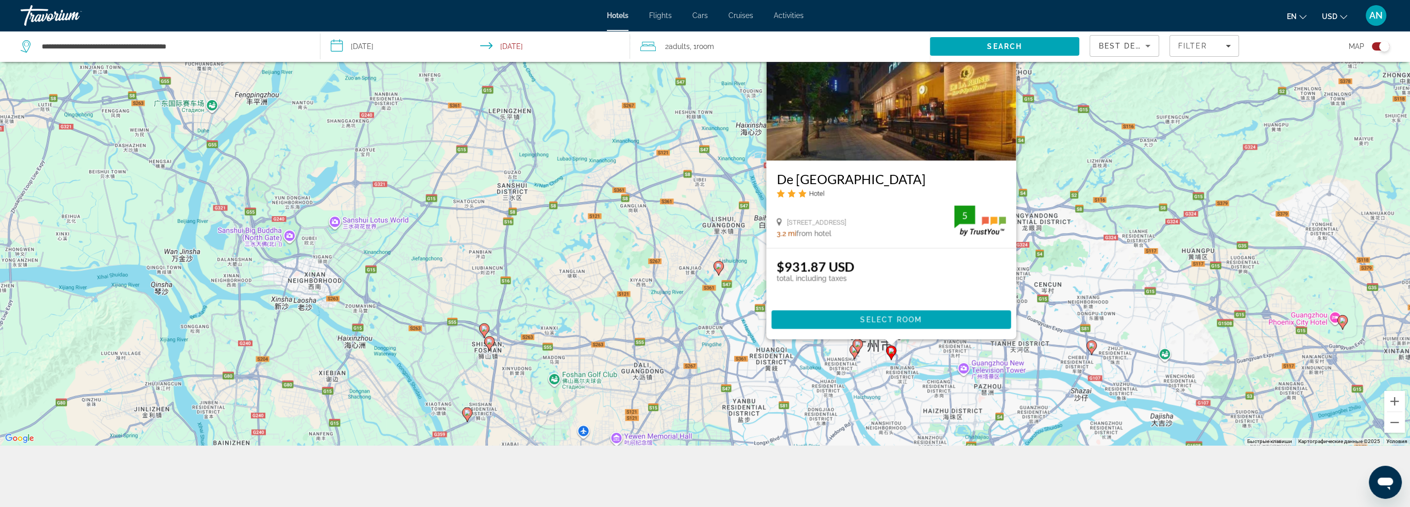
click at [916, 348] on div "Чтобы активировать перетаскивание с помощью клавиатуры, нажмите Alt + Ввод. Пос…" at bounding box center [705, 191] width 1410 height 507
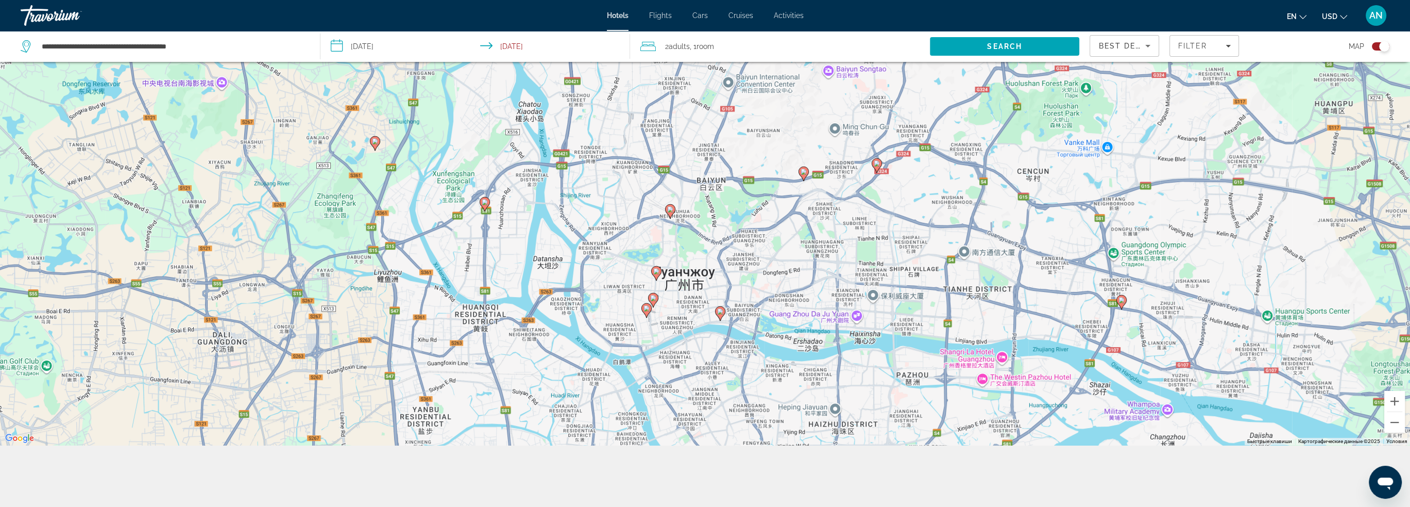
drag, startPoint x: 921, startPoint y: 335, endPoint x: 769, endPoint y: 284, distance: 160.5
click at [769, 284] on div "Чтобы активировать перетаскивание с помощью клавиатуры, нажмите Alt + Ввод. Пос…" at bounding box center [705, 191] width 1410 height 507
click at [876, 164] on image "Main content" at bounding box center [877, 163] width 6 height 6
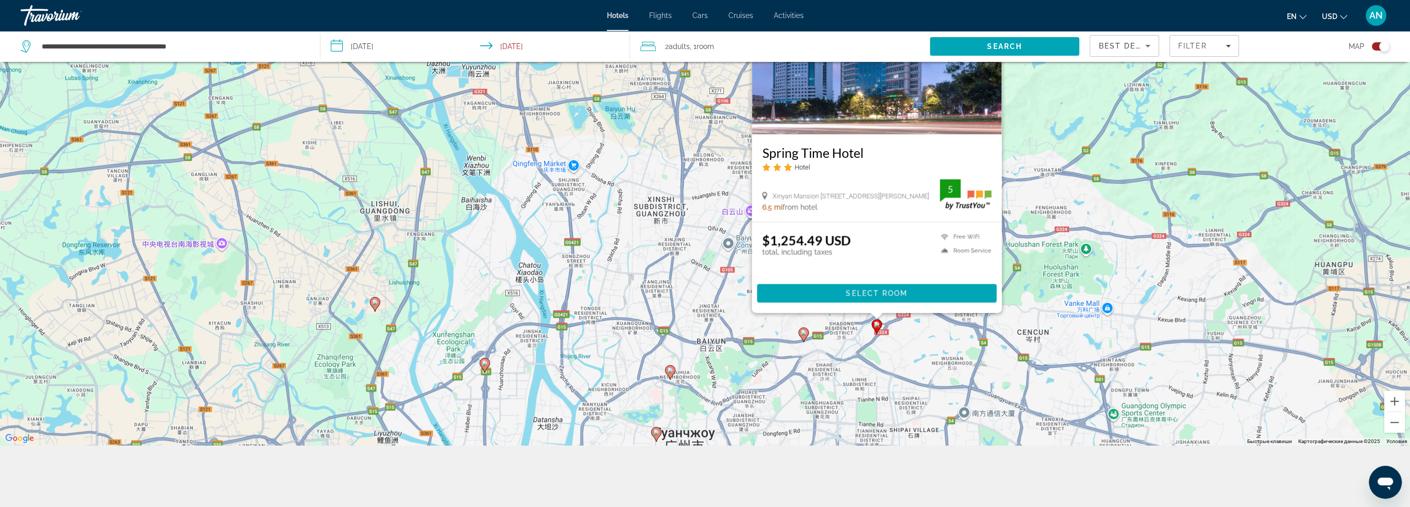
click at [895, 356] on div "Чтобы активировать перетаскивание с помощью клавиатуры, нажмите Alt + Ввод. Пос…" at bounding box center [705, 191] width 1410 height 507
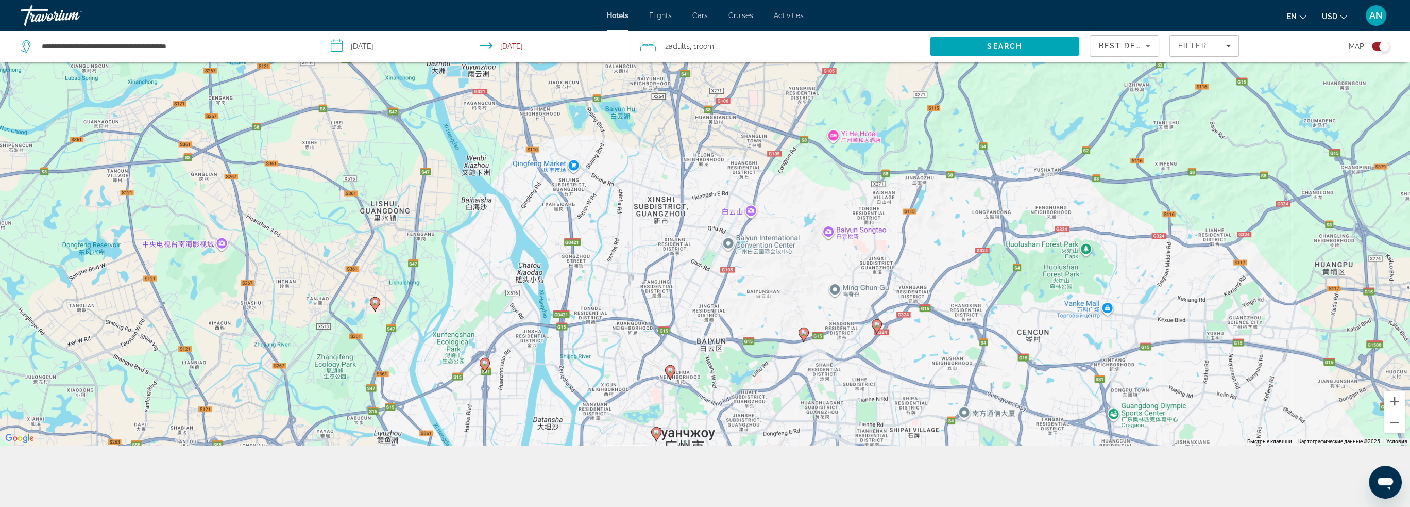
click at [804, 335] on image "Main content" at bounding box center [804, 332] width 6 height 6
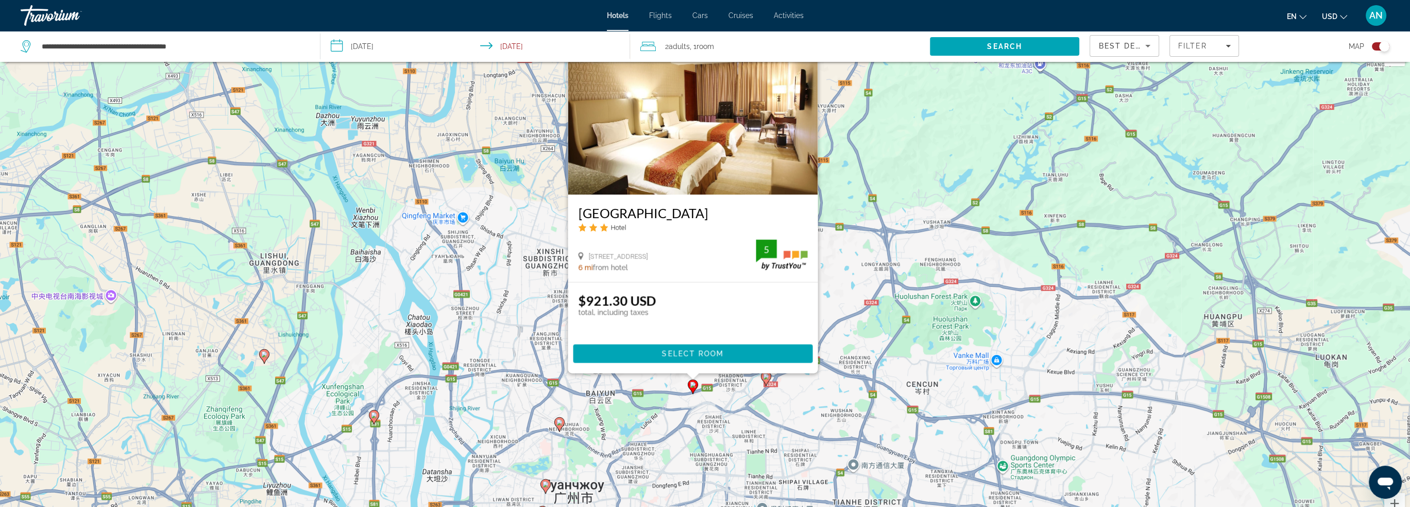
scroll to position [0, 0]
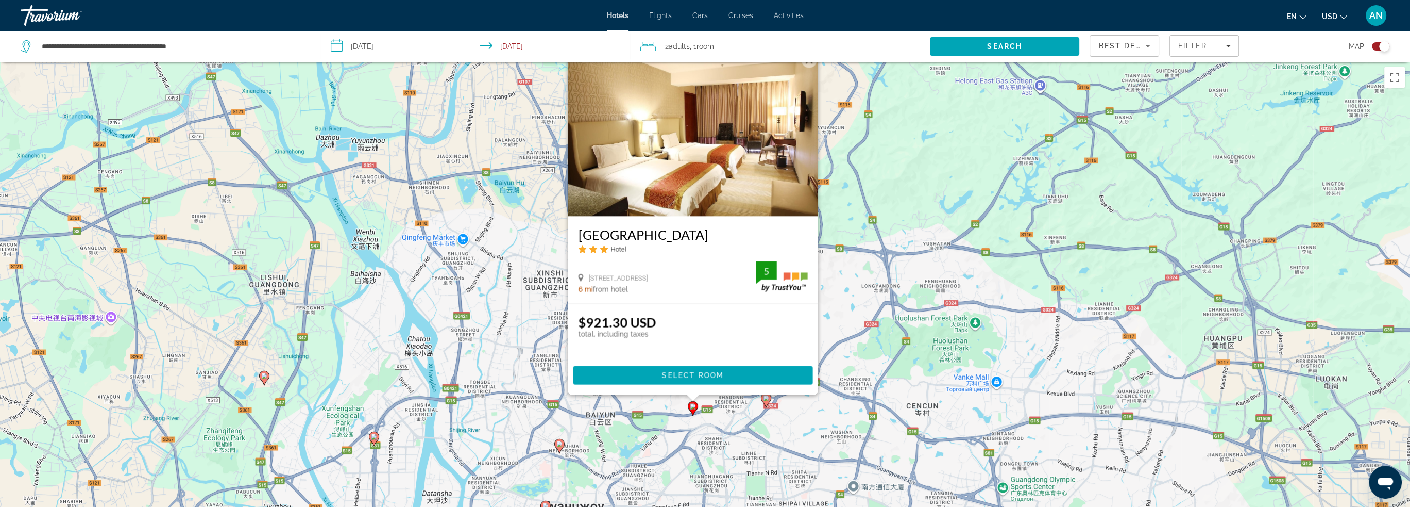
click at [842, 280] on div "Чтобы активировать перетаскивание с помощью клавиатуры, нажмите Alt + Ввод. Пос…" at bounding box center [705, 315] width 1410 height 507
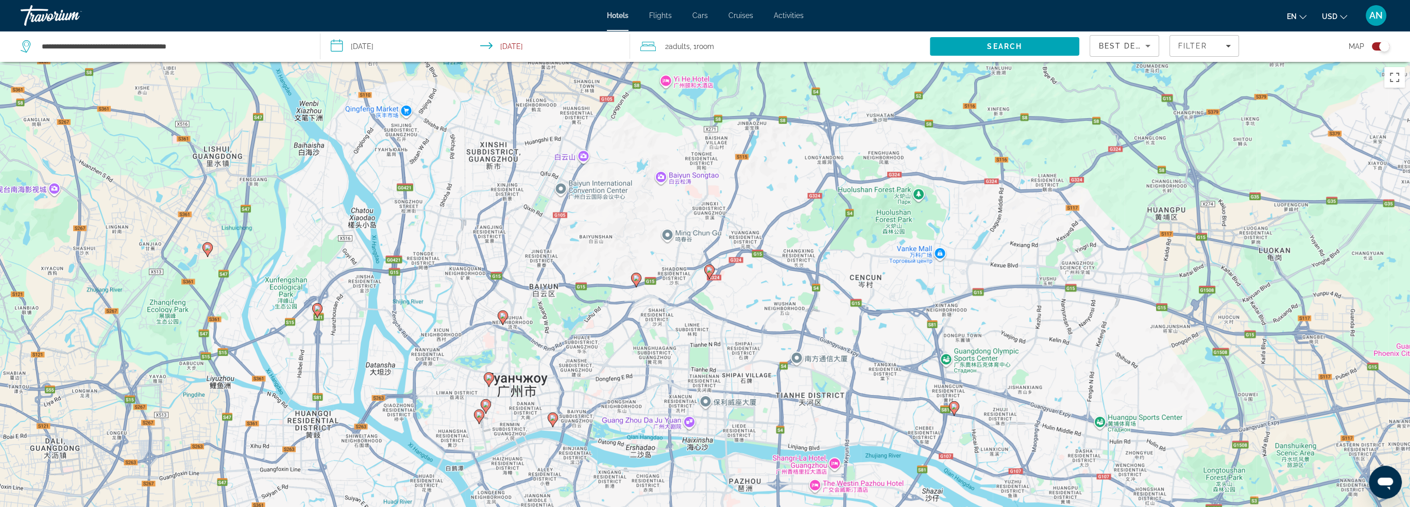
drag, startPoint x: 832, startPoint y: 419, endPoint x: 767, endPoint y: 278, distance: 155.4
click at [771, 285] on div "Чтобы активировать перетаскивание с помощью клавиатуры, нажмите Alt + Ввод. Пос…" at bounding box center [705, 315] width 1410 height 507
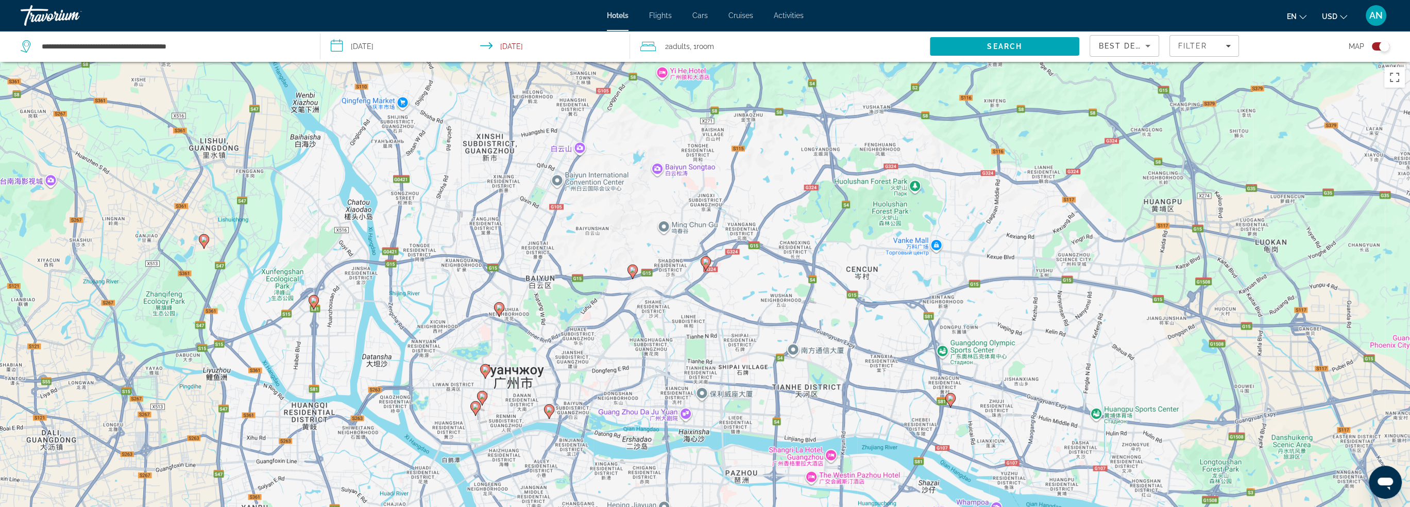
click at [705, 262] on image "Main content" at bounding box center [706, 261] width 6 height 6
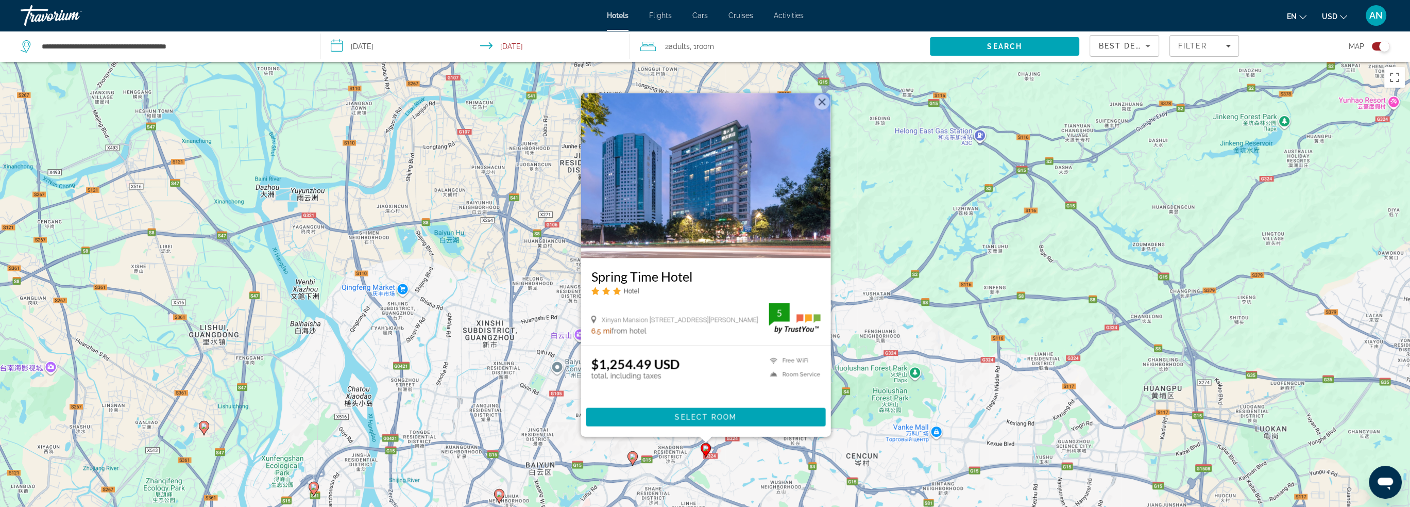
click at [874, 311] on div "Чтобы активировать перетаскивание с помощью клавиатуры, нажмите Alt + Ввод. Пос…" at bounding box center [705, 315] width 1410 height 507
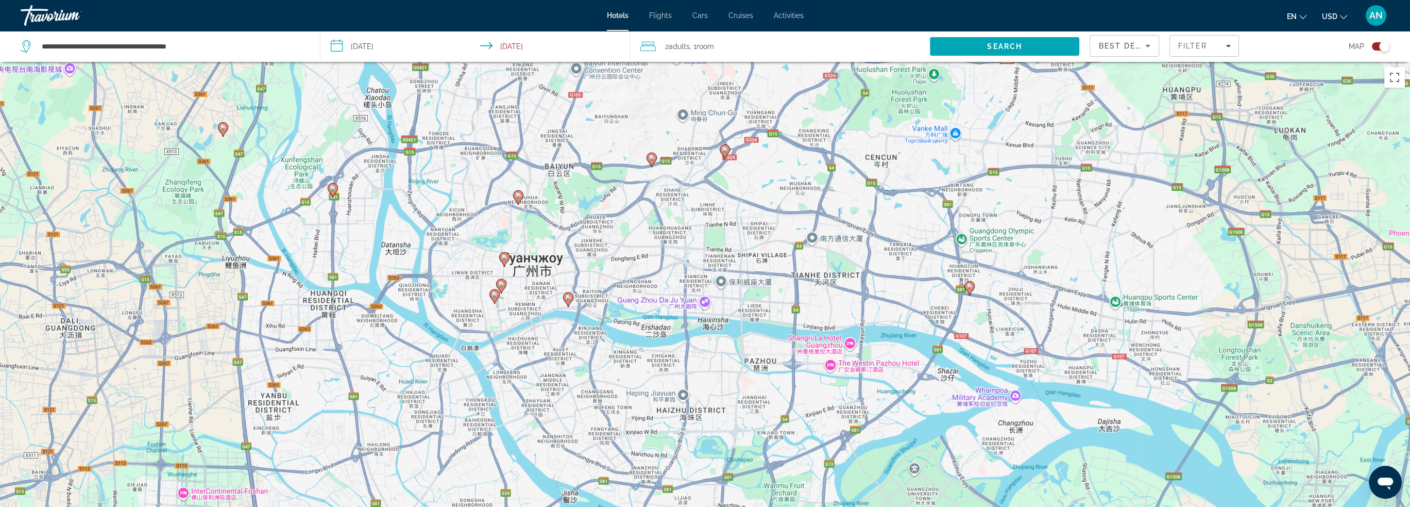
drag, startPoint x: 801, startPoint y: 409, endPoint x: 820, endPoint y: 110, distance: 299.0
click at [820, 110] on div "Чтобы активировать перетаскивание с помощью клавиатуры, нажмите Alt + Ввод. Пос…" at bounding box center [705, 315] width 1410 height 507
click at [650, 161] on icon "Main content" at bounding box center [651, 159] width 9 height 13
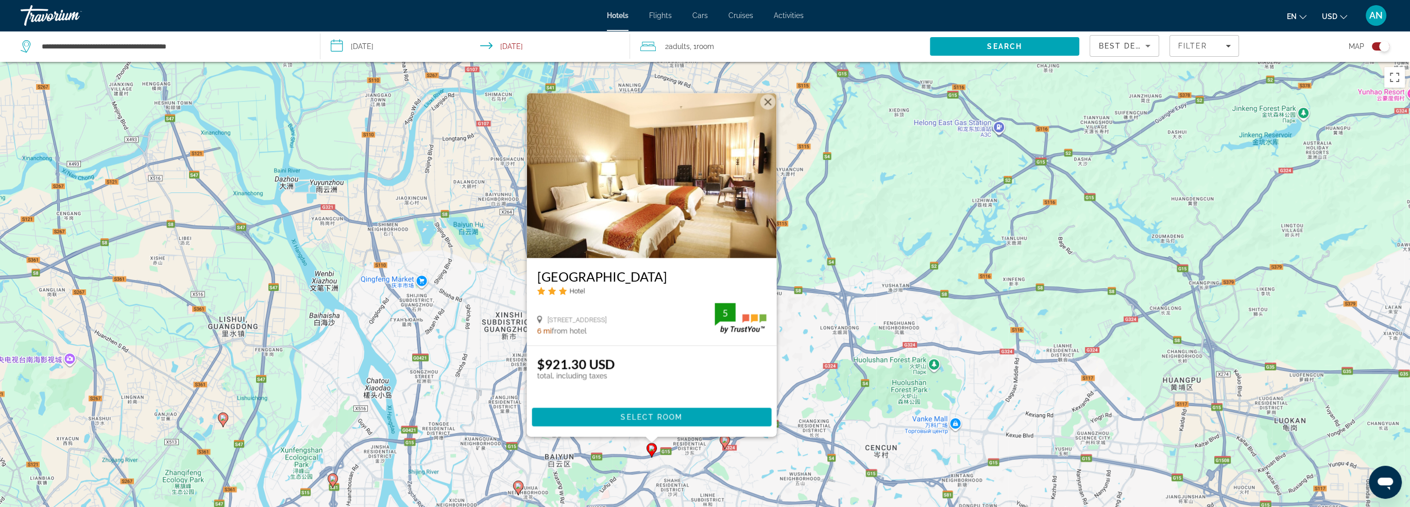
click at [705, 220] on img "Main content" at bounding box center [652, 175] width 250 height 165
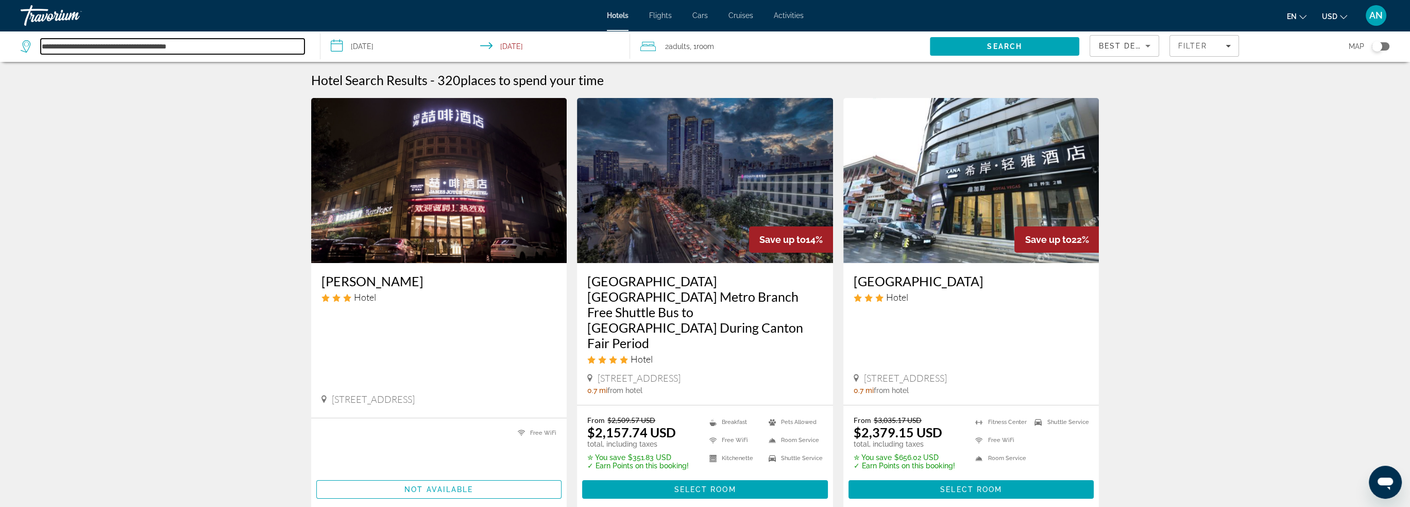
click at [270, 47] on input "**********" at bounding box center [173, 46] width 264 height 15
click at [1382, 47] on div "Toggle map" at bounding box center [1377, 46] width 10 height 10
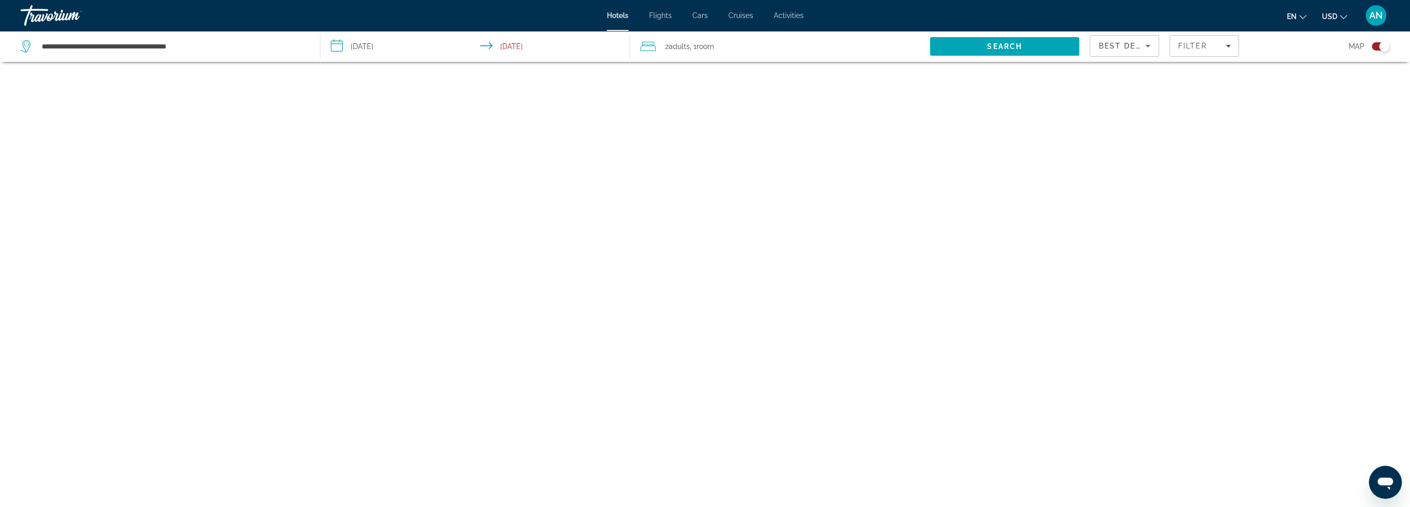
scroll to position [62, 0]
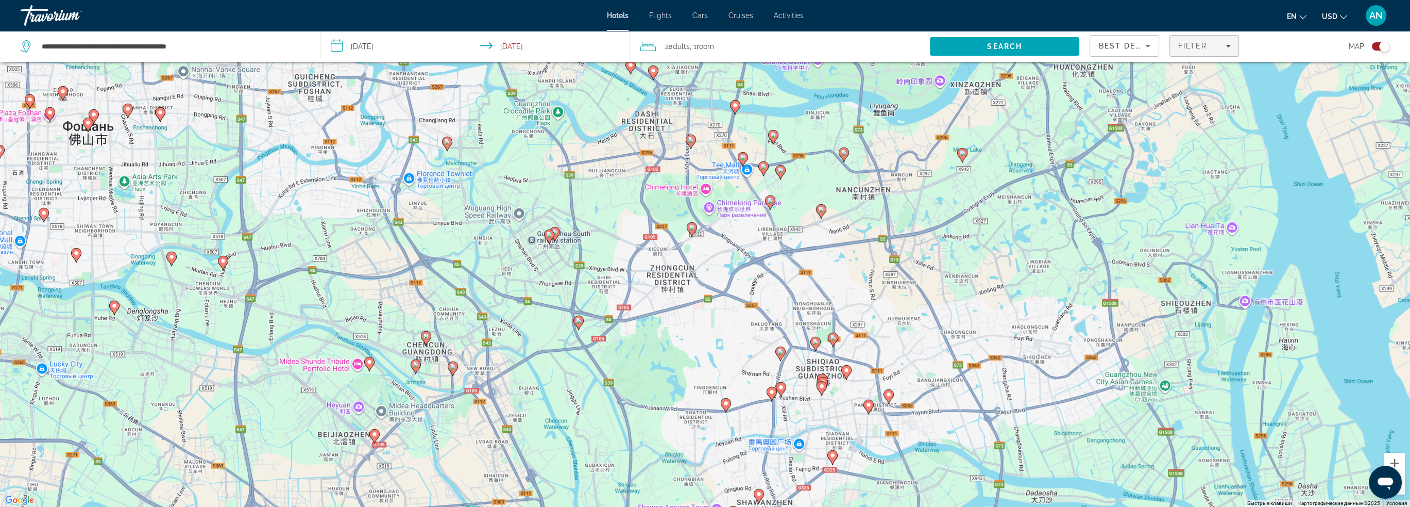
click at [1224, 49] on div "Filter" at bounding box center [1204, 46] width 53 height 8
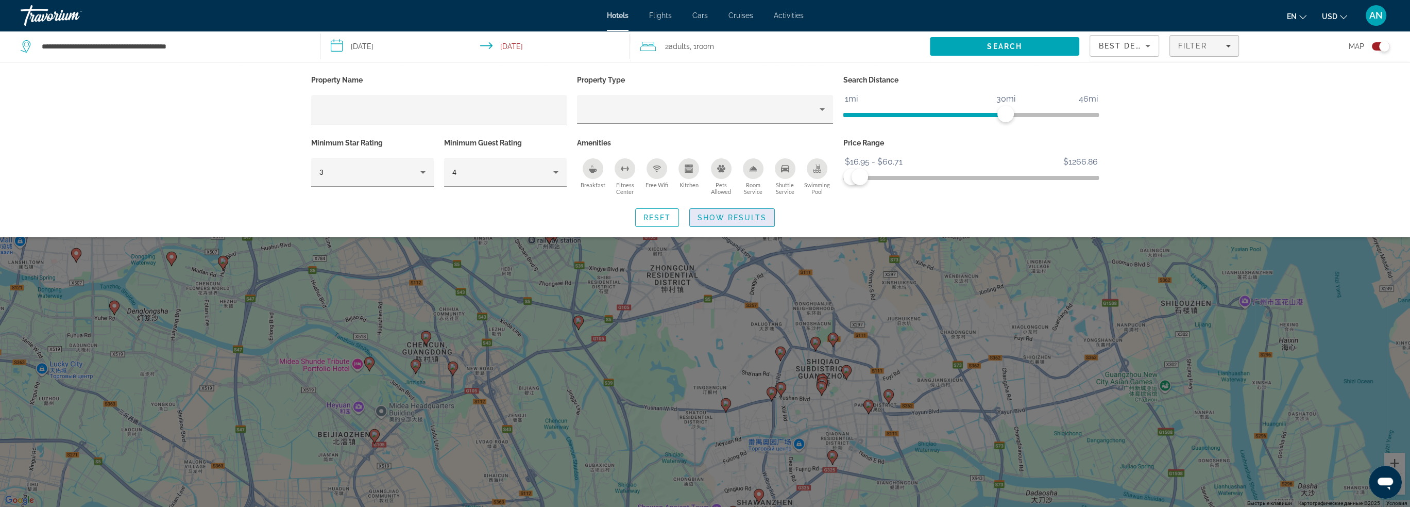
click at [708, 216] on span "Show Results" at bounding box center [732, 217] width 69 height 8
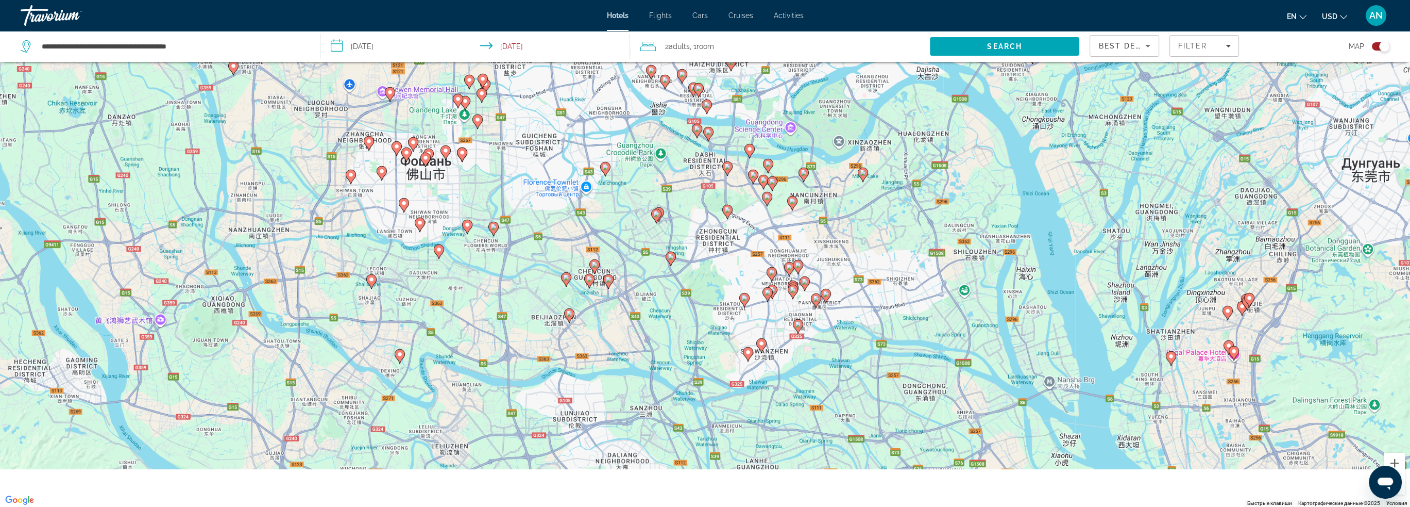
drag, startPoint x: 871, startPoint y: 379, endPoint x: 837, endPoint y: 260, distance: 123.8
click at [838, 260] on div "Чтобы активировать перетаскивание с помощью клавиатуры, нажмите Alt + Ввод. Пос…" at bounding box center [705, 253] width 1410 height 507
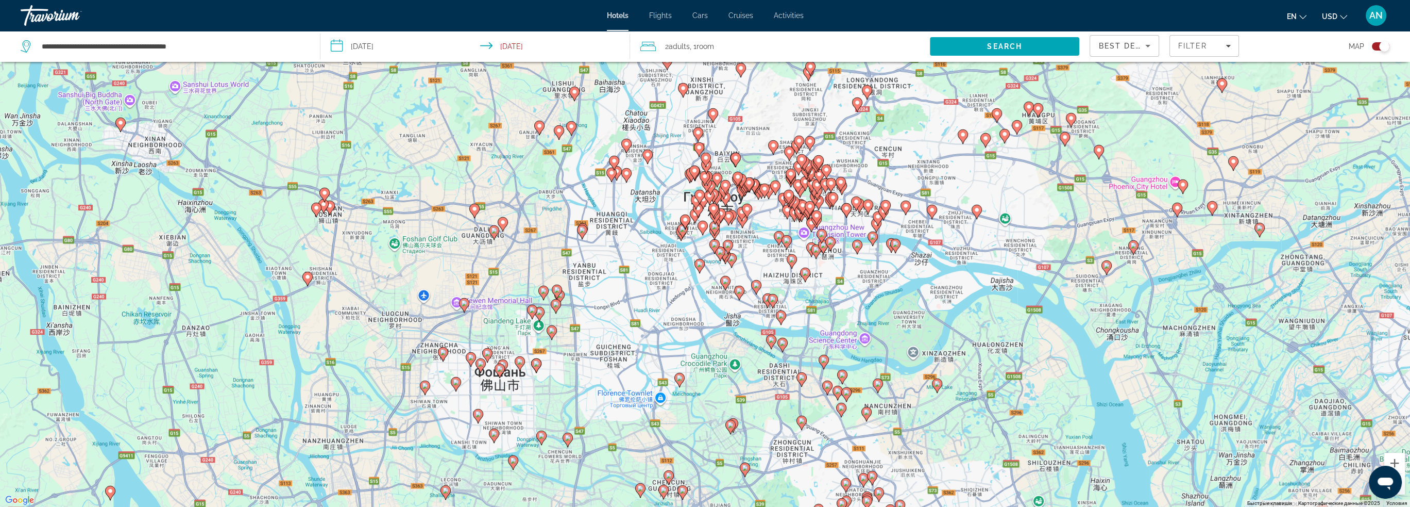
drag, startPoint x: 801, startPoint y: 184, endPoint x: 815, endPoint y: 309, distance: 125.5
click at [814, 308] on div "Чтобы активировать перетаскивание с помощью клавиатуры, нажмите Alt + Ввод. Пос…" at bounding box center [705, 253] width 1410 height 507
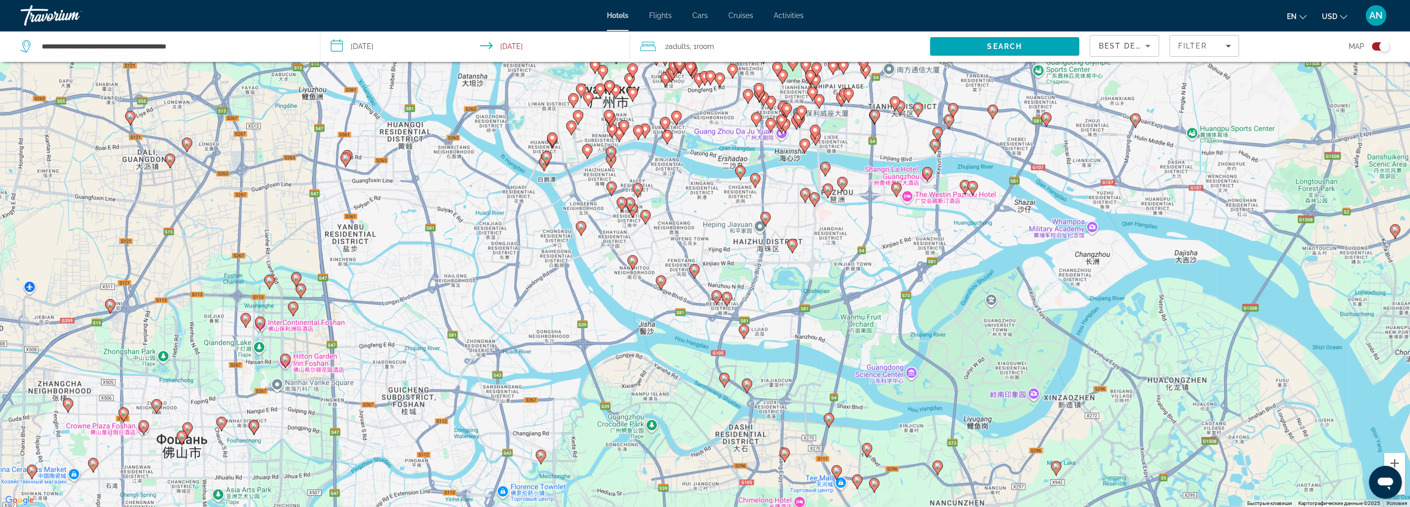
click at [792, 246] on image "Main content" at bounding box center [792, 244] width 6 height 6
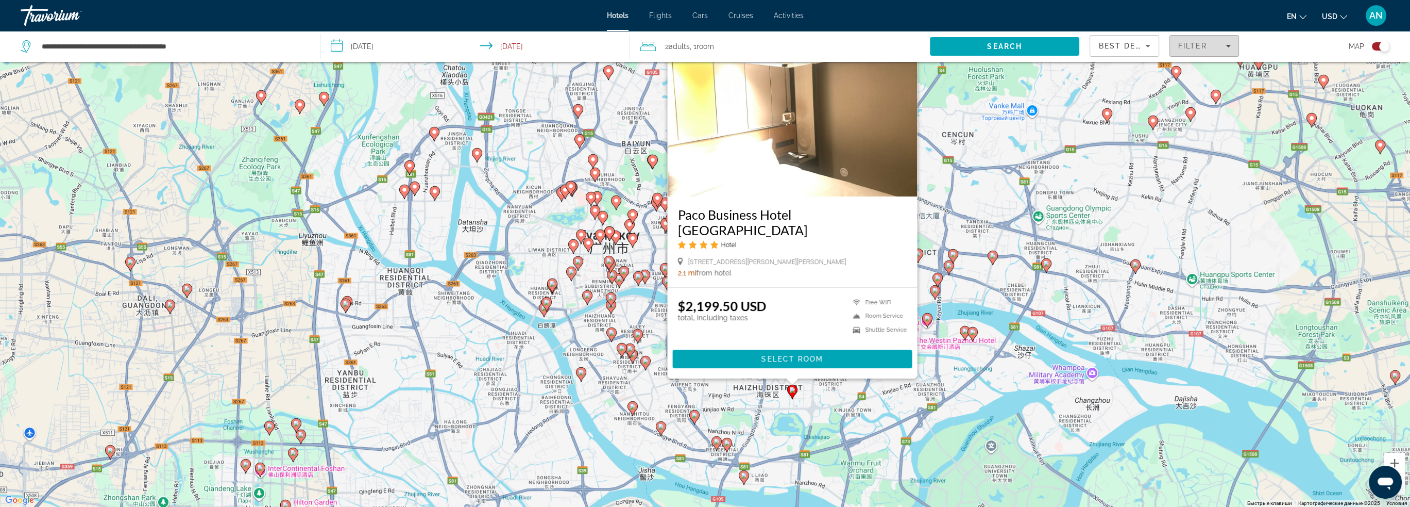
click at [1207, 53] on span "Filters" at bounding box center [1204, 45] width 69 height 25
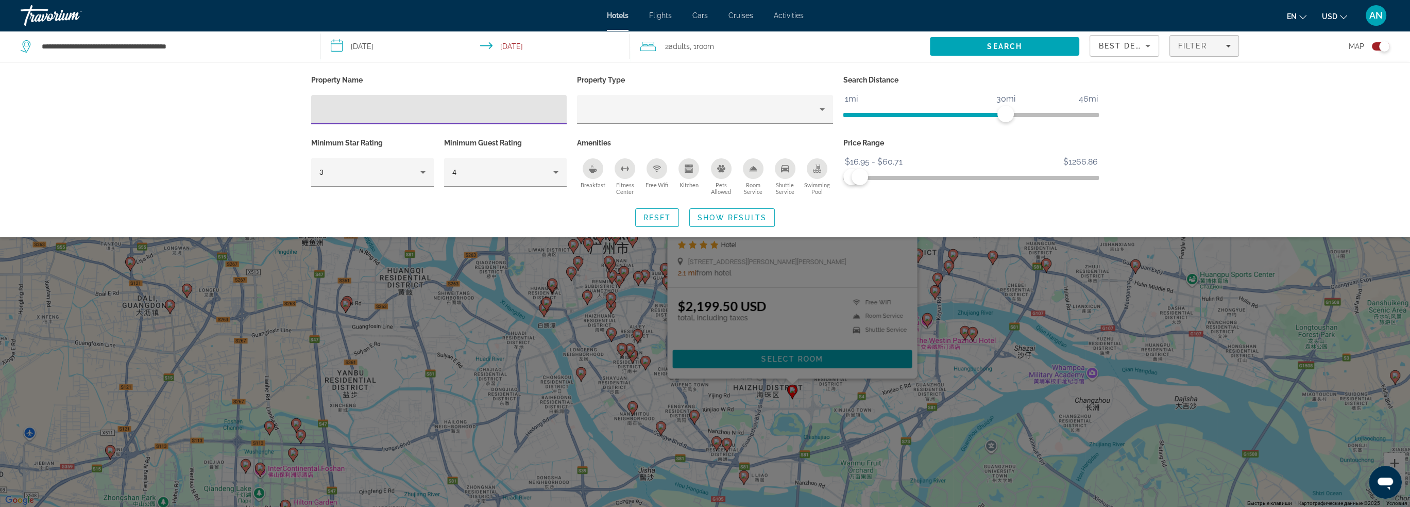
click at [379, 96] on div "Hotel Filters" at bounding box center [439, 109] width 240 height 29
click at [381, 110] on input "Hotel Filters" at bounding box center [439, 110] width 240 height 12
click at [981, 49] on span "Search" at bounding box center [1005, 46] width 150 height 25
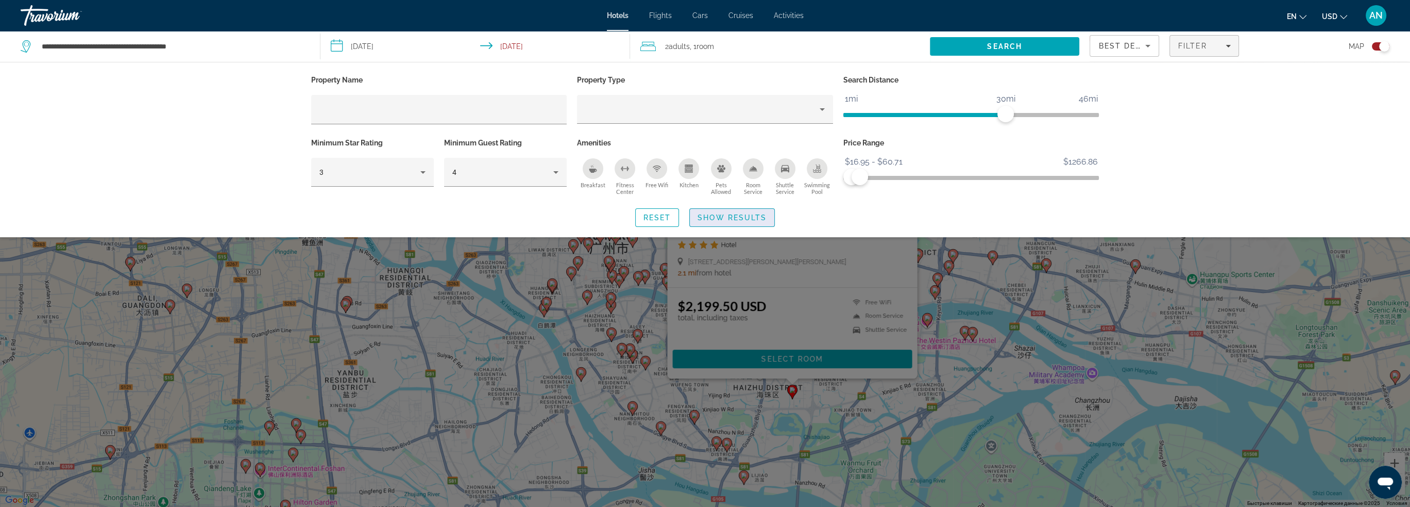
click at [748, 215] on span "Show Results" at bounding box center [732, 217] width 69 height 8
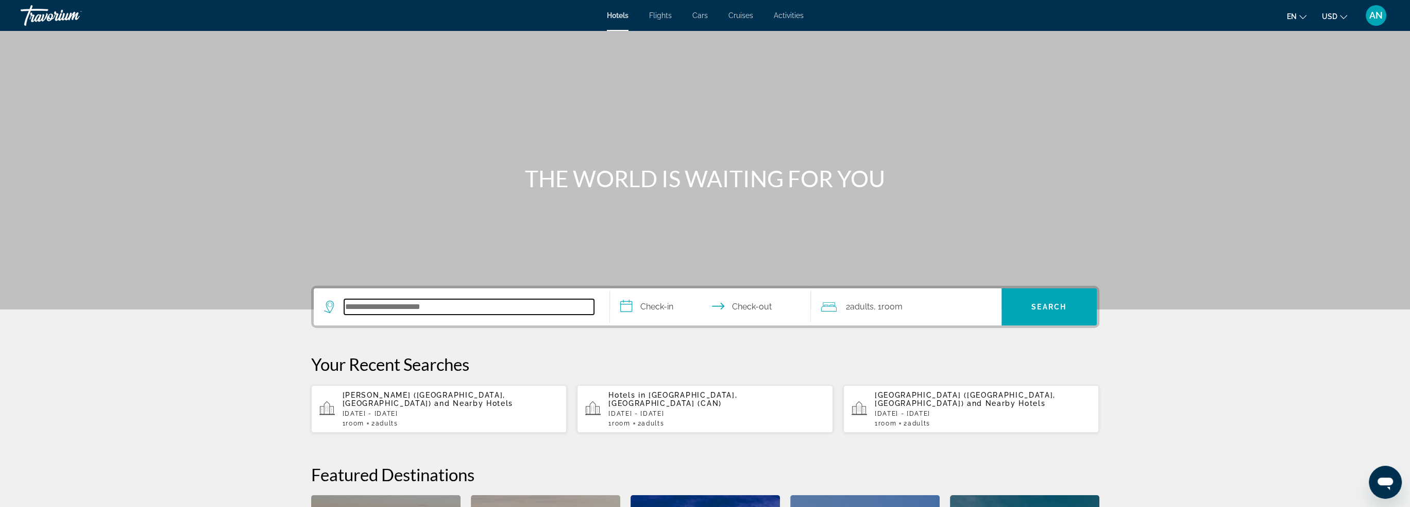
click at [412, 313] on input "Search hotel destination" at bounding box center [469, 306] width 250 height 15
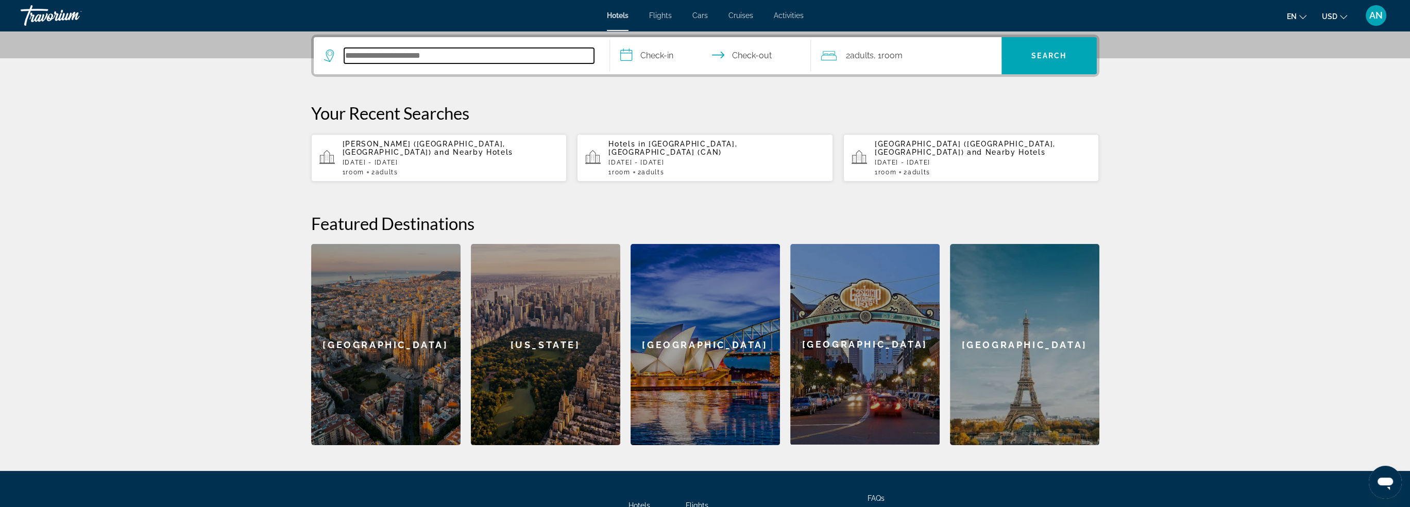
scroll to position [251, 0]
paste input "*********"
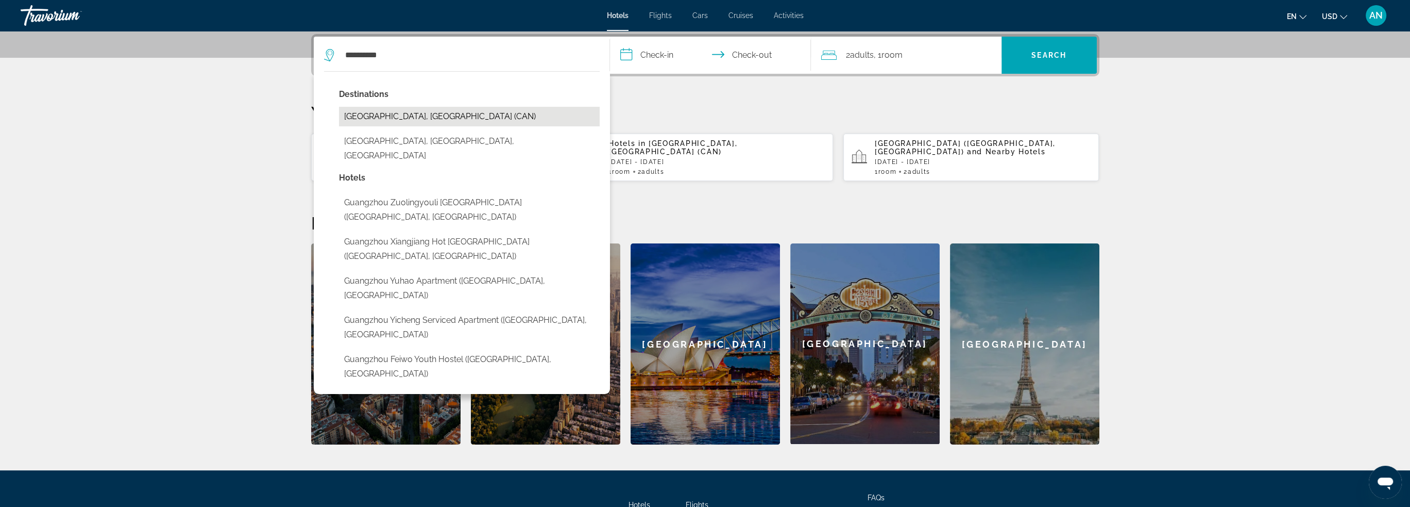
click at [486, 119] on button "[GEOGRAPHIC_DATA], [GEOGRAPHIC_DATA] (CAN)" at bounding box center [469, 117] width 261 height 20
type input "**********"
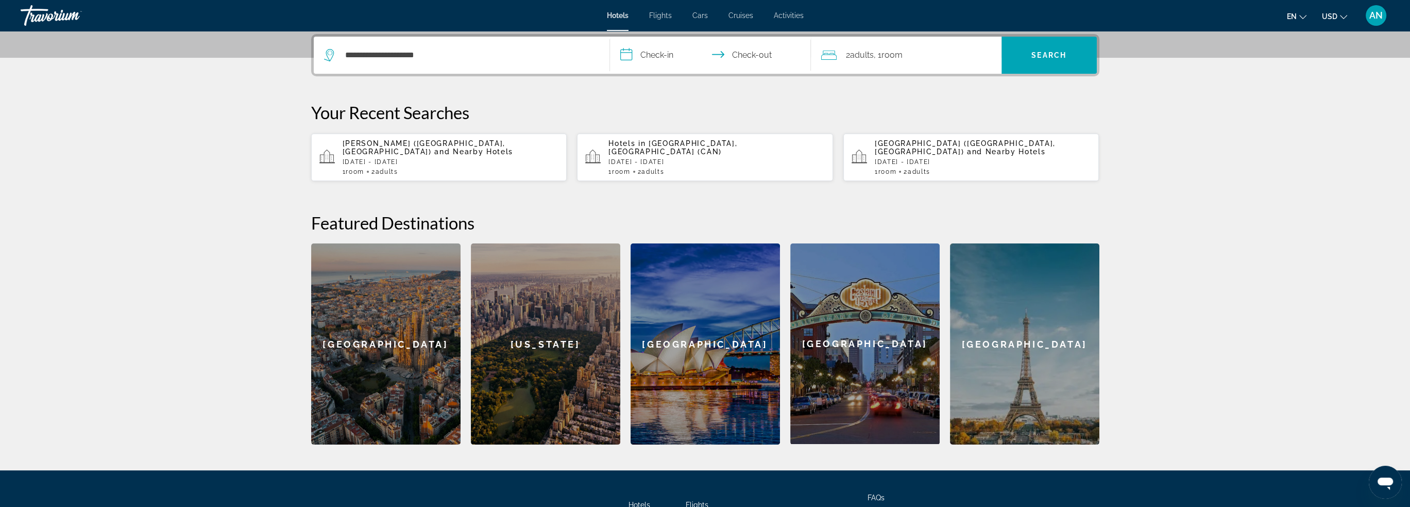
click at [633, 56] on input "**********" at bounding box center [712, 57] width 205 height 40
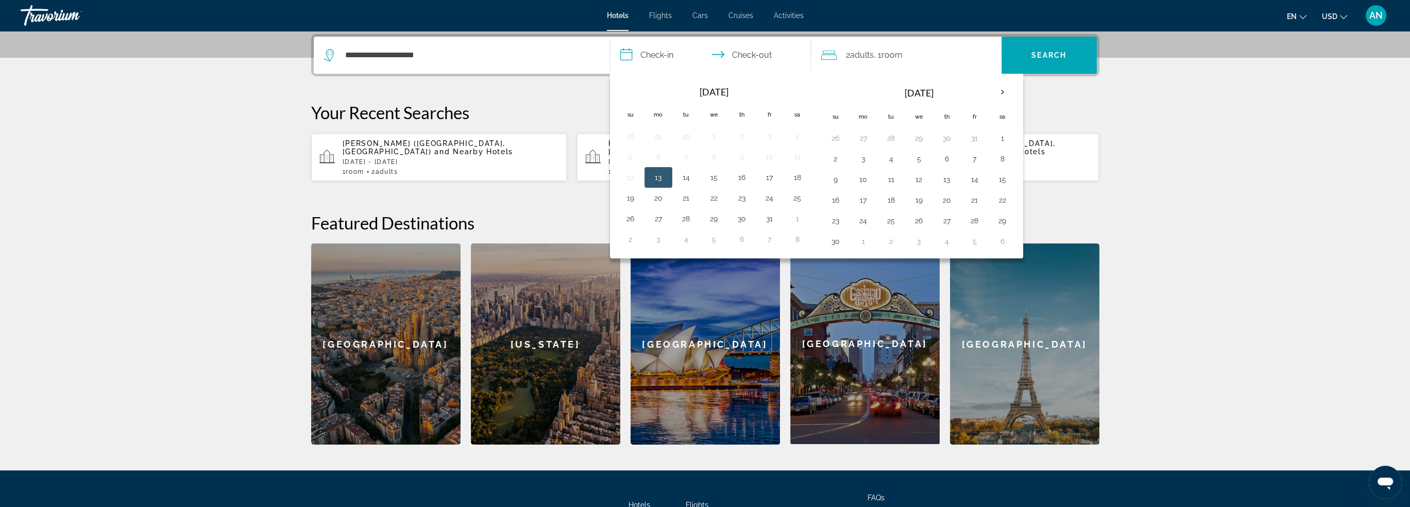
click at [657, 177] on button "13" at bounding box center [658, 177] width 16 height 14
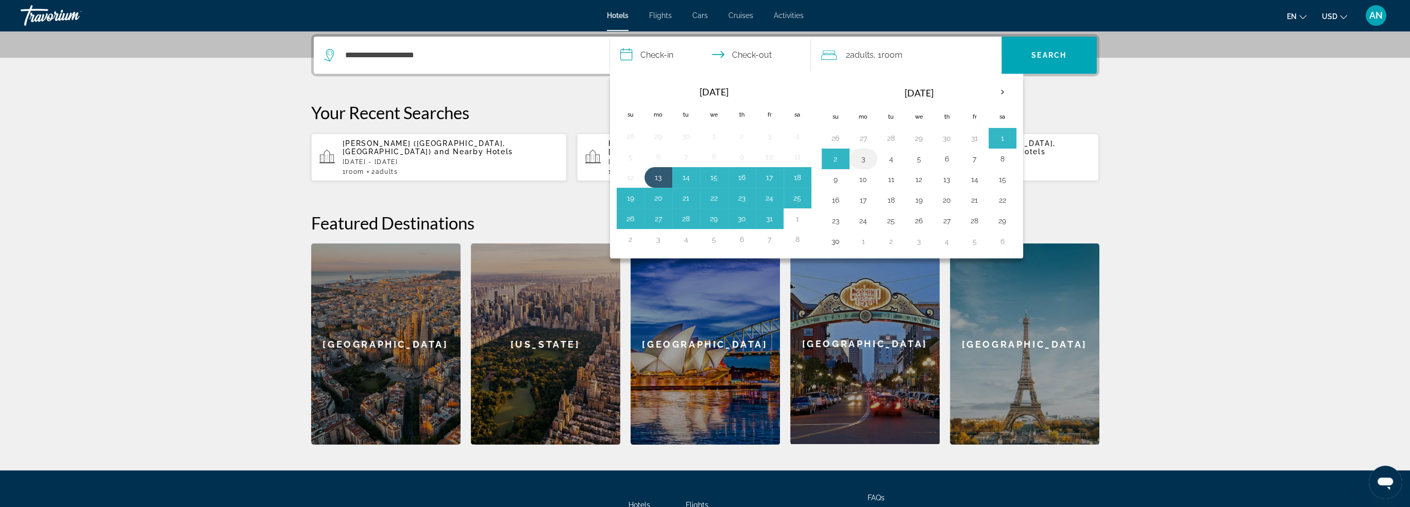
click at [860, 158] on button "3" at bounding box center [863, 159] width 16 height 14
type input "**********"
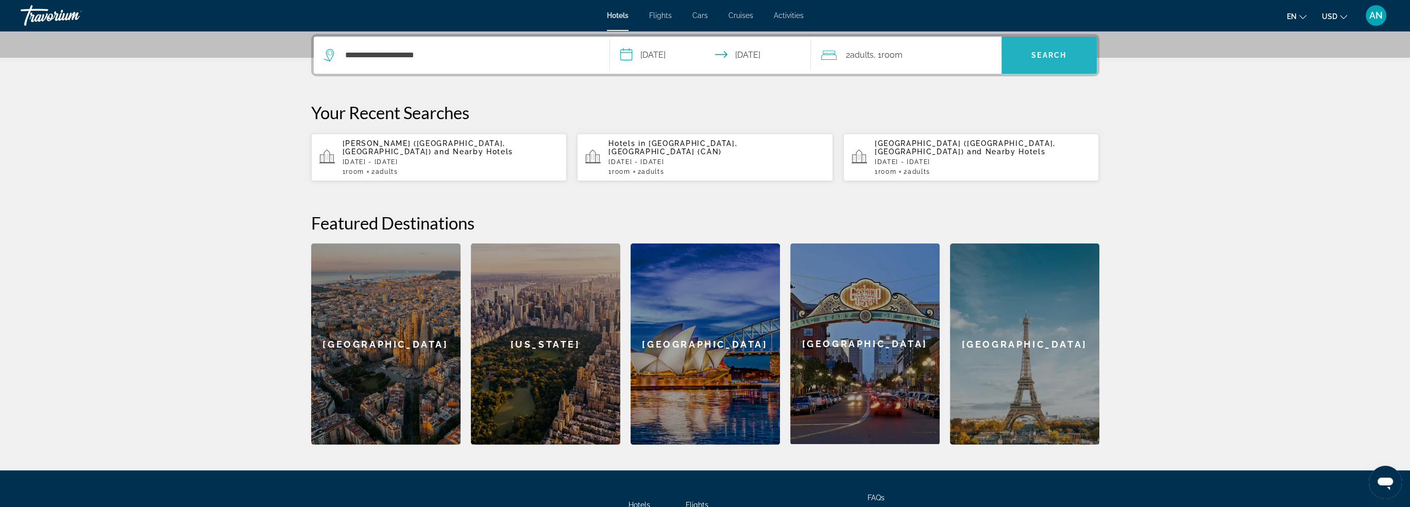
click at [1047, 60] on span "Search" at bounding box center [1049, 55] width 95 height 25
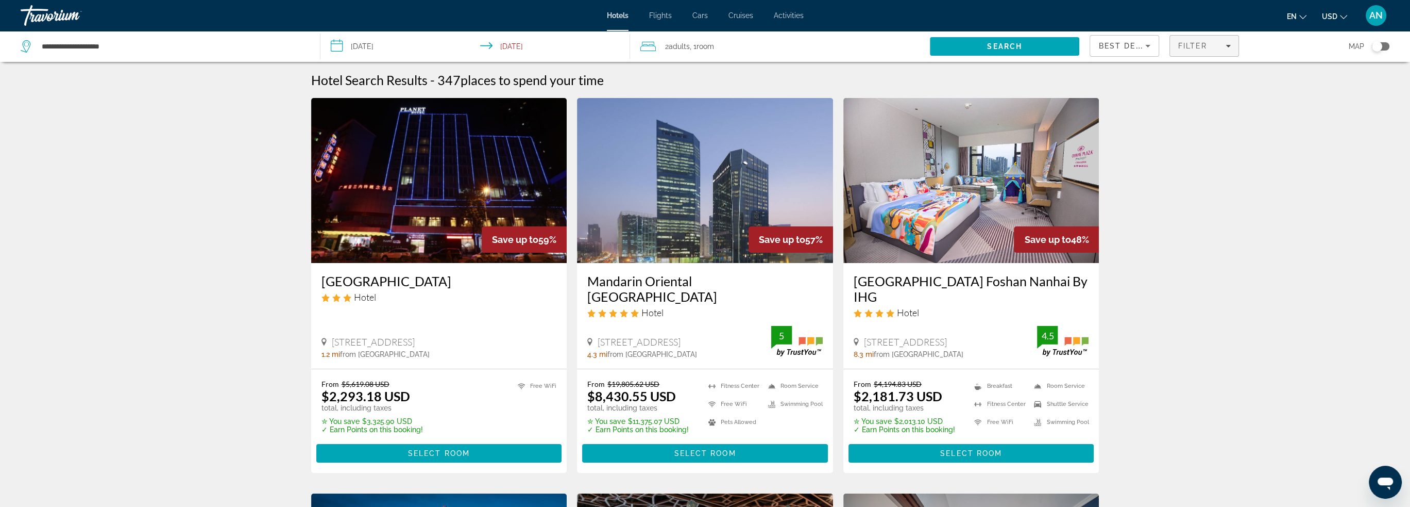
click at [1187, 51] on span "Filters" at bounding box center [1204, 45] width 69 height 25
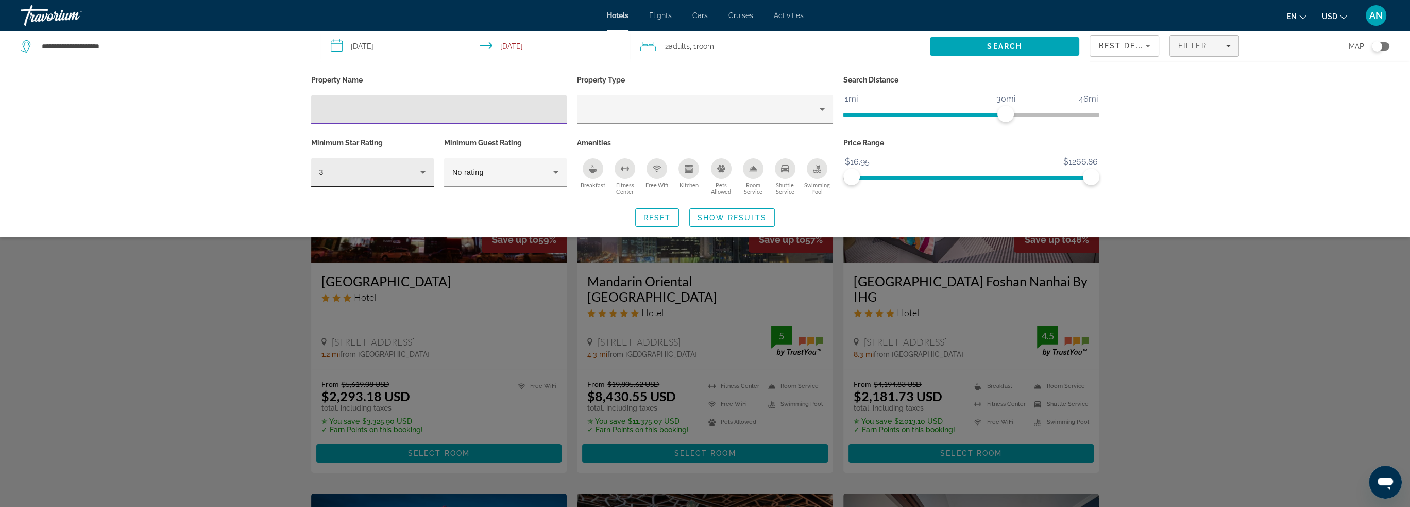
click at [423, 174] on icon "Hotel Filters" at bounding box center [423, 172] width 12 height 12
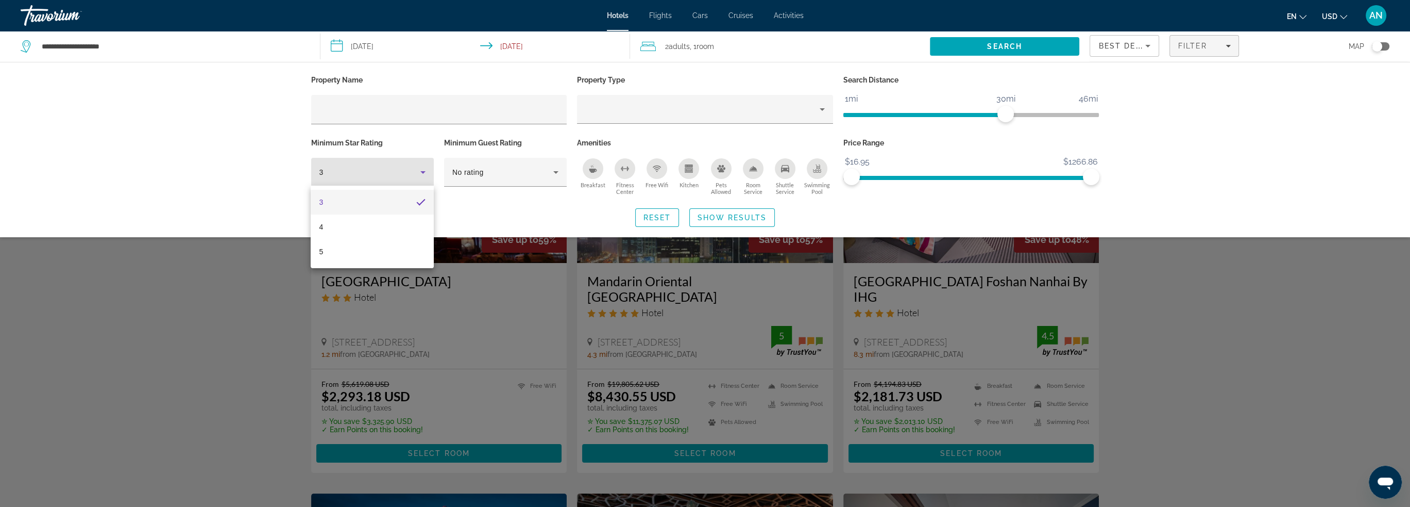
click at [363, 172] on div at bounding box center [705, 253] width 1410 height 507
click at [421, 175] on icon "Hotel Filters" at bounding box center [423, 172] width 12 height 12
click at [403, 171] on div at bounding box center [705, 253] width 1410 height 507
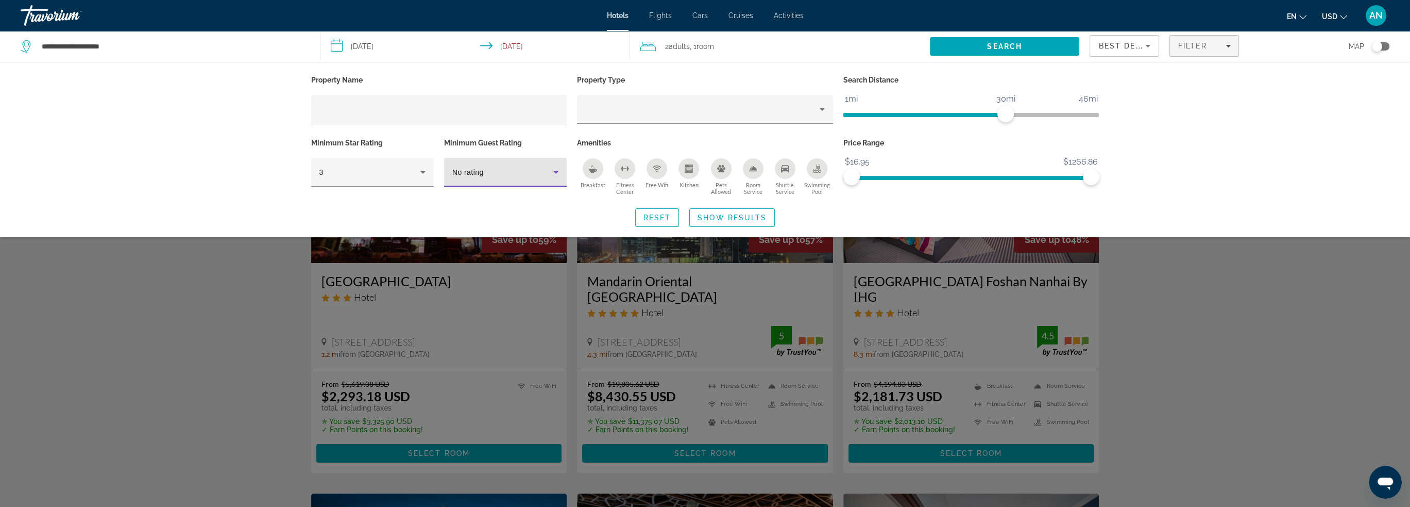
click at [508, 169] on div "No rating" at bounding box center [502, 172] width 101 height 12
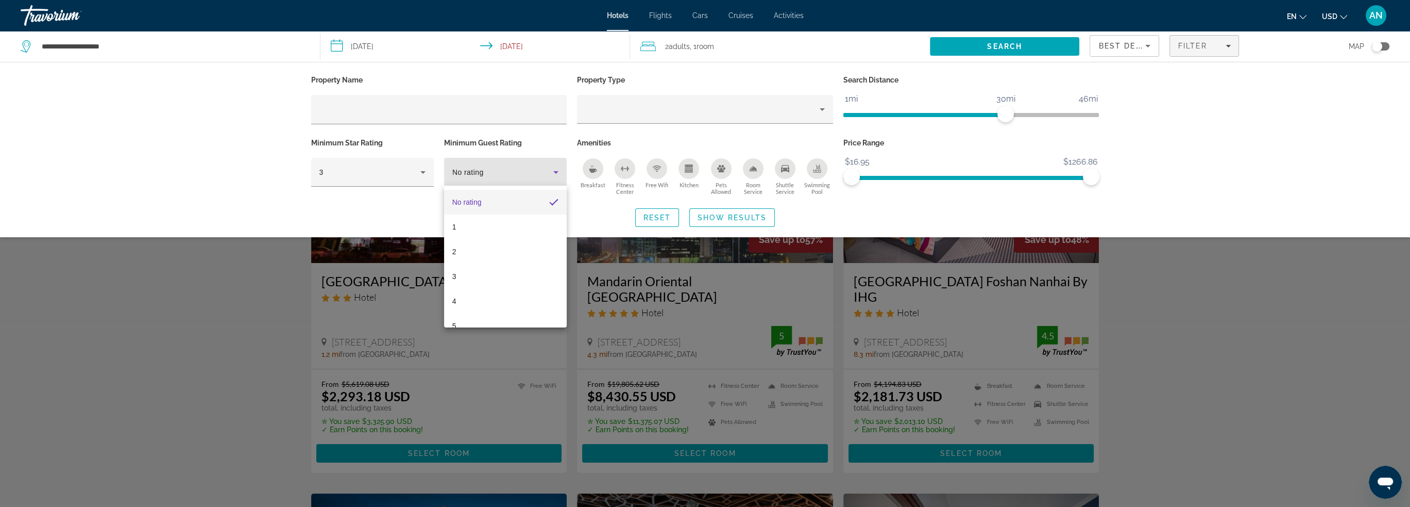
click at [522, 173] on div at bounding box center [705, 253] width 1410 height 507
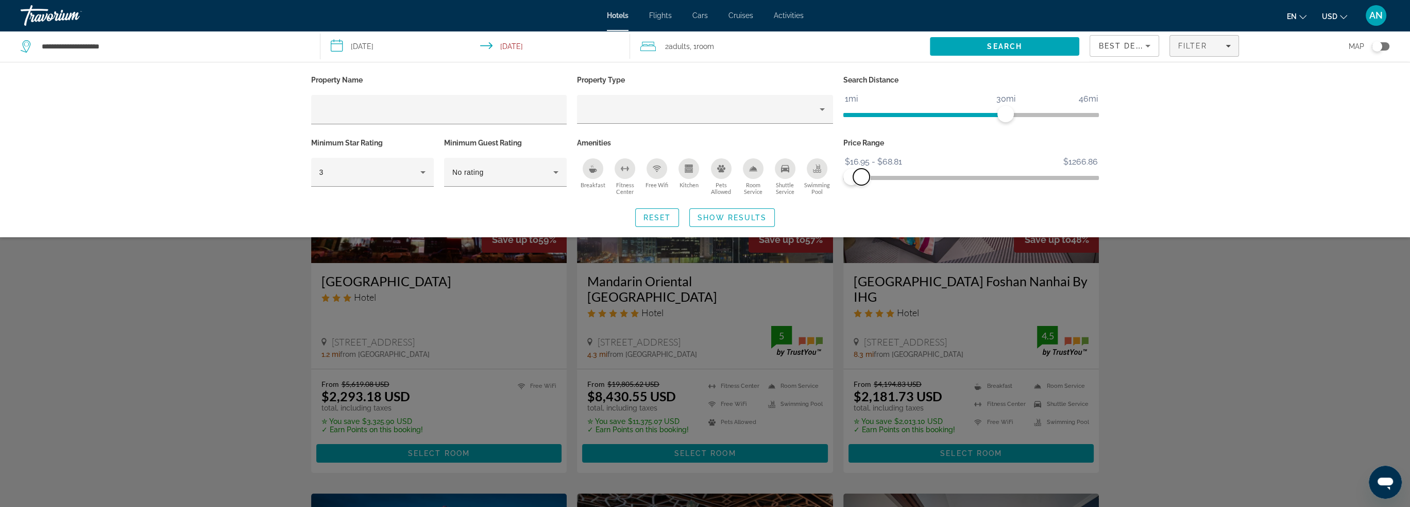
drag, startPoint x: 1093, startPoint y: 177, endPoint x: 862, endPoint y: 180, distance: 231.4
click at [862, 180] on span "ngx-slider-max" at bounding box center [861, 177] width 16 height 16
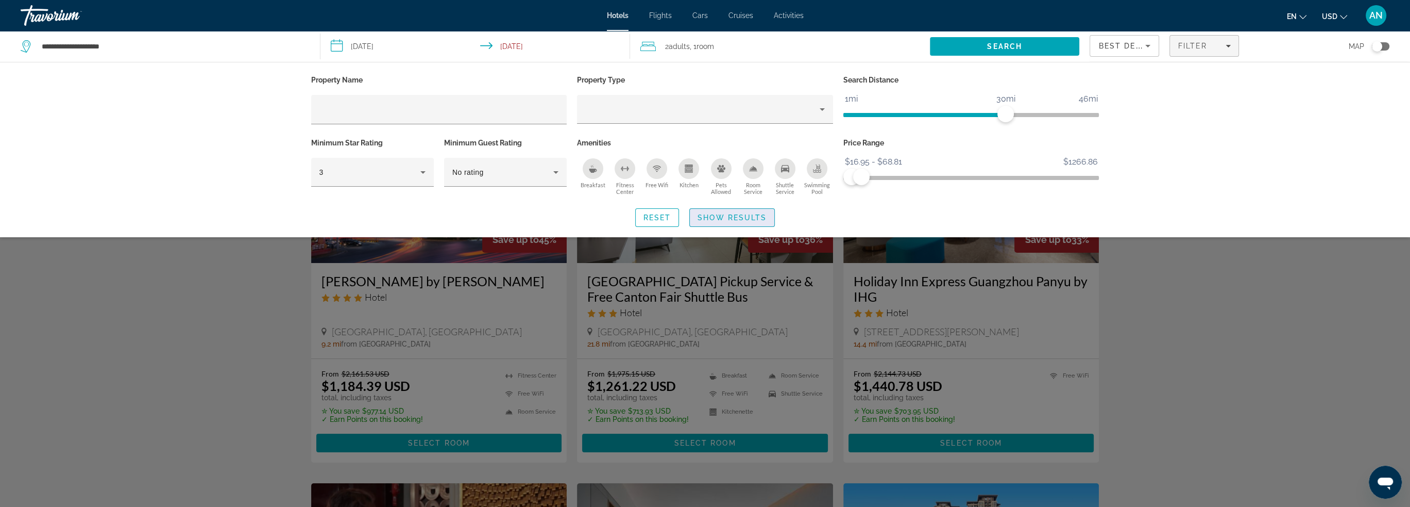
click at [722, 220] on span "Show Results" at bounding box center [732, 217] width 69 height 8
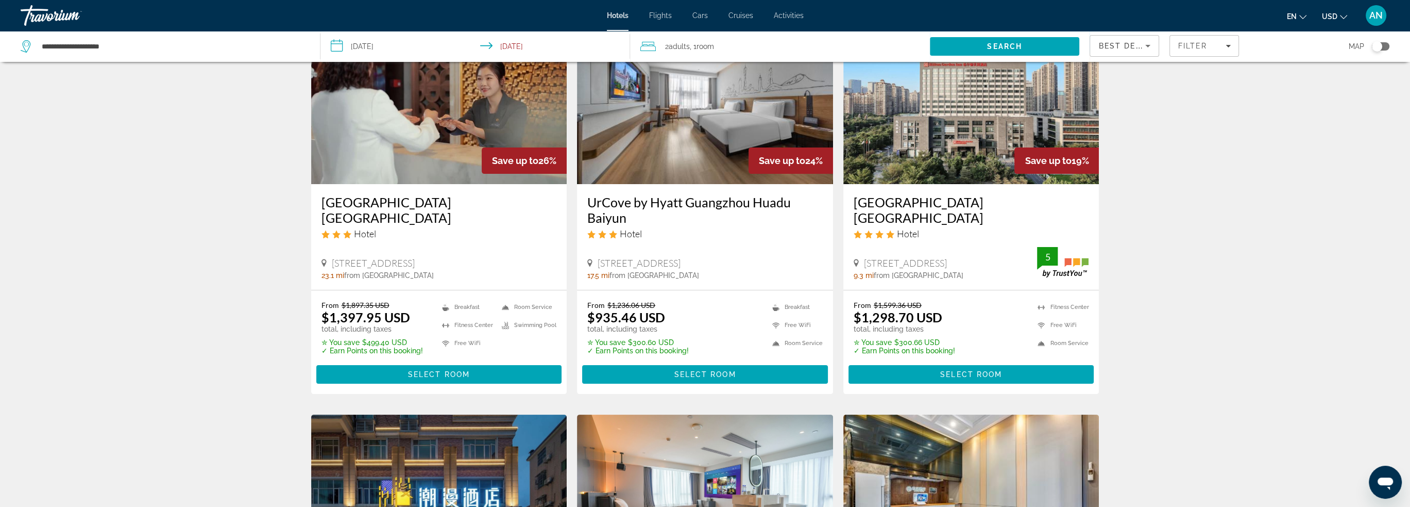
scroll to position [361, 0]
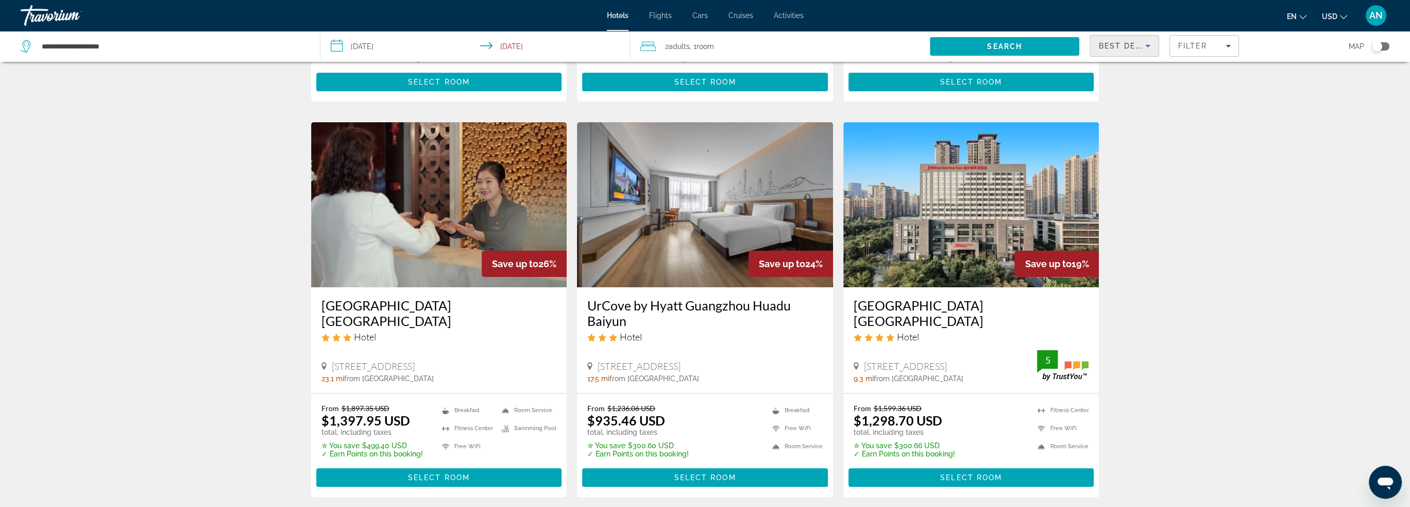
click at [1148, 46] on icon "Sort by" at bounding box center [1148, 46] width 5 height 3
click at [1138, 123] on span "Lowest Price" at bounding box center [1119, 122] width 41 height 8
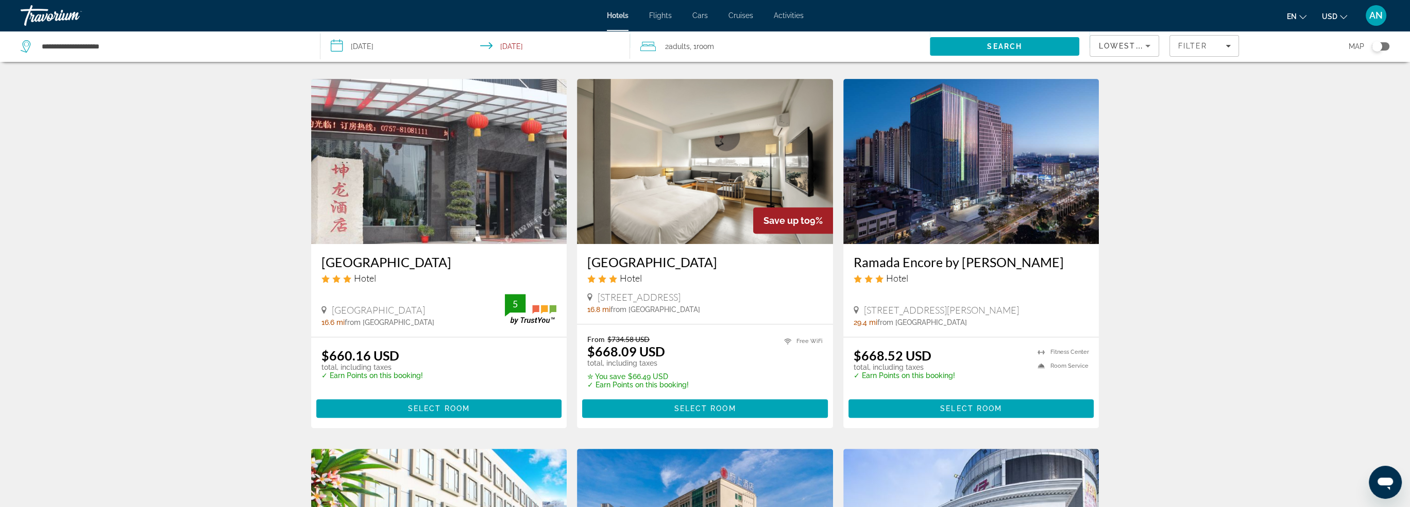
scroll to position [773, 0]
drag, startPoint x: 850, startPoint y: 262, endPoint x: 911, endPoint y: 275, distance: 62.2
click at [911, 275] on div "Ramada Encore by [PERSON_NAME] Hotel [STREET_ADDRESS] 29.4 mi from [GEOGRAPHIC_…" at bounding box center [972, 290] width 256 height 93
copy h3 "Ramada Encore by [PERSON_NAME]"
drag, startPoint x: 598, startPoint y: 302, endPoint x: 816, endPoint y: 303, distance: 218.5
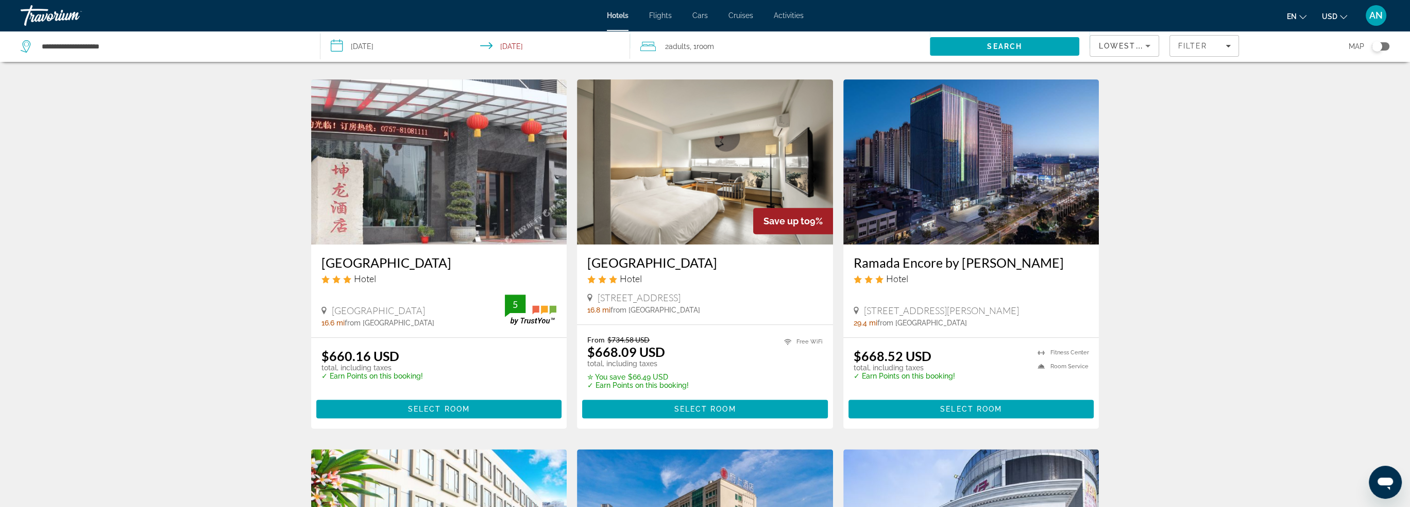
click at [681, 303] on span "[STREET_ADDRESS]" at bounding box center [639, 297] width 83 height 11
copy span "[STREET_ADDRESS]"
drag, startPoint x: 584, startPoint y: 263, endPoint x: 689, endPoint y: 263, distance: 105.1
click at [689, 263] on div "[GEOGRAPHIC_DATA] Hotel [STREET_ADDRESS] 16.8 mi from [GEOGRAPHIC_DATA] from ho…" at bounding box center [705, 284] width 256 height 80
copy h3 "[GEOGRAPHIC_DATA]"
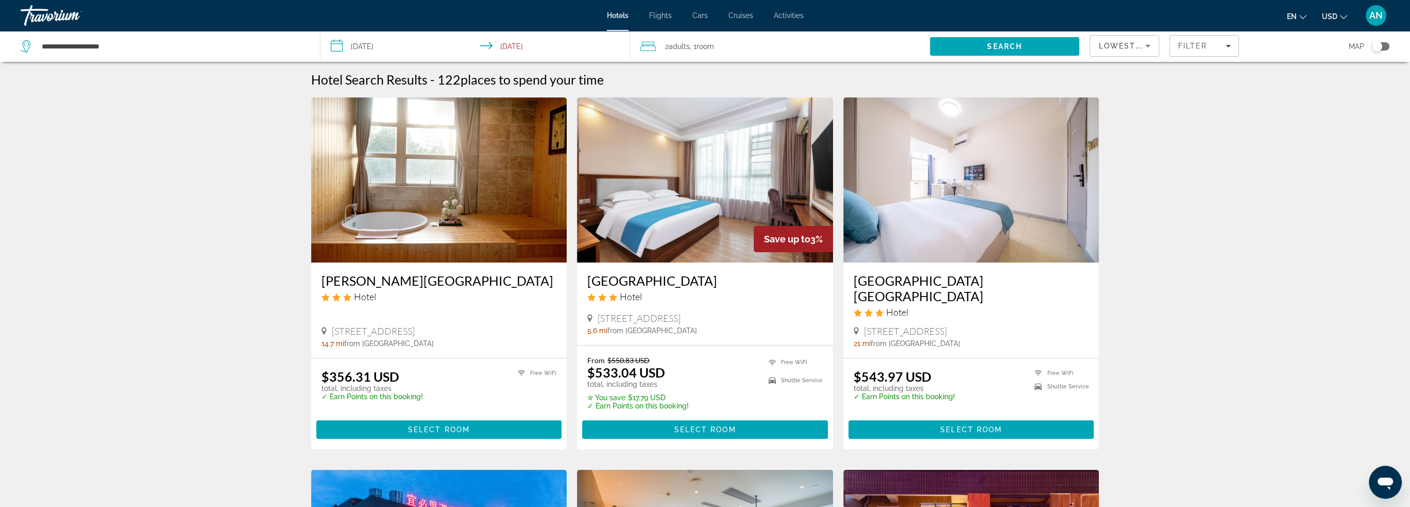
scroll to position [0, 0]
click at [1377, 46] on div "Toggle map" at bounding box center [1377, 46] width 10 height 10
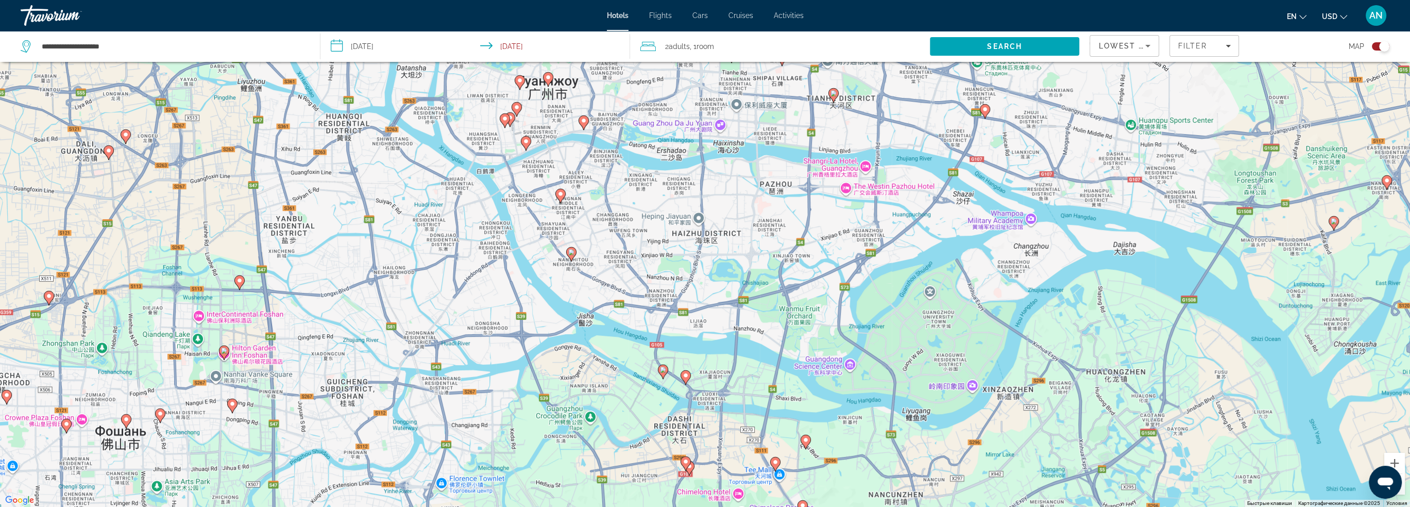
drag, startPoint x: 780, startPoint y: 150, endPoint x: 702, endPoint y: 277, distance: 148.6
click at [701, 274] on div "Чтобы активировать перетаскивание с помощью клавиатуры, нажмите Alt + Ввод. Пос…" at bounding box center [705, 253] width 1410 height 507
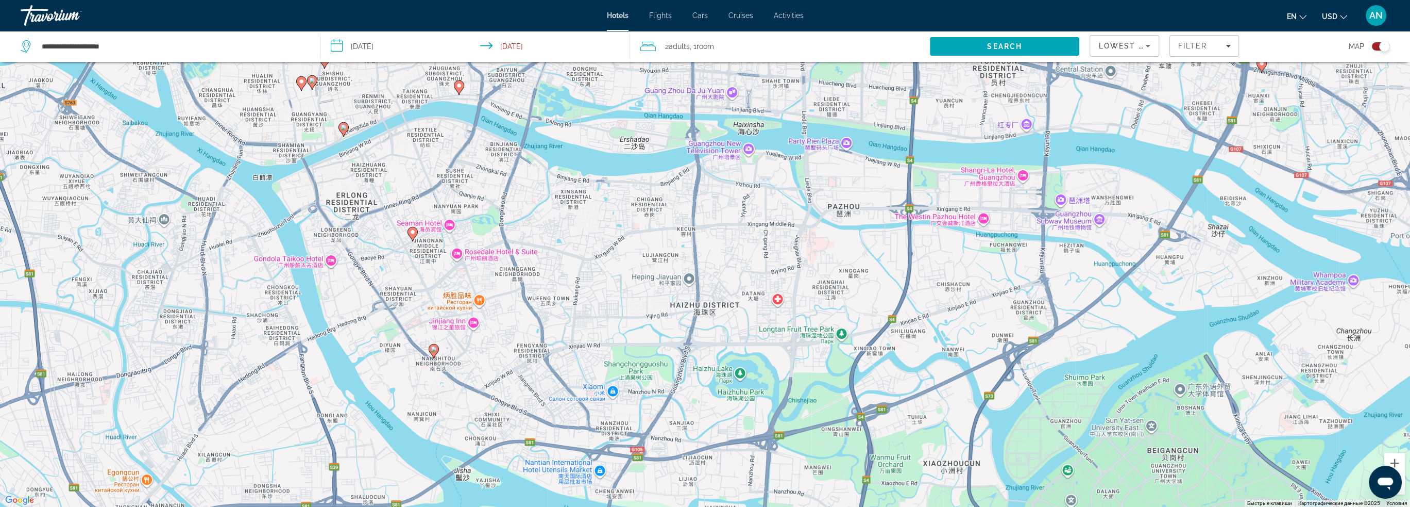
drag, startPoint x: 664, startPoint y: 249, endPoint x: 678, endPoint y: 339, distance: 90.8
click at [678, 339] on div "Чтобы активировать перетаскивание с помощью клавиатуры, нажмите Alt + Ввод. Пос…" at bounding box center [705, 253] width 1410 height 507
click at [435, 352] on icon "Main content" at bounding box center [433, 350] width 9 height 13
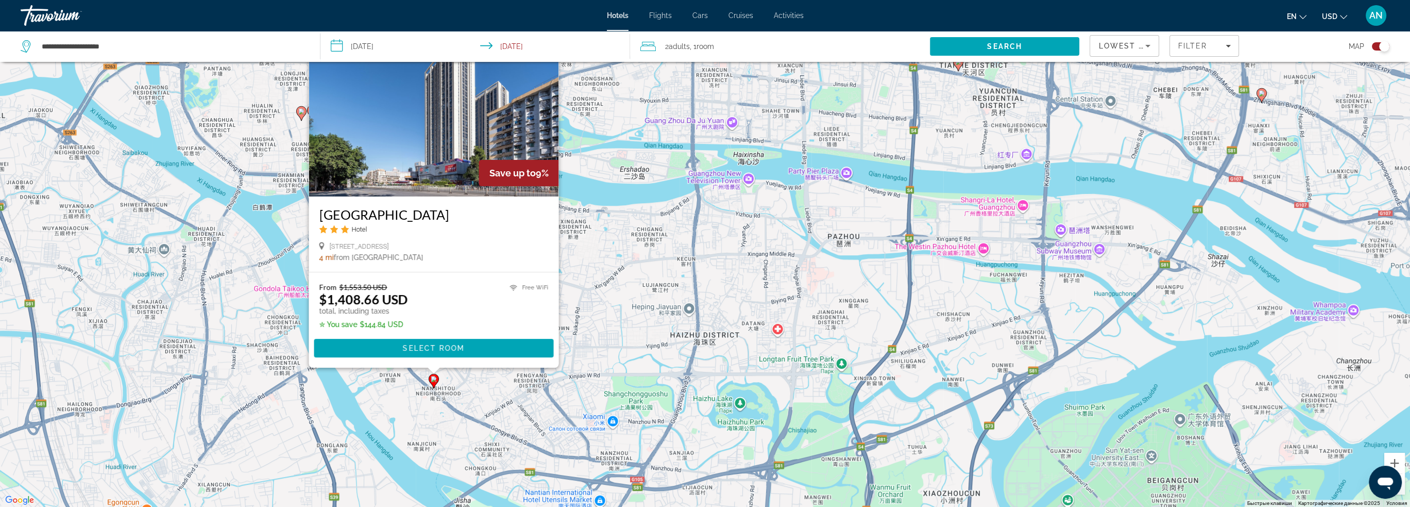
click at [604, 329] on div "Чтобы активировать перетаскивание с помощью клавиатуры, нажмите Alt + Ввод. Пос…" at bounding box center [705, 253] width 1410 height 507
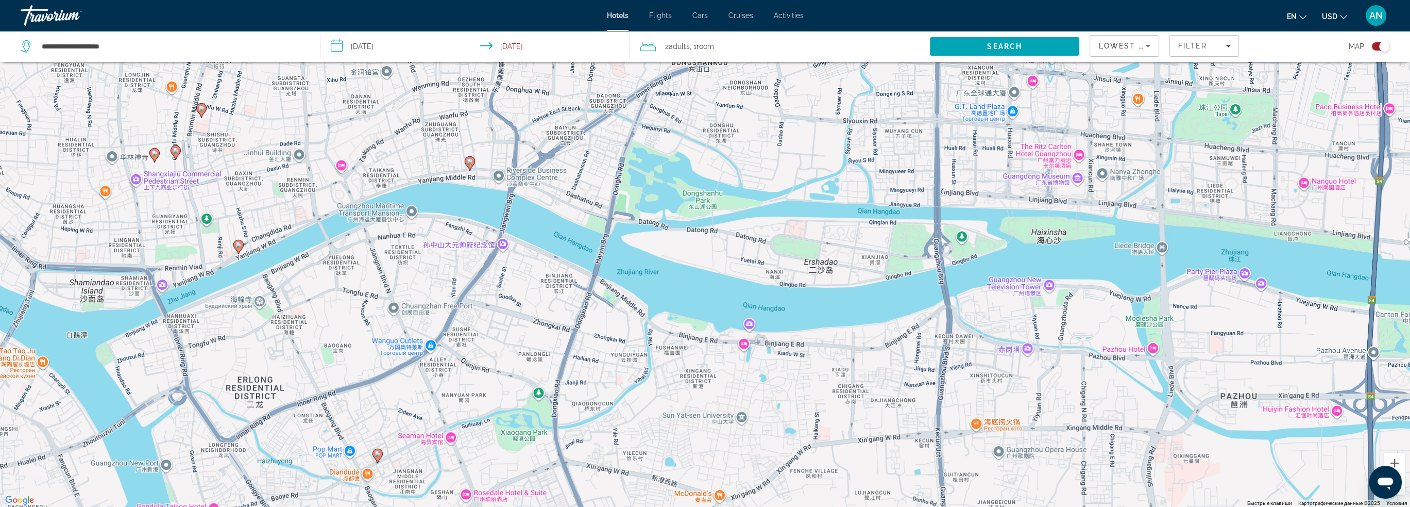
drag, startPoint x: 427, startPoint y: 155, endPoint x: 426, endPoint y: 301, distance: 146.9
click at [426, 301] on div "Чтобы активировать перетаскивание с помощью клавиатуры, нажмите Alt + Ввод. Пос…" at bounding box center [705, 253] width 1410 height 507
click at [472, 164] on icon "Main content" at bounding box center [468, 163] width 9 height 13
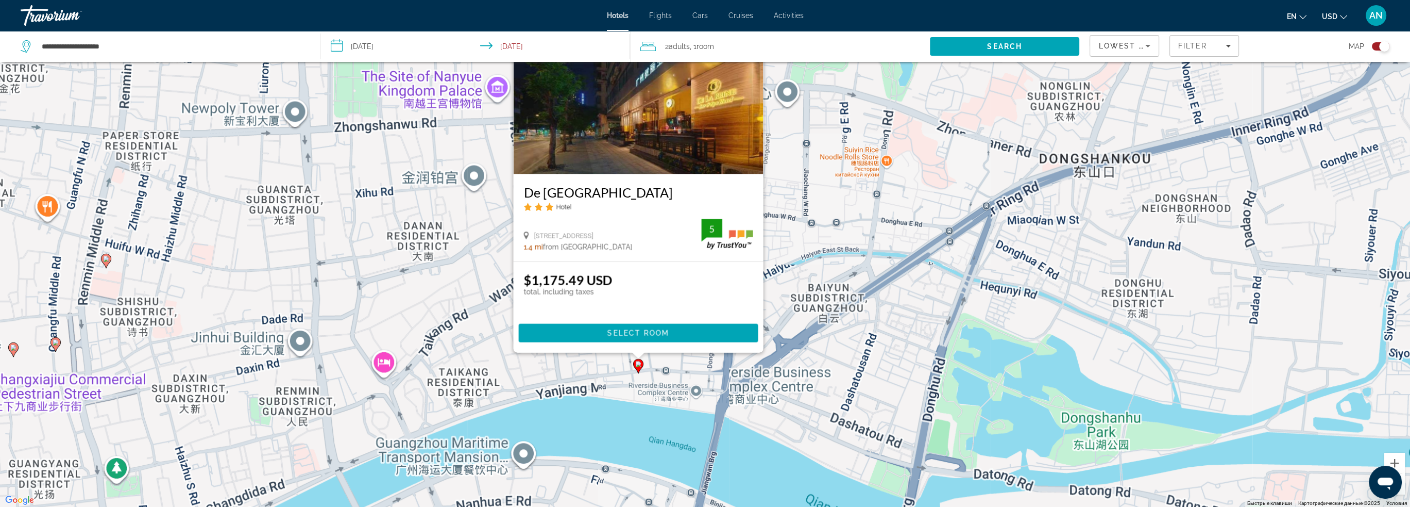
drag, startPoint x: 298, startPoint y: 411, endPoint x: 323, endPoint y: 330, distance: 84.6
click at [323, 330] on div "Чтобы активировать перетаскивание с помощью клавиатуры, нажмите Alt + Ввод. Пос…" at bounding box center [705, 253] width 1410 height 507
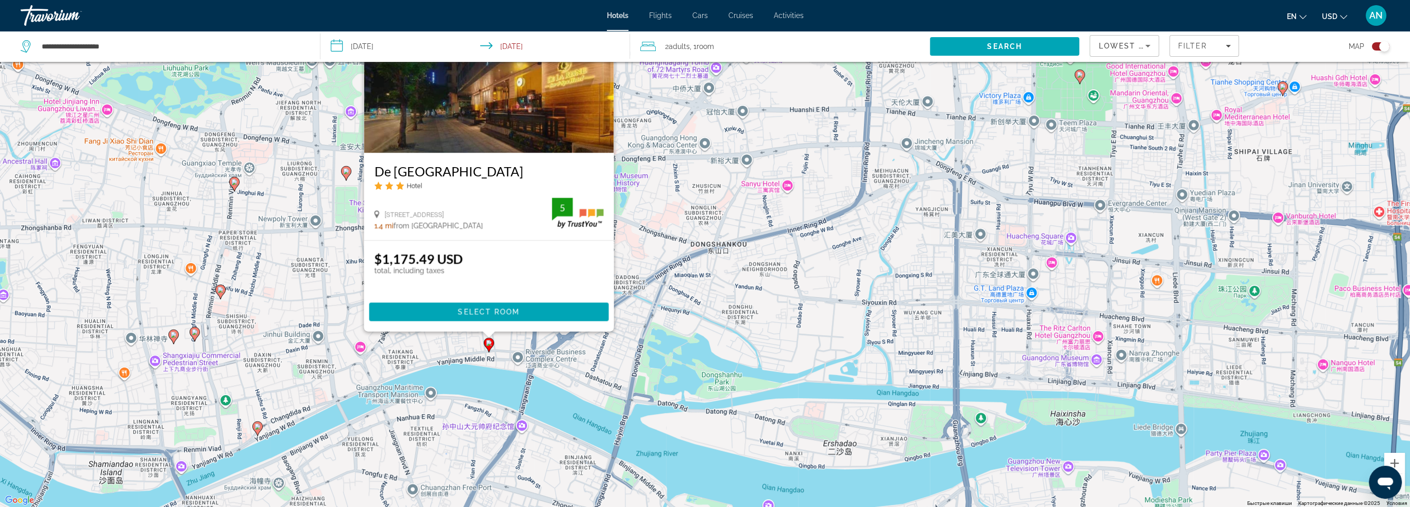
click at [313, 306] on div "Чтобы активировать перетаскивание с помощью клавиатуры, нажмите Alt + Ввод. Пос…" at bounding box center [705, 253] width 1410 height 507
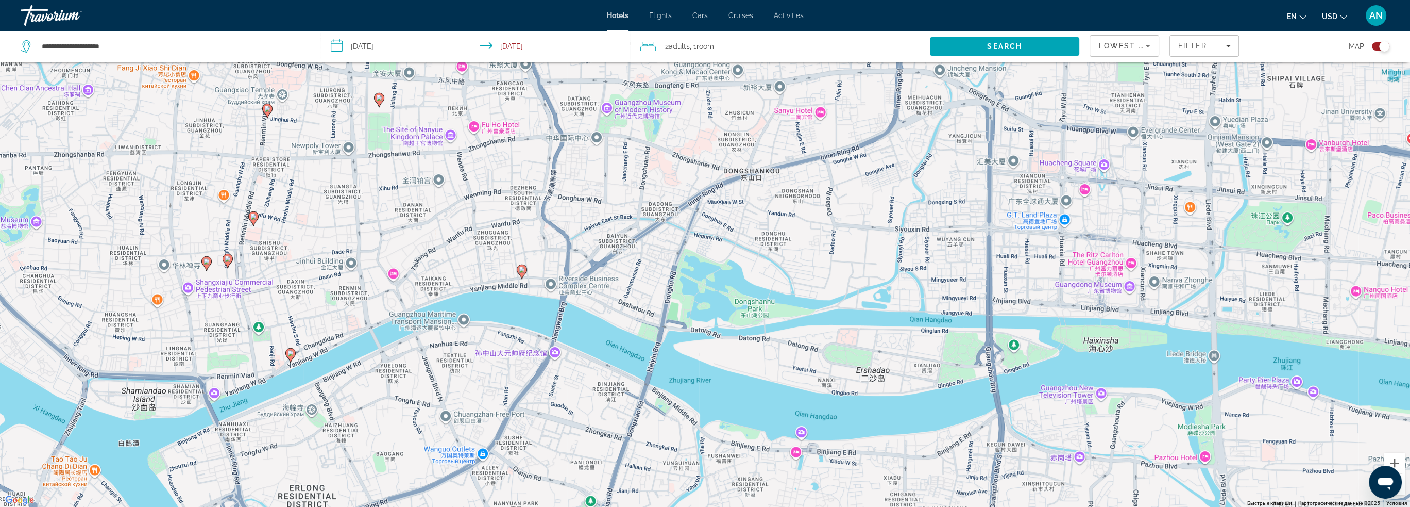
drag, startPoint x: 312, startPoint y: 310, endPoint x: 346, endPoint y: 234, distance: 82.6
click at [346, 234] on div "Чтобы активировать перетаскивание с помощью клавиатуры, нажмите Alt + Ввод. Пос…" at bounding box center [705, 253] width 1410 height 507
click at [290, 351] on image "Main content" at bounding box center [291, 353] width 6 height 6
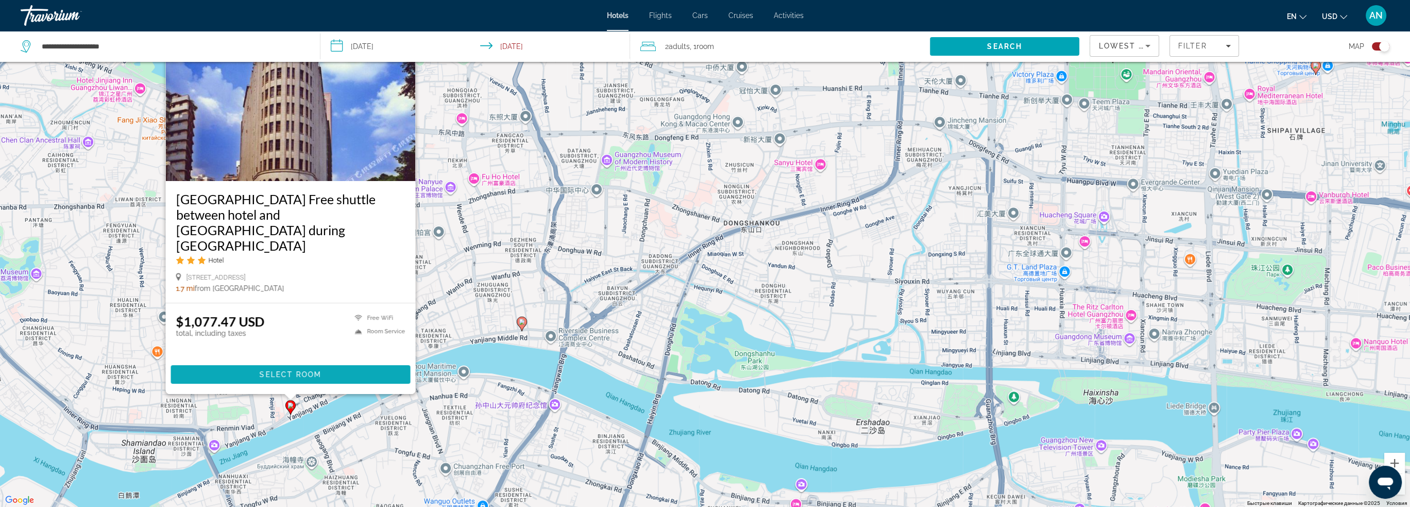
click at [313, 374] on span "Select Room" at bounding box center [290, 374] width 62 height 8
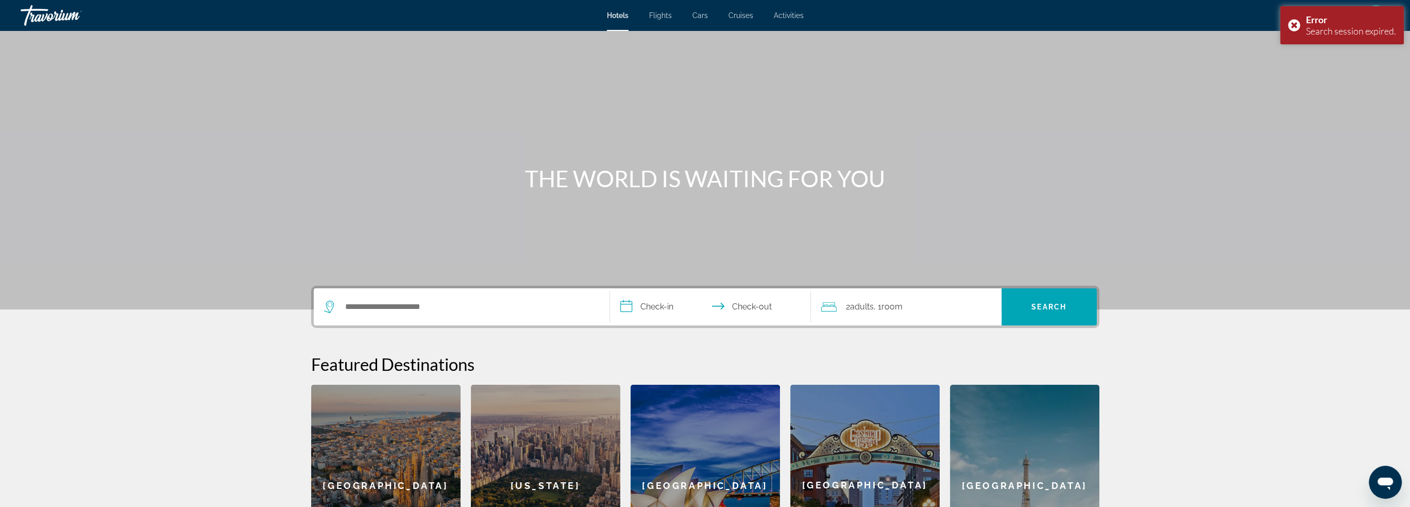
click at [429, 321] on div "Search widget" at bounding box center [461, 306] width 275 height 37
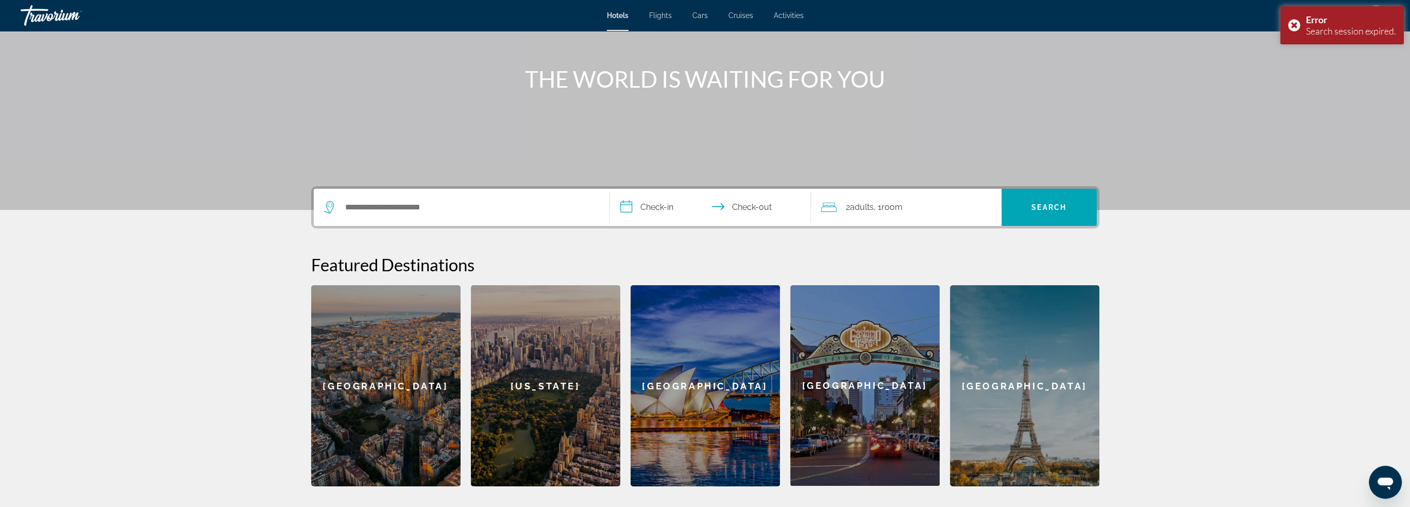
scroll to position [104, 0]
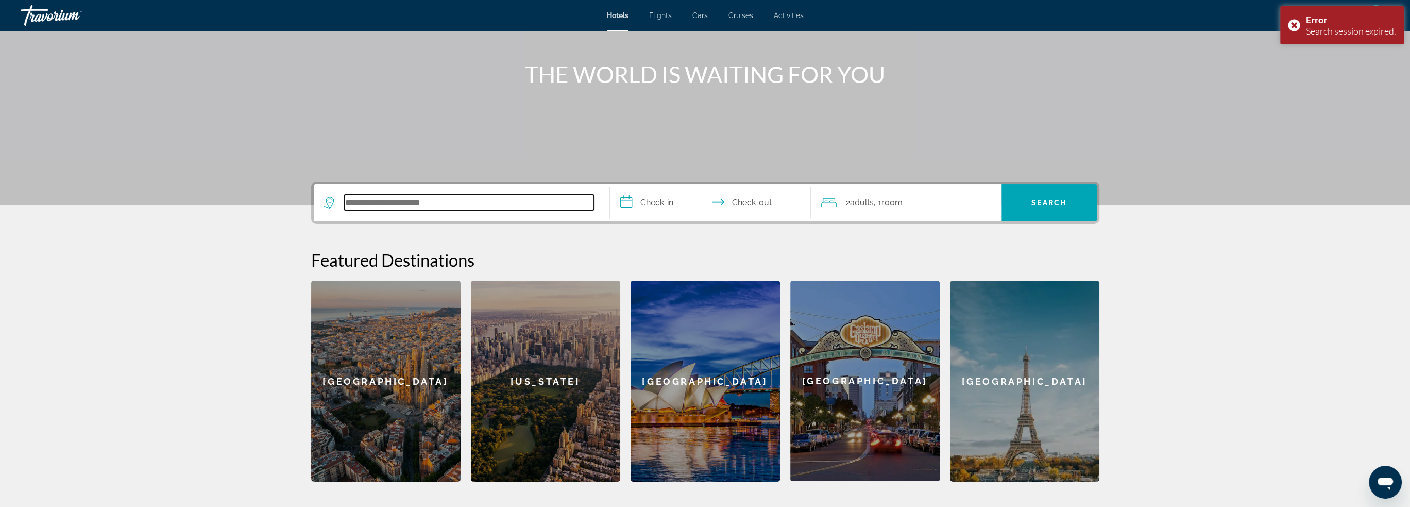
click at [440, 204] on input "Search hotel destination" at bounding box center [469, 202] width 250 height 15
click at [424, 201] on input "Search hotel destination" at bounding box center [469, 202] width 250 height 15
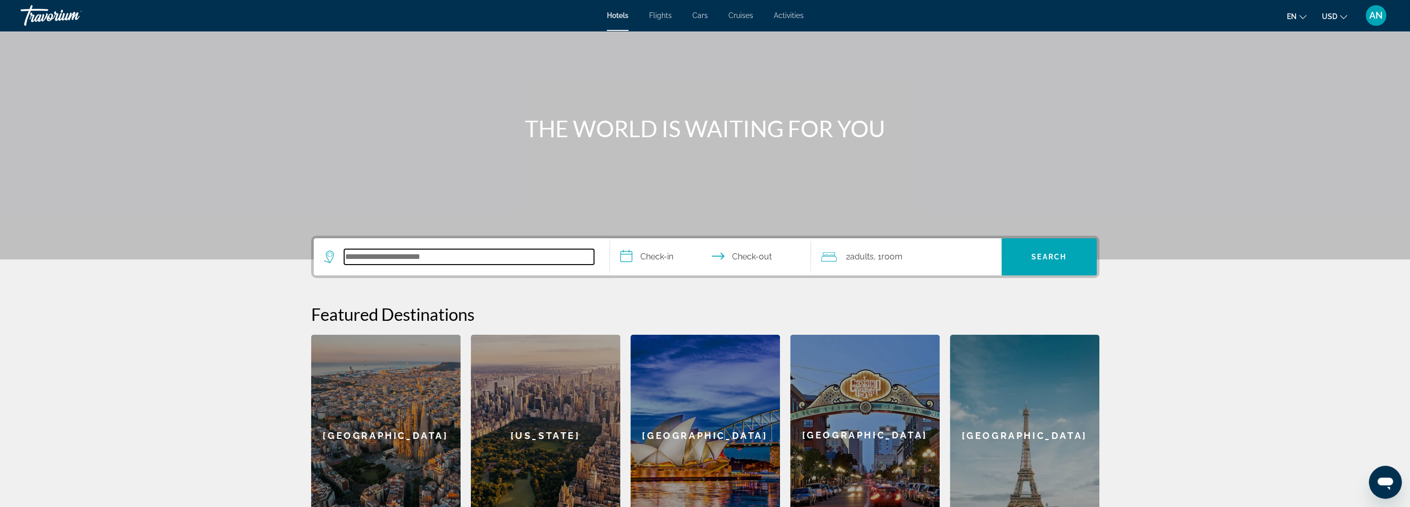
scroll to position [0, 0]
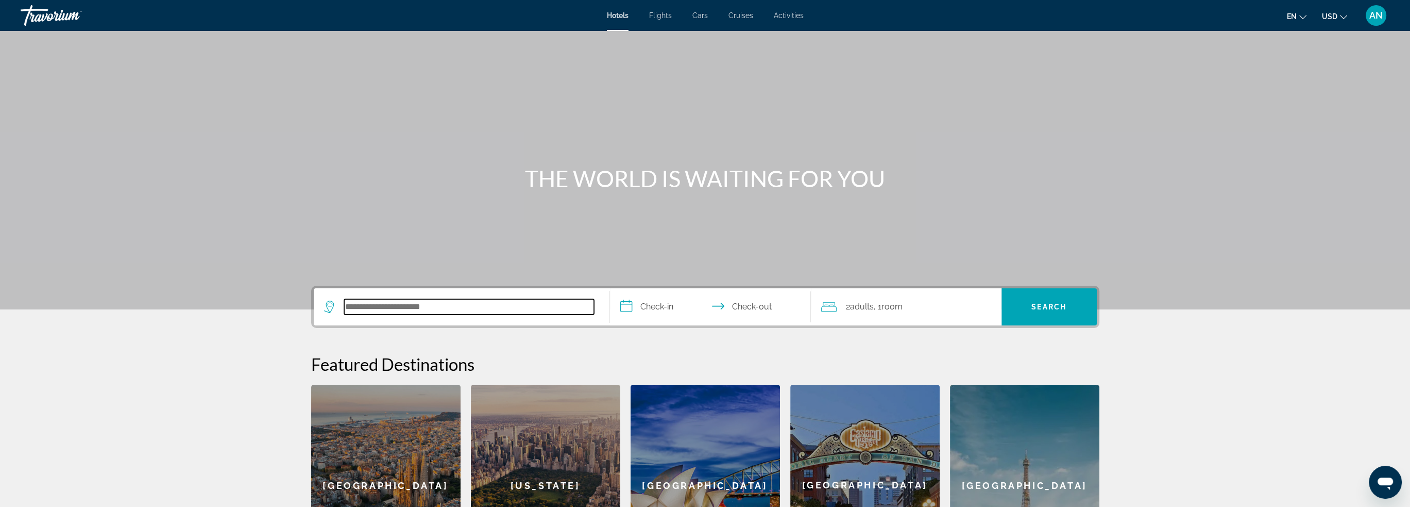
click at [392, 310] on input "Search hotel destination" at bounding box center [469, 306] width 250 height 15
paste input "*********"
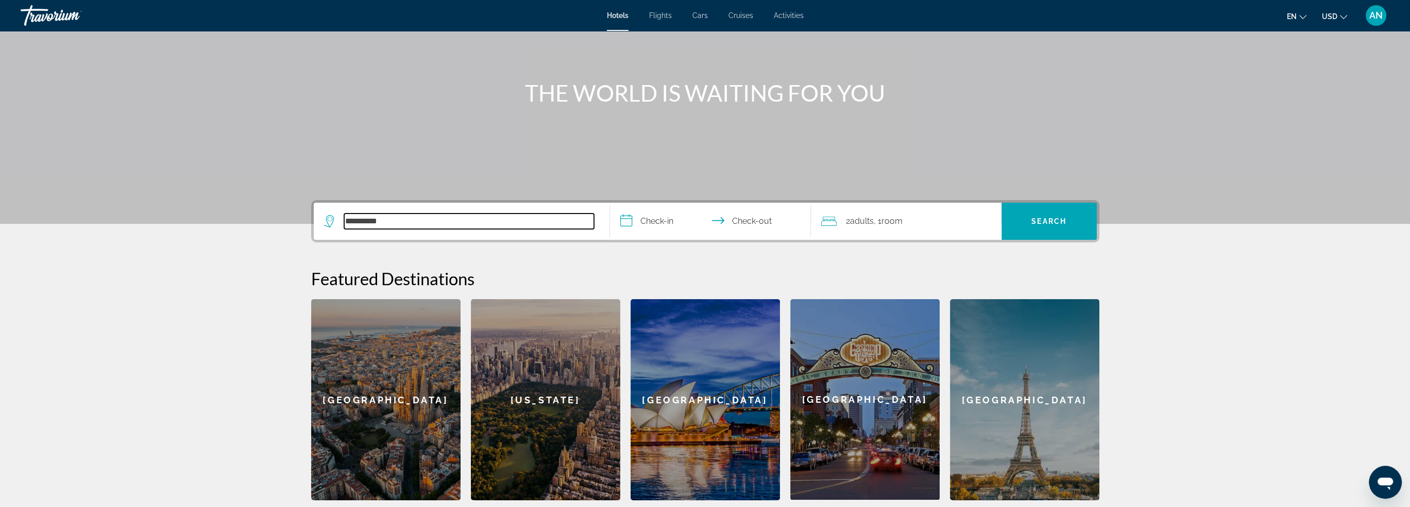
scroll to position [104, 0]
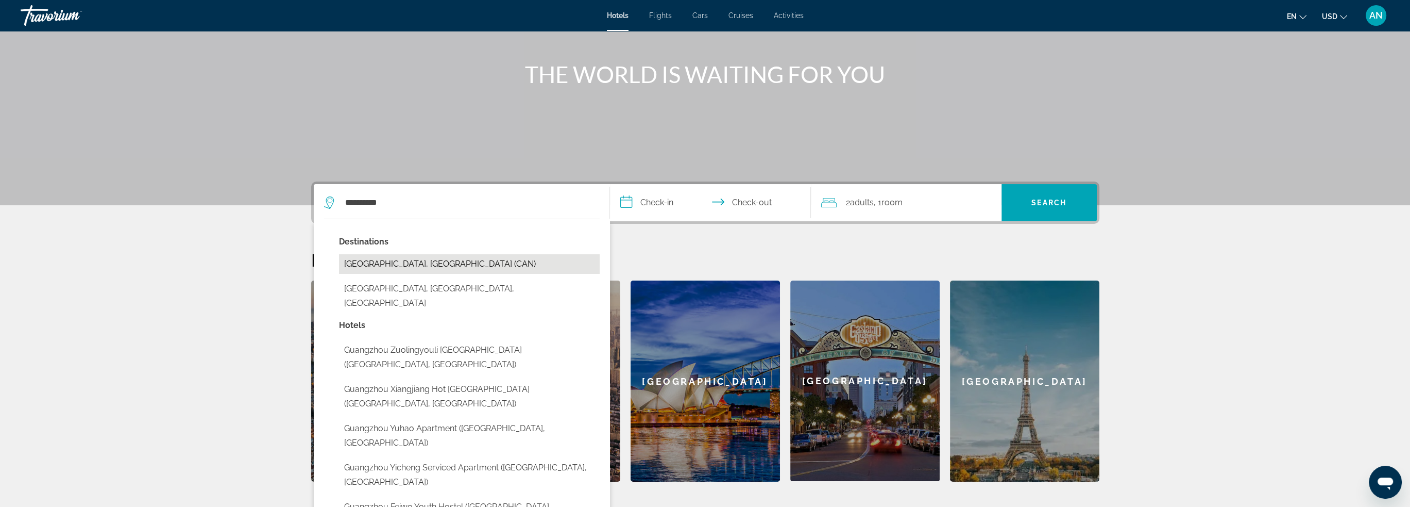
click at [472, 266] on button "Guangzhou, China (CAN)" at bounding box center [469, 264] width 261 height 20
type input "**********"
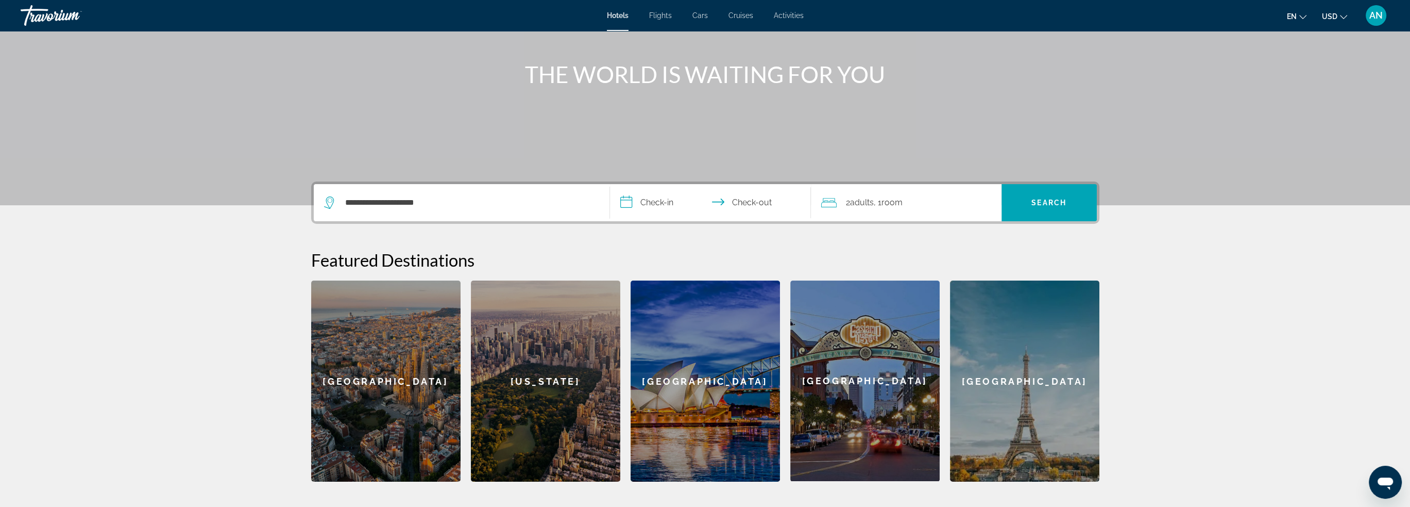
click at [648, 199] on input "**********" at bounding box center [712, 204] width 205 height 40
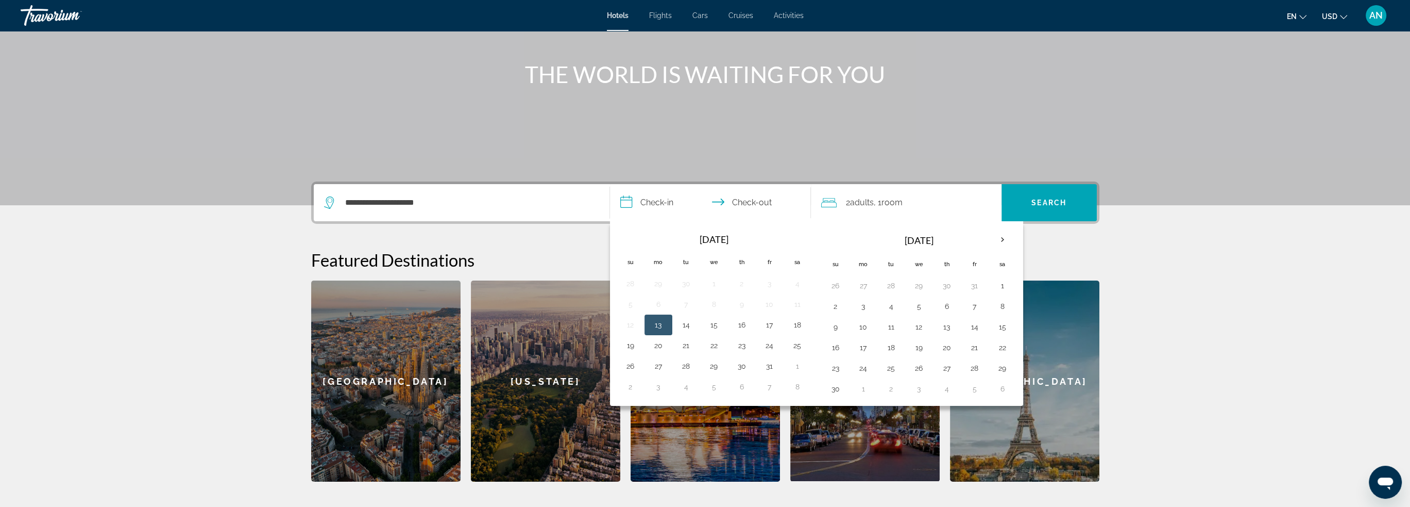
click at [666, 322] on button "13" at bounding box center [658, 324] width 16 height 14
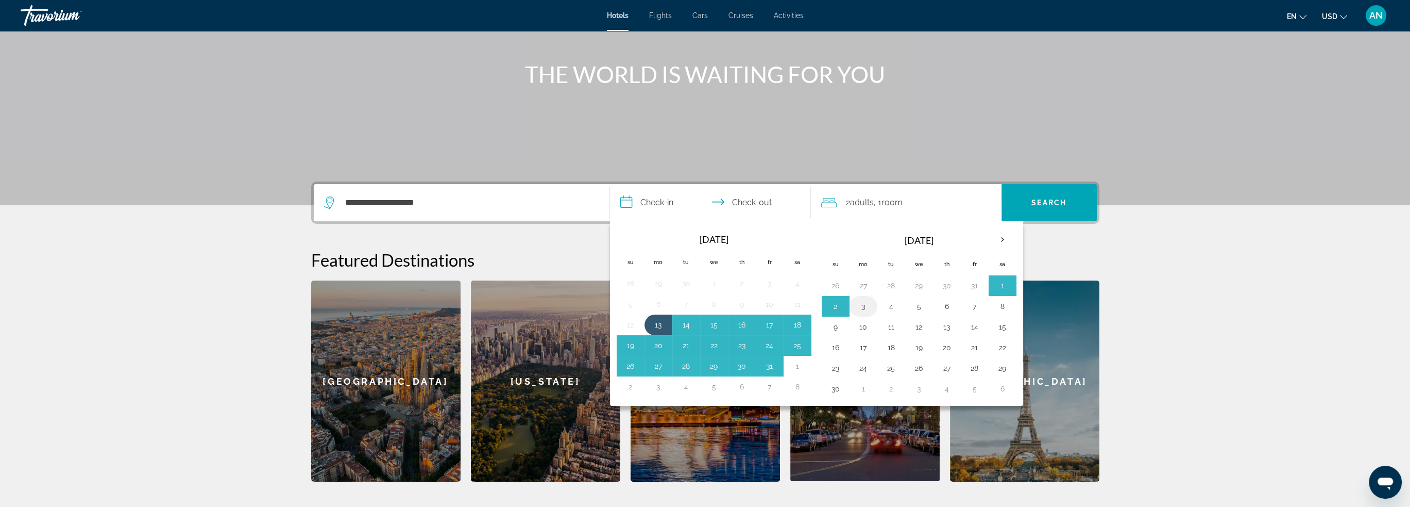
click at [861, 309] on button "3" at bounding box center [863, 306] width 16 height 14
type input "**********"
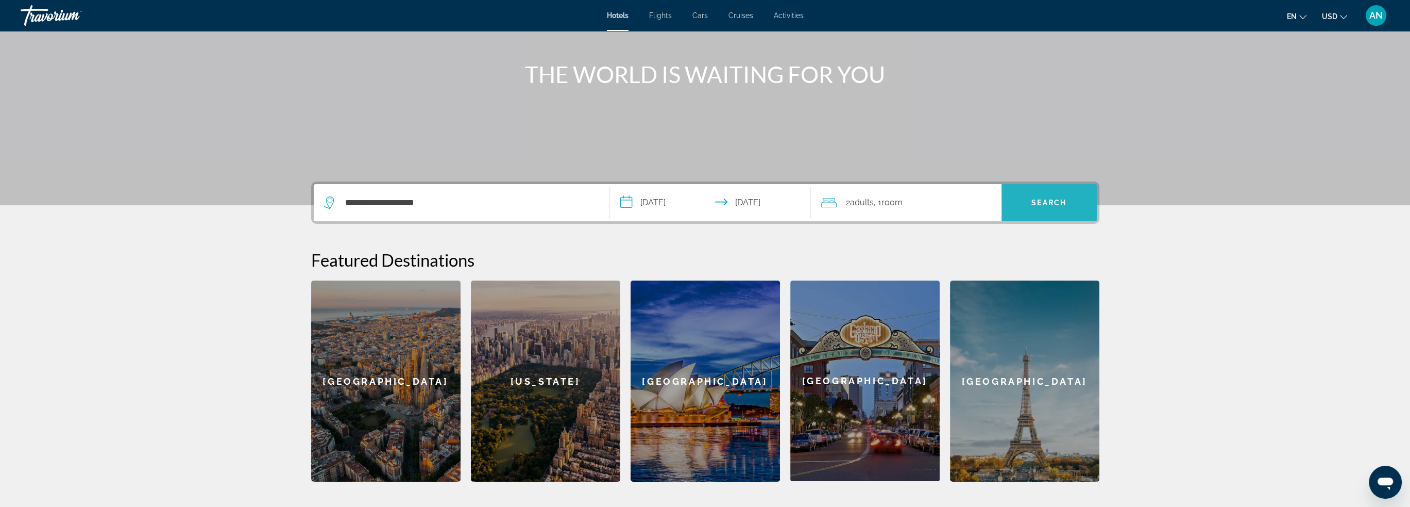
click at [1075, 198] on span "Search" at bounding box center [1049, 202] width 95 height 25
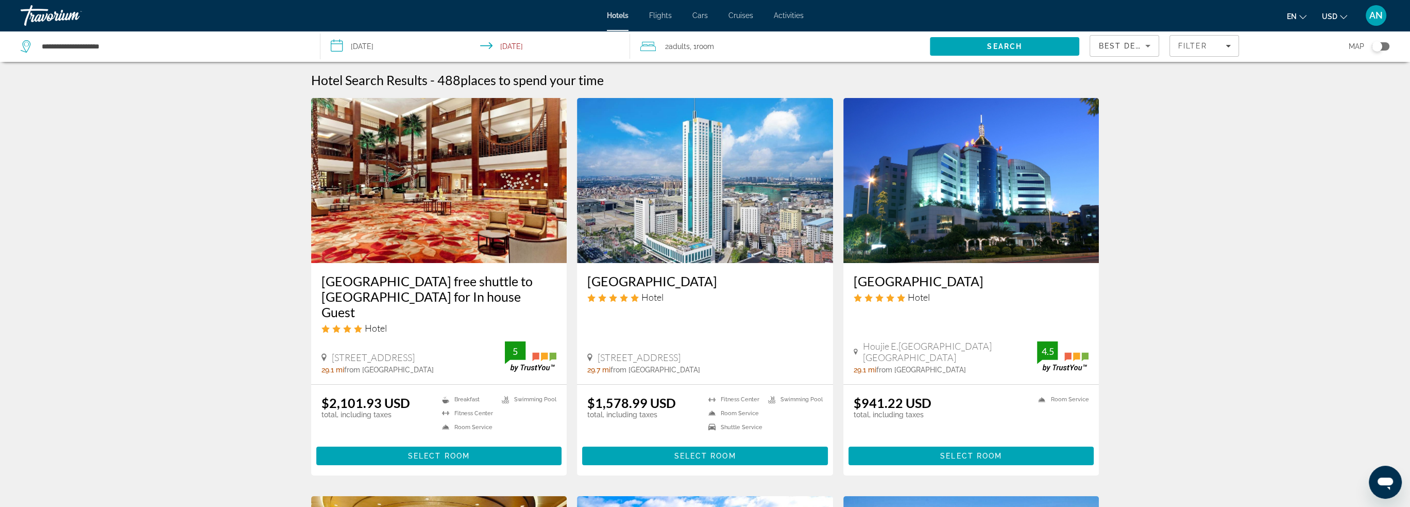
click at [1381, 48] on div "Toggle map" at bounding box center [1377, 46] width 10 height 10
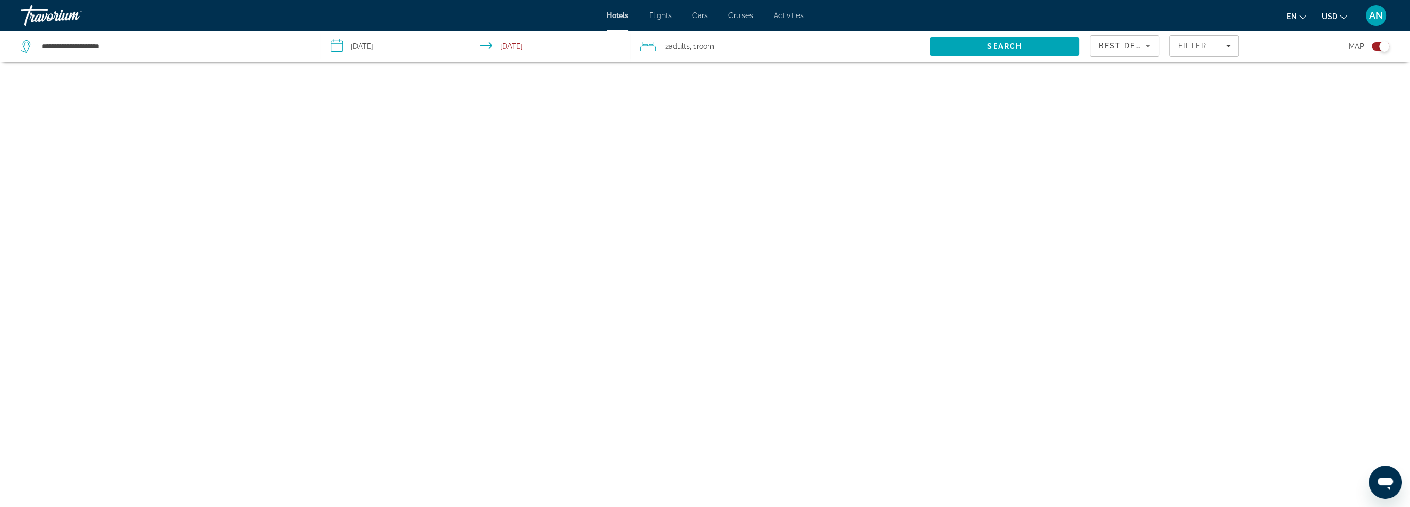
scroll to position [62, 0]
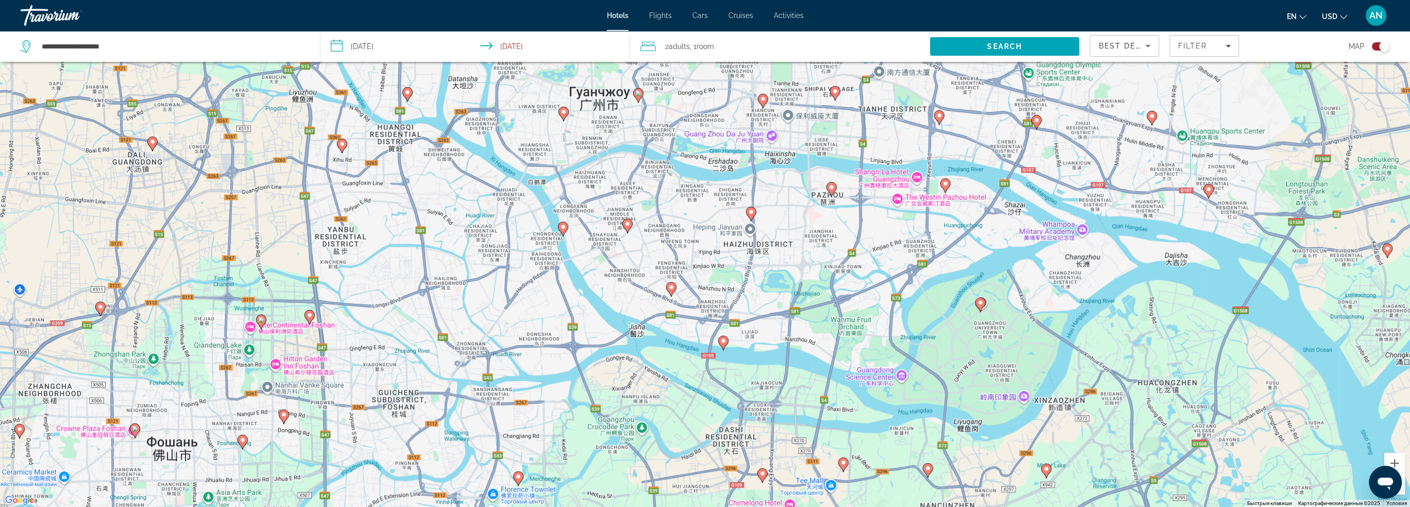
drag, startPoint x: 745, startPoint y: 193, endPoint x: 798, endPoint y: 290, distance: 110.5
click at [798, 290] on div "Чтобы активировать перетаскивание с помощью клавиатуры, нажмите Alt + Ввод. Пос…" at bounding box center [705, 253] width 1410 height 507
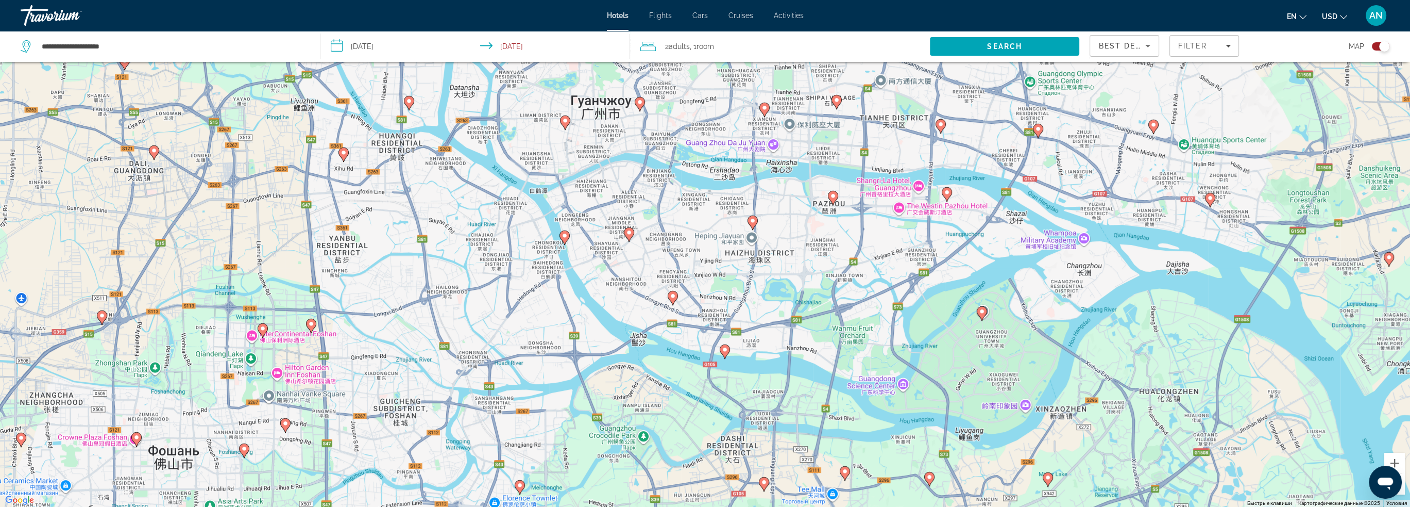
click at [835, 196] on image "Main content" at bounding box center [833, 196] width 6 height 6
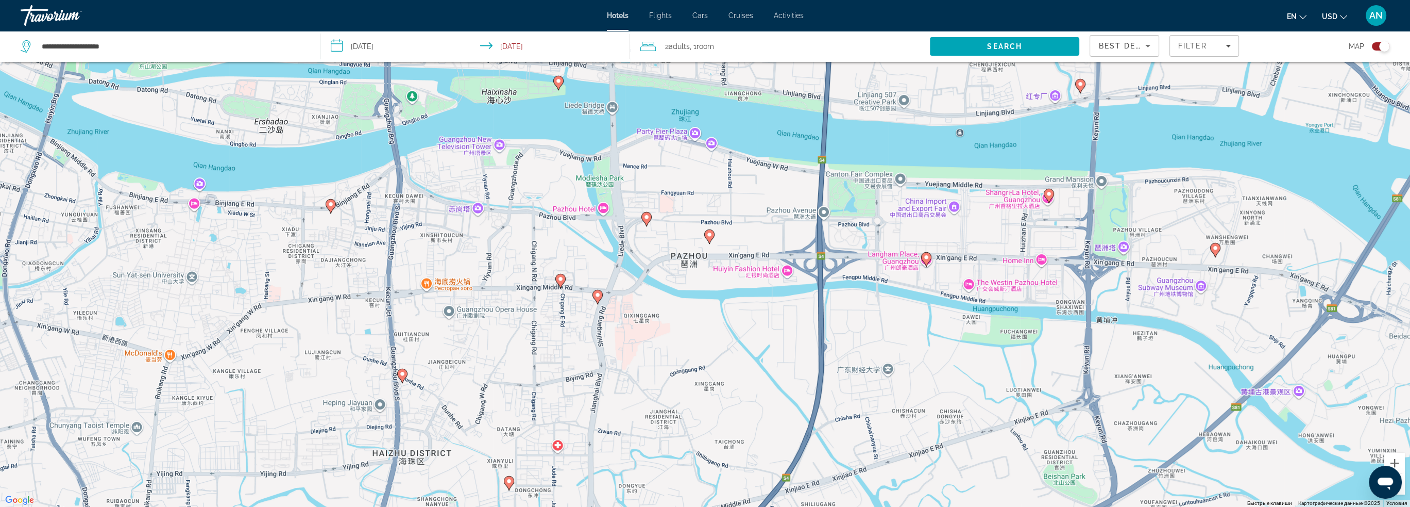
click at [711, 239] on g "Main content" at bounding box center [709, 236] width 10 height 14
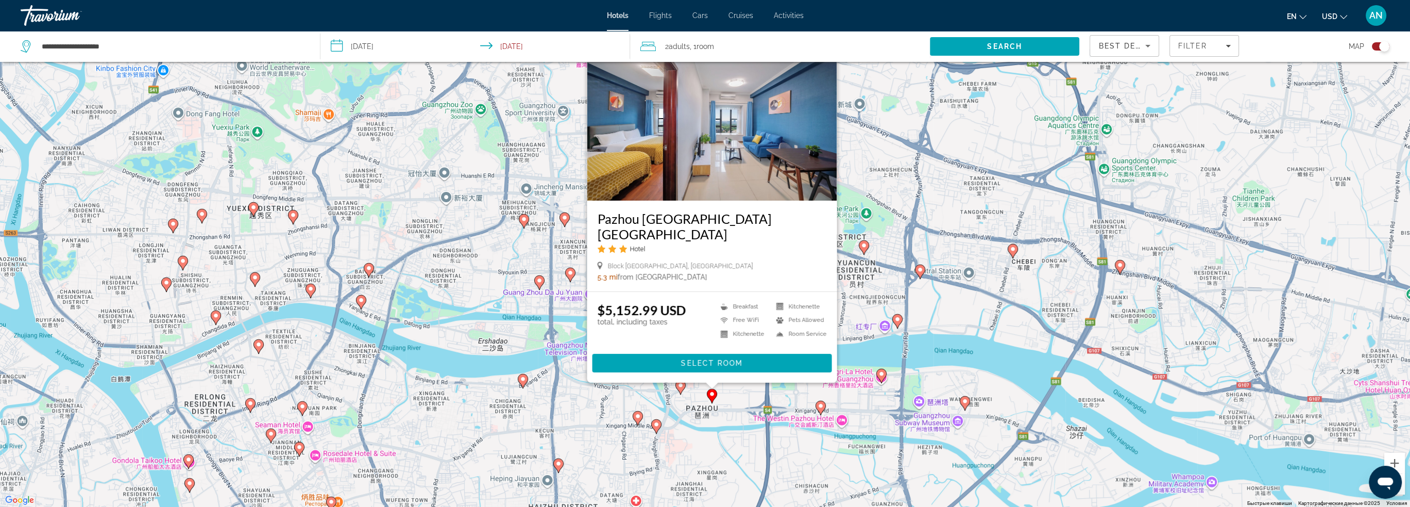
click at [874, 172] on div "Чтобы активировать перетаскивание с помощью клавиатуры, нажмите Alt + Ввод. Пос…" at bounding box center [705, 253] width 1410 height 507
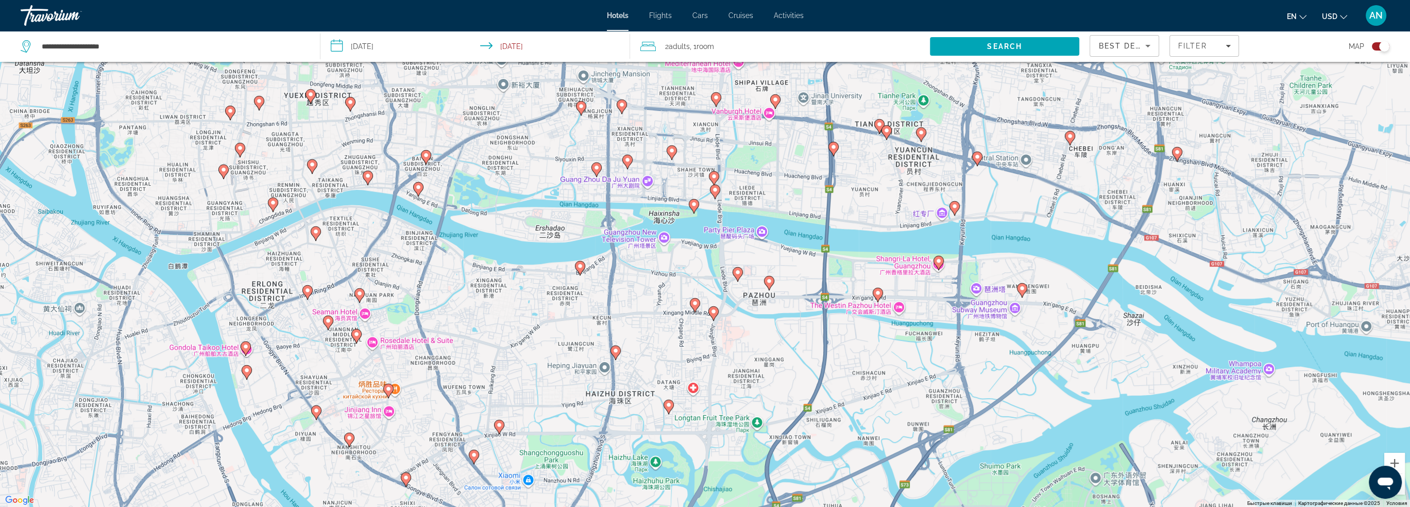
drag, startPoint x: 820, startPoint y: 307, endPoint x: 906, endPoint y: 129, distance: 197.3
click at [906, 129] on div "Чтобы активировать перетаскивание с помощью клавиатуры, нажмите Alt + Ввод. Пос…" at bounding box center [705, 253] width 1410 height 507
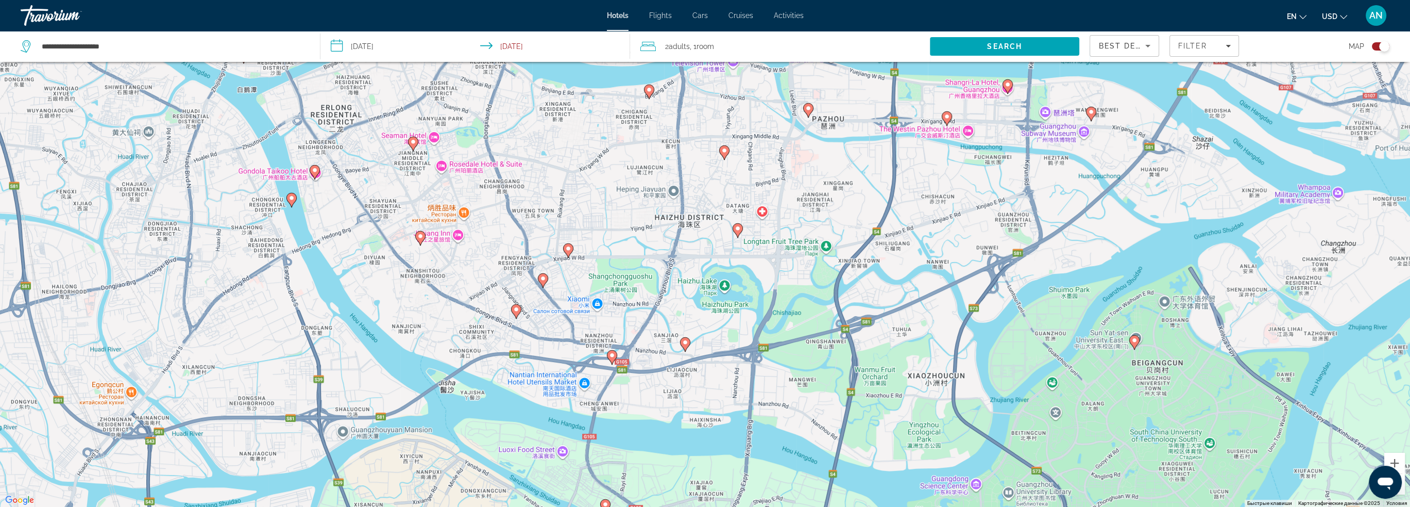
click at [566, 249] on image "Main content" at bounding box center [568, 248] width 6 height 6
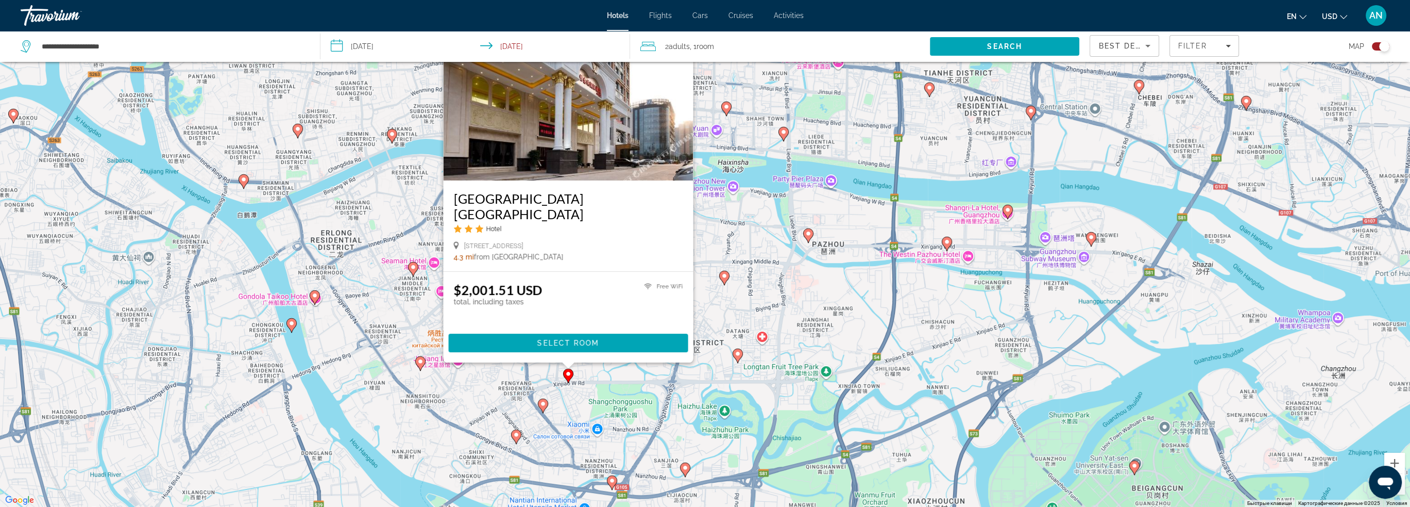
click at [741, 296] on div "Чтобы активировать перетаскивание с помощью клавиатуры, нажмите Alt + Ввод. Пос…" at bounding box center [705, 253] width 1410 height 507
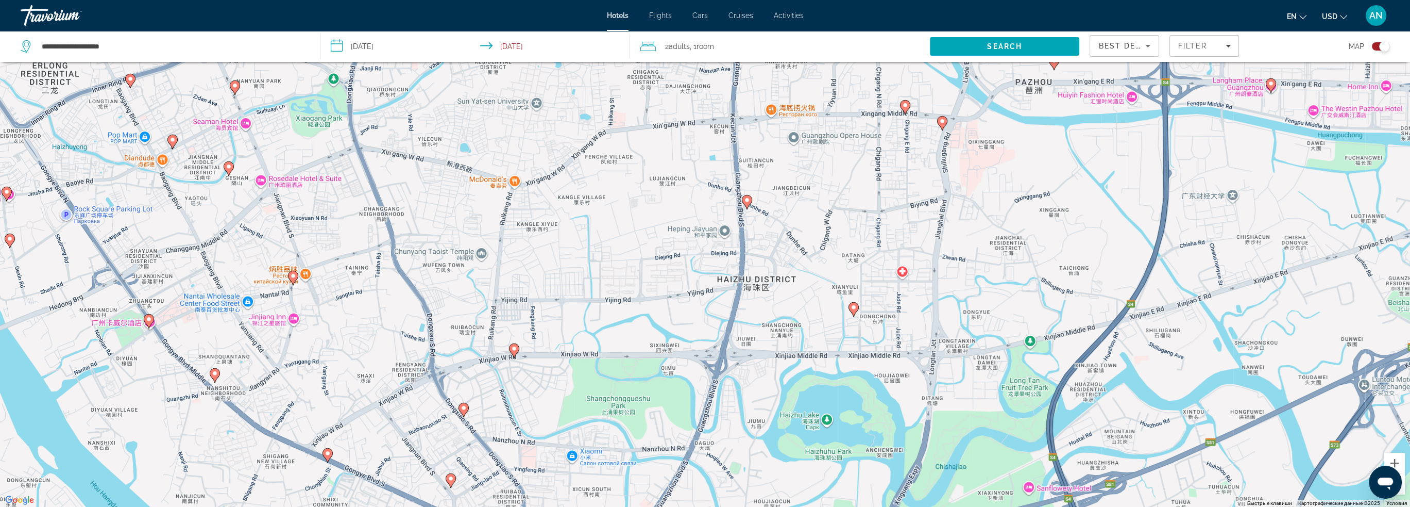
drag, startPoint x: 575, startPoint y: 369, endPoint x: 644, endPoint y: 286, distance: 108.3
click at [641, 282] on div "Чтобы активировать перетаскивание с помощью клавиатуры, нажмите Alt + Ввод. Пос…" at bounding box center [705, 253] width 1410 height 507
click at [749, 202] on image "Main content" at bounding box center [748, 200] width 6 height 6
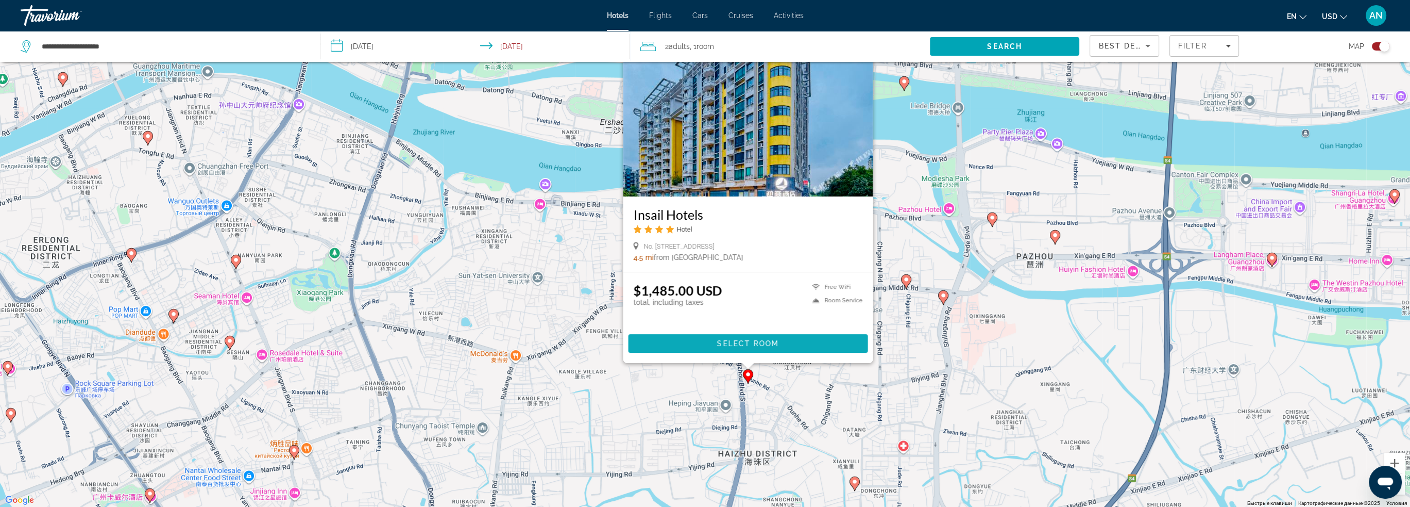
click at [798, 344] on span "Main content" at bounding box center [748, 343] width 240 height 25
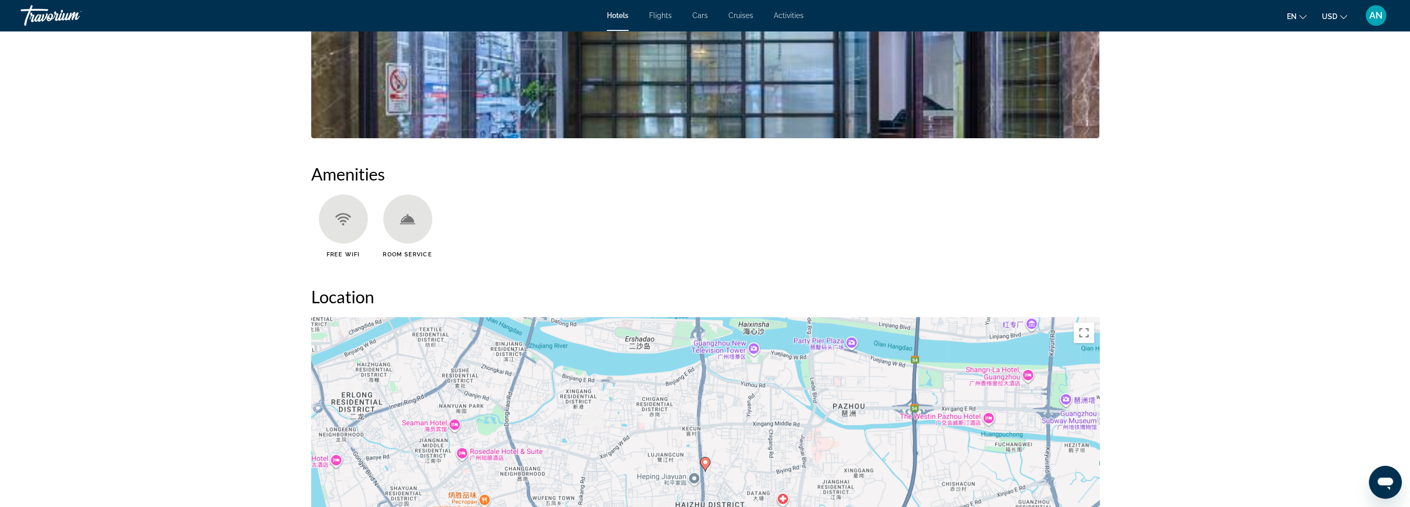
scroll to position [884, 0]
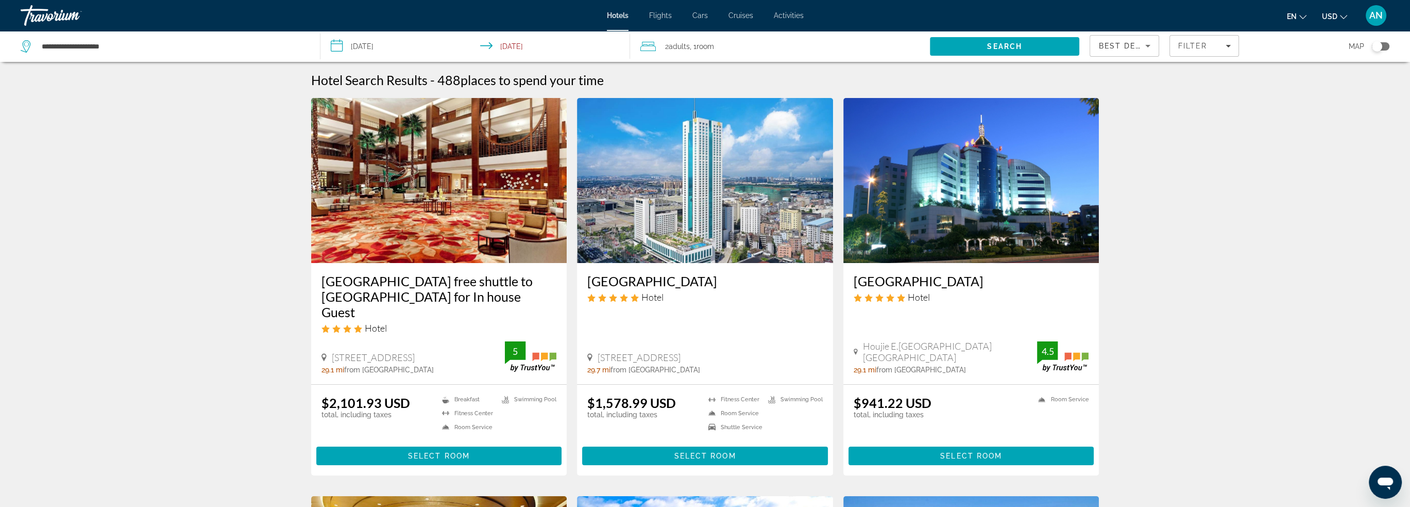
click at [1378, 49] on div "Toggle map" at bounding box center [1377, 46] width 10 height 10
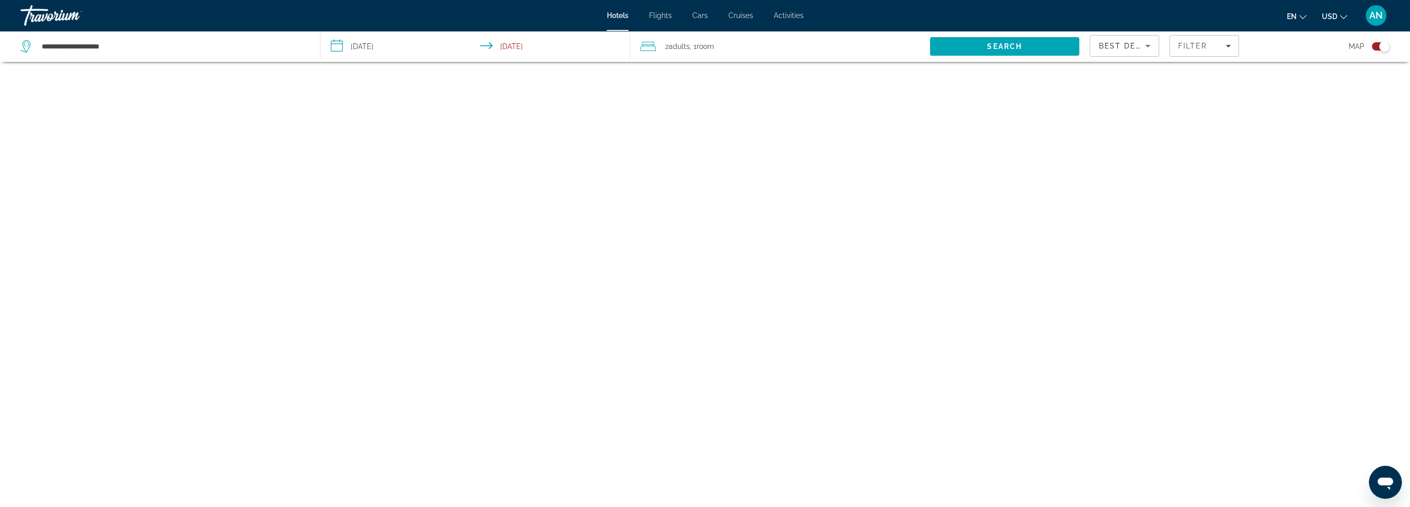
scroll to position [62, 0]
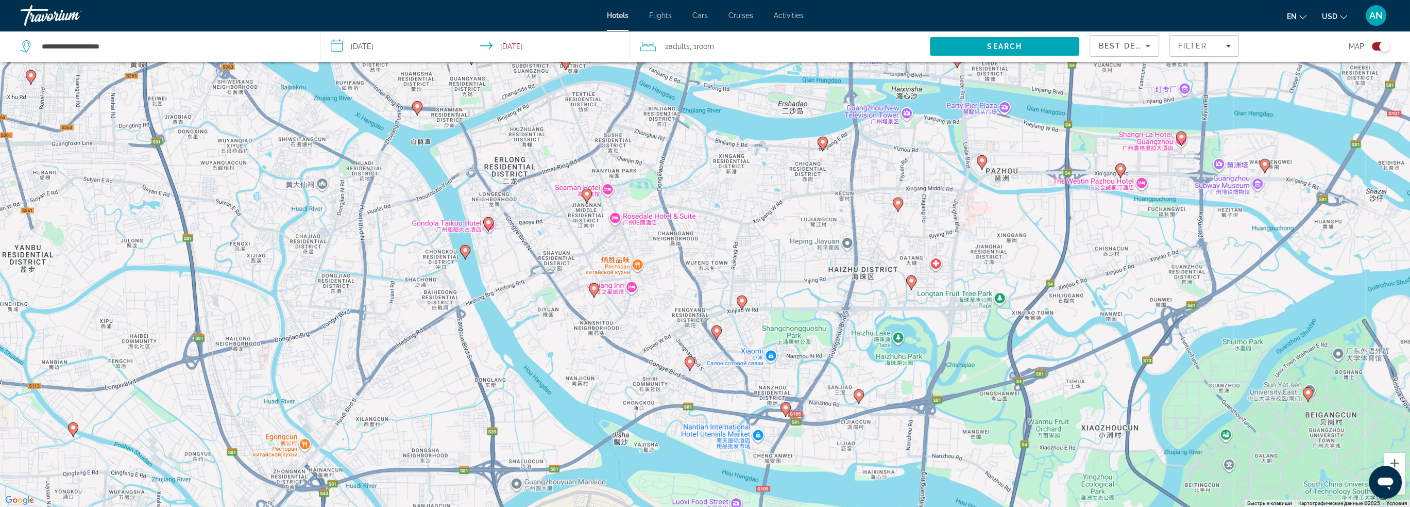
drag, startPoint x: 866, startPoint y: 343, endPoint x: 815, endPoint y: 291, distance: 73.2
click at [815, 291] on div "Чтобы активировать перетаскивание с помощью клавиатуры, нажмите Alt + Ввод. Пос…" at bounding box center [705, 253] width 1410 height 507
click at [898, 205] on image "Main content" at bounding box center [897, 202] width 6 height 6
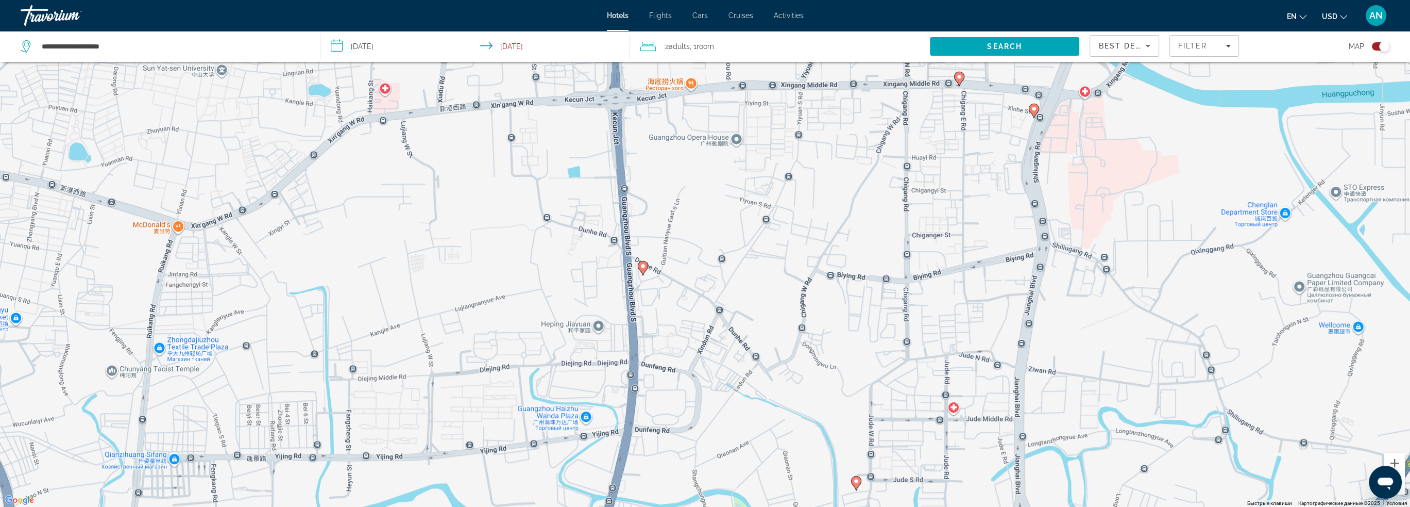
drag, startPoint x: 683, startPoint y: 322, endPoint x: 802, endPoint y: 238, distance: 146.0
click at [802, 238] on div "Чтобы активировать перетаскивание с помощью клавиатуры, нажмите Alt + Ввод. Пос…" at bounding box center [705, 253] width 1410 height 507
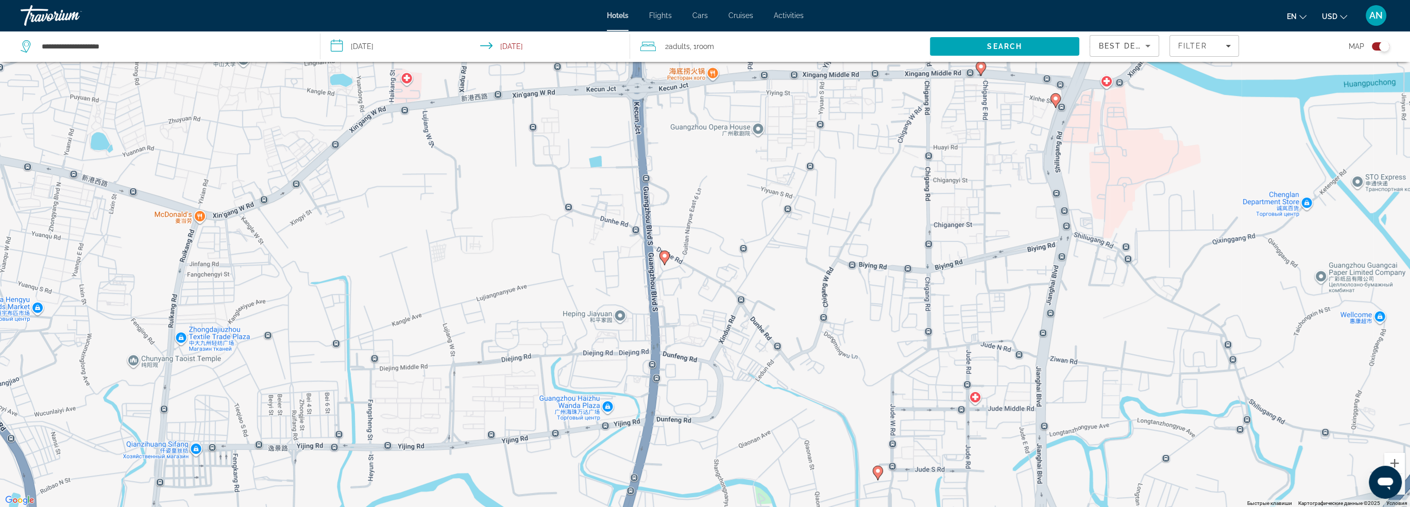
click at [666, 259] on icon "Main content" at bounding box center [664, 256] width 9 height 13
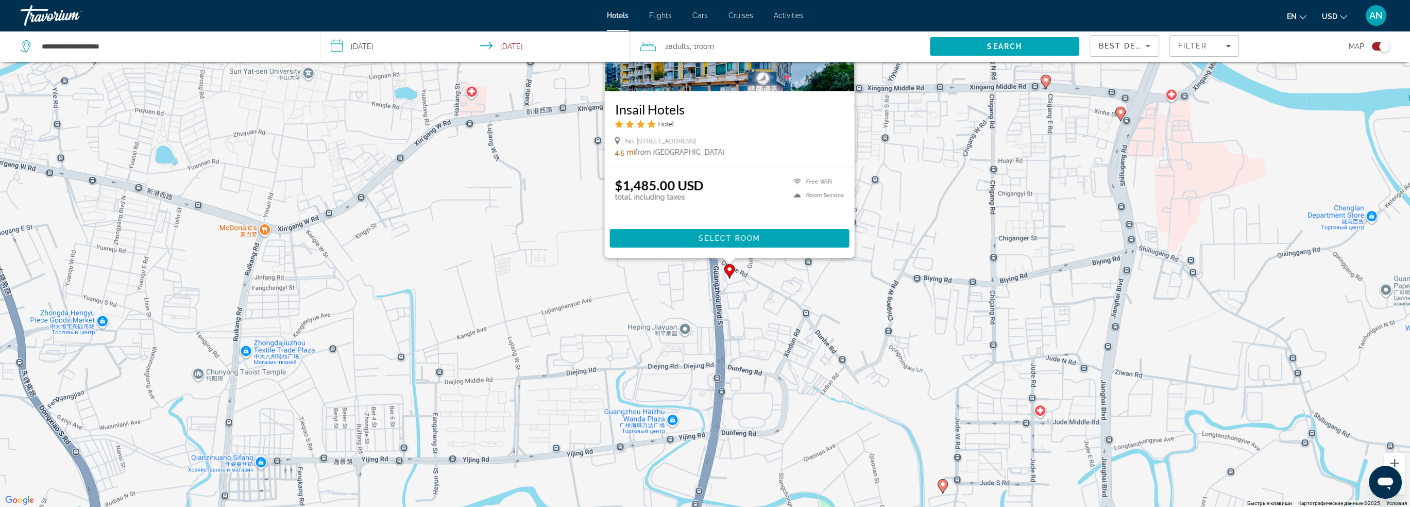
drag, startPoint x: 833, startPoint y: 317, endPoint x: 904, endPoint y: 202, distance: 135.1
click at [903, 203] on div "Чтобы активировать перетаскивание с помощью клавиатуры, нажмите Alt + Ввод. Пос…" at bounding box center [705, 253] width 1410 height 507
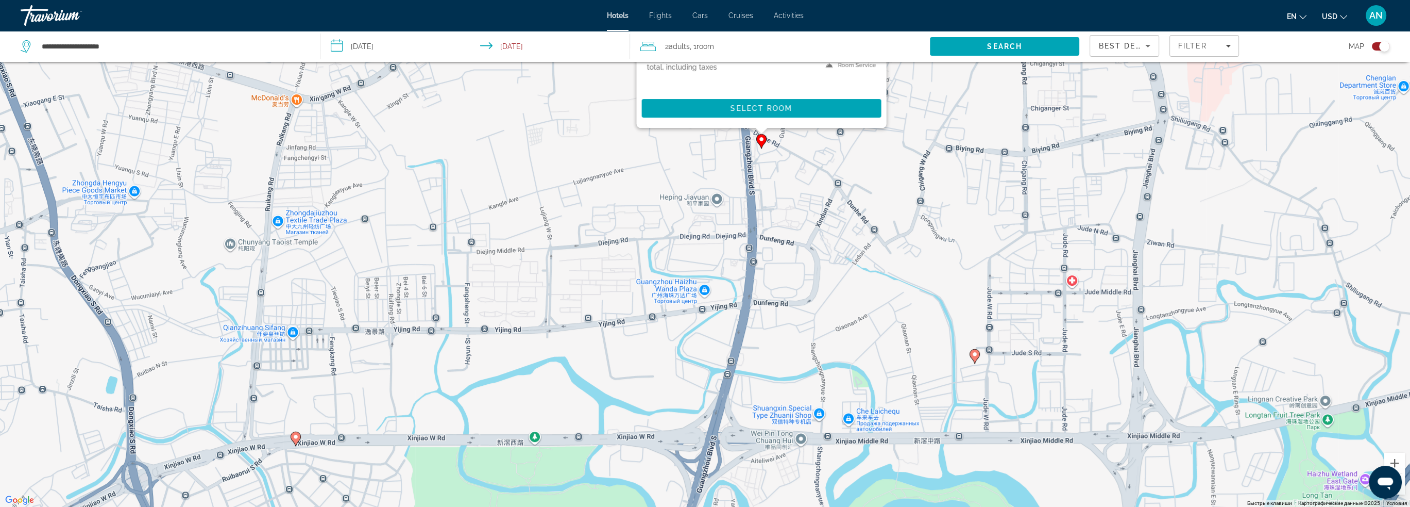
drag, startPoint x: 867, startPoint y: 351, endPoint x: 895, endPoint y: 228, distance: 126.8
click at [895, 228] on div "Чтобы активировать перетаскивание с помощью клавиатуры, нажмите Alt + Ввод. Пос…" at bounding box center [705, 253] width 1410 height 507
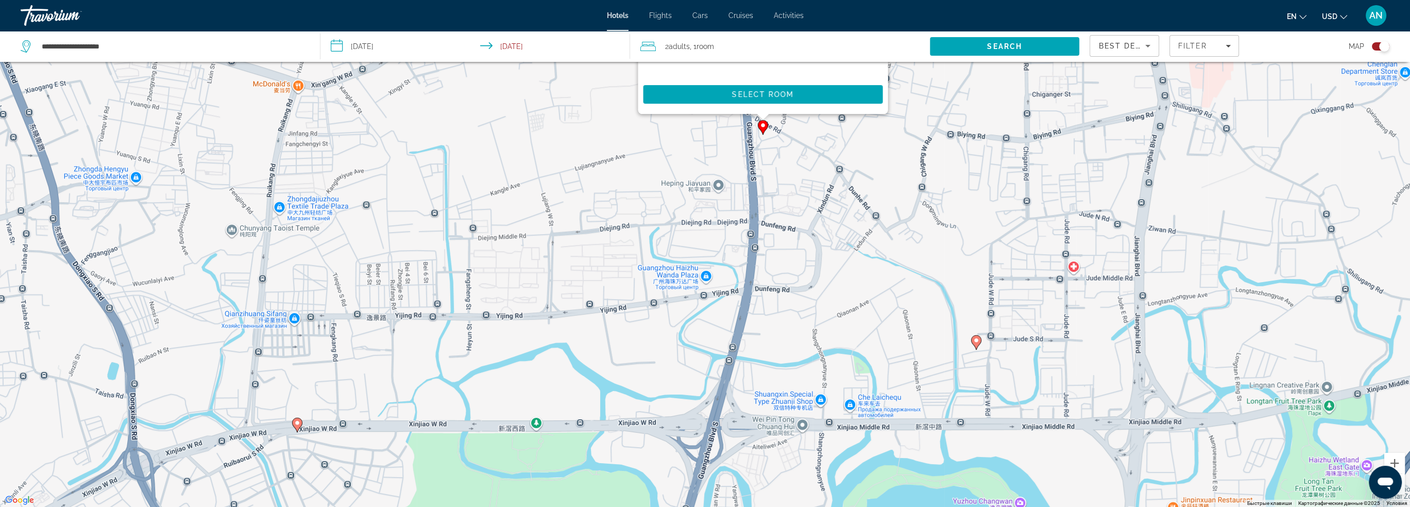
click at [975, 342] on image "Main content" at bounding box center [976, 340] width 6 height 6
